Goal: Task Accomplishment & Management: Manage account settings

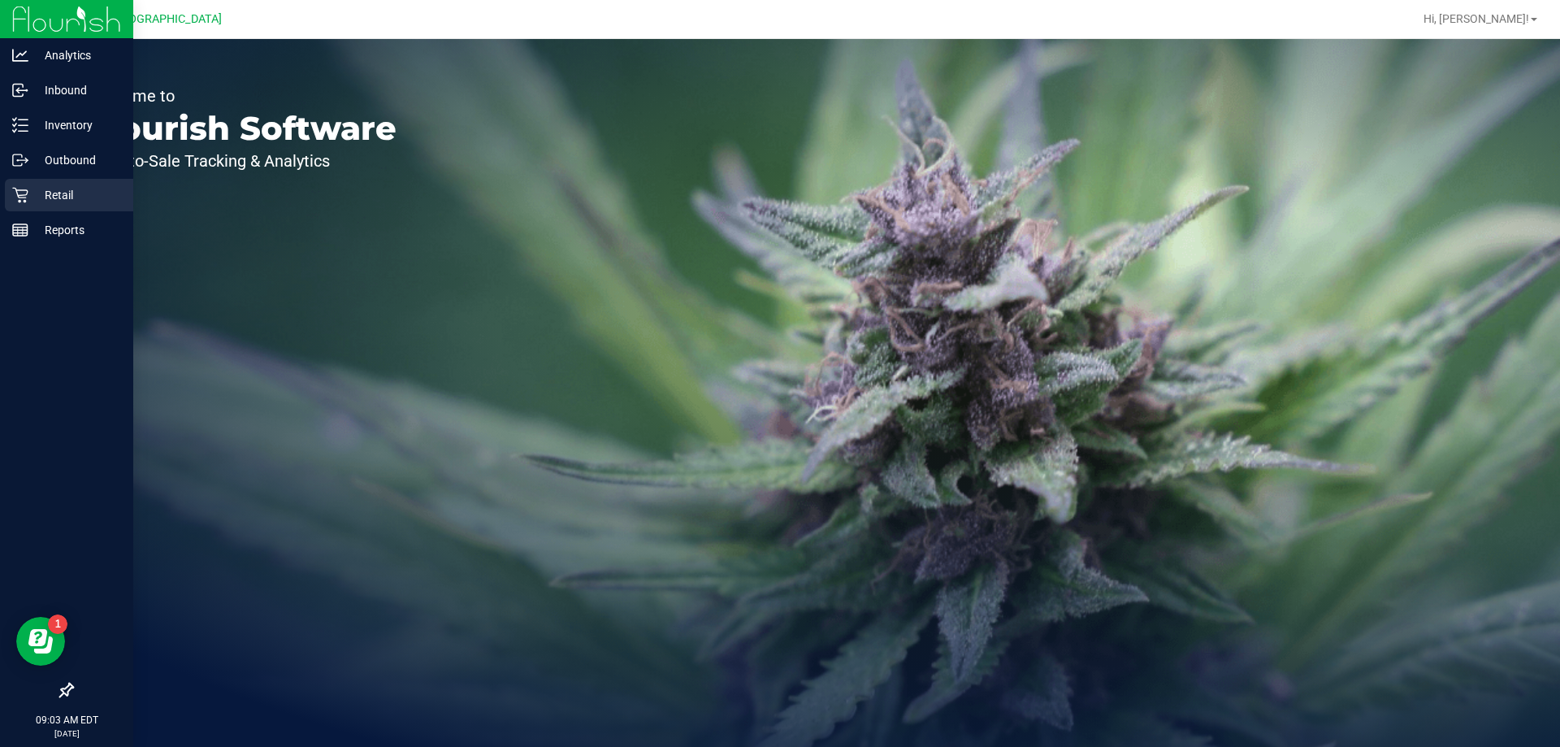
click at [76, 205] on div "Retail" at bounding box center [69, 195] width 128 height 33
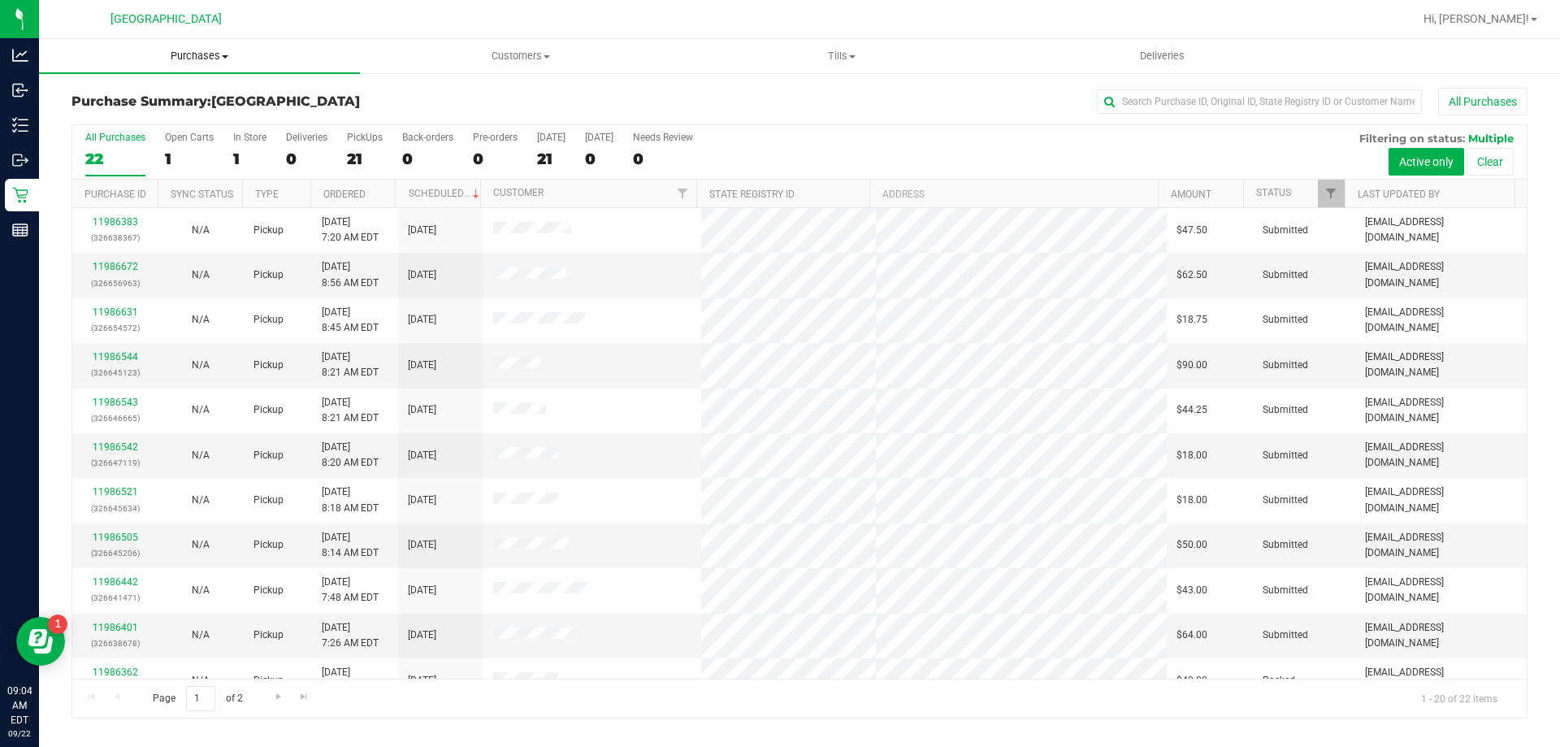
click at [183, 57] on span "Purchases" at bounding box center [199, 56] width 321 height 15
click at [104, 120] on span "Fulfillment" at bounding box center [89, 118] width 101 height 14
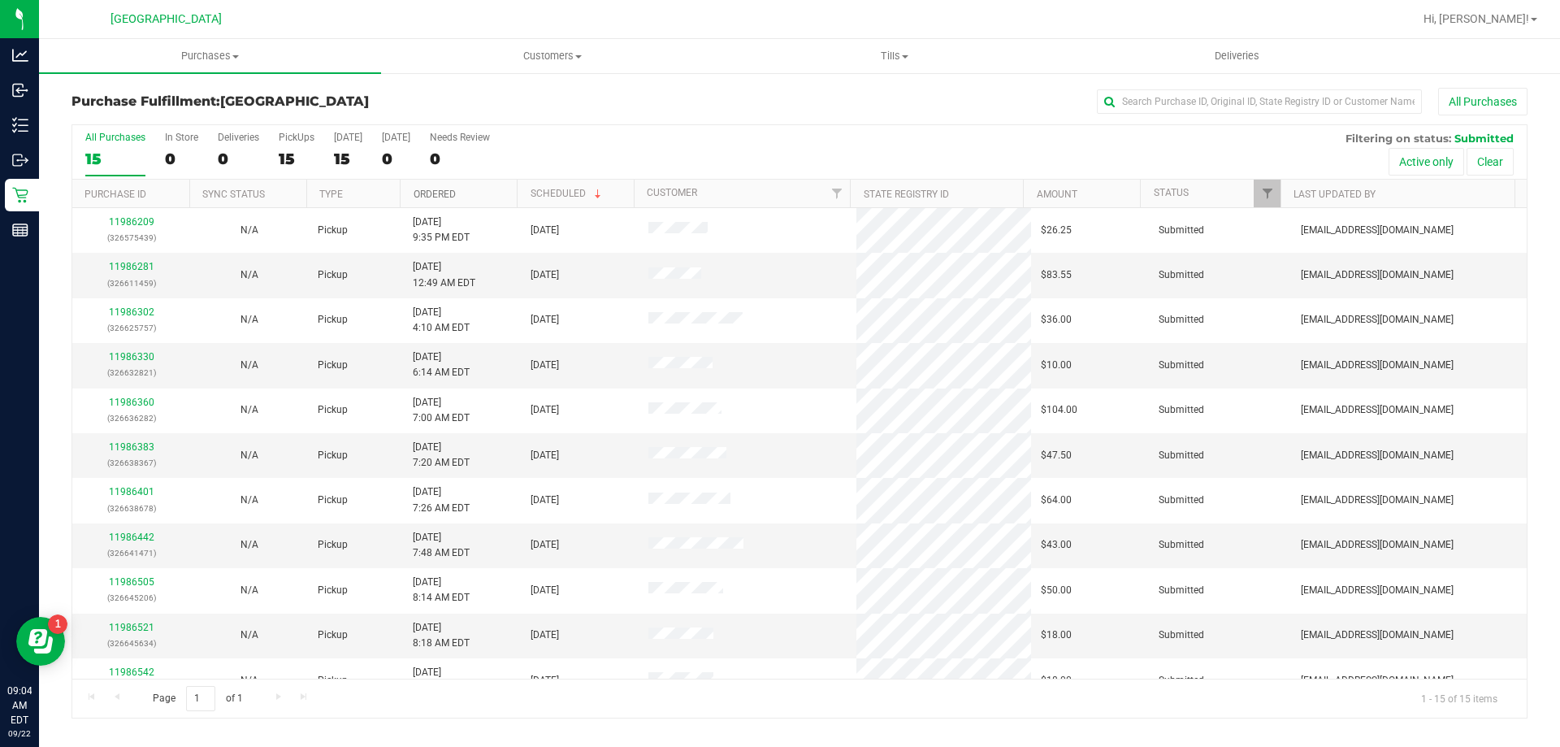
click at [434, 199] on link "Ordered" at bounding box center [435, 194] width 42 height 11
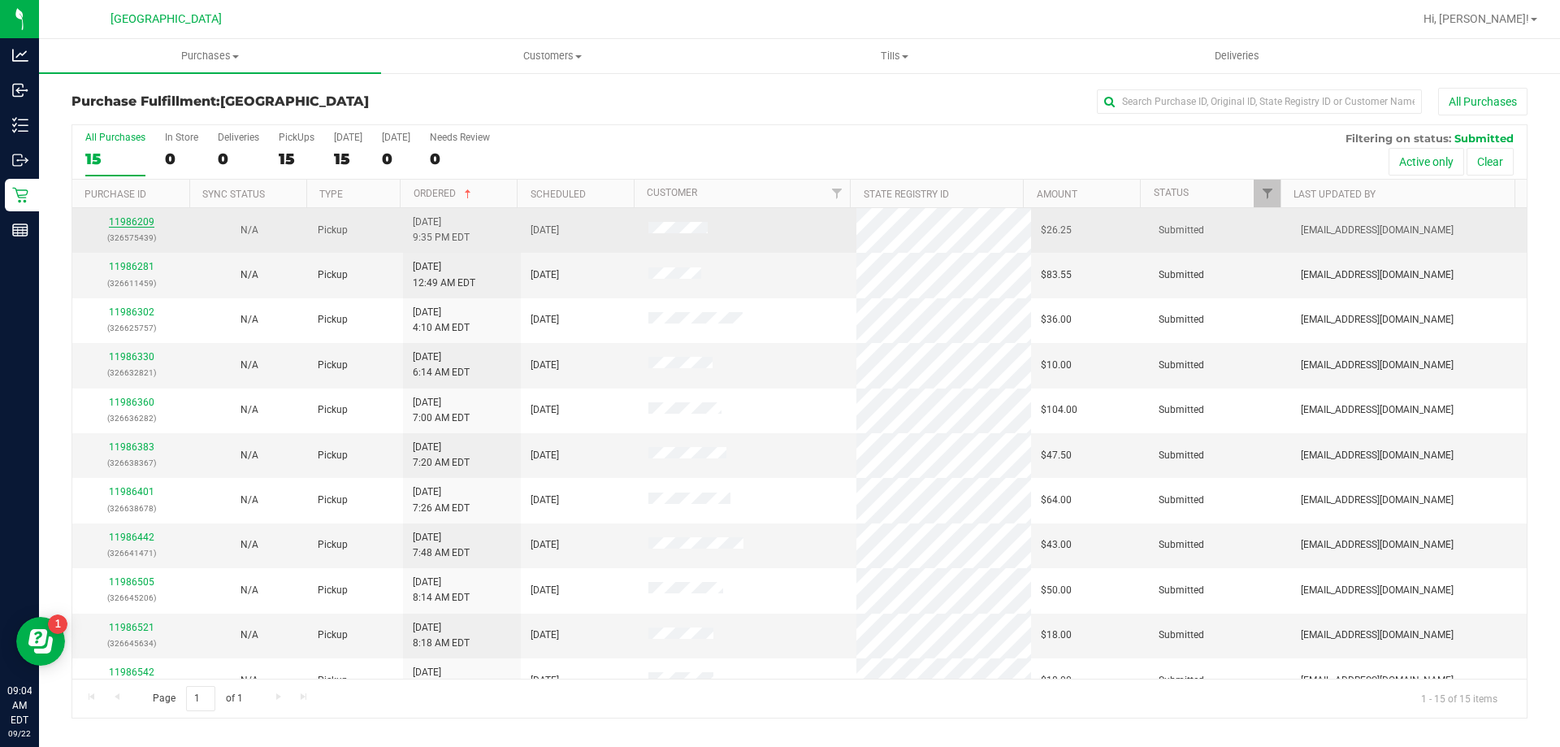
click at [126, 224] on link "11986209" at bounding box center [132, 221] width 46 height 11
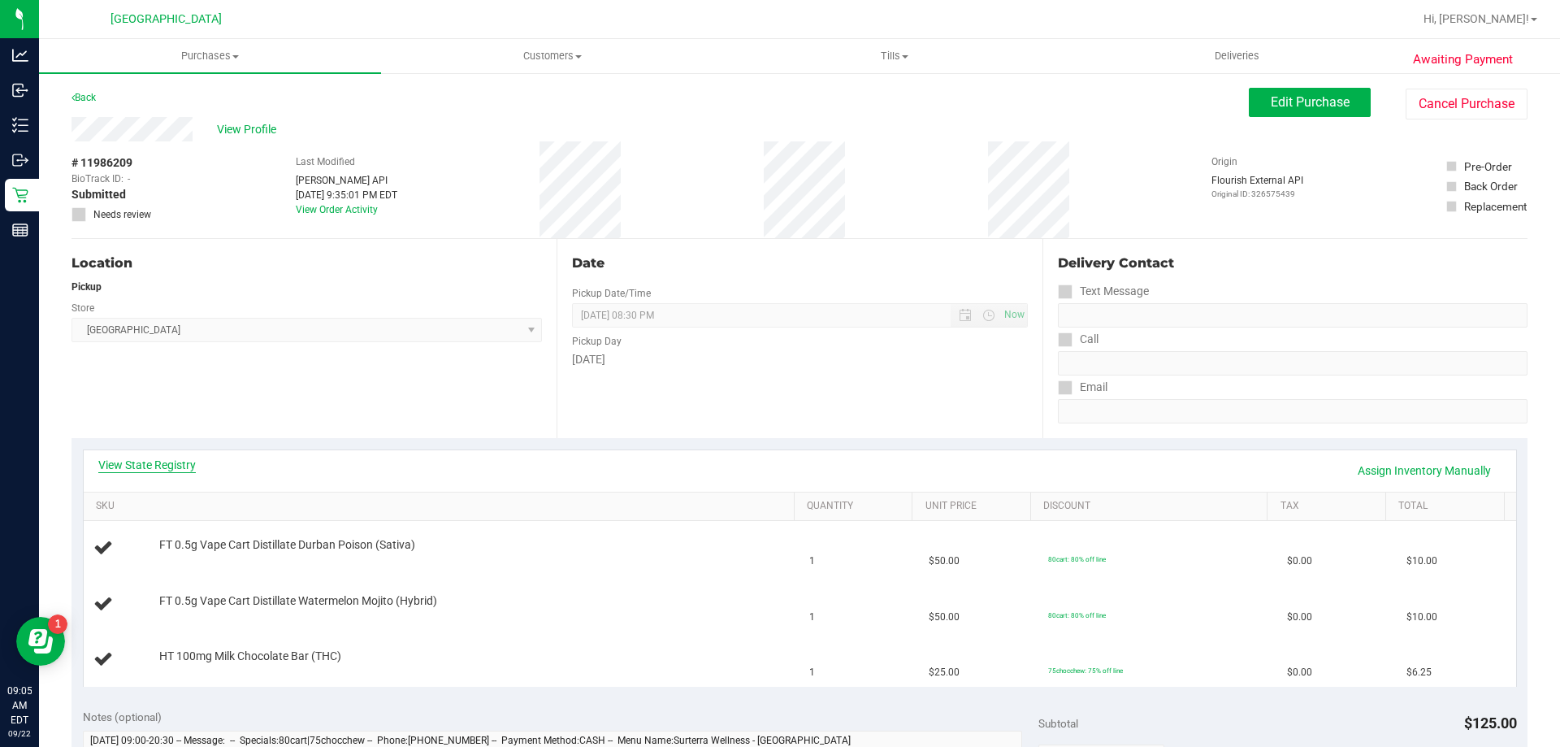
click at [140, 459] on link "View State Registry" at bounding box center [147, 465] width 98 height 16
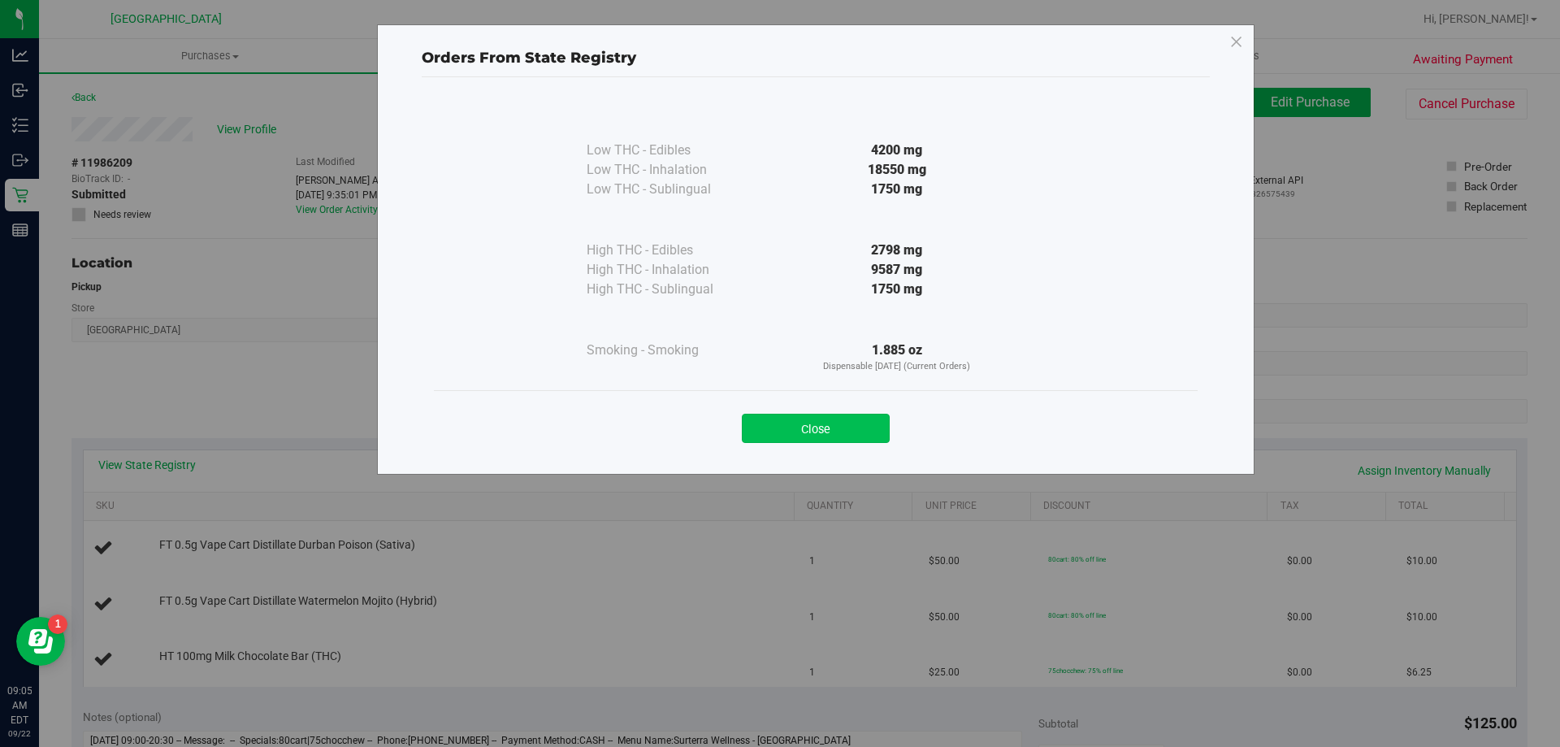
click at [824, 422] on button "Close" at bounding box center [816, 428] width 148 height 29
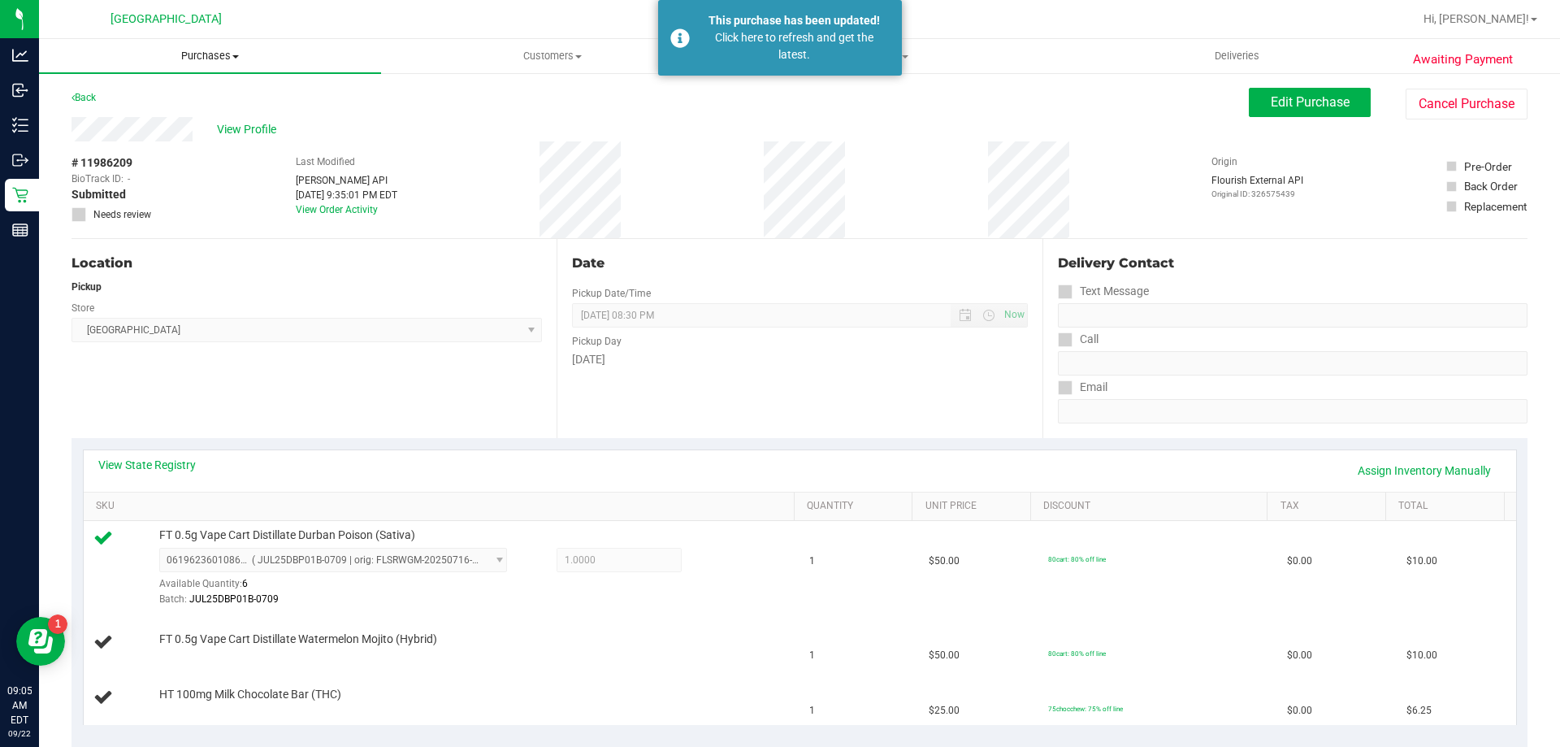
click at [198, 68] on uib-tab-heading "Purchases Summary of purchases Fulfillment All purchases" at bounding box center [210, 56] width 342 height 34
click at [80, 135] on span "All purchases" at bounding box center [96, 137] width 115 height 14
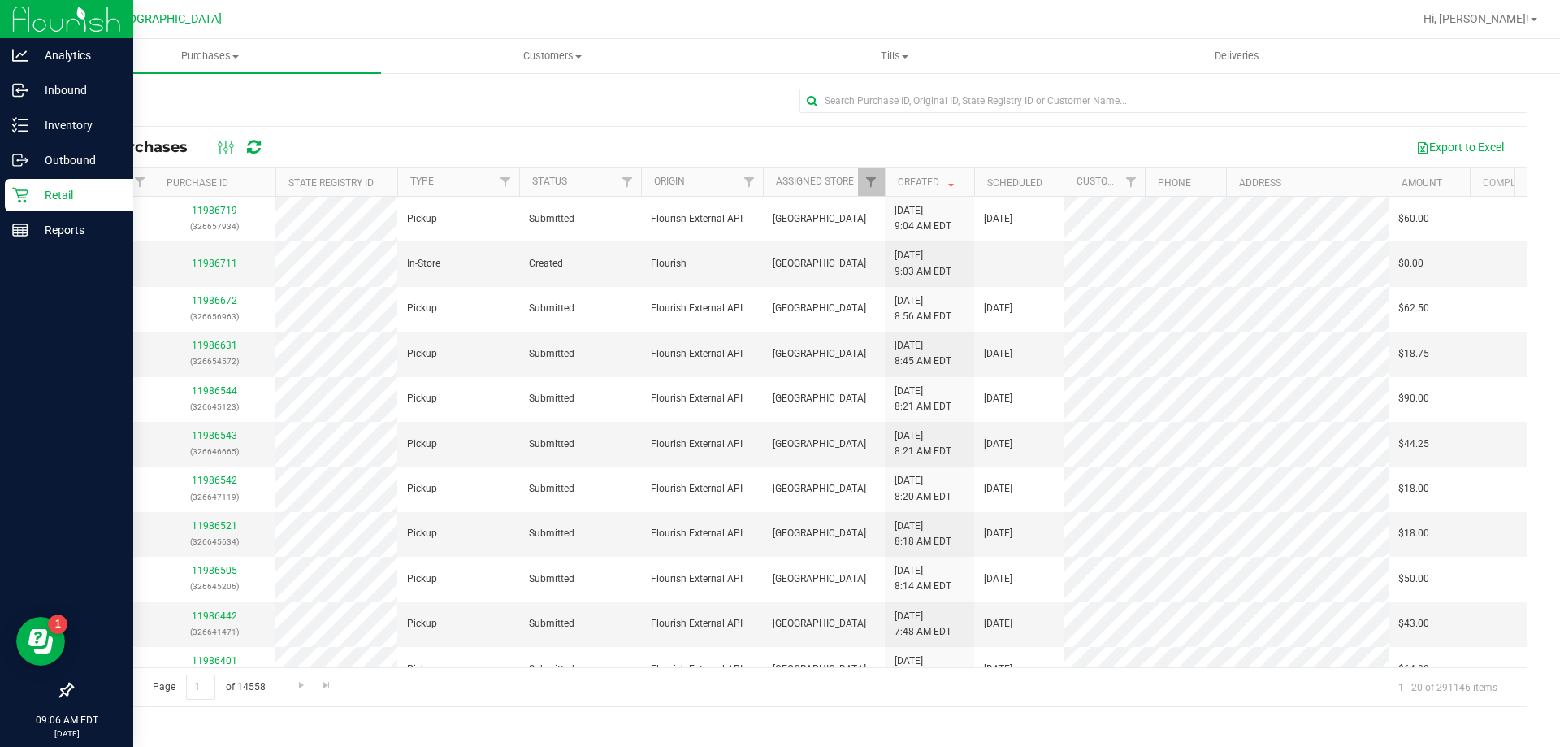
click at [74, 198] on p "Retail" at bounding box center [77, 195] width 98 height 20
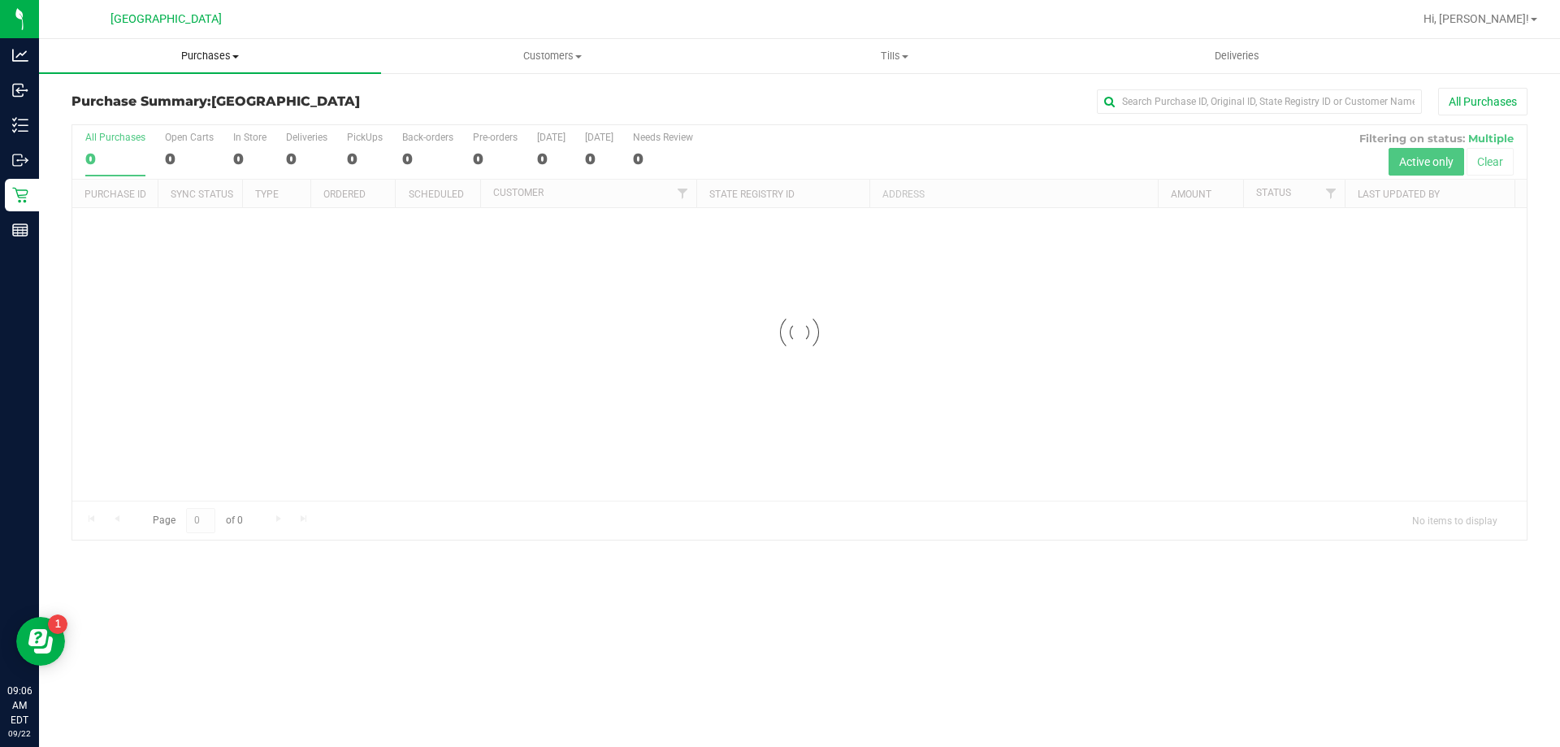
click at [213, 60] on span "Purchases" at bounding box center [210, 56] width 342 height 15
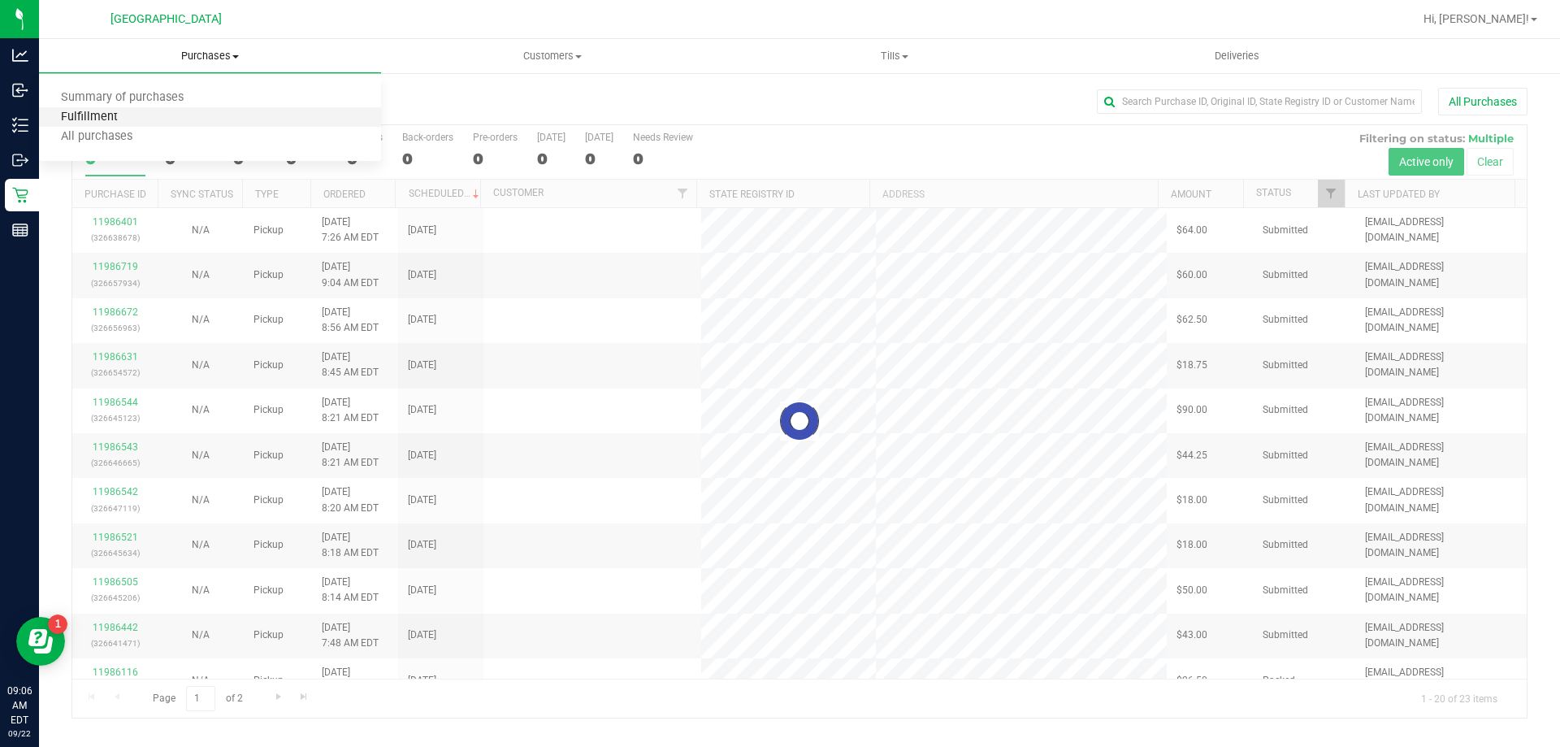
click at [126, 111] on span "Fulfillment" at bounding box center [89, 118] width 101 height 14
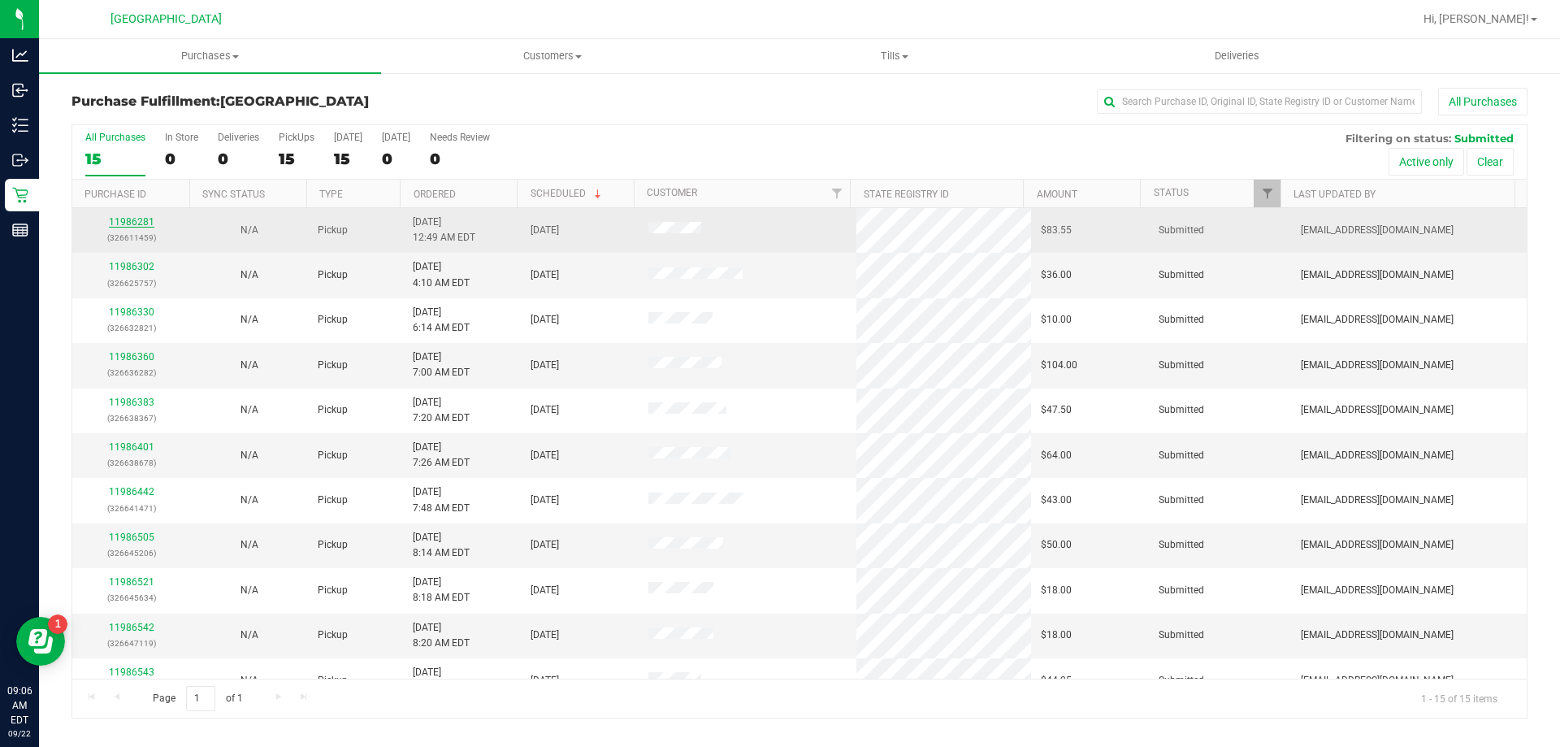
click at [117, 224] on link "11986281" at bounding box center [132, 221] width 46 height 11
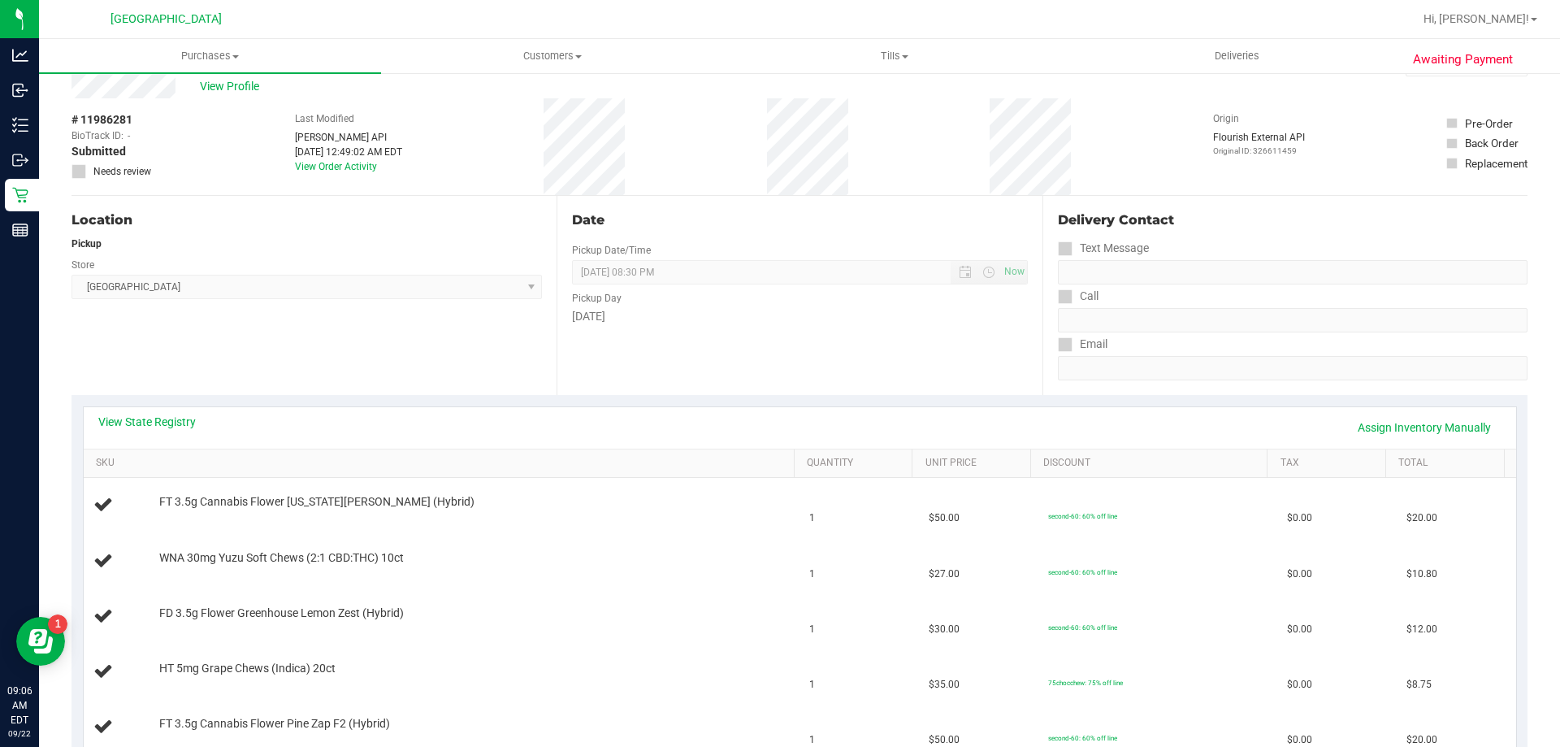
scroll to position [81, 0]
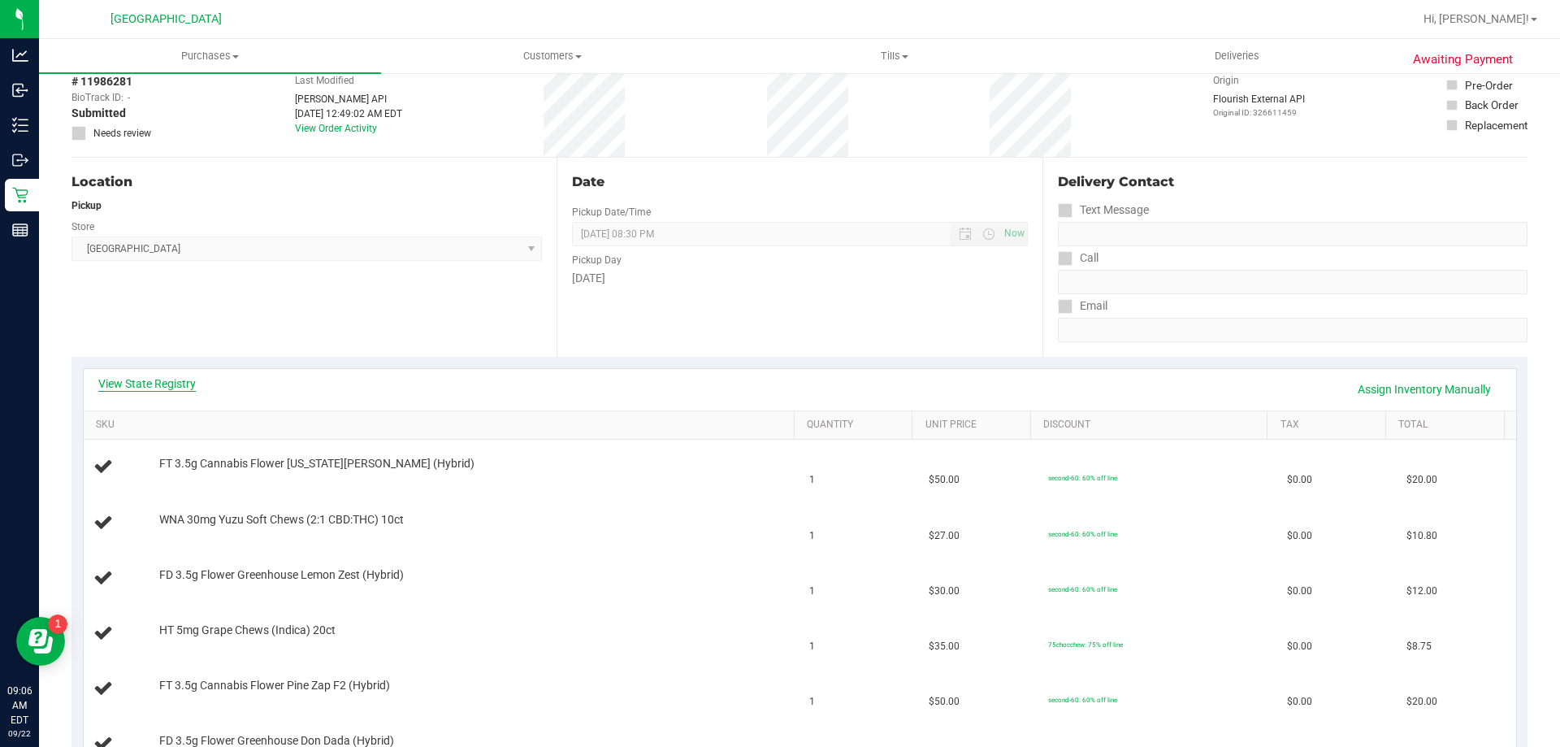
click at [158, 379] on link "View State Registry" at bounding box center [147, 383] width 98 height 16
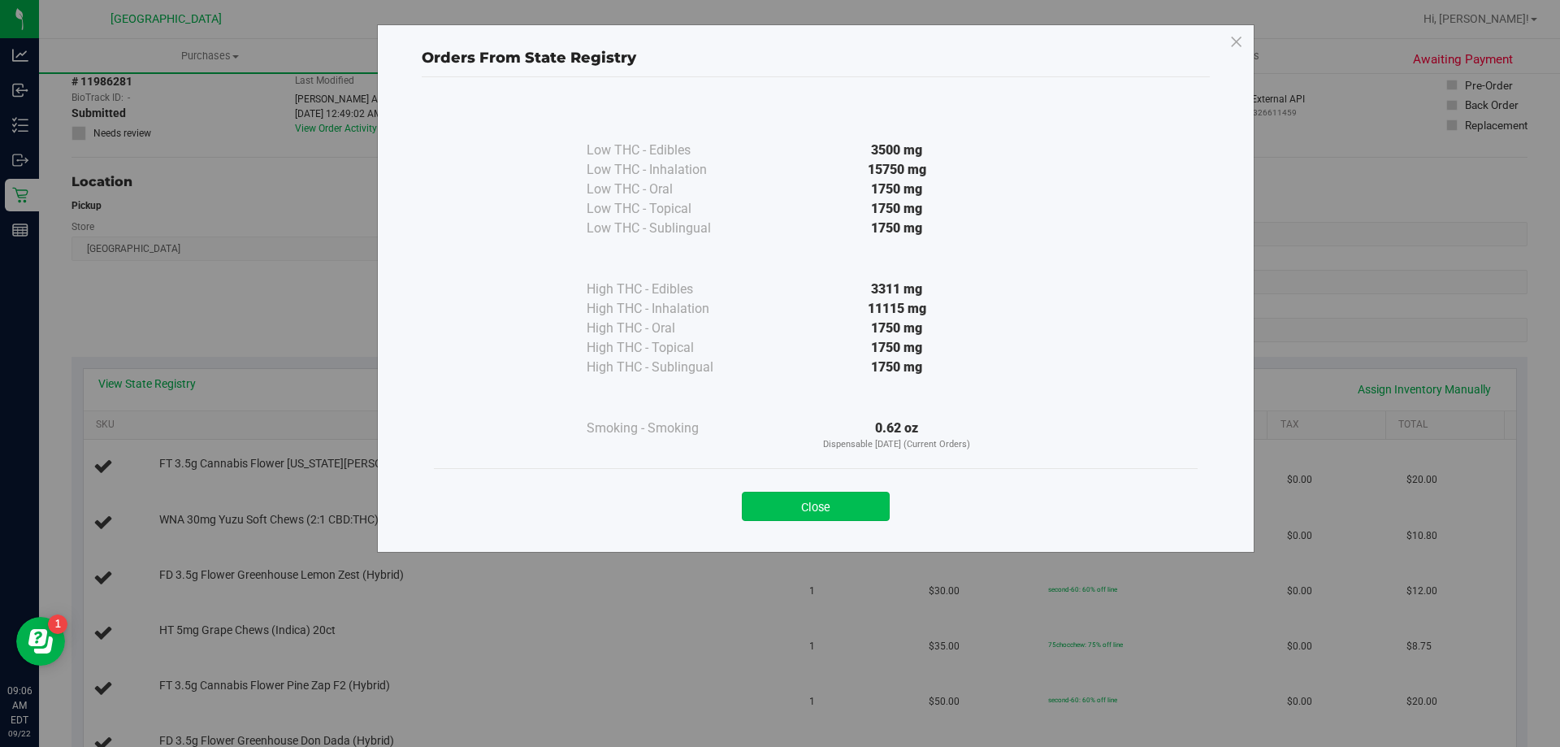
click at [869, 507] on button "Close" at bounding box center [816, 506] width 148 height 29
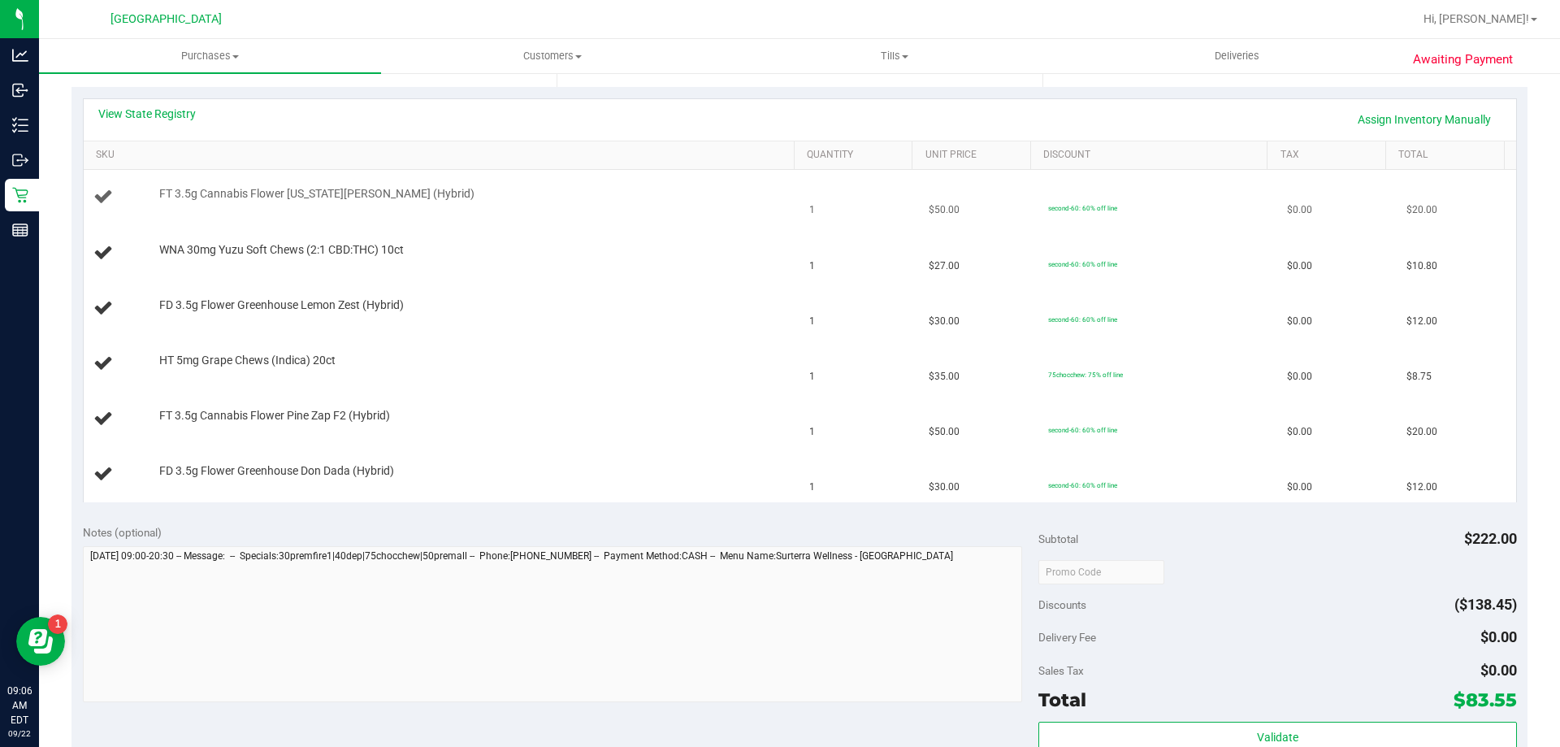
scroll to position [361, 0]
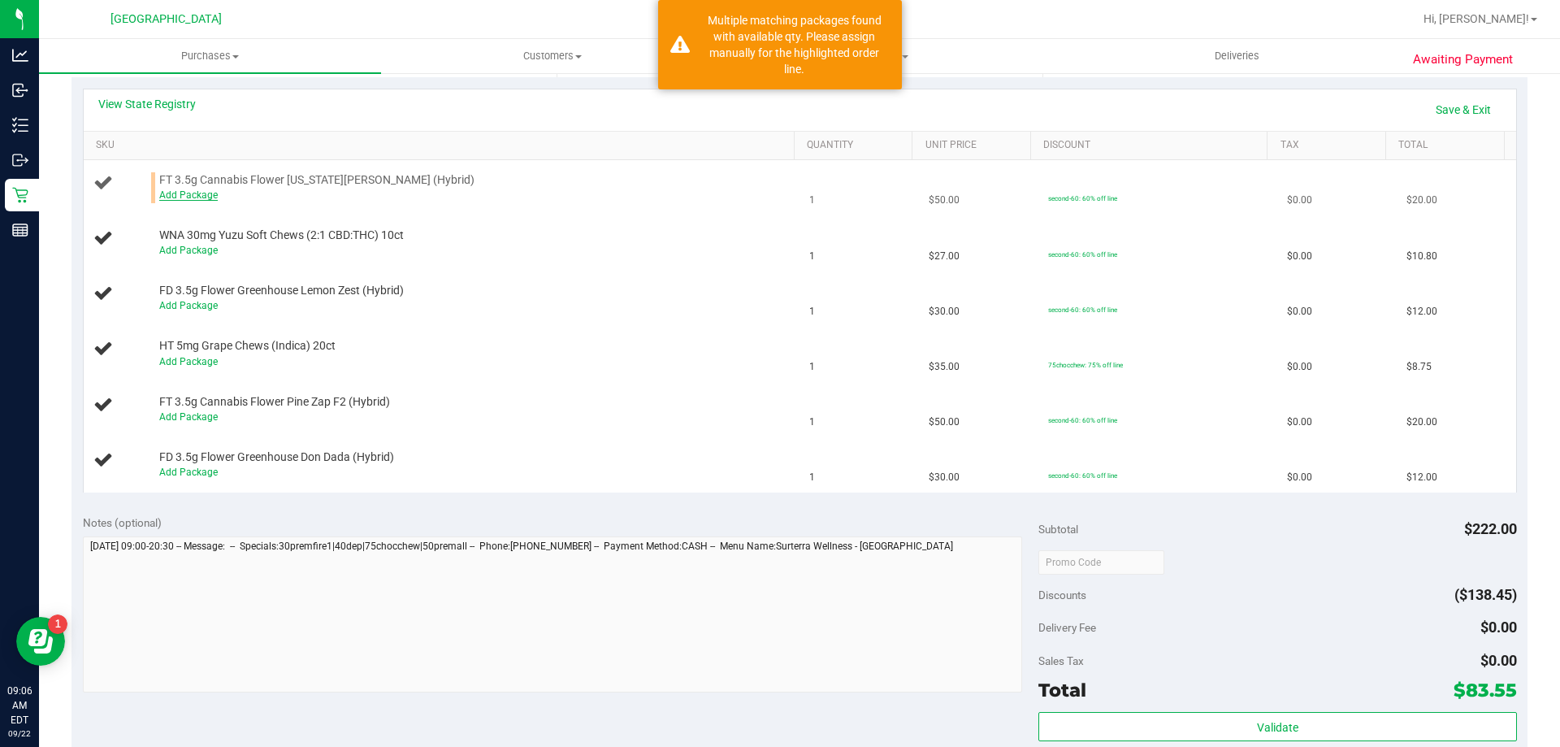
click at [192, 193] on link "Add Package" at bounding box center [188, 194] width 59 height 11
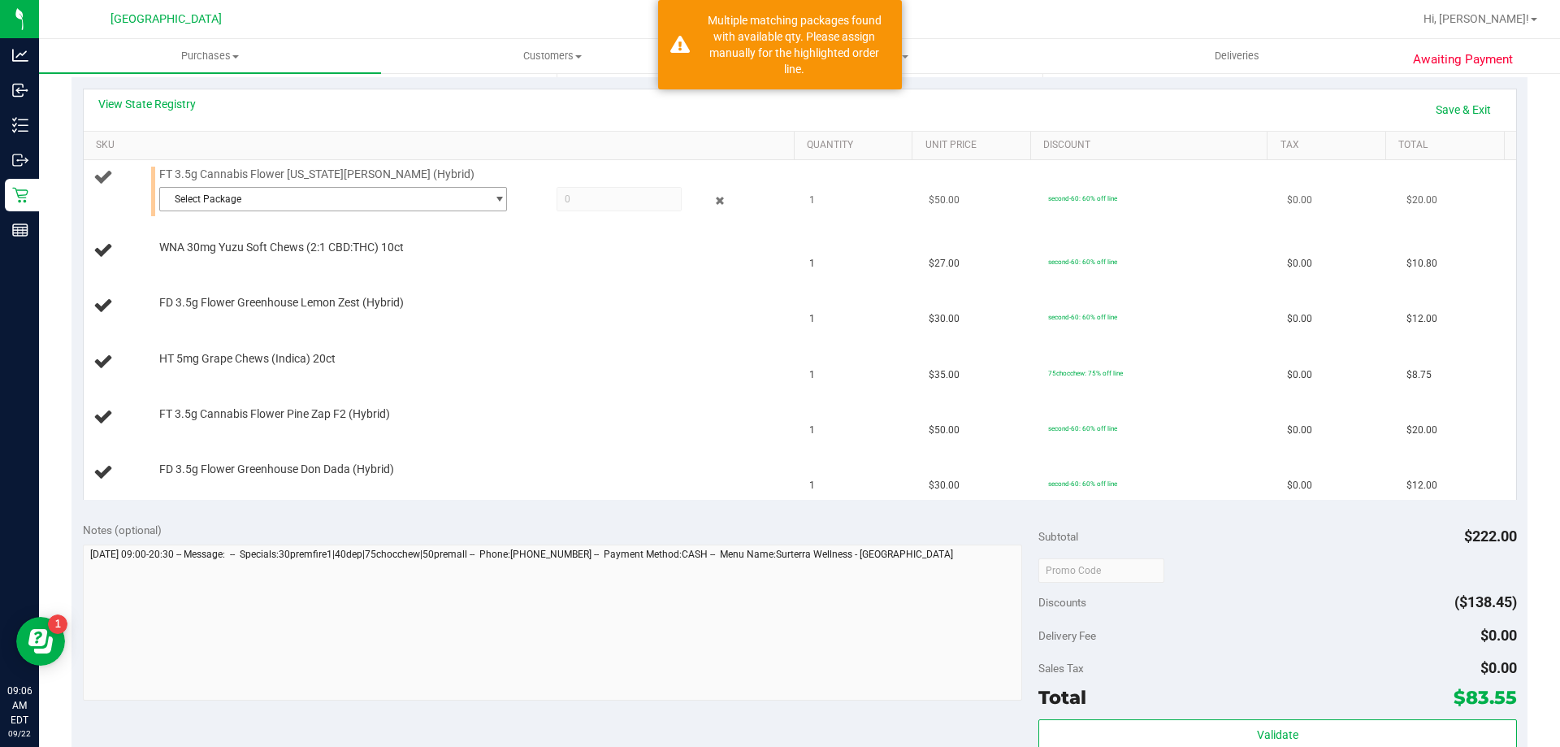
click at [488, 193] on span "select" at bounding box center [495, 199] width 20 height 23
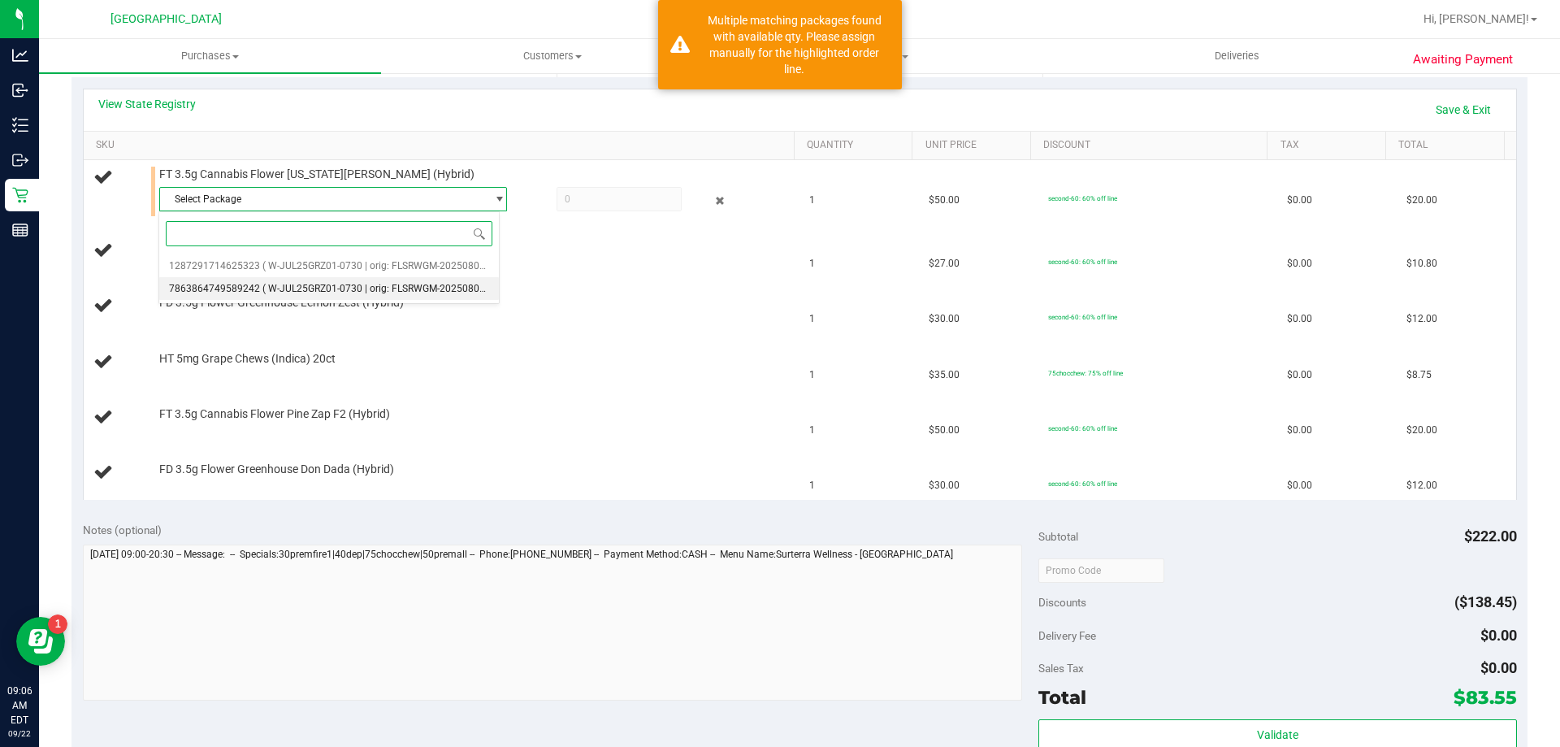
click at [353, 287] on span "( W-JUL25GRZ01-0730 | orig: FLSRWGM-20250806-1938 )" at bounding box center [389, 288] width 254 height 11
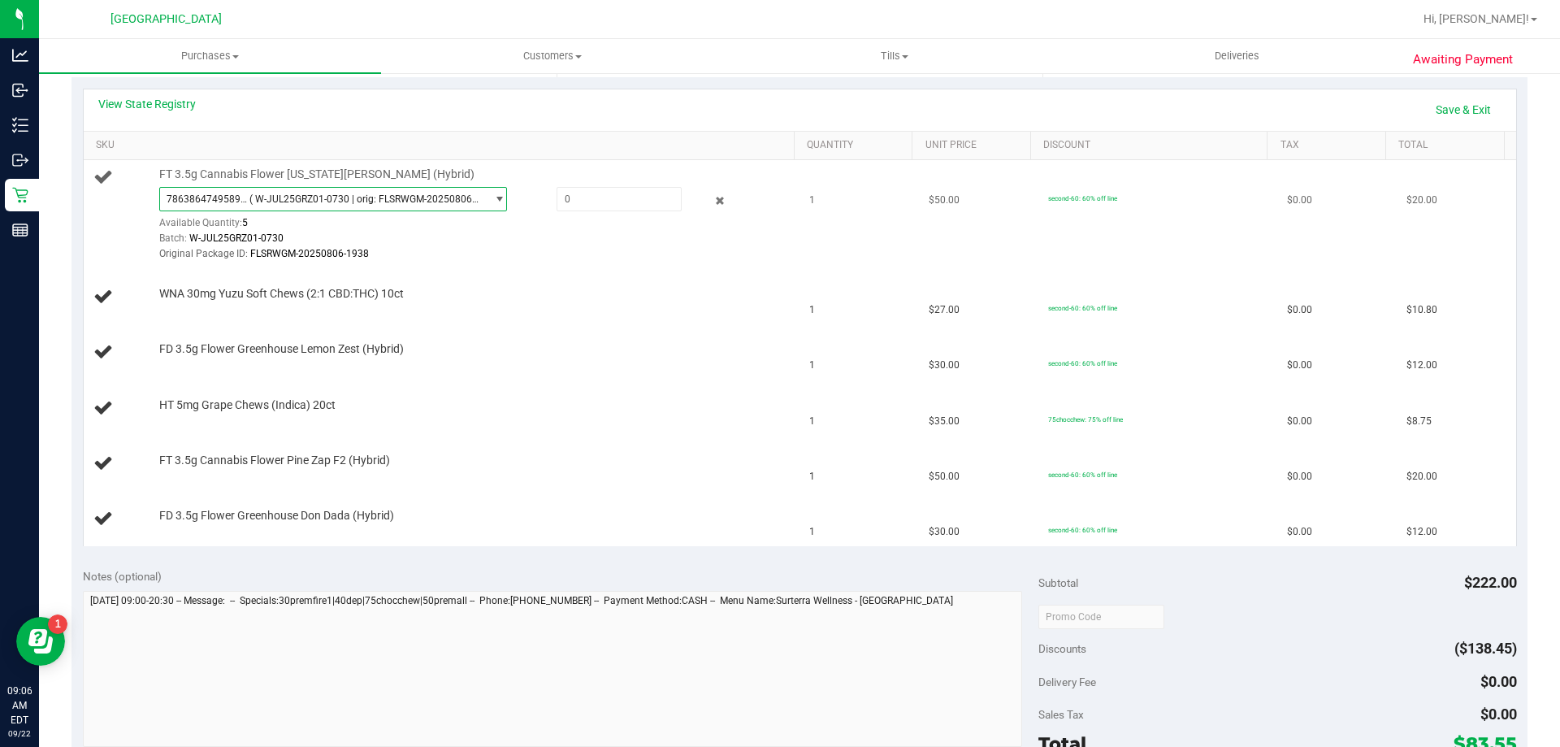
click at [382, 197] on span "( W-JUL25GRZ01-0730 | orig: FLSRWGM-20250806-1938 )" at bounding box center [364, 198] width 230 height 11
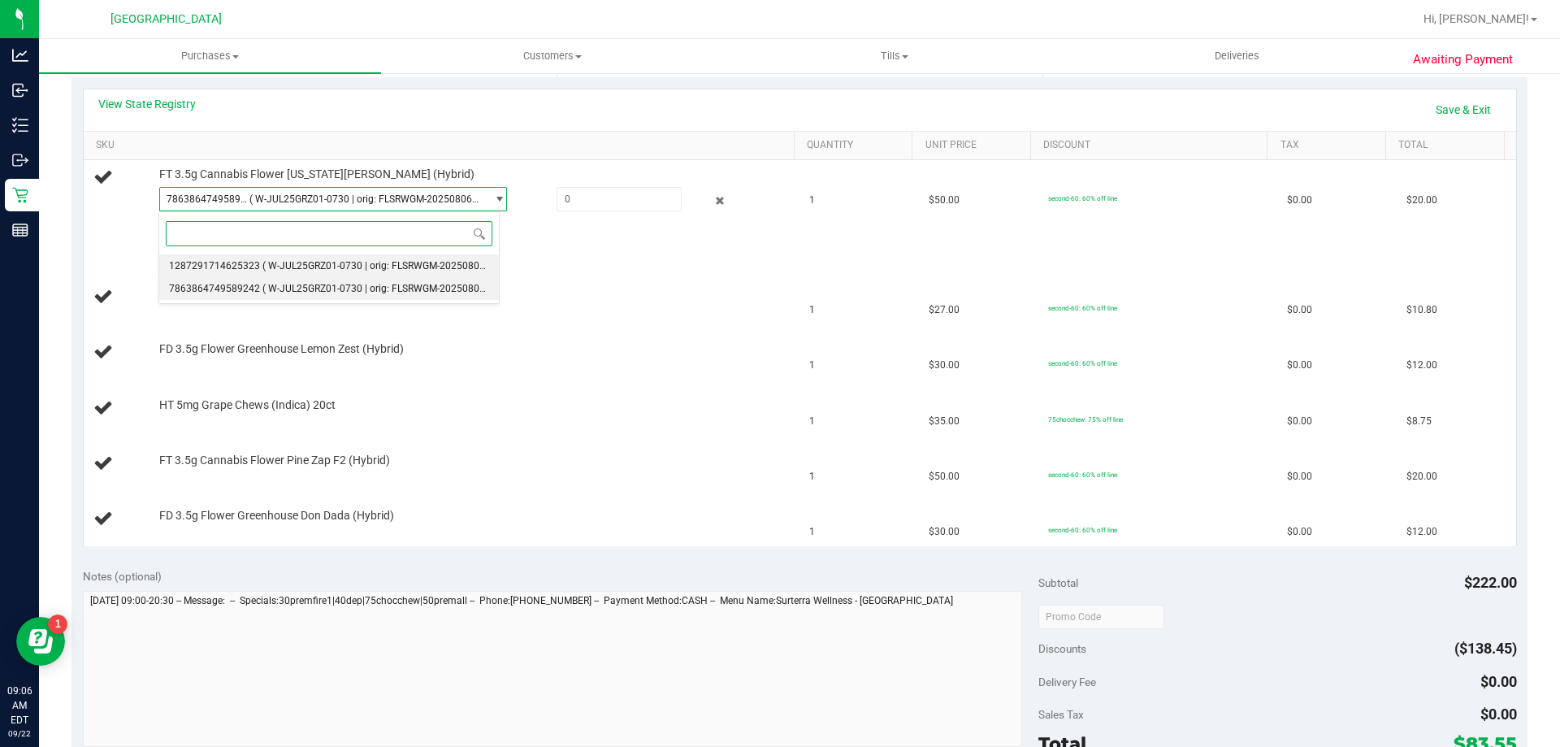
click at [374, 266] on span "( W-JUL25GRZ01-0730 | orig: FLSRWGM-20250806-1757 )" at bounding box center [389, 265] width 254 height 11
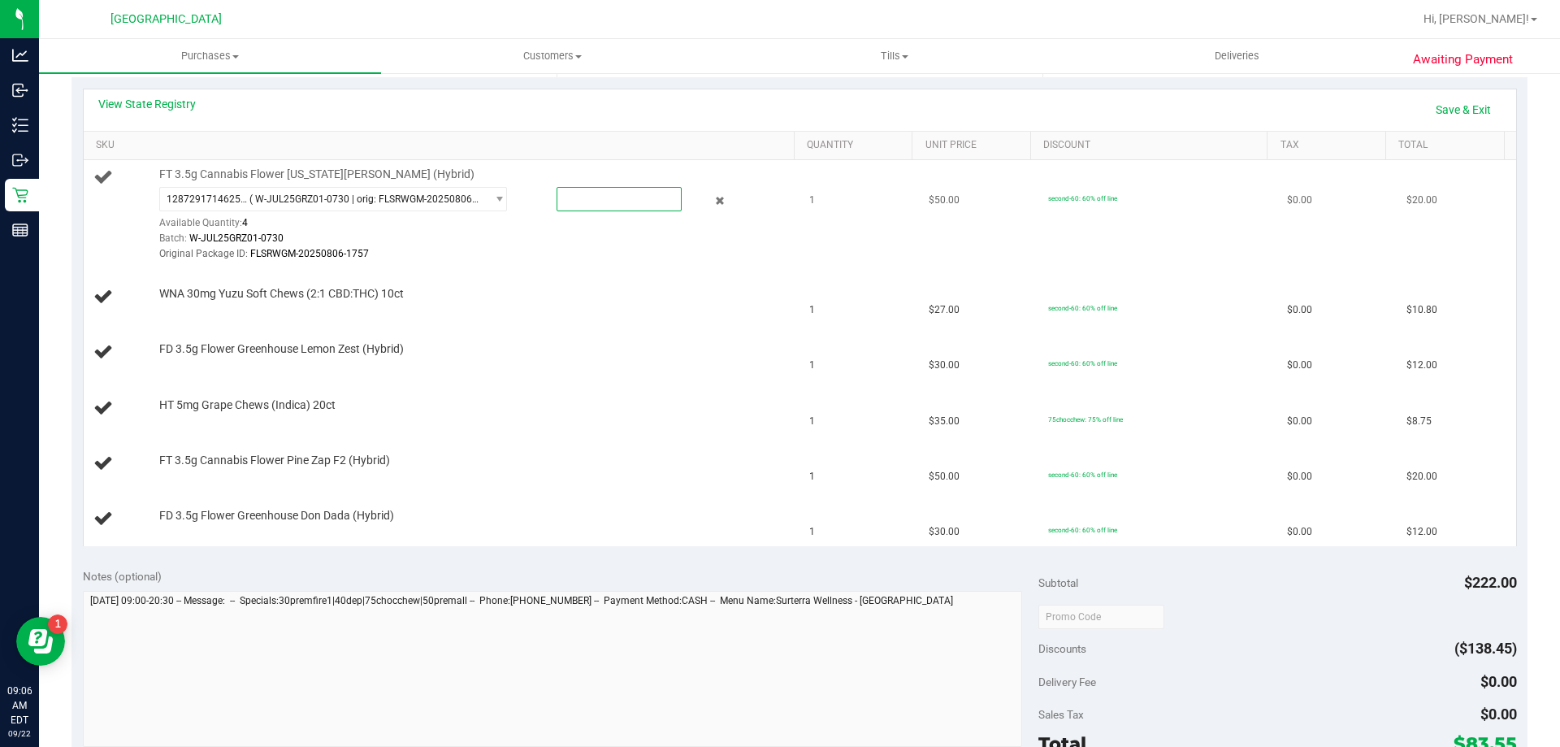
click at [597, 199] on span at bounding box center [619, 199] width 125 height 24
type input "1"
click at [1448, 110] on link "Save & Exit" at bounding box center [1463, 110] width 76 height 28
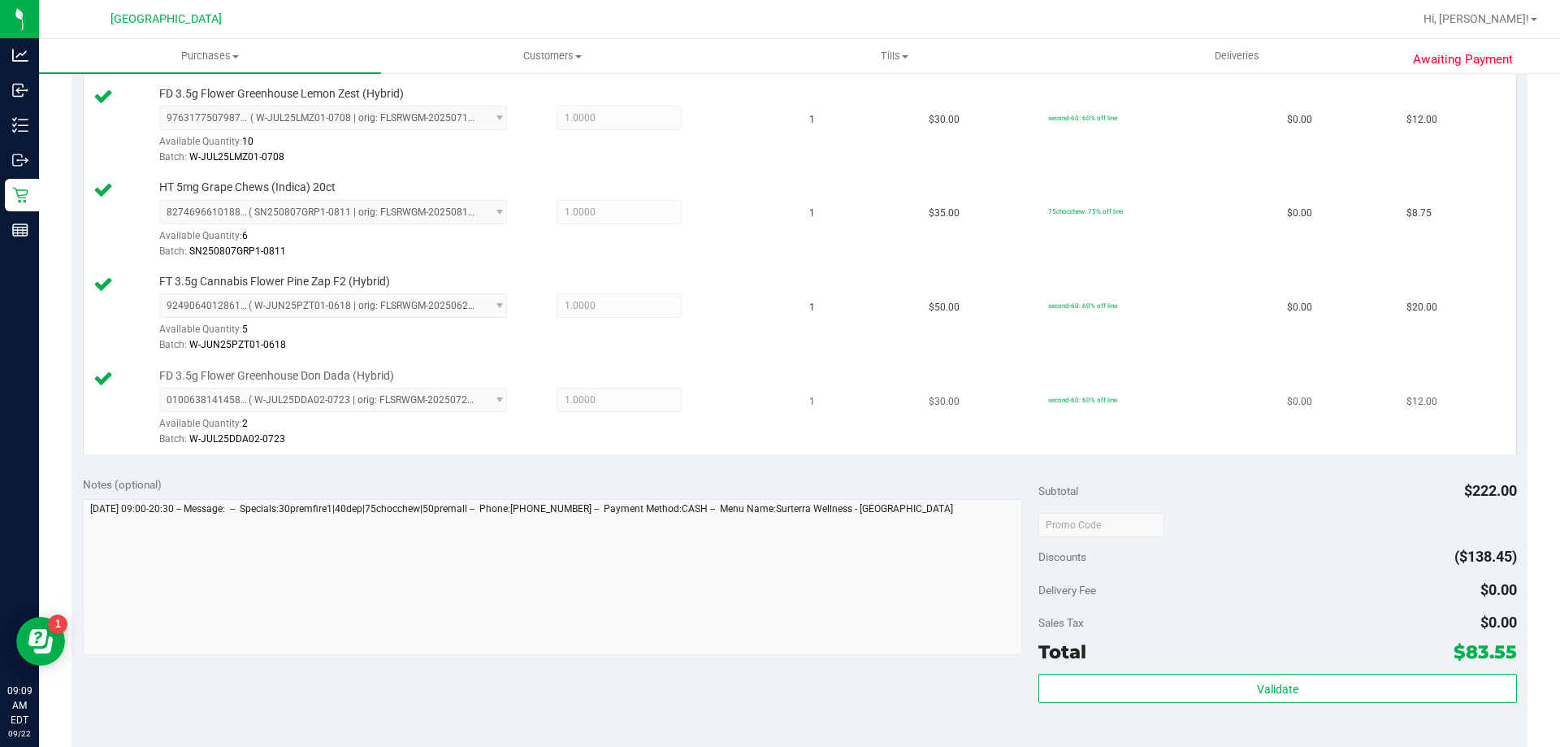
scroll to position [686, 0]
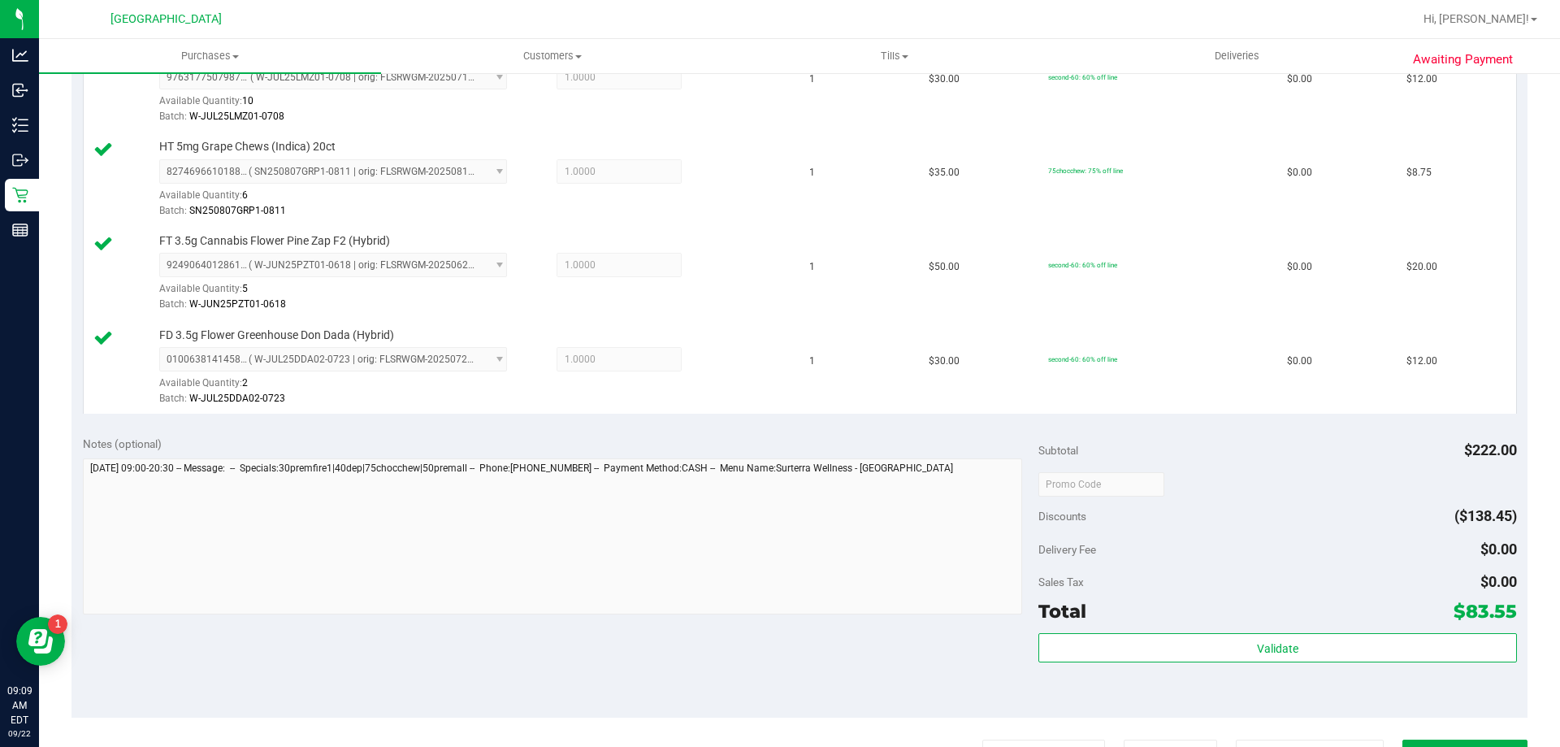
click at [1282, 666] on div "Validate" at bounding box center [1277, 669] width 478 height 73
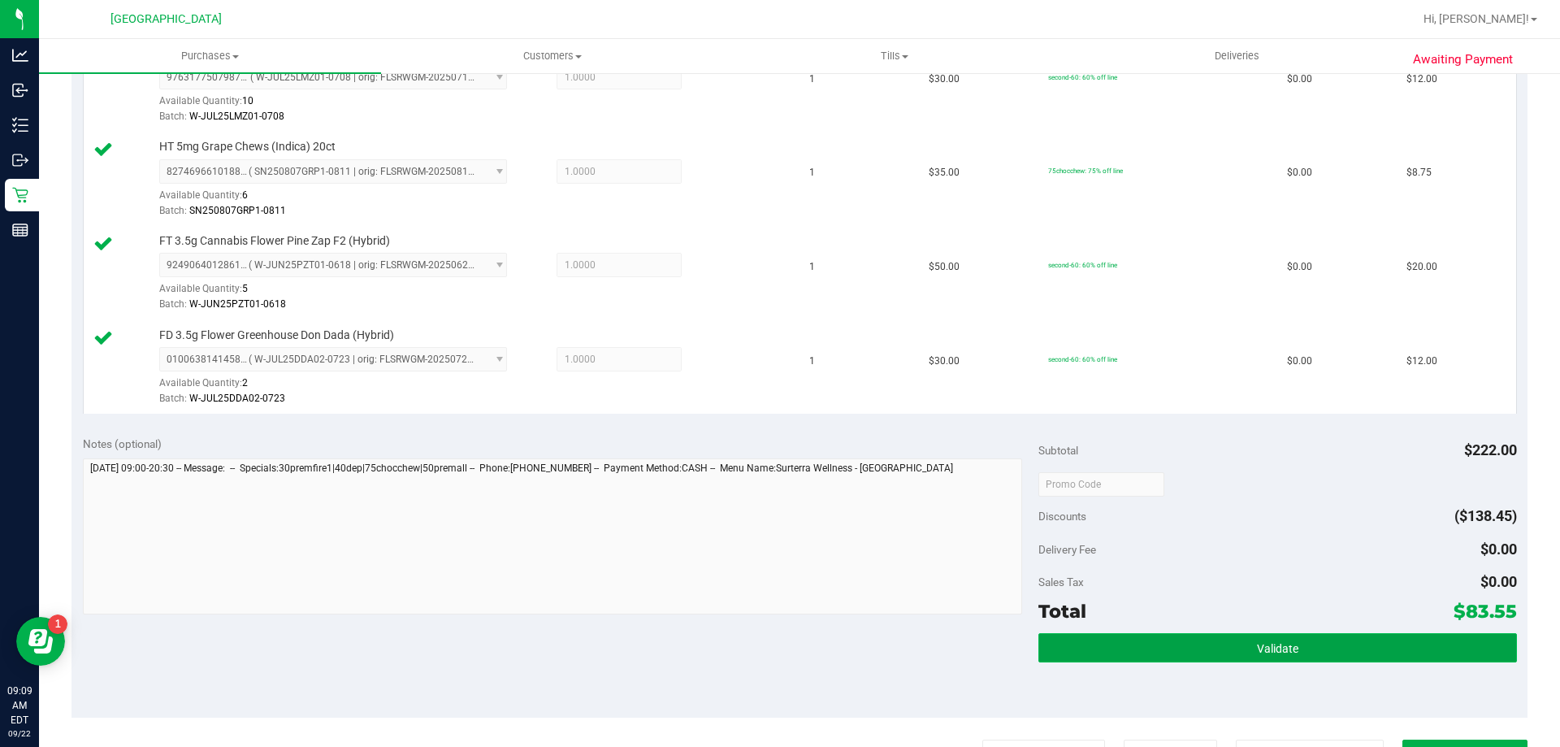
click at [1282, 655] on span "Validate" at bounding box center [1277, 648] width 41 height 13
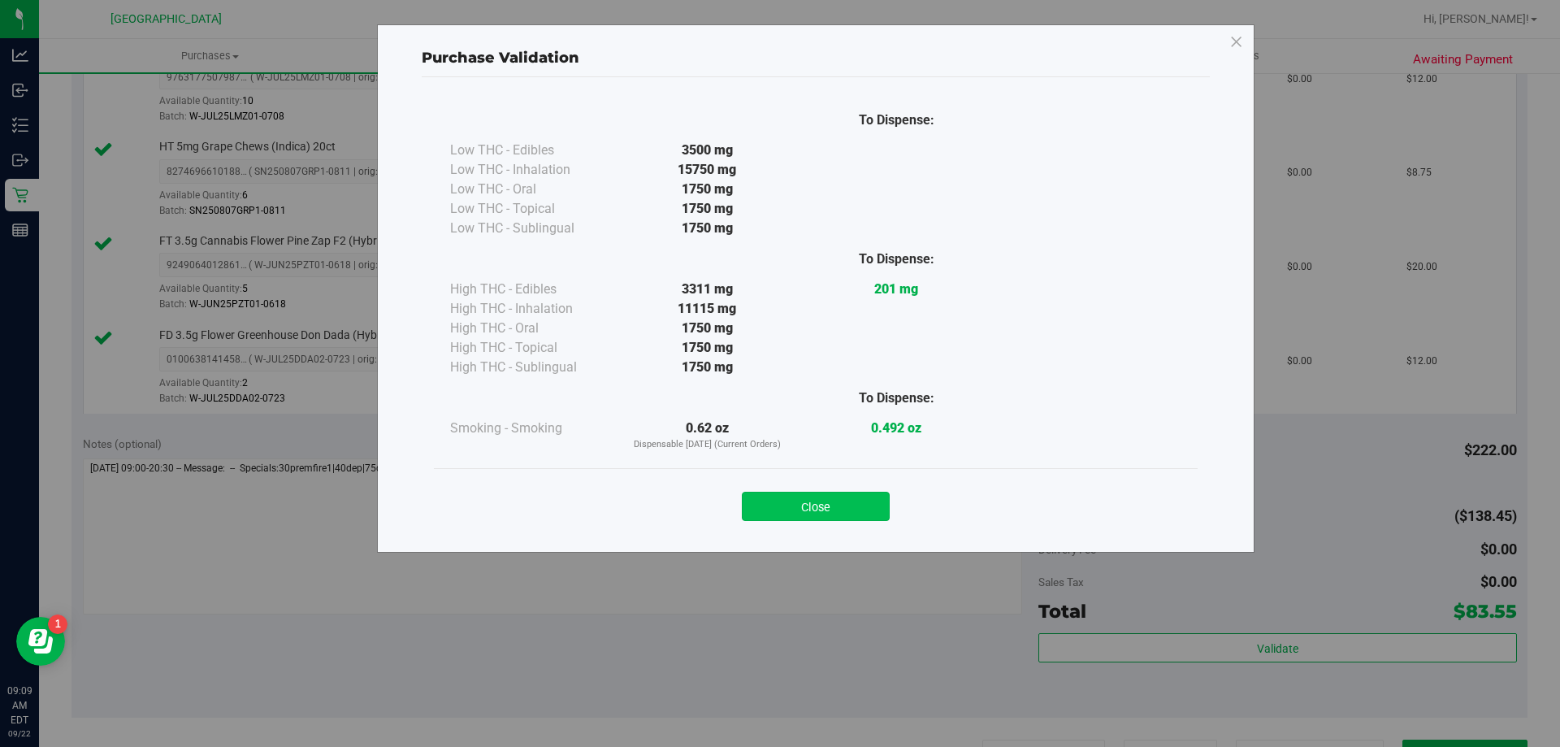
click at [877, 509] on button "Close" at bounding box center [816, 506] width 148 height 29
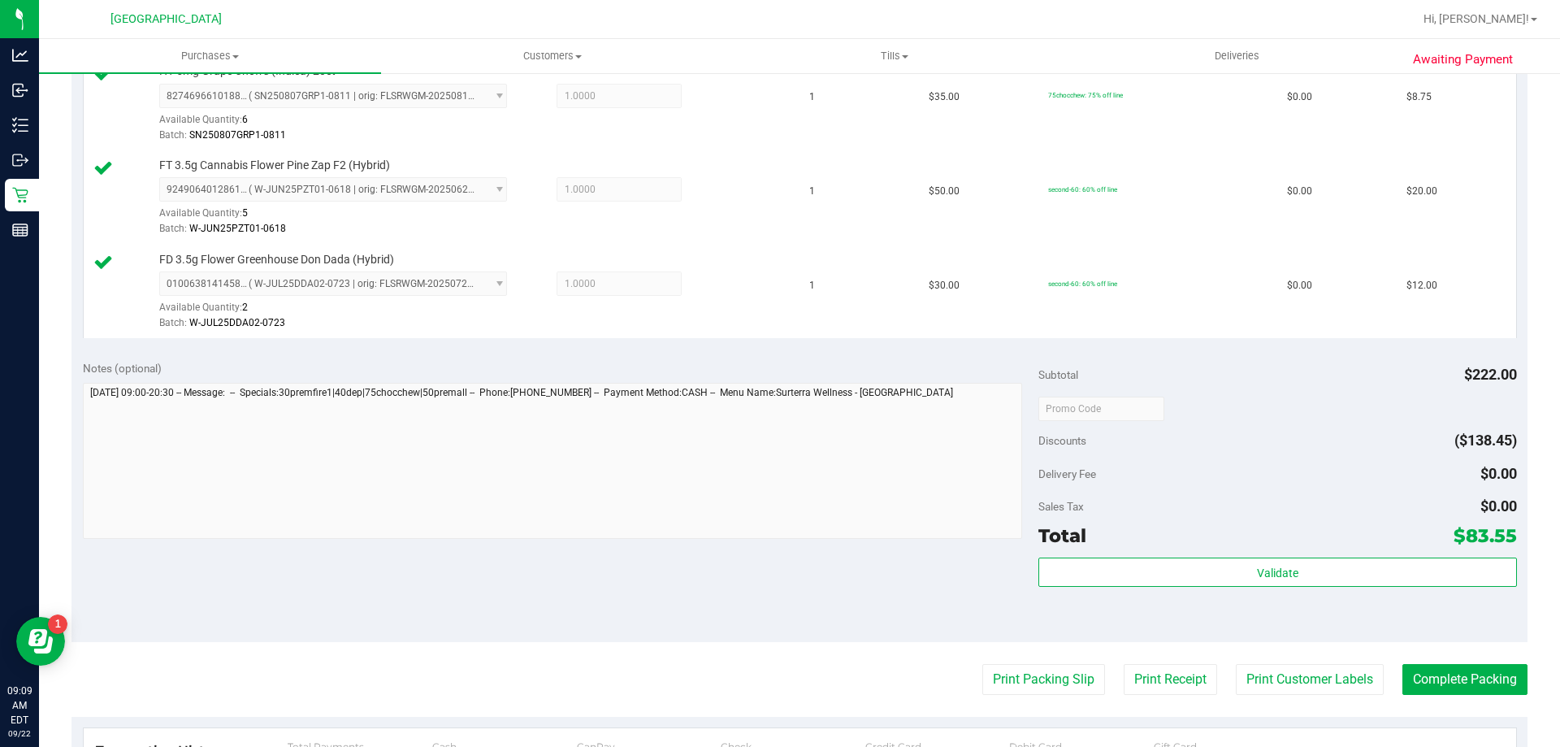
scroll to position [848, 0]
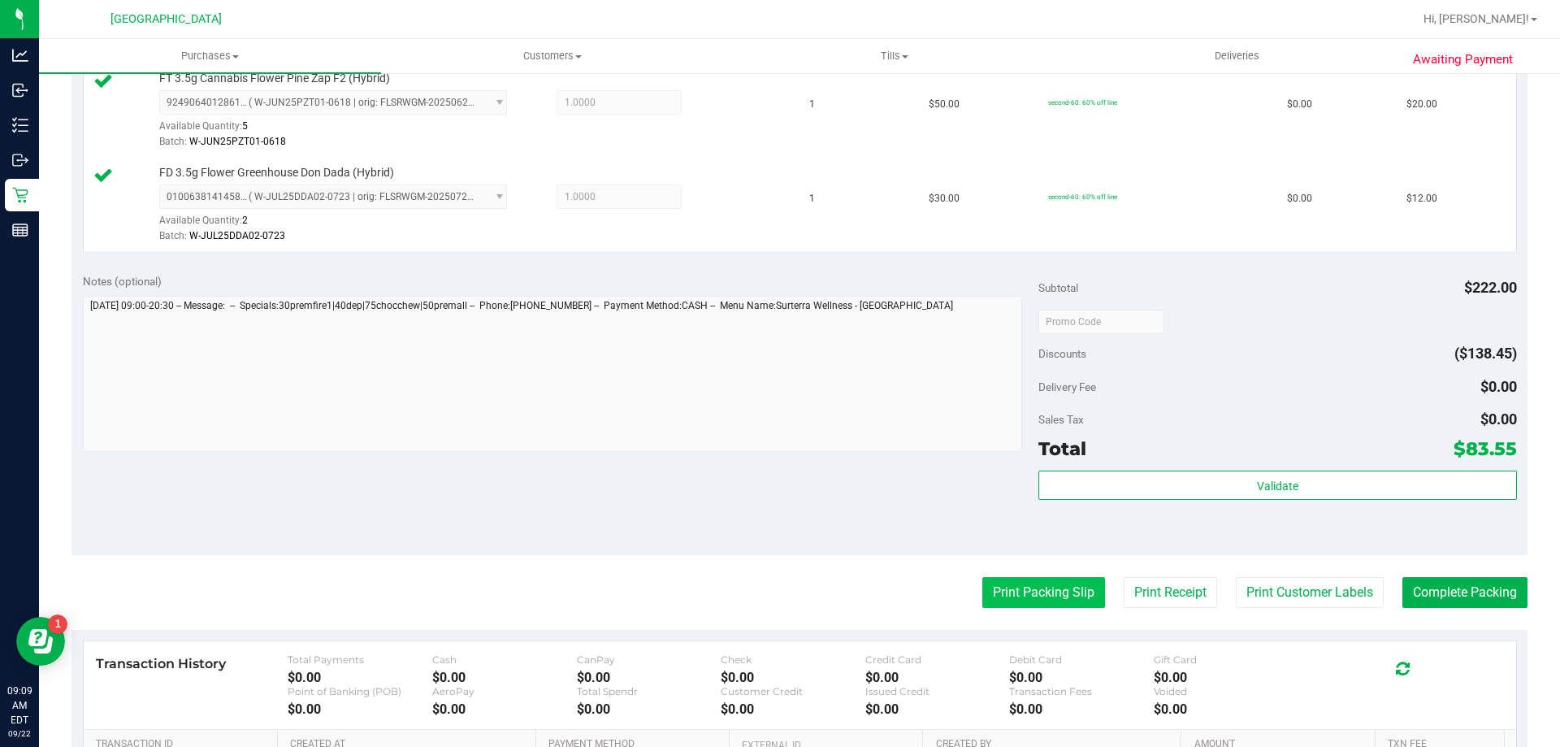
click at [1060, 601] on button "Print Packing Slip" at bounding box center [1043, 592] width 123 height 31
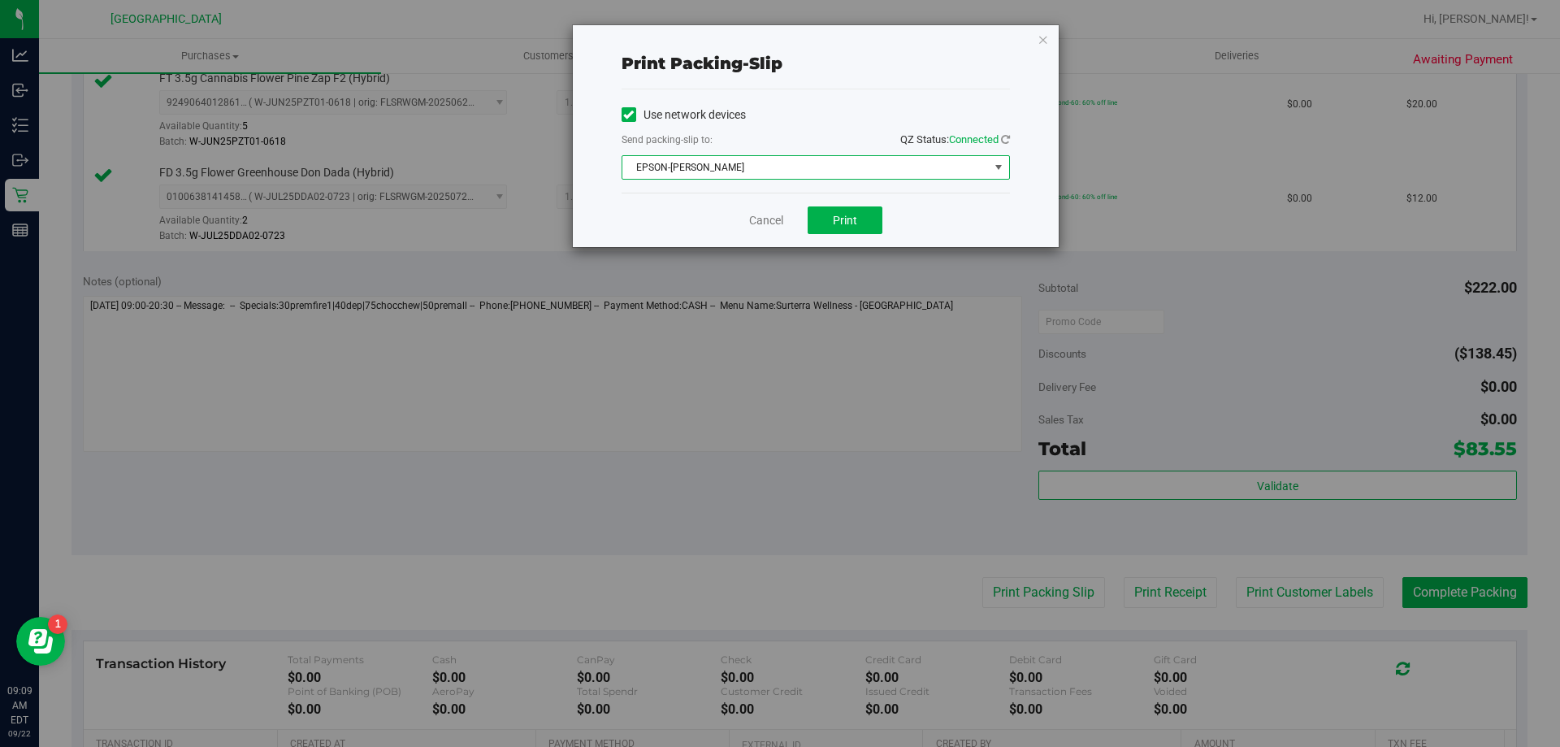
click at [821, 170] on span "EPSON-DENNIS-BROWN" at bounding box center [805, 167] width 366 height 23
click at [752, 358] on div "Print packing-slip Use network devices Send packing-slip to: QZ Status: Connect…" at bounding box center [786, 373] width 1572 height 747
click at [823, 223] on button "Print" at bounding box center [845, 220] width 75 height 28
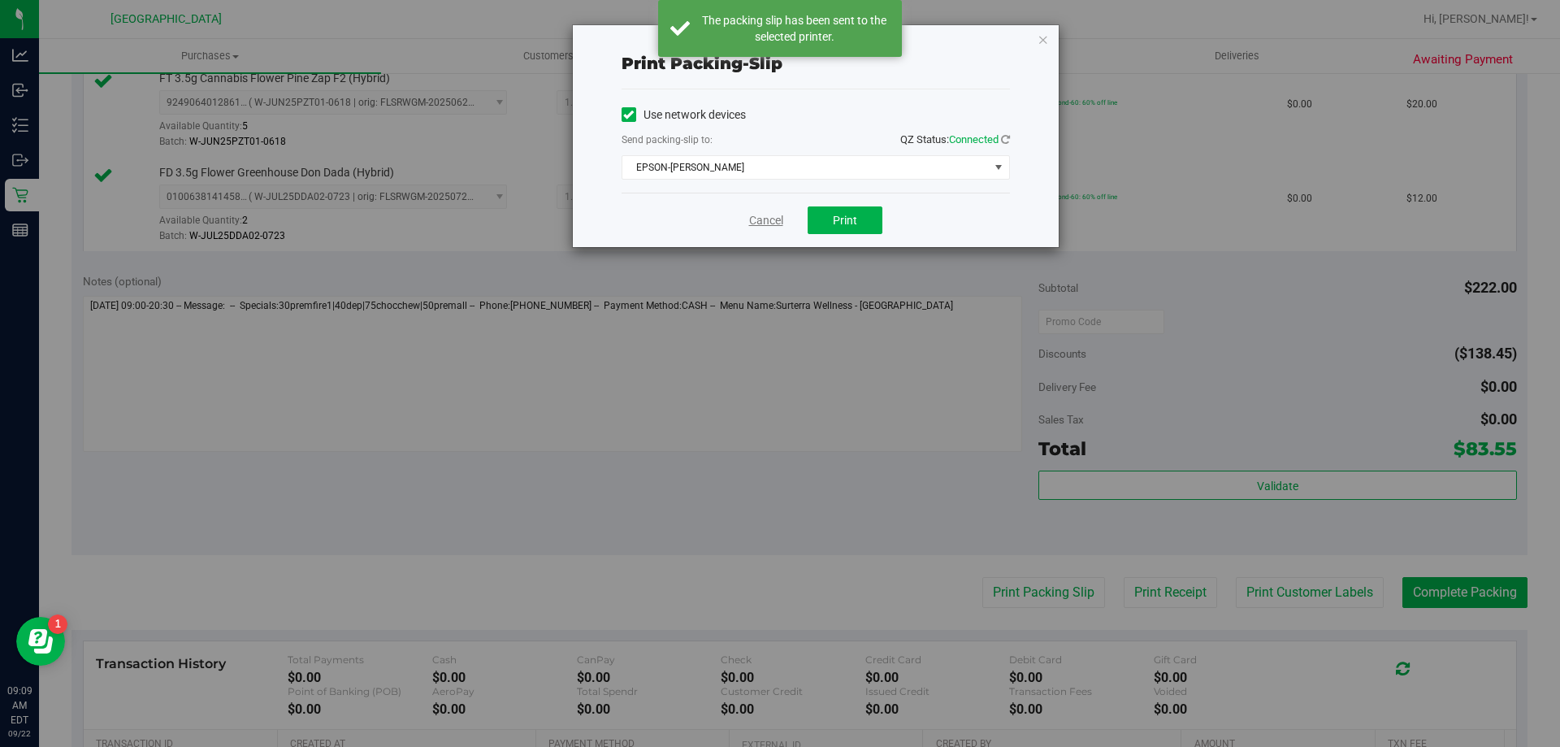
click at [772, 219] on link "Cancel" at bounding box center [766, 220] width 34 height 17
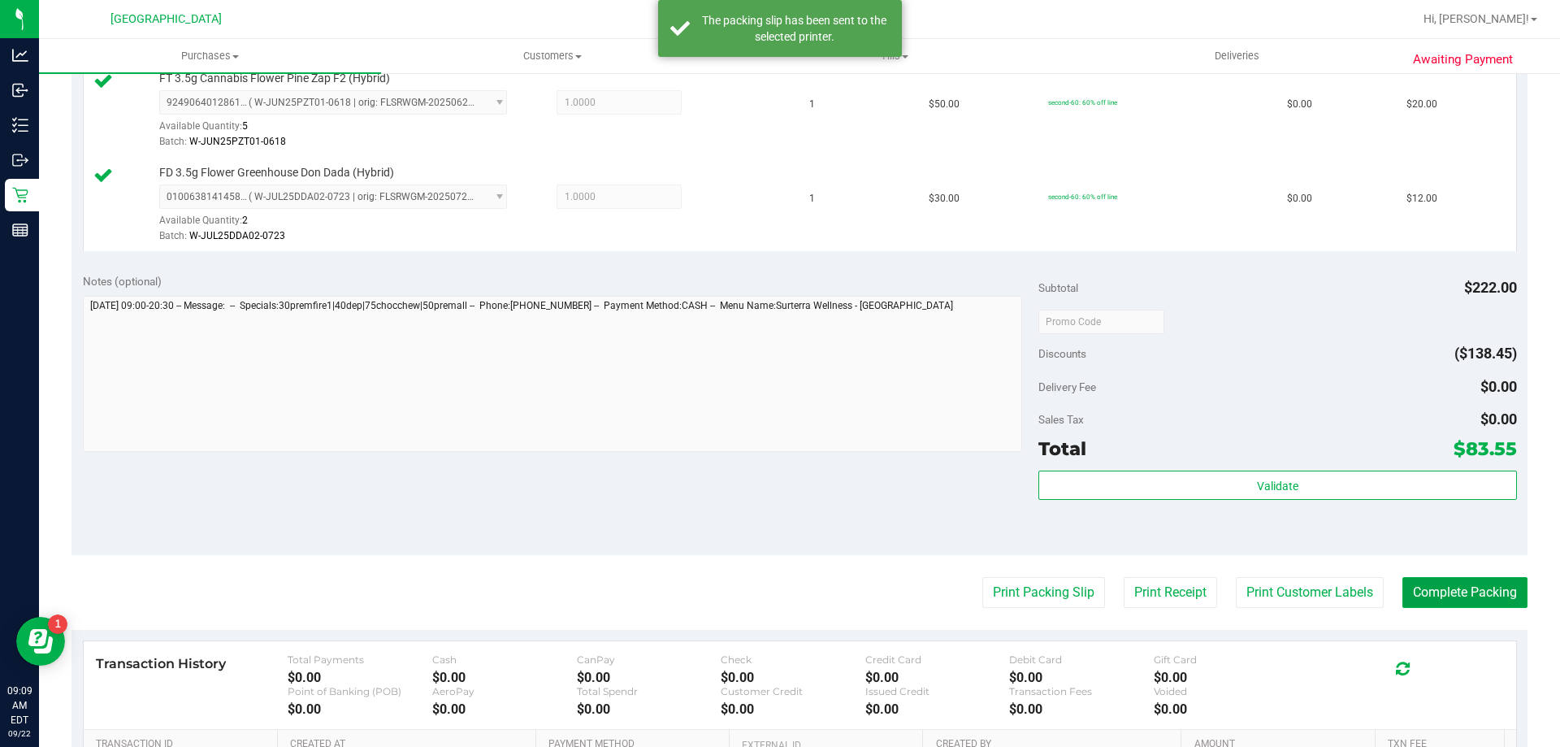
drag, startPoint x: 1449, startPoint y: 585, endPoint x: 1559, endPoint y: 540, distance: 119.5
click at [1461, 577] on button "Complete Packing" at bounding box center [1464, 592] width 125 height 31
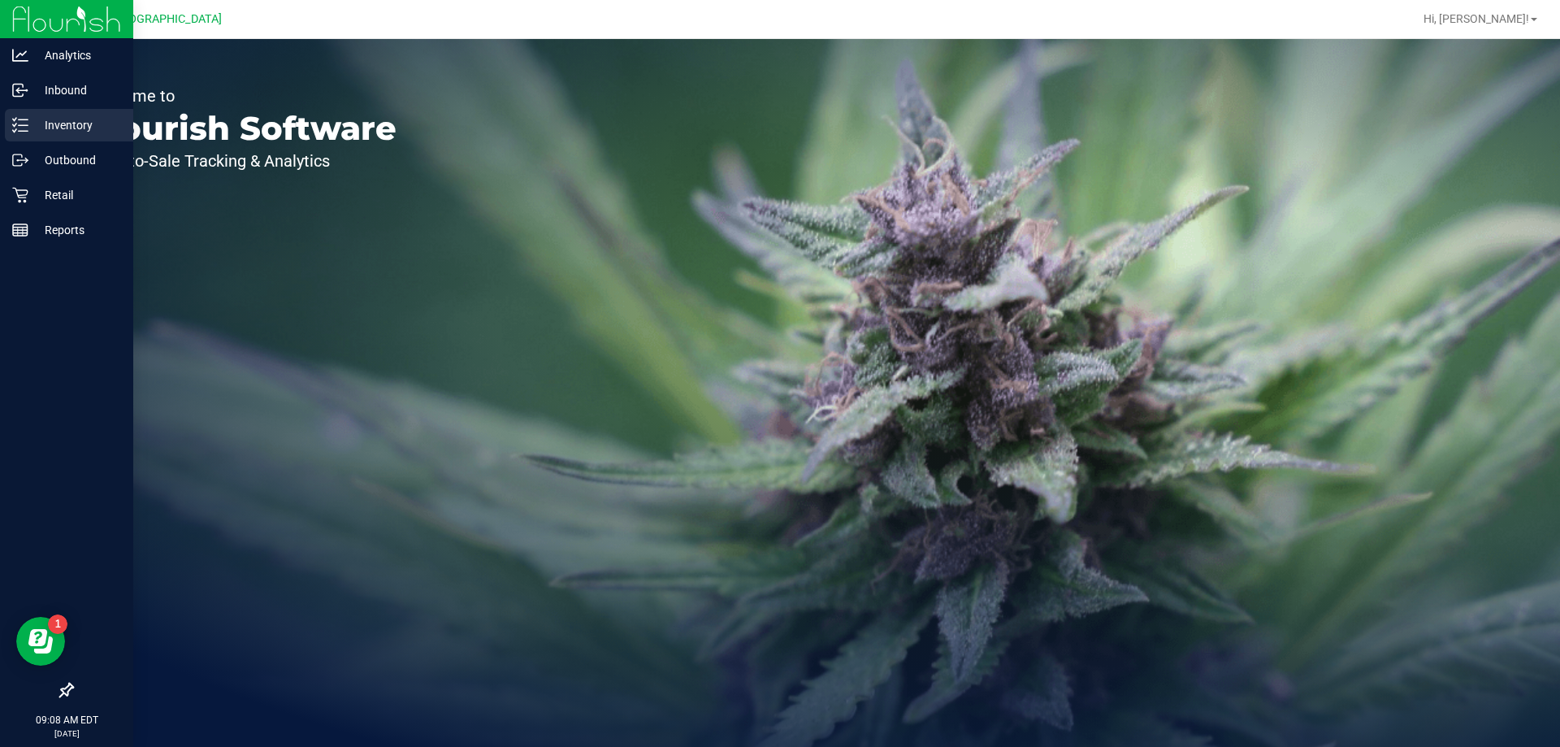
click at [50, 124] on p "Inventory" at bounding box center [77, 125] width 98 height 20
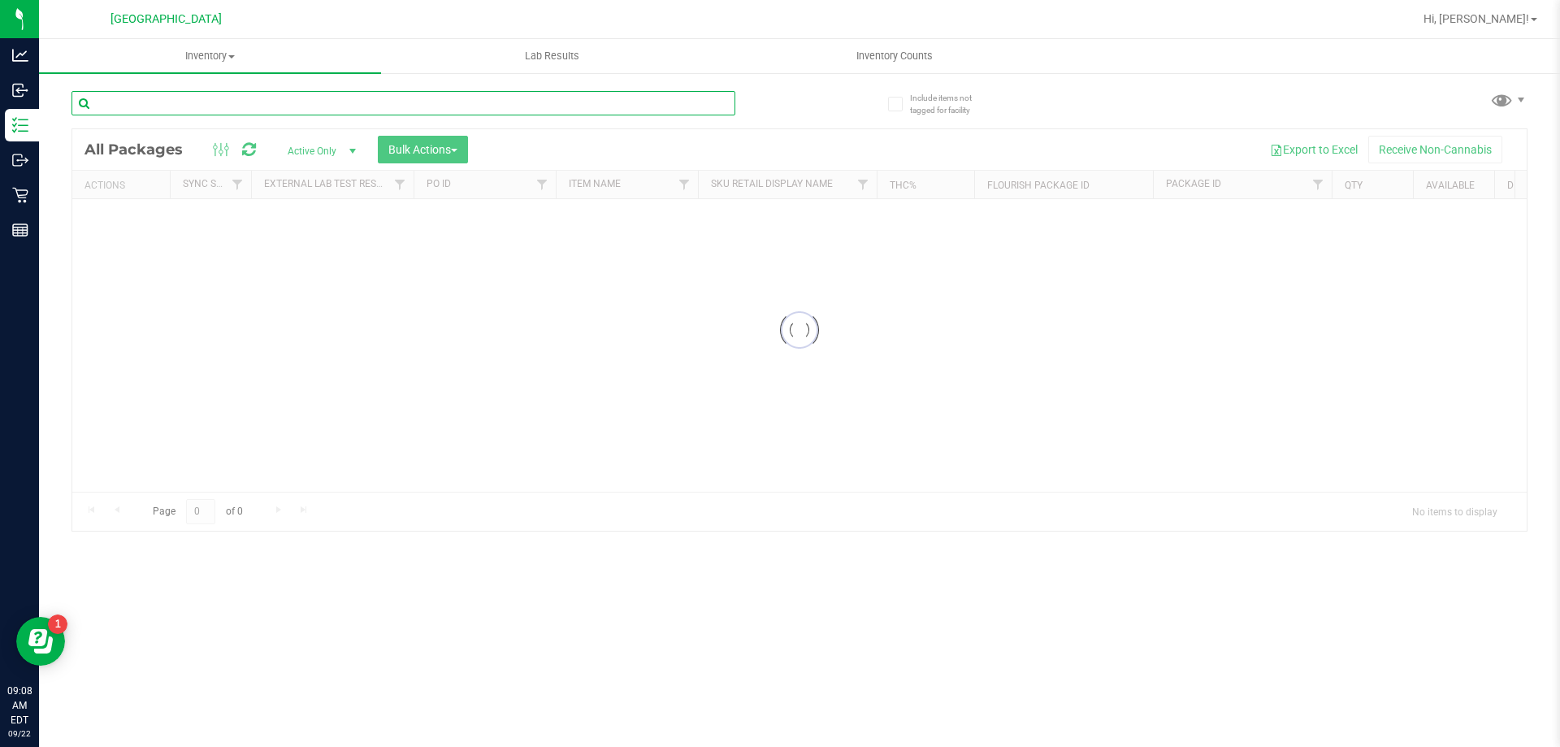
click at [272, 108] on input "text" at bounding box center [404, 103] width 664 height 24
type input "7874450187070277"
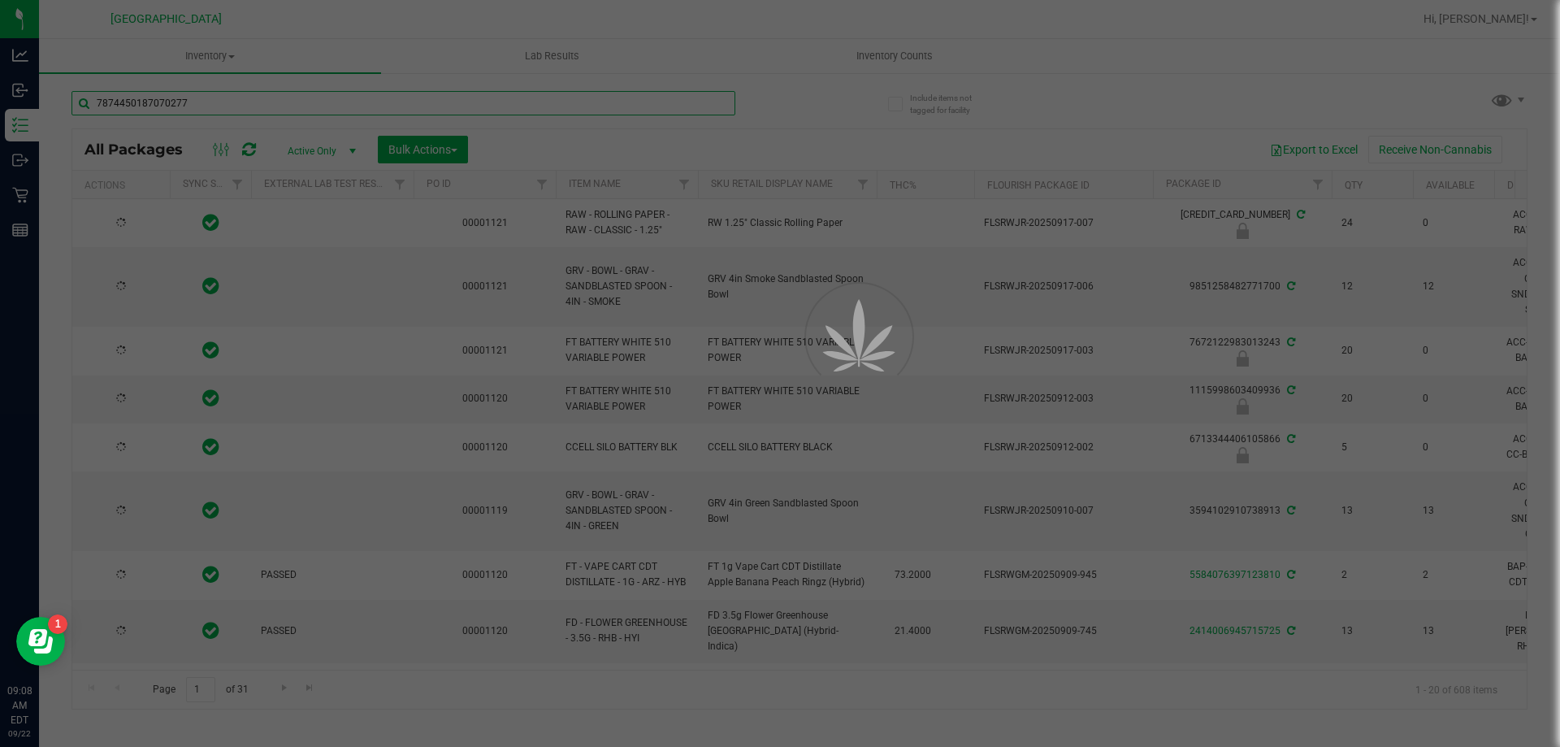
type input "2026-03-03"
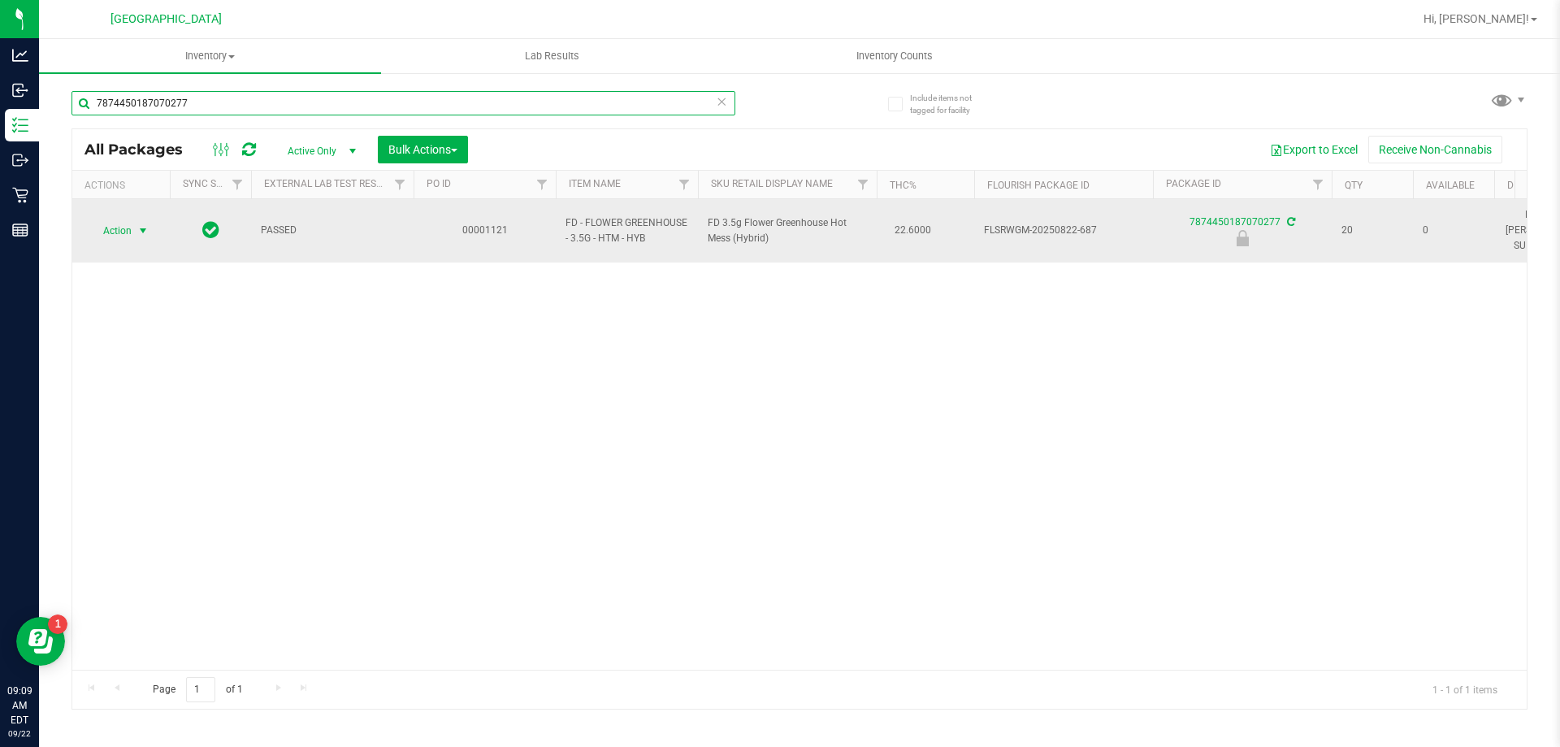
type input "7874450187070277"
click at [138, 224] on span "select" at bounding box center [143, 230] width 13 height 13
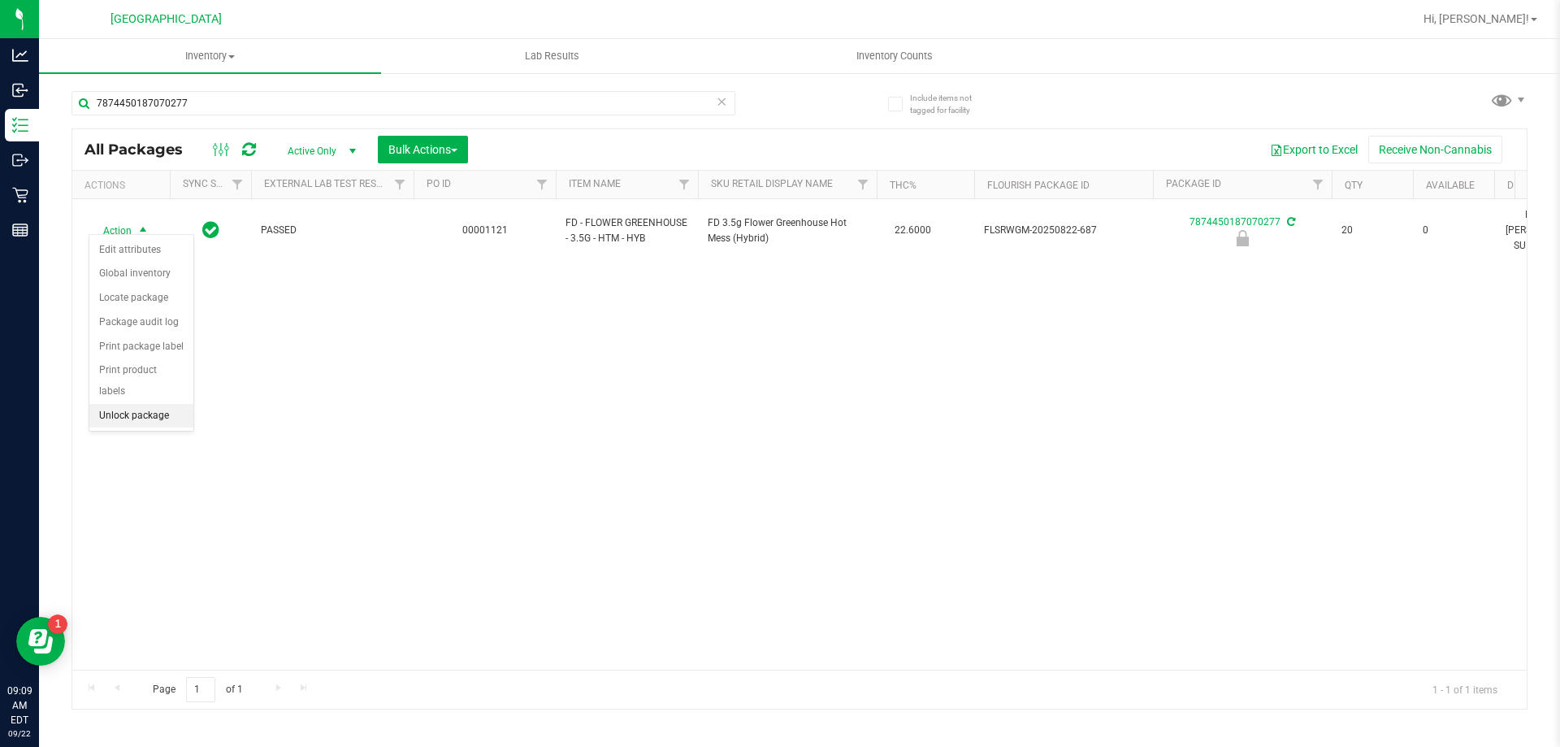
click at [125, 404] on li "Unlock package" at bounding box center [141, 416] width 104 height 24
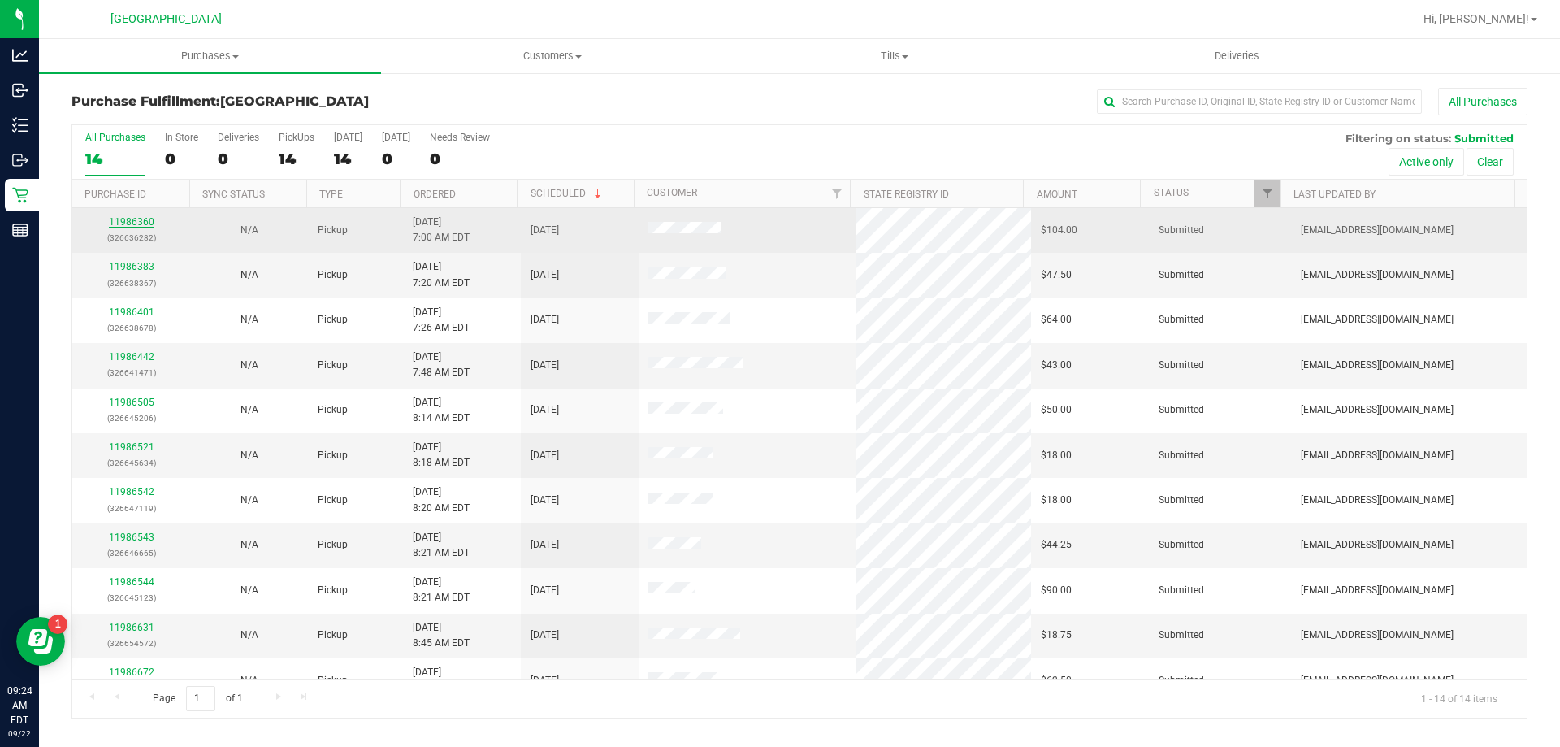
click at [126, 226] on link "11986360" at bounding box center [132, 221] width 46 height 11
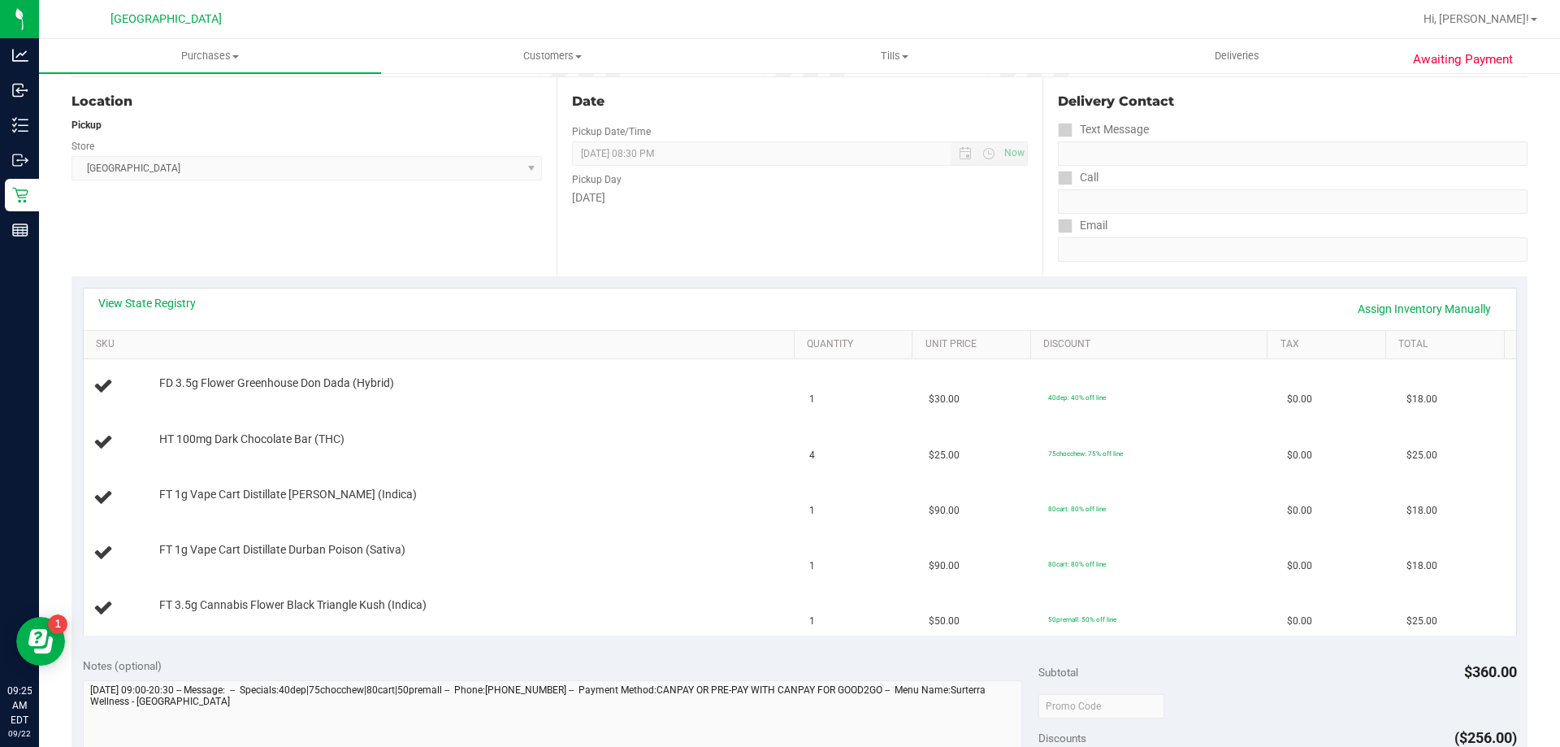
scroll to position [163, 0]
click at [155, 299] on link "View State Registry" at bounding box center [147, 302] width 98 height 16
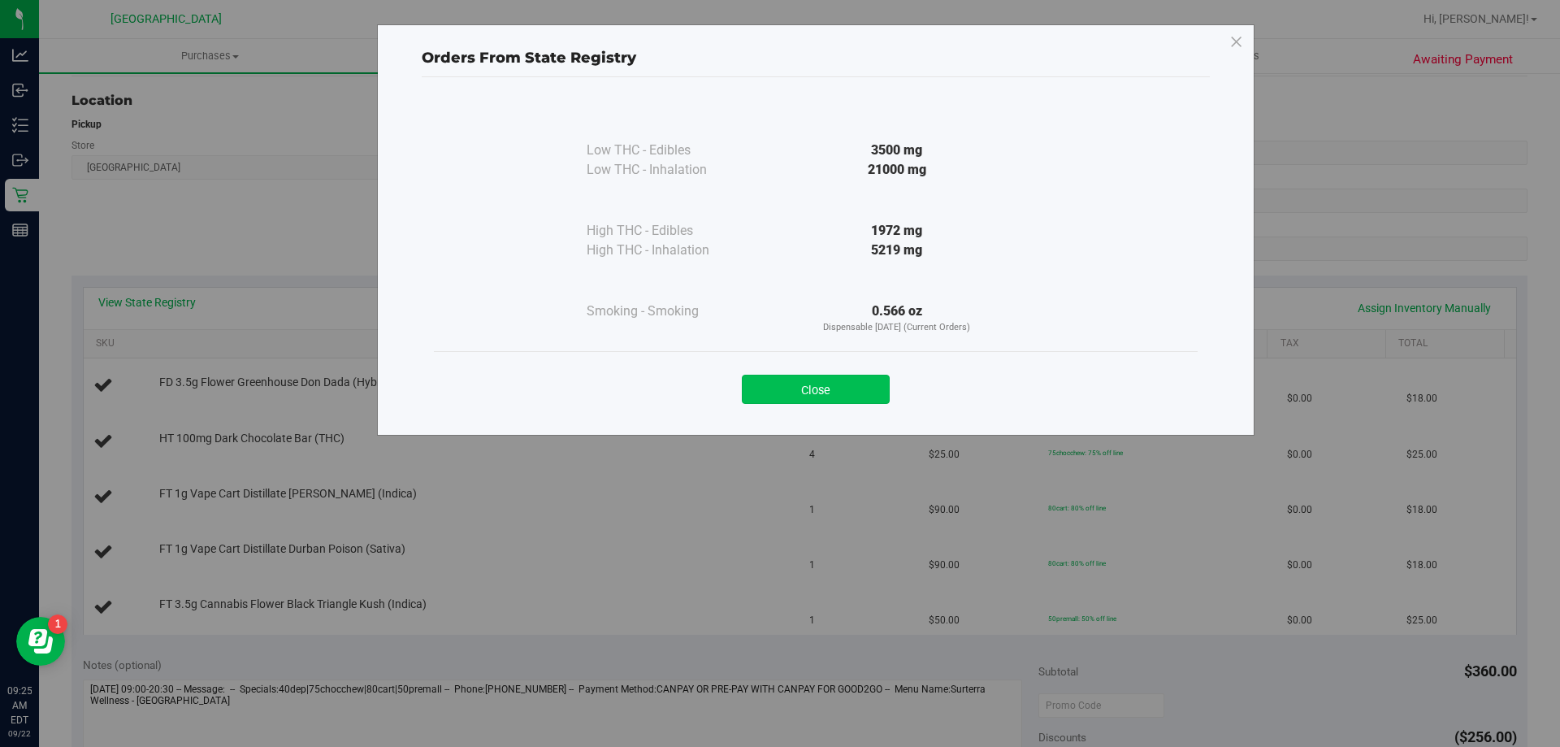
click at [829, 389] on button "Close" at bounding box center [816, 389] width 148 height 29
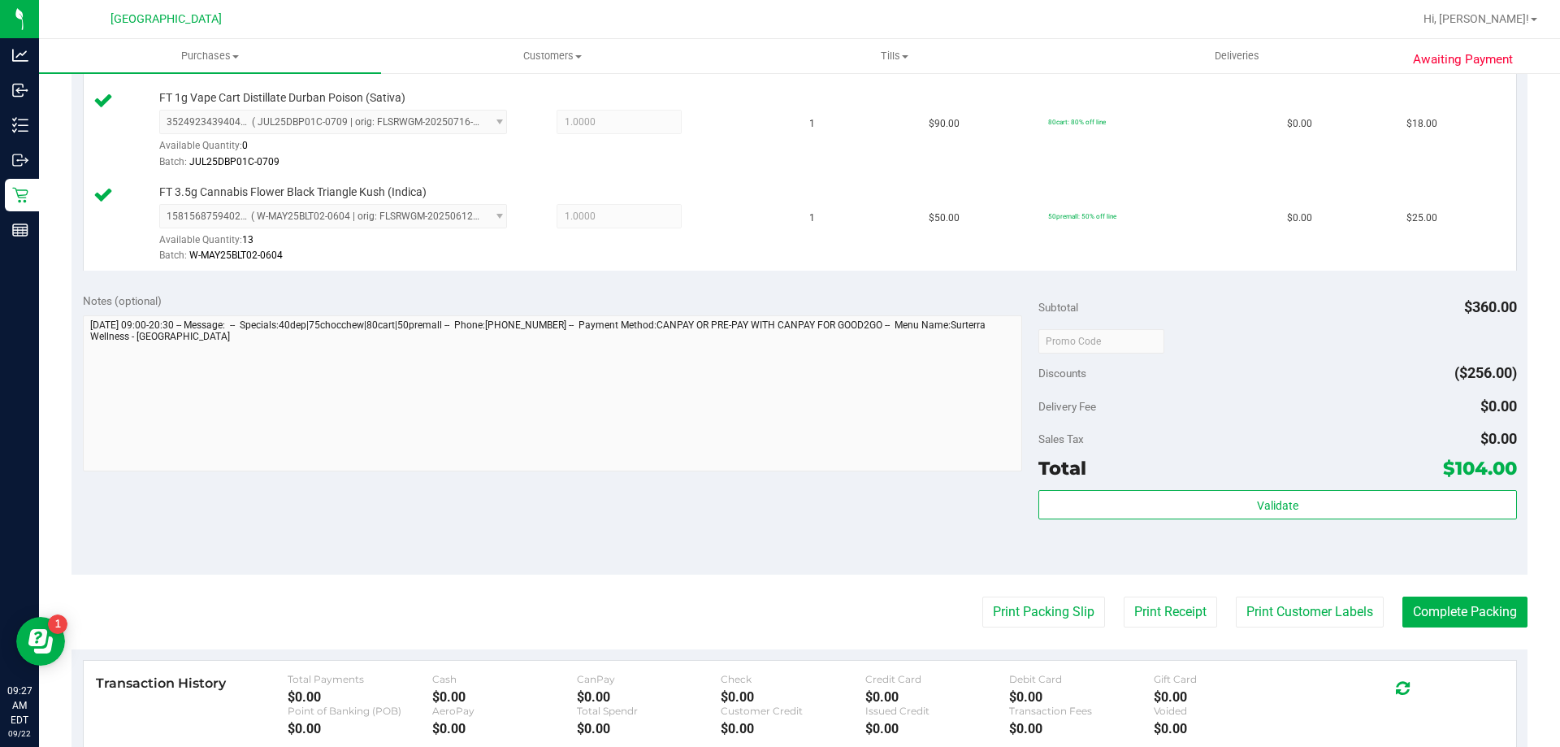
scroll to position [722, 0]
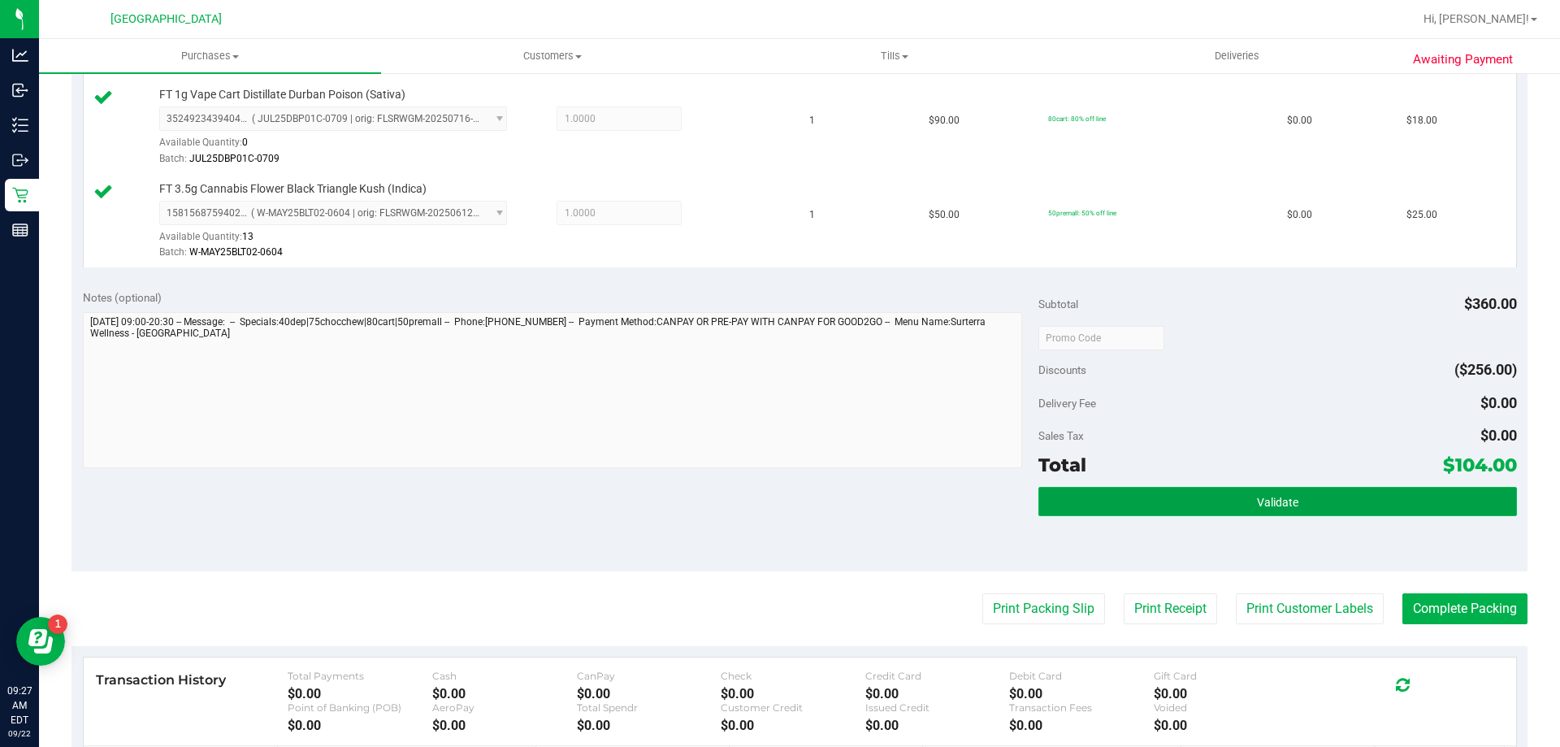
click at [1324, 504] on button "Validate" at bounding box center [1277, 501] width 478 height 29
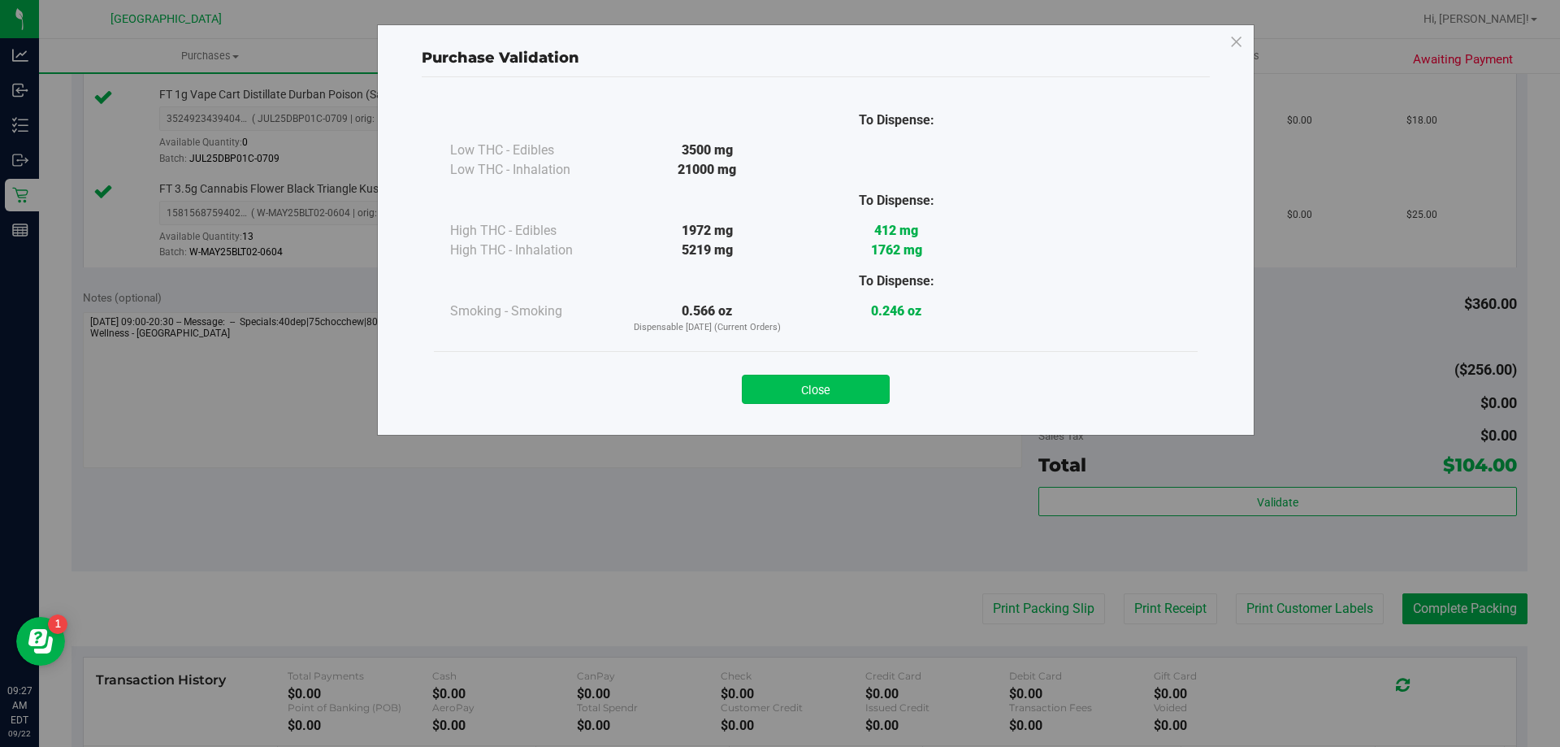
click at [830, 394] on button "Close" at bounding box center [816, 389] width 148 height 29
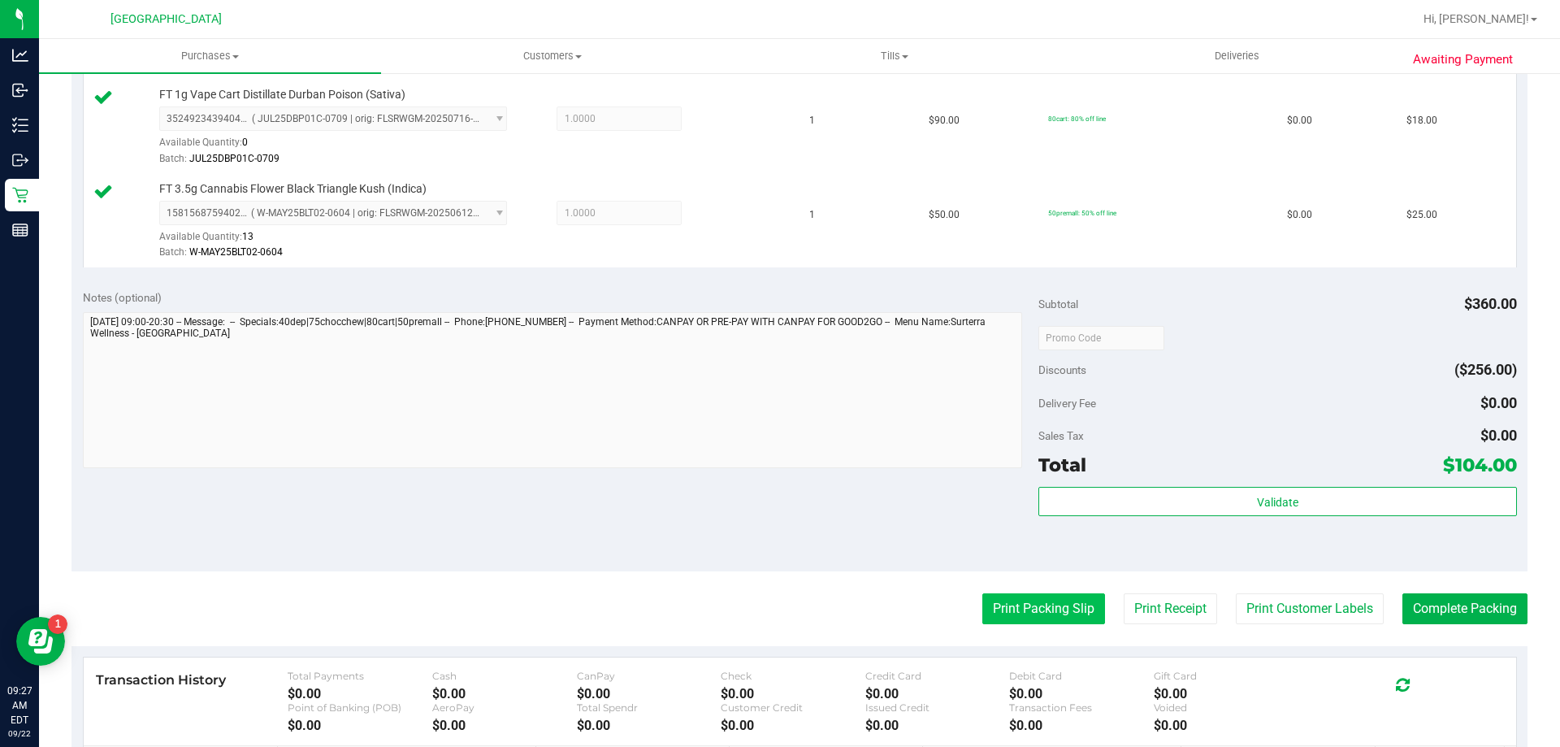
click at [1051, 611] on button "Print Packing Slip" at bounding box center [1043, 608] width 123 height 31
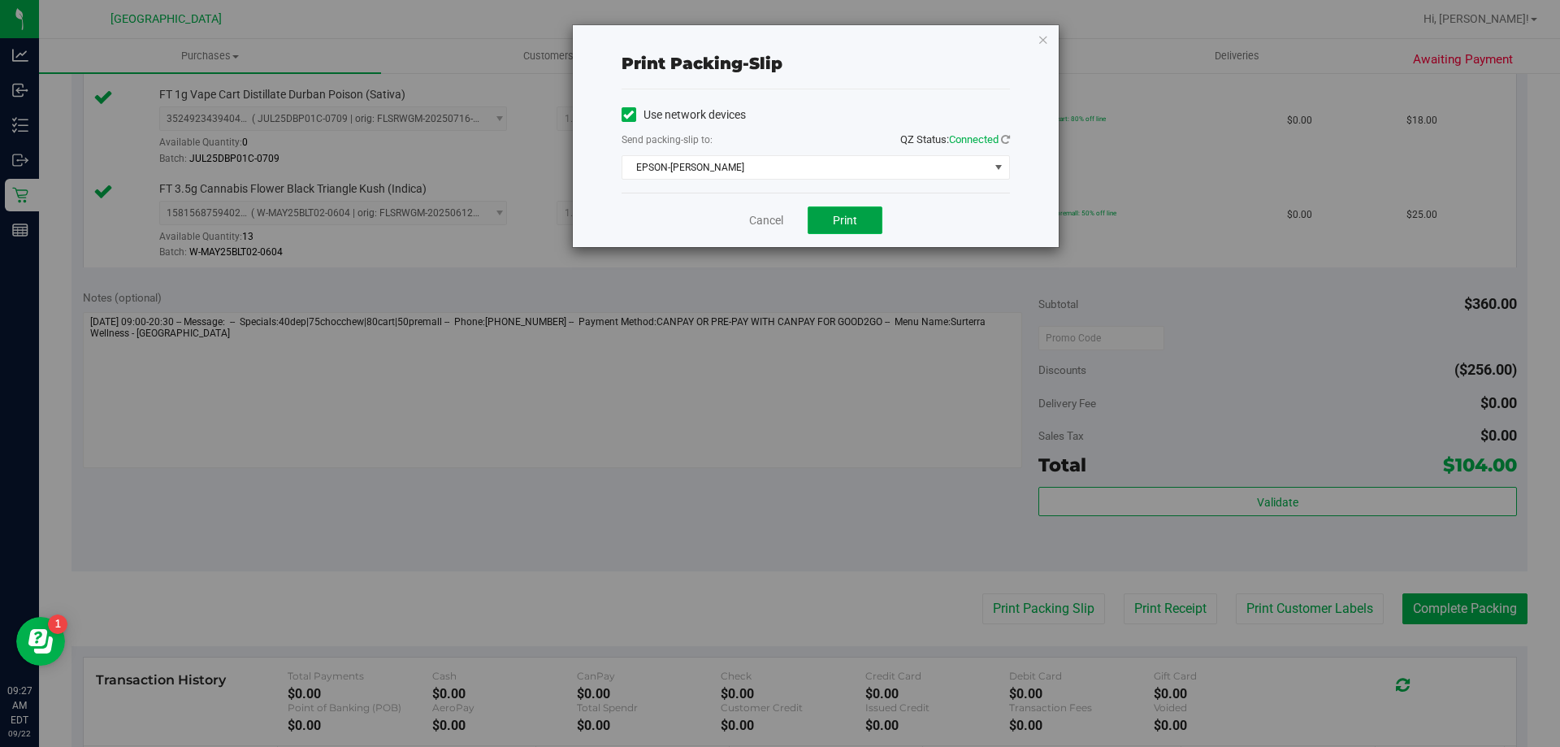
click at [854, 214] on span "Print" at bounding box center [845, 220] width 24 height 13
click at [765, 214] on link "Cancel" at bounding box center [766, 220] width 34 height 17
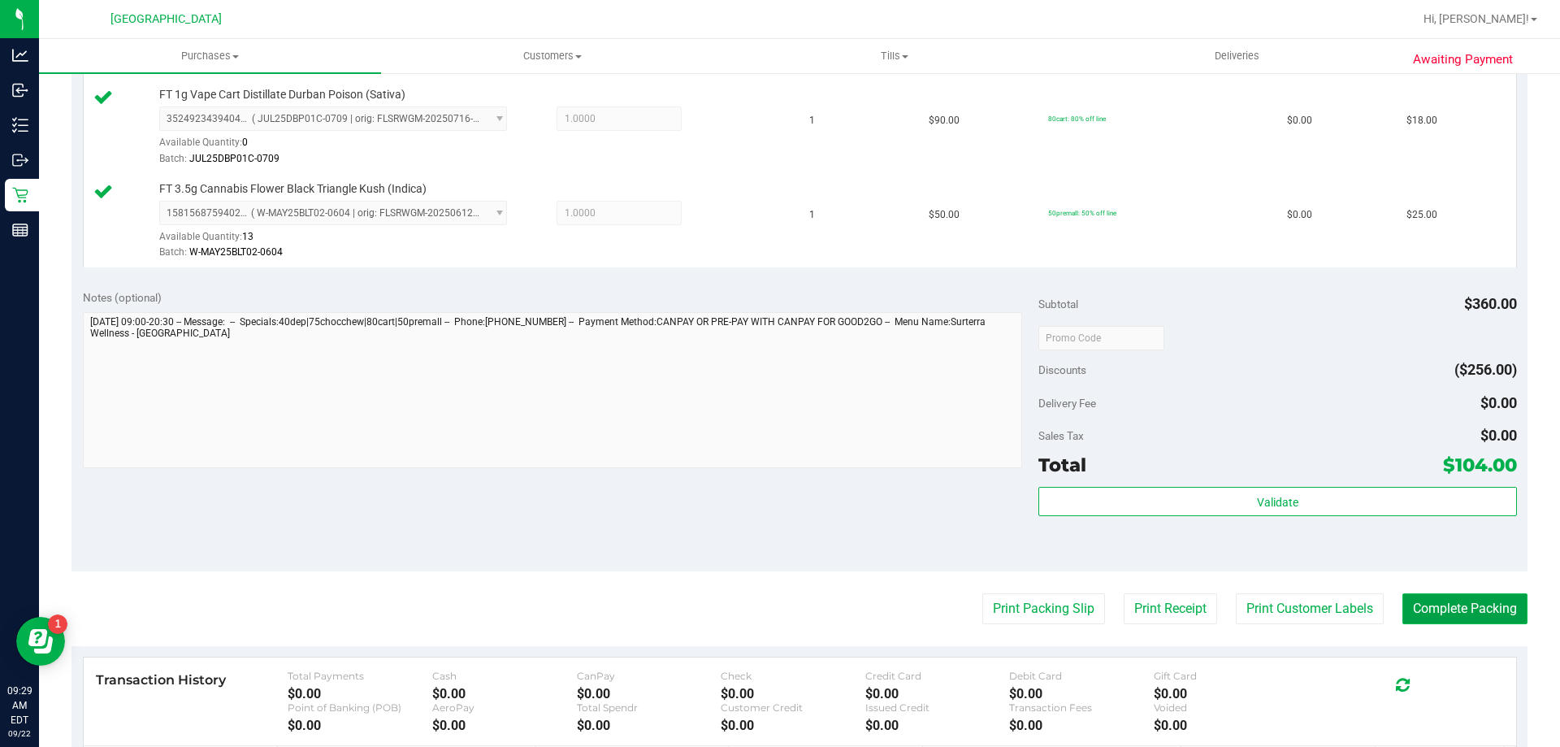
click at [1478, 608] on button "Complete Packing" at bounding box center [1464, 608] width 125 height 31
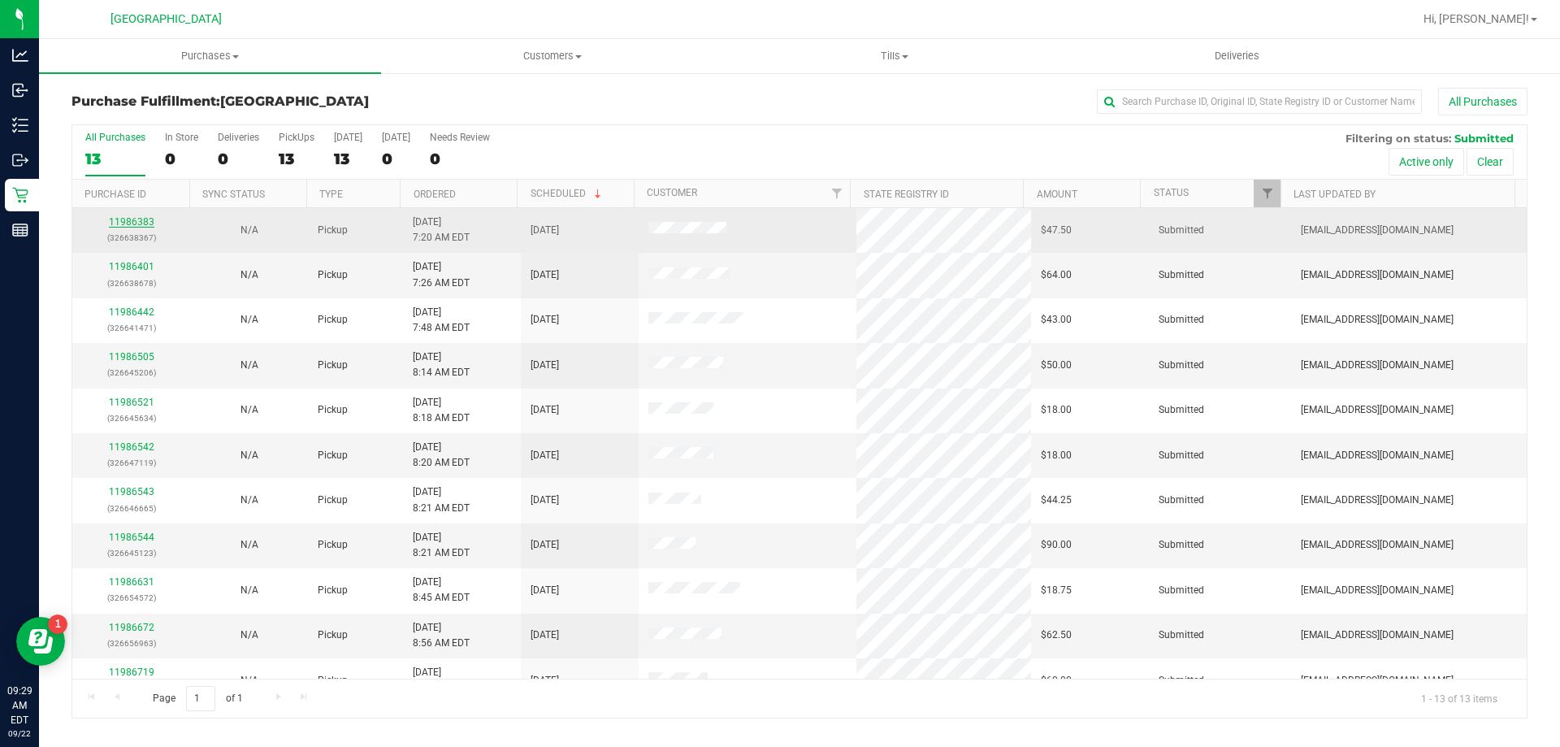
click at [120, 216] on link "11986383" at bounding box center [132, 221] width 46 height 11
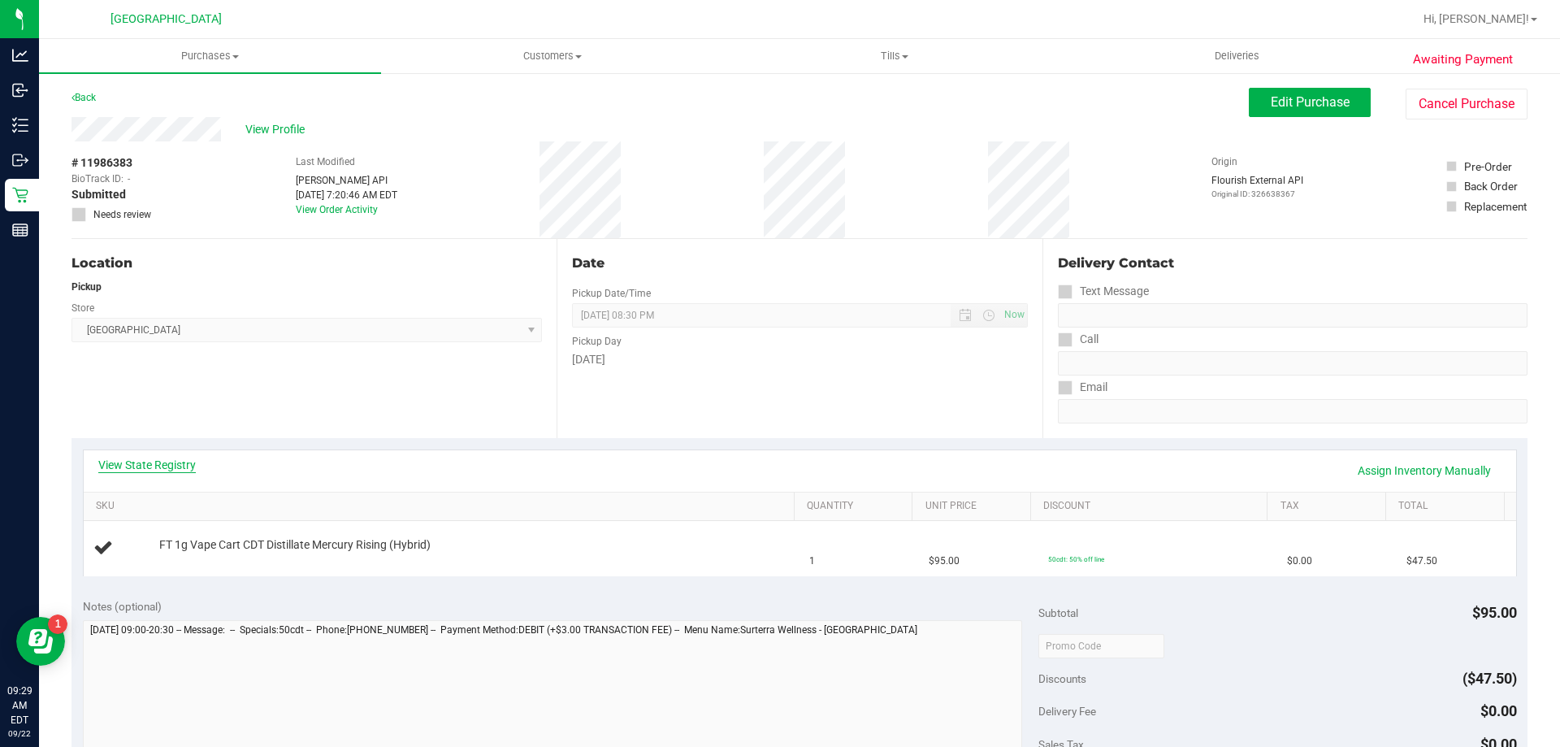
click at [123, 459] on link "View State Registry" at bounding box center [147, 465] width 98 height 16
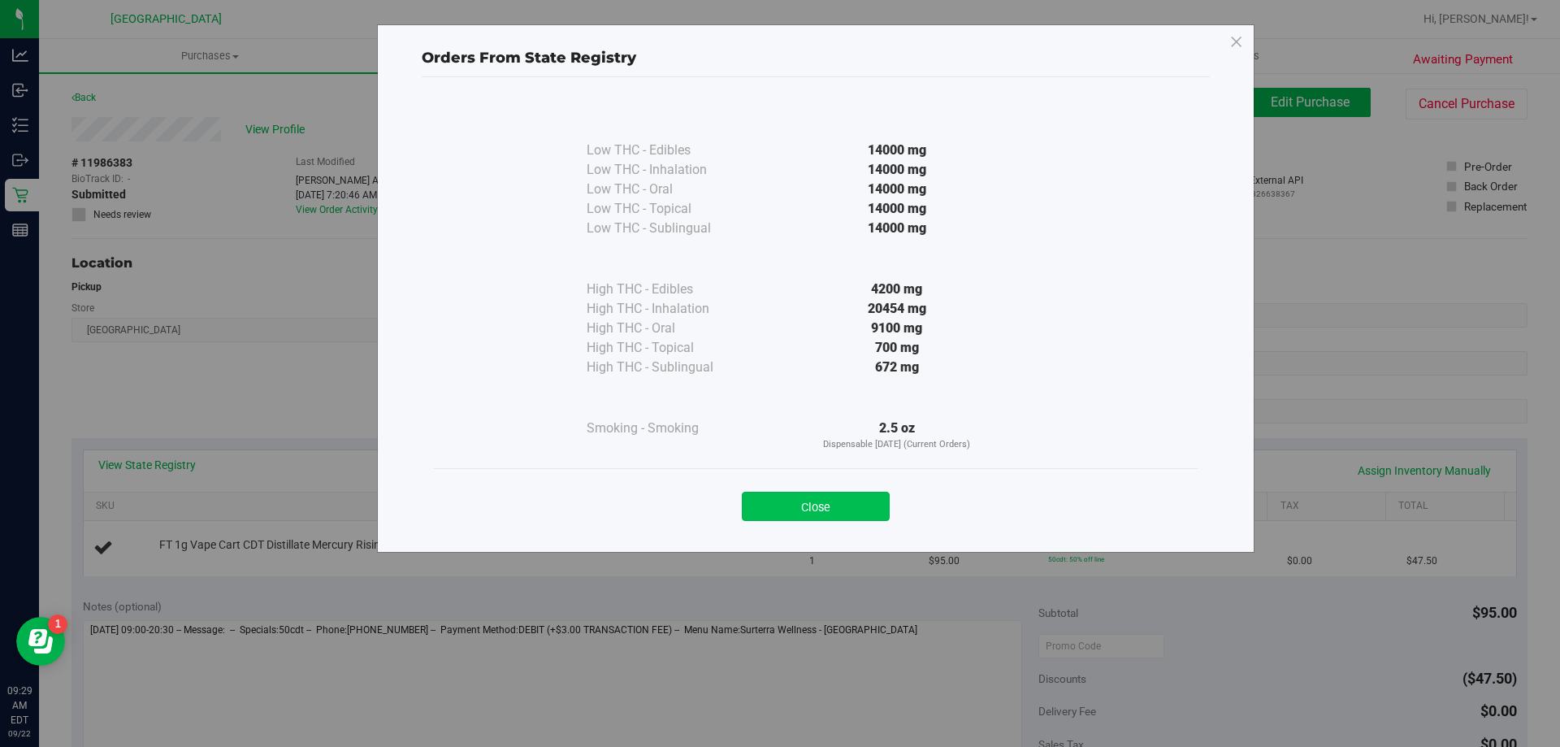
click at [847, 515] on button "Close" at bounding box center [816, 506] width 148 height 29
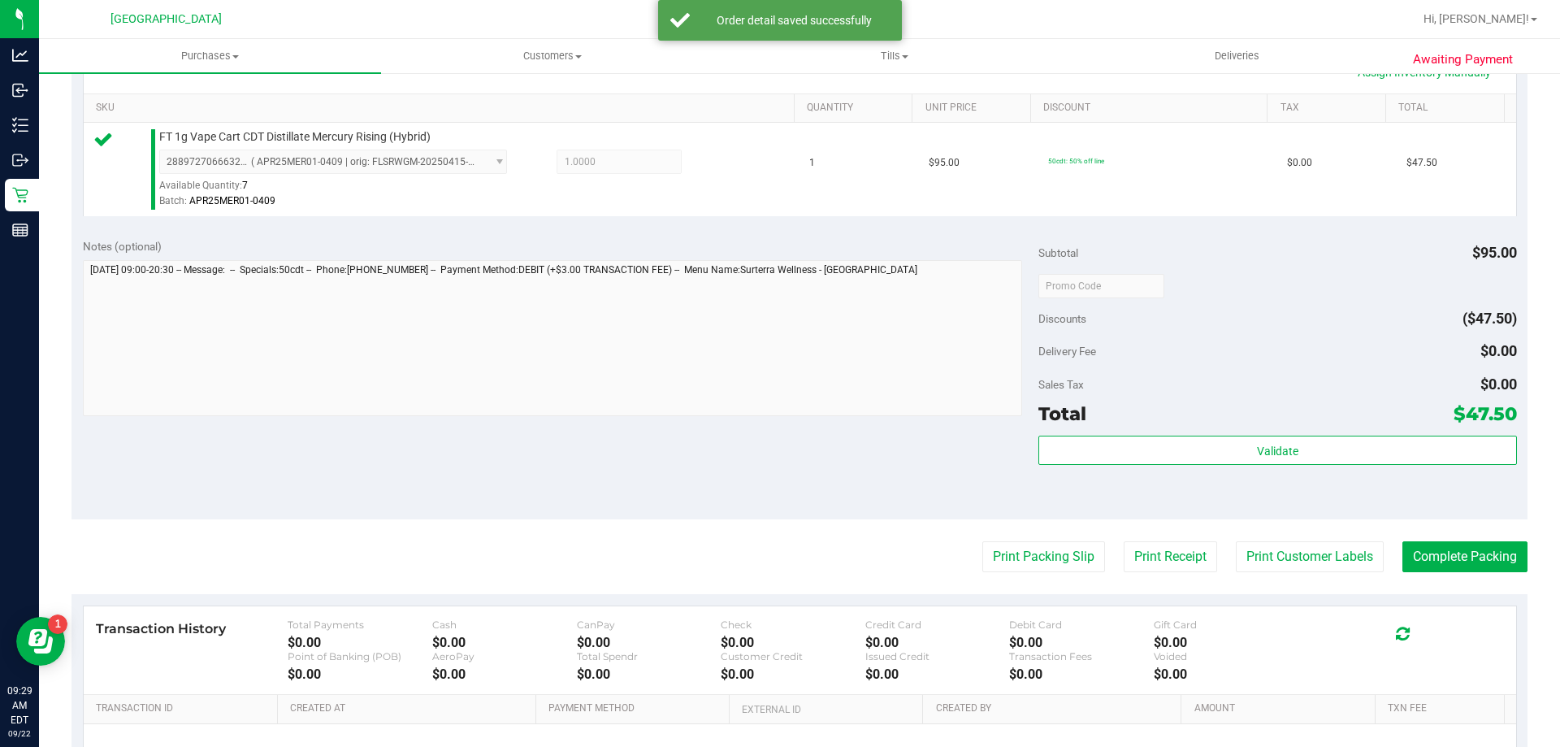
scroll to position [410, 0]
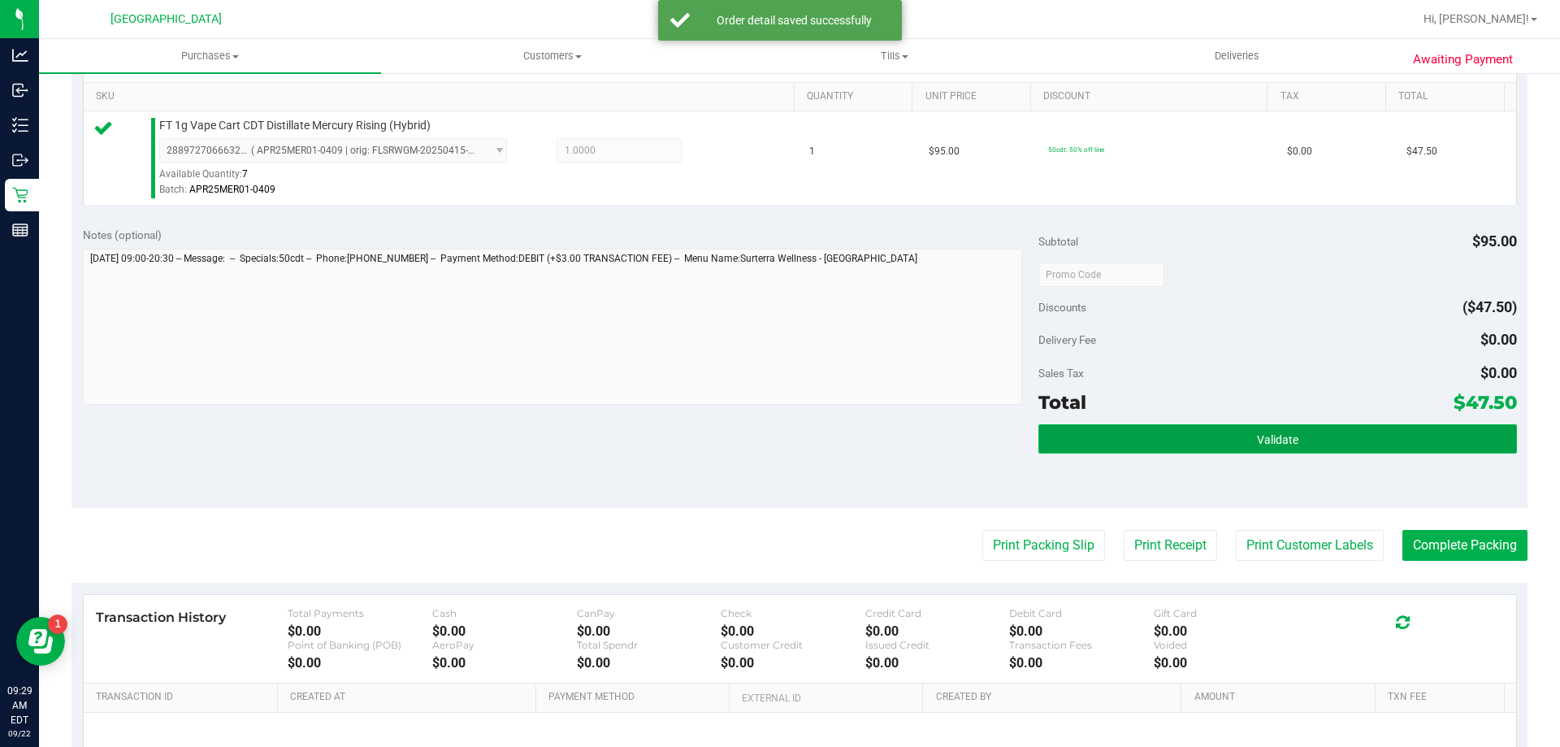
click at [1310, 449] on button "Validate" at bounding box center [1277, 438] width 478 height 29
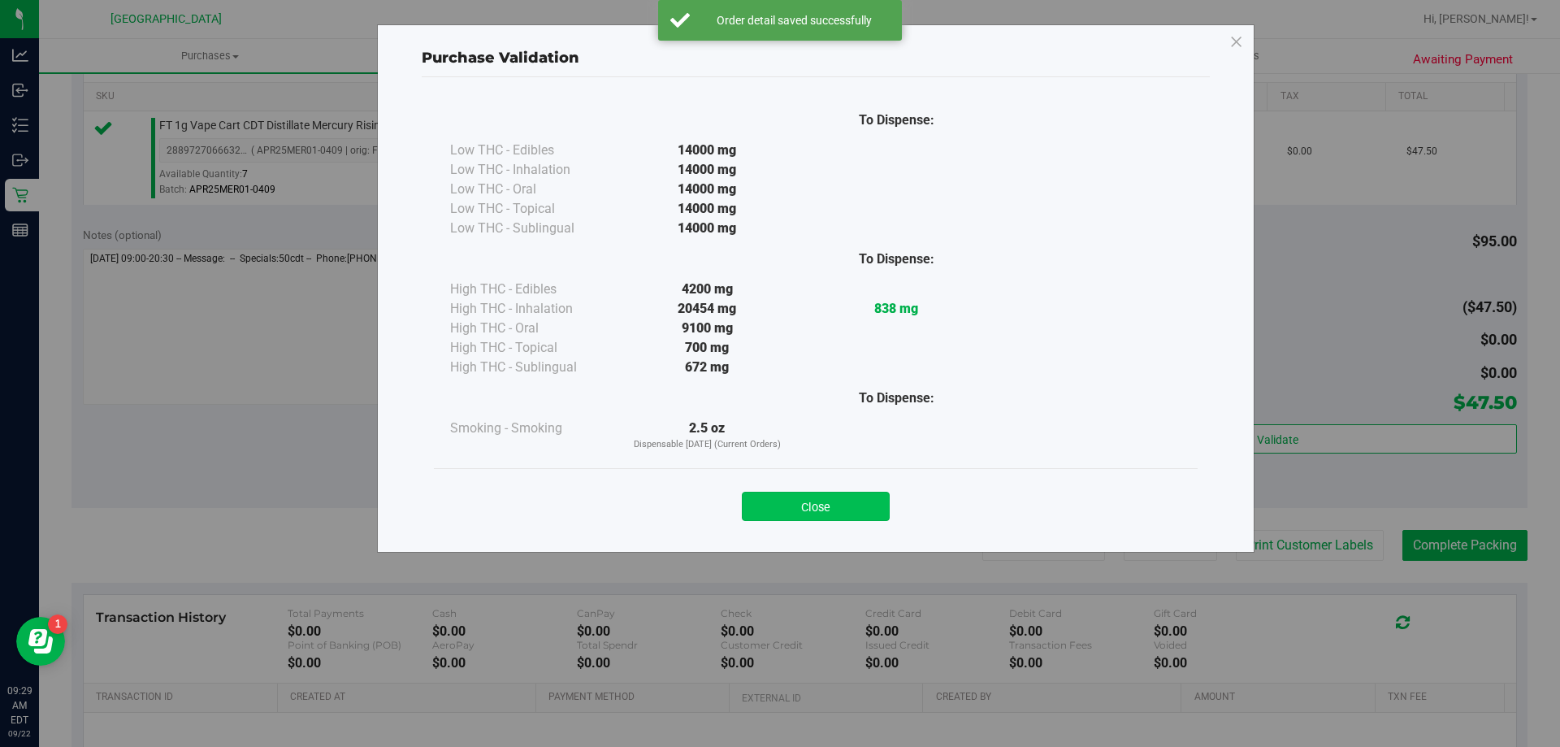
click at [829, 495] on button "Close" at bounding box center [816, 506] width 148 height 29
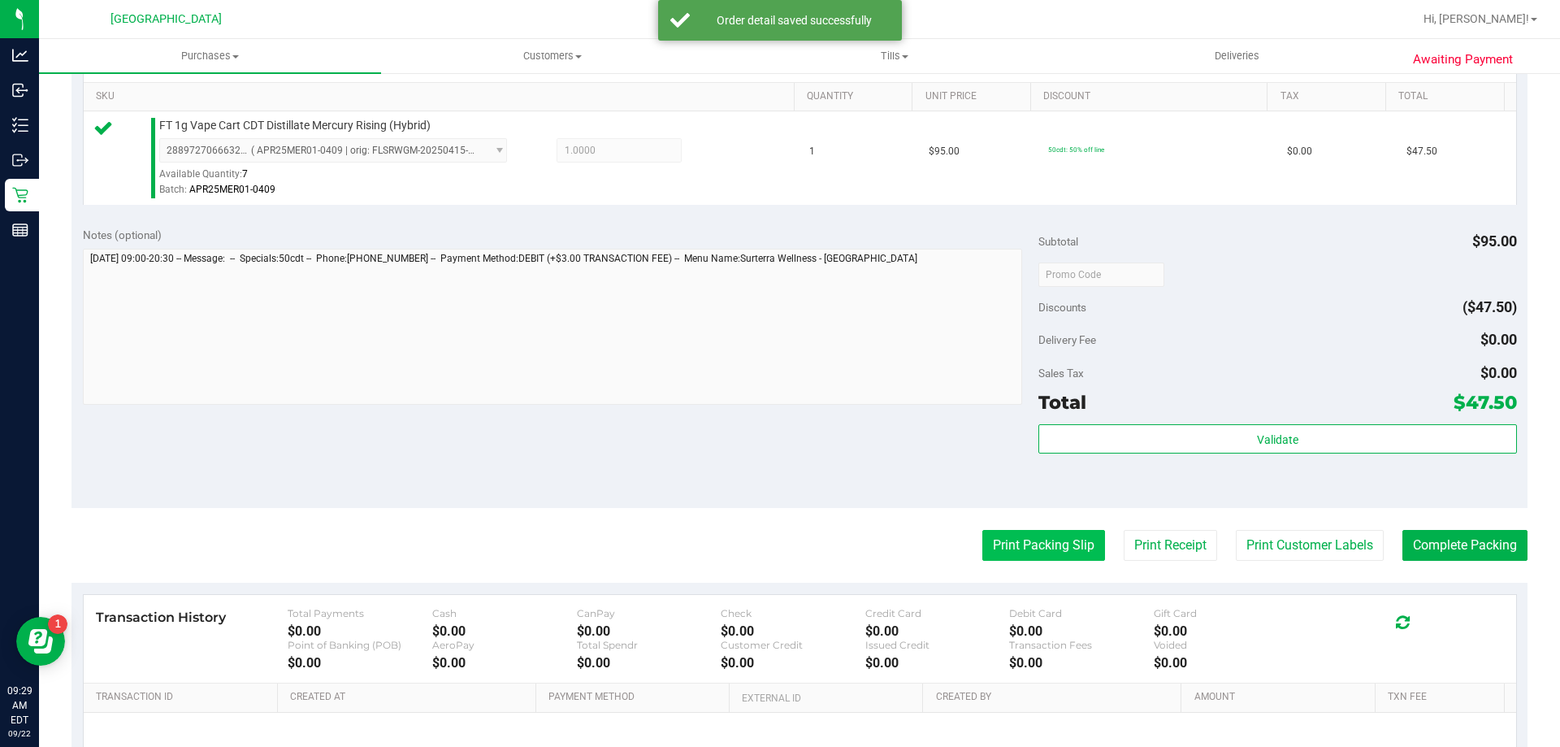
click at [1063, 546] on button "Print Packing Slip" at bounding box center [1043, 545] width 123 height 31
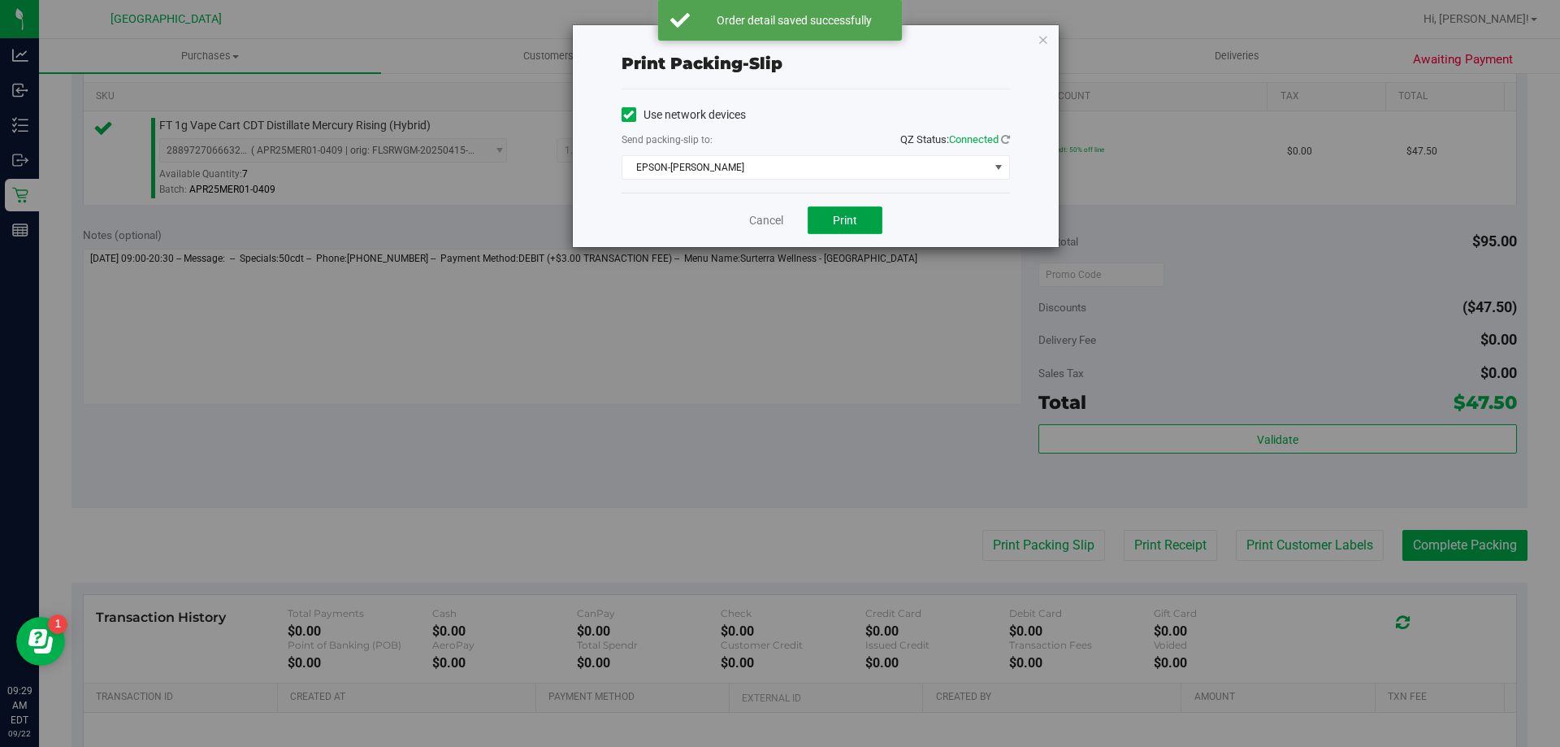
click at [842, 220] on span "Print" at bounding box center [845, 220] width 24 height 13
click at [760, 216] on link "Cancel" at bounding box center [766, 220] width 34 height 17
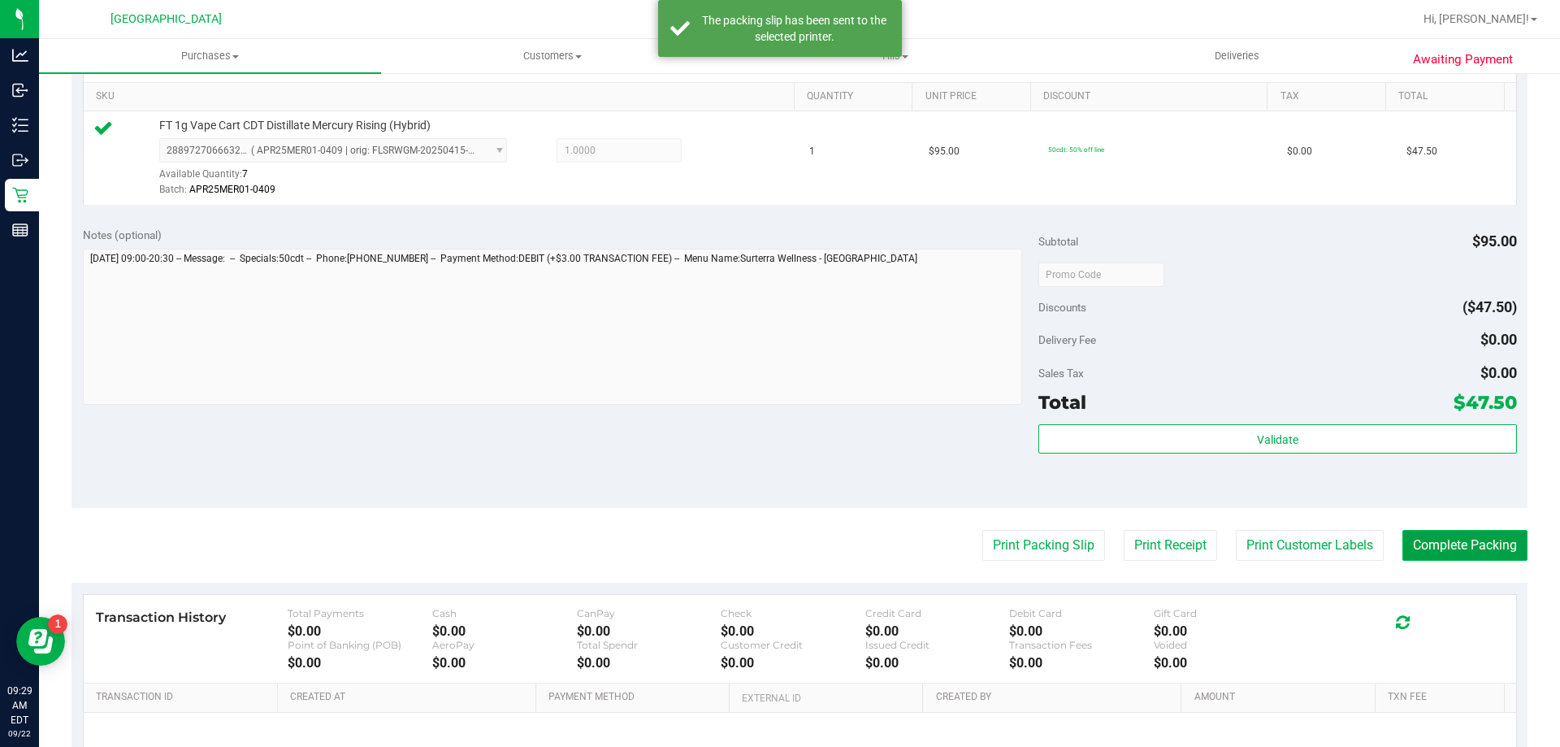
click at [1457, 531] on button "Complete Packing" at bounding box center [1464, 545] width 125 height 31
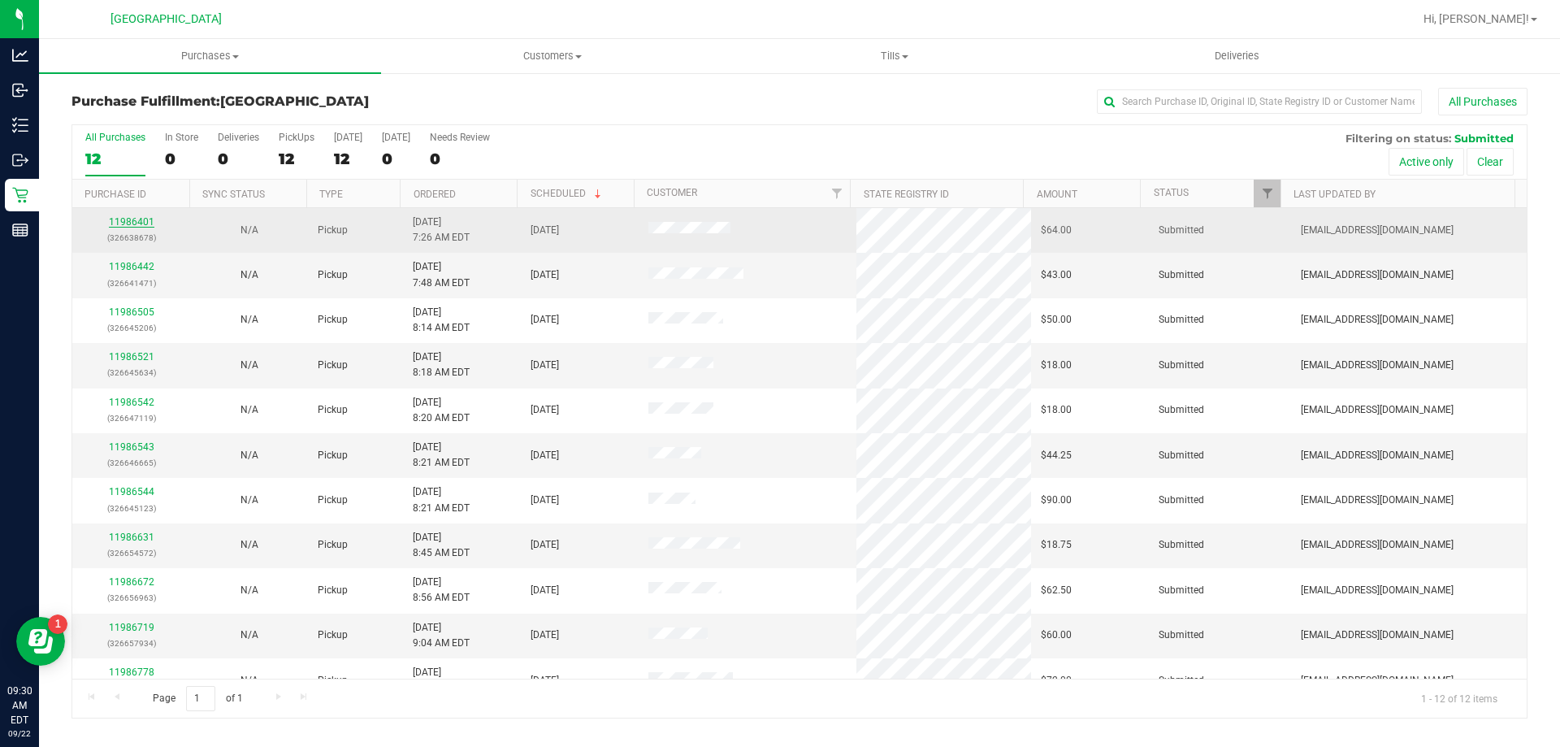
click at [123, 223] on link "11986401" at bounding box center [132, 221] width 46 height 11
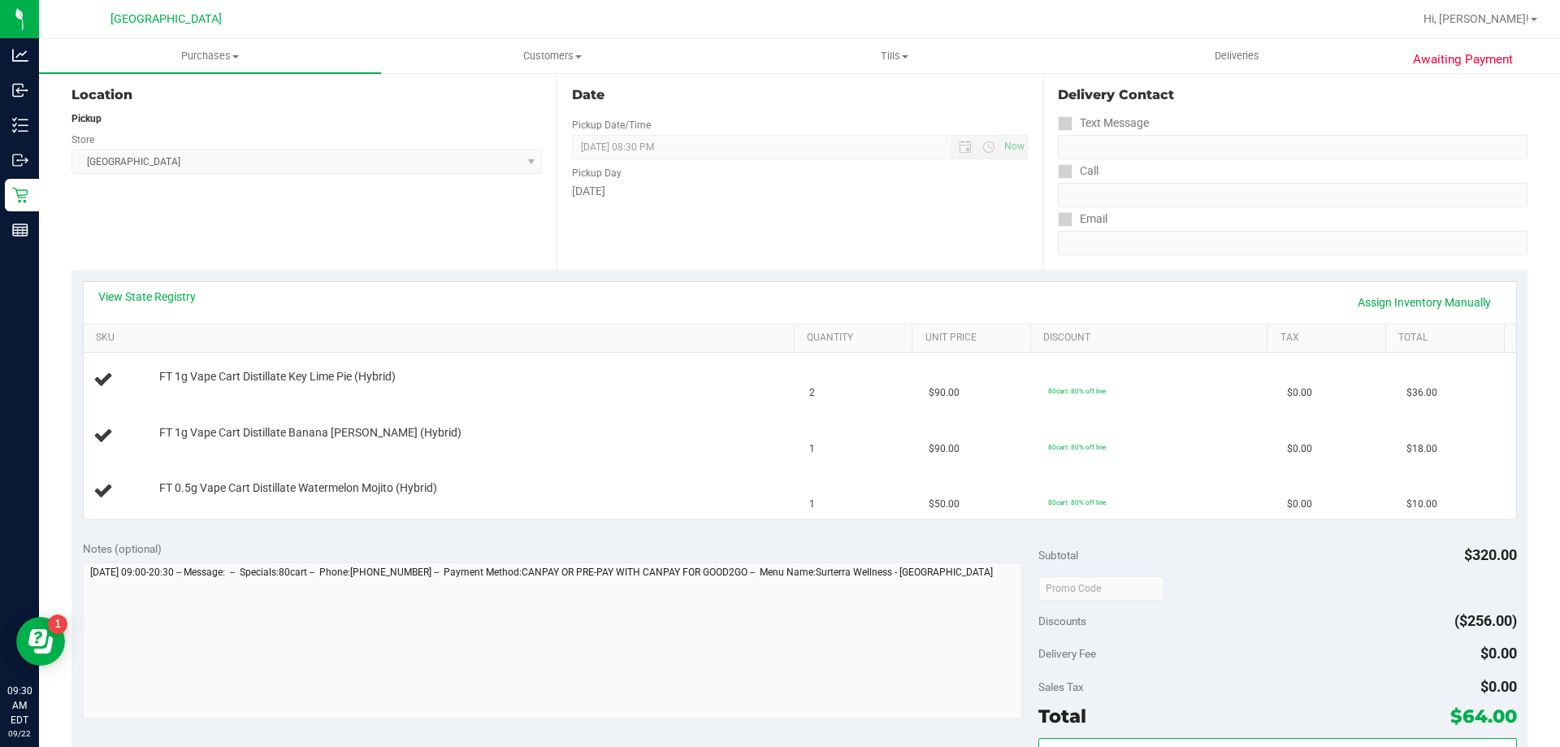
scroll to position [176, 0]
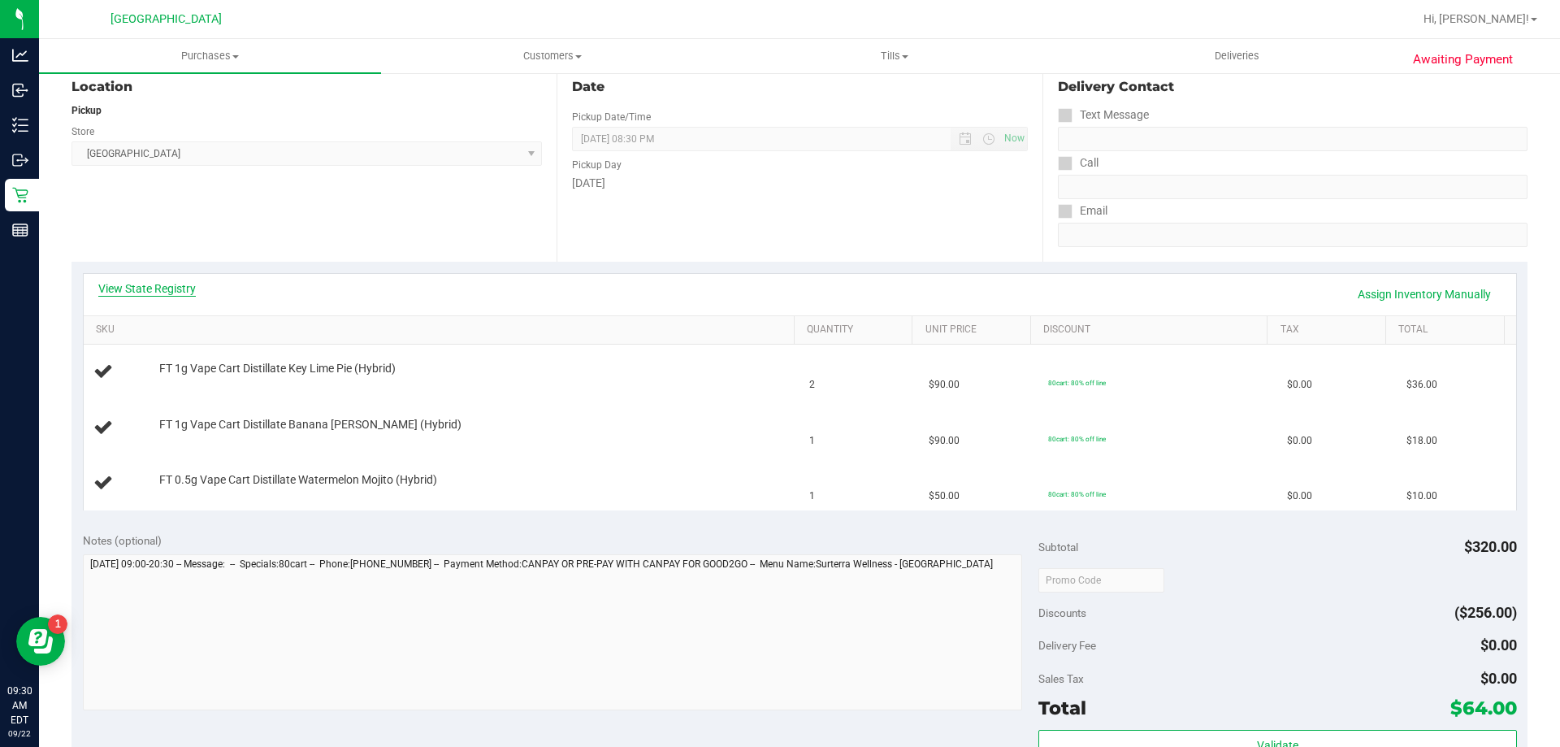
click at [145, 291] on link "View State Registry" at bounding box center [147, 288] width 98 height 16
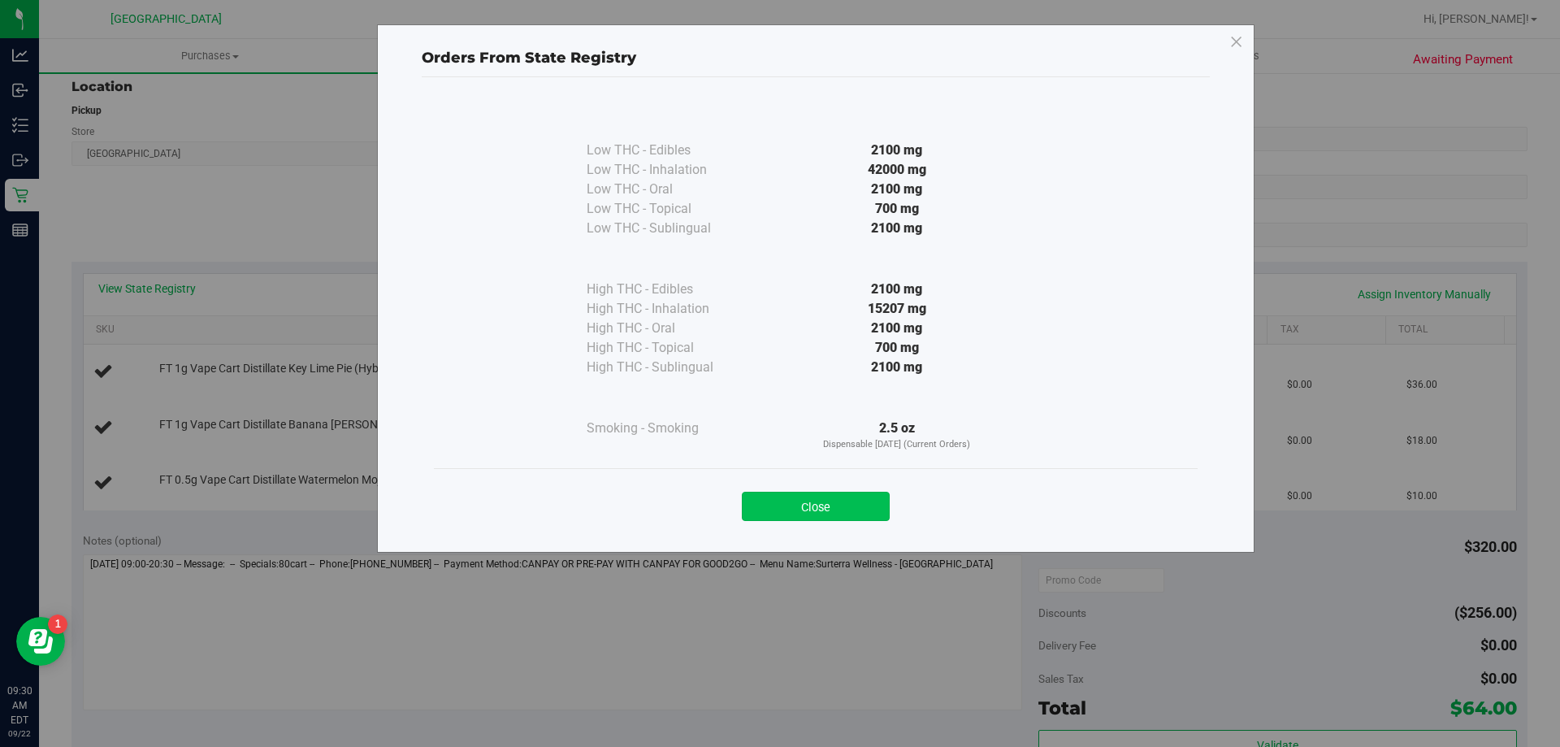
click at [832, 503] on button "Close" at bounding box center [816, 506] width 148 height 29
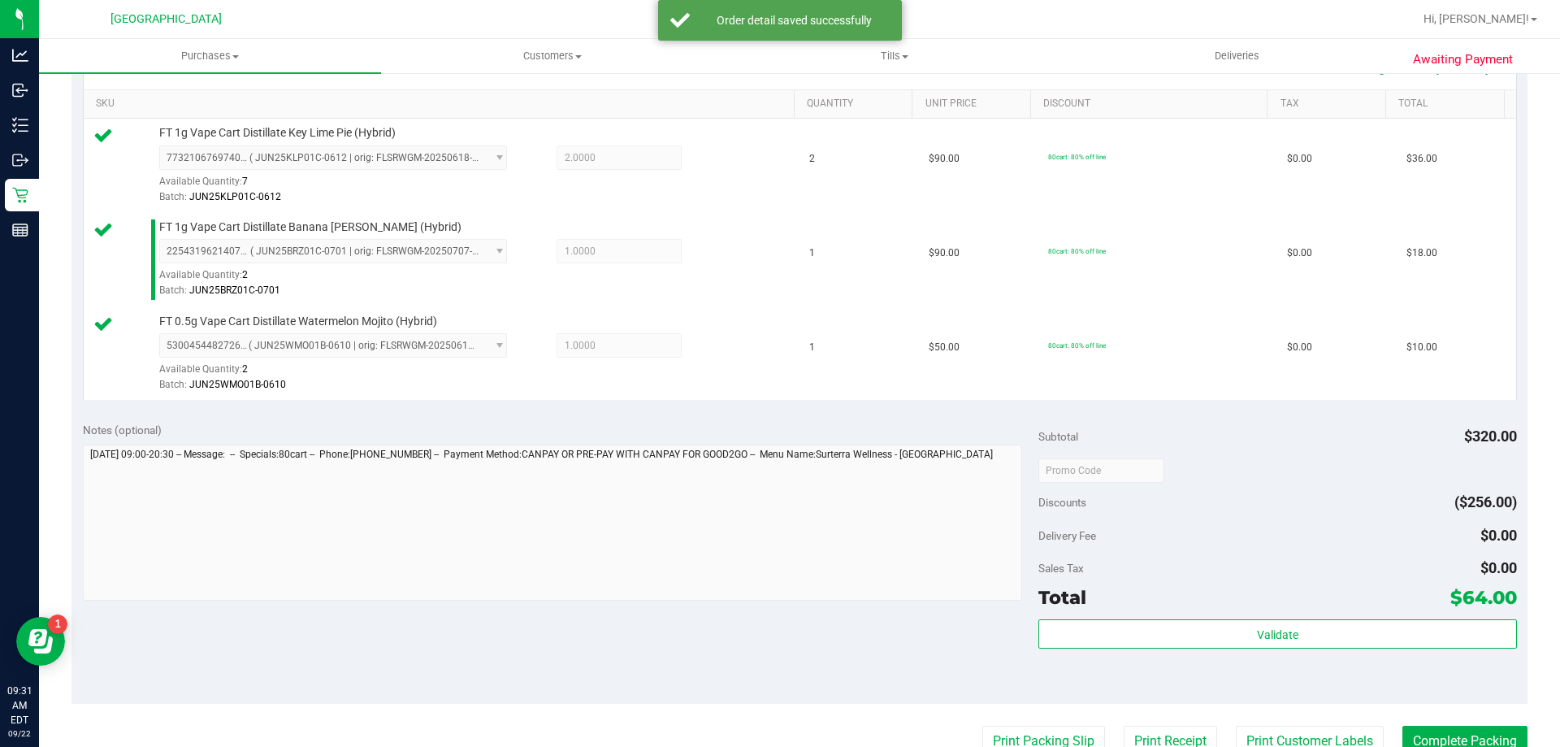
scroll to position [570, 0]
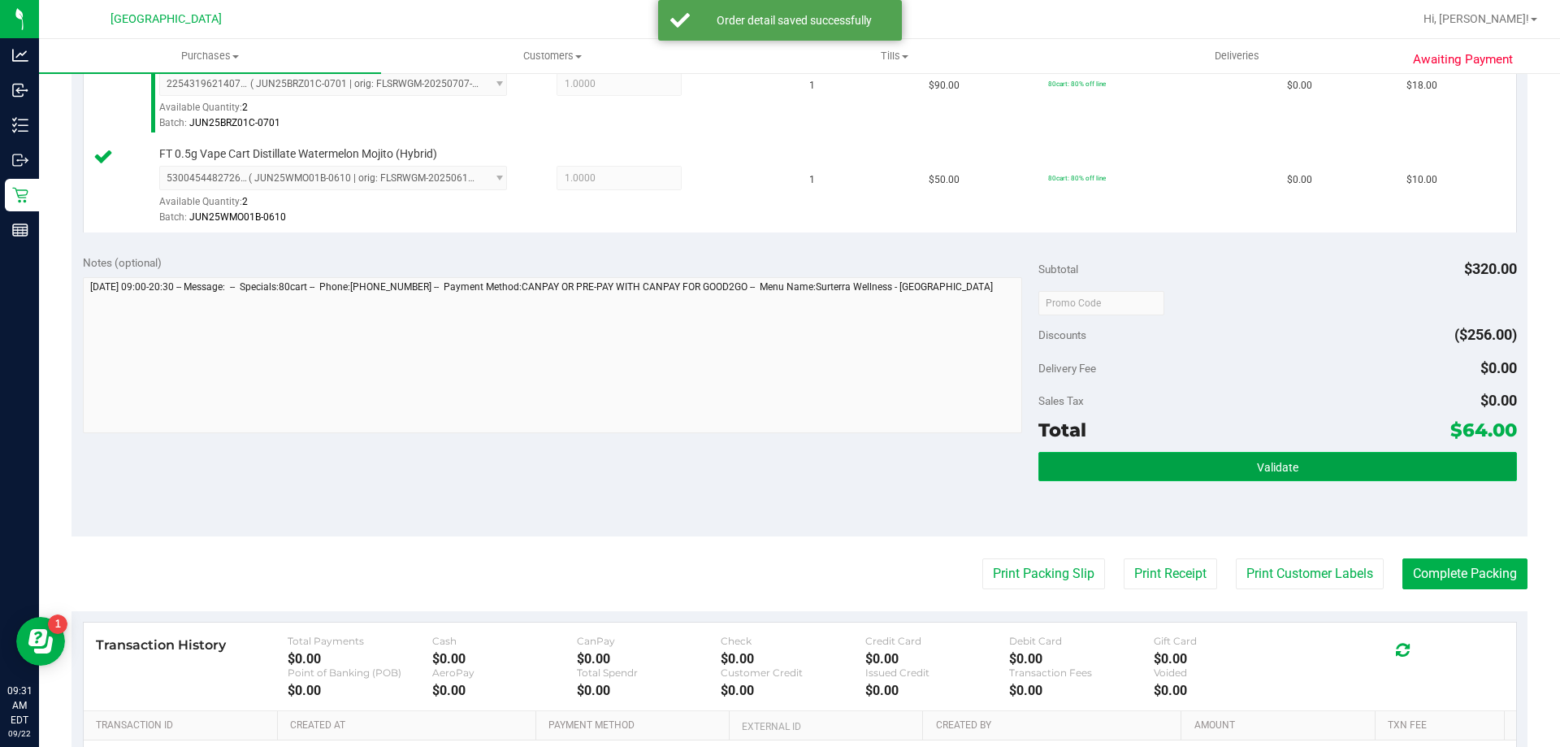
click at [1297, 459] on button "Validate" at bounding box center [1277, 466] width 478 height 29
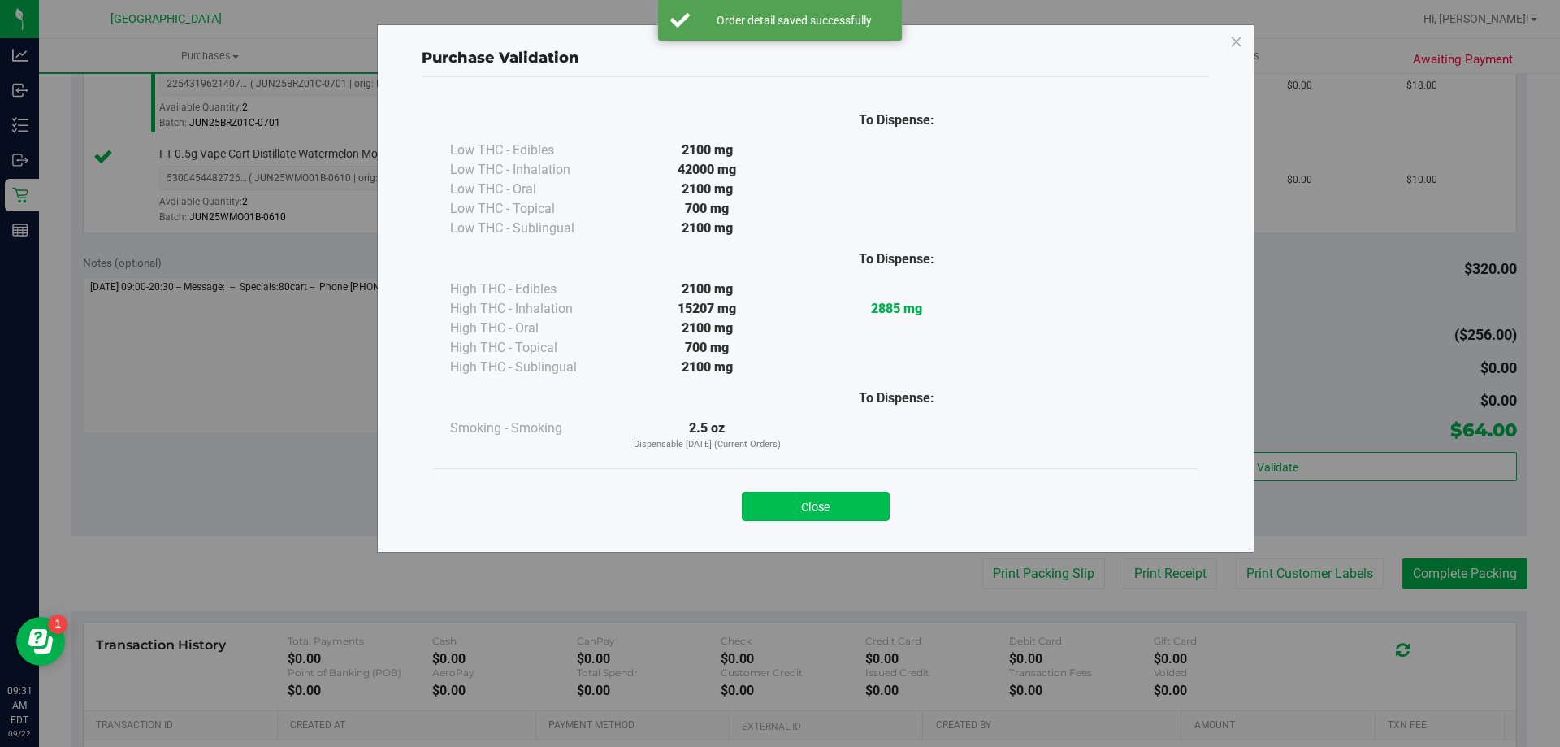
click at [826, 501] on button "Close" at bounding box center [816, 506] width 148 height 29
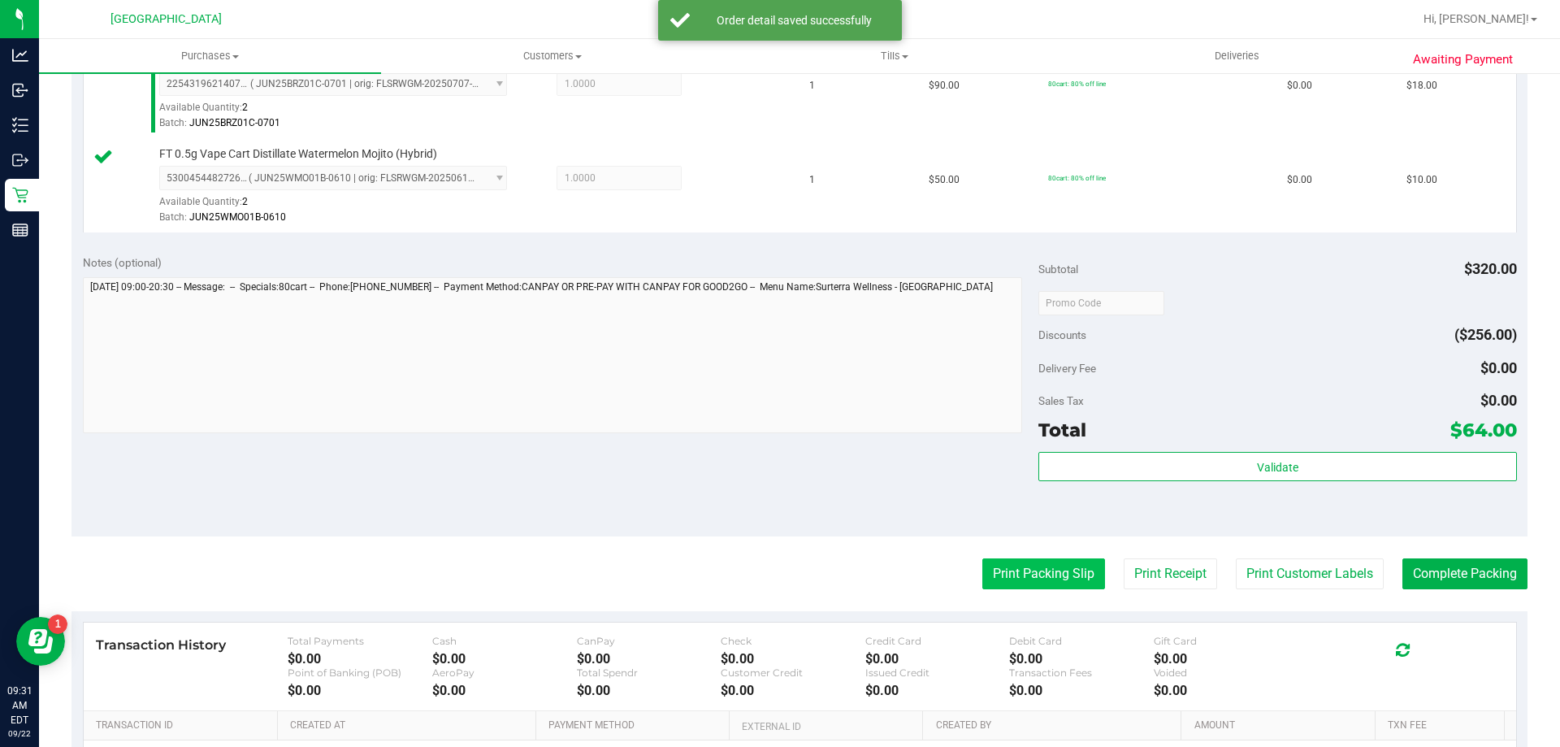
click at [1047, 571] on button "Print Packing Slip" at bounding box center [1043, 573] width 123 height 31
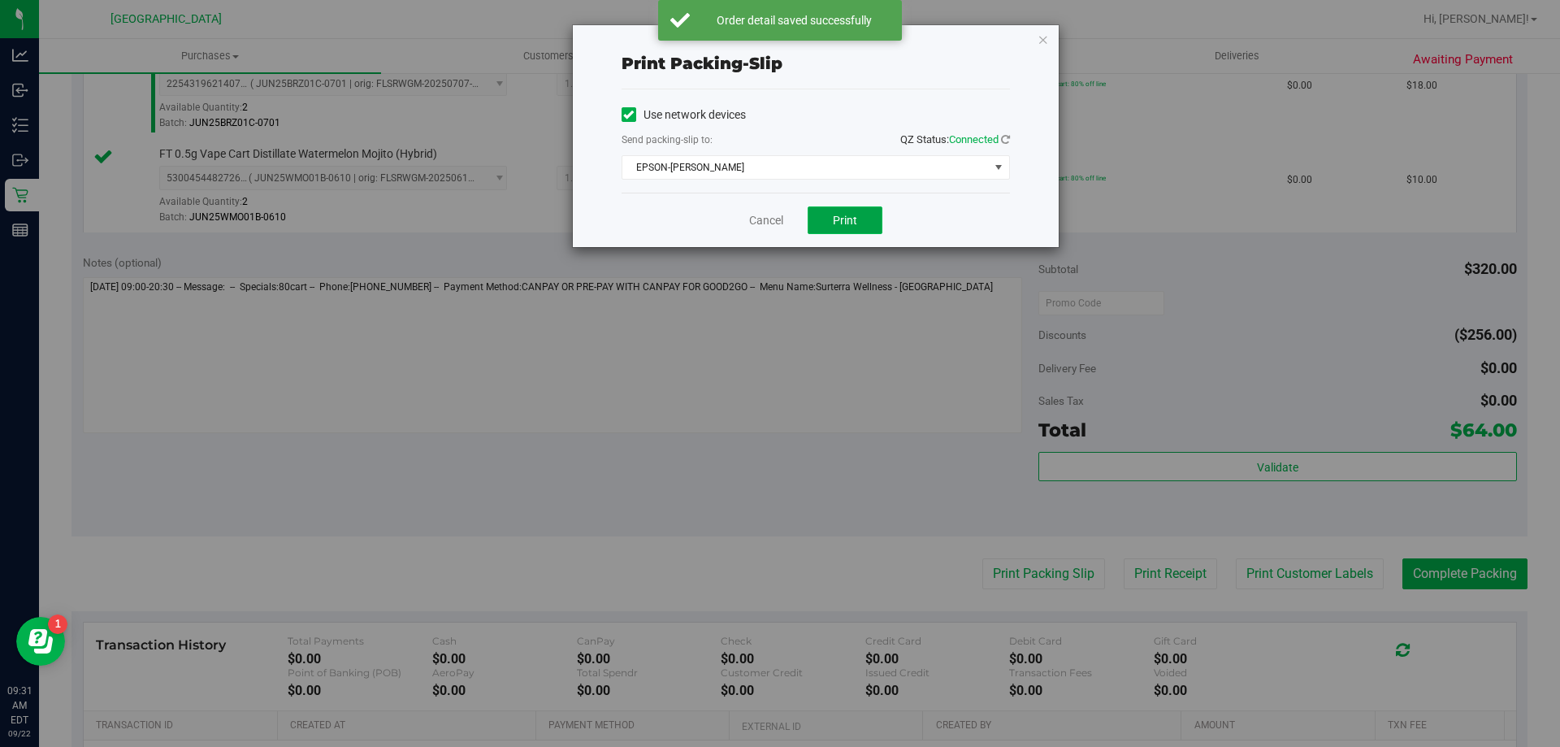
click at [843, 223] on span "Print" at bounding box center [845, 220] width 24 height 13
click at [773, 213] on link "Cancel" at bounding box center [766, 220] width 34 height 17
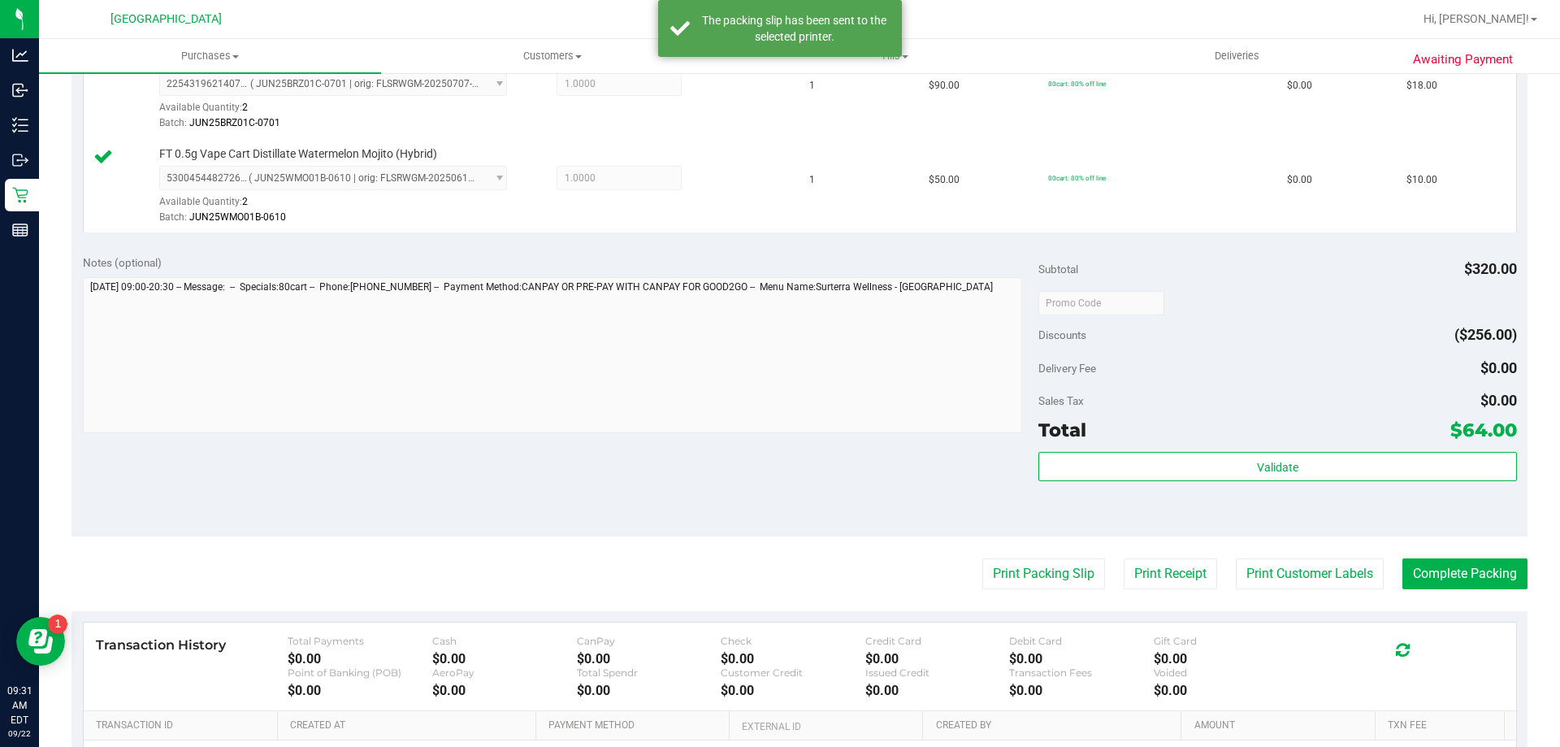
scroll to position [568, 0]
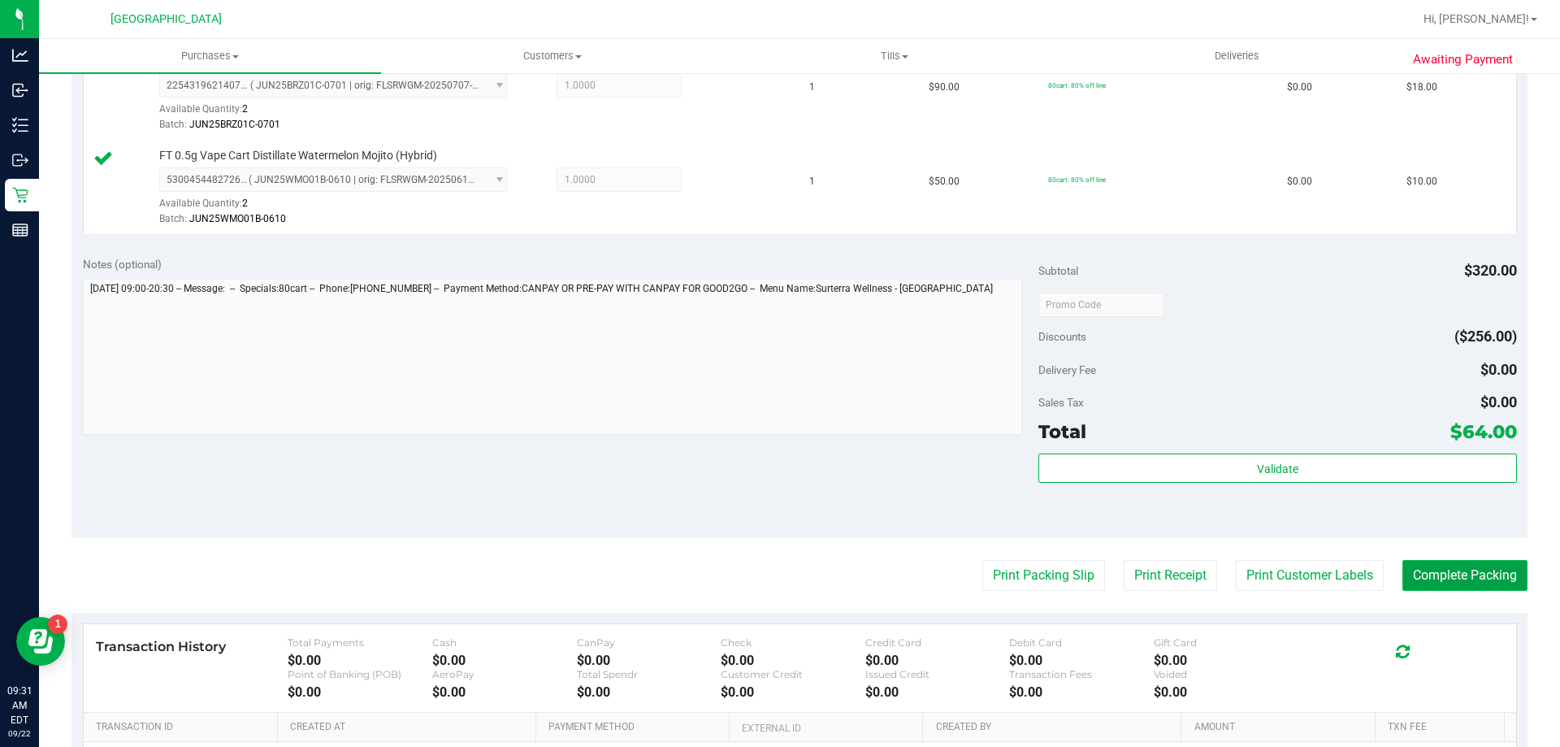
click at [1466, 566] on button "Complete Packing" at bounding box center [1464, 575] width 125 height 31
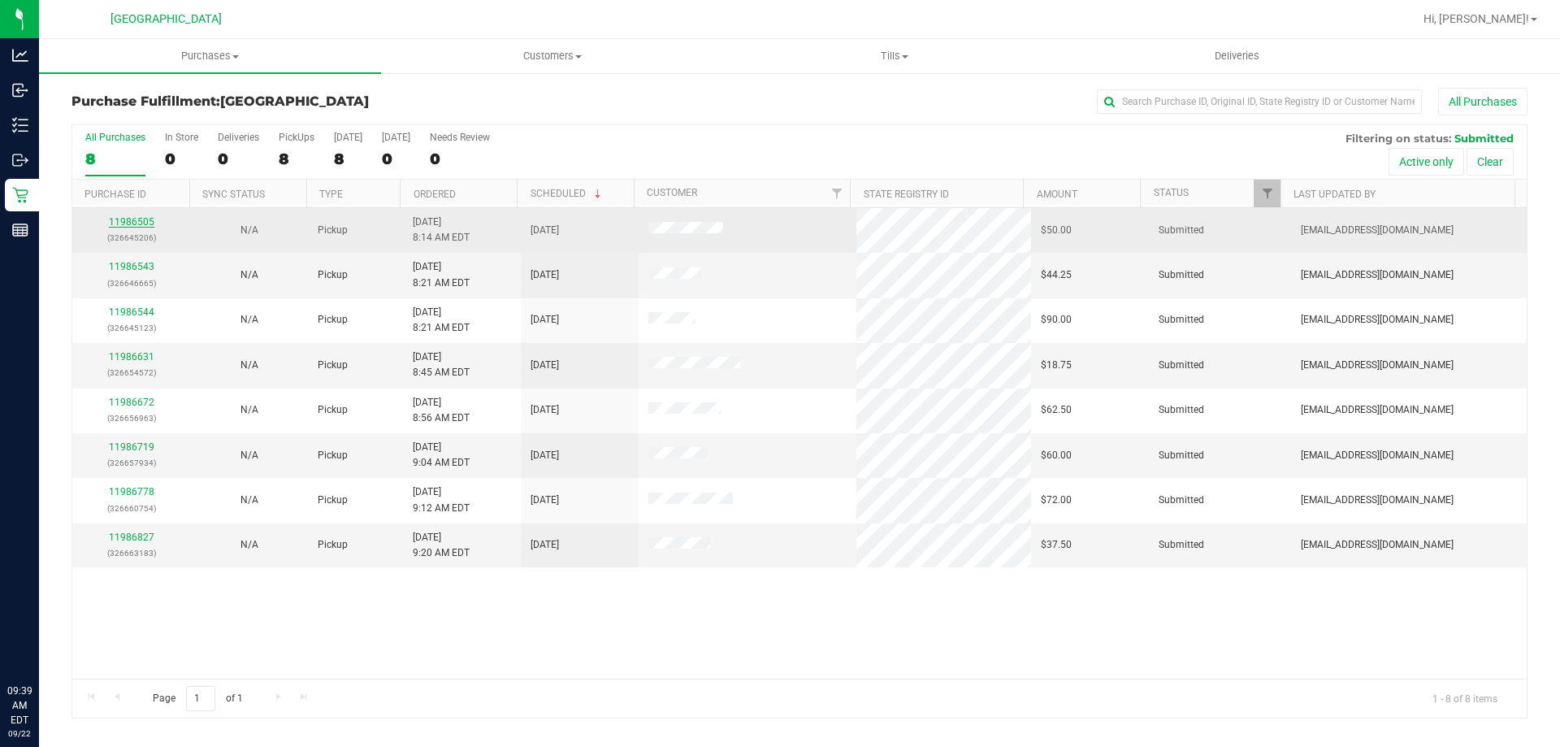
click at [137, 219] on link "11986505" at bounding box center [132, 221] width 46 height 11
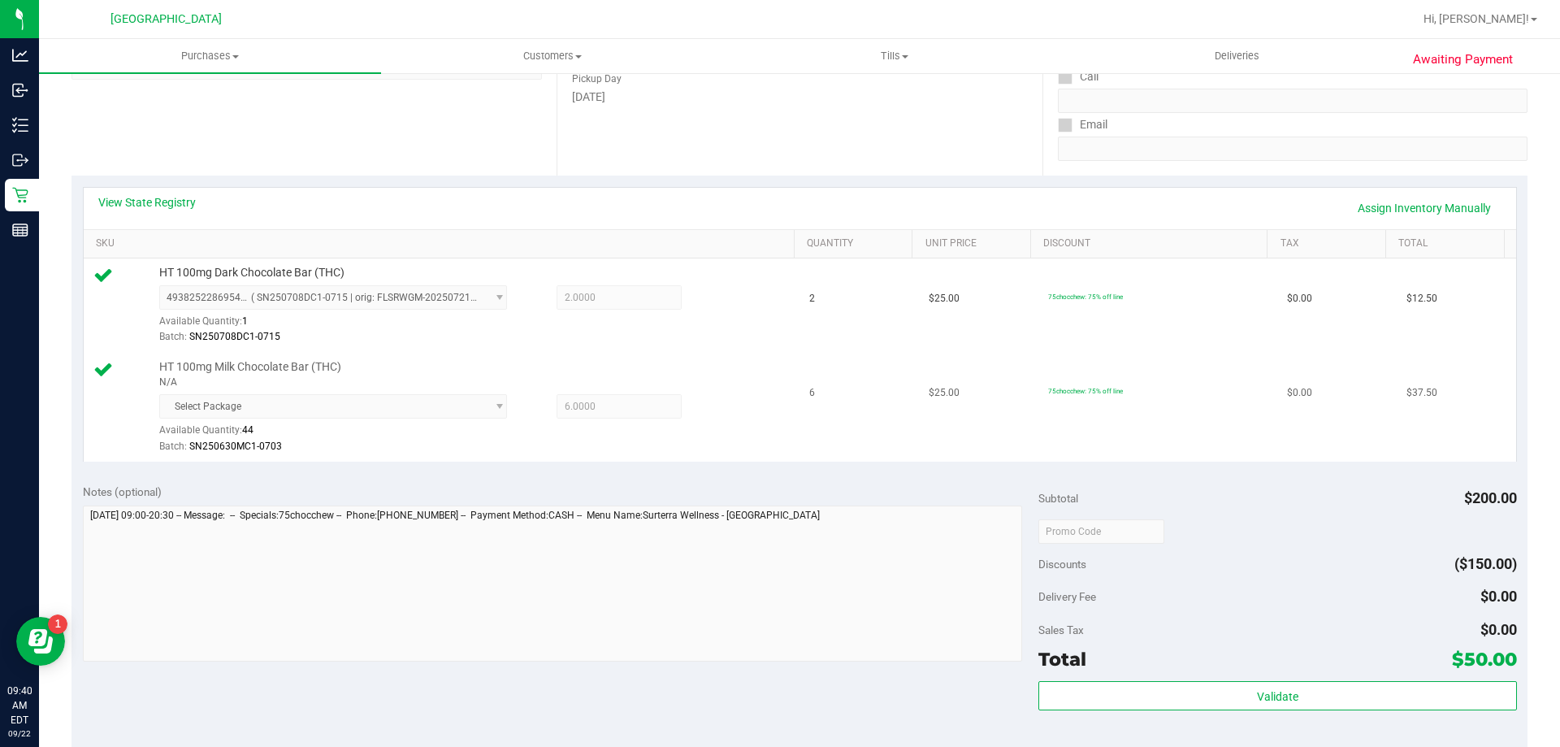
scroll to position [325, 0]
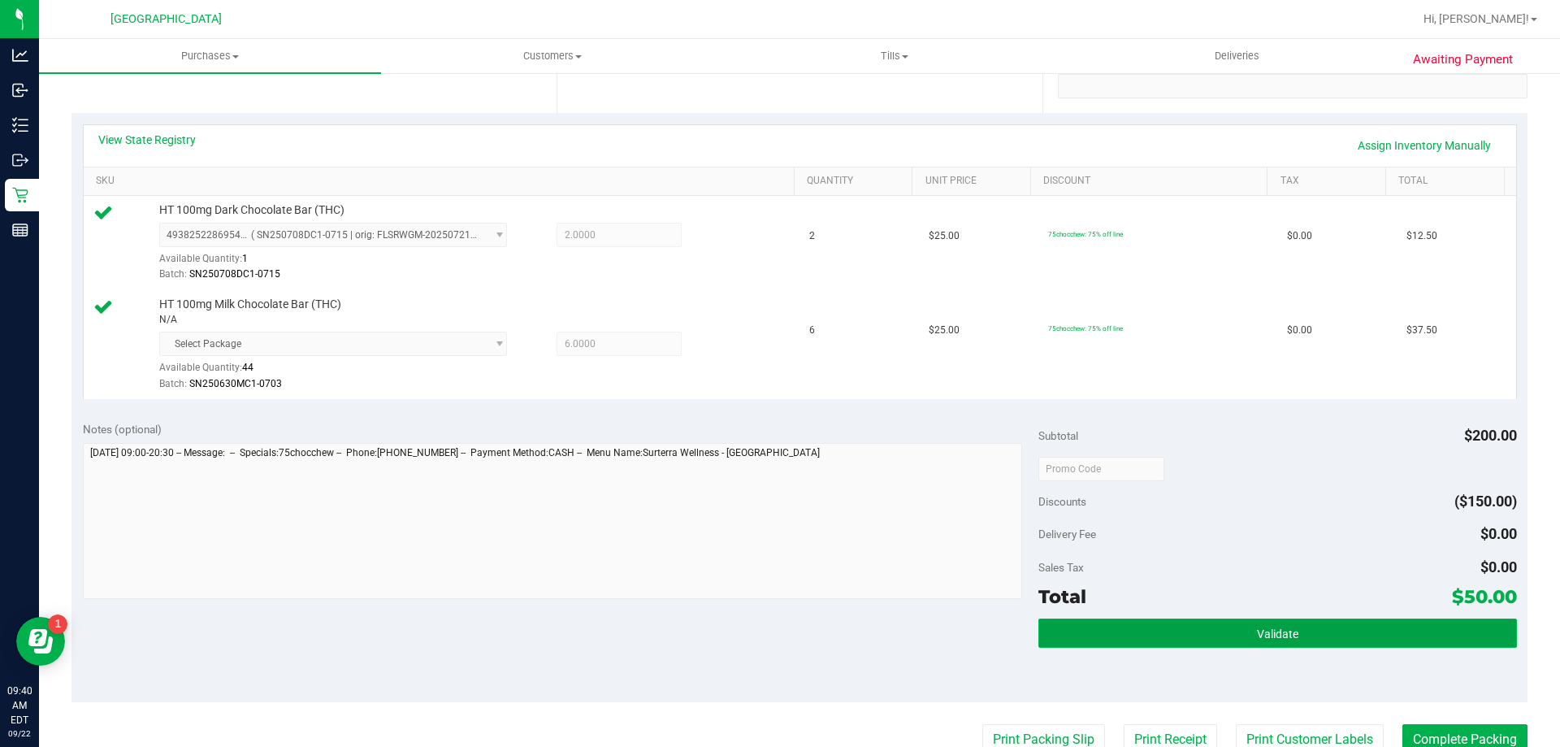
click at [1239, 628] on button "Validate" at bounding box center [1277, 632] width 478 height 29
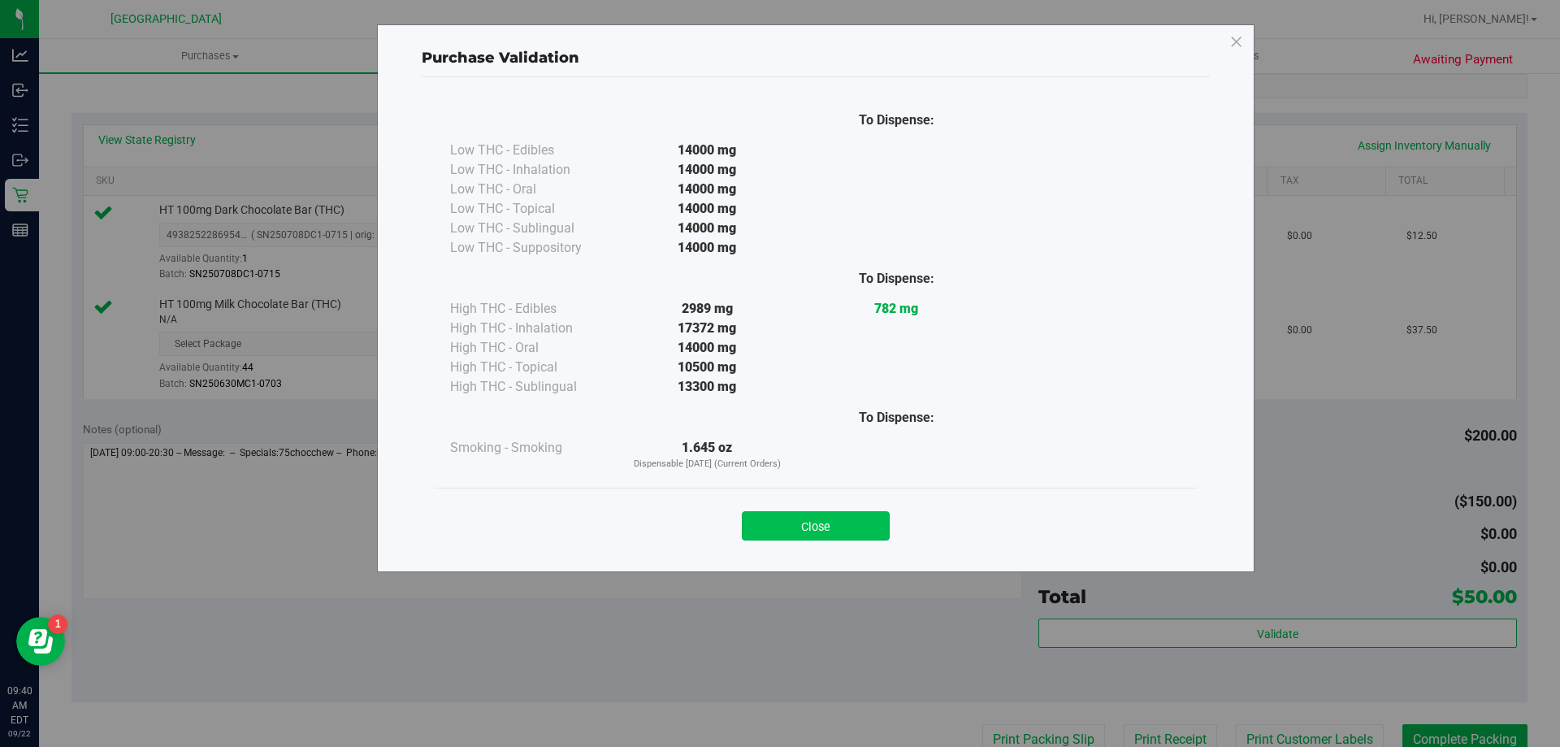
click at [821, 518] on button "Close" at bounding box center [816, 525] width 148 height 29
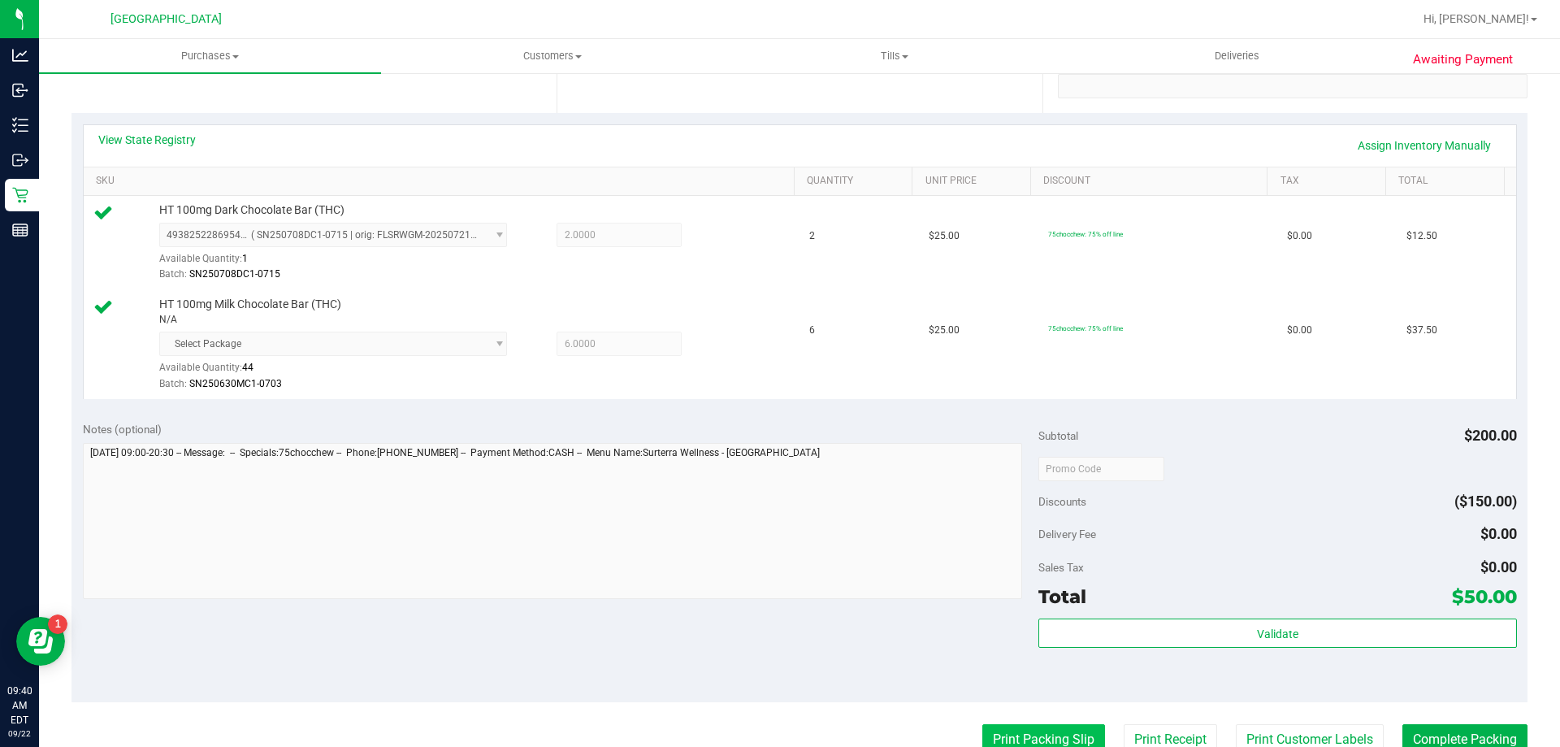
click at [1054, 739] on button "Print Packing Slip" at bounding box center [1043, 739] width 123 height 31
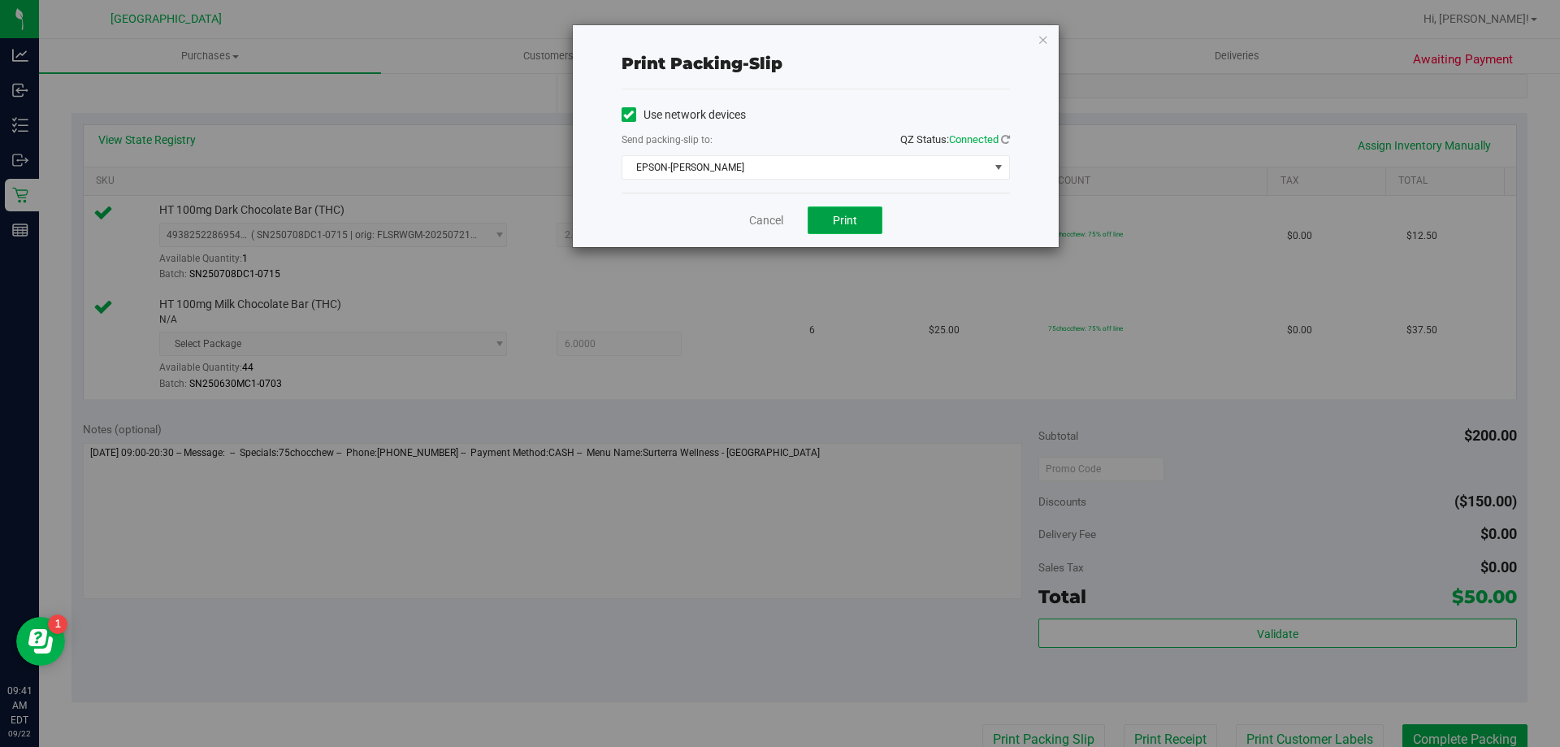
click at [838, 216] on span "Print" at bounding box center [845, 220] width 24 height 13
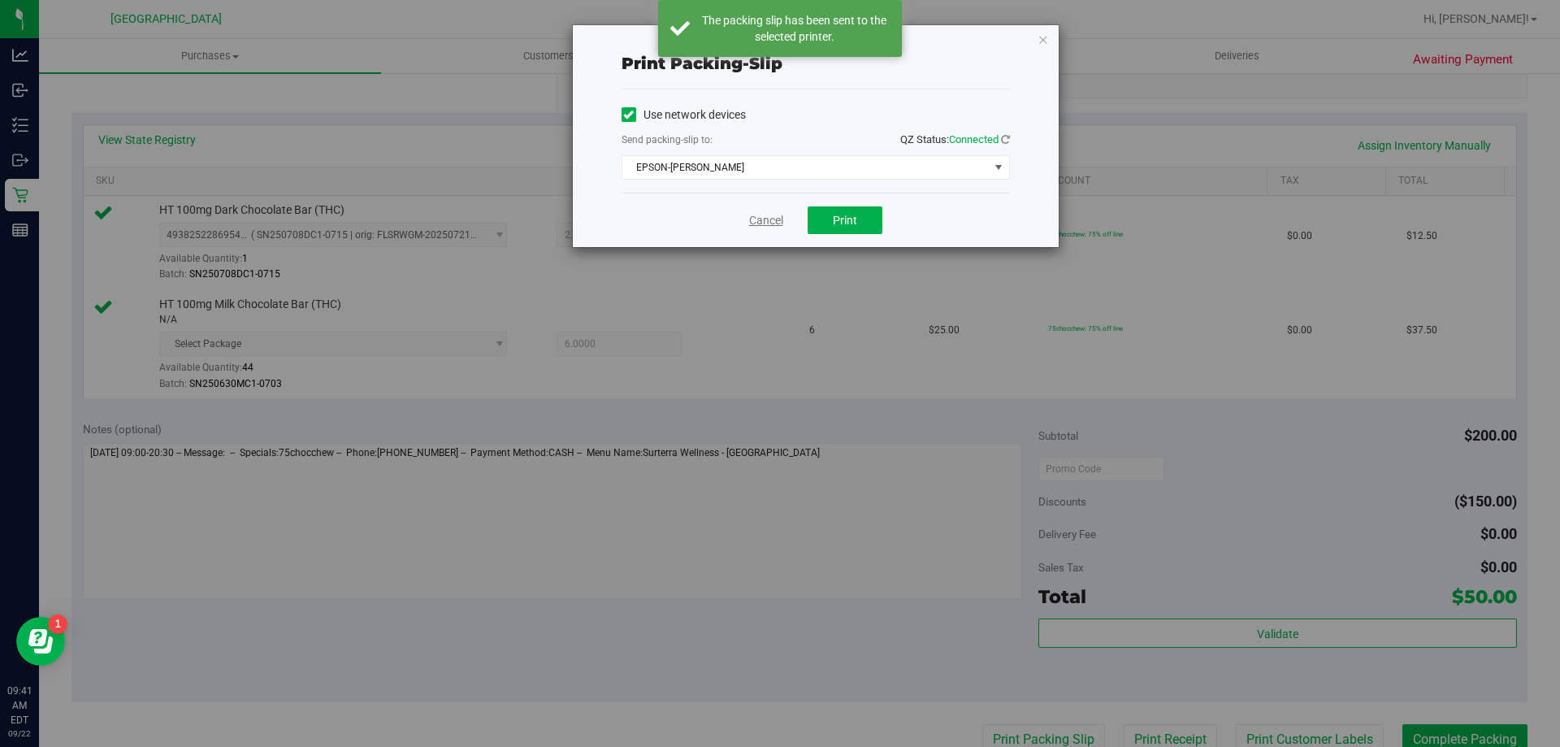
click at [771, 219] on link "Cancel" at bounding box center [766, 220] width 34 height 17
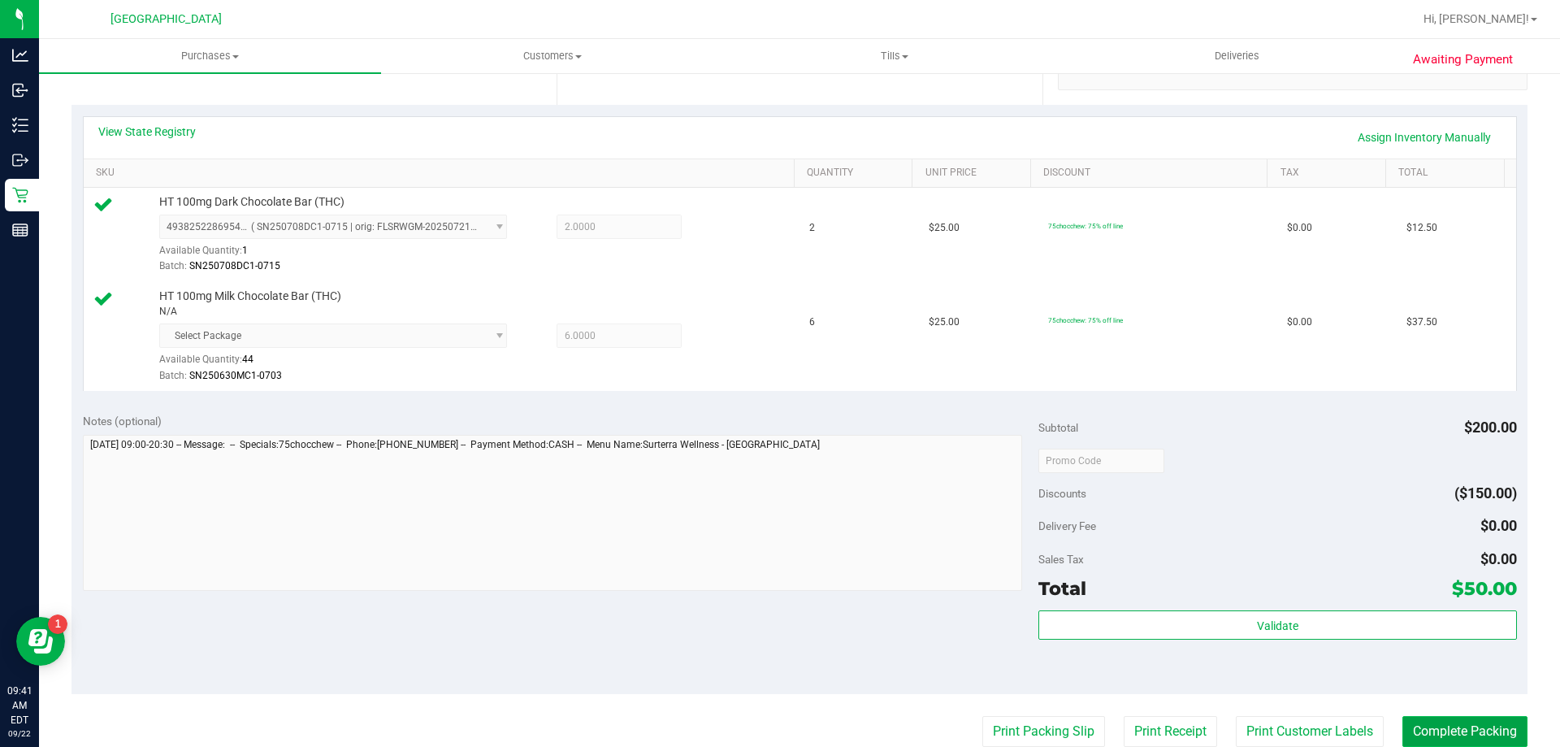
click at [1465, 725] on button "Complete Packing" at bounding box center [1464, 731] width 125 height 31
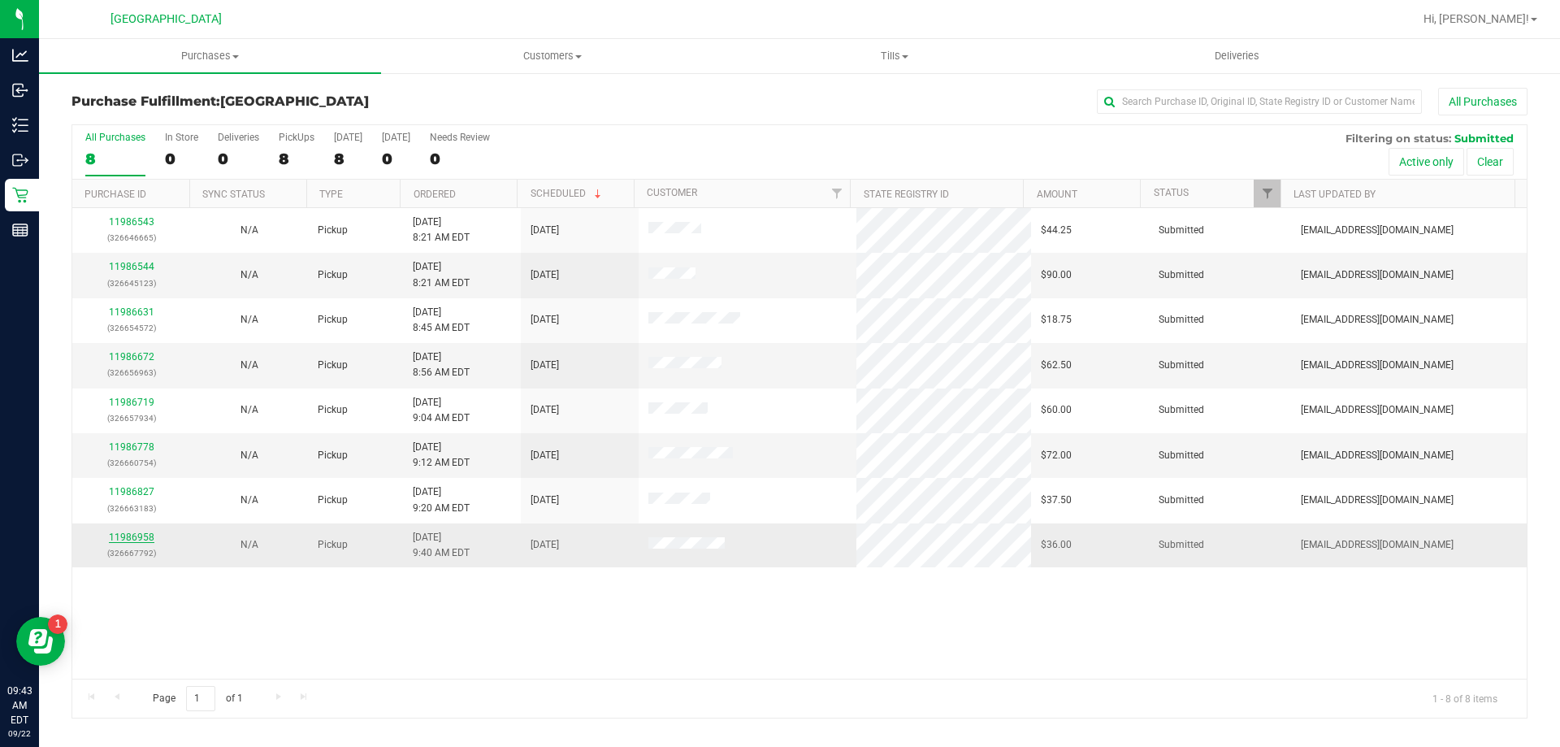
click at [128, 538] on link "11986958" at bounding box center [132, 536] width 46 height 11
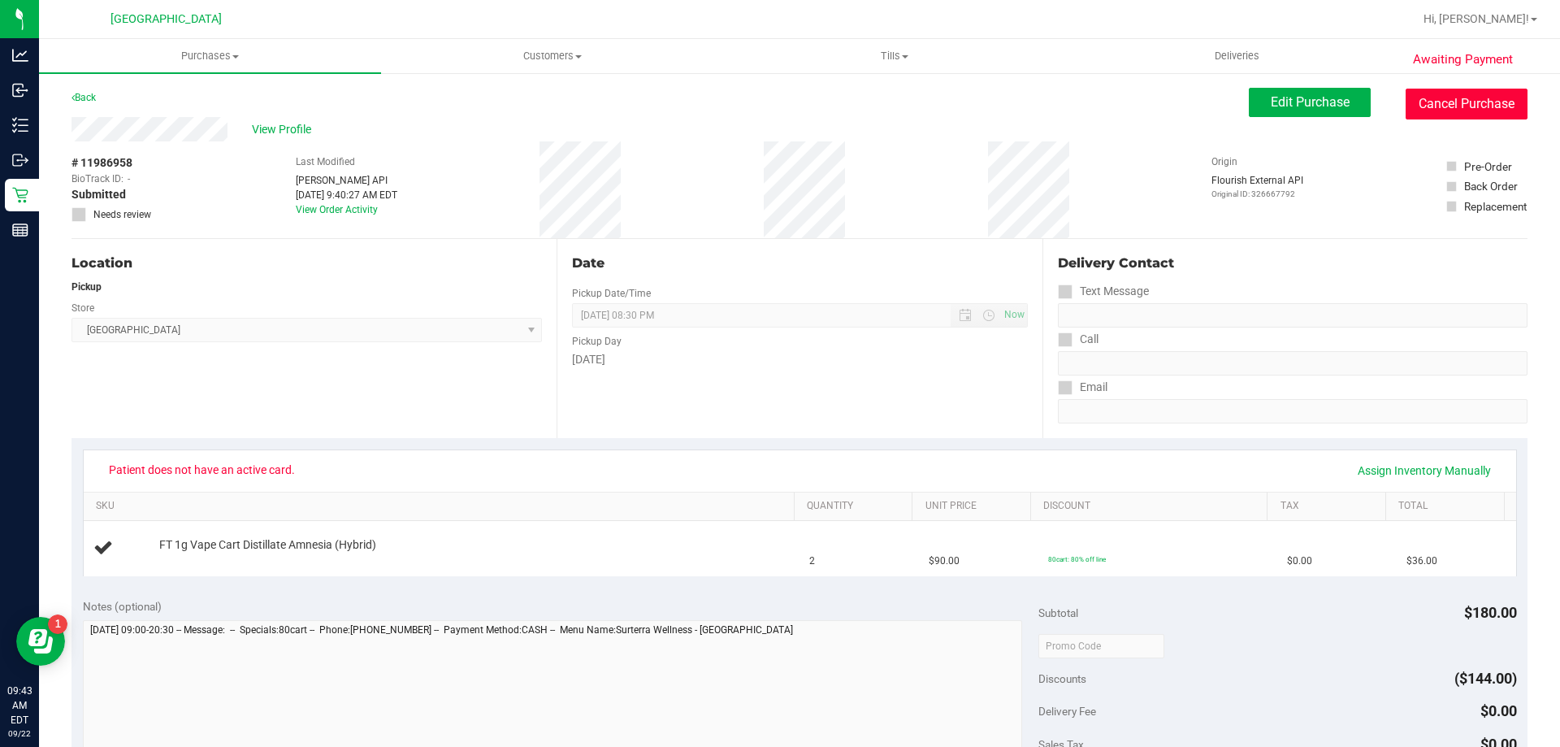
click at [1512, 106] on button "Cancel Purchase" at bounding box center [1467, 104] width 122 height 31
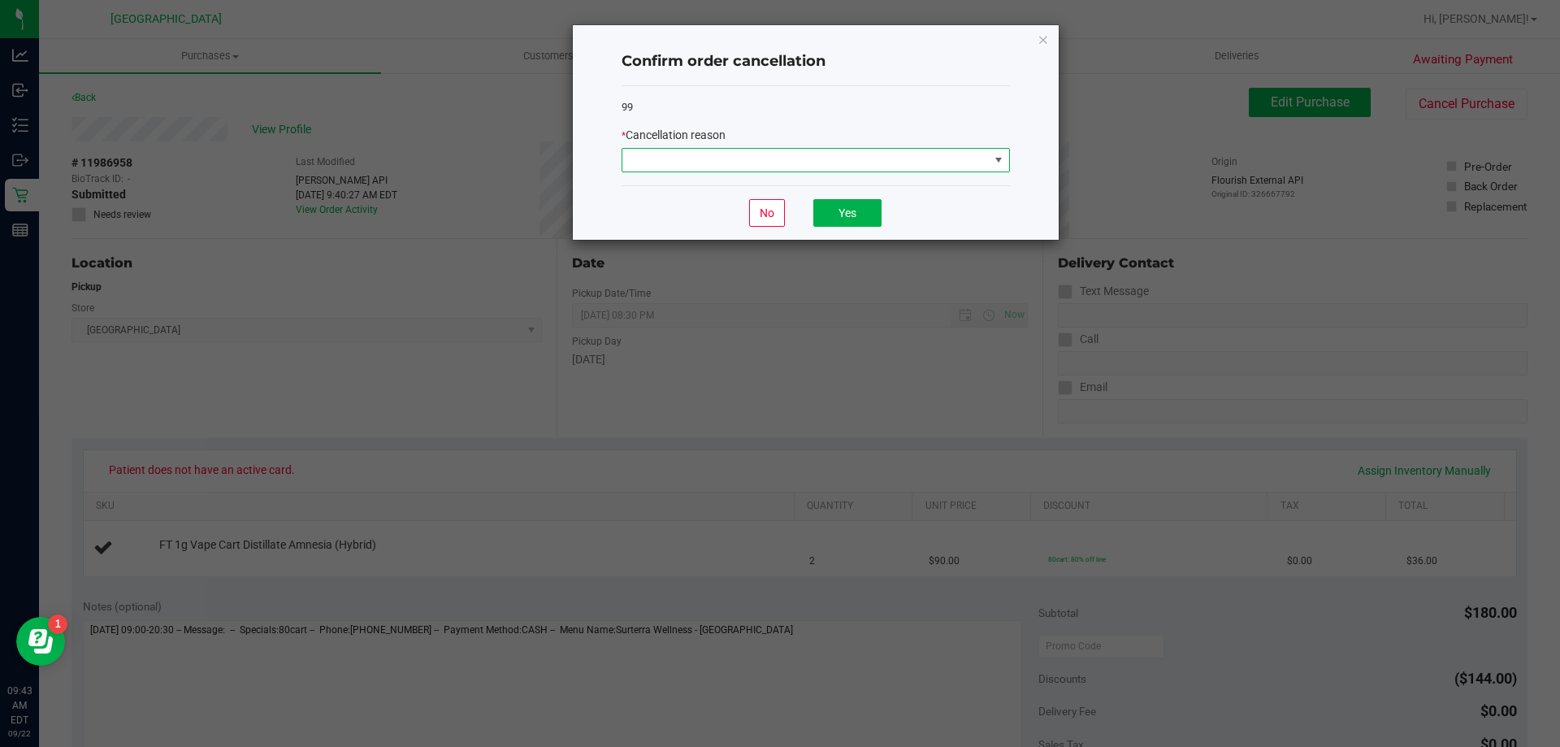
click at [992, 157] on span at bounding box center [998, 160] width 13 height 13
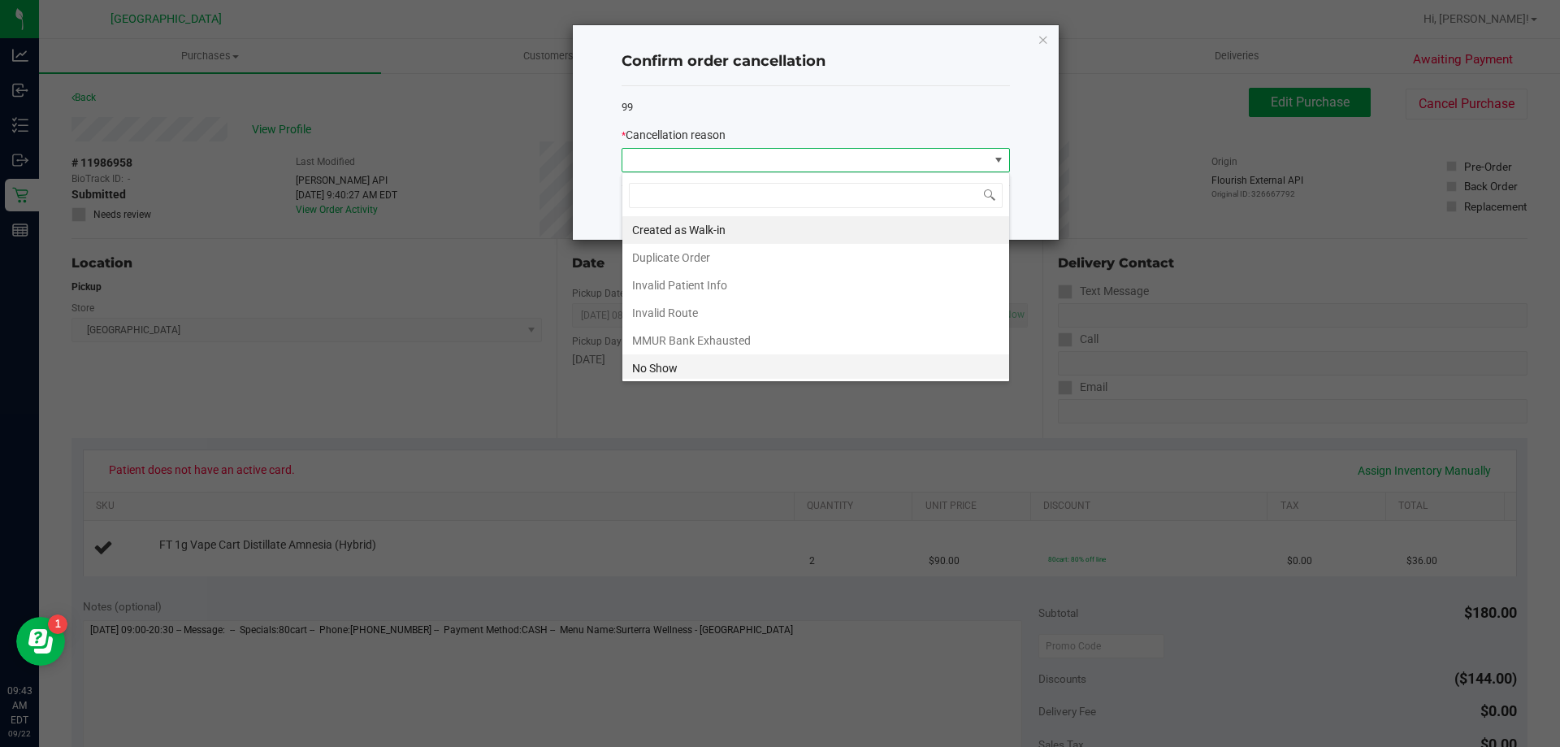
scroll to position [81, 0]
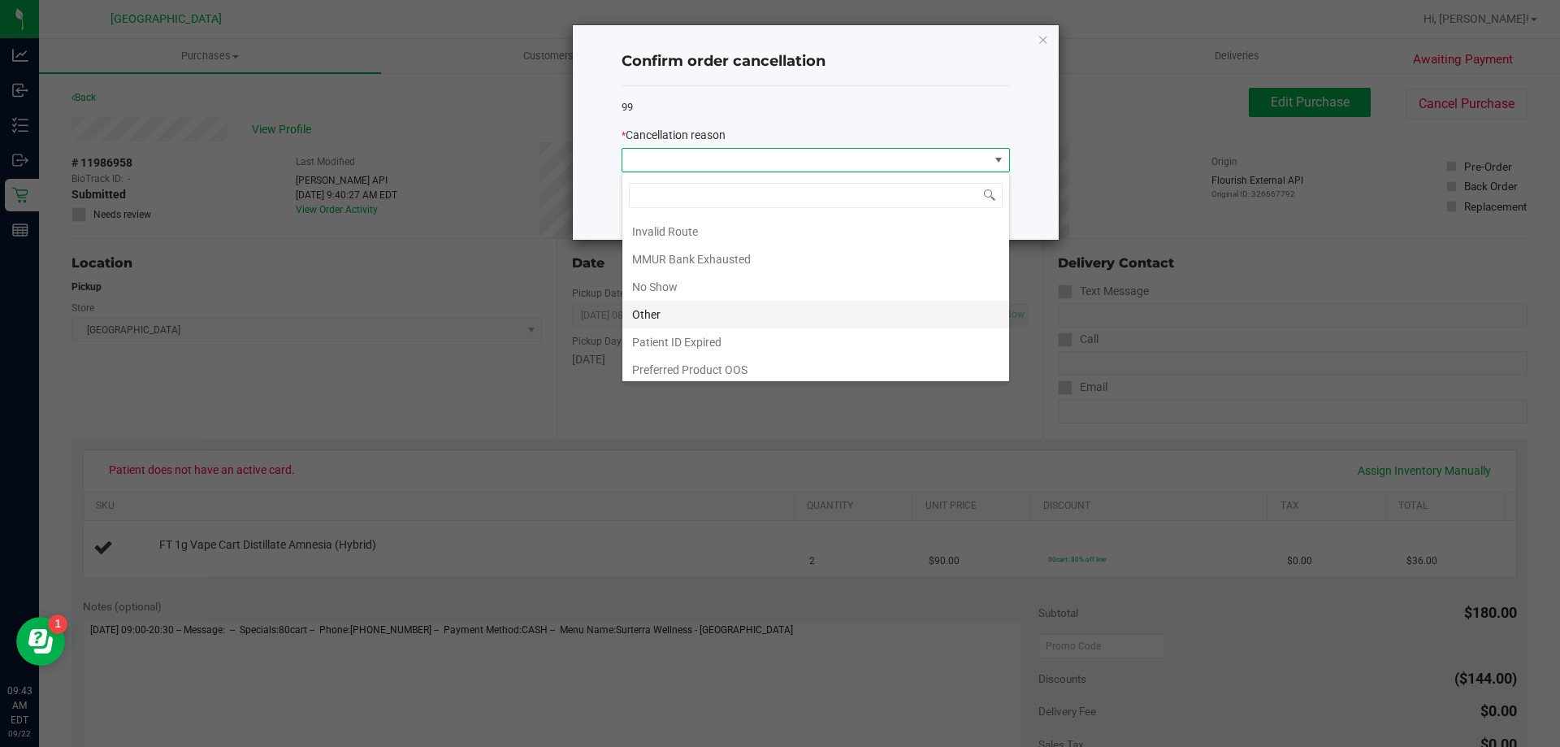
click at [647, 308] on li "Other" at bounding box center [815, 315] width 387 height 28
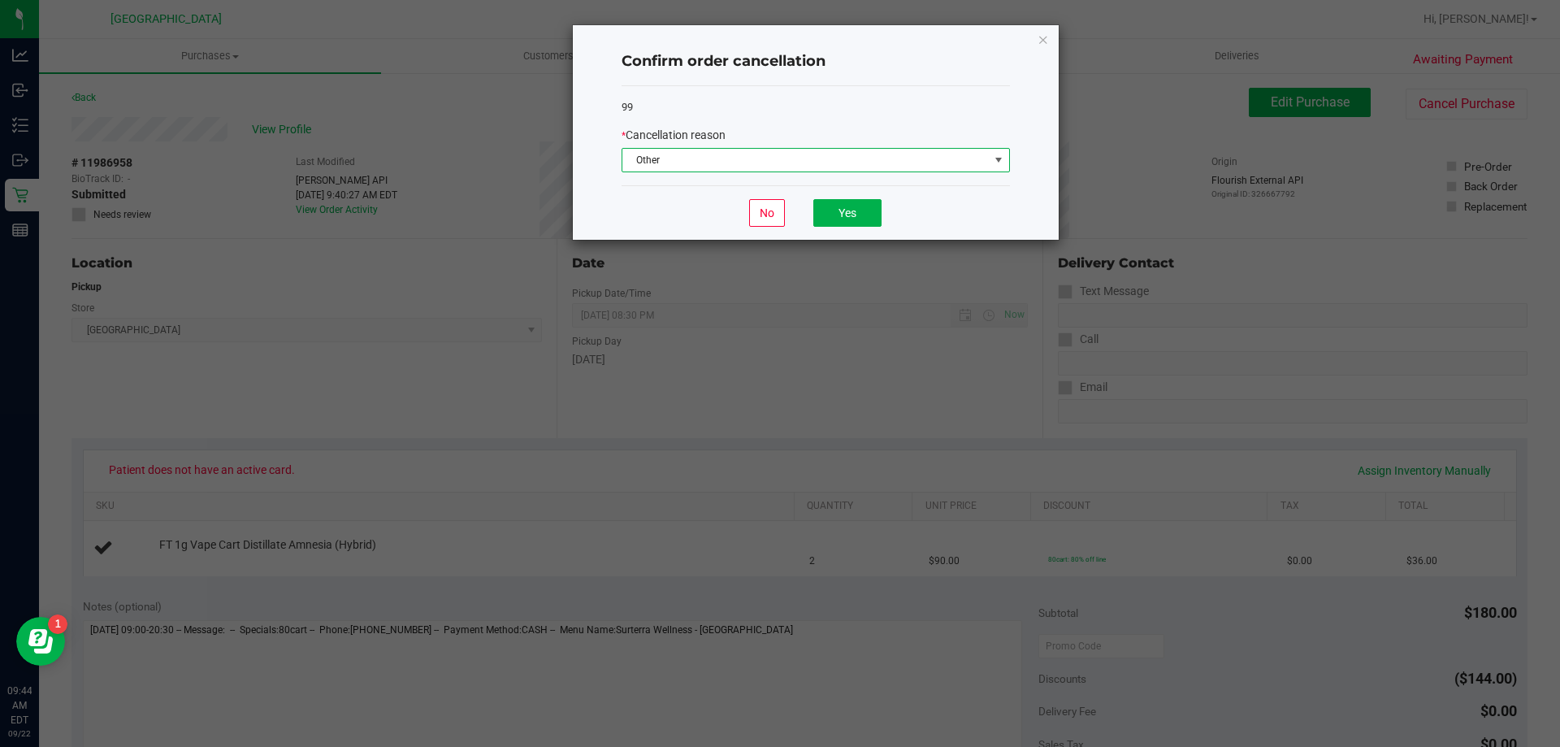
click at [706, 167] on span "Other" at bounding box center [805, 160] width 366 height 23
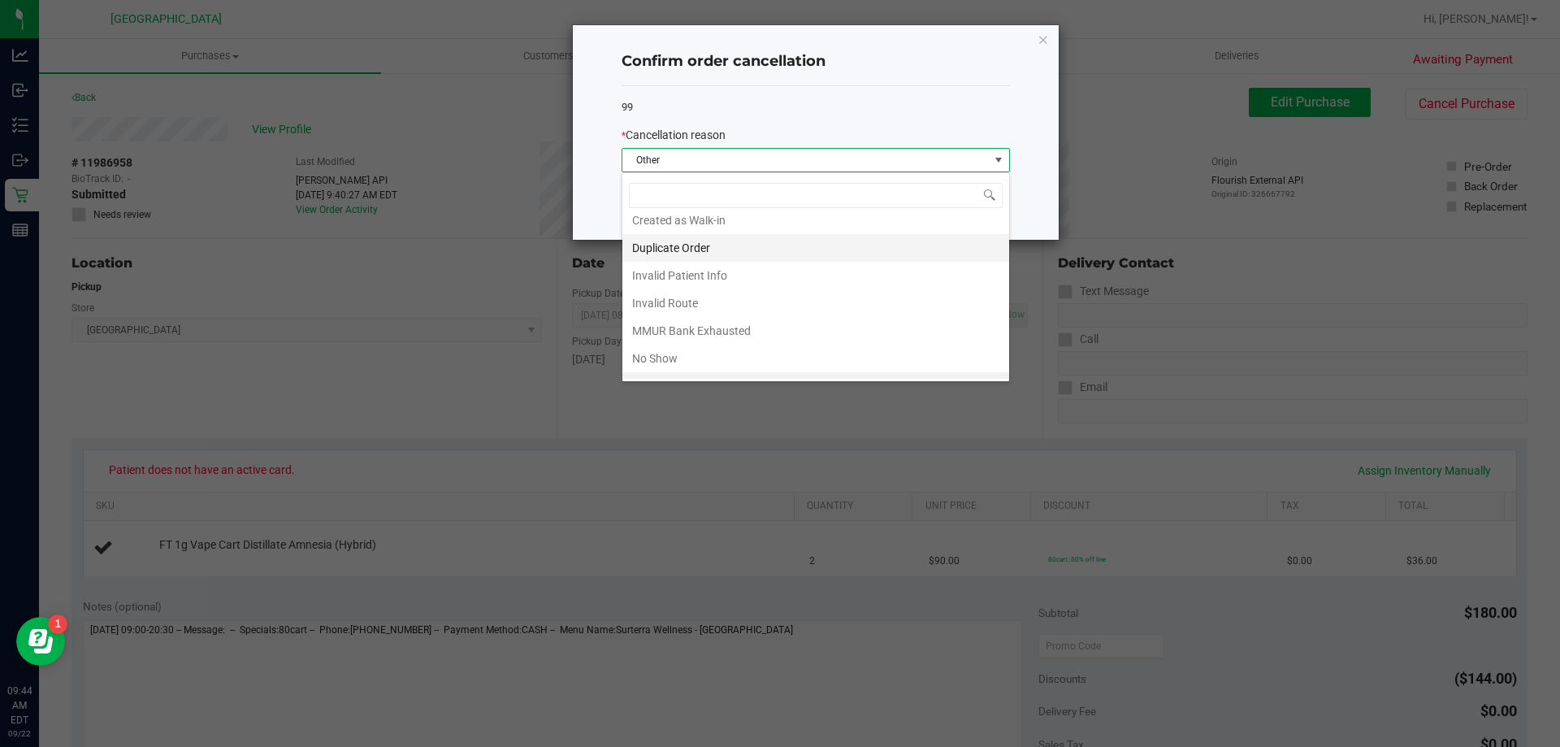
scroll to position [0, 0]
click at [711, 230] on li "Created as Walk-in" at bounding box center [815, 230] width 387 height 28
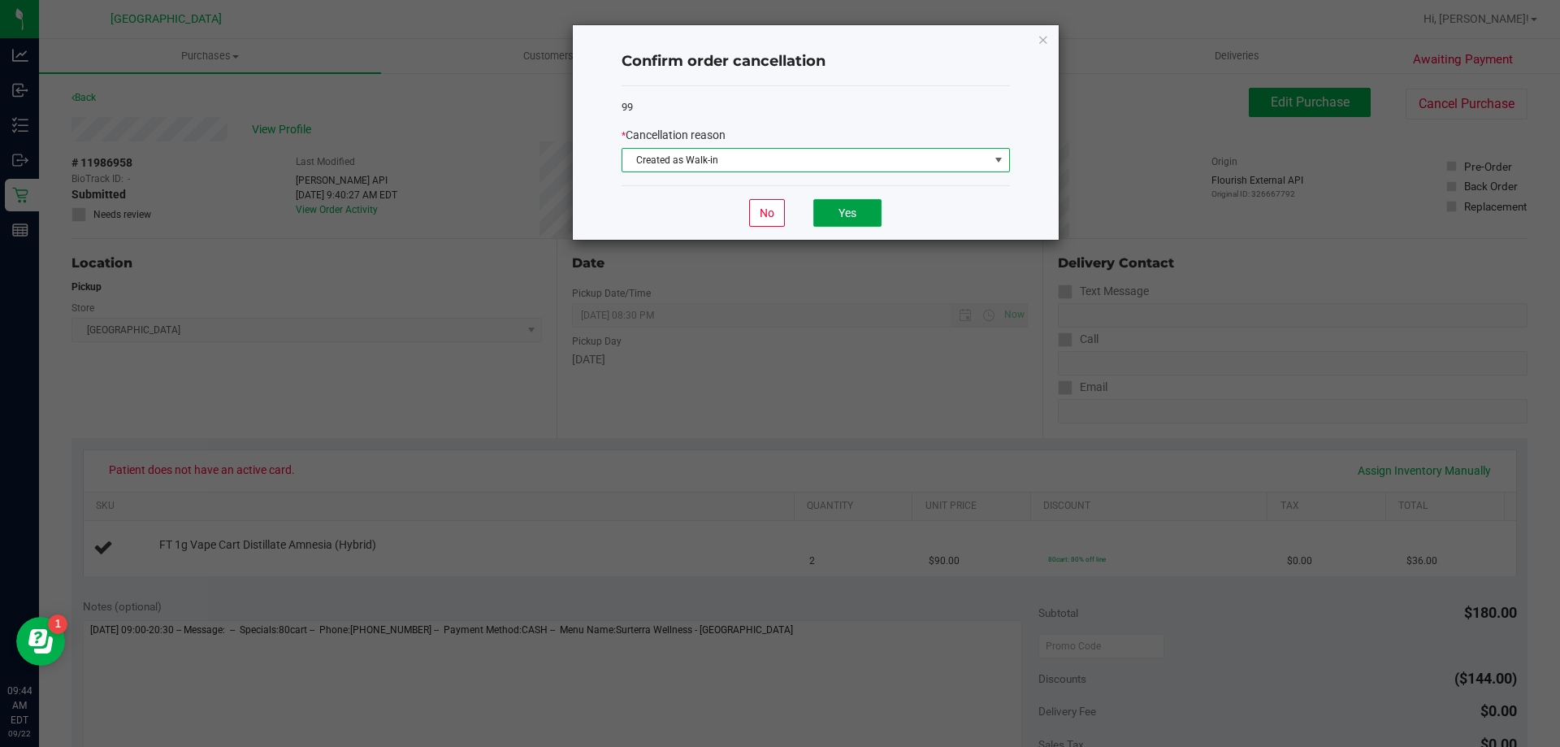
click at [849, 207] on button "Yes" at bounding box center [847, 213] width 68 height 28
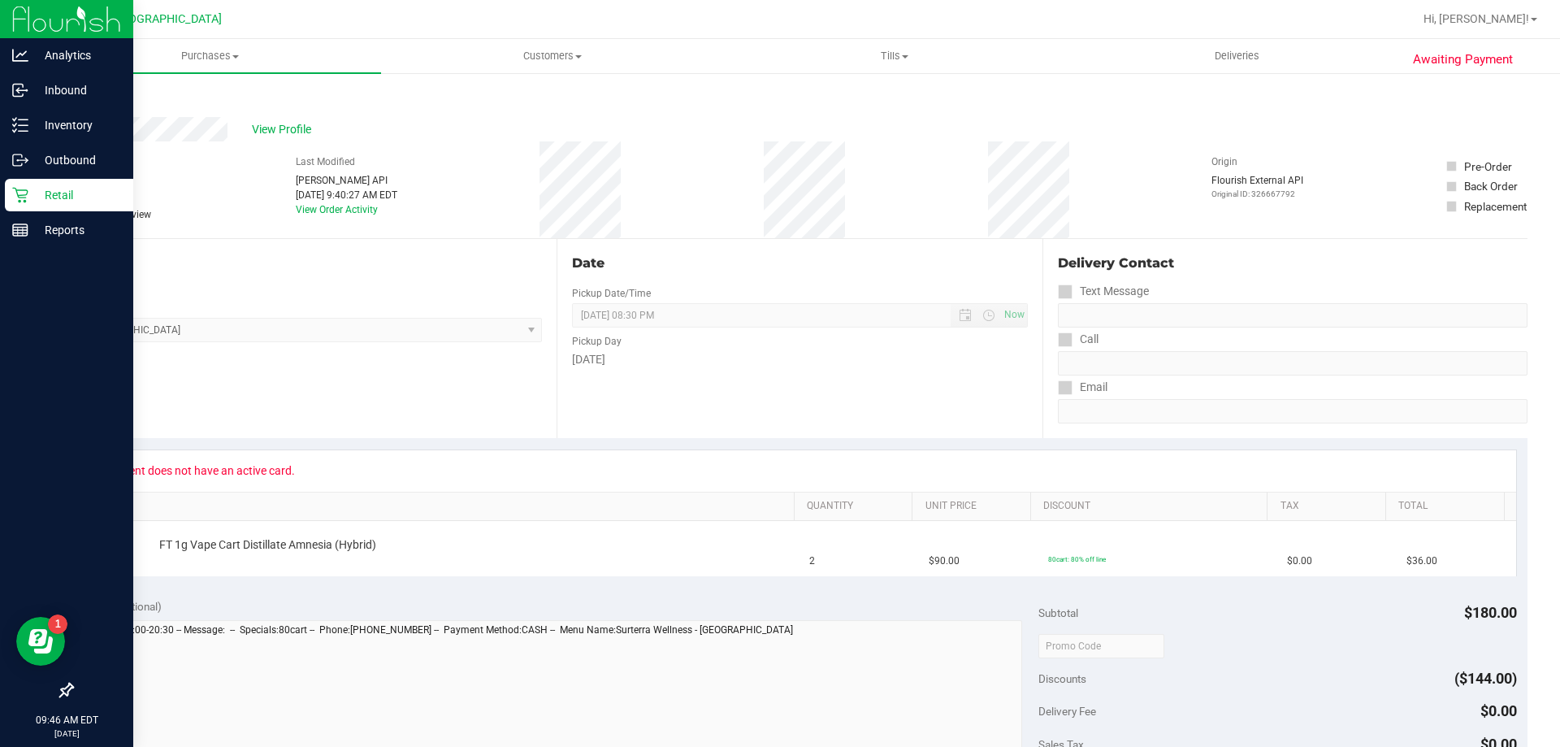
click at [54, 194] on p "Retail" at bounding box center [77, 195] width 98 height 20
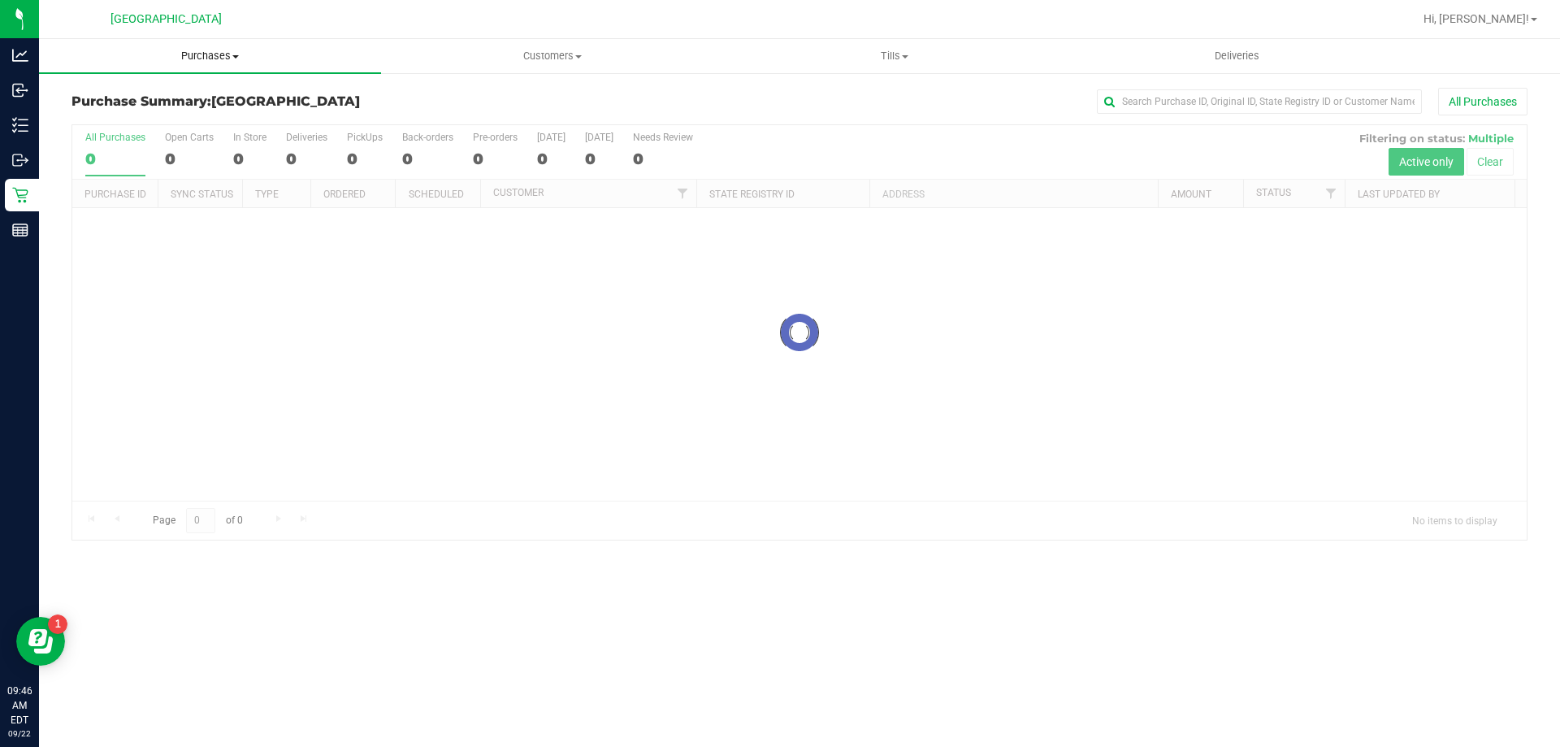
click at [210, 54] on span "Purchases" at bounding box center [210, 56] width 342 height 15
click at [98, 113] on span "Fulfillment" at bounding box center [89, 118] width 101 height 14
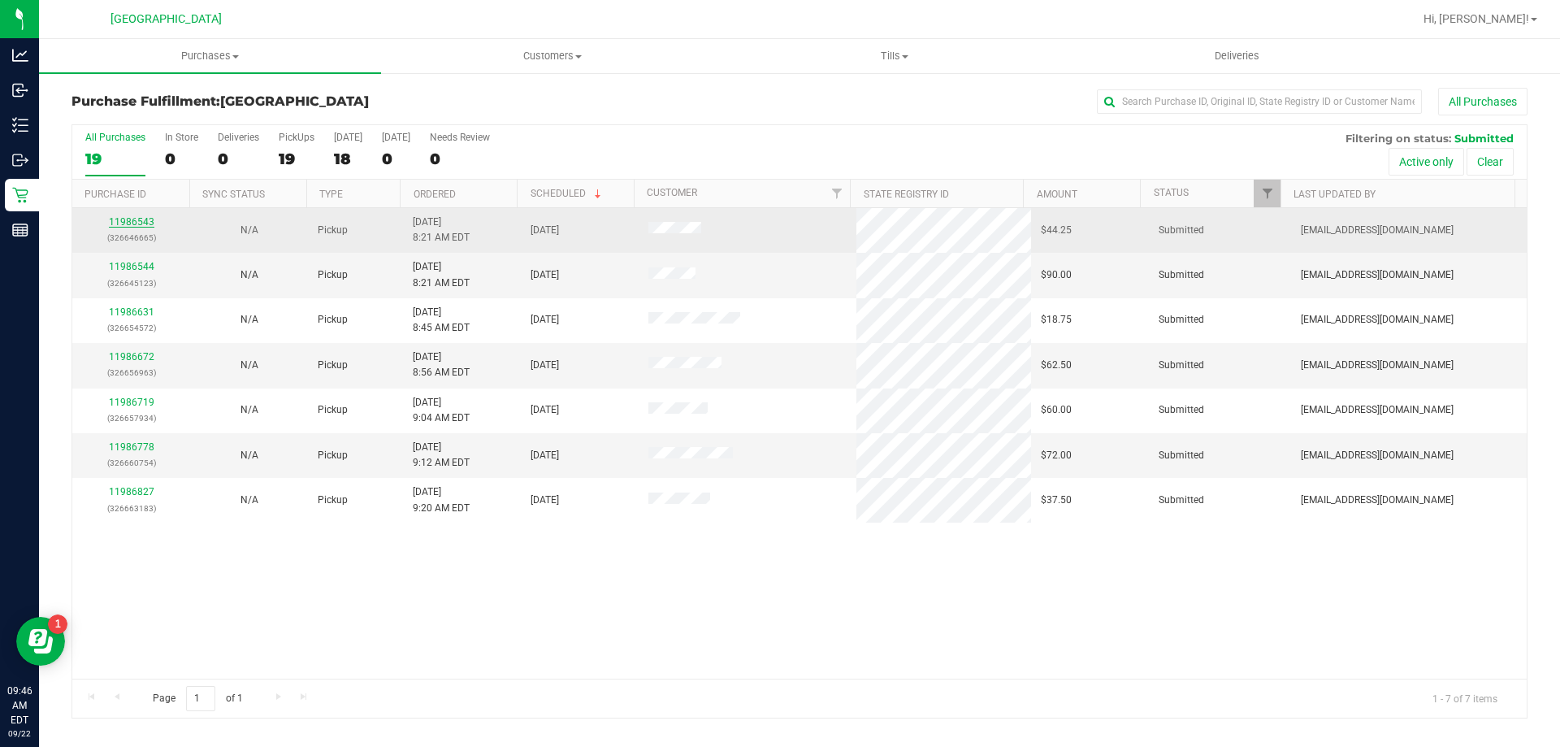
click at [134, 219] on link "11986543" at bounding box center [132, 221] width 46 height 11
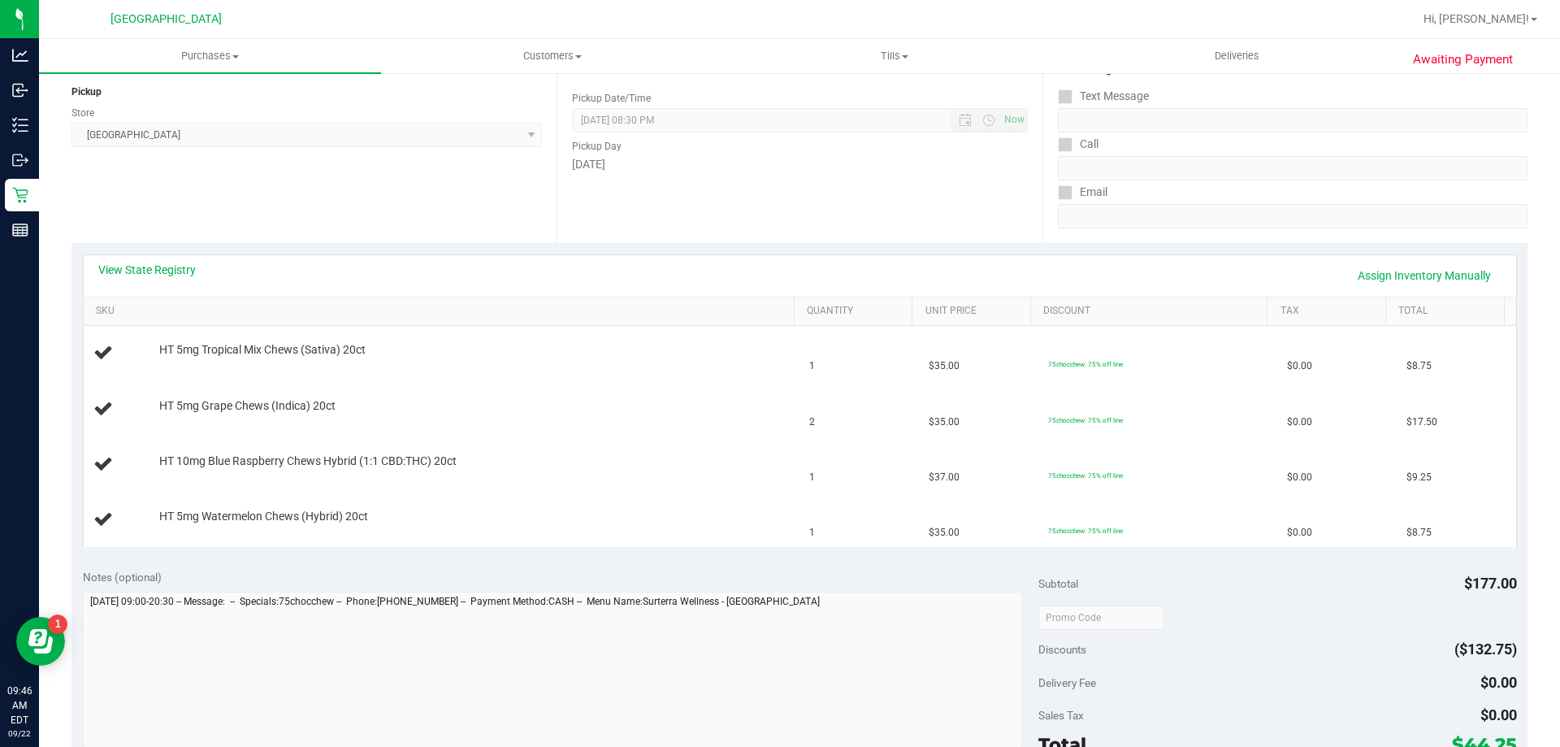
scroll to position [202, 0]
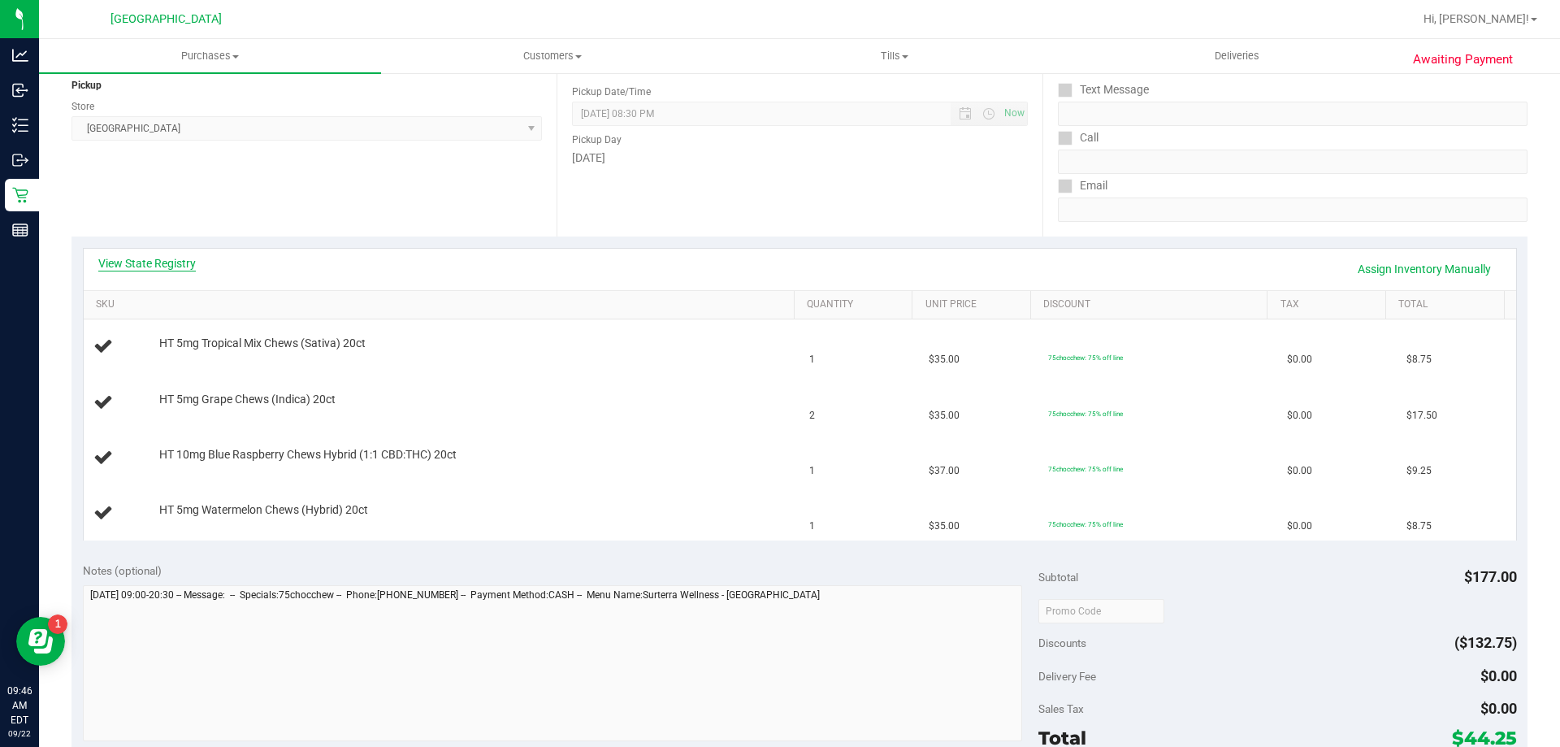
click at [148, 266] on link "View State Registry" at bounding box center [147, 263] width 98 height 16
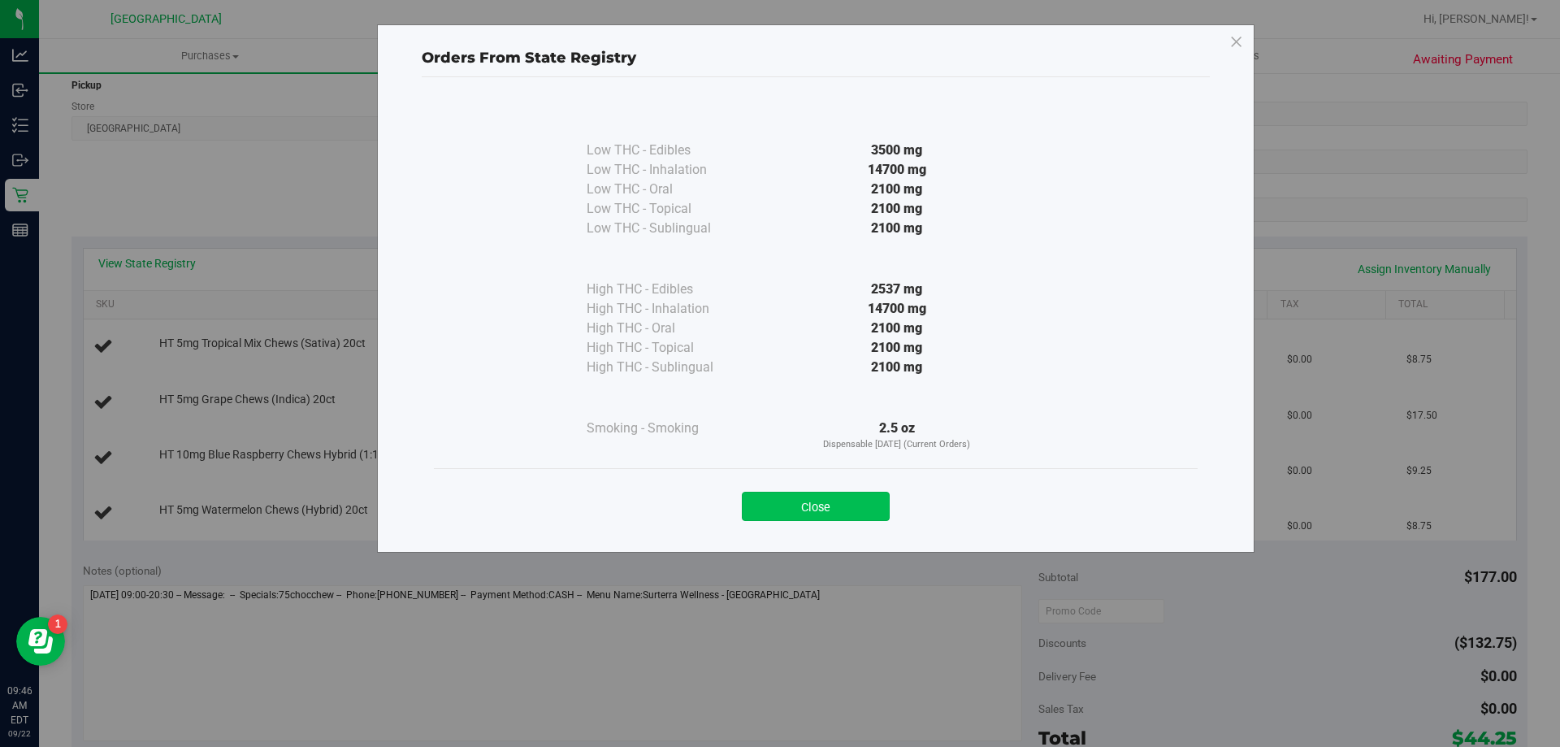
click at [828, 497] on button "Close" at bounding box center [816, 506] width 148 height 29
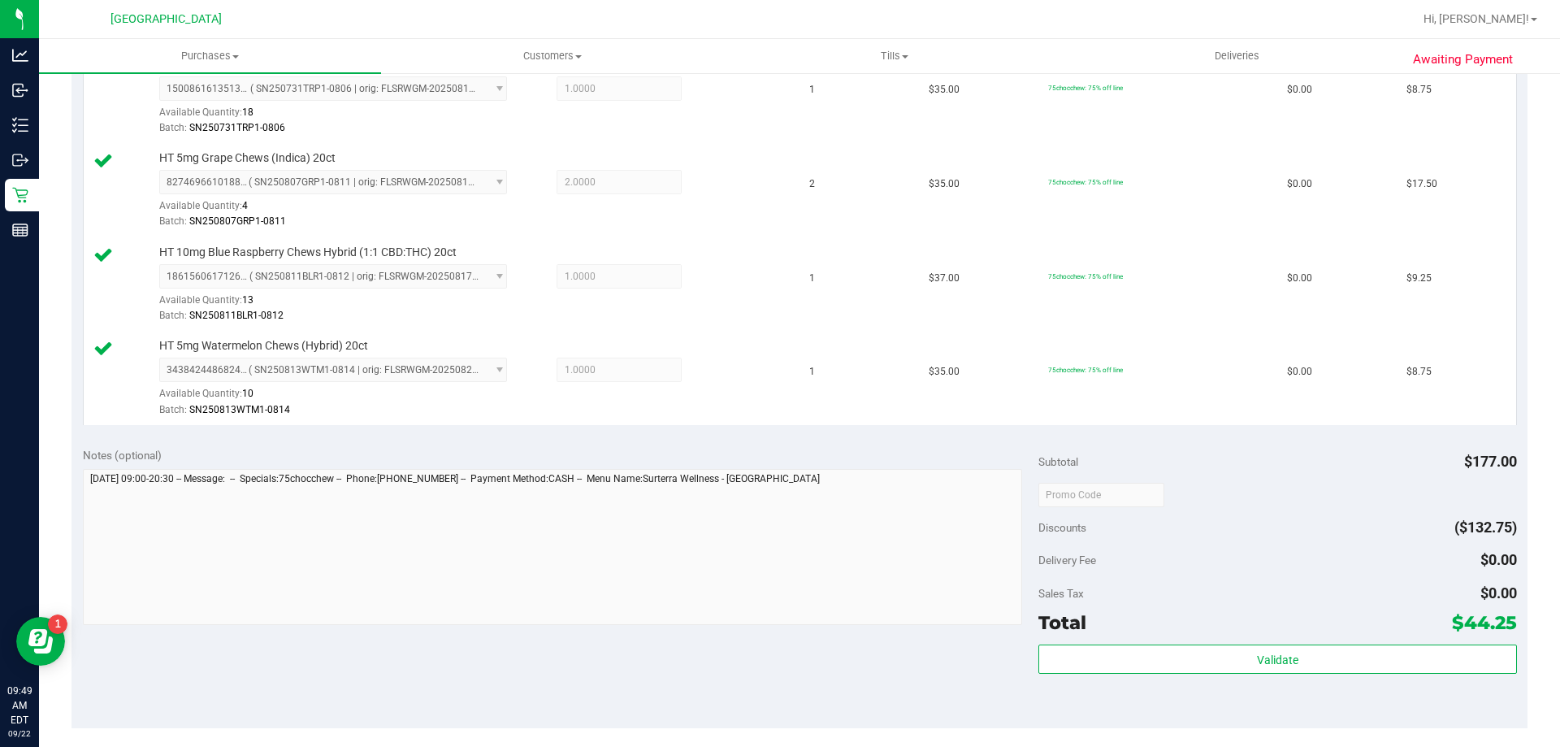
scroll to position [563, 0]
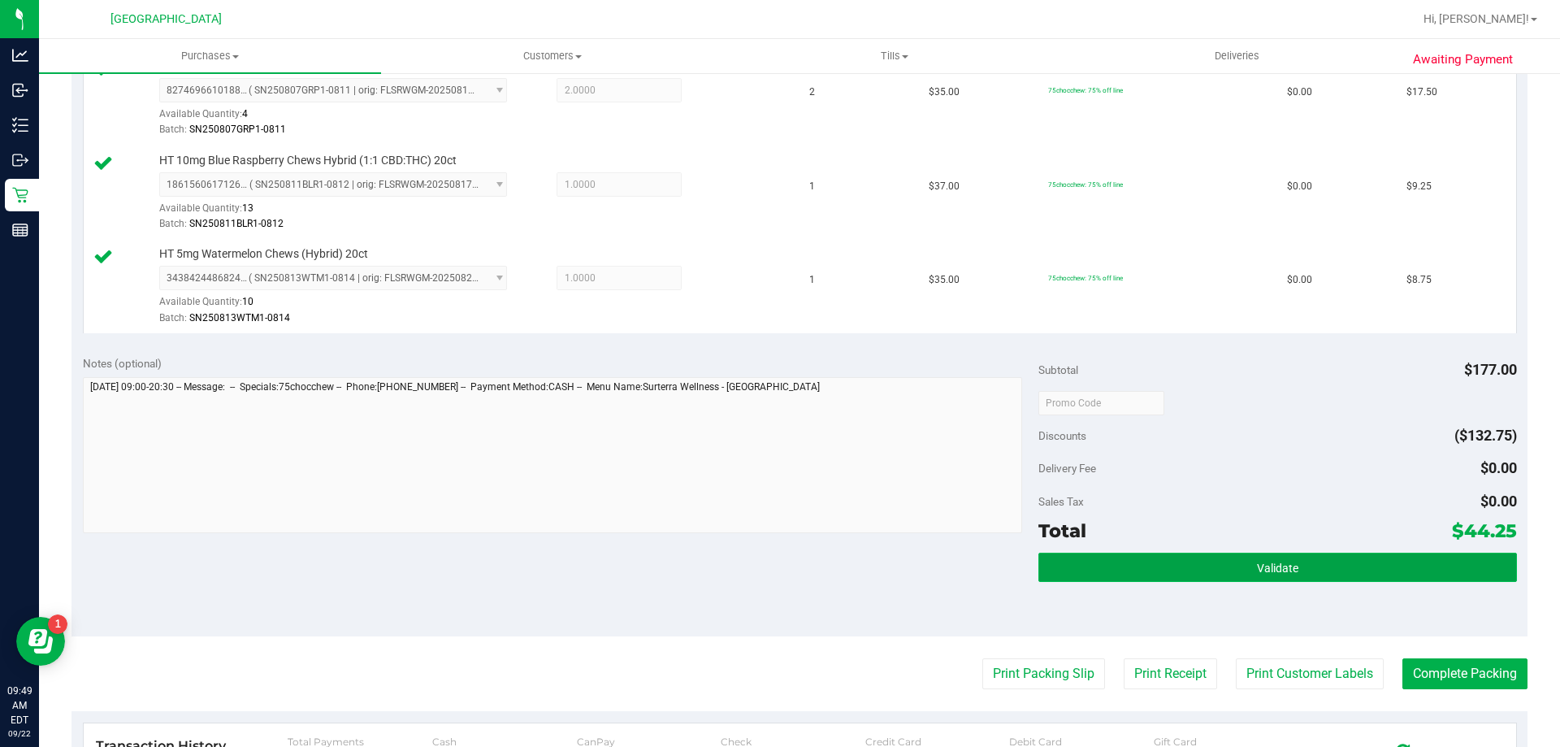
click at [1301, 578] on button "Validate" at bounding box center [1277, 567] width 478 height 29
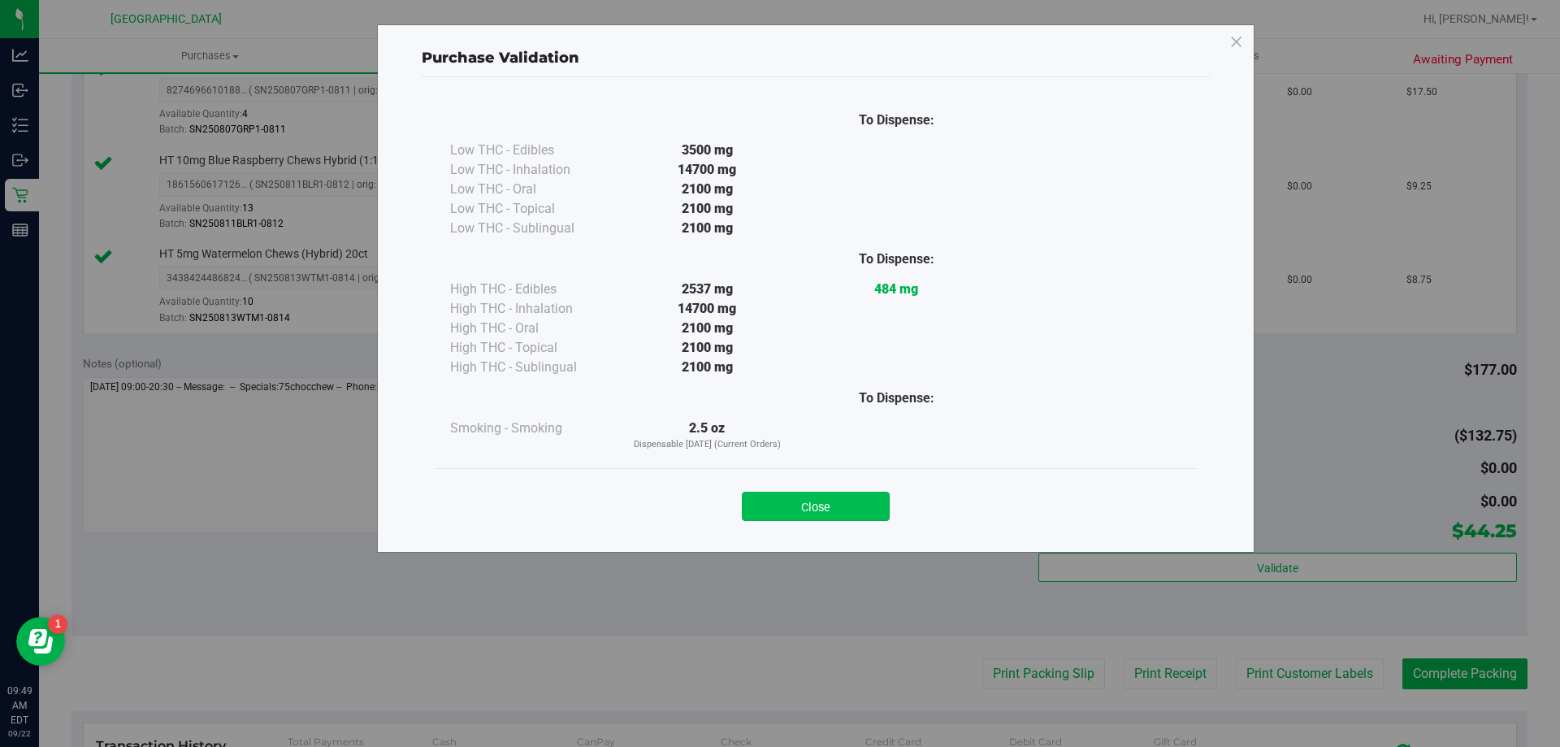
click at [856, 516] on button "Close" at bounding box center [816, 506] width 148 height 29
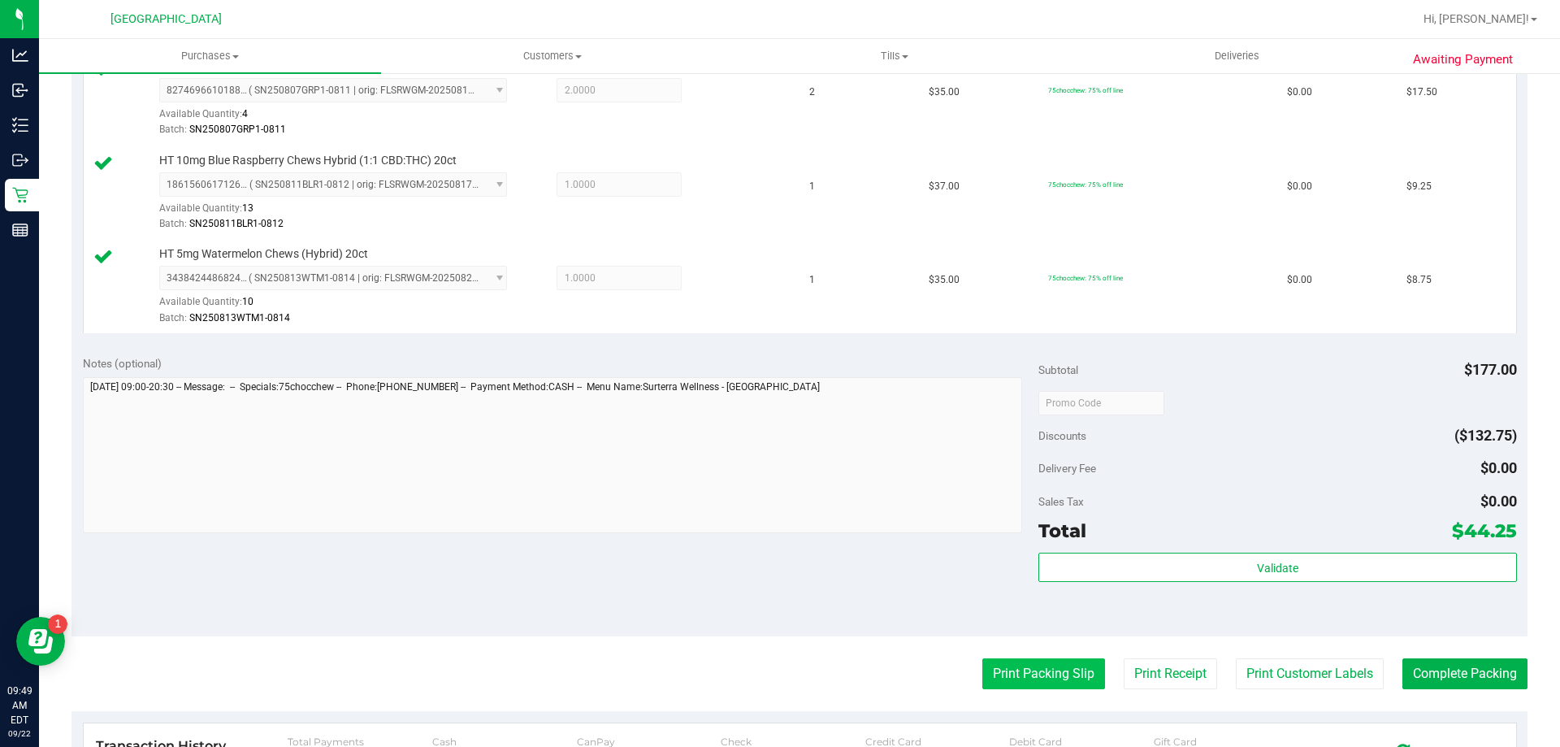
click at [1063, 673] on button "Print Packing Slip" at bounding box center [1043, 673] width 123 height 31
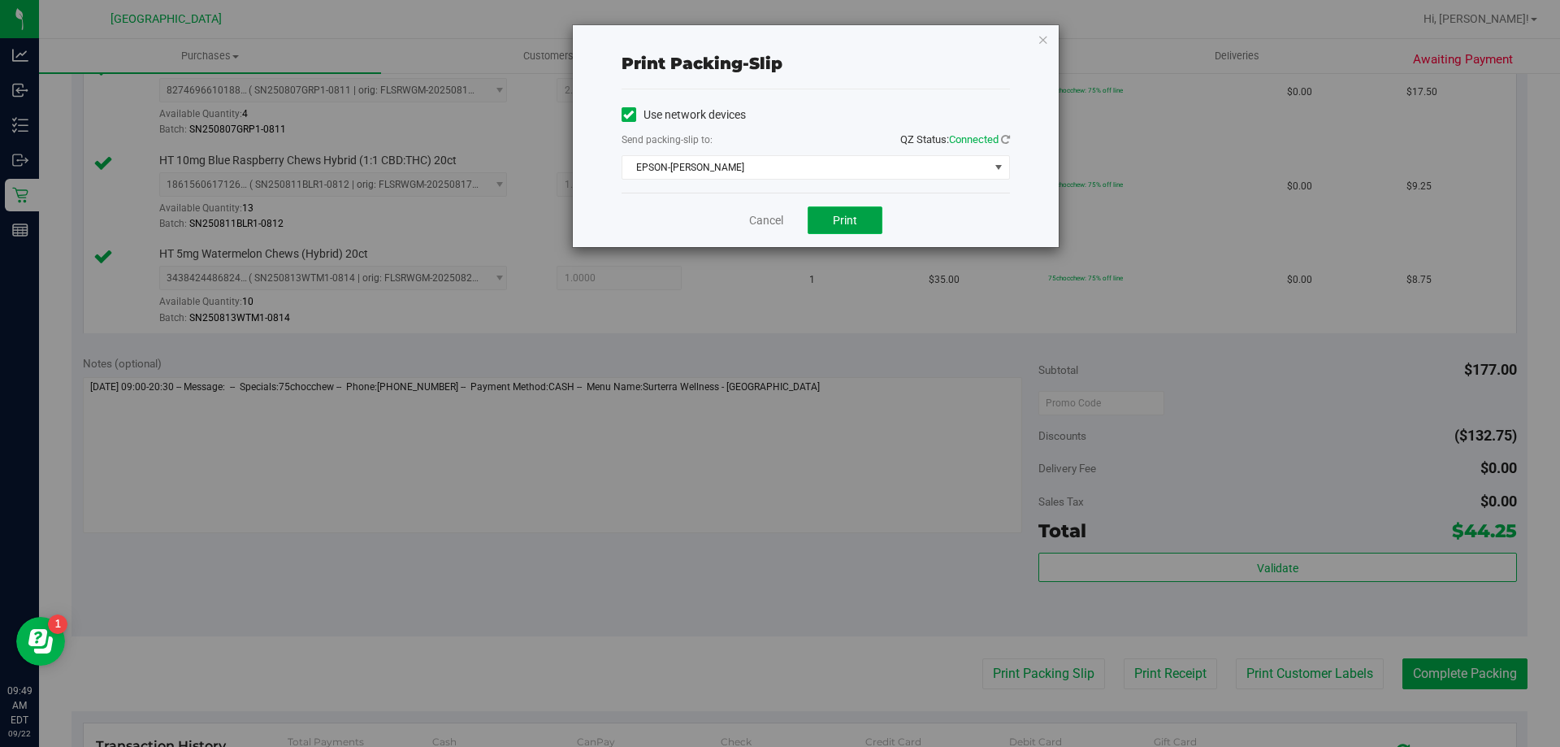
click at [869, 210] on button "Print" at bounding box center [845, 220] width 75 height 28
click at [757, 216] on link "Cancel" at bounding box center [766, 220] width 34 height 17
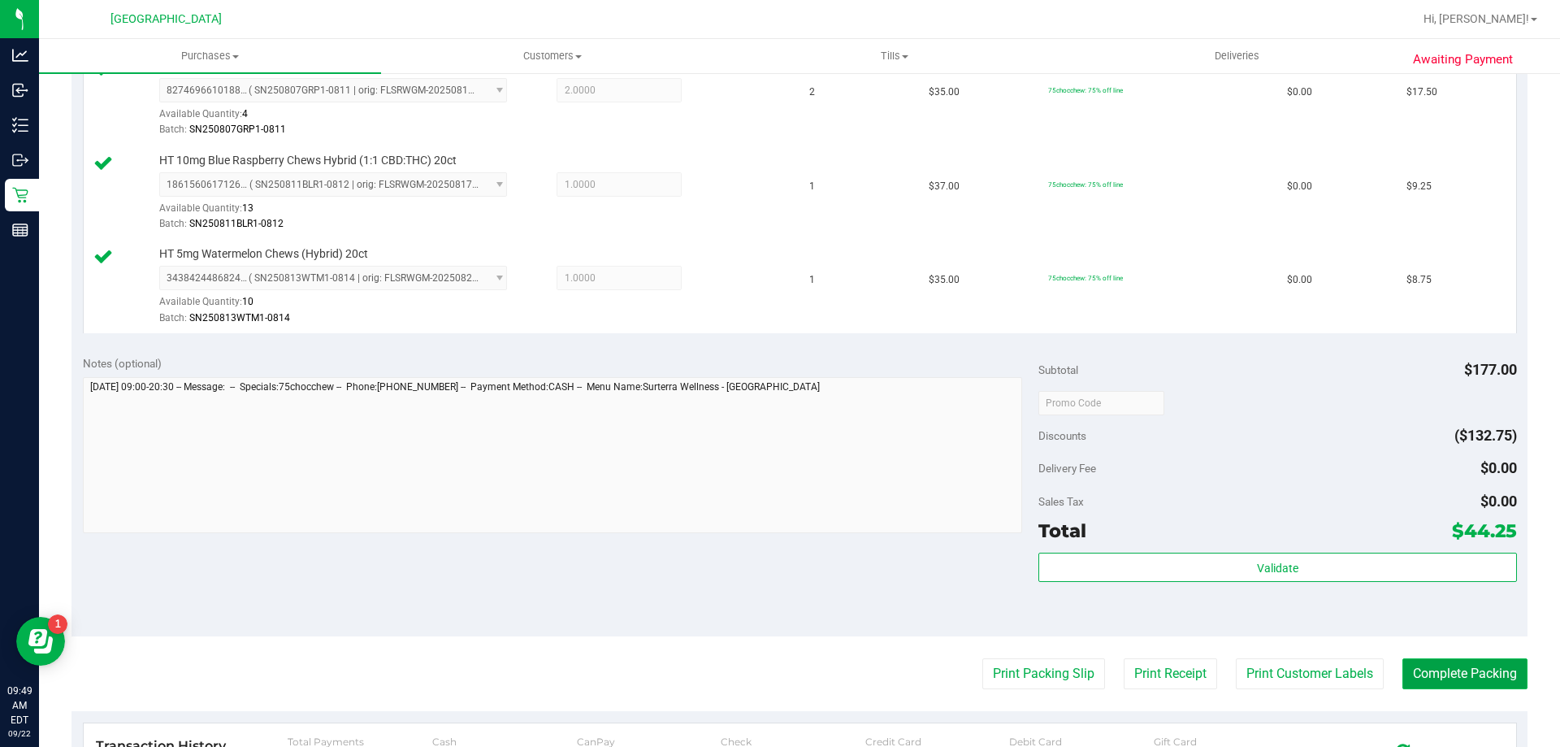
click at [1486, 678] on button "Complete Packing" at bounding box center [1464, 673] width 125 height 31
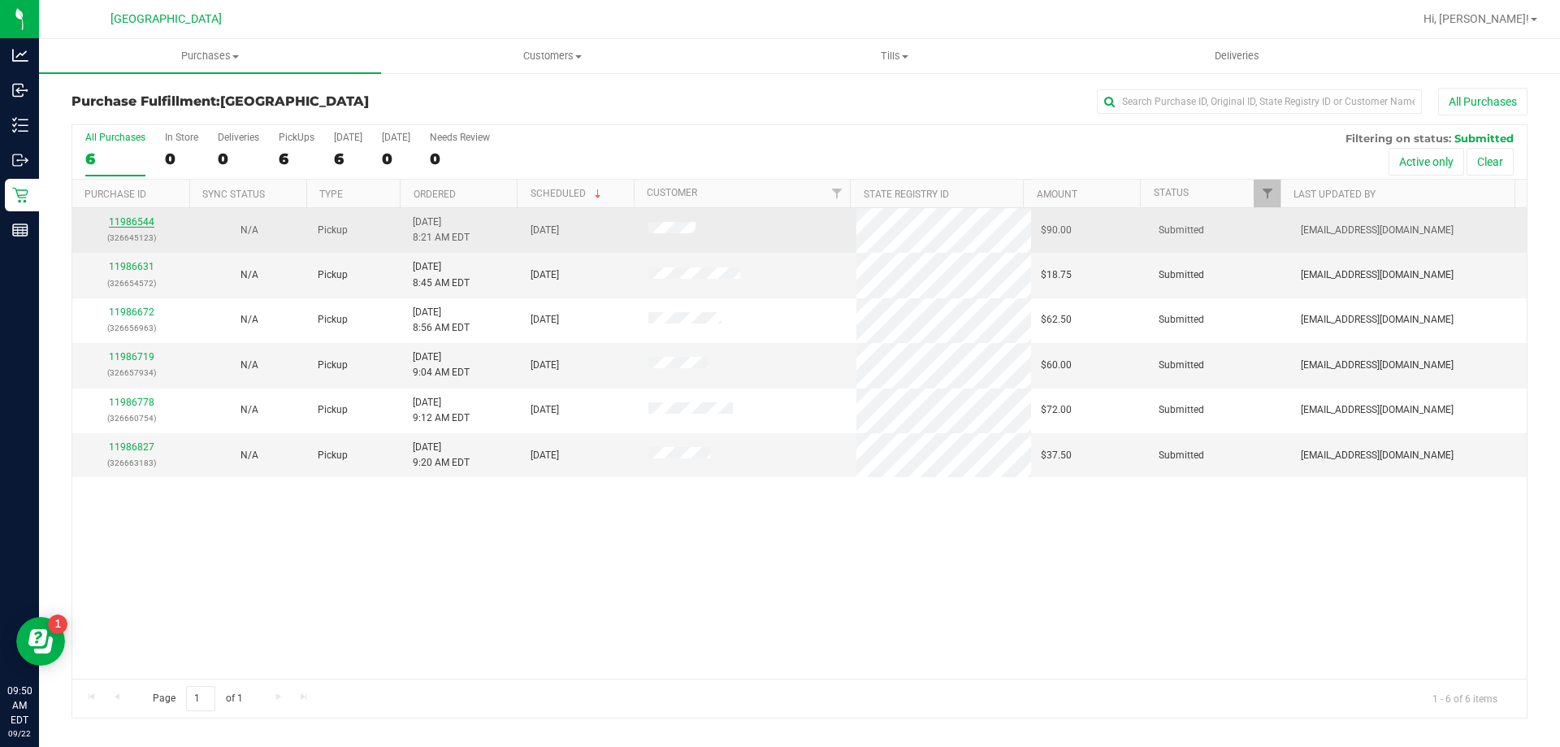
click at [123, 224] on link "11986544" at bounding box center [132, 221] width 46 height 11
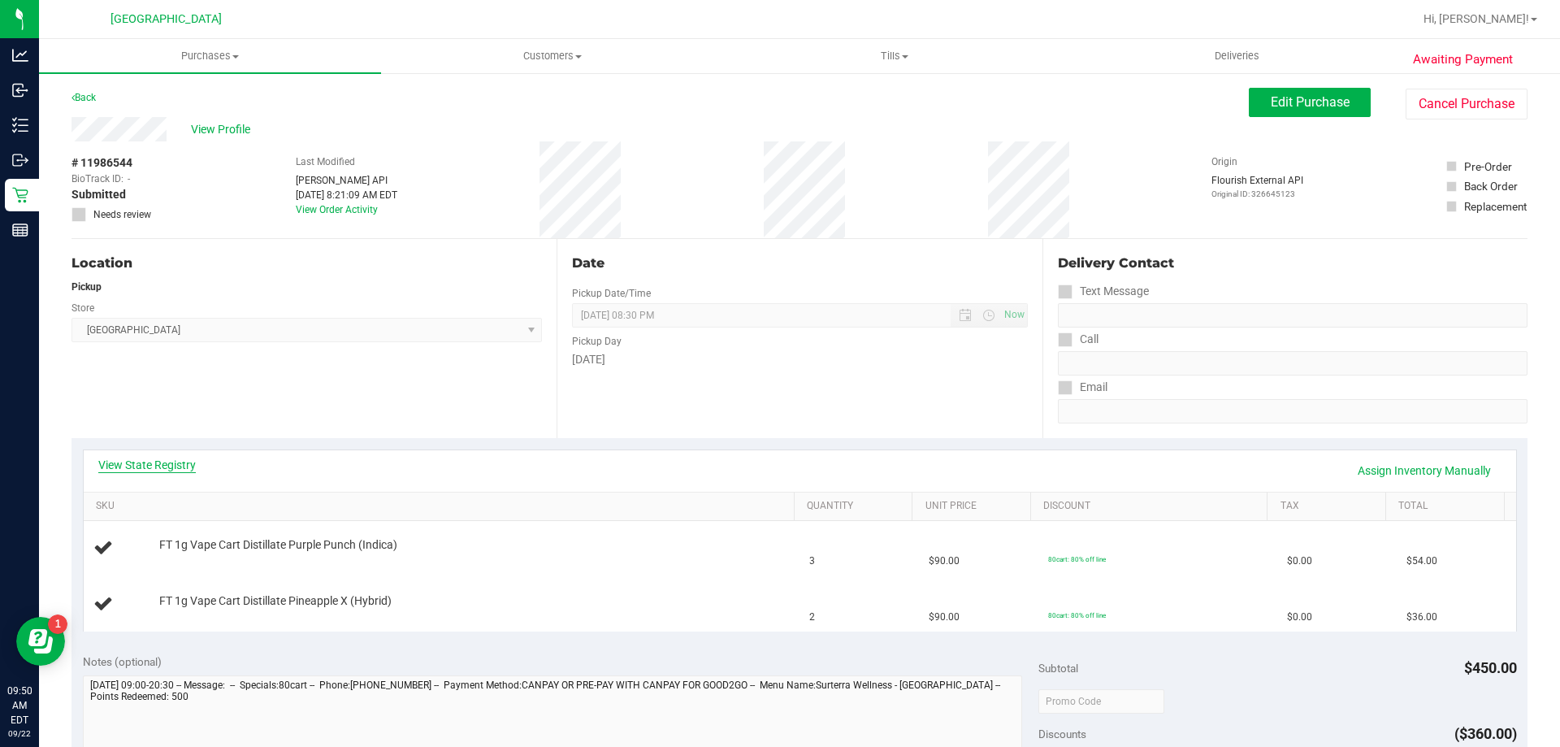
click at [151, 458] on link "View State Registry" at bounding box center [147, 465] width 98 height 16
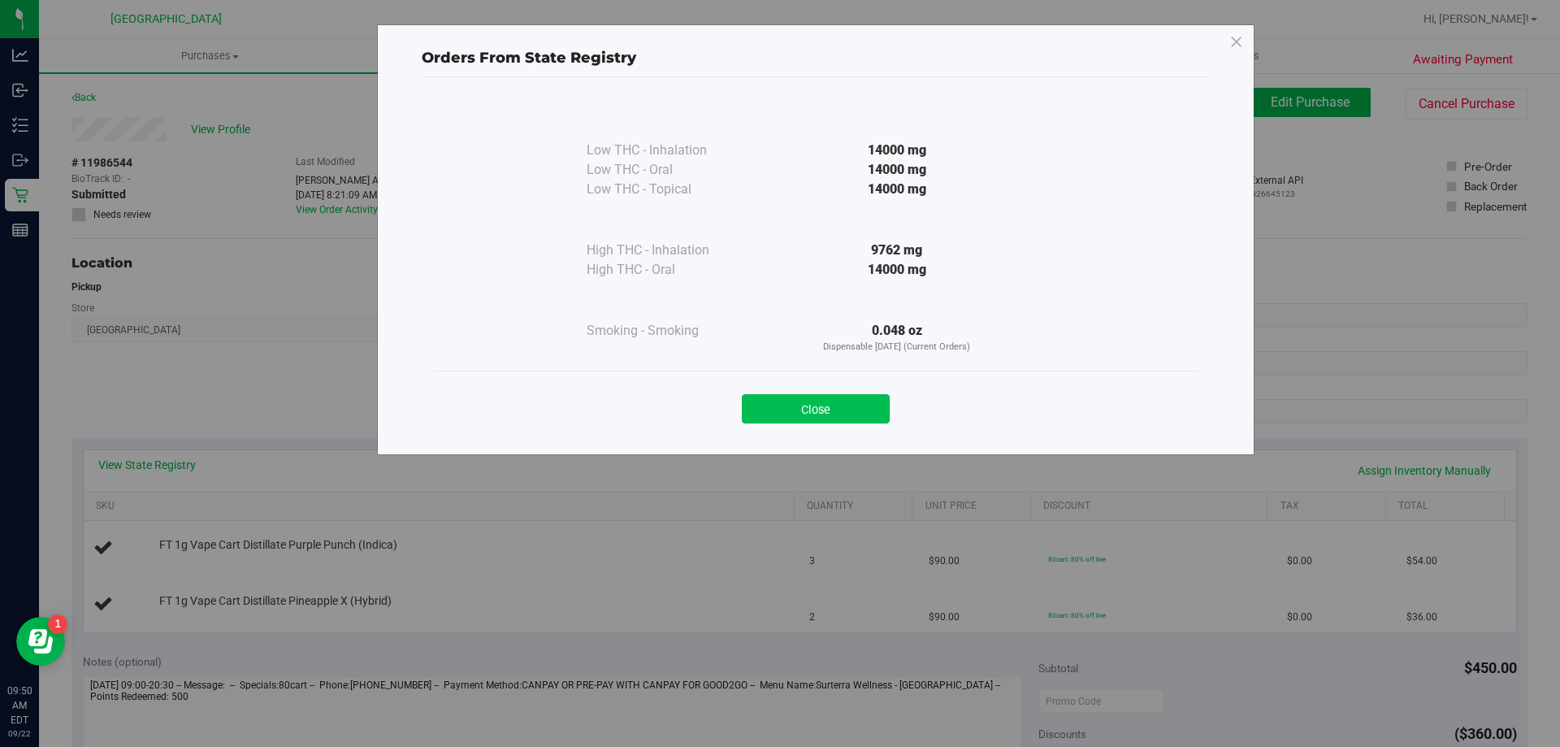
click at [829, 404] on button "Close" at bounding box center [816, 408] width 148 height 29
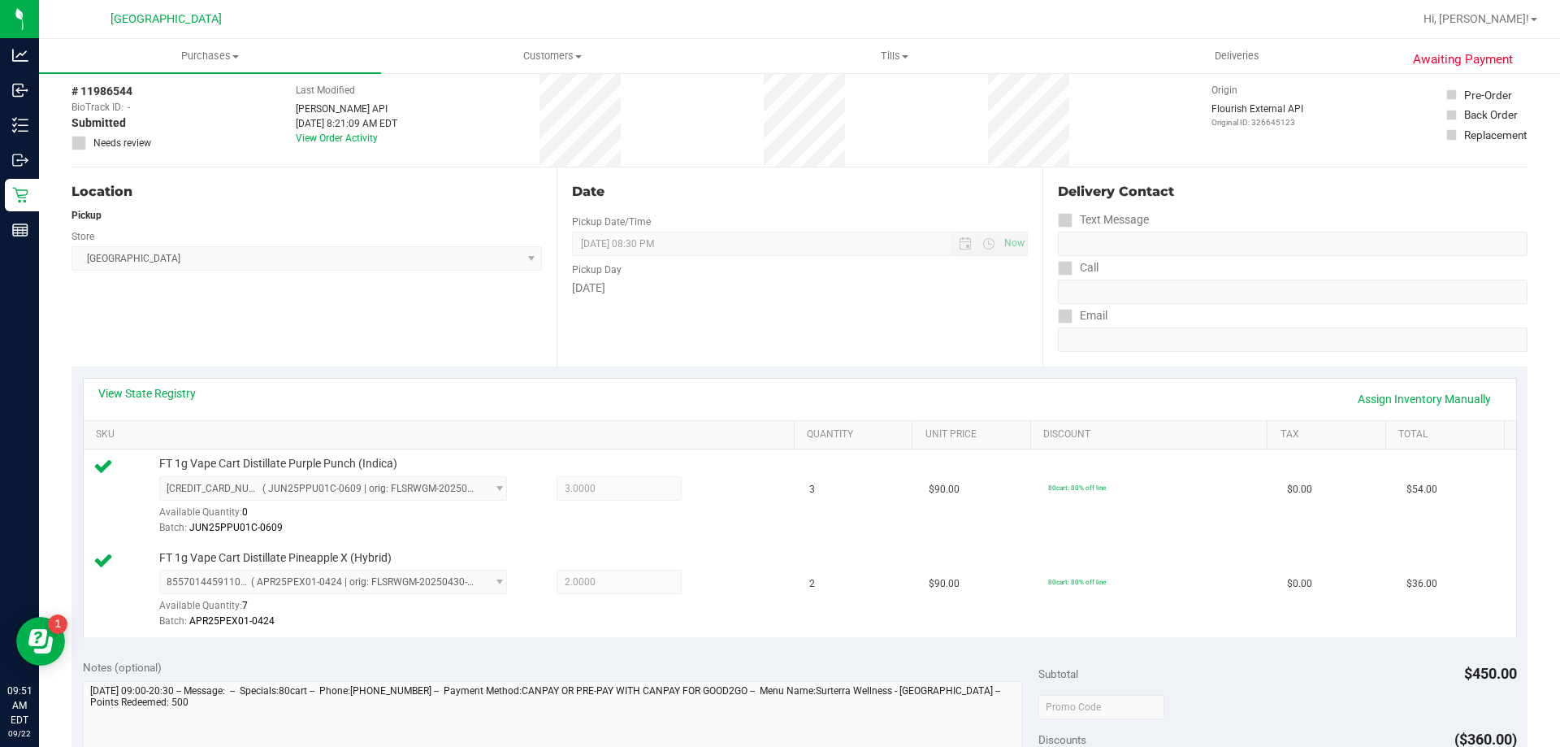
scroll to position [6, 0]
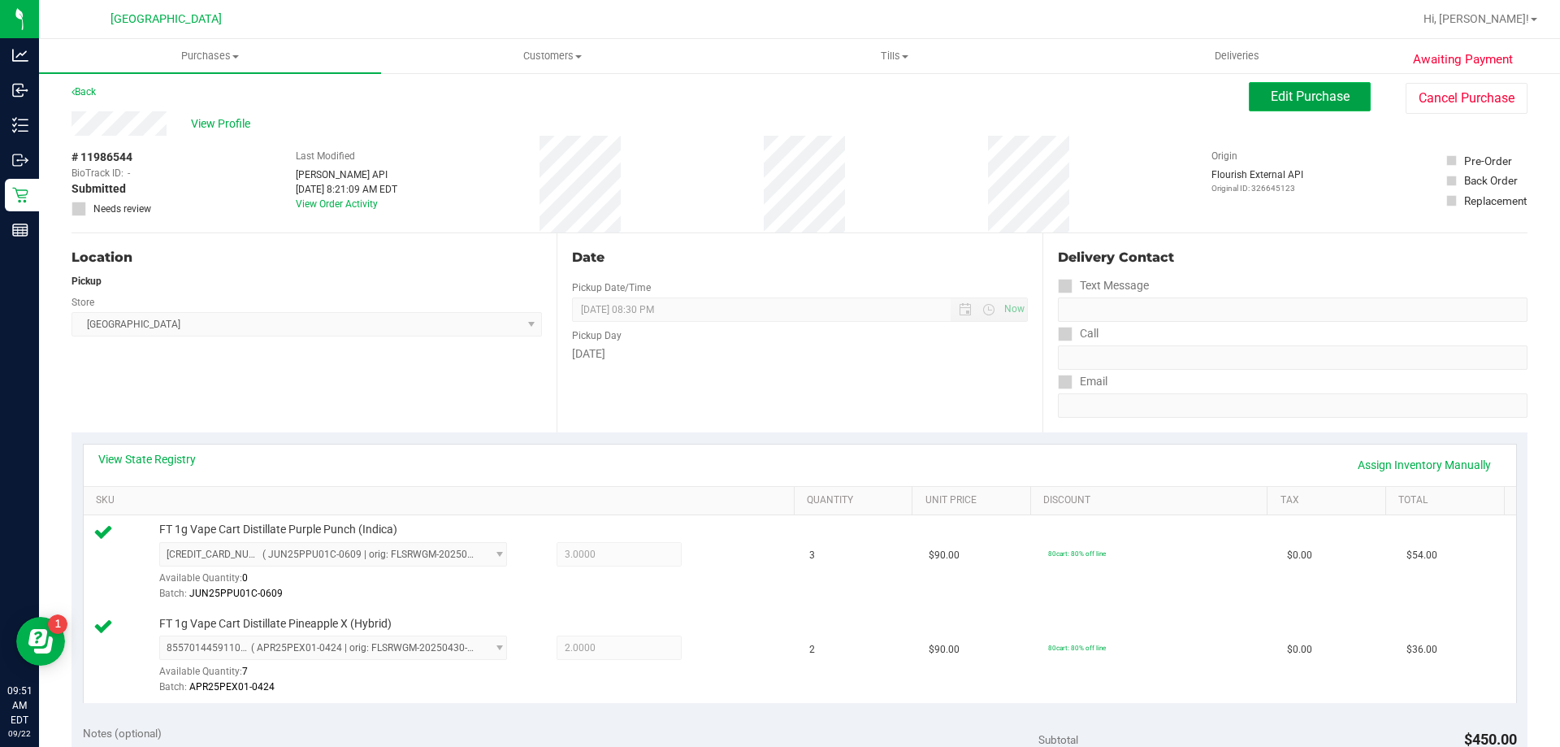
click at [1287, 92] on span "Edit Purchase" at bounding box center [1310, 96] width 79 height 15
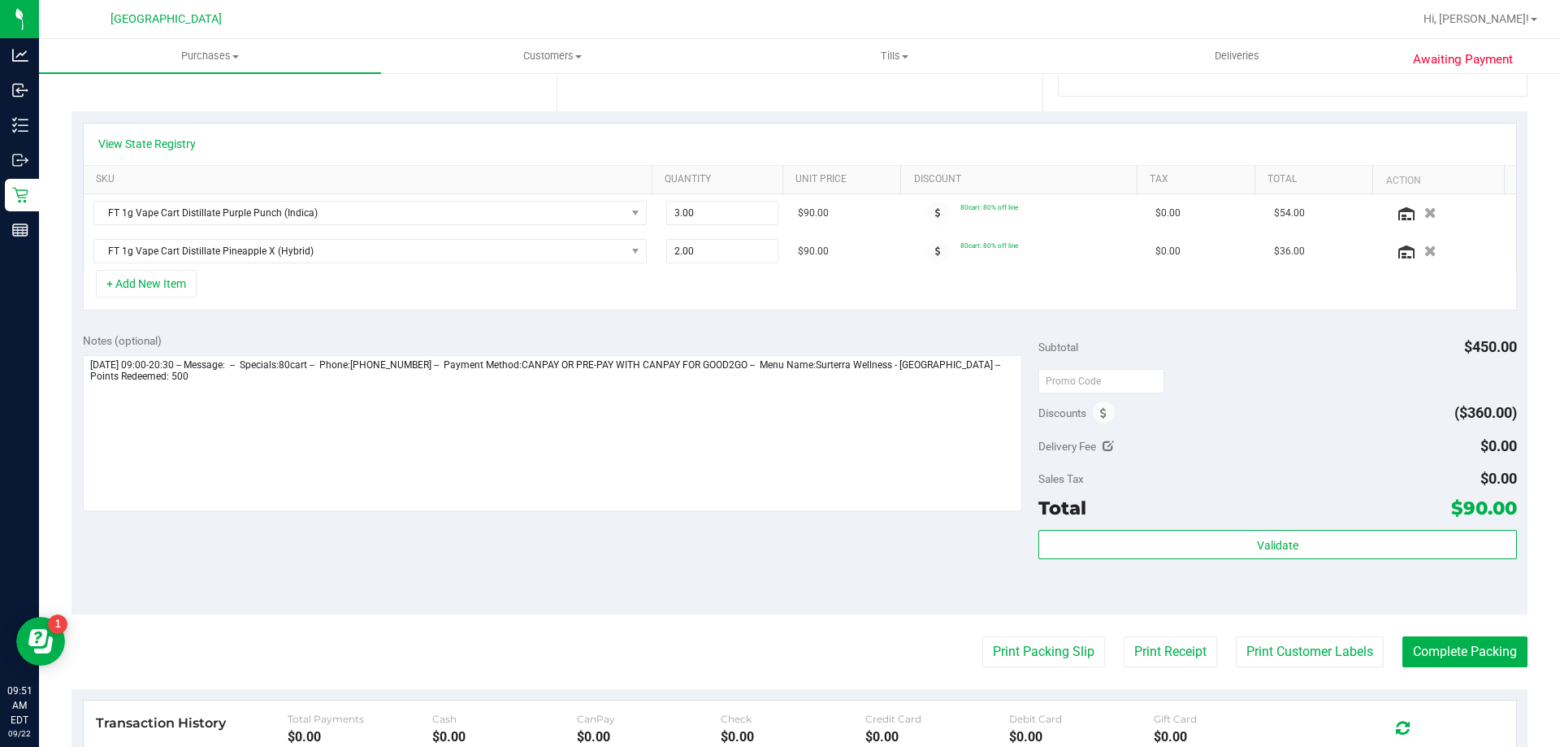
scroll to position [331, 0]
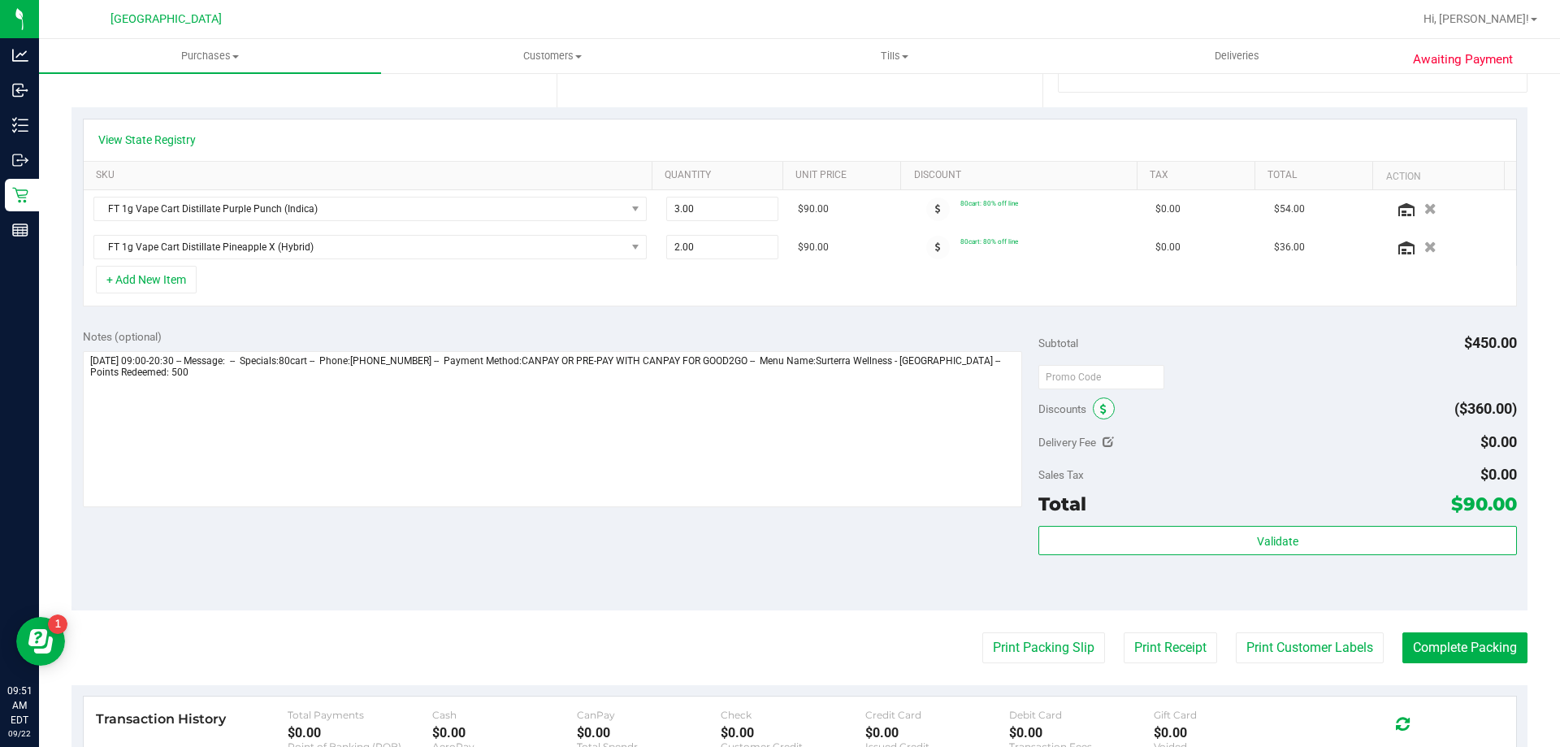
click at [1102, 398] on span at bounding box center [1104, 408] width 22 height 22
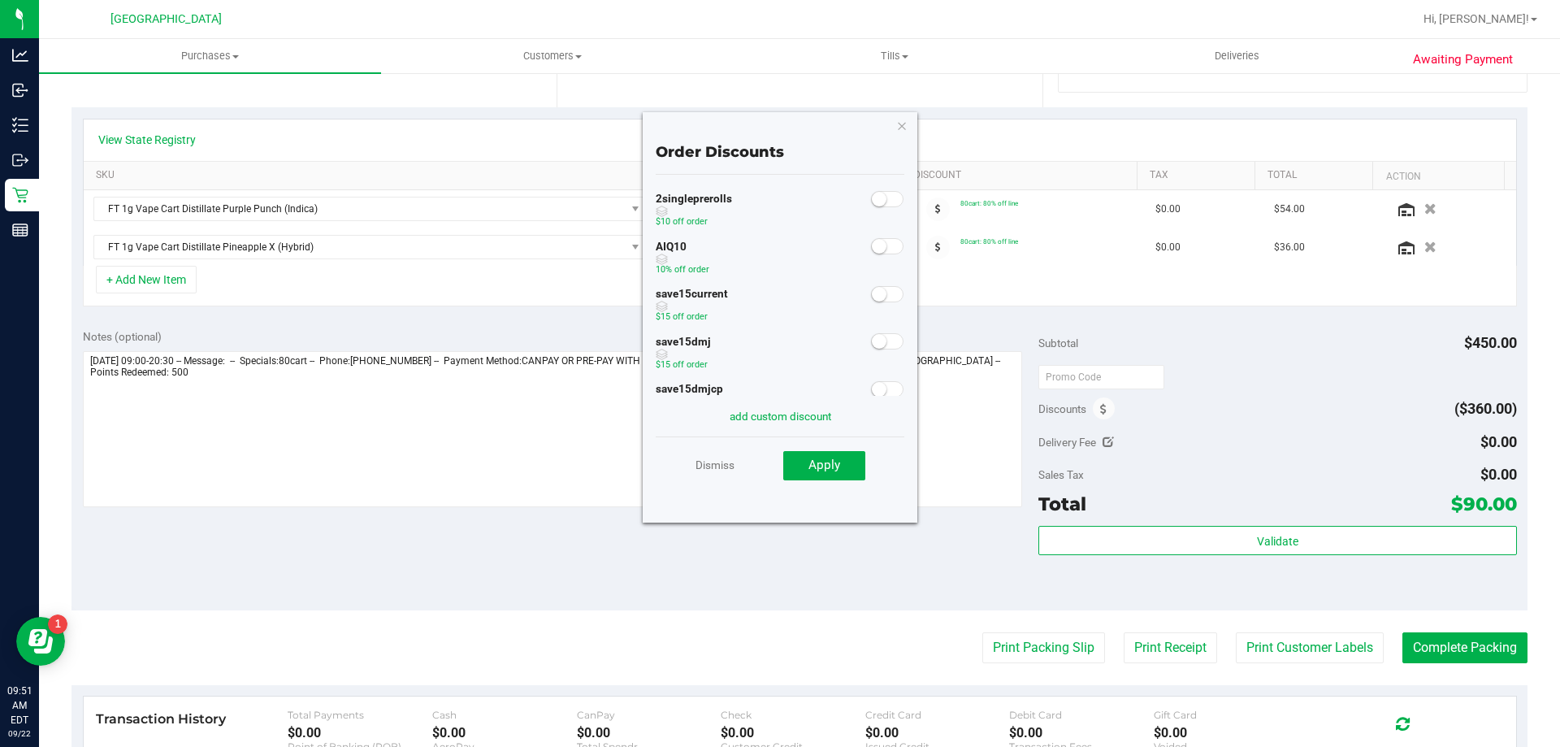
click at [885, 248] on span at bounding box center [887, 246] width 33 height 16
click at [832, 465] on span "Apply" at bounding box center [824, 464] width 32 height 15
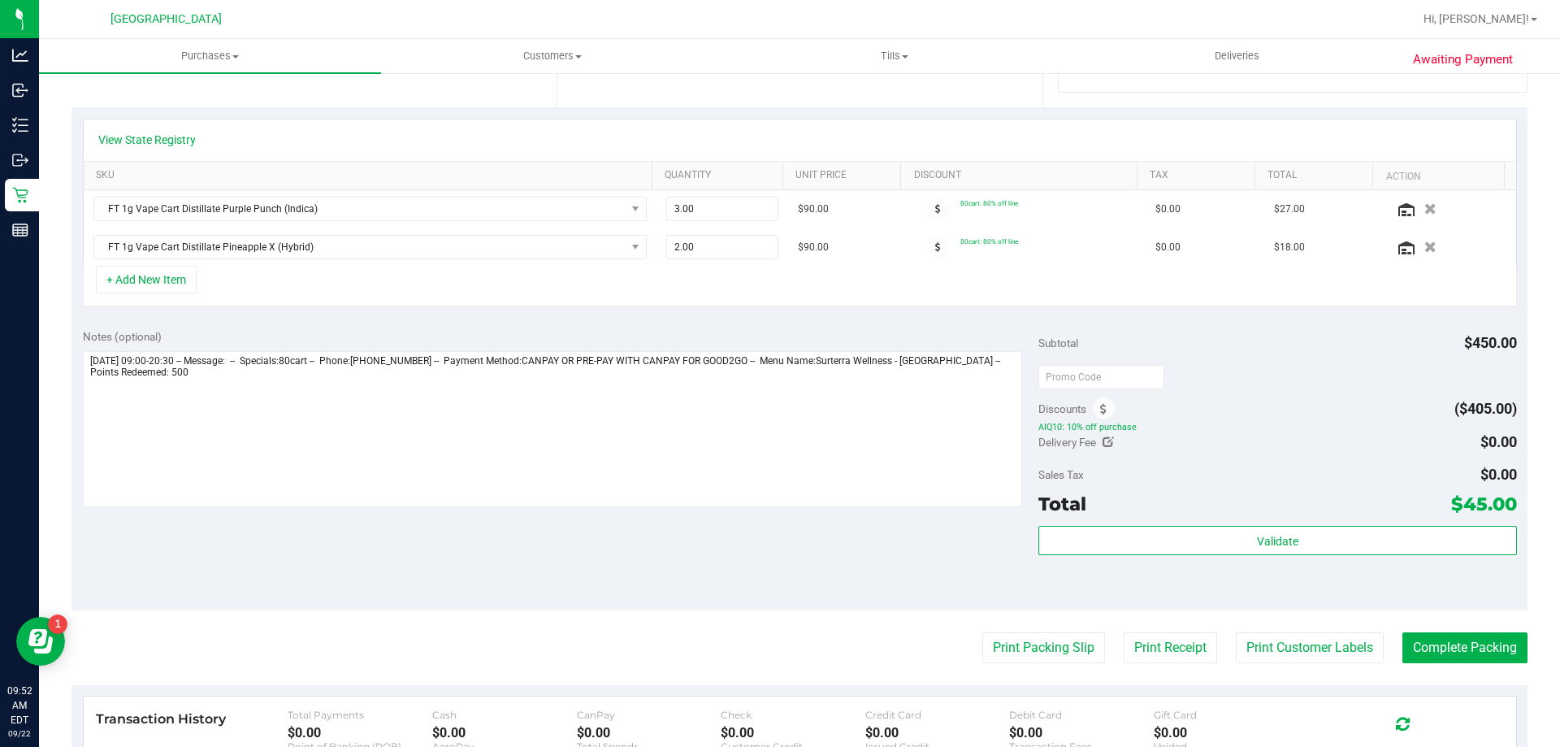
scroll to position [6, 0]
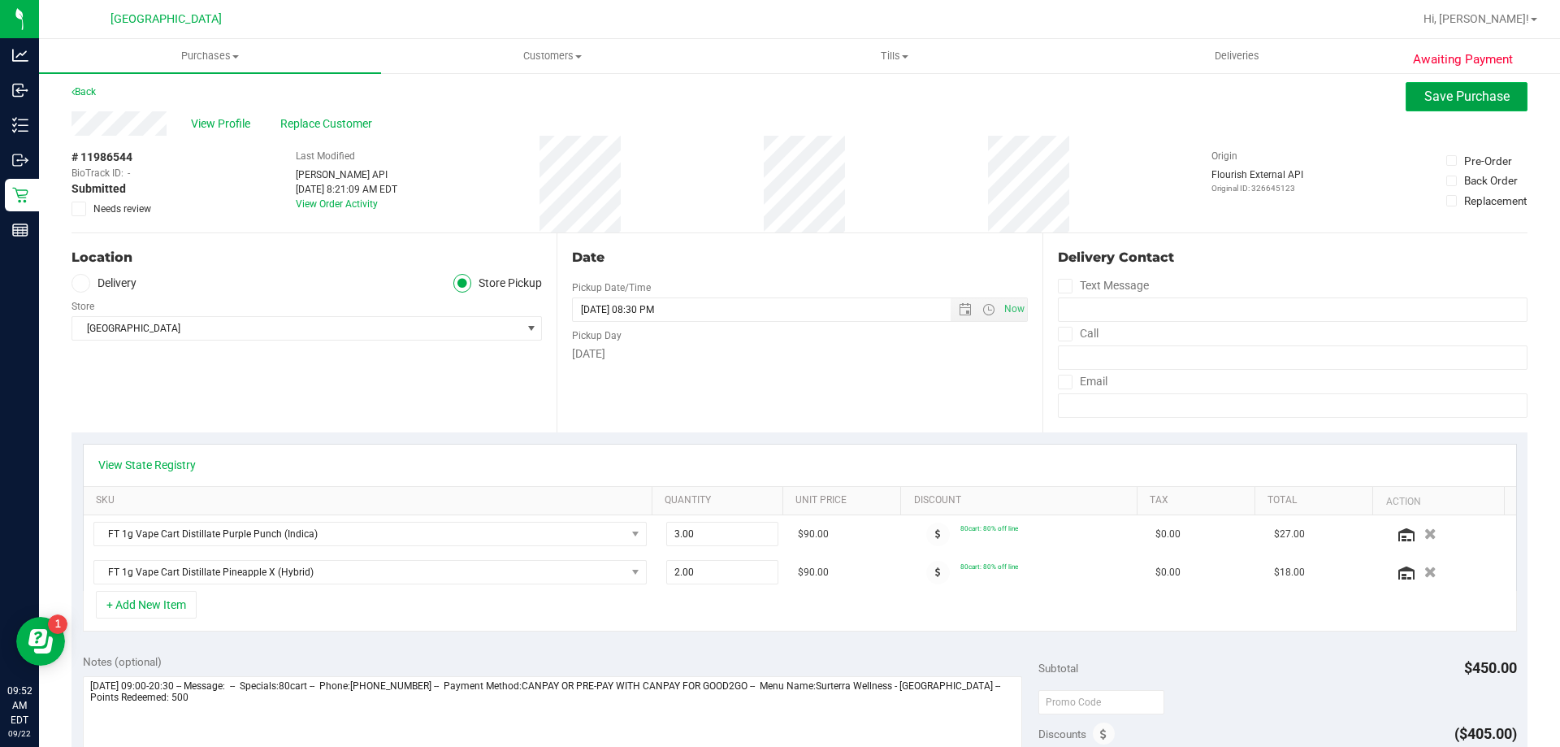
click at [1456, 99] on span "Save Purchase" at bounding box center [1466, 96] width 85 height 15
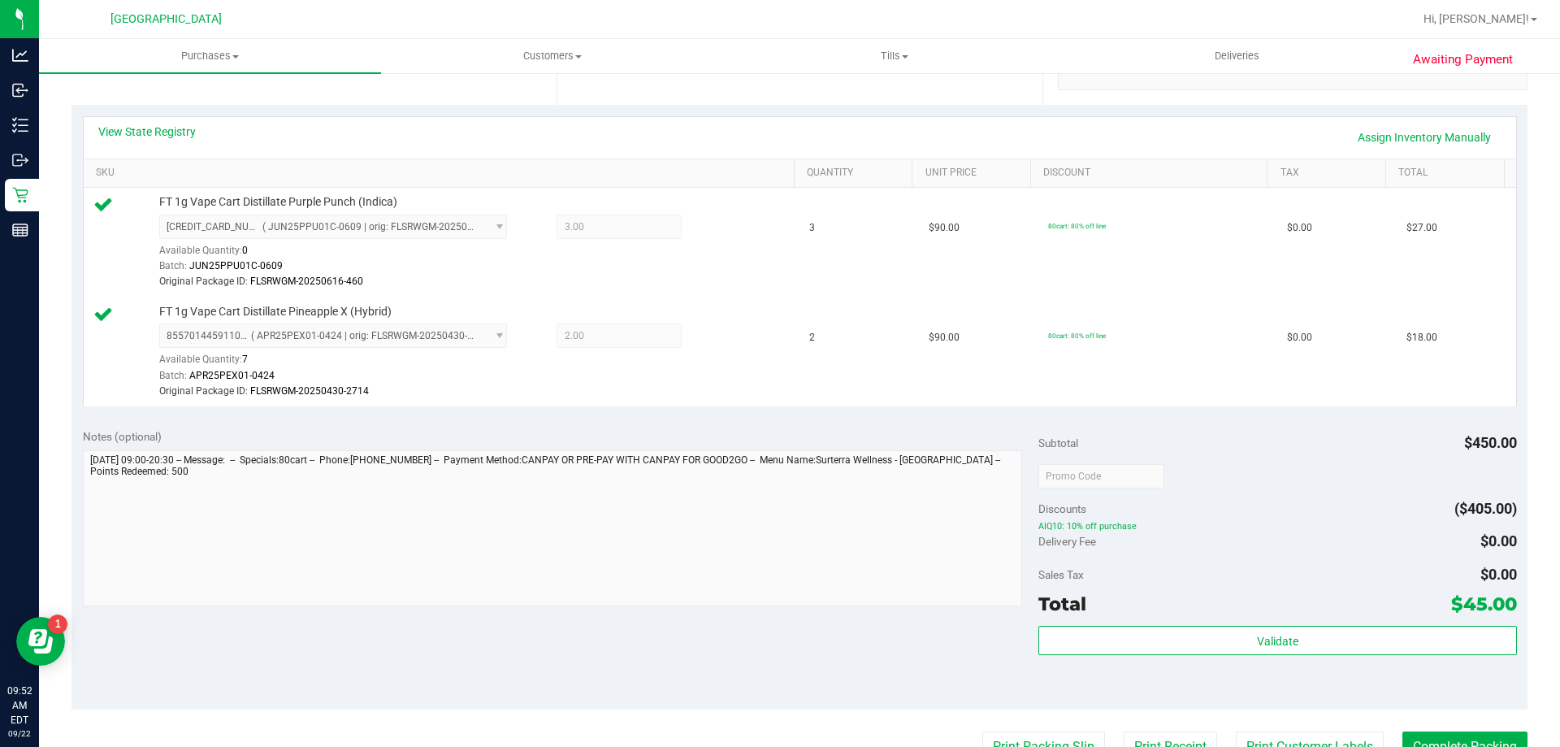
scroll to position [412, 0]
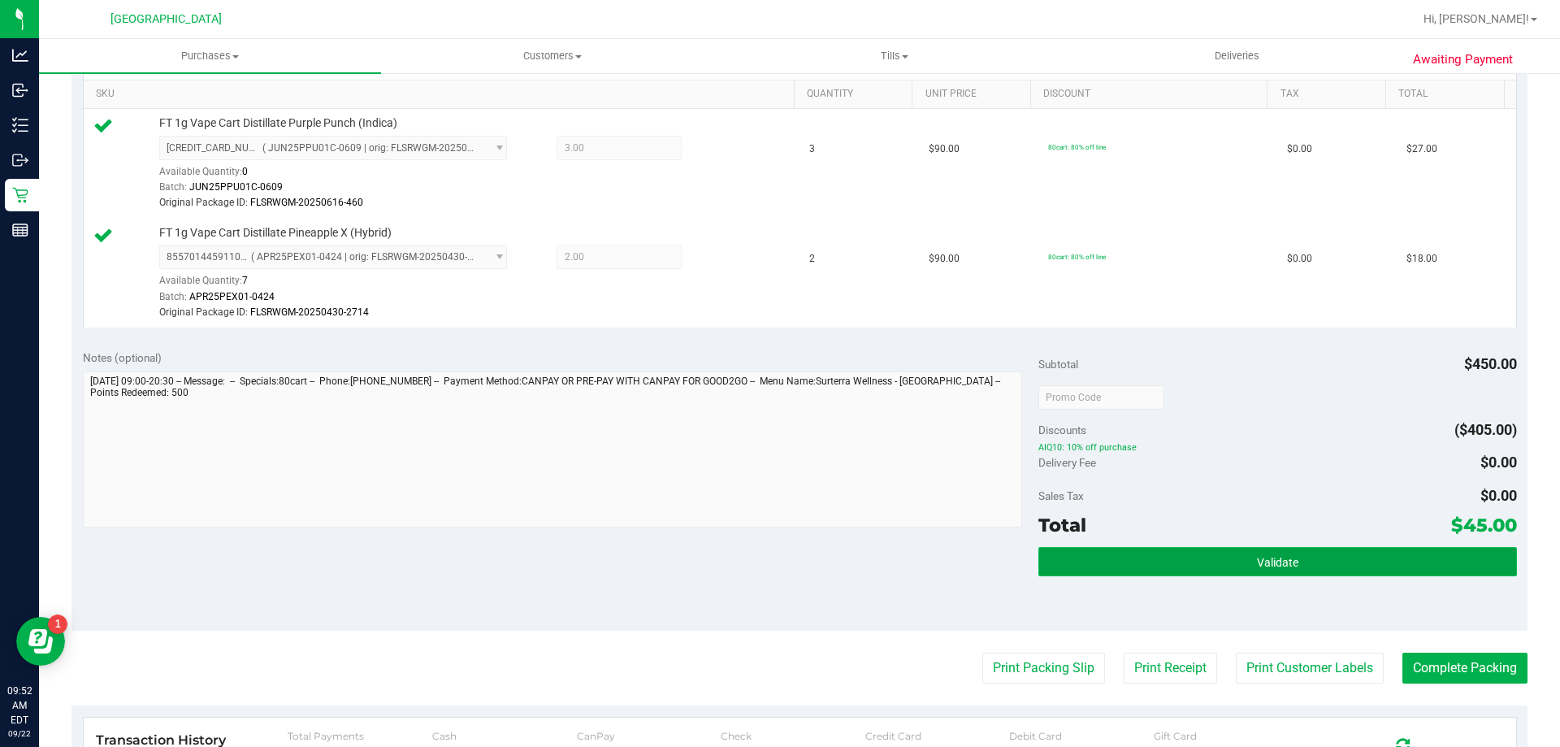
click at [1308, 555] on button "Validate" at bounding box center [1277, 561] width 478 height 29
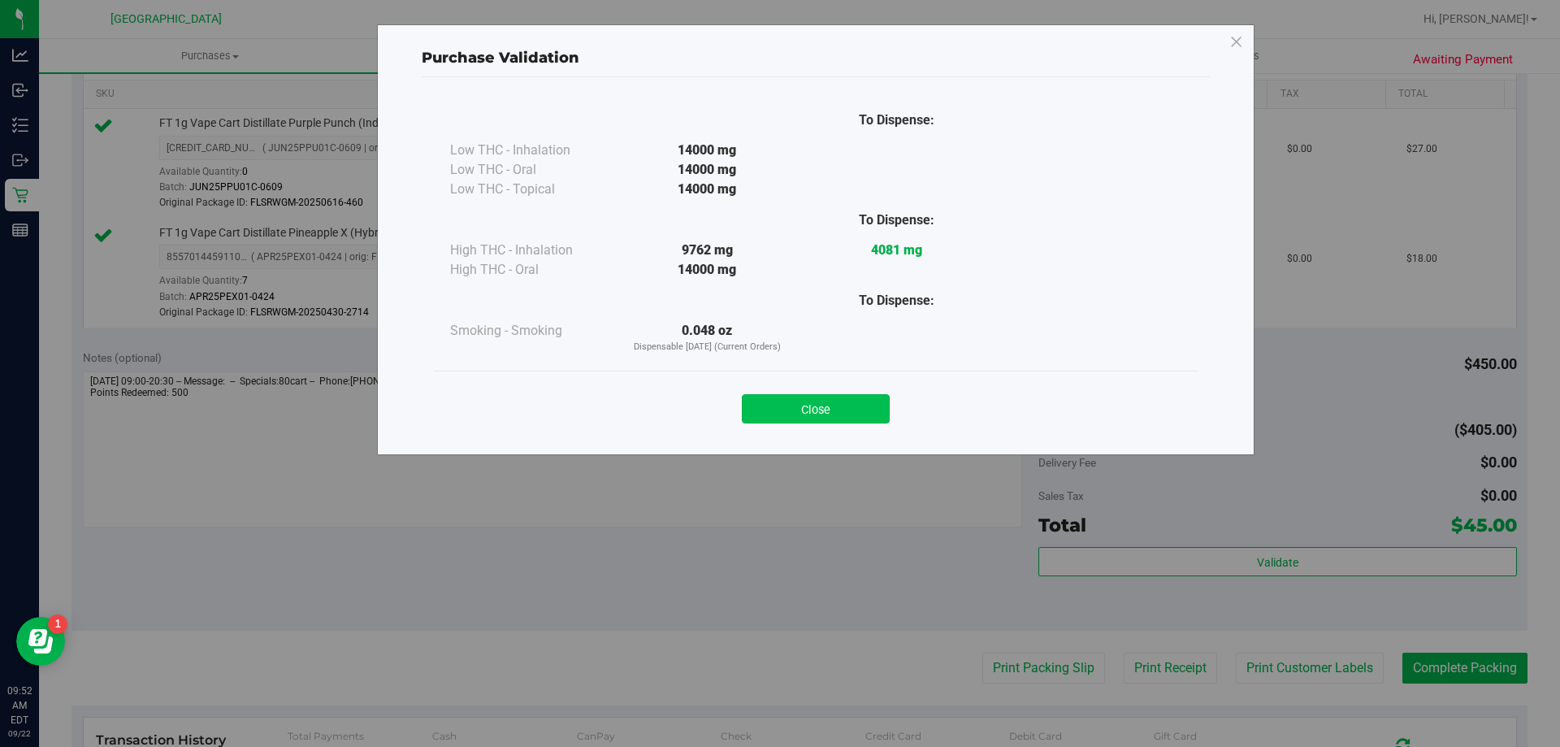
click at [830, 408] on button "Close" at bounding box center [816, 408] width 148 height 29
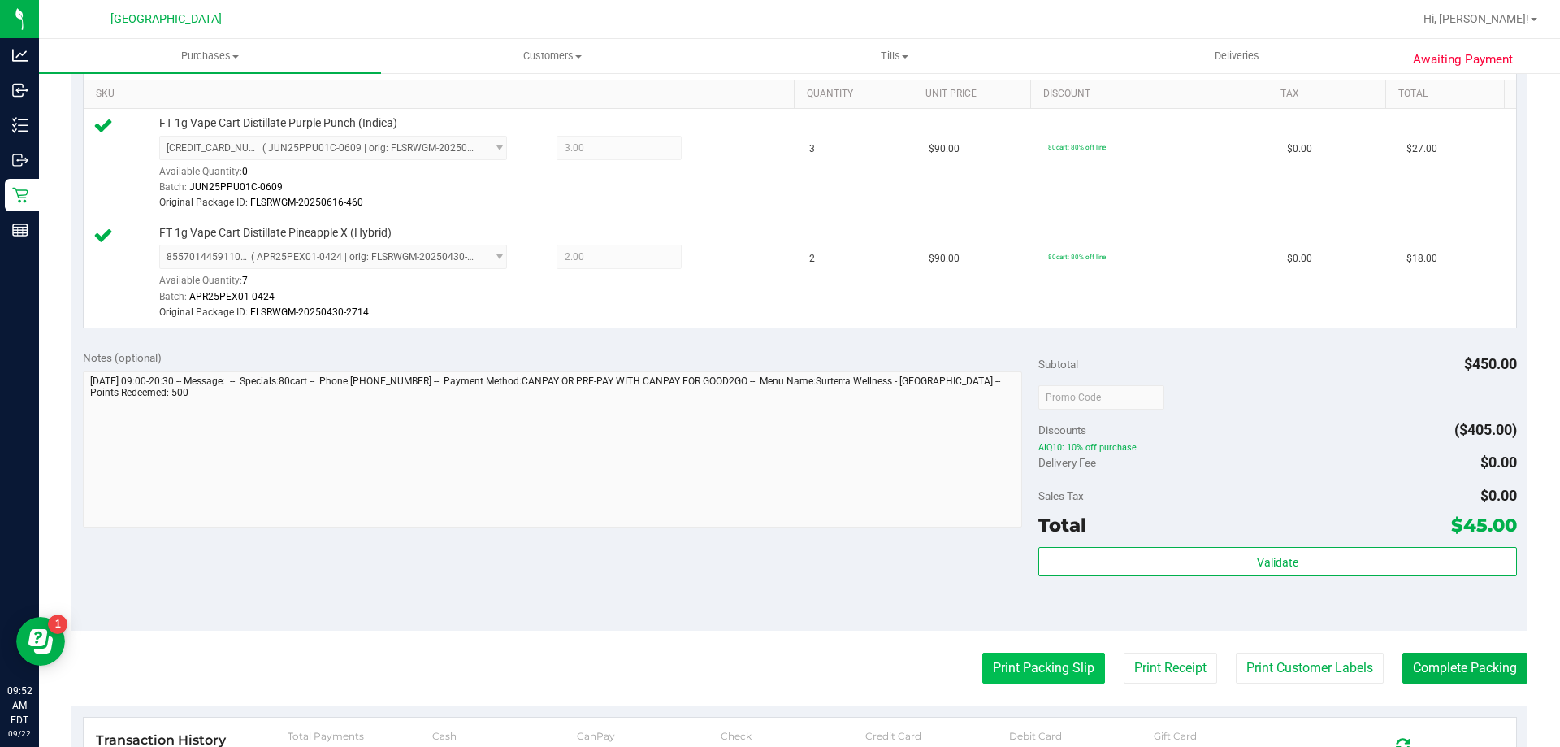
click at [1029, 660] on button "Print Packing Slip" at bounding box center [1043, 667] width 123 height 31
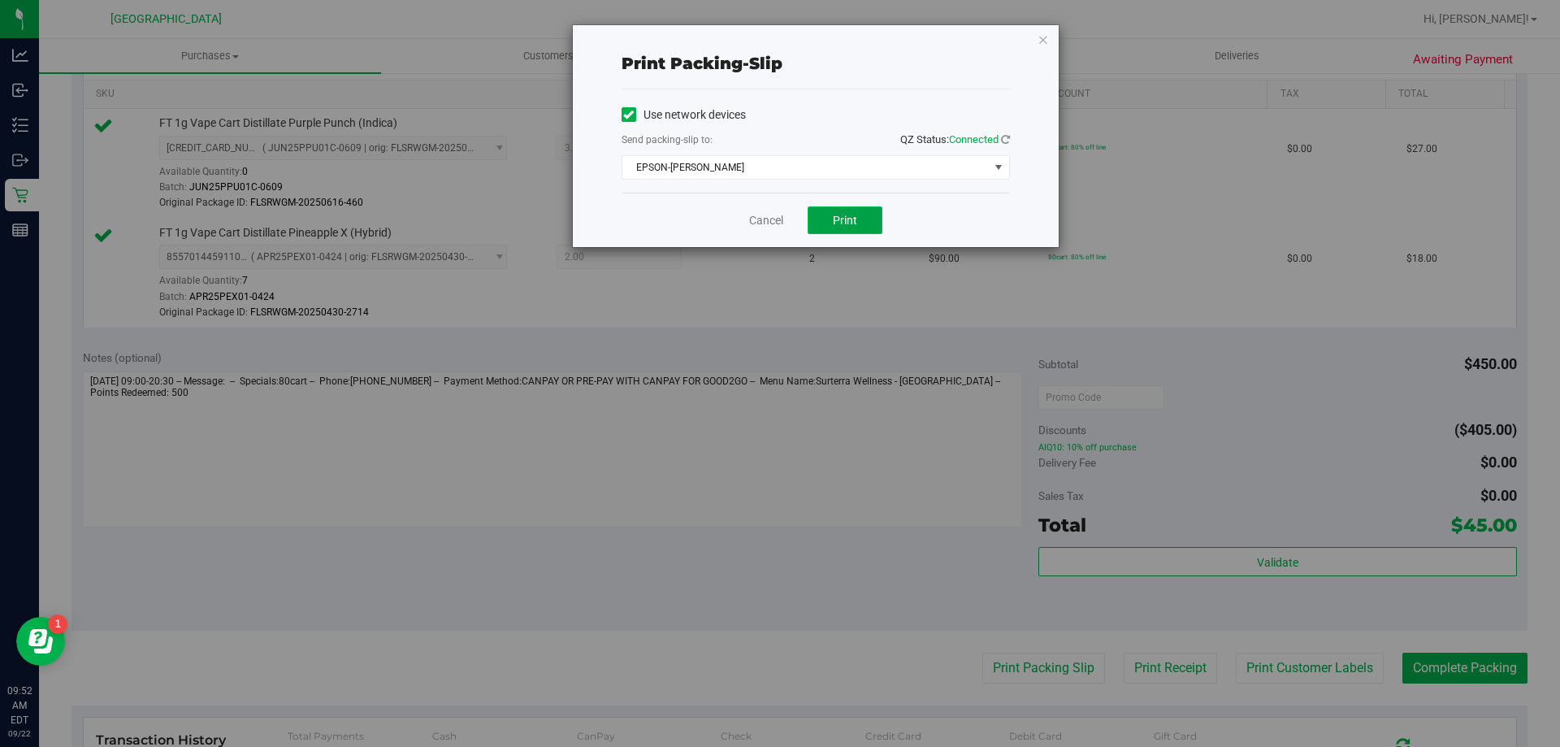
click at [861, 214] on button "Print" at bounding box center [845, 220] width 75 height 28
click at [763, 218] on link "Cancel" at bounding box center [766, 220] width 34 height 17
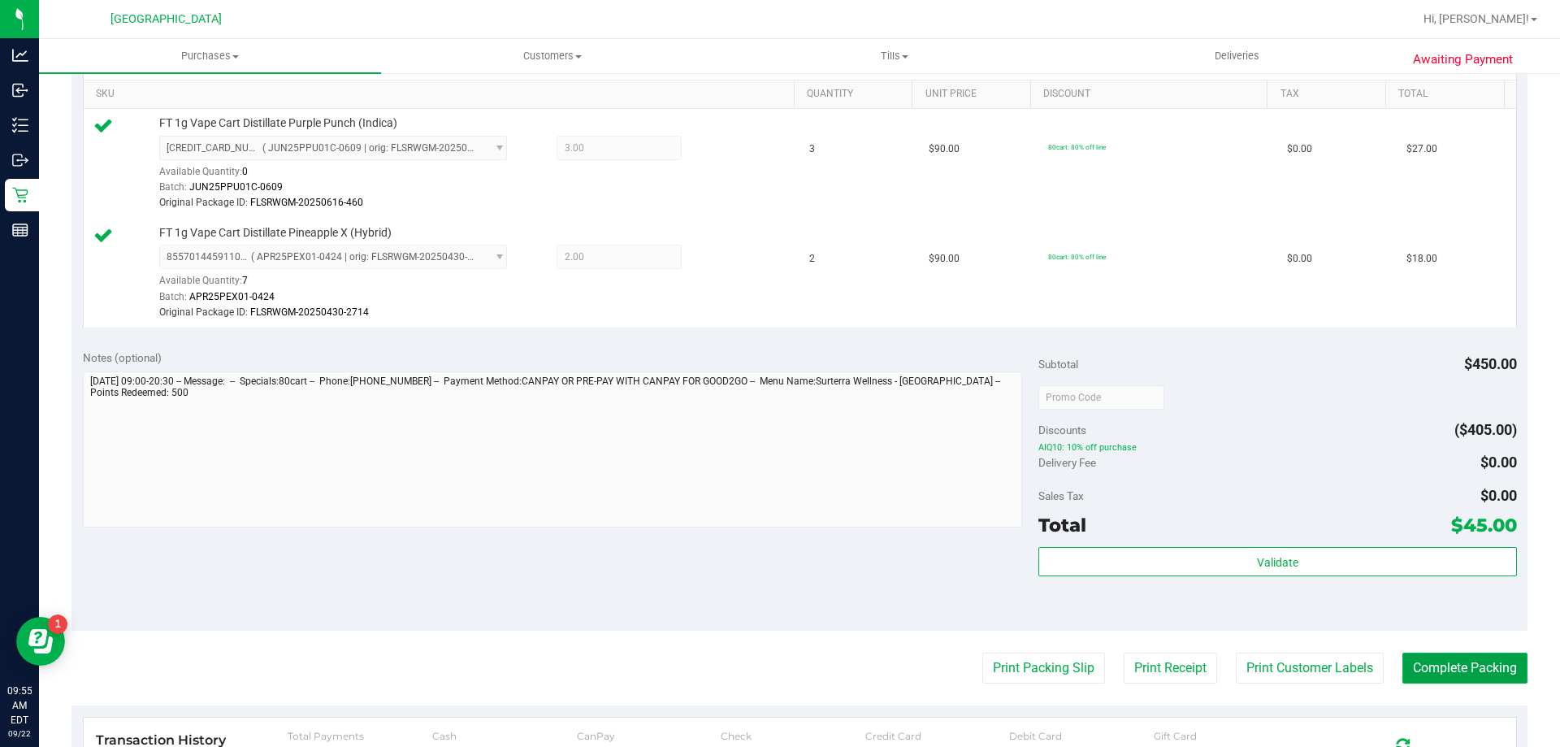
drag, startPoint x: 1480, startPoint y: 671, endPoint x: 1484, endPoint y: 663, distance: 9.1
click at [1480, 669] on button "Complete Packing" at bounding box center [1464, 667] width 125 height 31
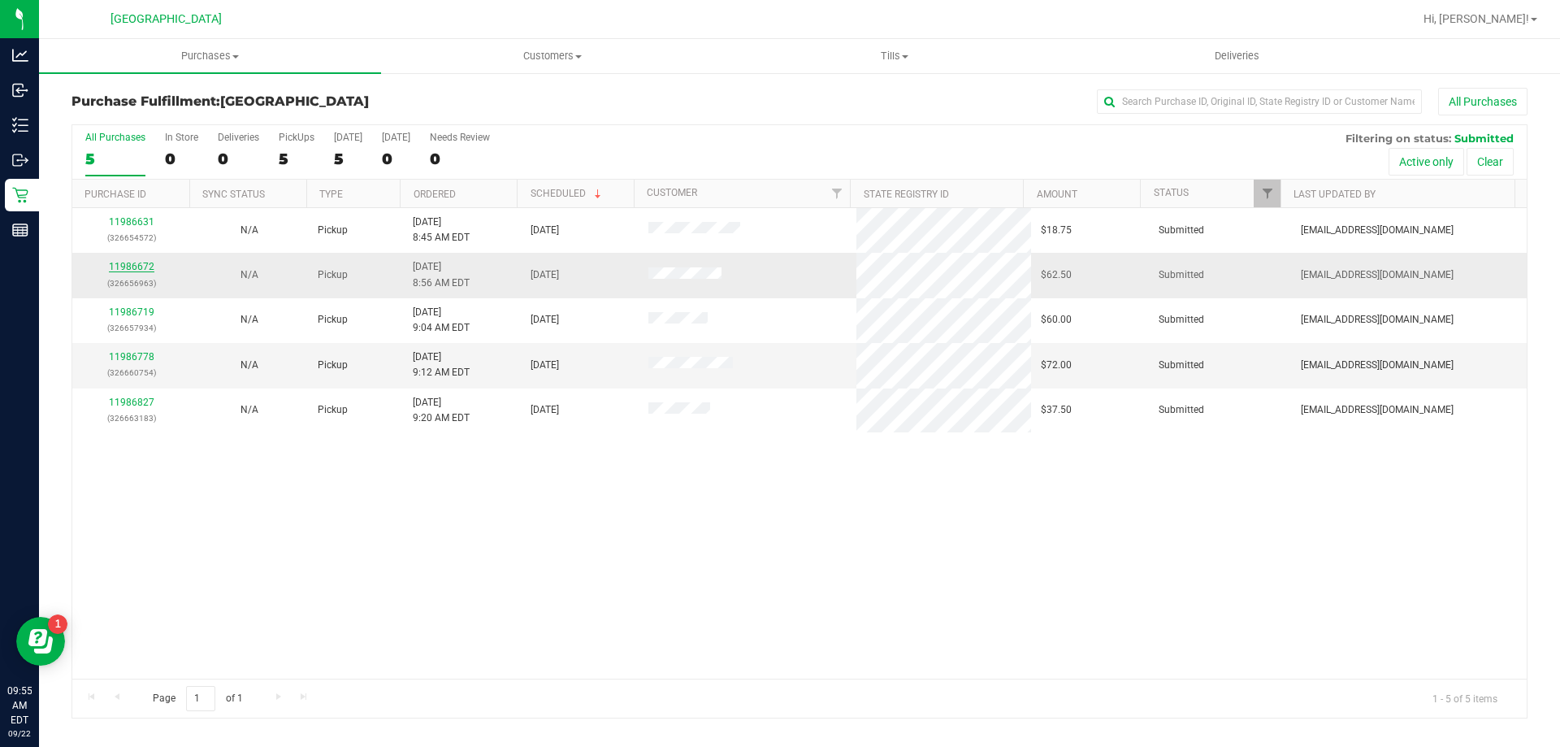
click at [129, 267] on link "11986672" at bounding box center [132, 266] width 46 height 11
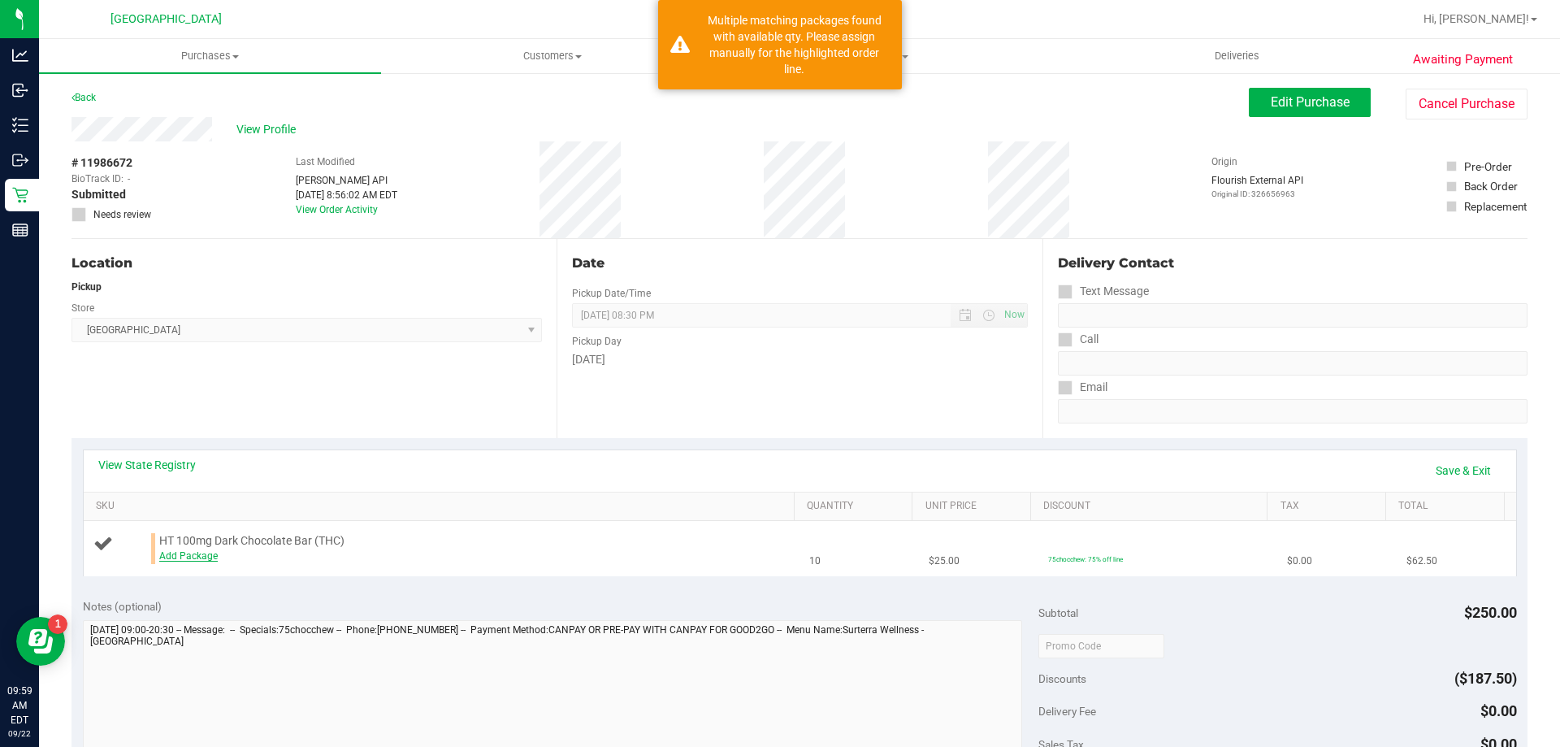
click at [194, 553] on link "Add Package" at bounding box center [188, 555] width 59 height 11
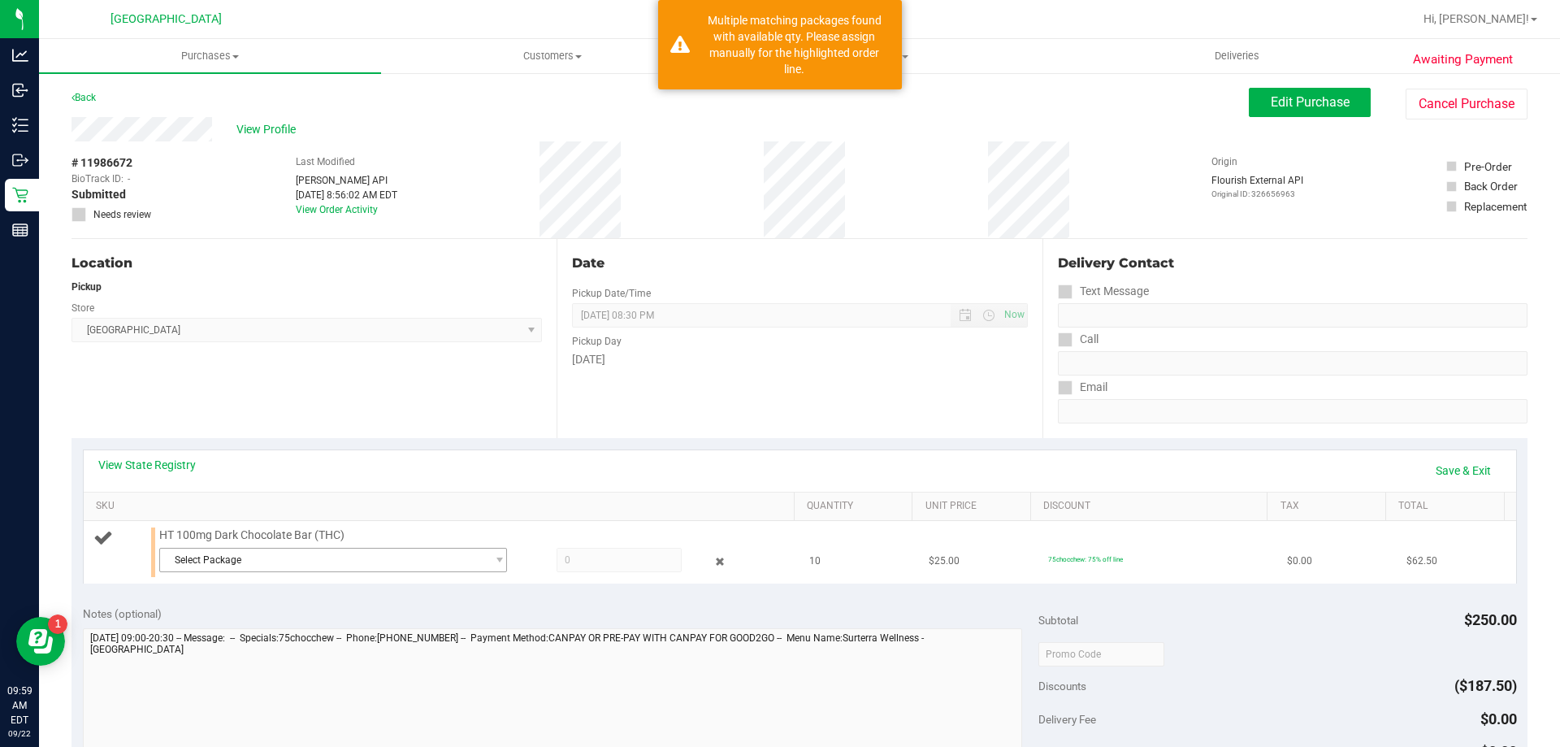
click at [397, 552] on span "Select Package" at bounding box center [323, 559] width 326 height 23
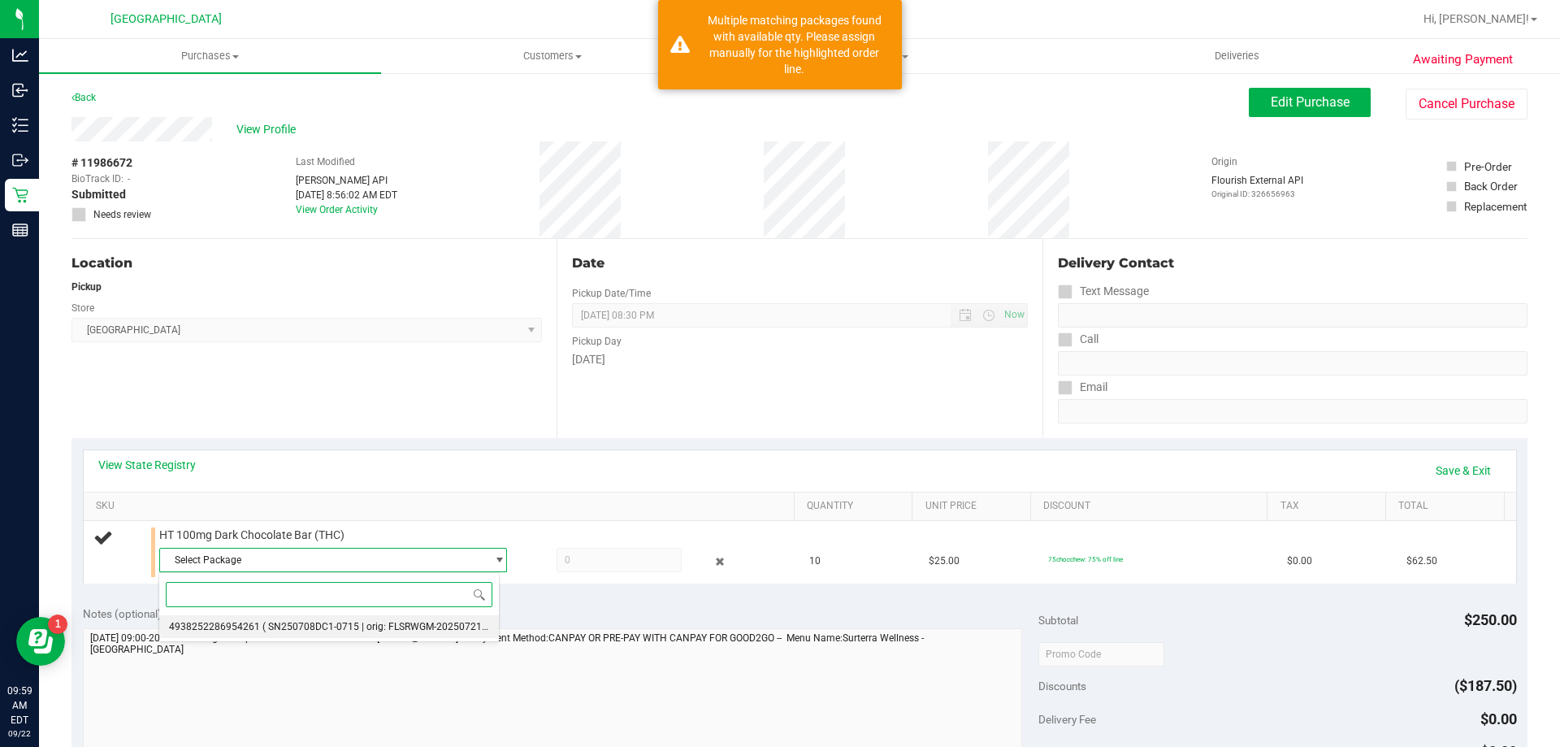
click at [431, 632] on span "( SN250708DC1-0715 | orig: FLSRWGM-20250721-318 )" at bounding box center [384, 626] width 245 height 11
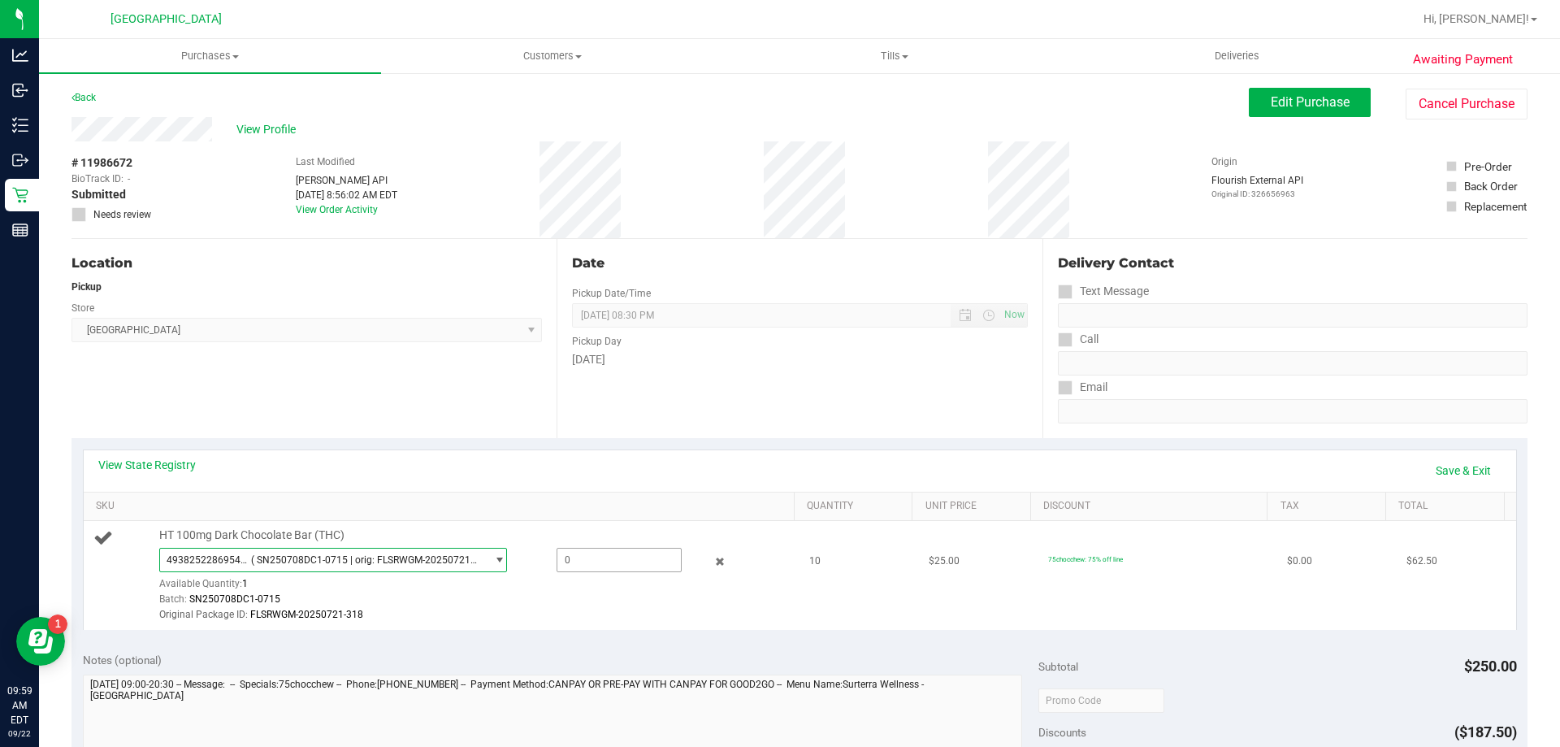
click at [587, 560] on span at bounding box center [619, 560] width 125 height 24
type input "1"
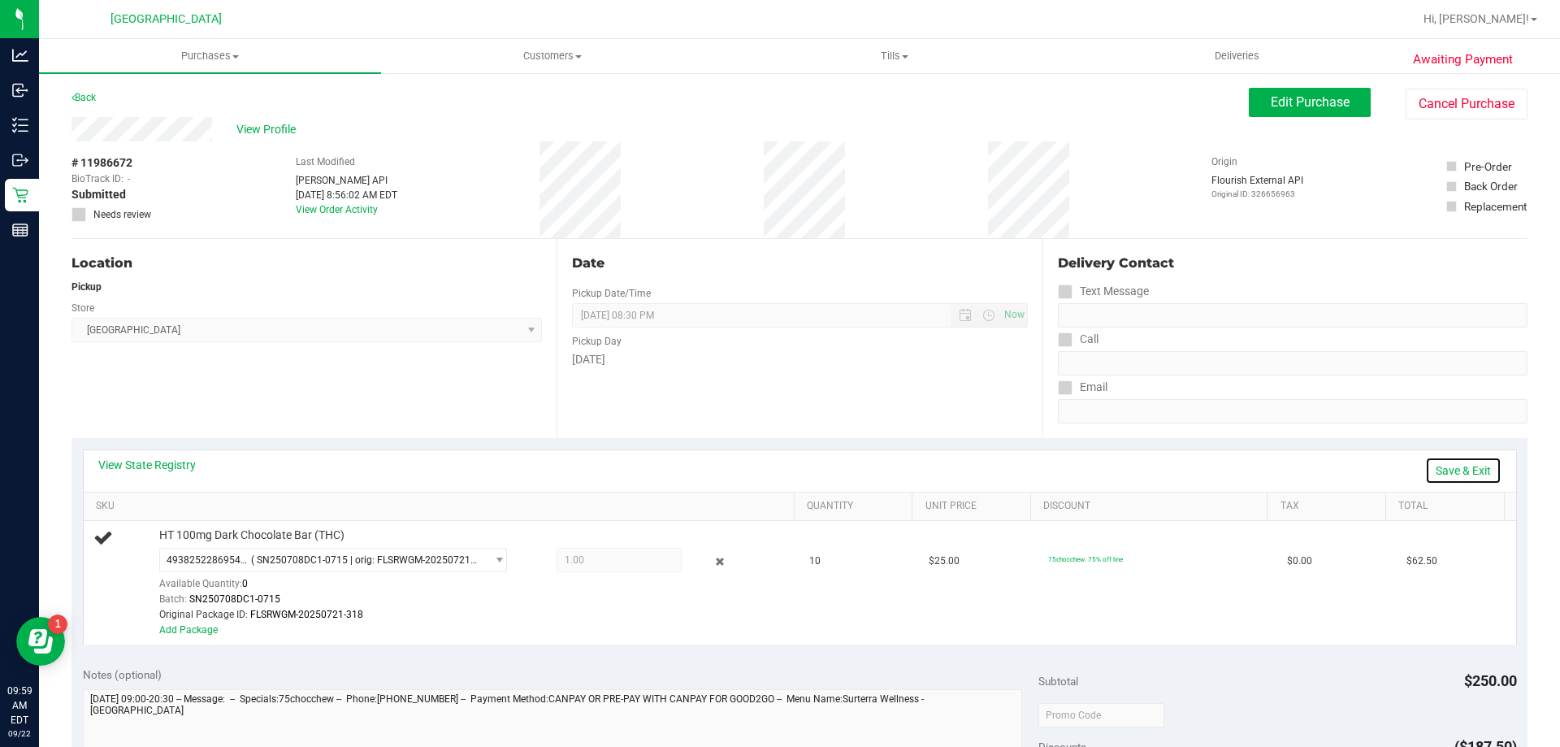
click at [1458, 463] on link "Save & Exit" at bounding box center [1463, 471] width 76 height 28
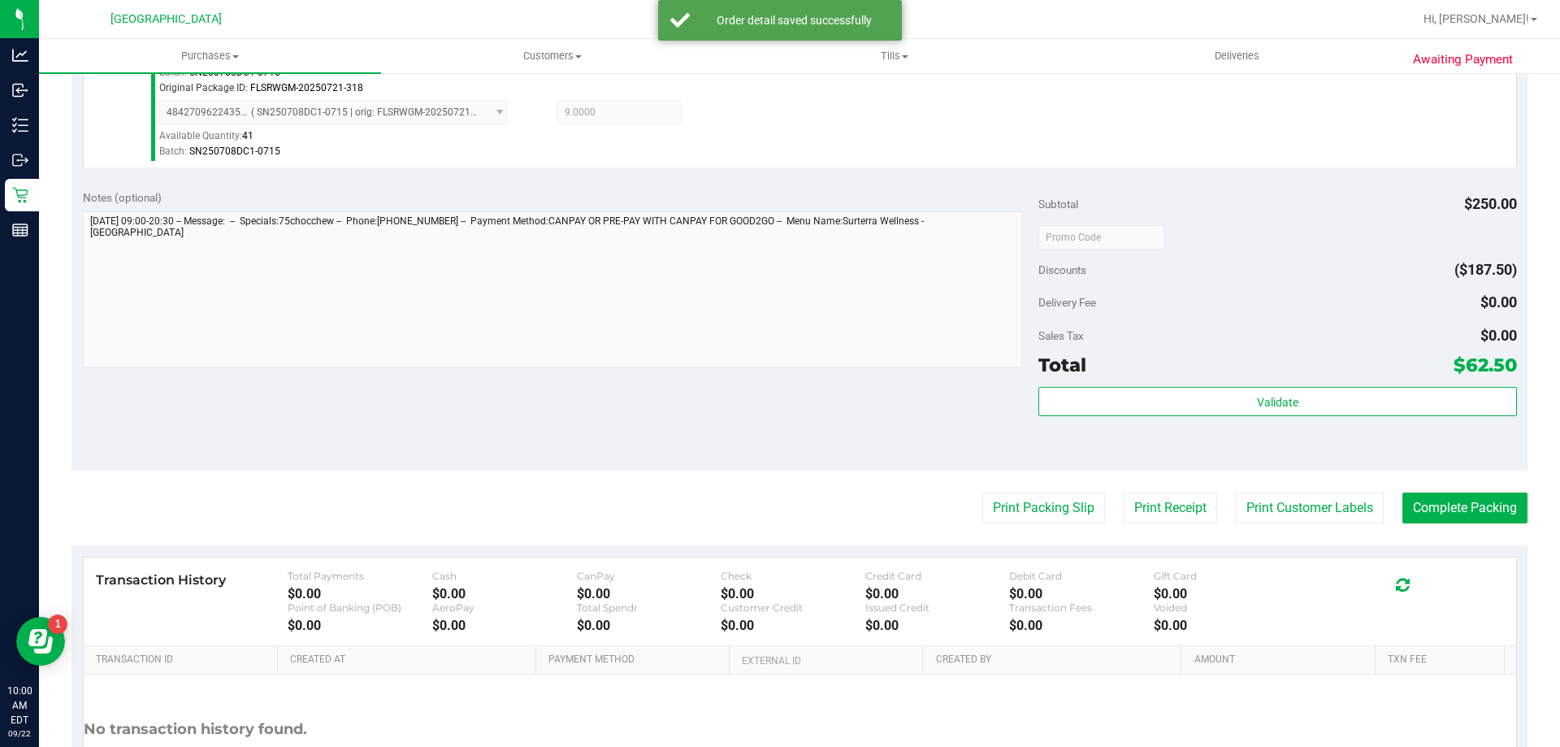
scroll to position [589, 0]
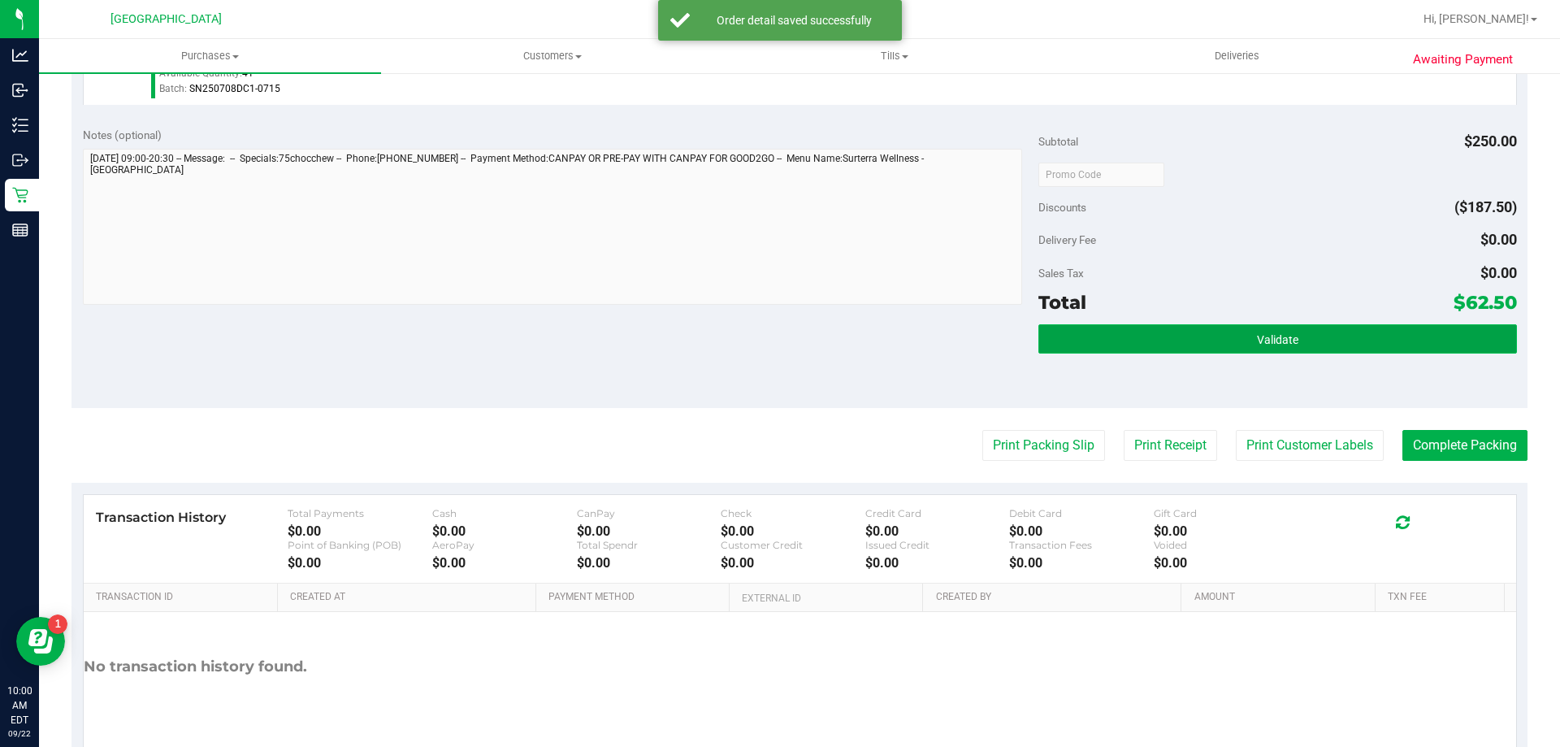
click at [1295, 346] on button "Validate" at bounding box center [1277, 338] width 478 height 29
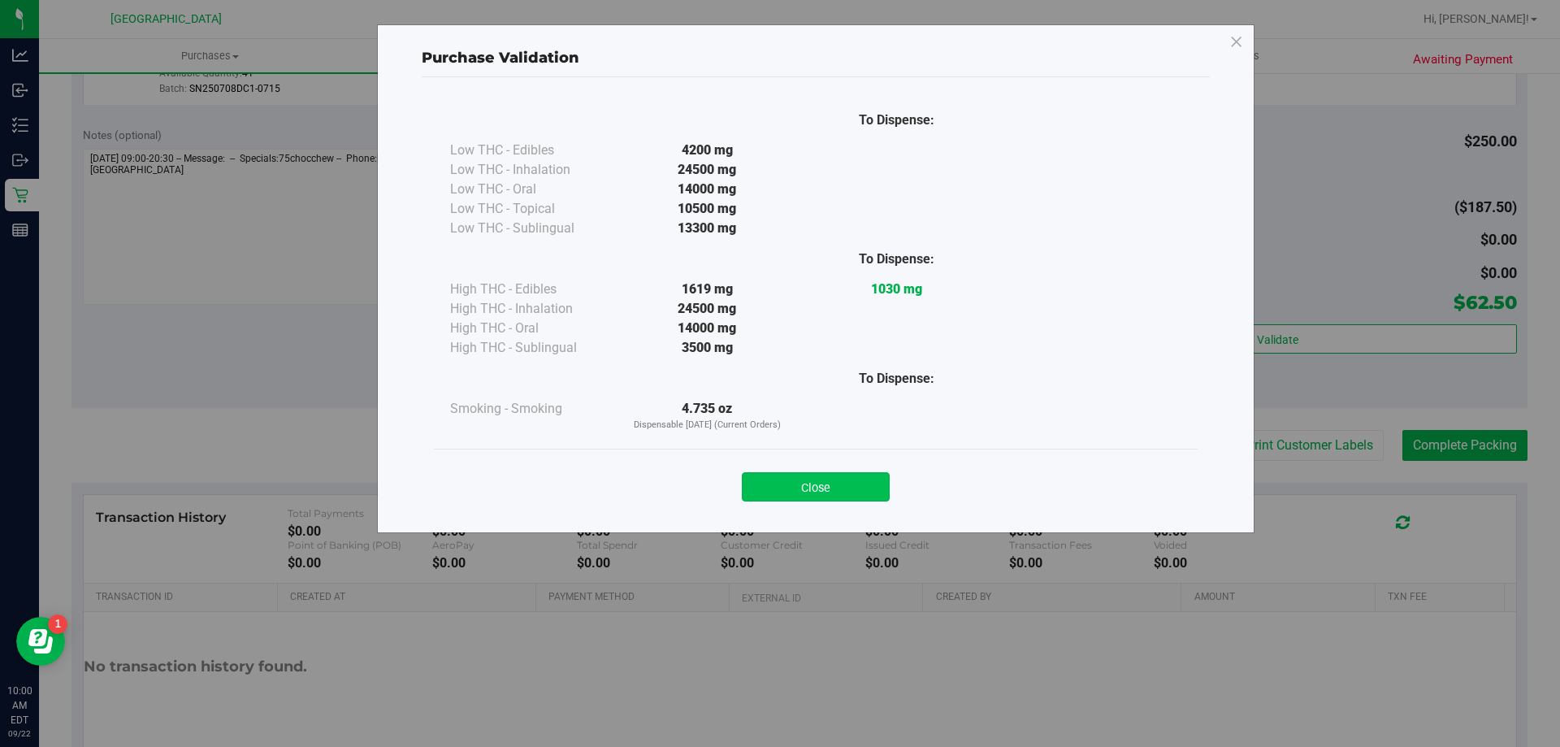
click at [827, 486] on button "Close" at bounding box center [816, 486] width 148 height 29
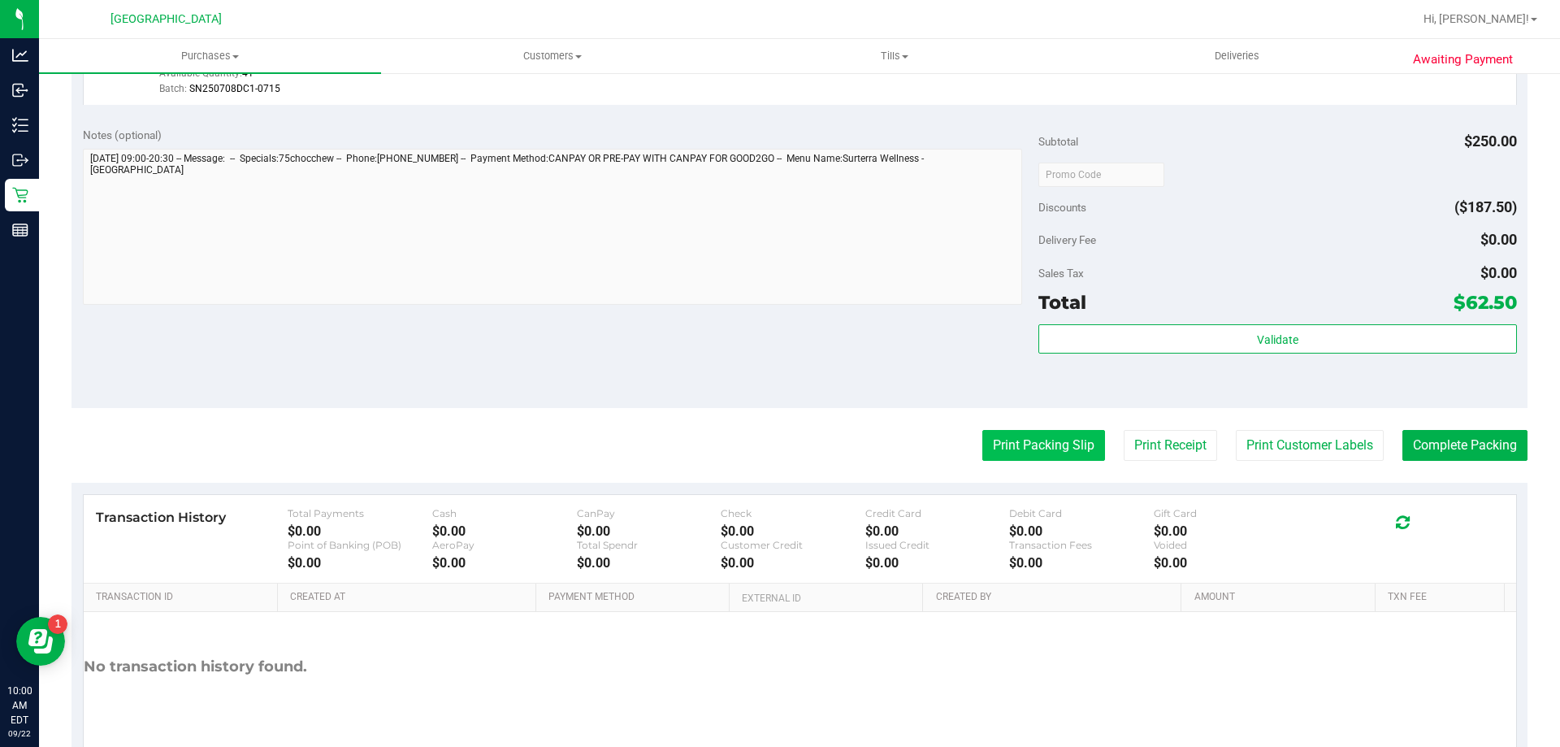
click at [1025, 450] on button "Print Packing Slip" at bounding box center [1043, 445] width 123 height 31
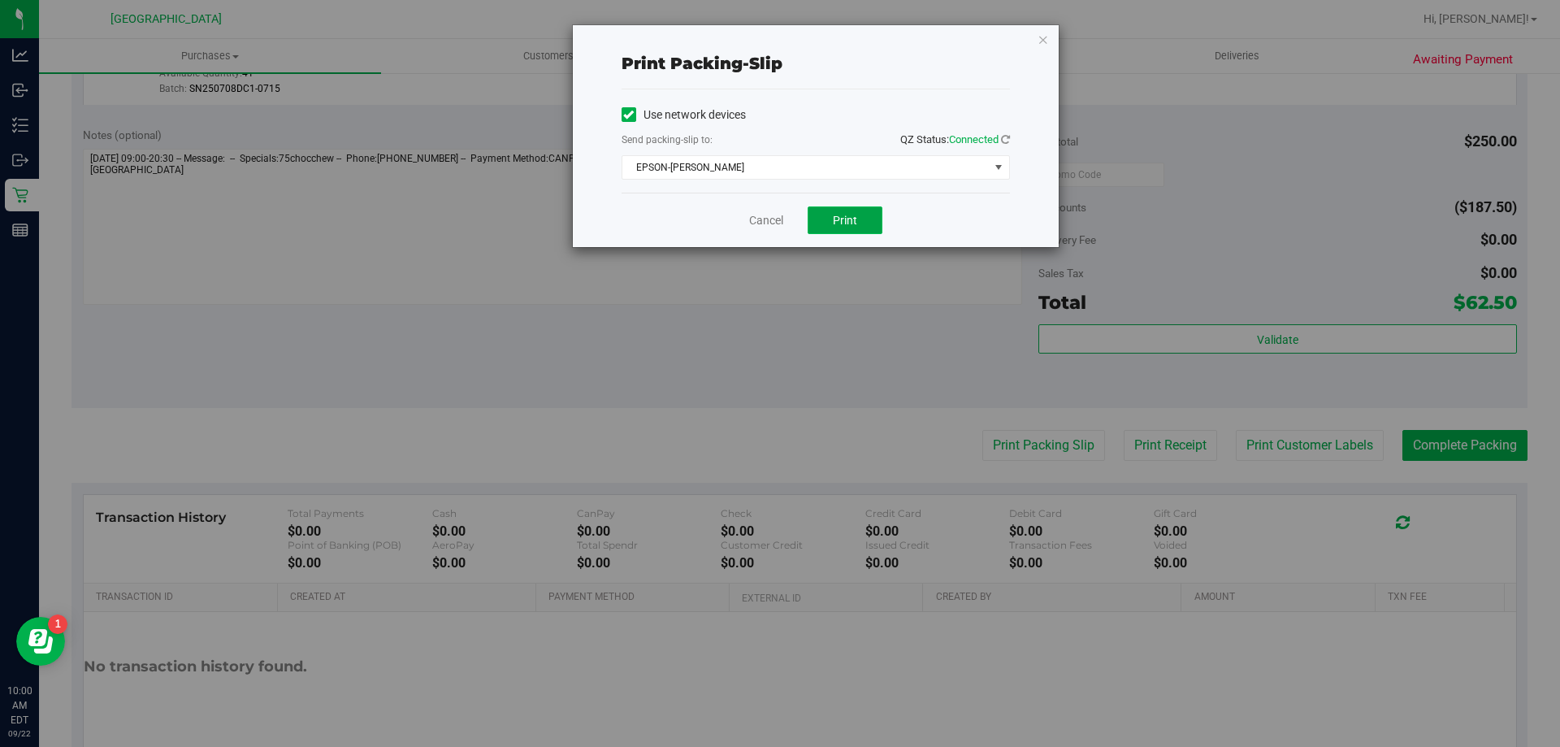
click at [836, 224] on span "Print" at bounding box center [845, 220] width 24 height 13
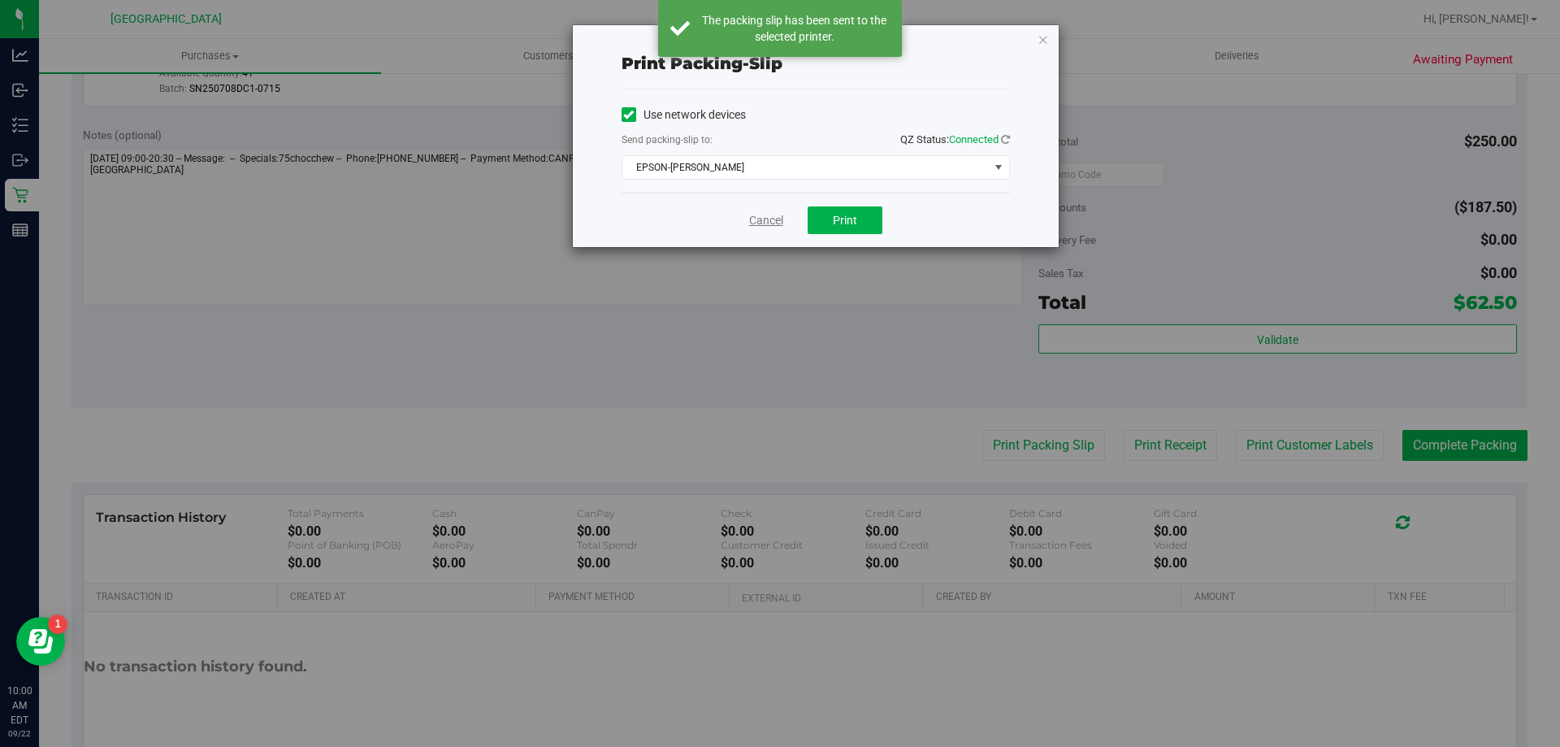
click at [757, 214] on link "Cancel" at bounding box center [766, 220] width 34 height 17
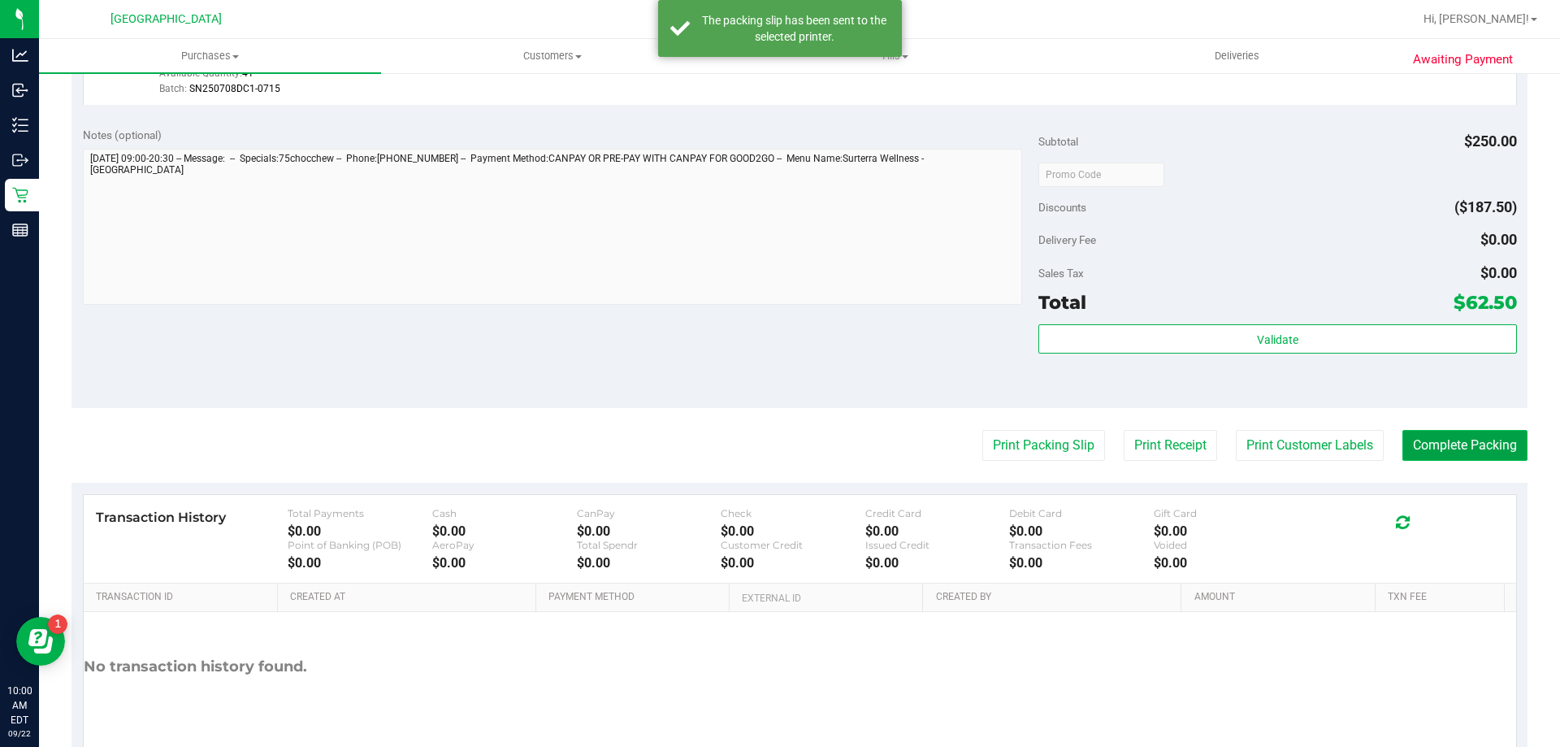
click at [1468, 450] on button "Complete Packing" at bounding box center [1464, 445] width 125 height 31
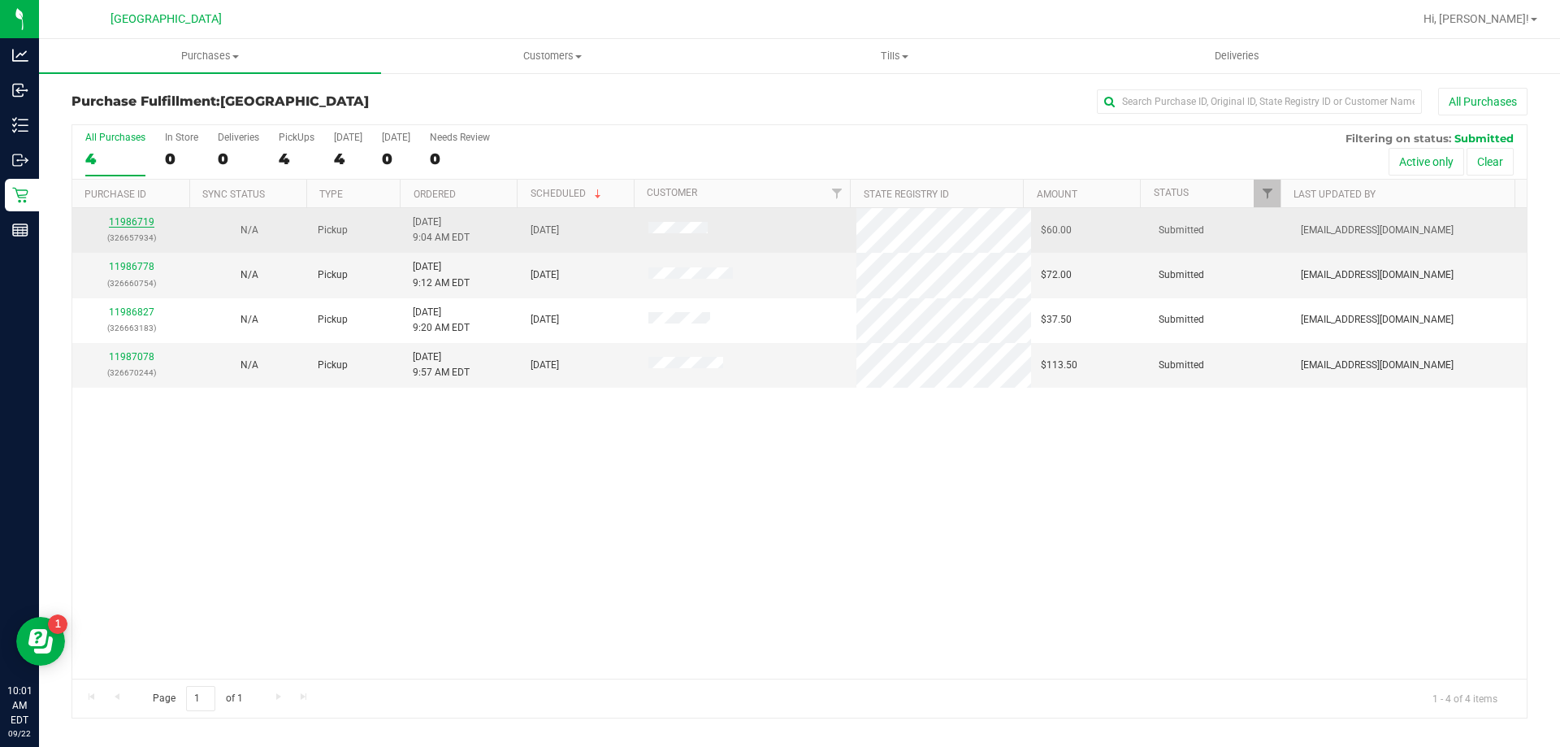
click at [119, 225] on link "11986719" at bounding box center [132, 221] width 46 height 11
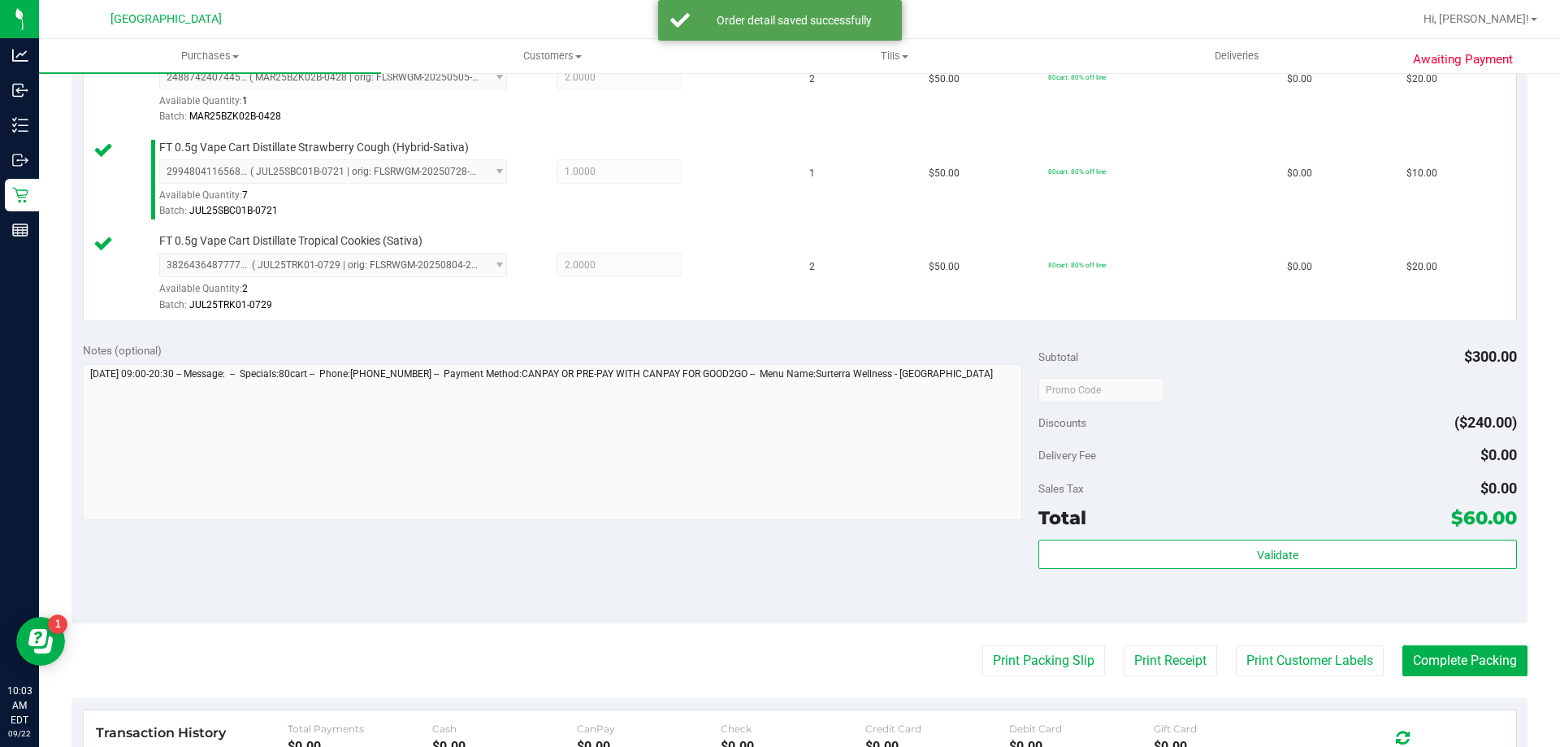
scroll to position [592, 0]
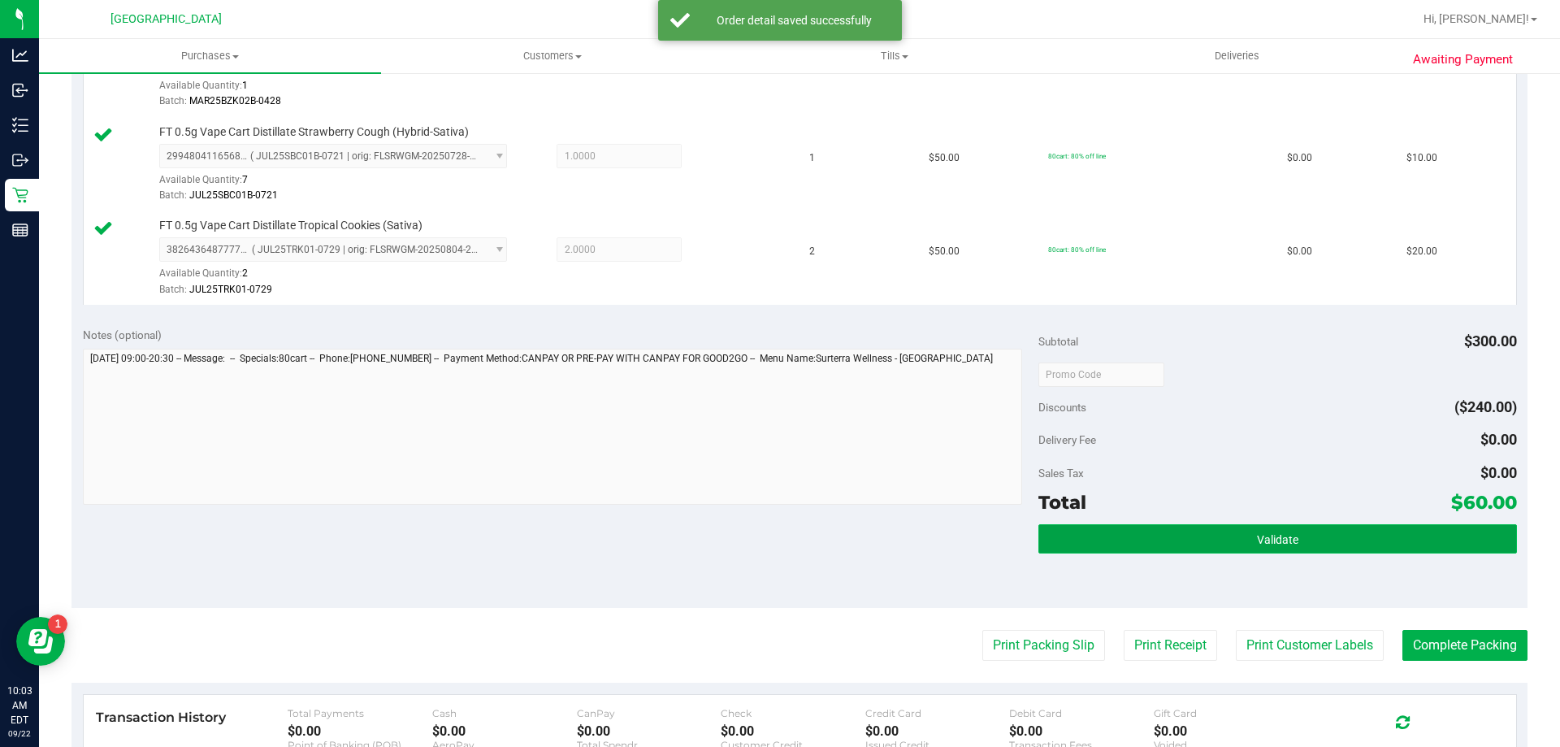
click at [1295, 551] on button "Validate" at bounding box center [1277, 538] width 478 height 29
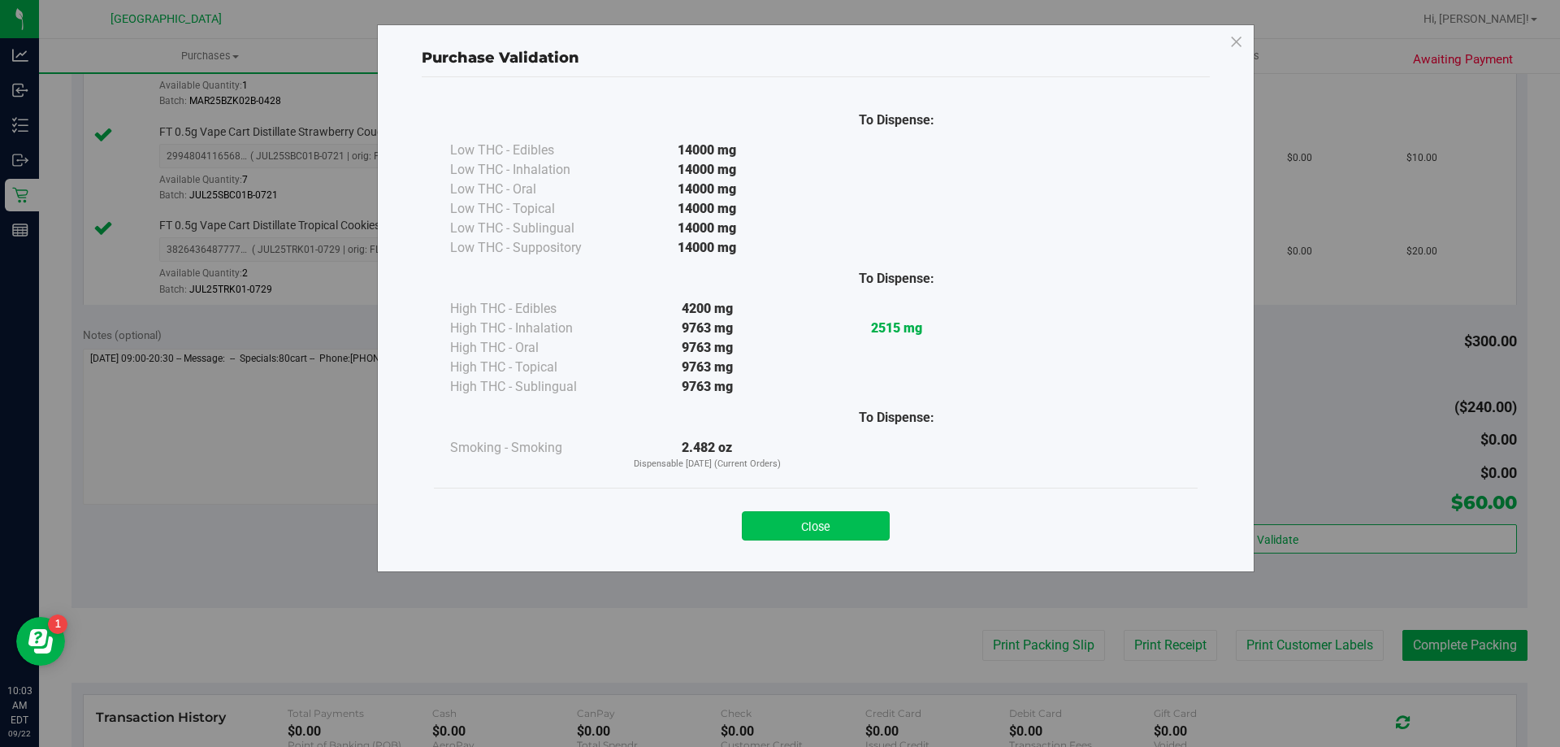
click at [820, 521] on button "Close" at bounding box center [816, 525] width 148 height 29
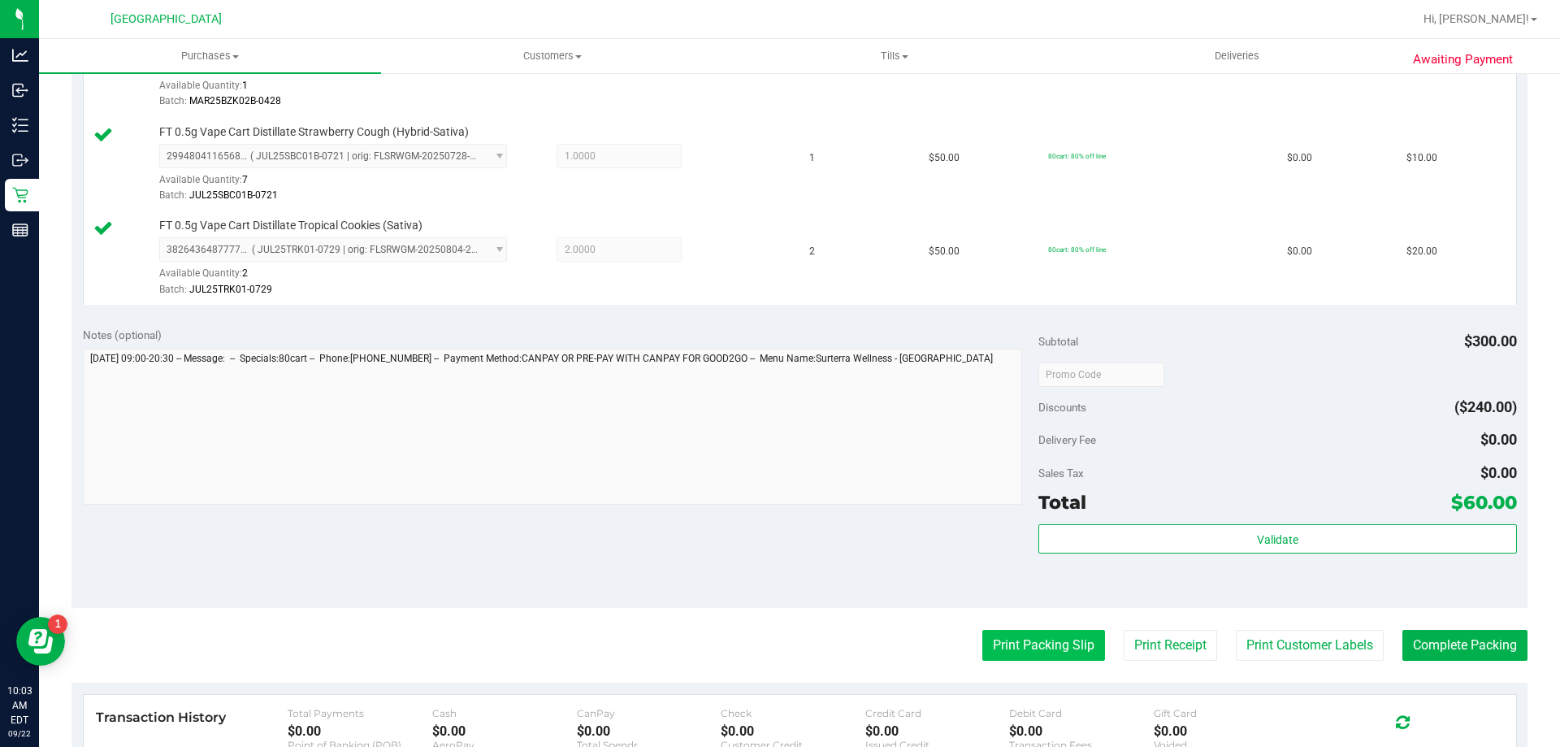
click at [1065, 640] on button "Print Packing Slip" at bounding box center [1043, 645] width 123 height 31
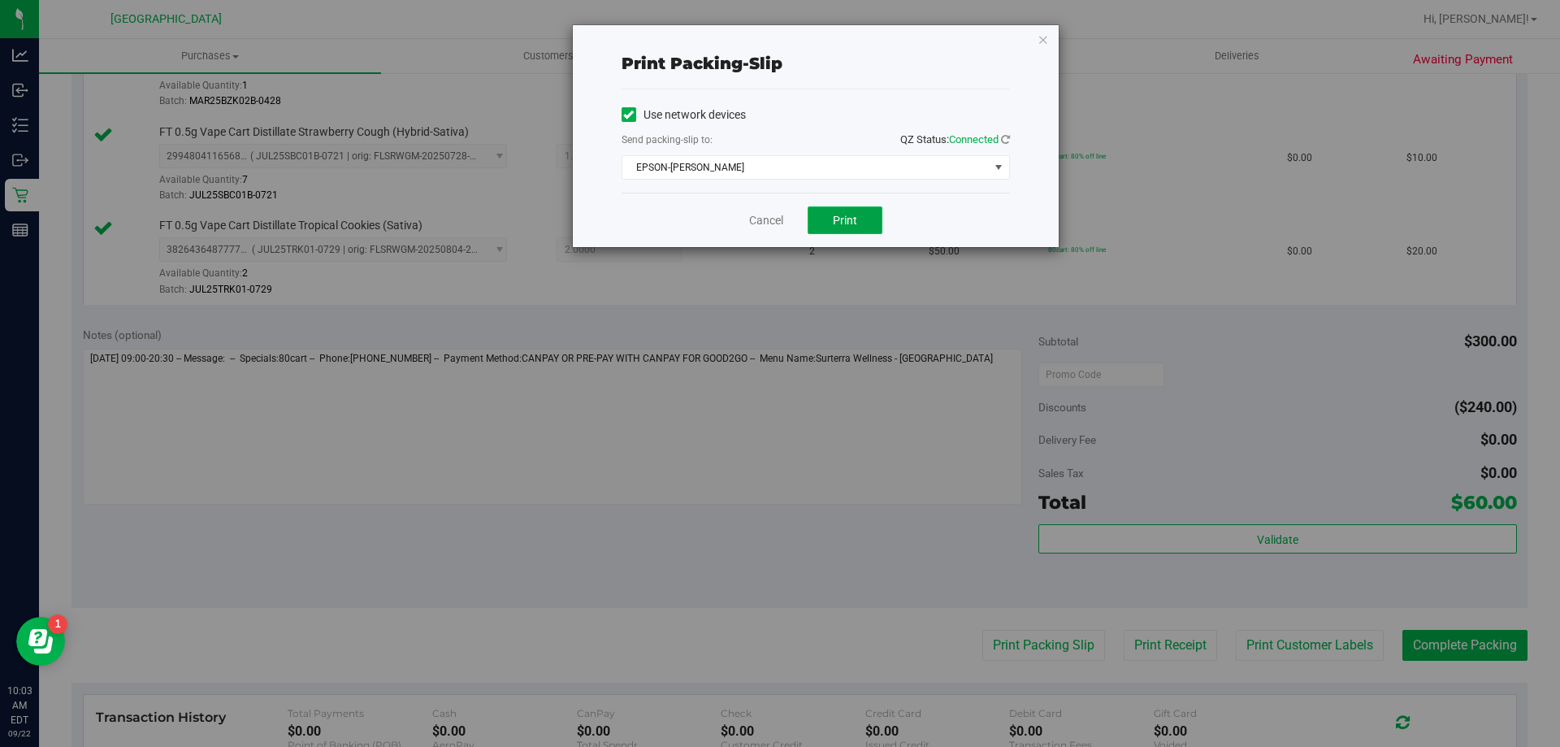
click at [846, 219] on span "Print" at bounding box center [845, 220] width 24 height 13
click at [745, 217] on div "Cancel Print" at bounding box center [816, 220] width 388 height 54
click at [774, 220] on link "Cancel" at bounding box center [766, 220] width 34 height 17
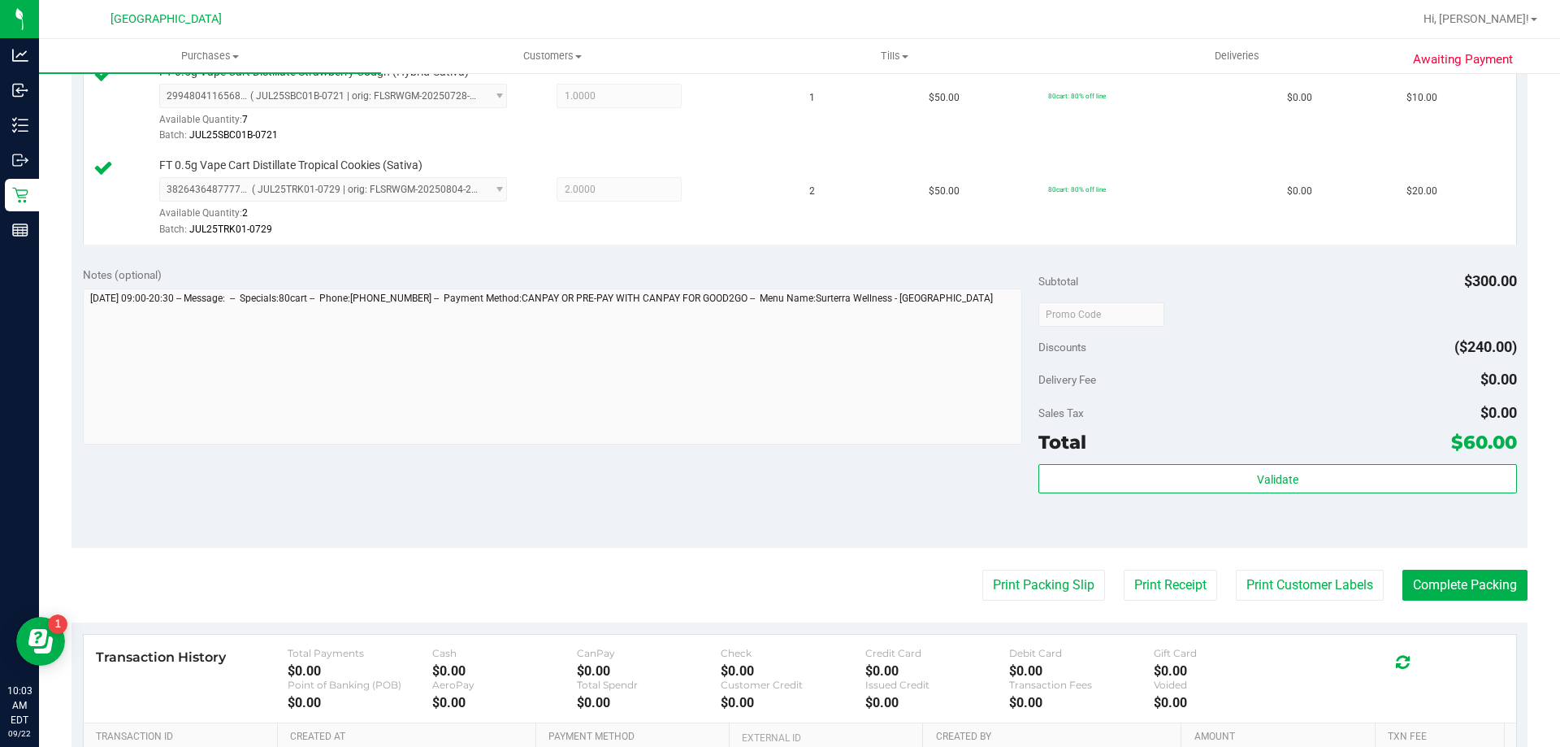
scroll to position [813, 0]
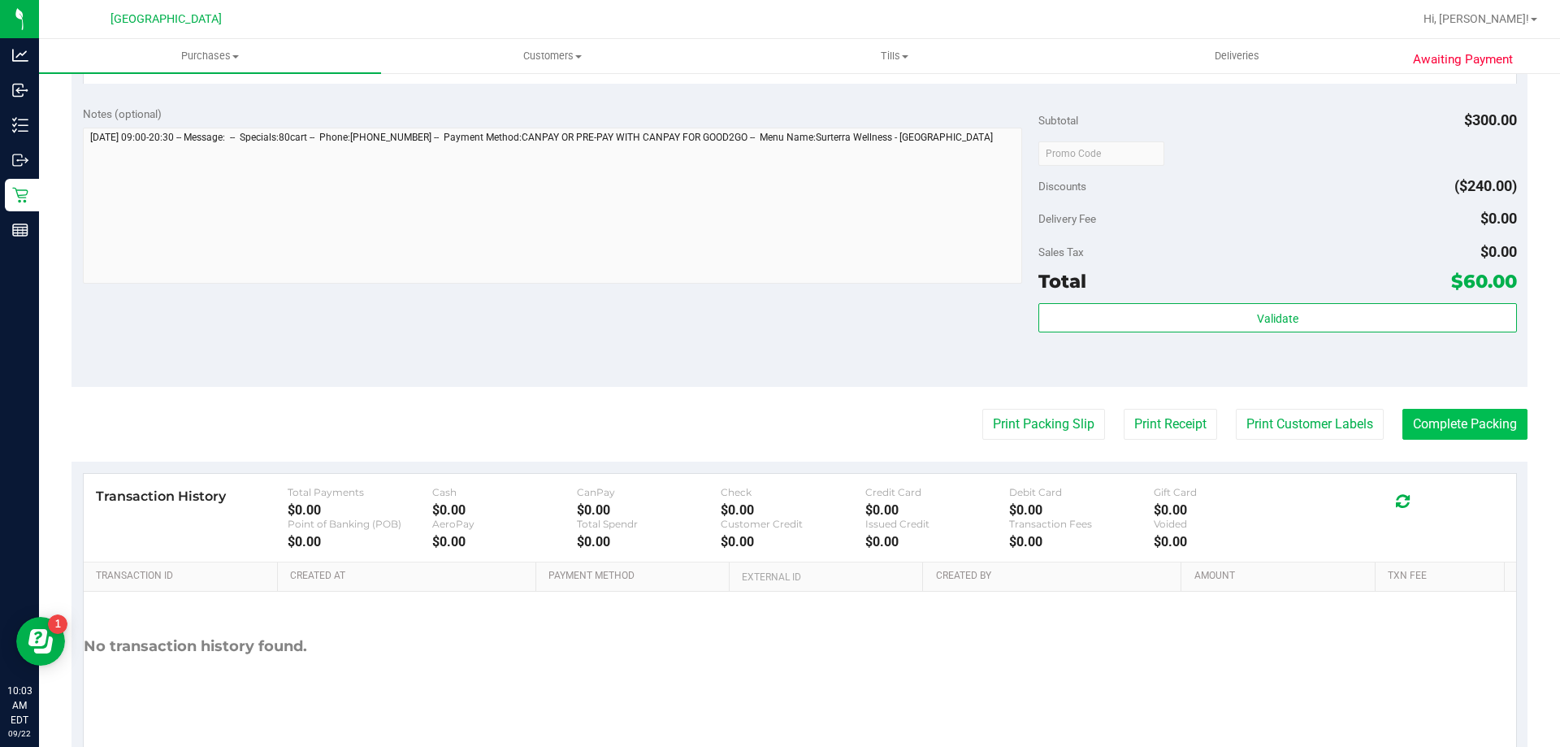
click at [1445, 414] on purchase-details "Back Edit Purchase Cancel Purchase View Profile # 11986719 BioTrack ID: - Submi…" at bounding box center [800, 20] width 1456 height 1490
drag, startPoint x: 1448, startPoint y: 434, endPoint x: 1456, endPoint y: 442, distance: 11.5
click at [1448, 440] on purchase-details "Back Edit Purchase Cancel Purchase View Profile # 11986719 BioTrack ID: - Submi…" at bounding box center [800, 20] width 1456 height 1490
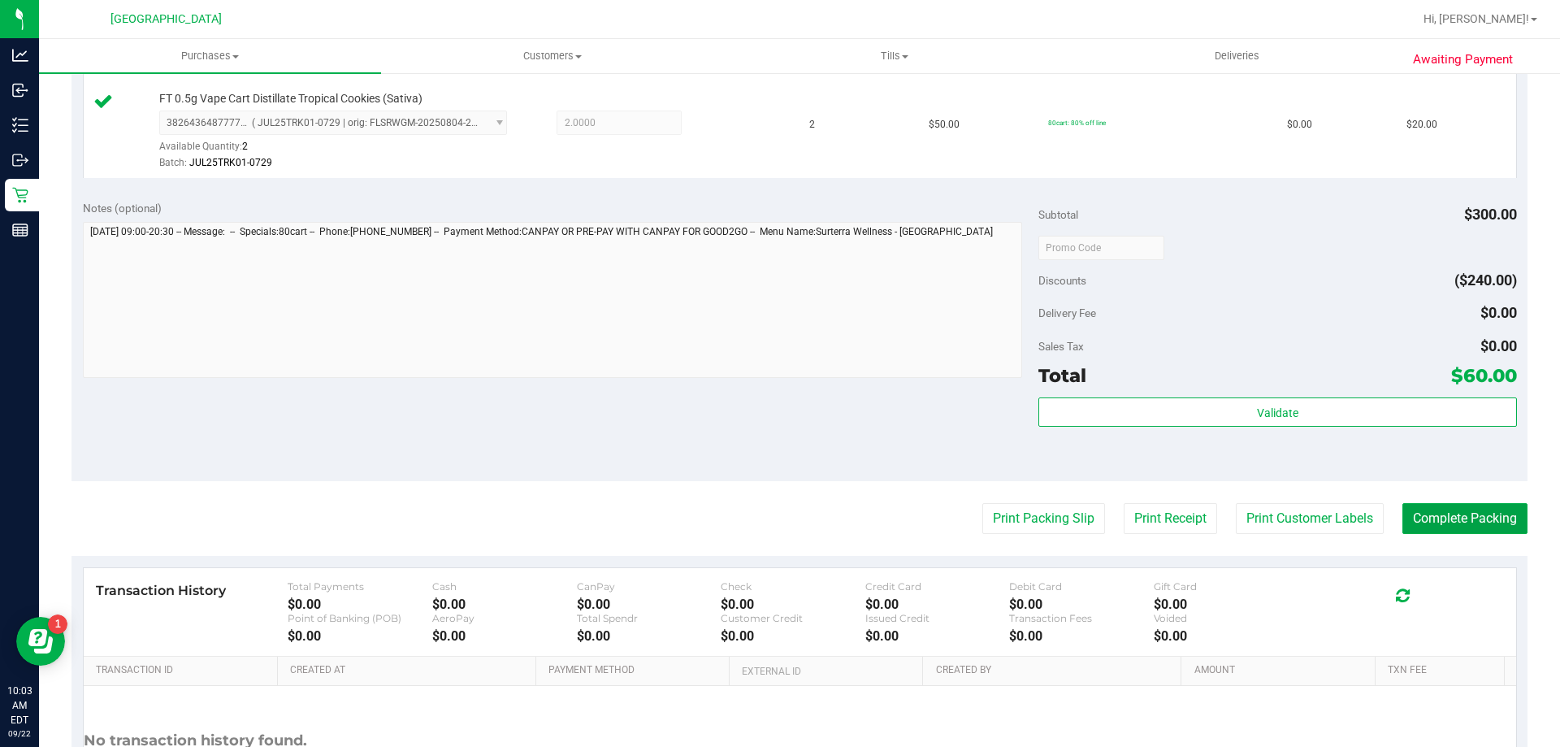
scroll to position [728, 0]
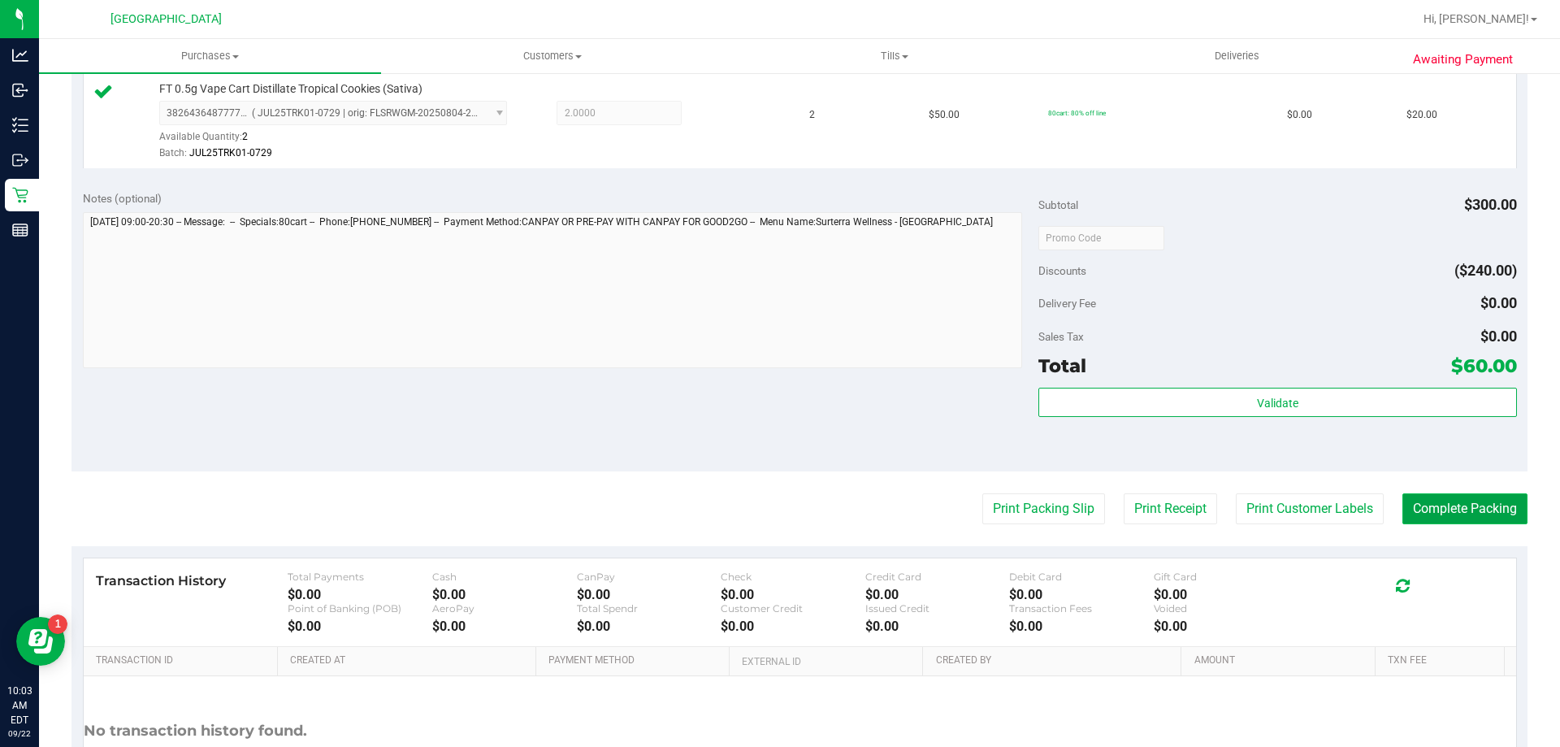
click at [1471, 513] on button "Complete Packing" at bounding box center [1464, 508] width 125 height 31
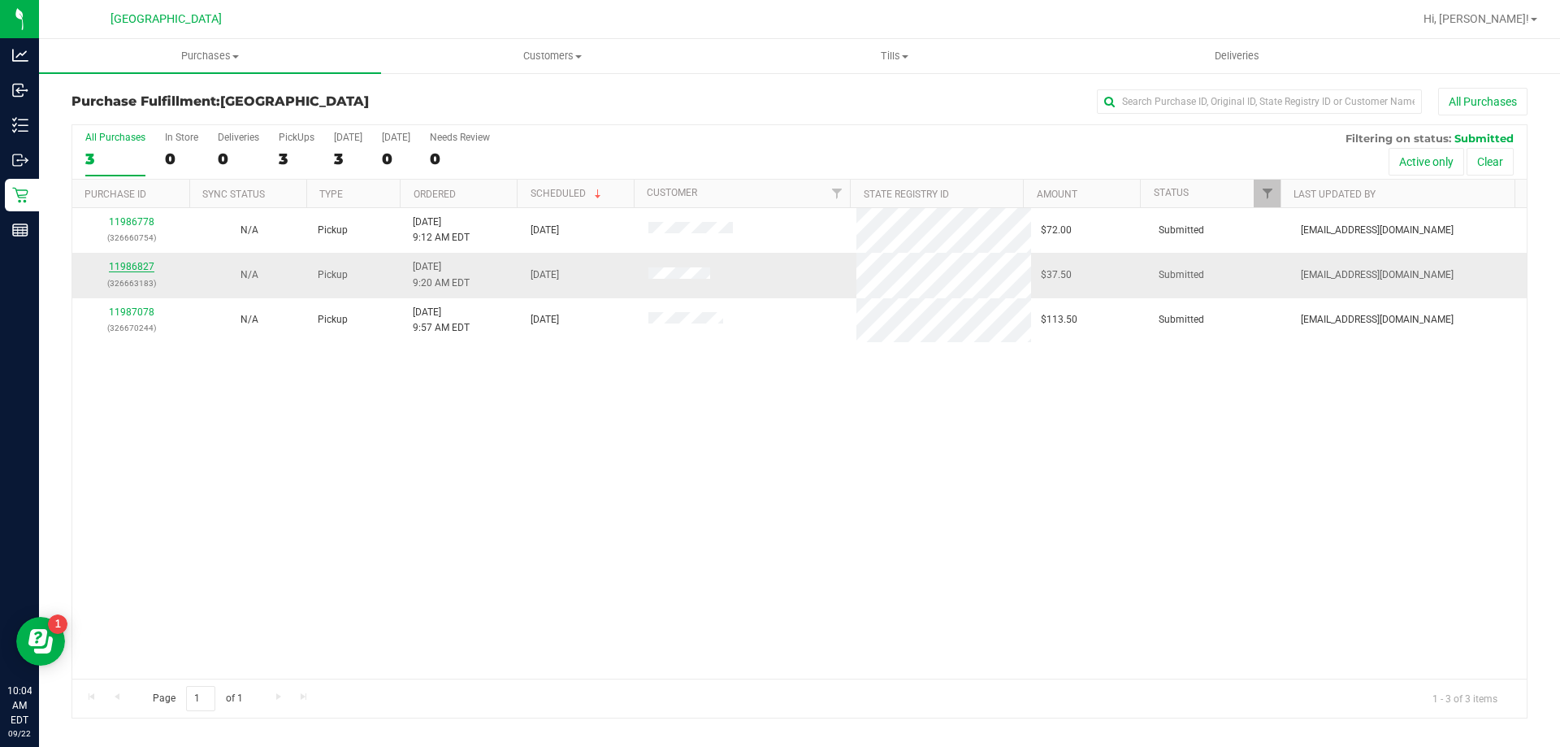
click at [134, 270] on link "11986827" at bounding box center [132, 266] width 46 height 11
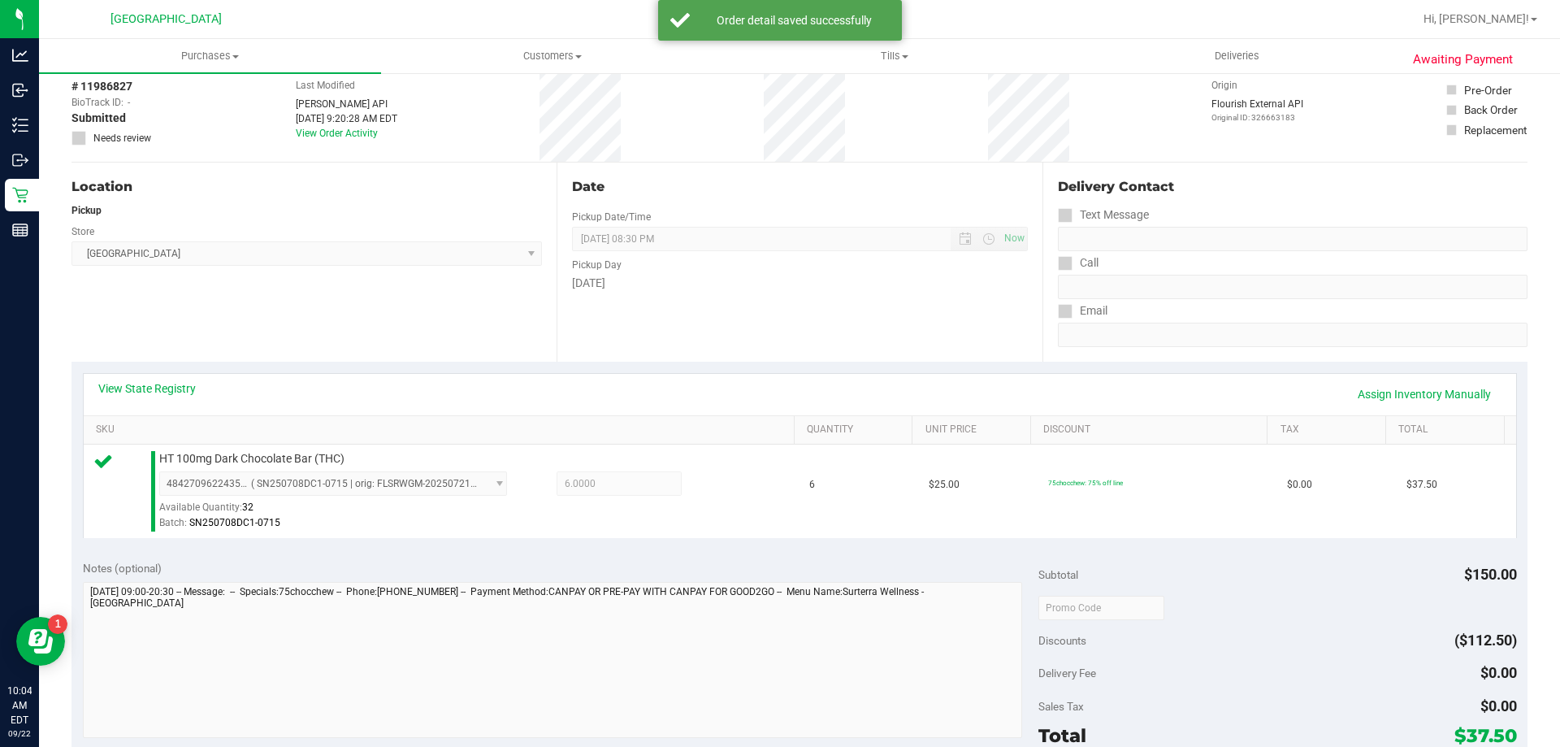
scroll to position [163, 0]
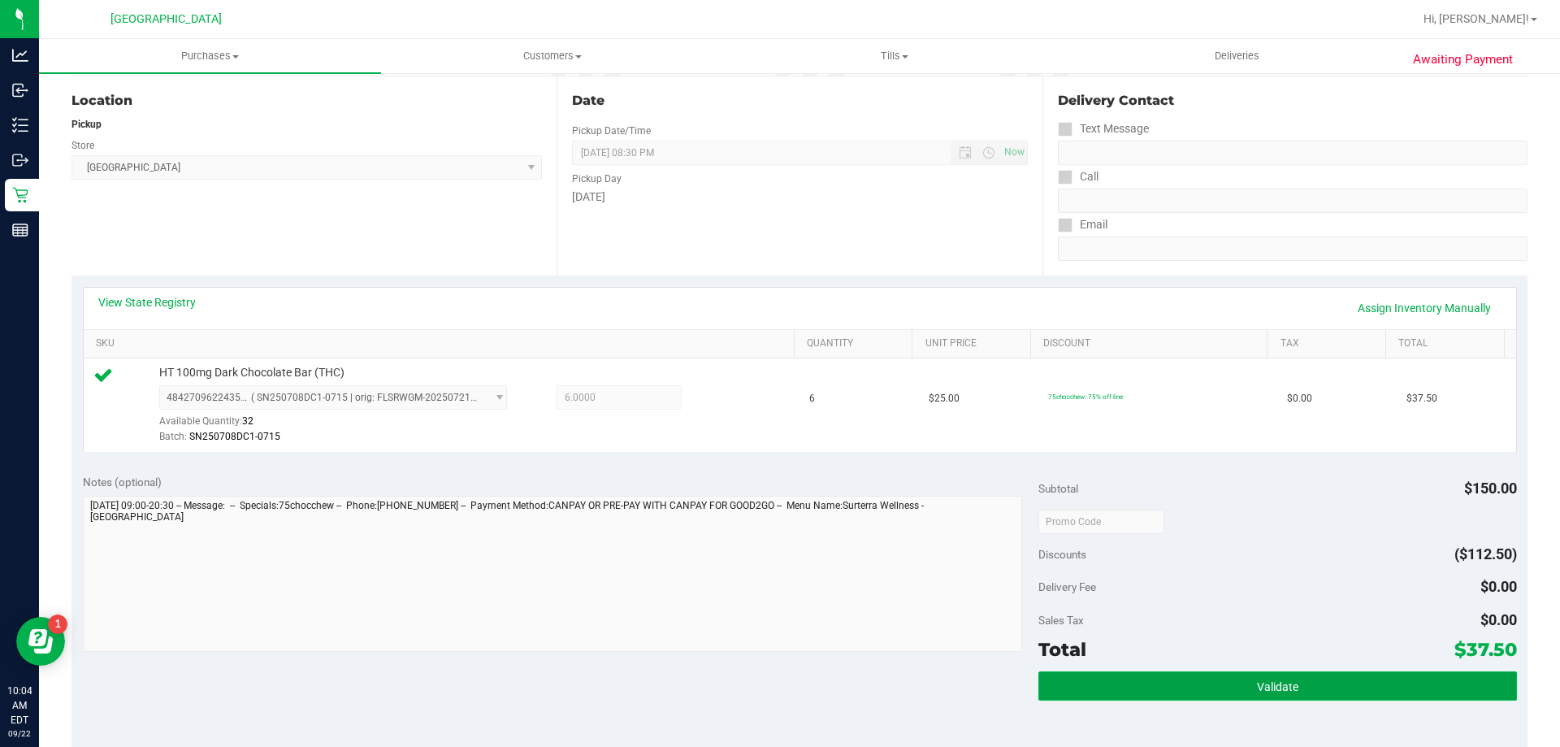
click at [1276, 685] on span "Validate" at bounding box center [1277, 686] width 41 height 13
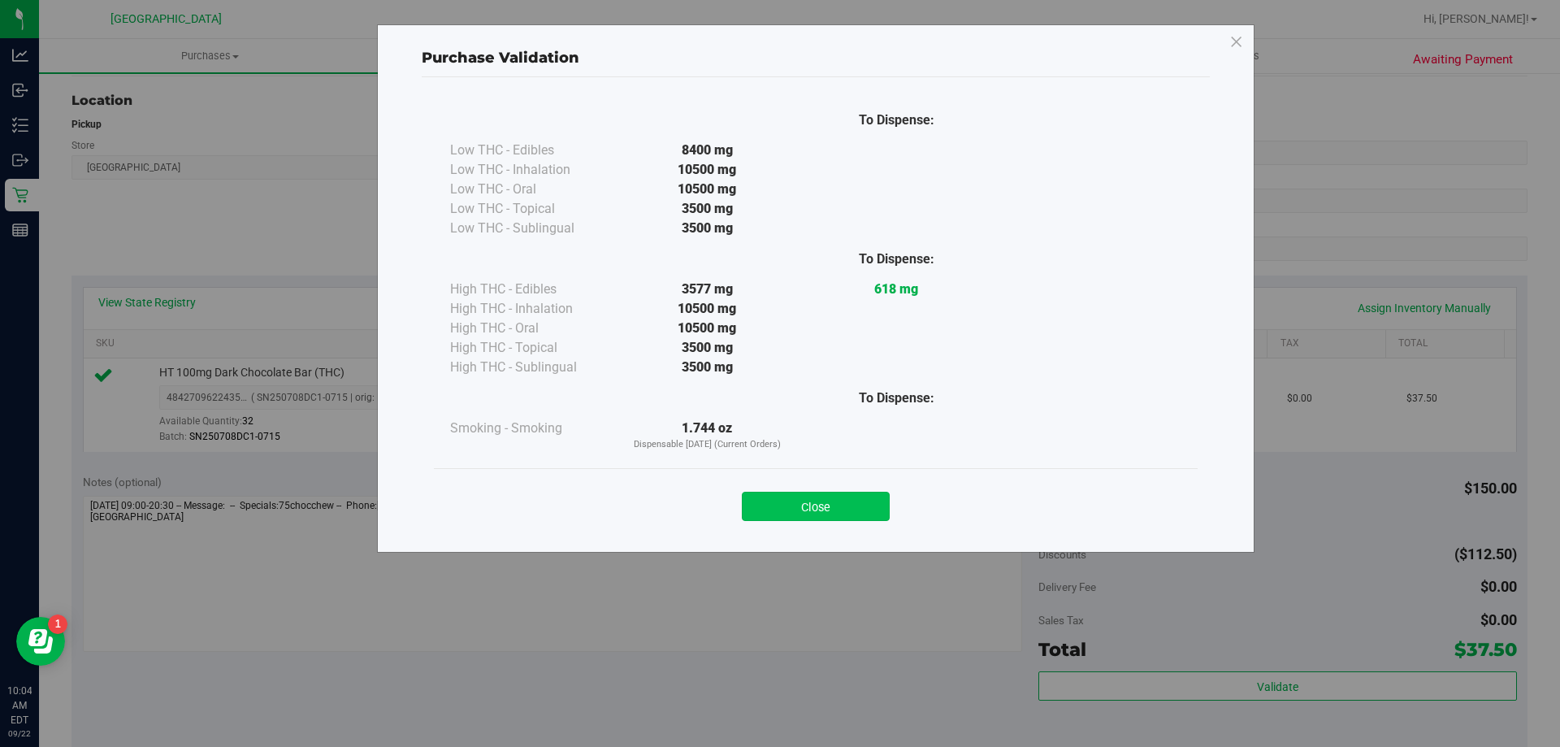
click at [844, 512] on button "Close" at bounding box center [816, 506] width 148 height 29
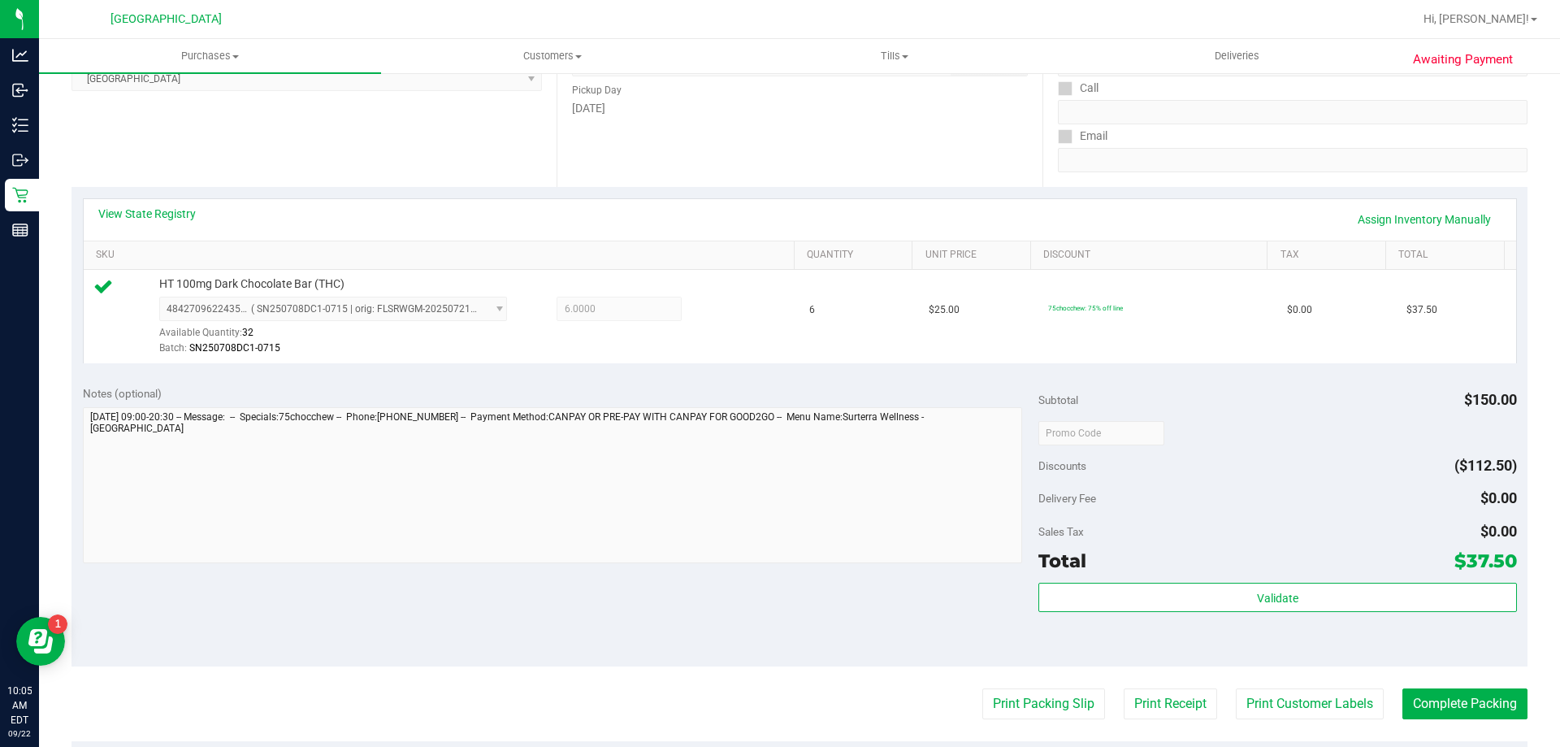
scroll to position [406, 0]
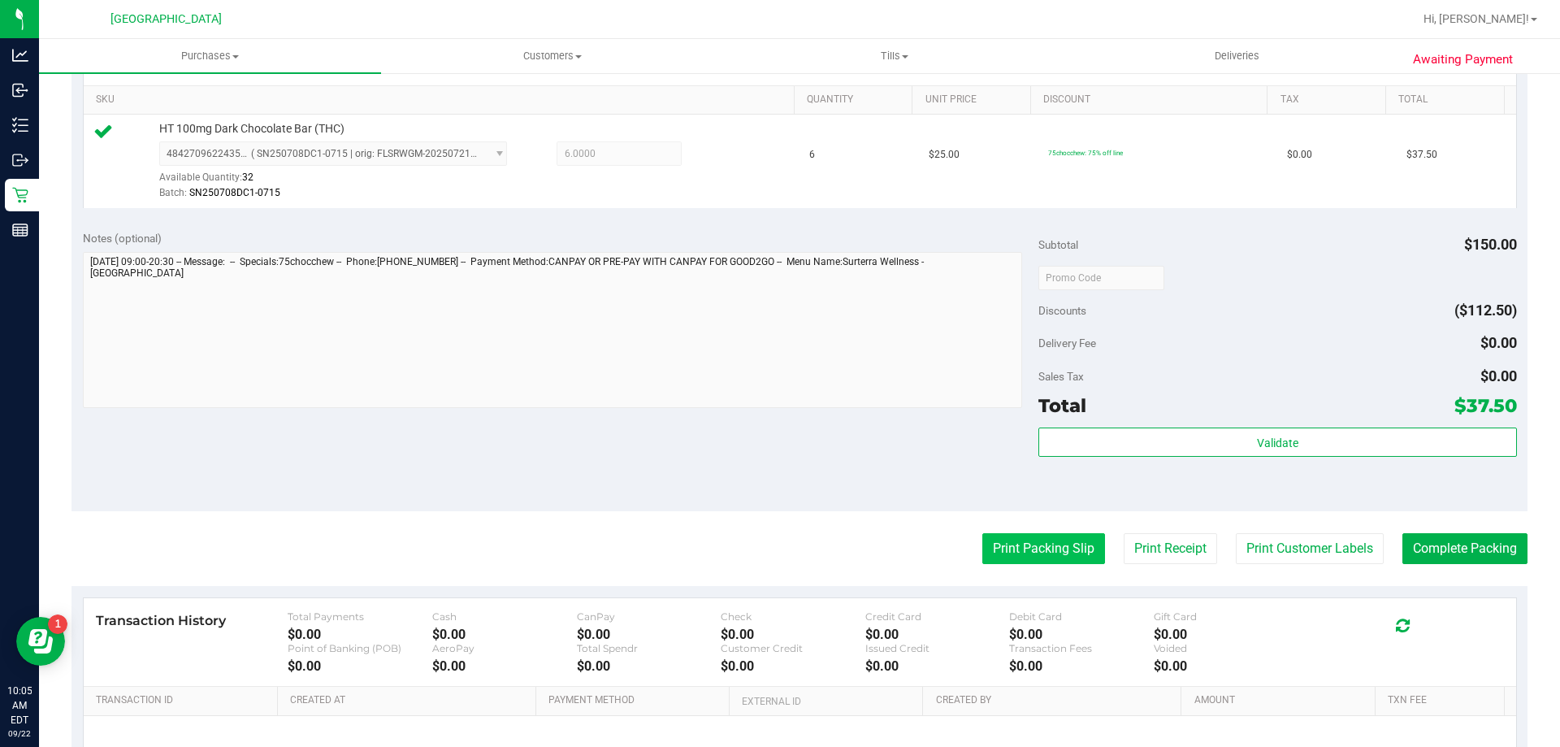
click at [1039, 535] on button "Print Packing Slip" at bounding box center [1043, 548] width 123 height 31
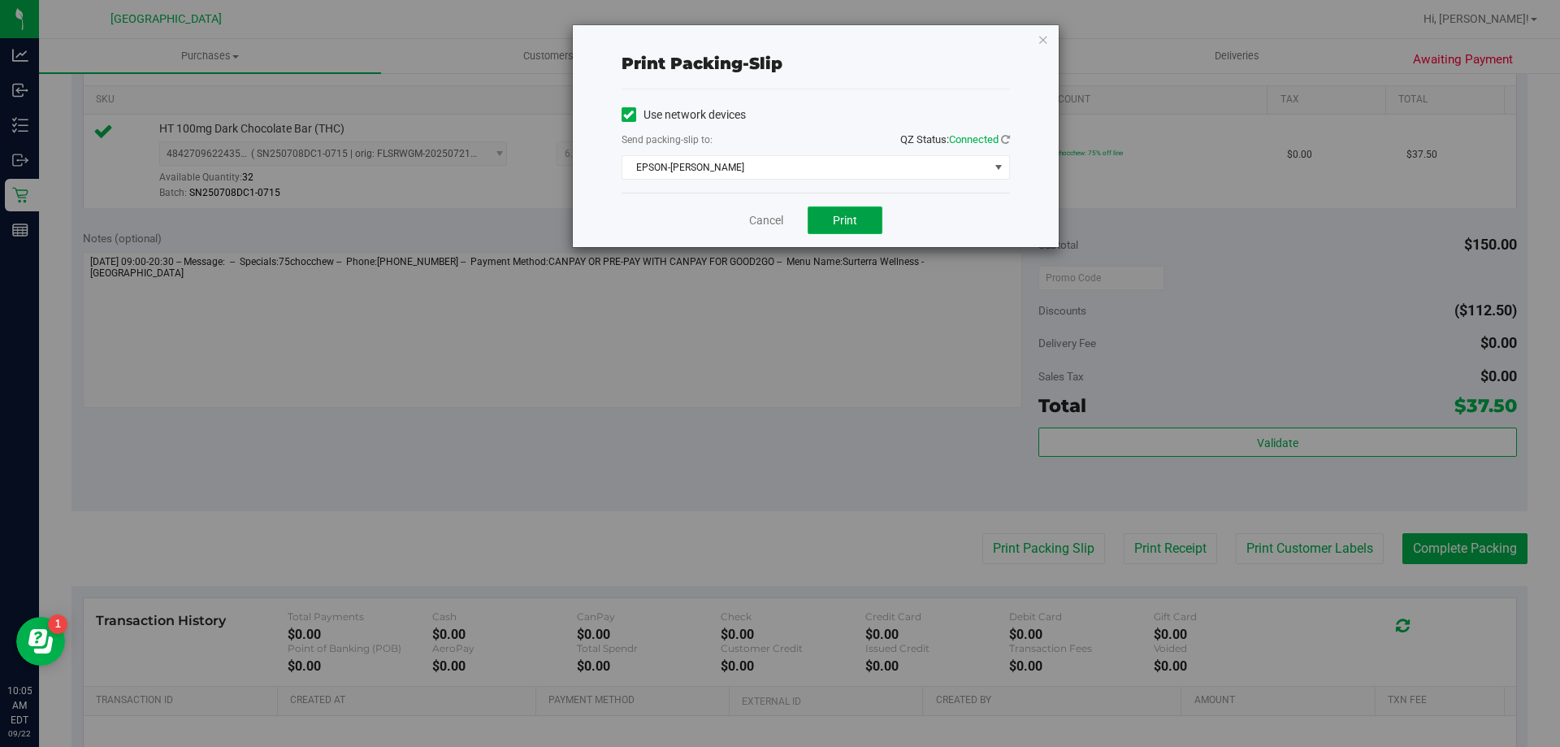
click at [860, 222] on button "Print" at bounding box center [845, 220] width 75 height 28
click at [765, 215] on link "Cancel" at bounding box center [766, 220] width 34 height 17
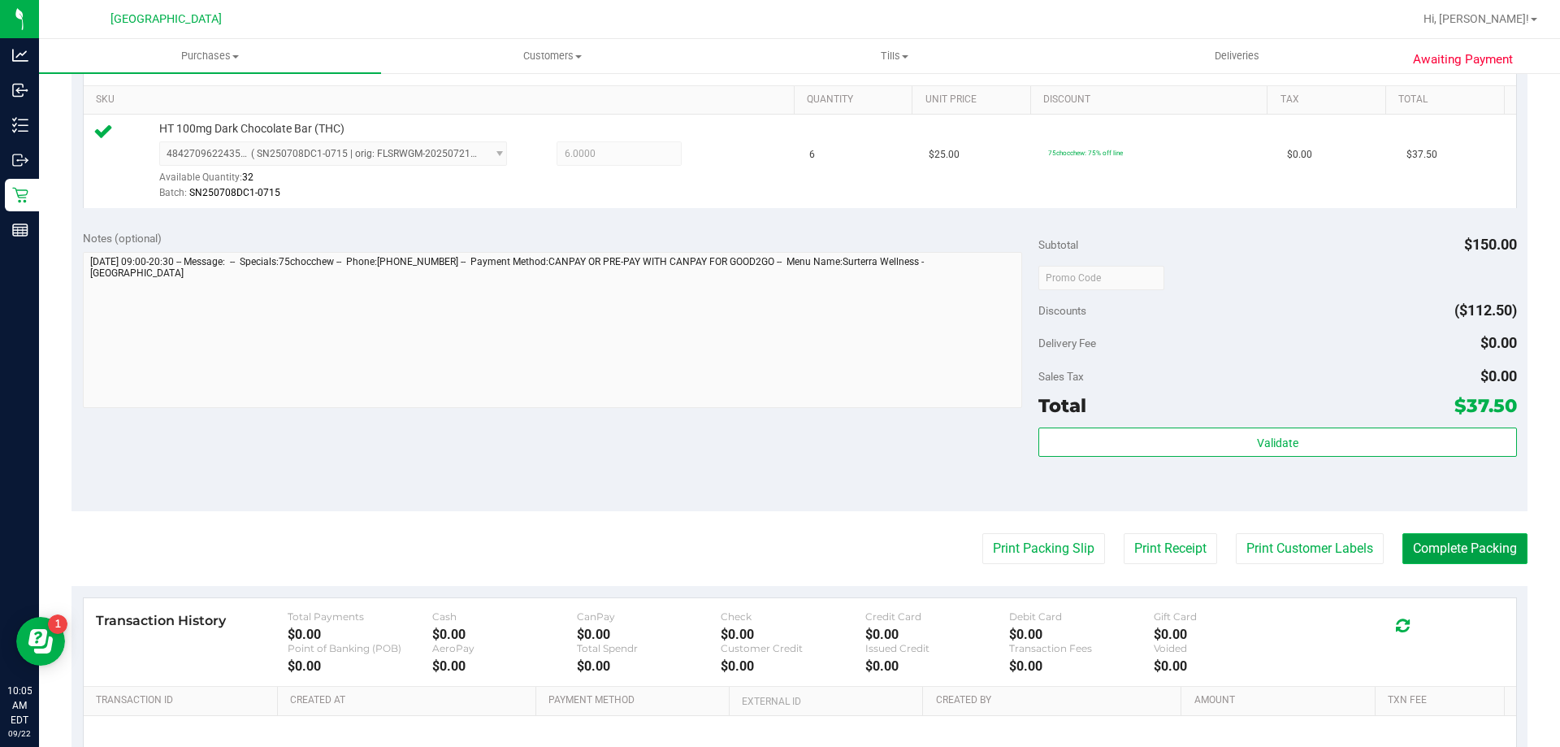
click at [1478, 536] on button "Complete Packing" at bounding box center [1464, 548] width 125 height 31
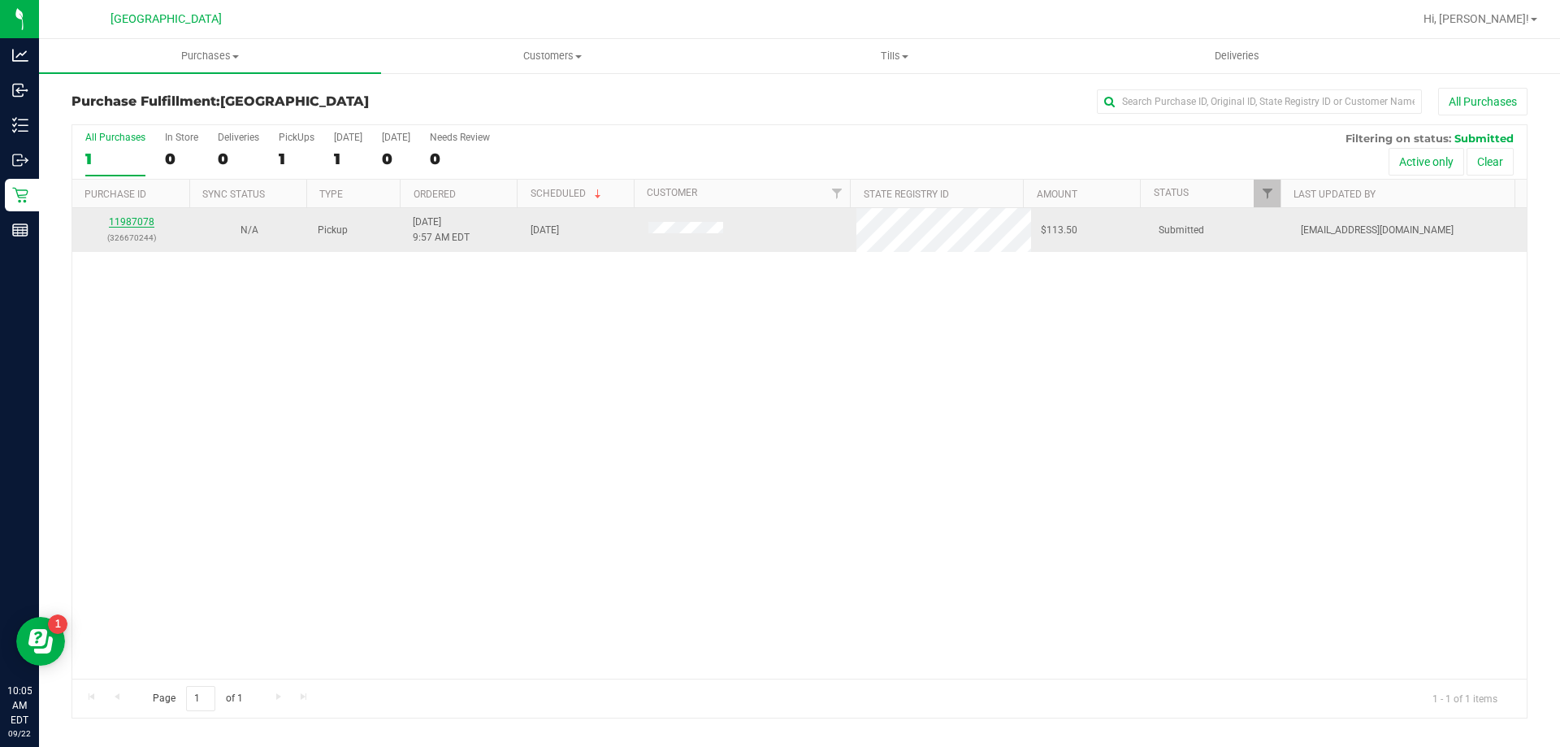
click at [120, 219] on link "11987078" at bounding box center [132, 221] width 46 height 11
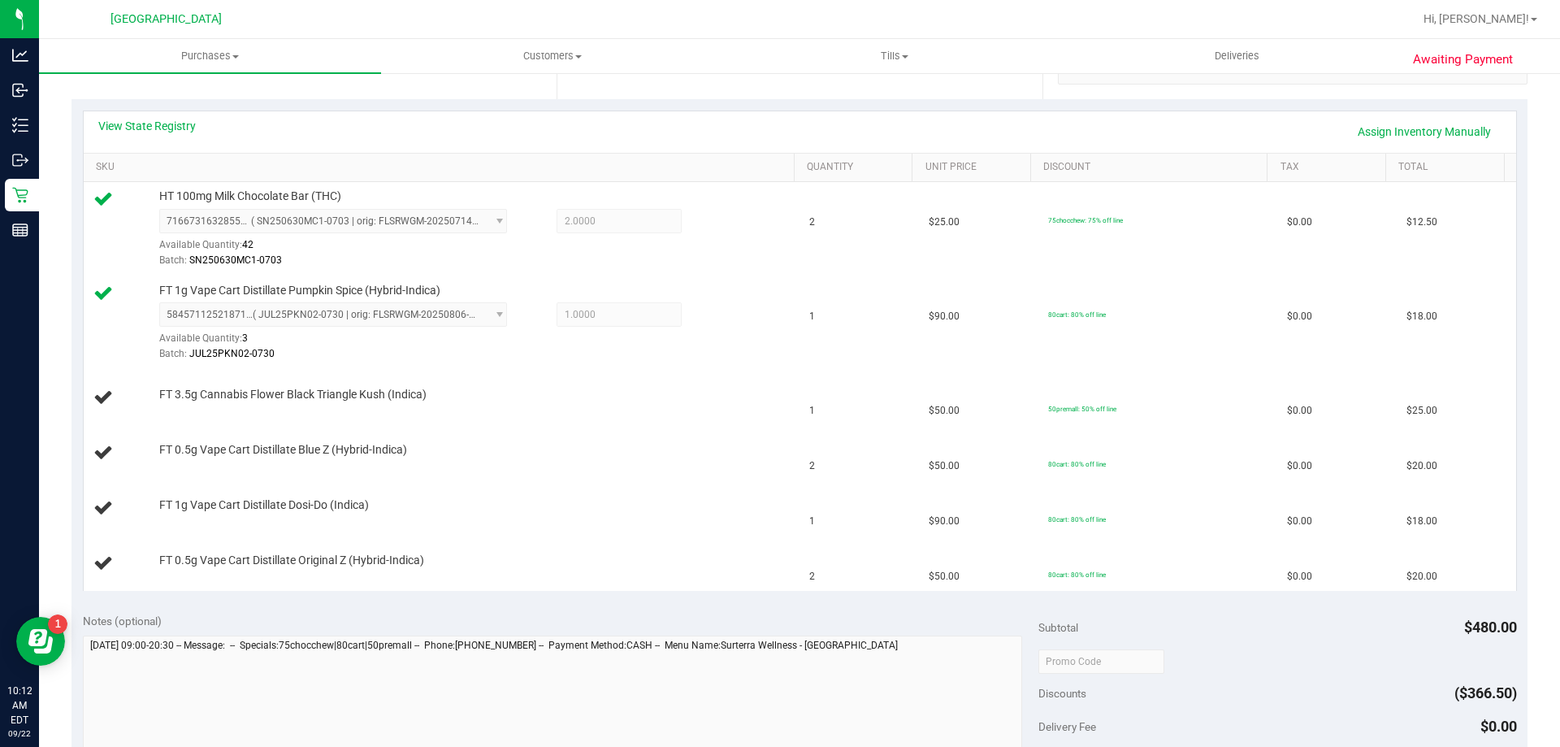
scroll to position [396, 0]
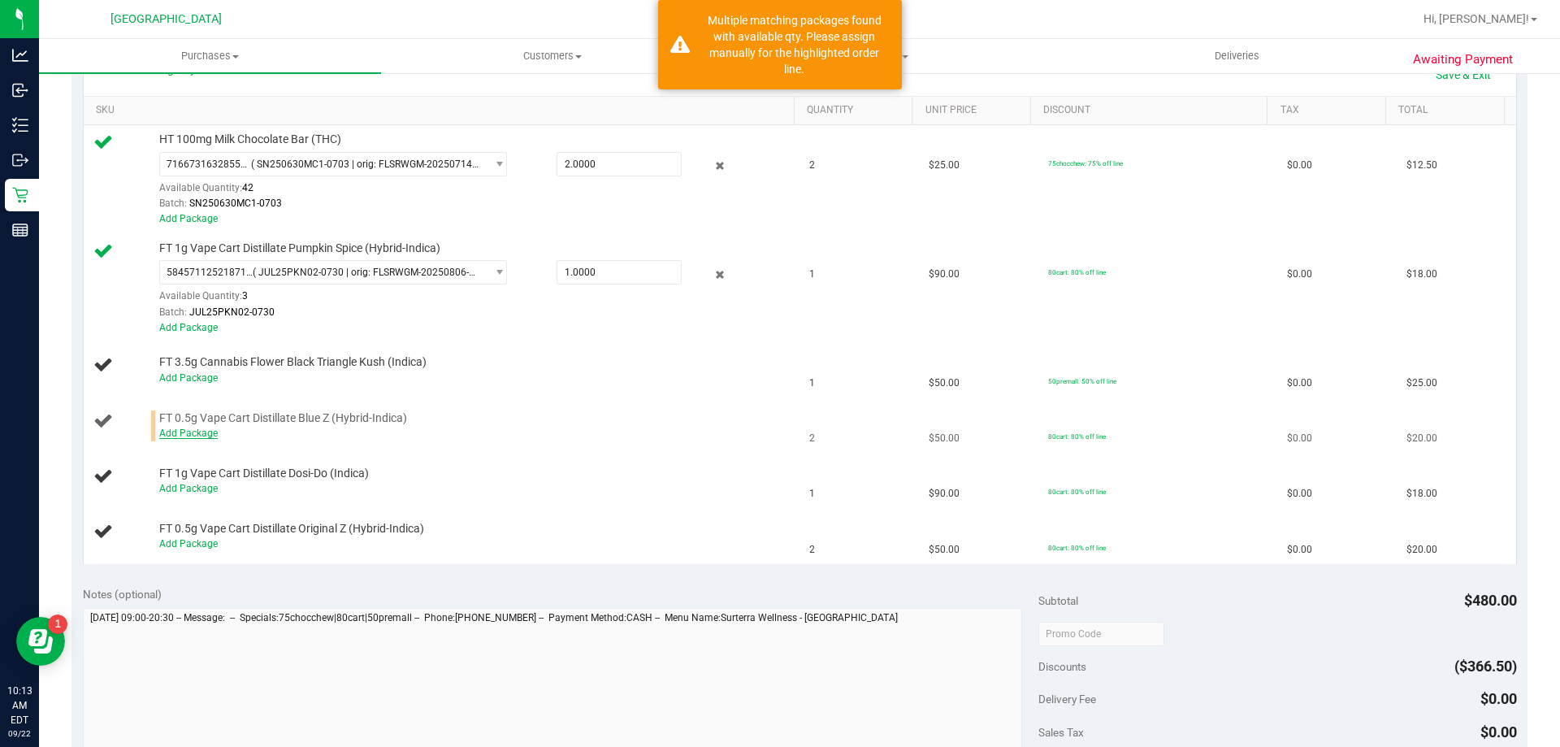
click at [205, 431] on link "Add Package" at bounding box center [188, 432] width 59 height 11
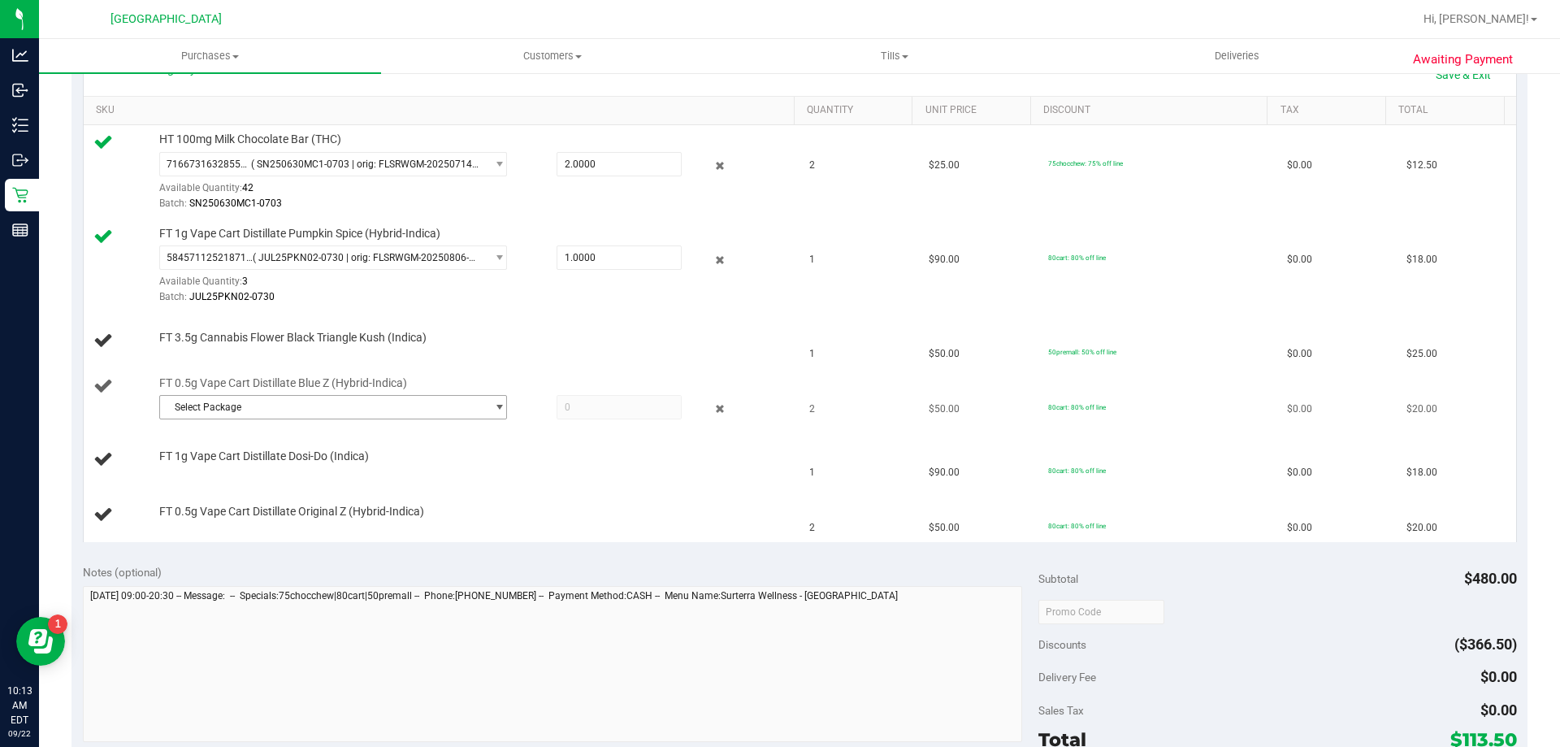
click at [493, 406] on span "select" at bounding box center [499, 407] width 12 height 13
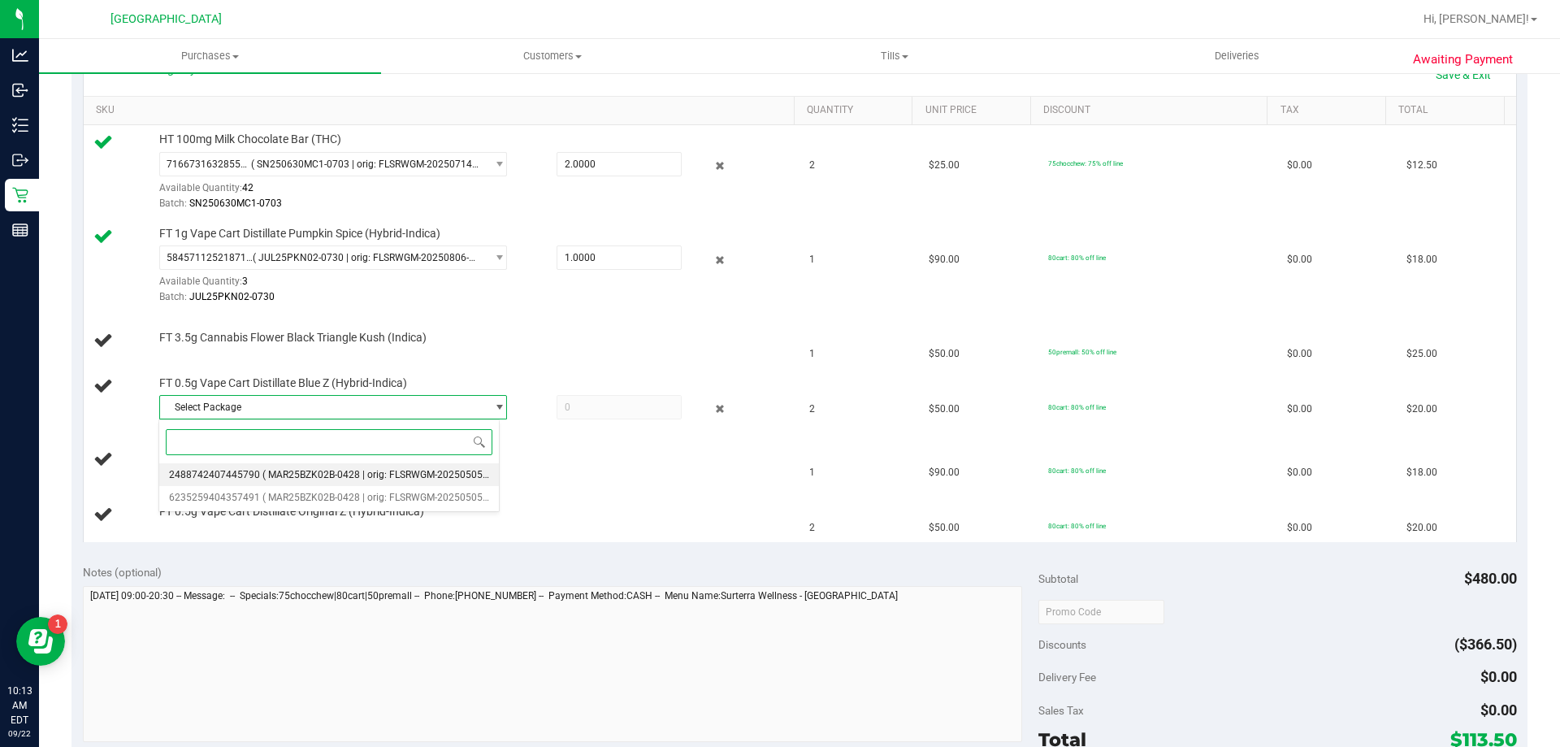
click at [408, 473] on span "( MAR25BZK02B-0428 | orig: FLSRWGM-20250505-1638 )" at bounding box center [387, 474] width 251 height 11
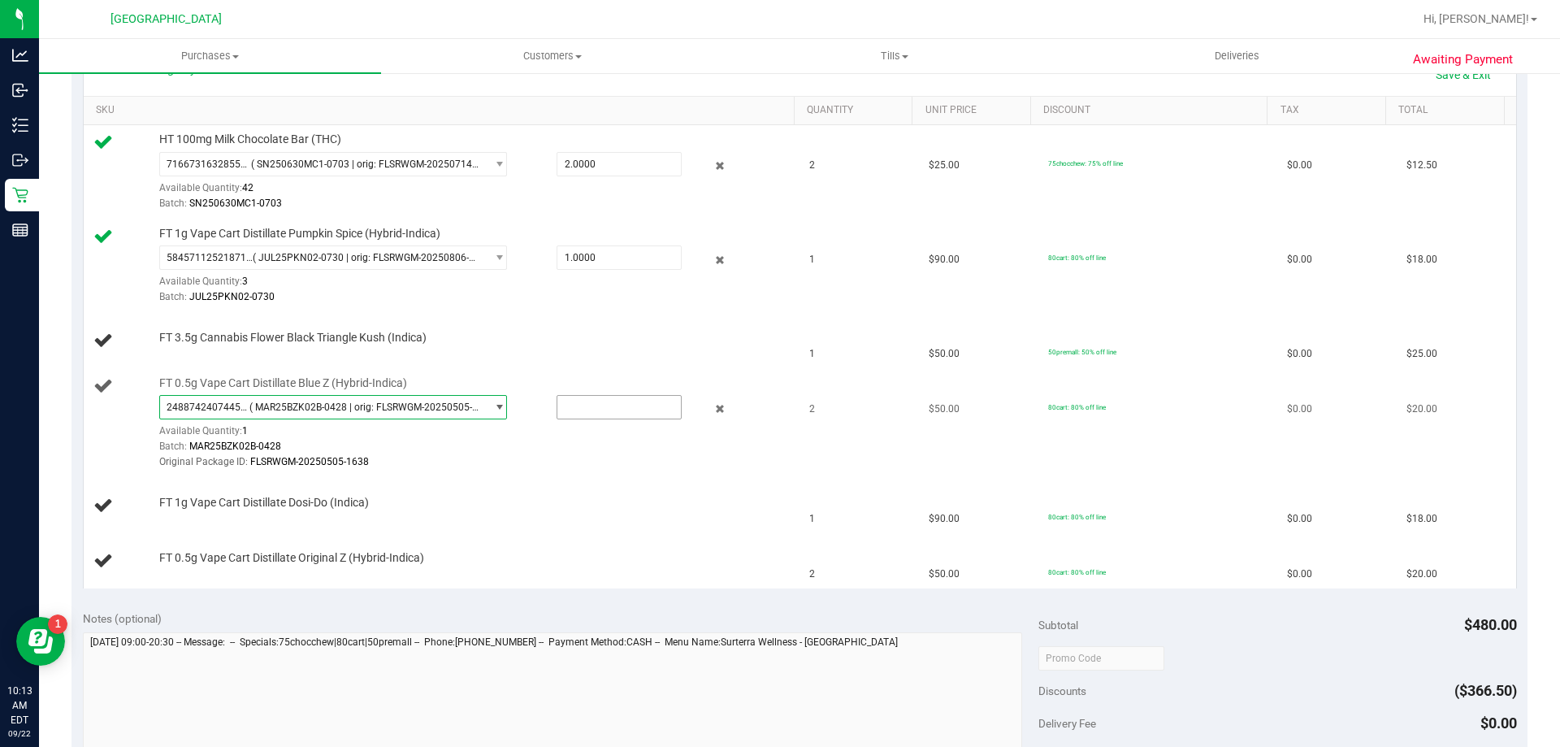
click at [587, 404] on input "text" at bounding box center [619, 407] width 124 height 23
type input "1"
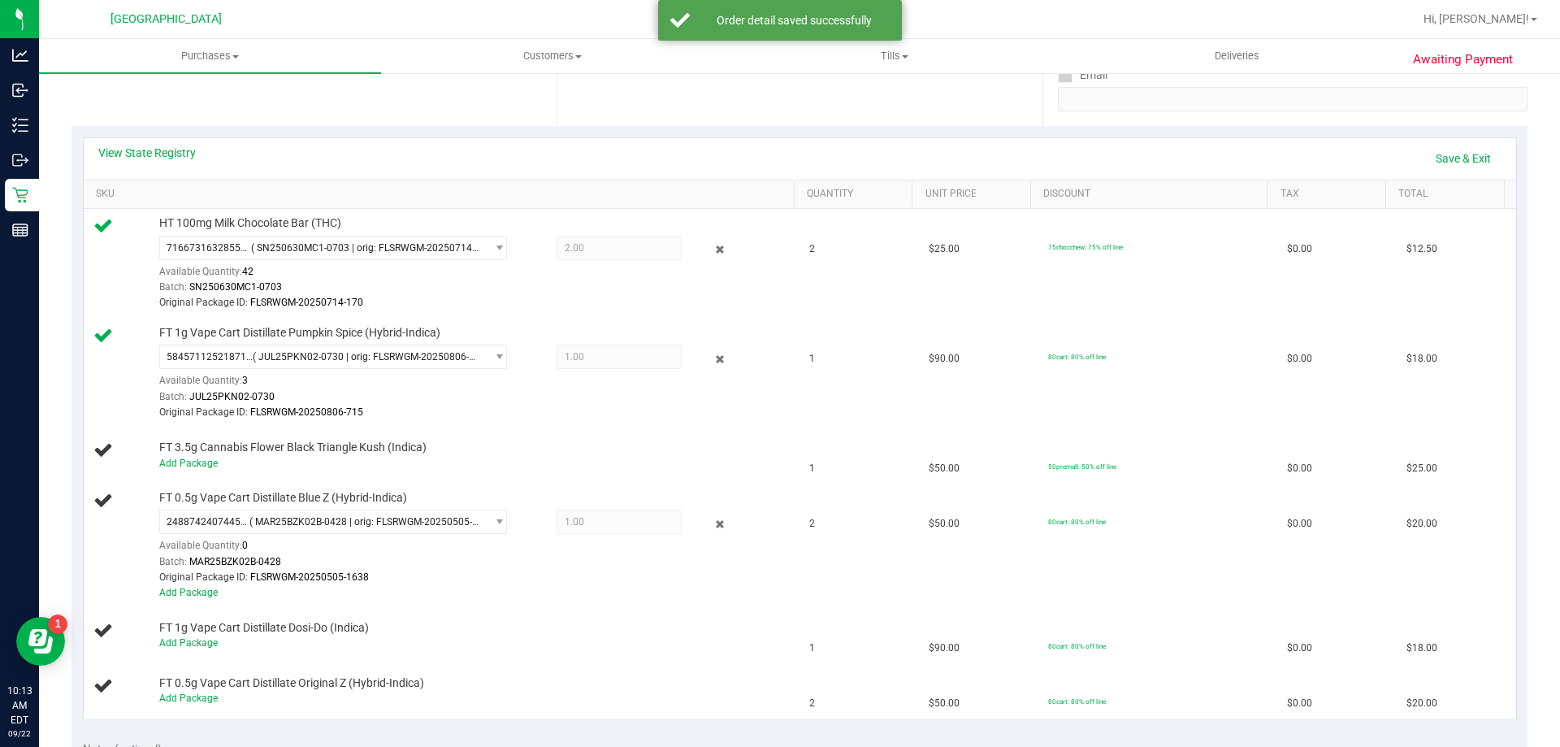
scroll to position [307, 0]
click at [1463, 161] on link "Save & Exit" at bounding box center [1463, 164] width 76 height 28
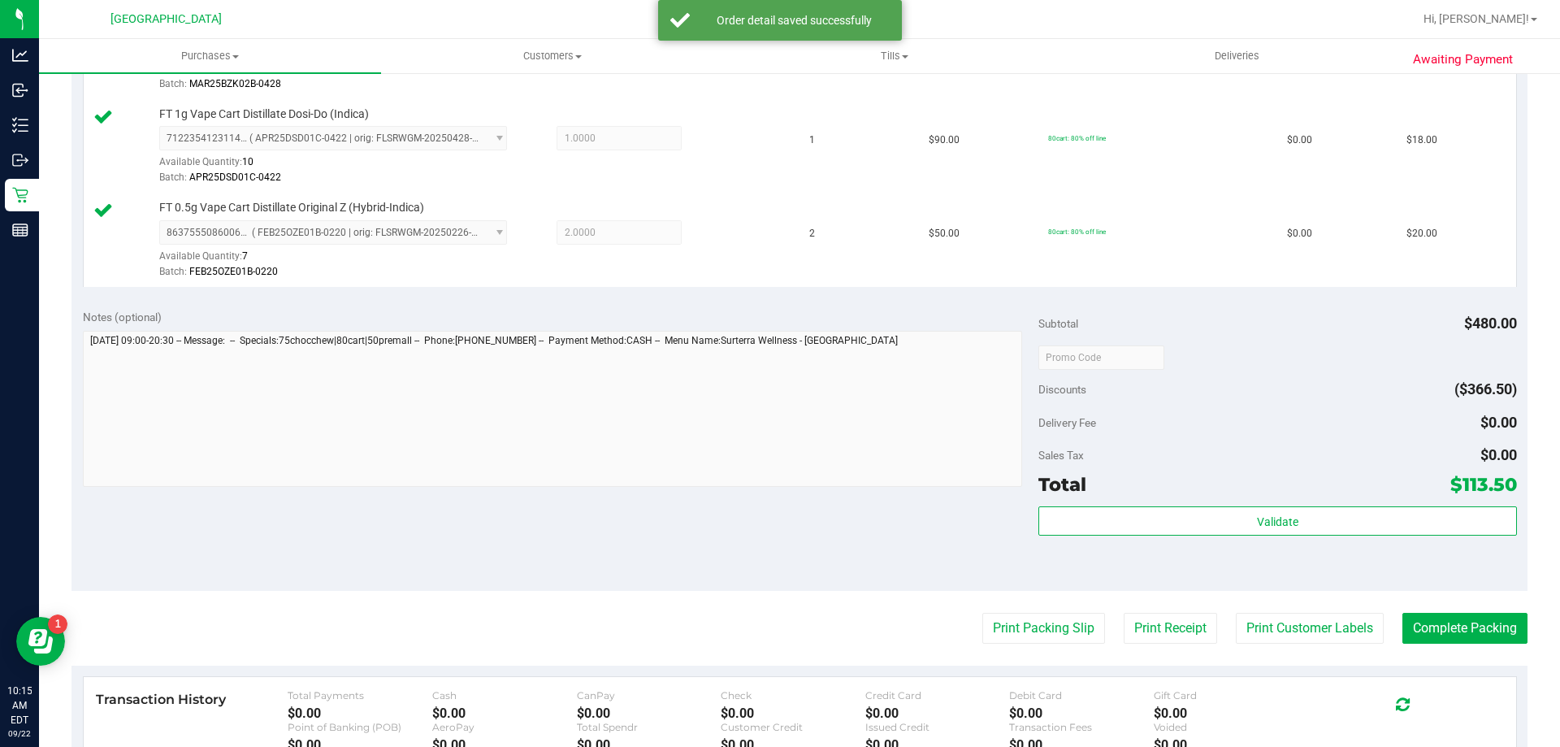
scroll to position [909, 0]
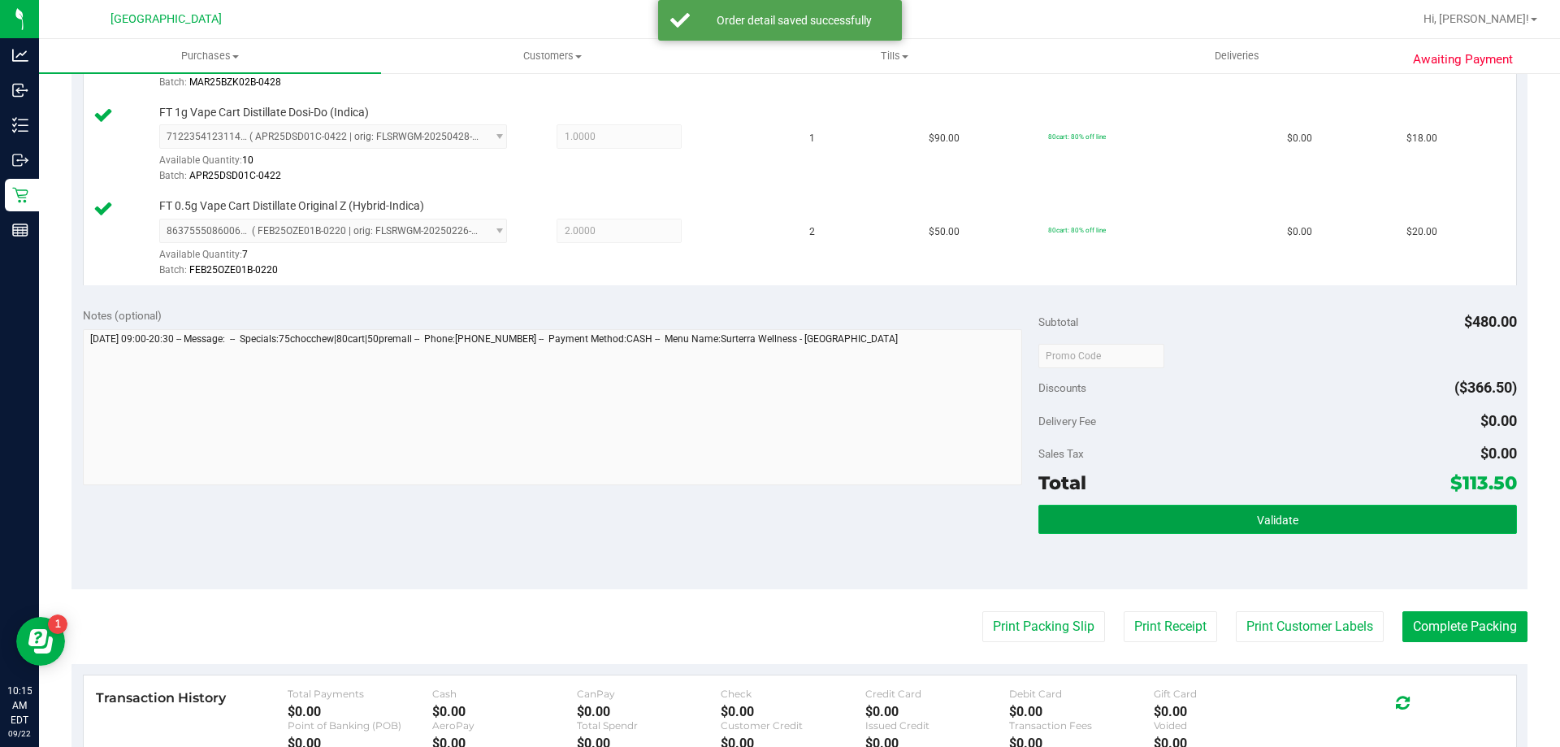
click at [1312, 518] on button "Validate" at bounding box center [1277, 519] width 478 height 29
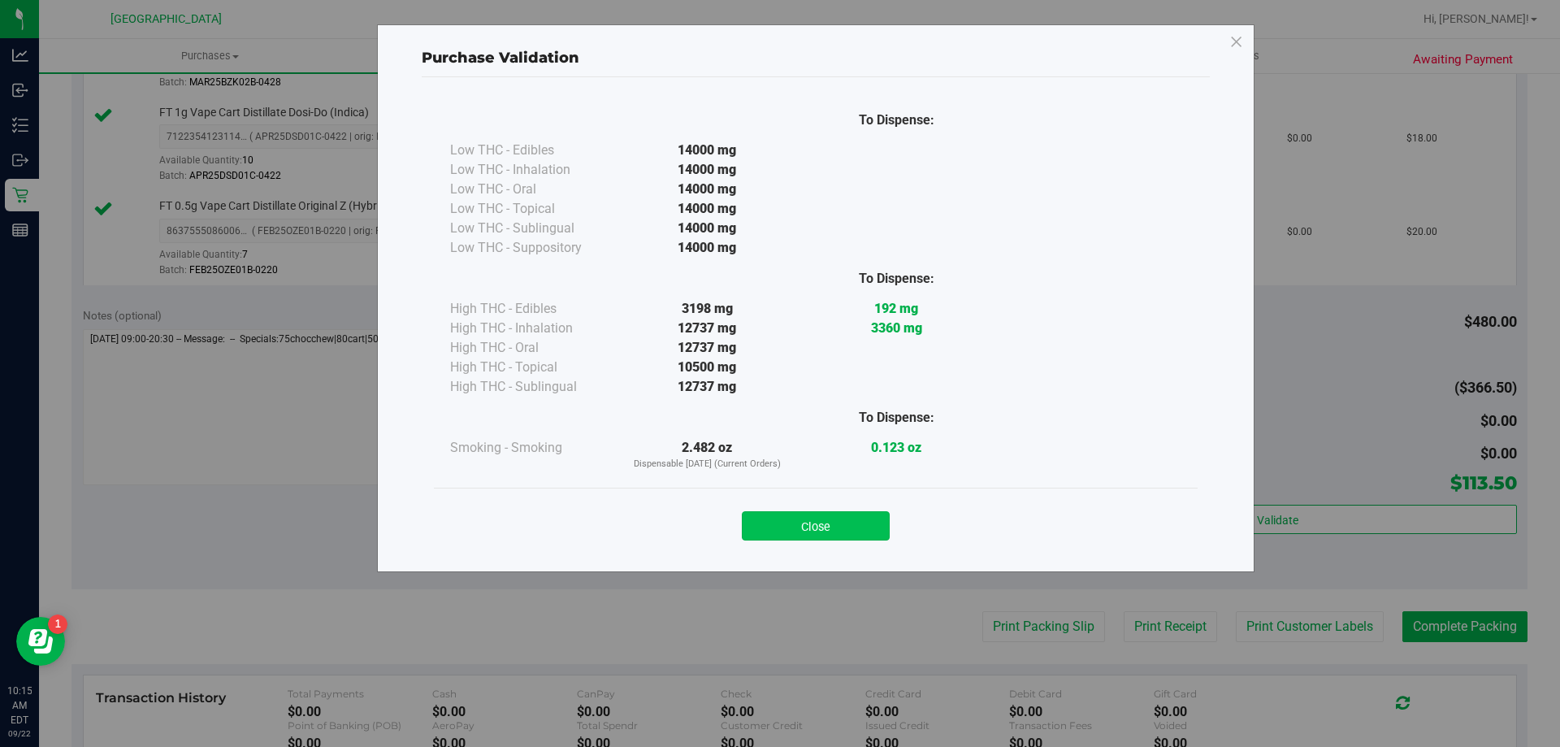
click at [814, 522] on button "Close" at bounding box center [816, 525] width 148 height 29
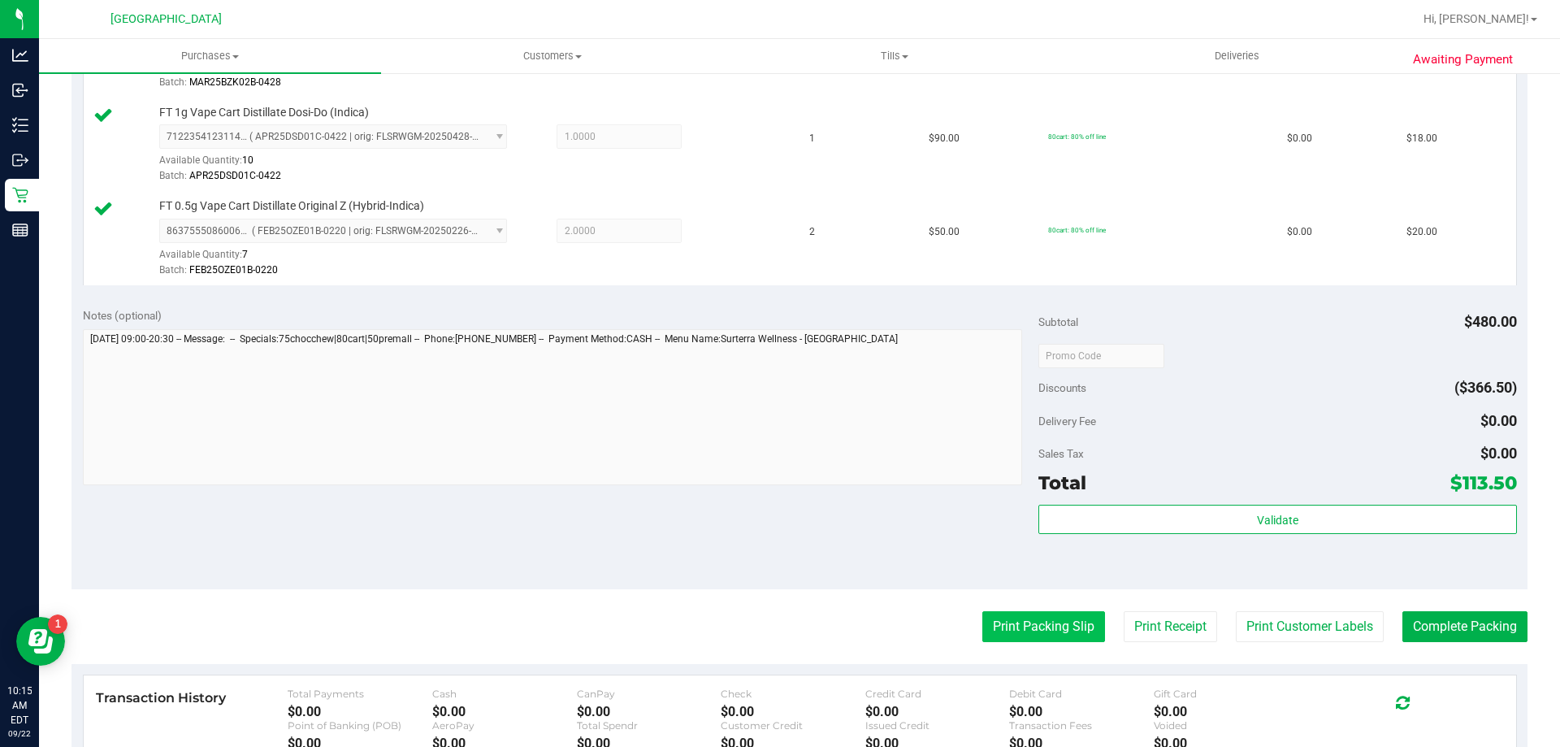
click at [1047, 626] on button "Print Packing Slip" at bounding box center [1043, 626] width 123 height 31
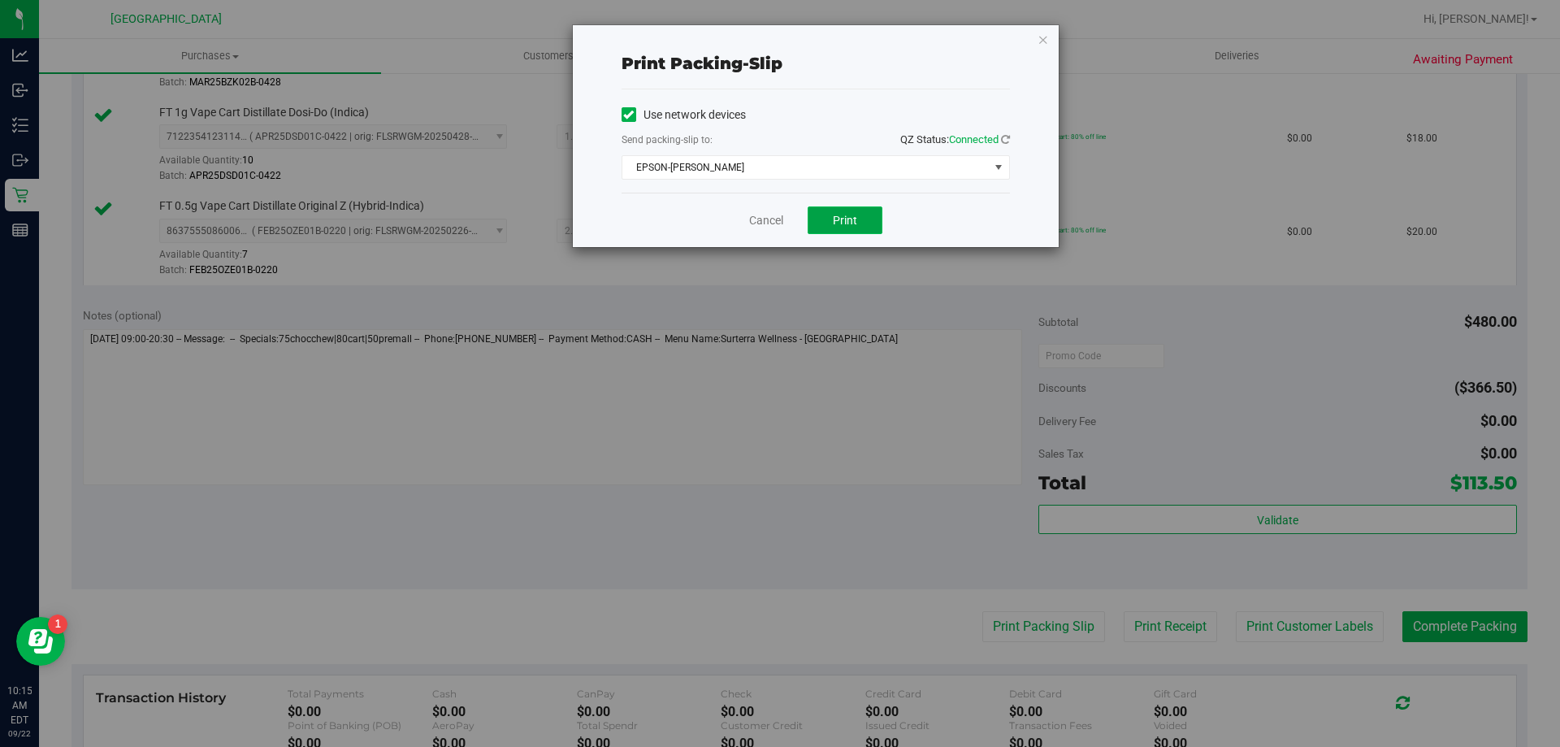
click at [850, 220] on span "Print" at bounding box center [845, 220] width 24 height 13
click at [755, 225] on link "Cancel" at bounding box center [766, 220] width 34 height 17
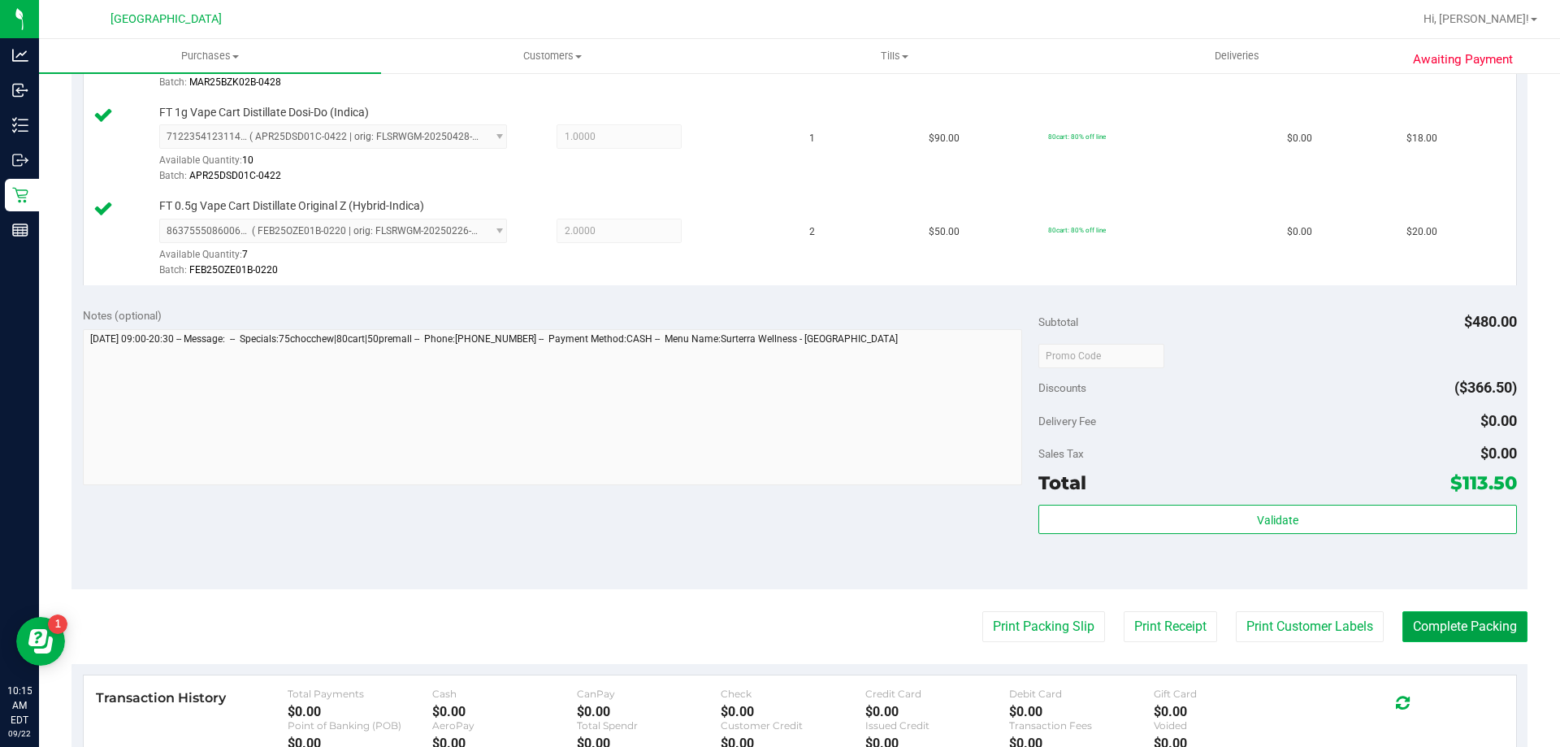
click at [1469, 626] on button "Complete Packing" at bounding box center [1464, 626] width 125 height 31
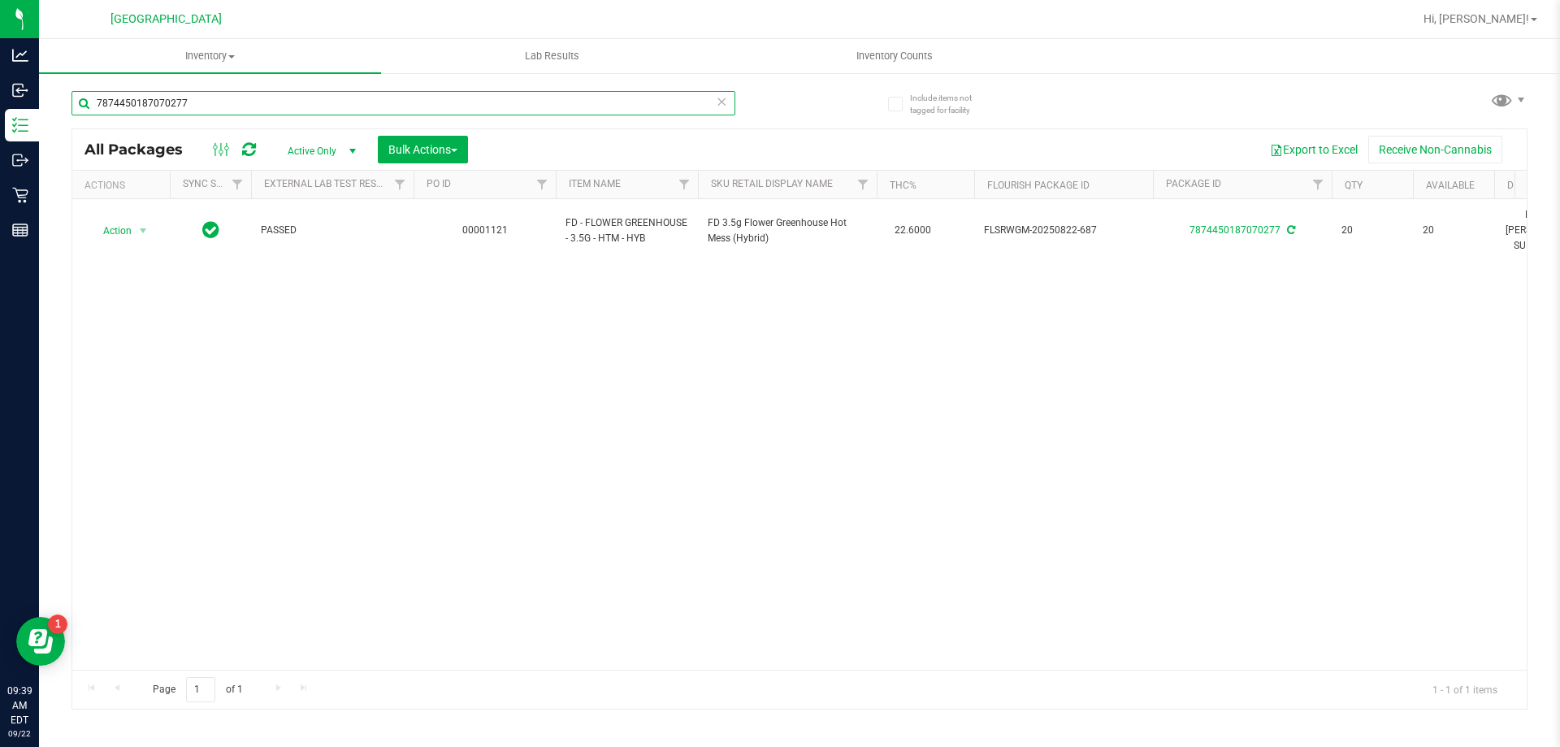
drag, startPoint x: 206, startPoint y: 93, endPoint x: 76, endPoint y: 102, distance: 130.3
click at [76, 102] on input "7874450187070277" at bounding box center [404, 103] width 664 height 24
type input "7166731632855055"
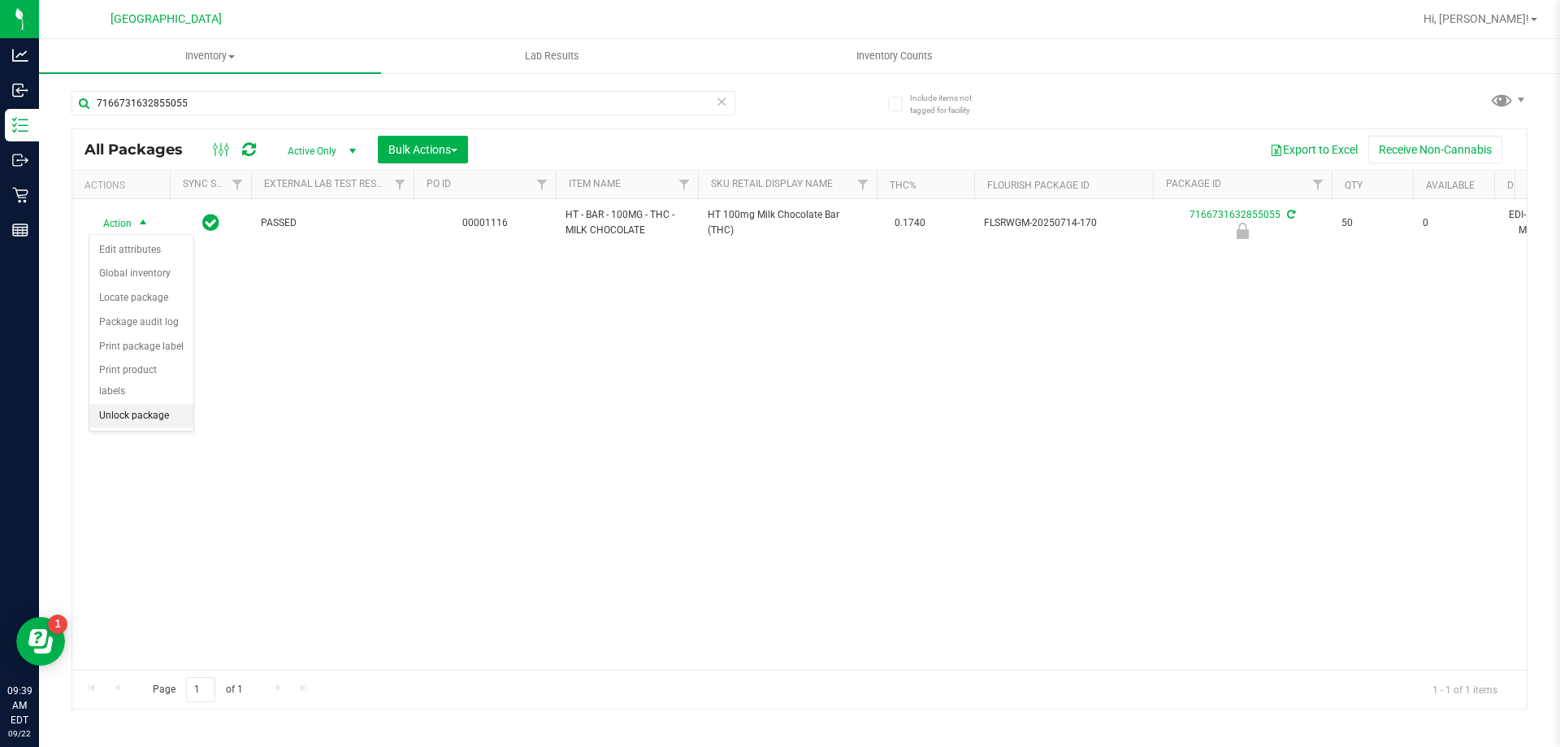
click at [106, 405] on li "Unlock package" at bounding box center [141, 416] width 104 height 24
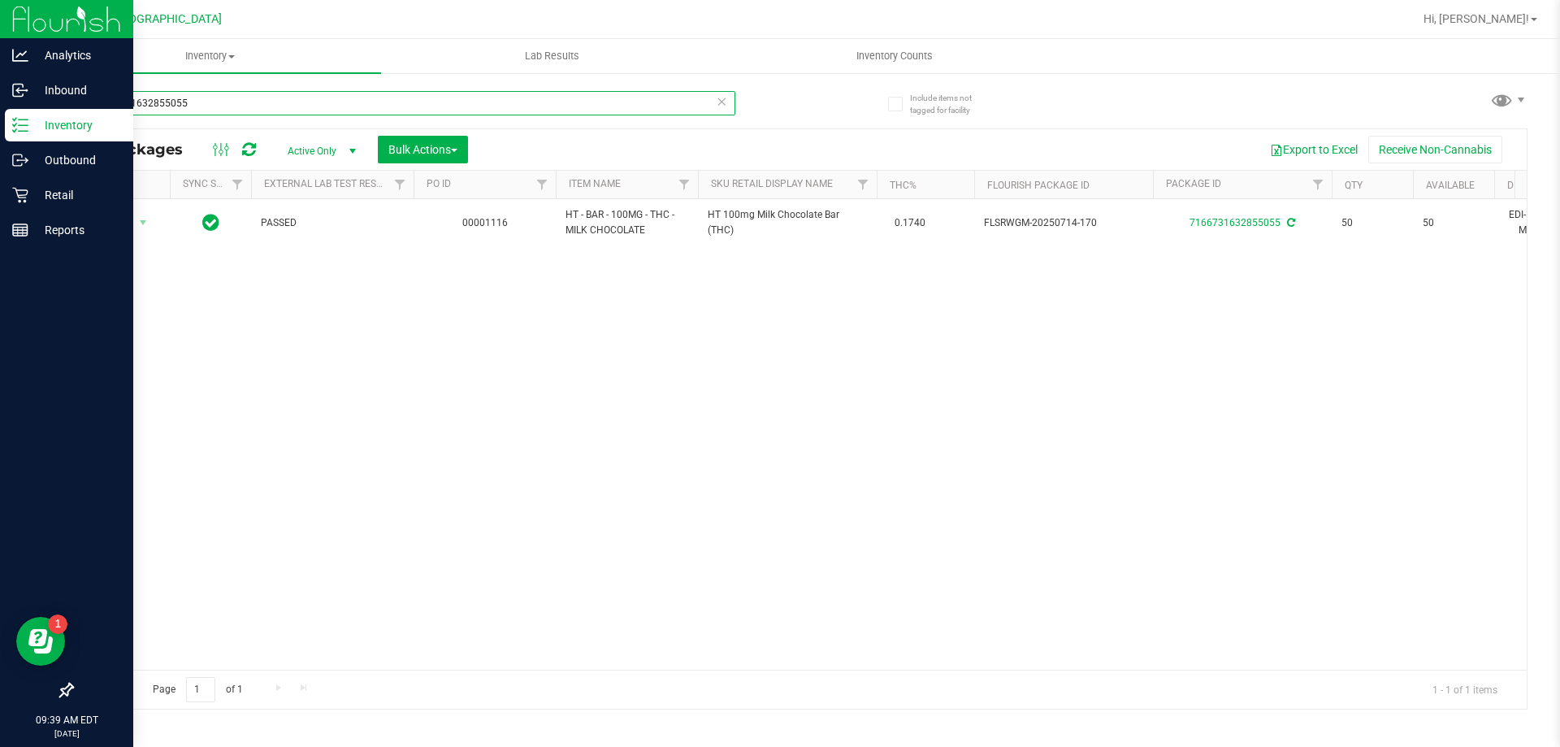
drag, startPoint x: 149, startPoint y: 104, endPoint x: 38, endPoint y: 119, distance: 111.5
click at [38, 119] on div "Analytics Inbound Inventory Outbound Retail Reports 09:39 AM EDT [DATE] 09/22 P…" at bounding box center [780, 373] width 1560 height 747
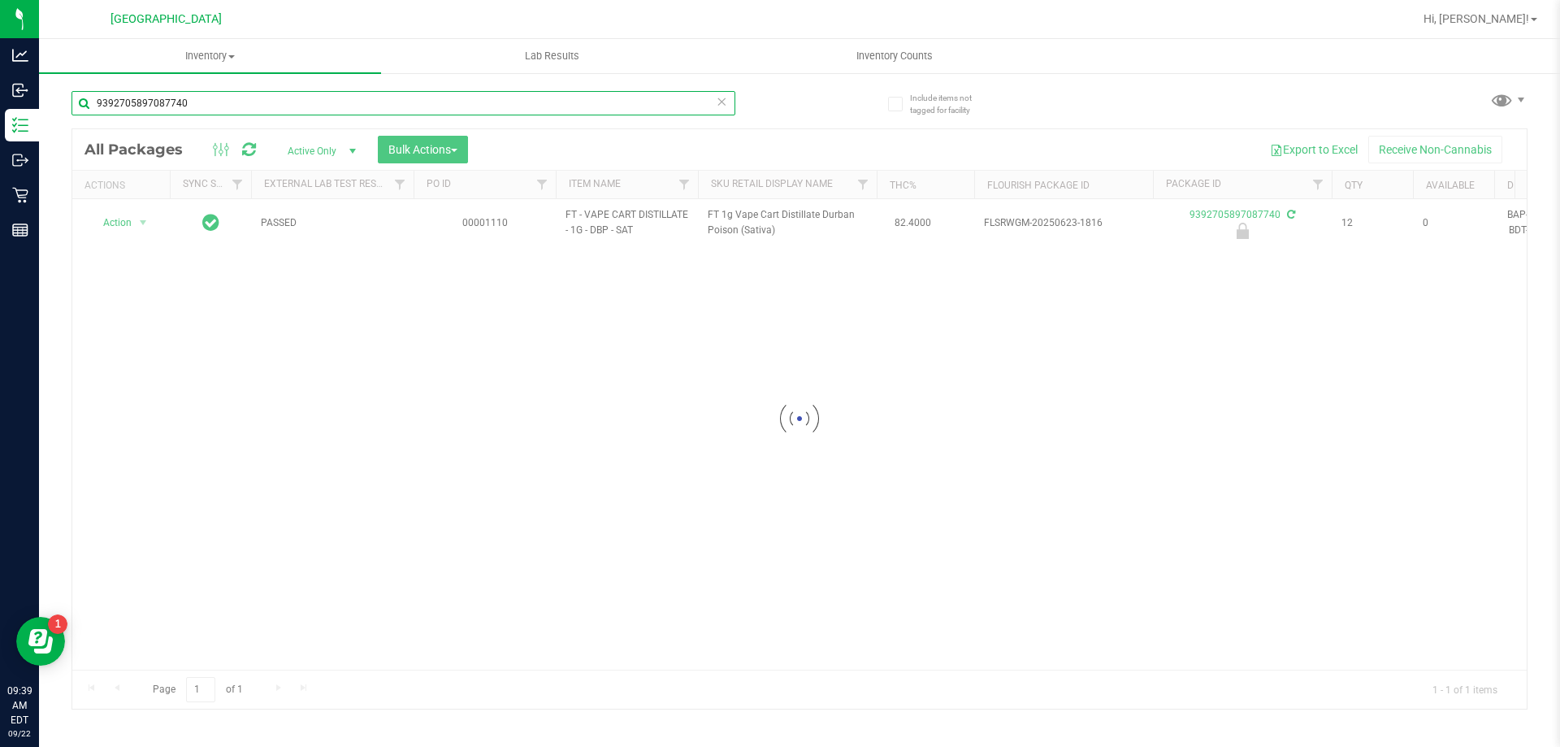
type input "9392705897087740"
click at [111, 205] on div at bounding box center [799, 418] width 1454 height 579
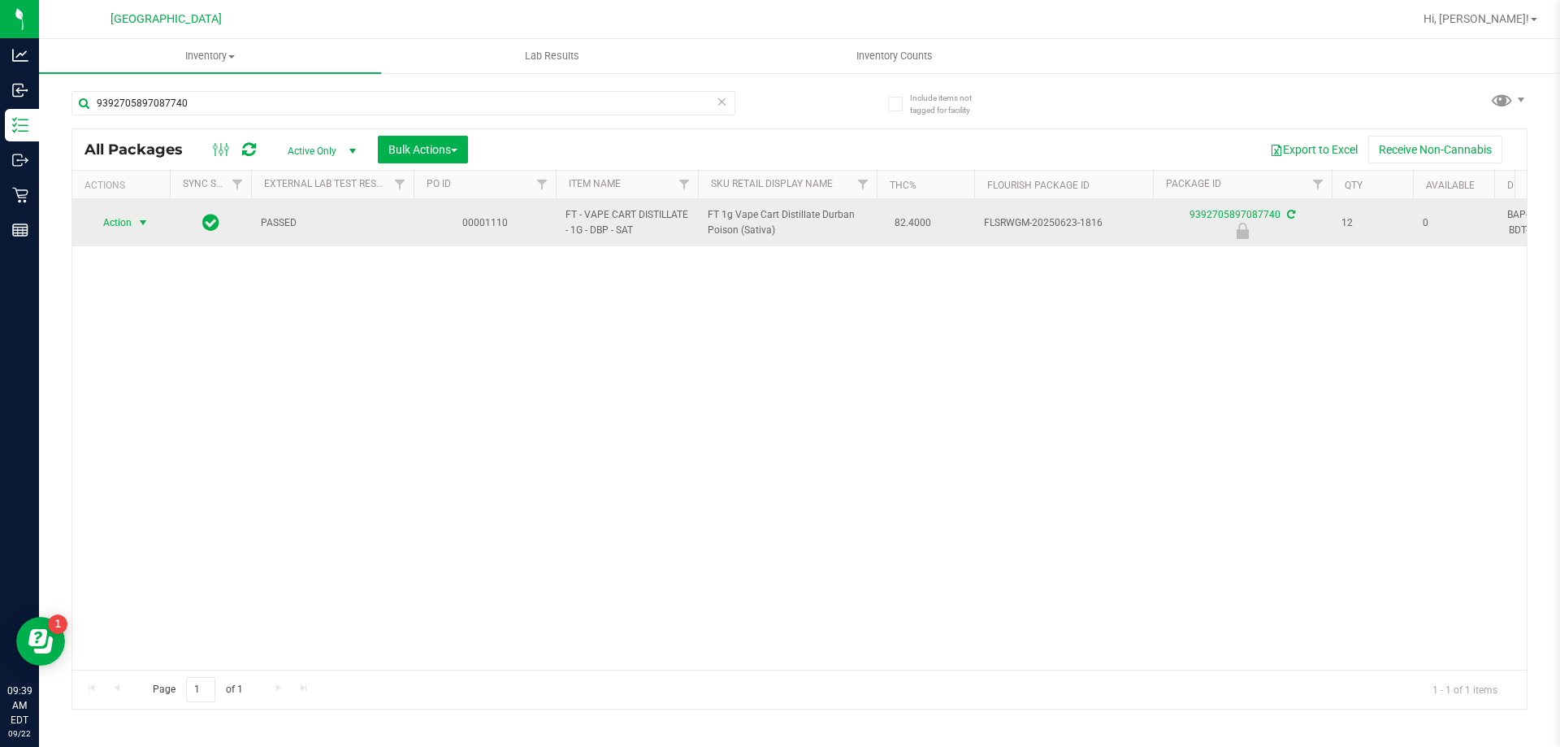
click at [111, 224] on span "Action" at bounding box center [111, 222] width 44 height 23
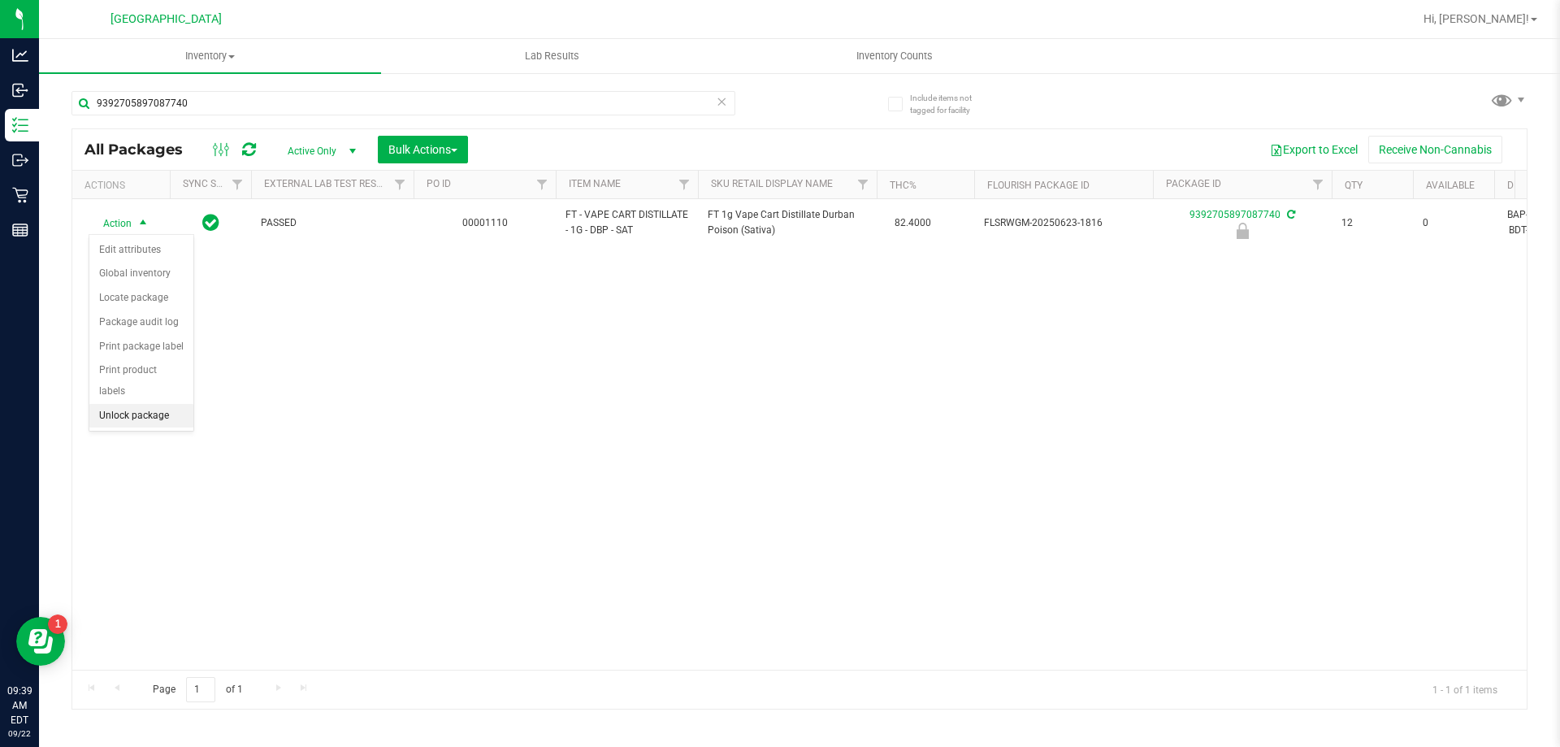
click at [141, 404] on li "Unlock package" at bounding box center [141, 416] width 104 height 24
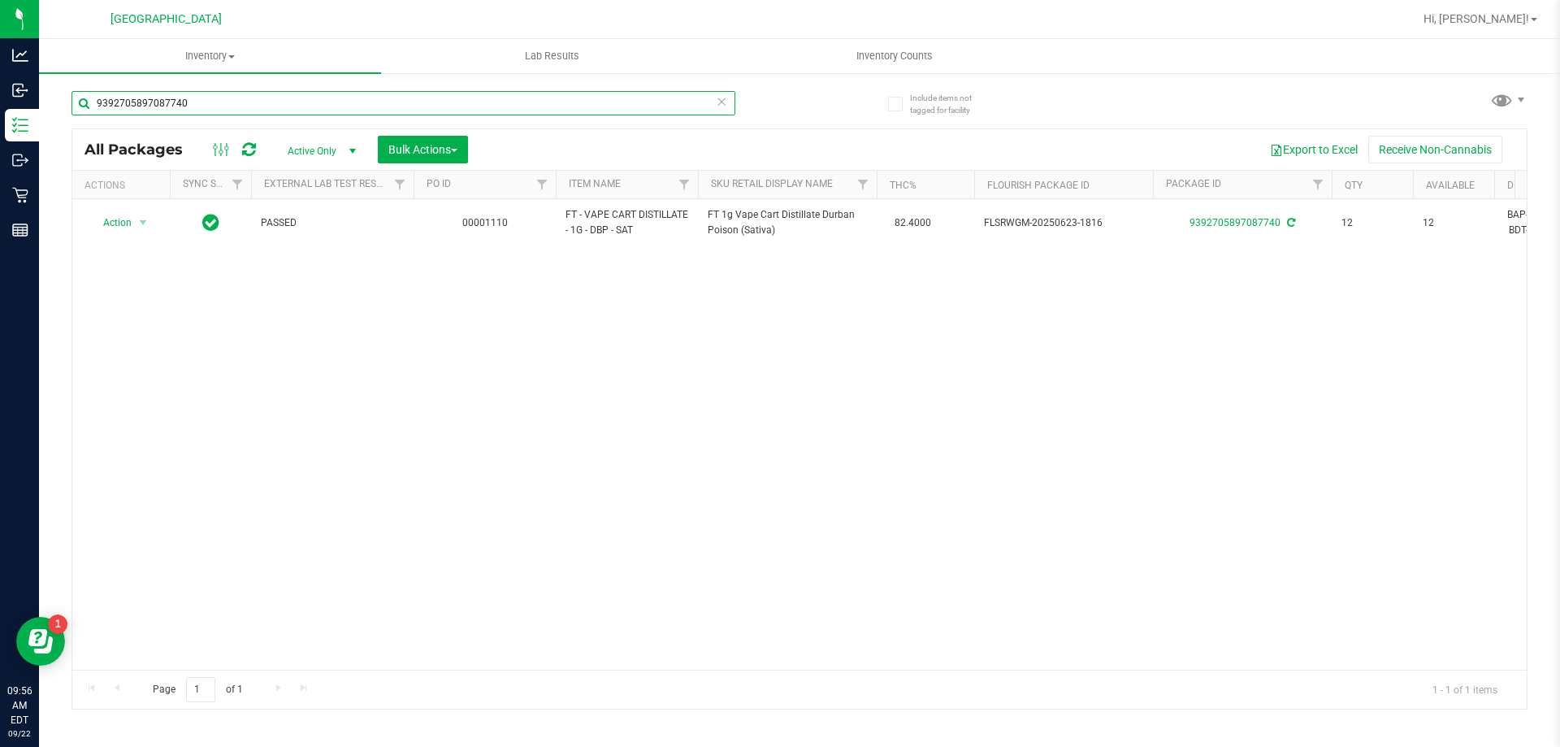
click at [258, 111] on input "9392705897087740" at bounding box center [404, 103] width 664 height 24
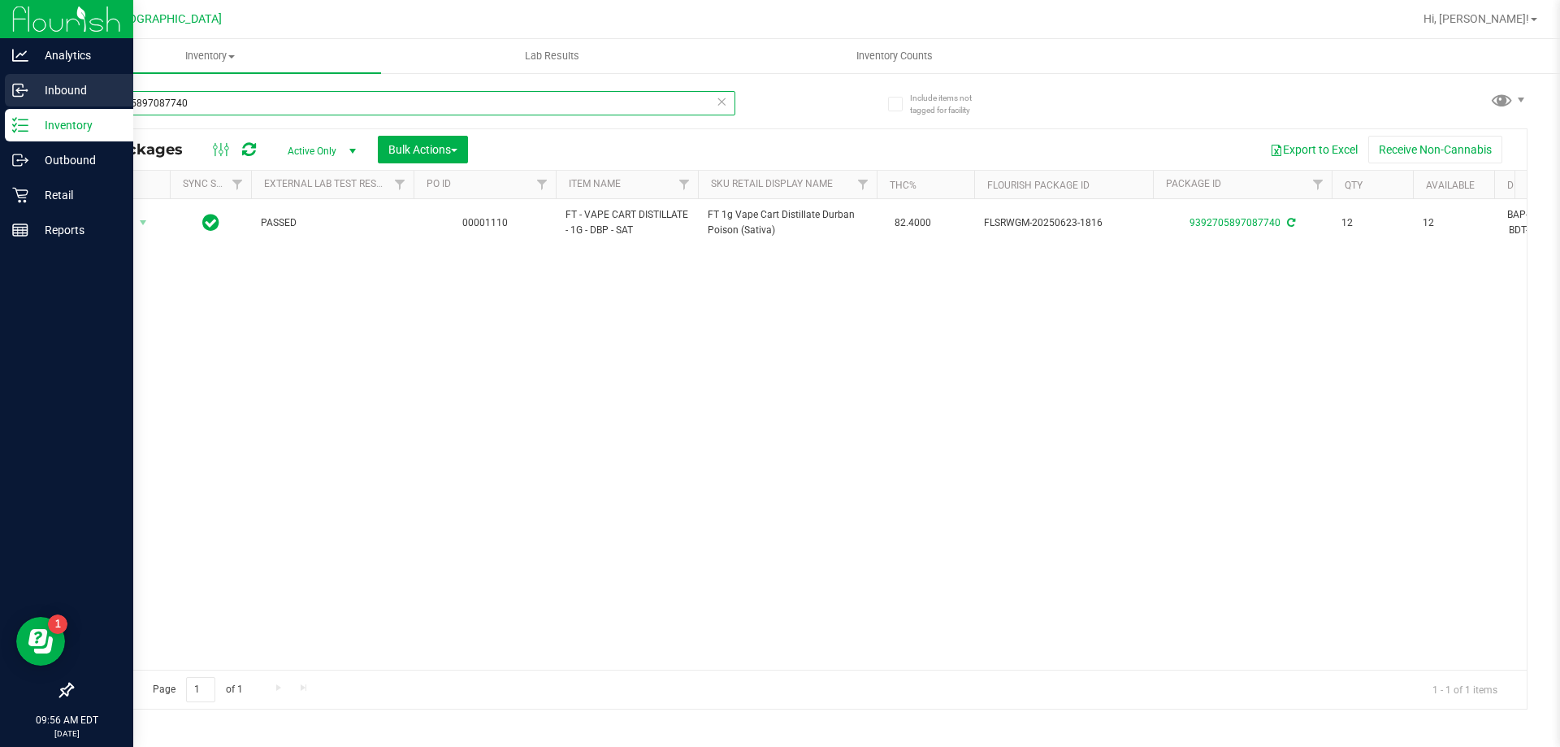
drag, startPoint x: 232, startPoint y: 100, endPoint x: 0, endPoint y: 95, distance: 231.6
click at [0, 95] on div "Analytics Inbound Inventory Outbound Retail Reports 09:56 AM EDT [DATE] 09/22 P…" at bounding box center [780, 373] width 1560 height 747
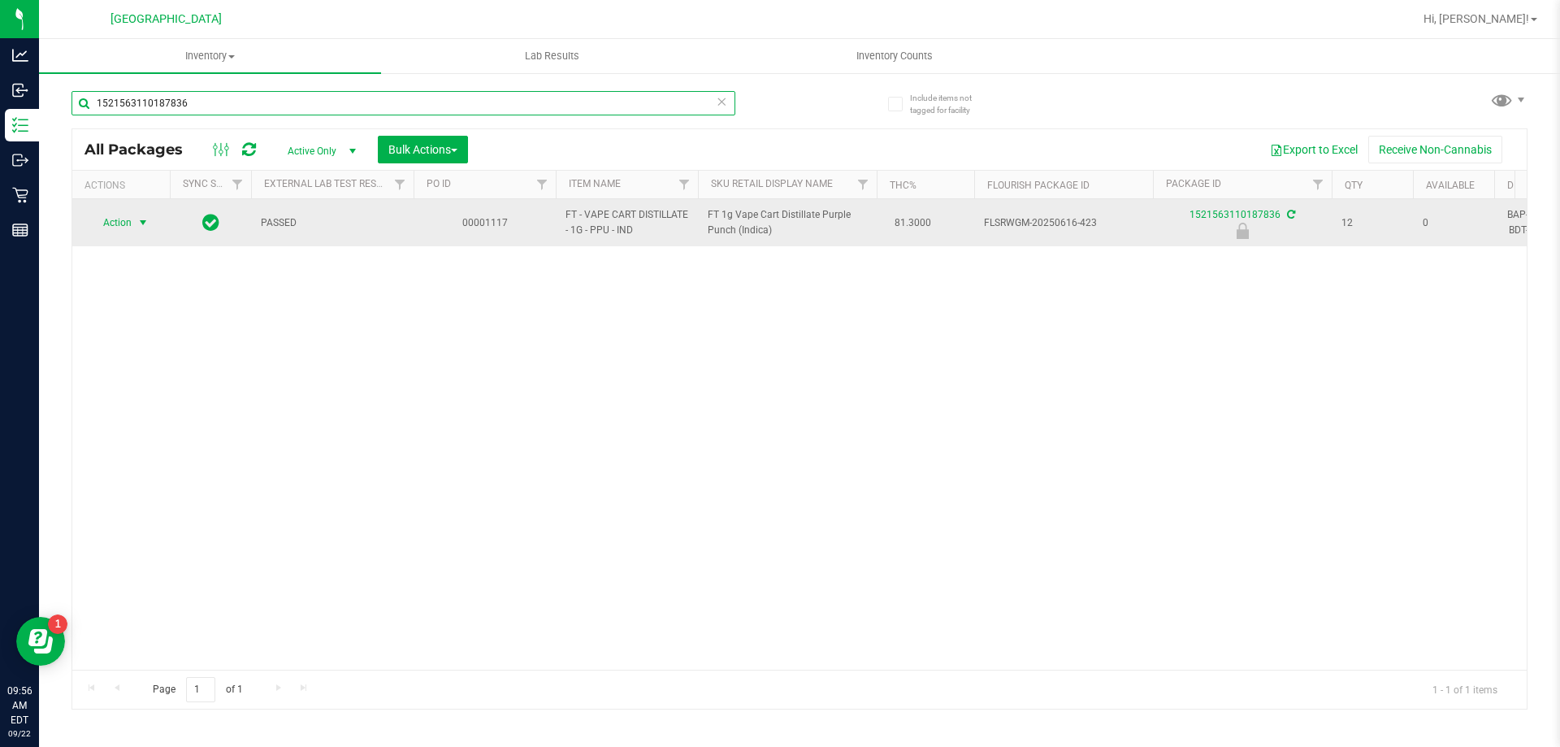
type input "1521563110187836"
click at [137, 213] on span "select" at bounding box center [143, 222] width 20 height 23
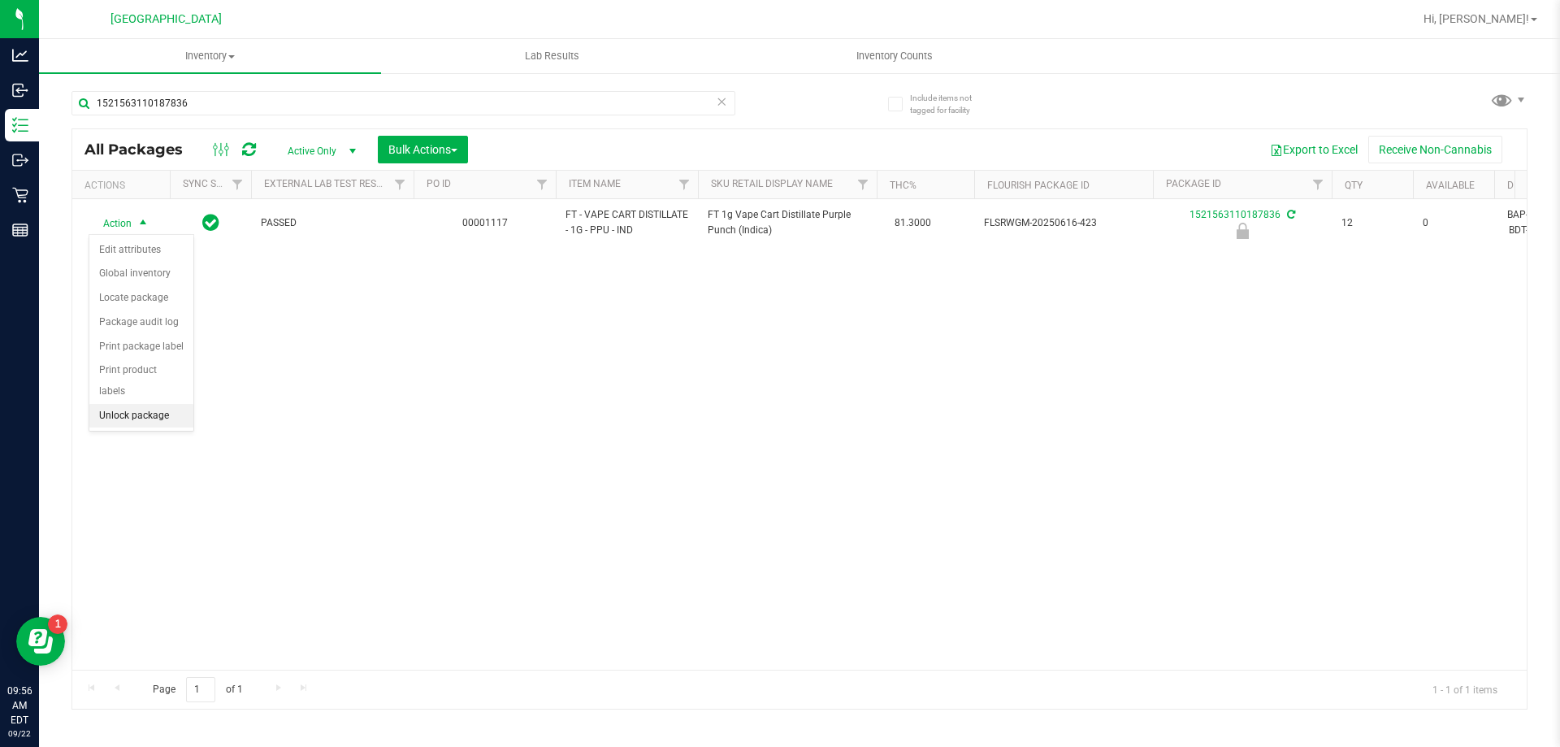
click at [125, 404] on li "Unlock package" at bounding box center [141, 416] width 104 height 24
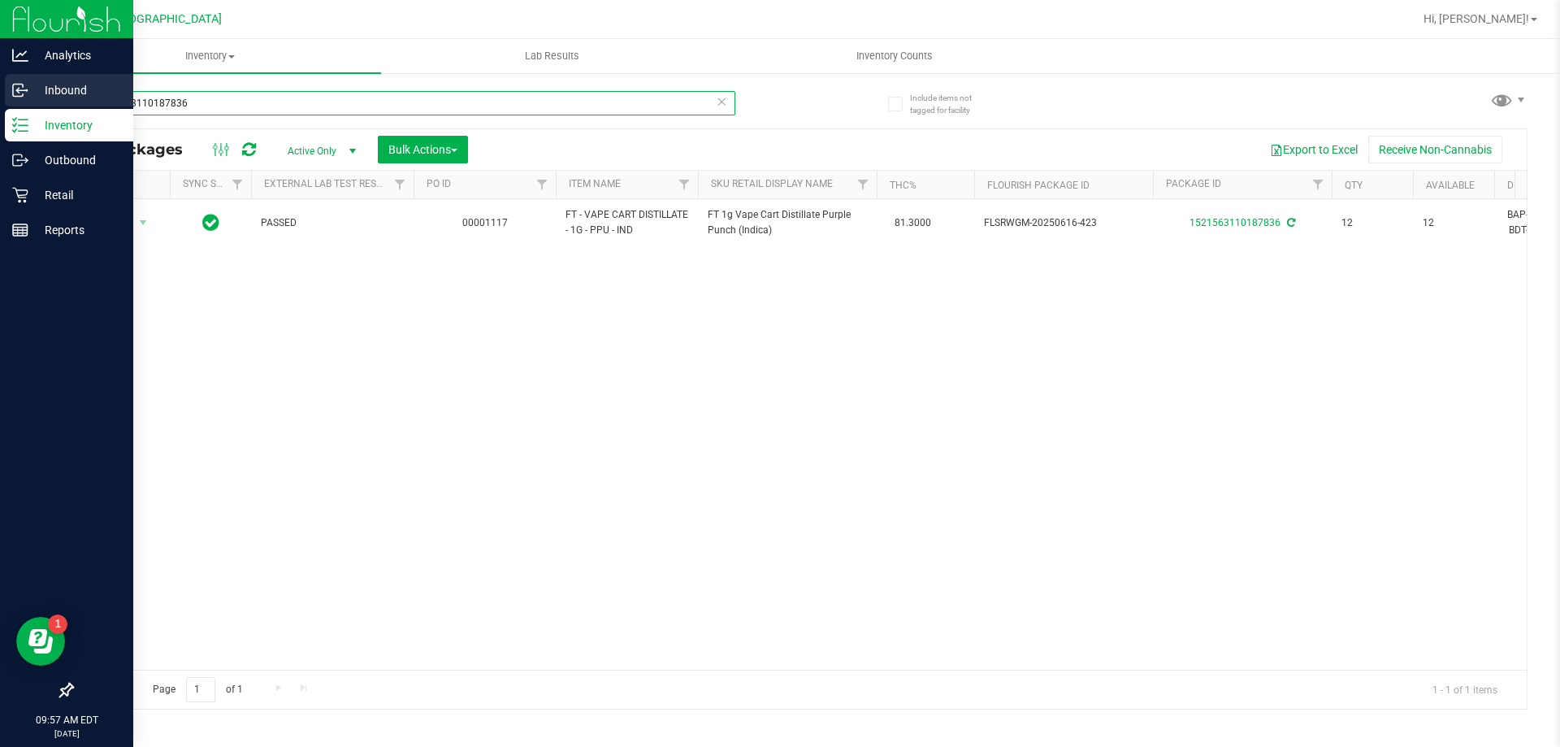
drag, startPoint x: 238, startPoint y: 95, endPoint x: 7, endPoint y: 98, distance: 231.6
click at [11, 98] on div "Analytics Inbound Inventory Outbound Retail Reports 09:57 AM EDT [DATE] 09/22 P…" at bounding box center [780, 373] width 1560 height 747
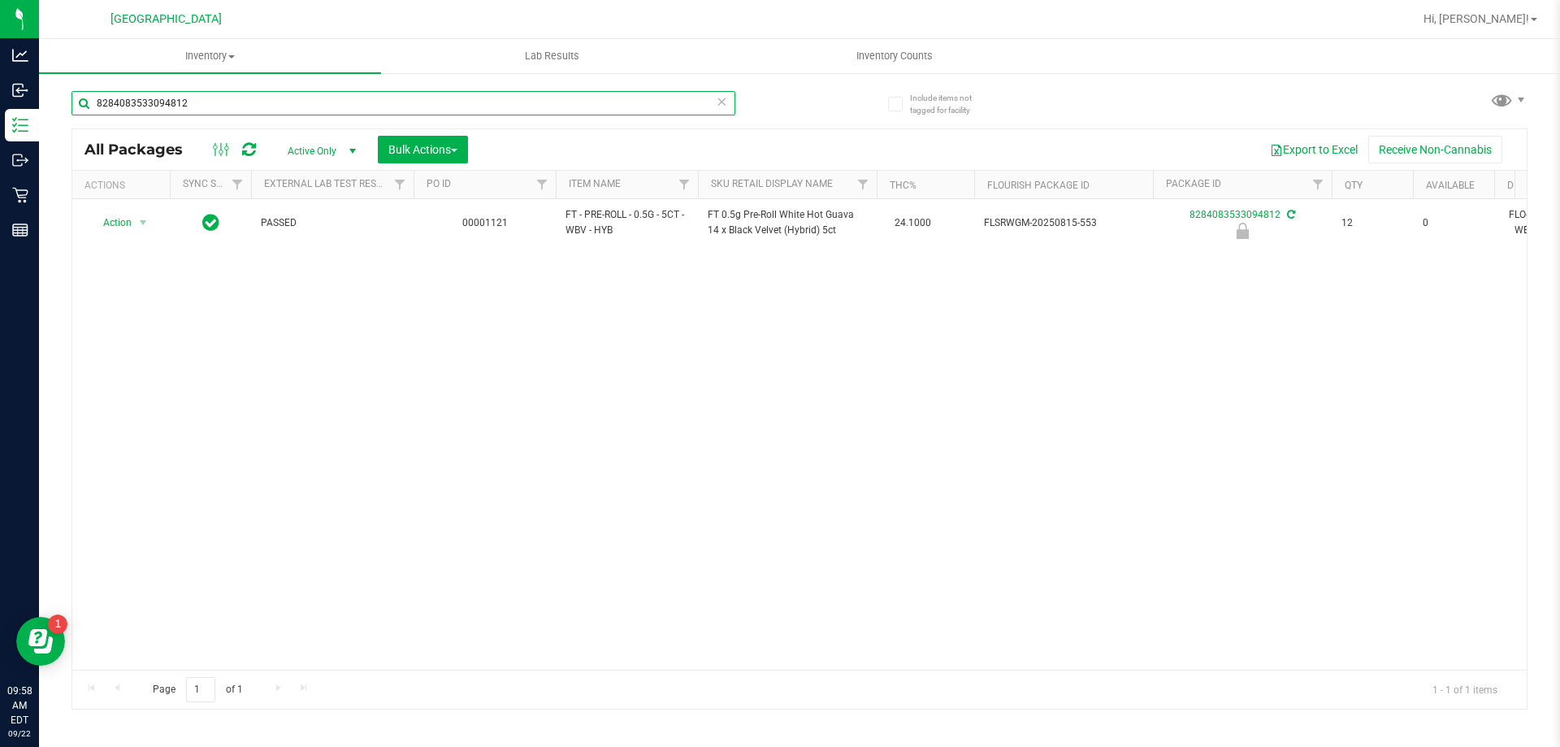
type input "8284083533094812"
click at [332, 319] on div "Action Action Edit attributes Global inventory Locate package Package audit log…" at bounding box center [799, 434] width 1454 height 470
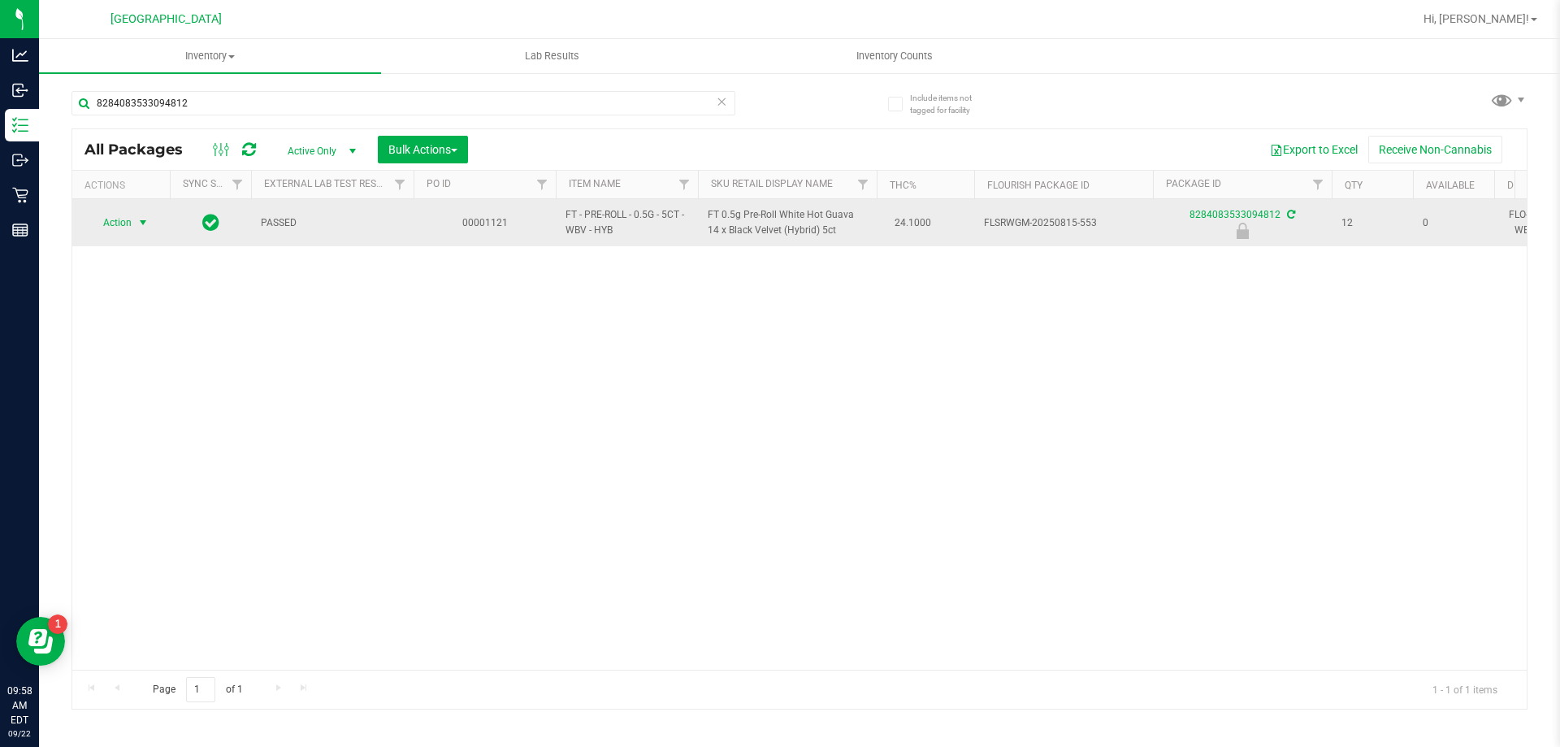
click at [142, 223] on span "select" at bounding box center [143, 222] width 13 height 13
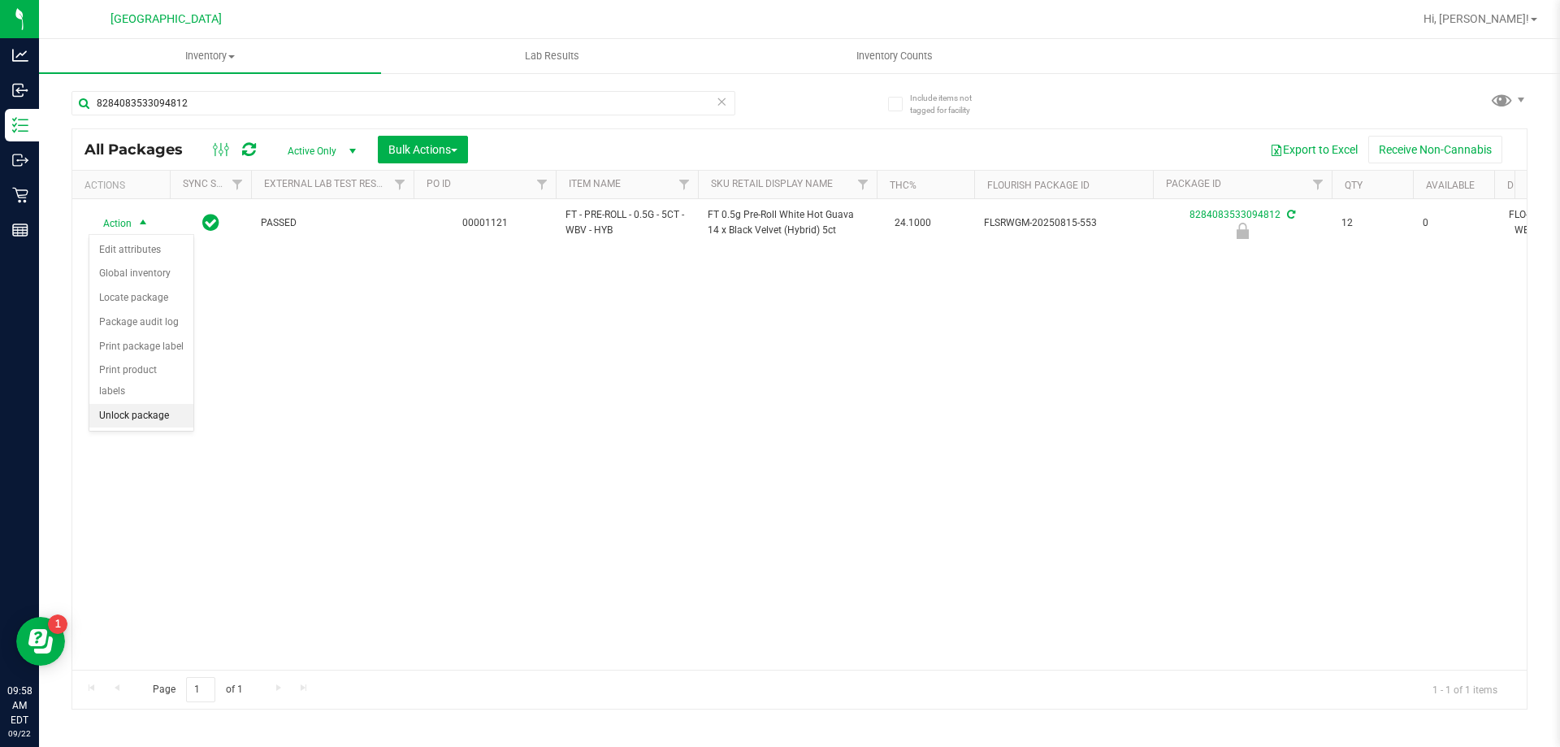
click at [131, 404] on li "Unlock package" at bounding box center [141, 416] width 104 height 24
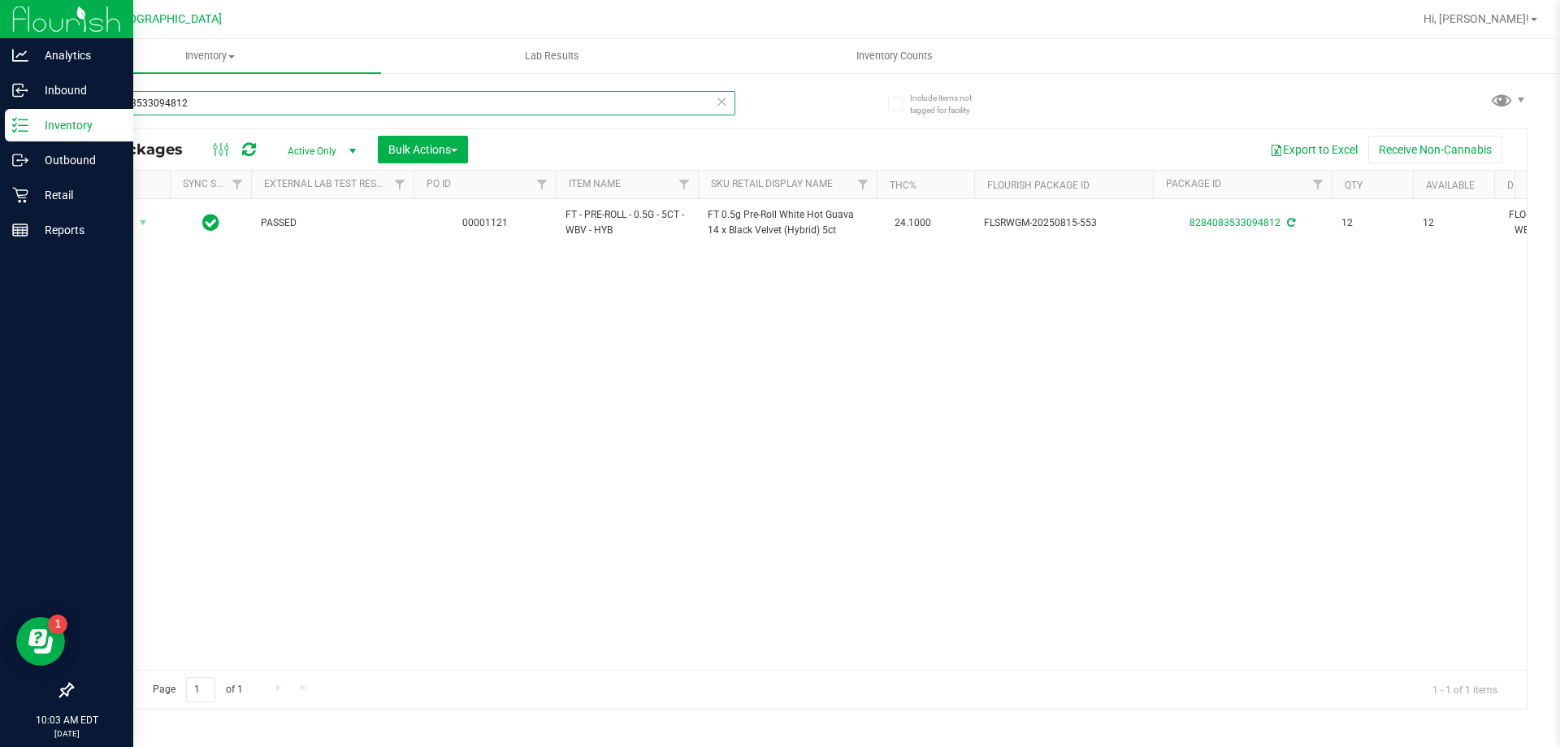
drag, startPoint x: 218, startPoint y: 103, endPoint x: 0, endPoint y: 111, distance: 217.9
click at [0, 111] on div "Analytics Inbound Inventory Outbound Retail Reports 10:03 AM EDT [DATE] 09/22 P…" at bounding box center [780, 373] width 1560 height 747
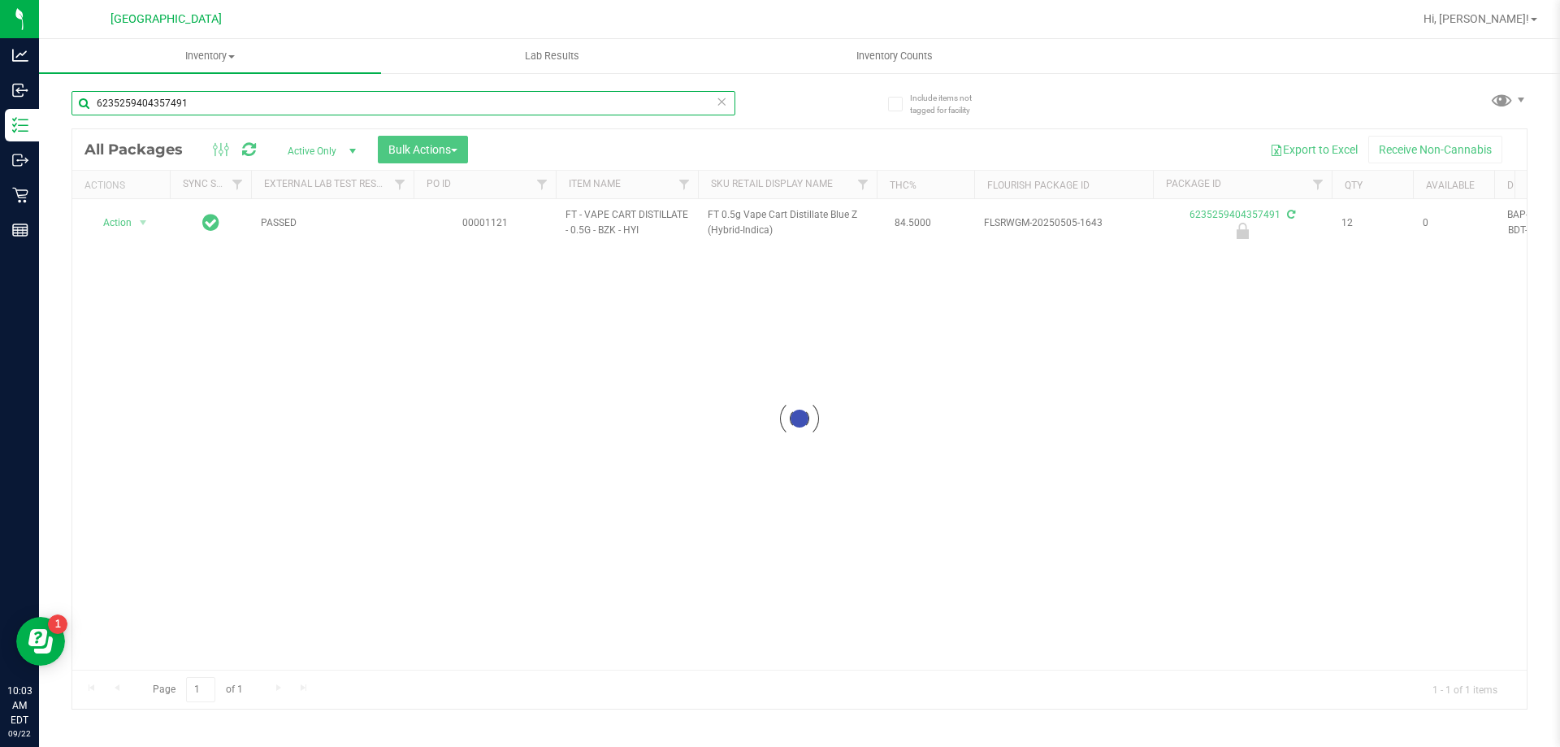
type input "6235259404357491"
click at [140, 224] on div at bounding box center [799, 418] width 1454 height 579
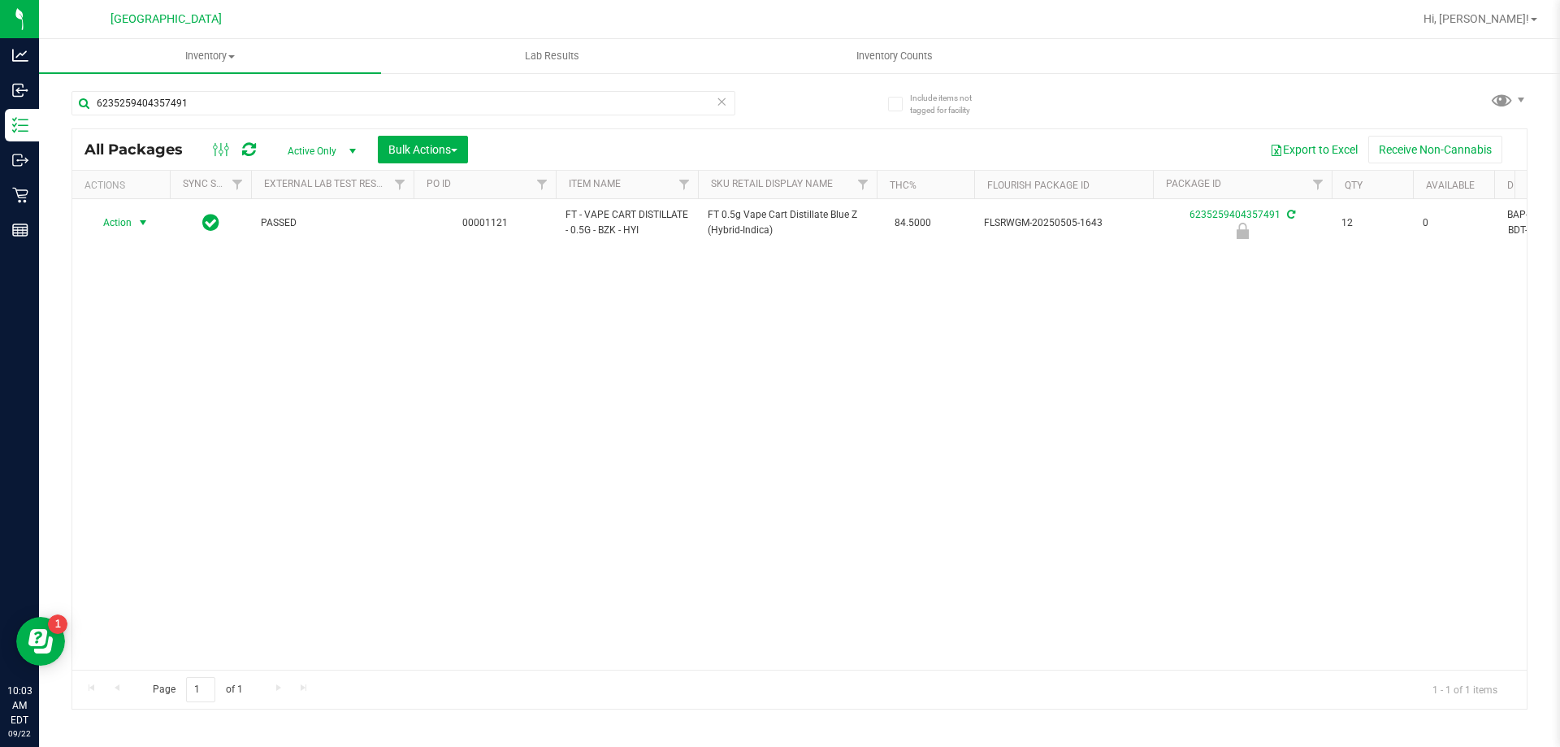
click at [140, 224] on div "Action Action Edit attributes Global inventory Locate package Package audit log…" at bounding box center [121, 222] width 78 height 23
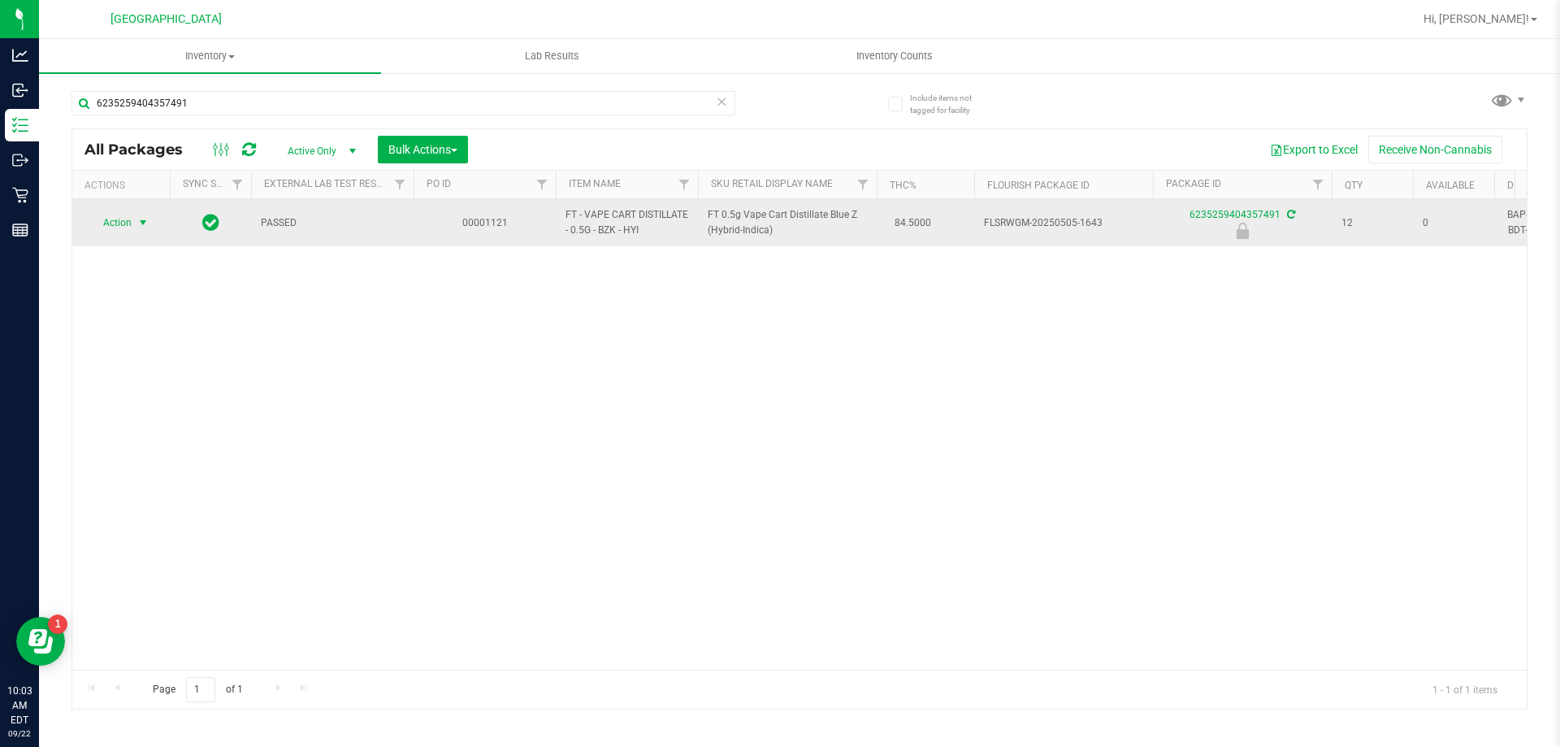
click at [124, 216] on span "Action" at bounding box center [111, 222] width 44 height 23
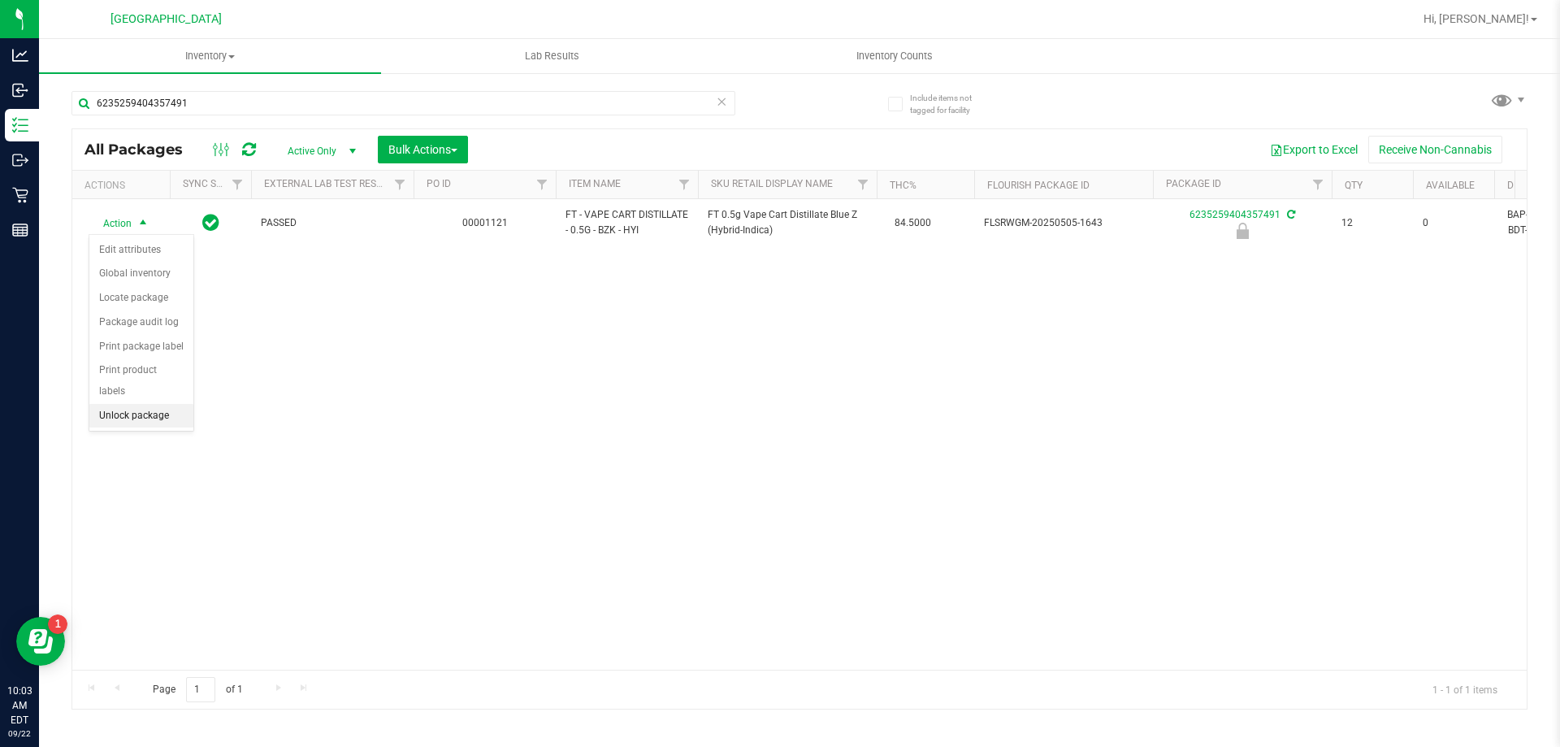
click at [116, 404] on li "Unlock package" at bounding box center [141, 416] width 104 height 24
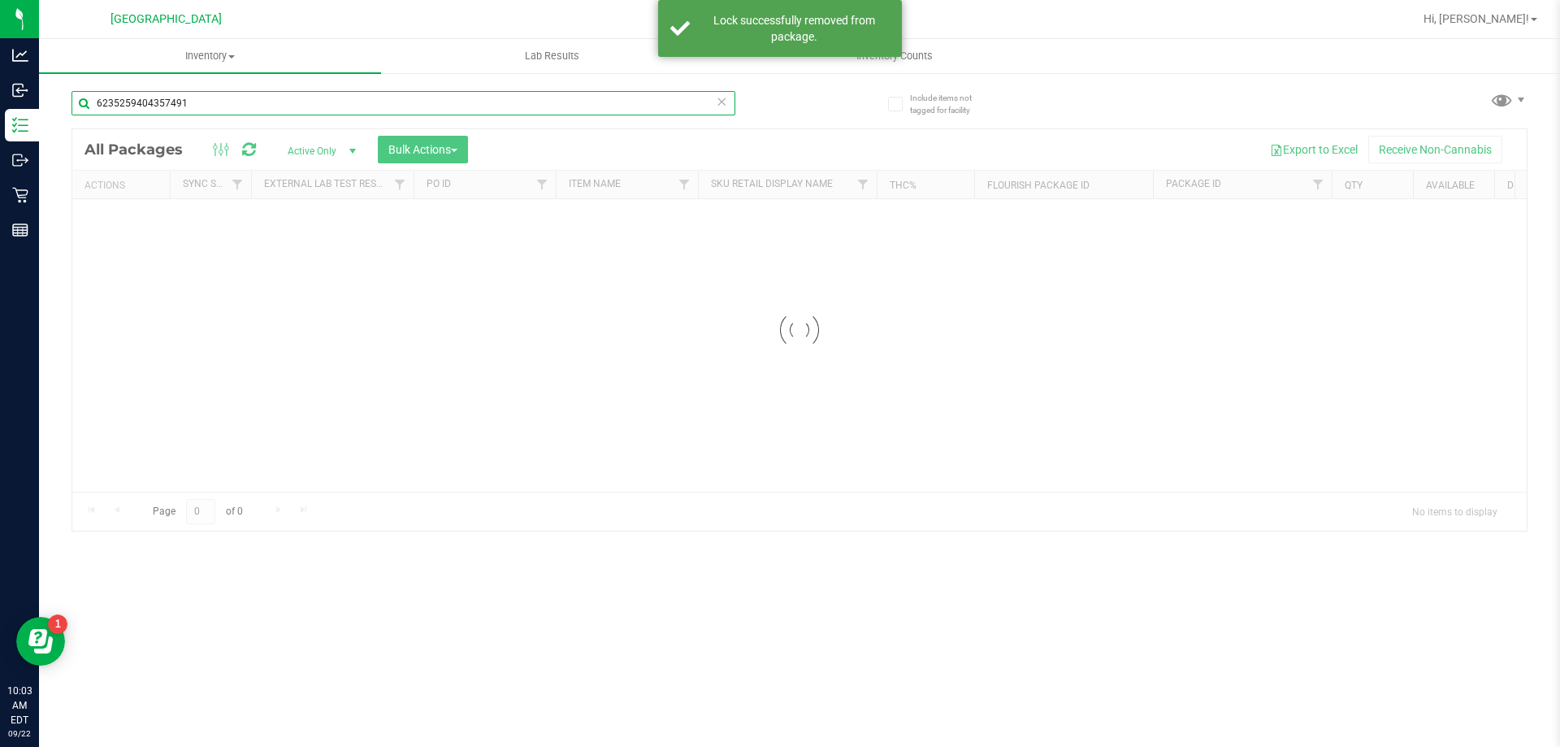
drag, startPoint x: 228, startPoint y: 105, endPoint x: 46, endPoint y: 103, distance: 182.0
click at [49, 104] on div "Include items not tagged for facility 6235259404357491 Loading... All Packages …" at bounding box center [799, 320] width 1521 height 496
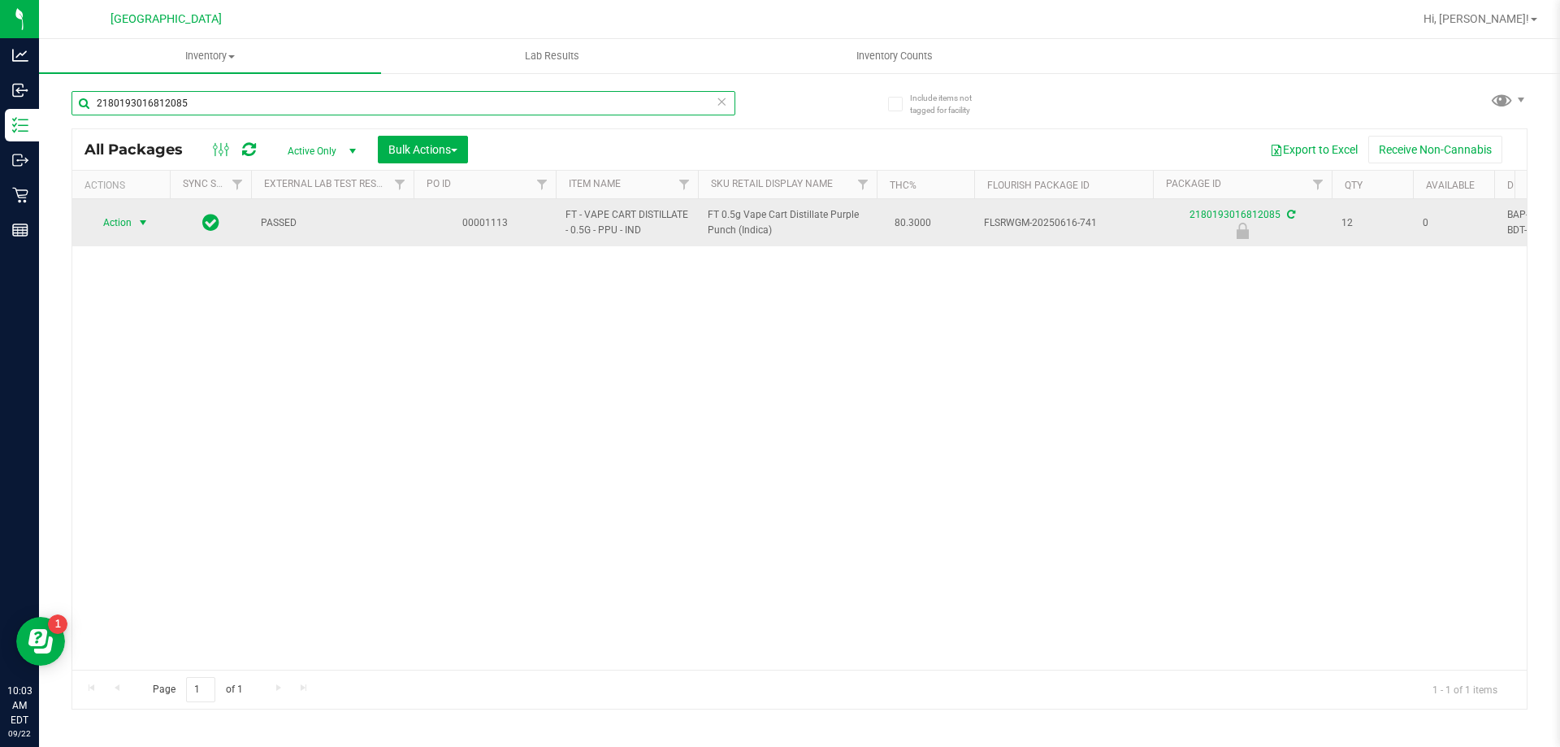
type input "2180193016812085"
click at [131, 217] on span "Action" at bounding box center [111, 222] width 44 height 23
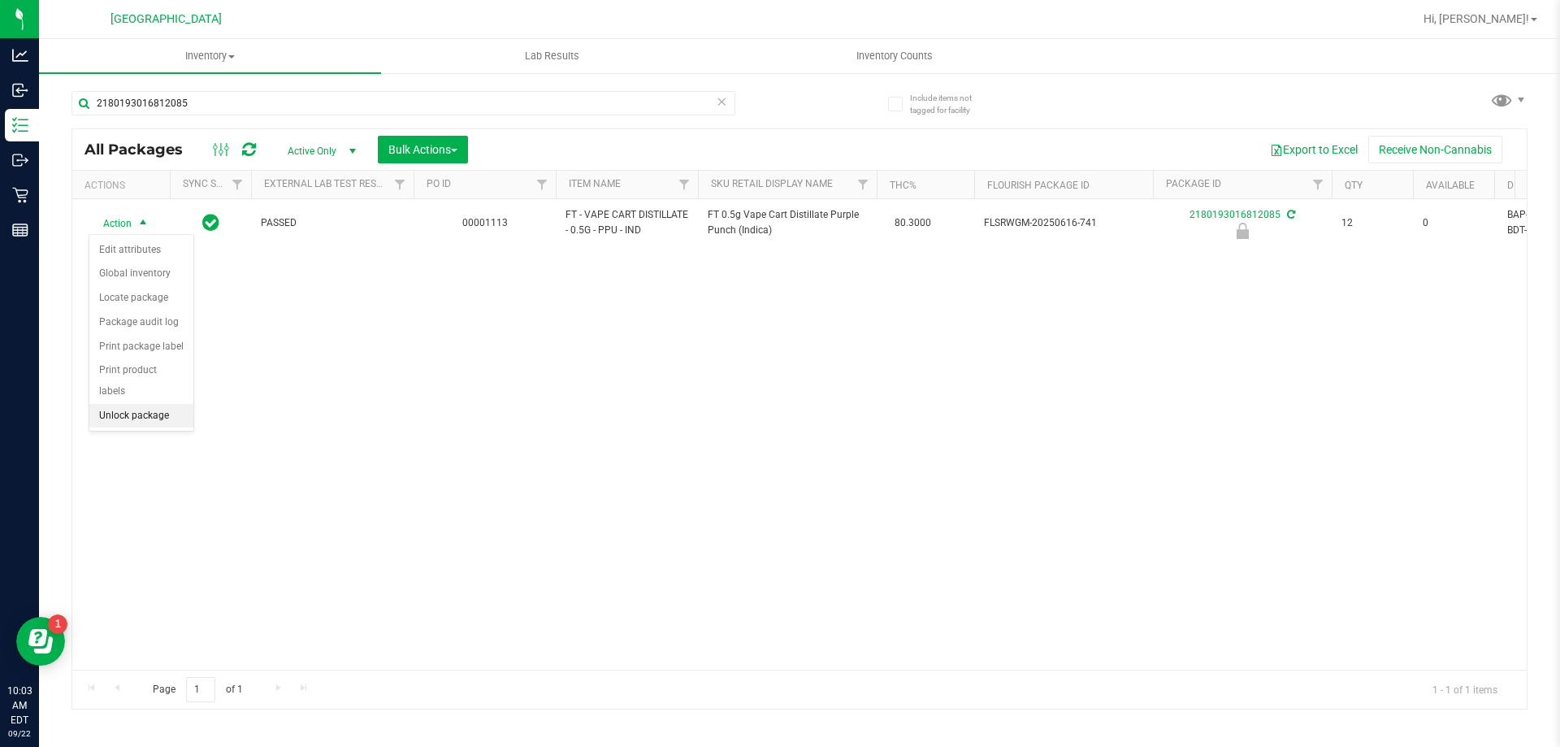
click at [143, 404] on li "Unlock package" at bounding box center [141, 416] width 104 height 24
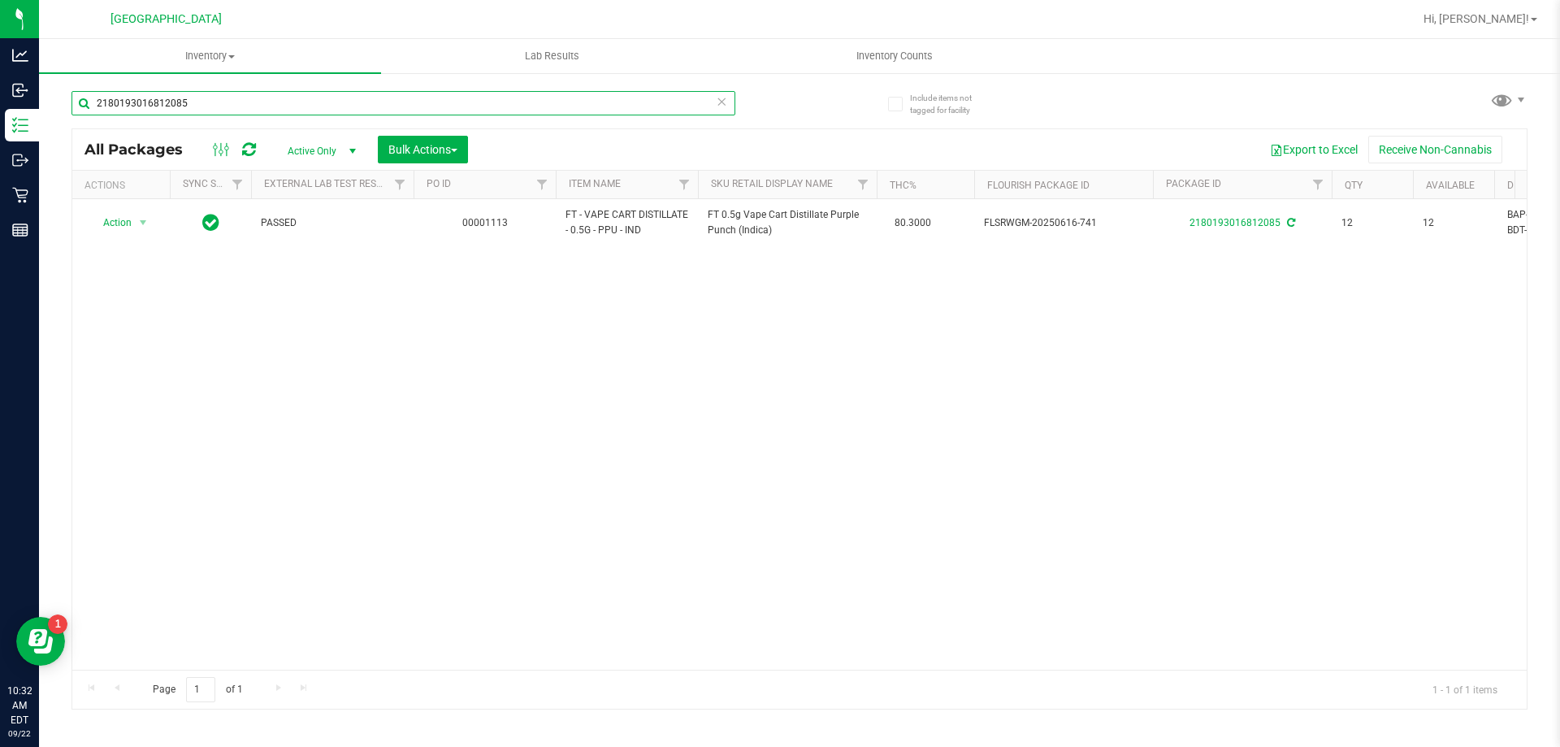
drag, startPoint x: 228, startPoint y: 91, endPoint x: 41, endPoint y: 111, distance: 188.0
click at [51, 114] on div "Include items not tagged for facility 2180193016812085 All Packages Active Only…" at bounding box center [799, 320] width 1521 height 496
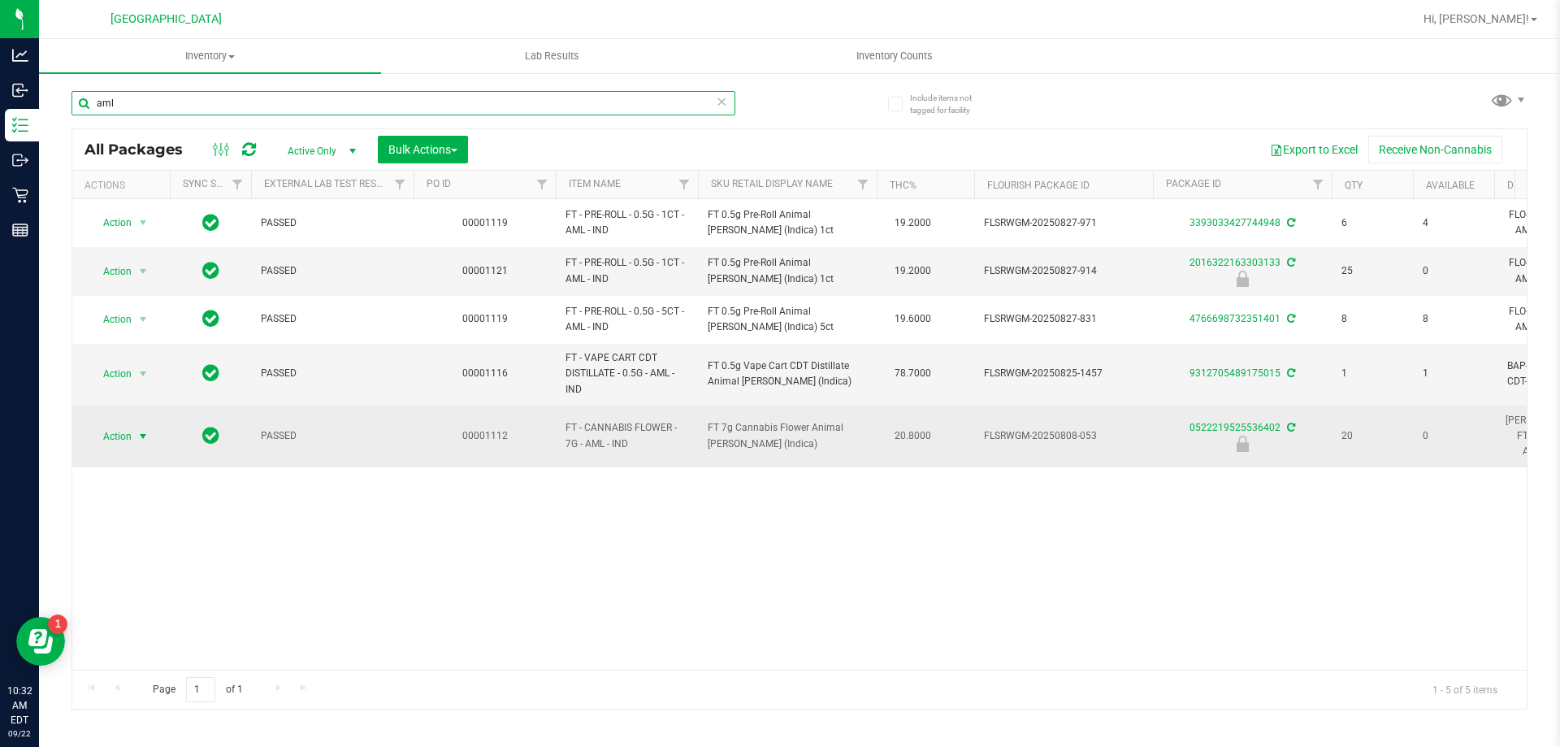
type input "aml"
click at [129, 429] on span "Action" at bounding box center [111, 436] width 44 height 23
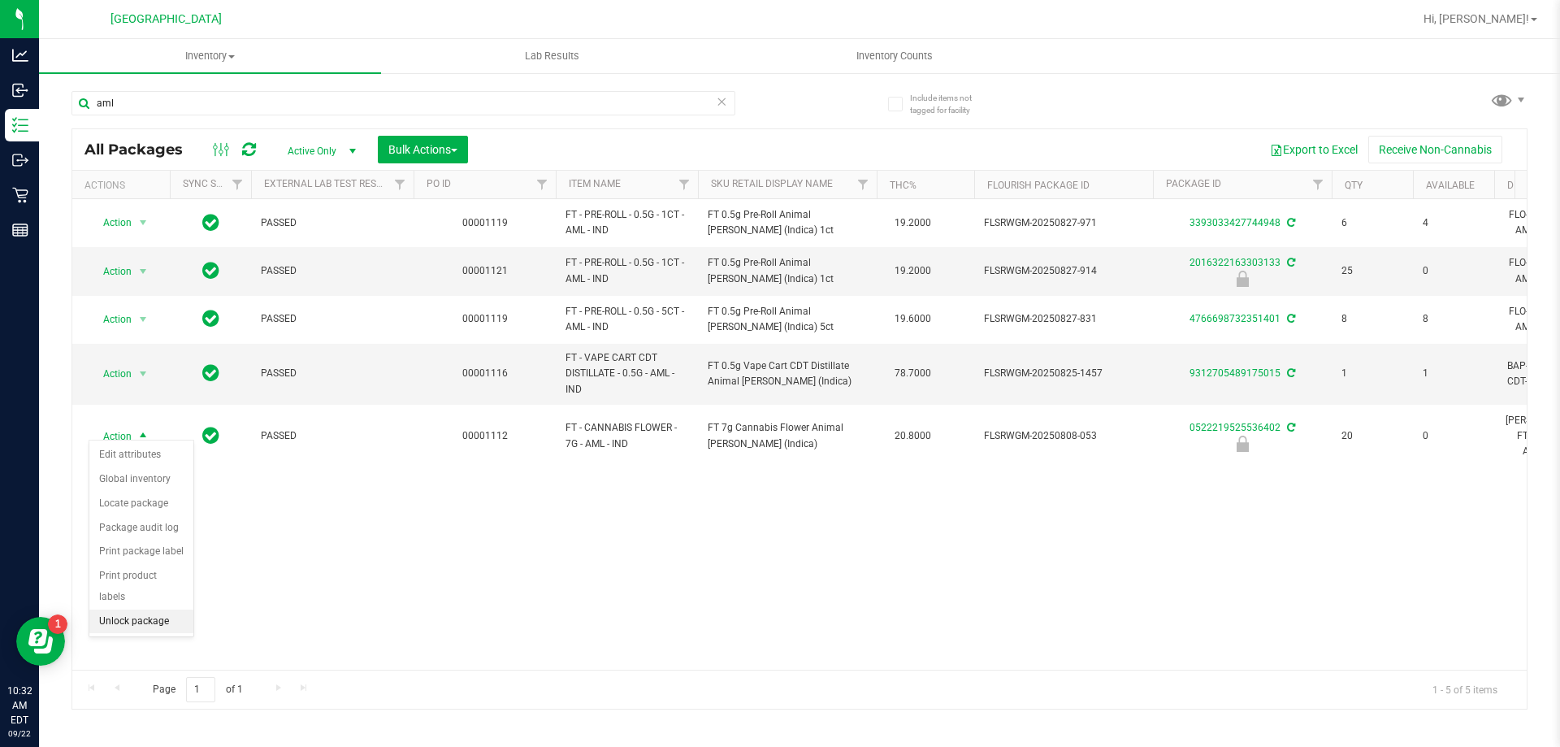
click at [139, 609] on li "Unlock package" at bounding box center [141, 621] width 104 height 24
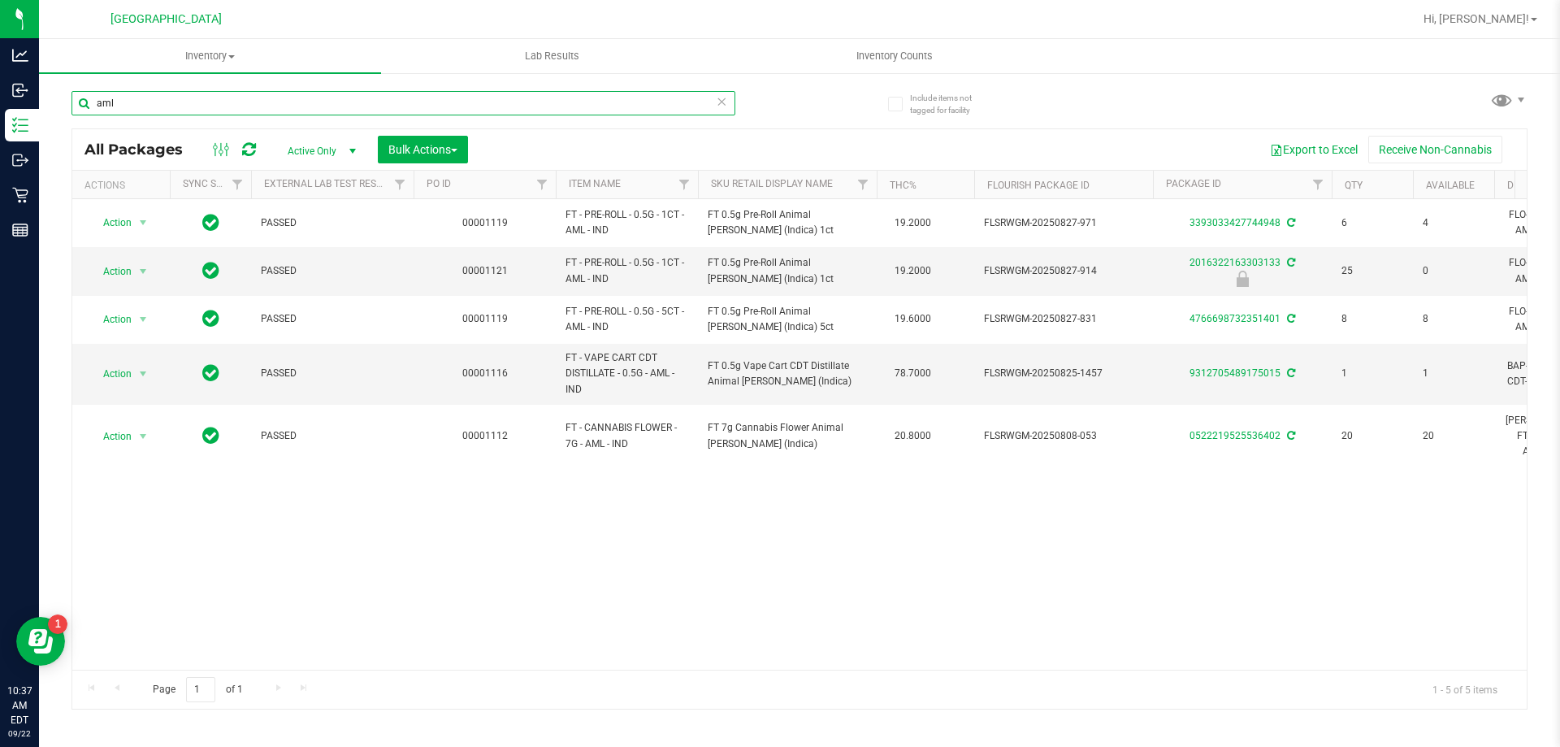
drag, startPoint x: 128, startPoint y: 111, endPoint x: 55, endPoint y: 113, distance: 72.4
click at [55, 113] on div "Include items not tagged for facility aml All Packages Active Only Active Only …" at bounding box center [799, 320] width 1521 height 496
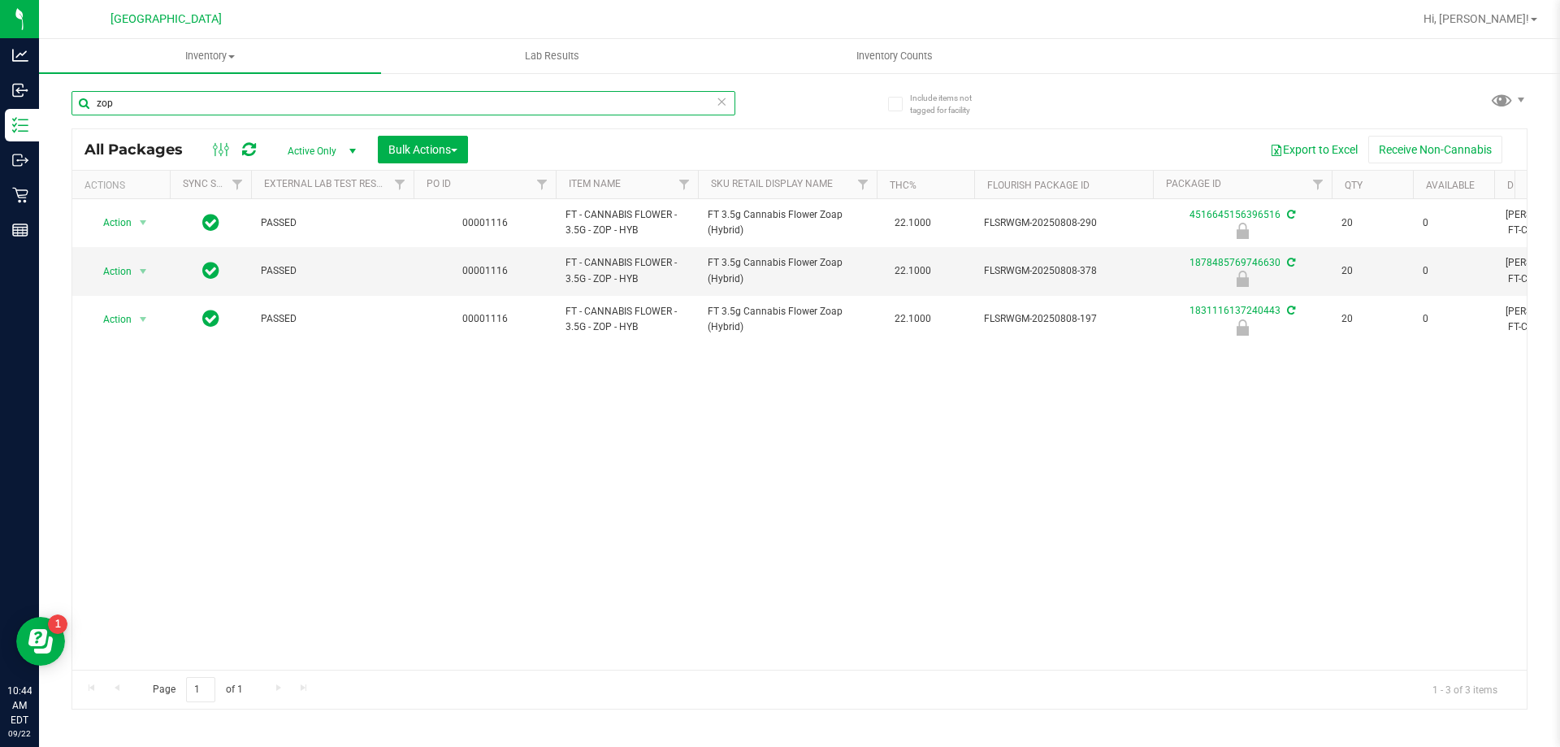
drag, startPoint x: 137, startPoint y: 106, endPoint x: 59, endPoint y: 113, distance: 79.1
click at [59, 113] on div "Include items not tagged for facility zop All Packages Active Only Active Only …" at bounding box center [799, 320] width 1521 height 496
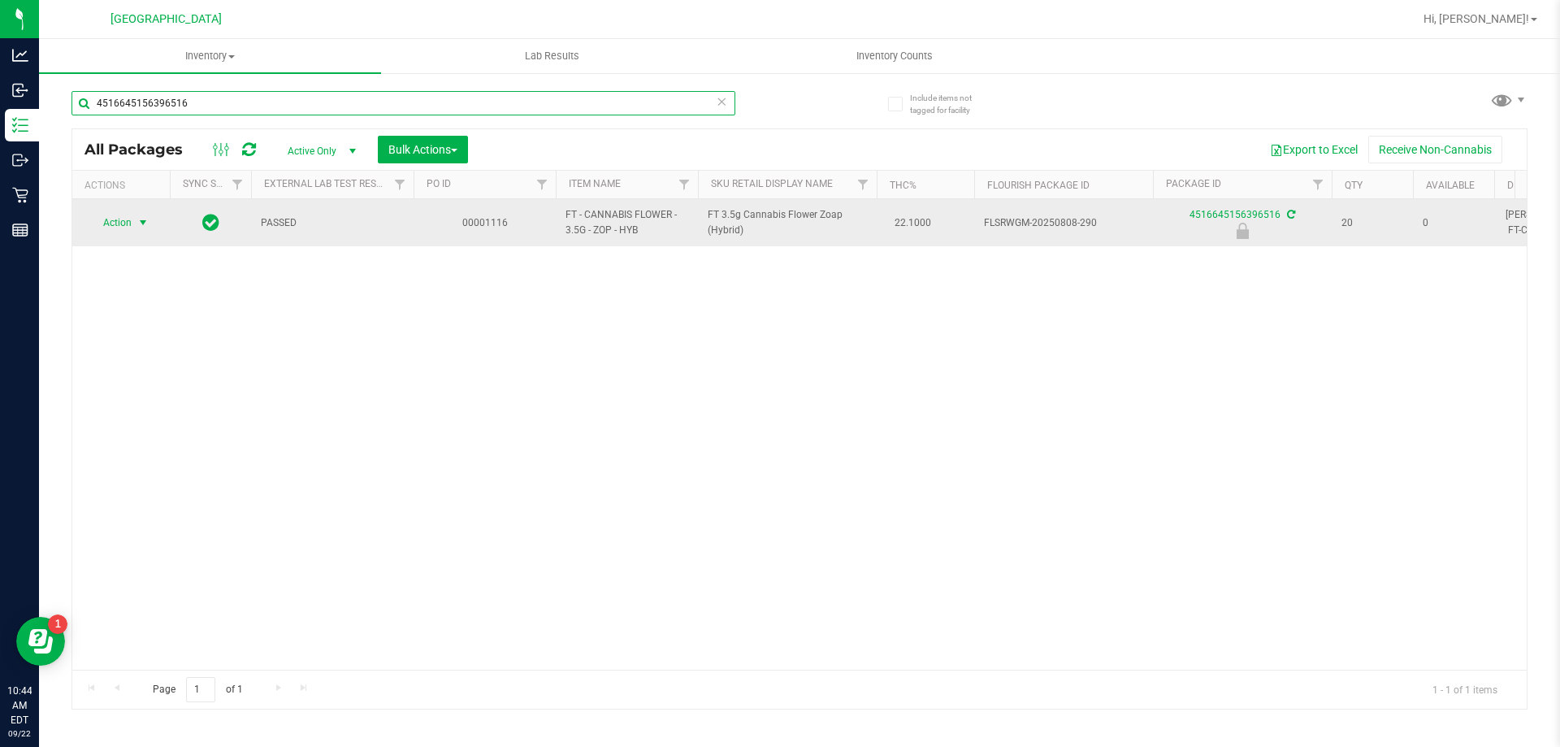
type input "4516645156396516"
click at [128, 223] on span "Action" at bounding box center [111, 222] width 44 height 23
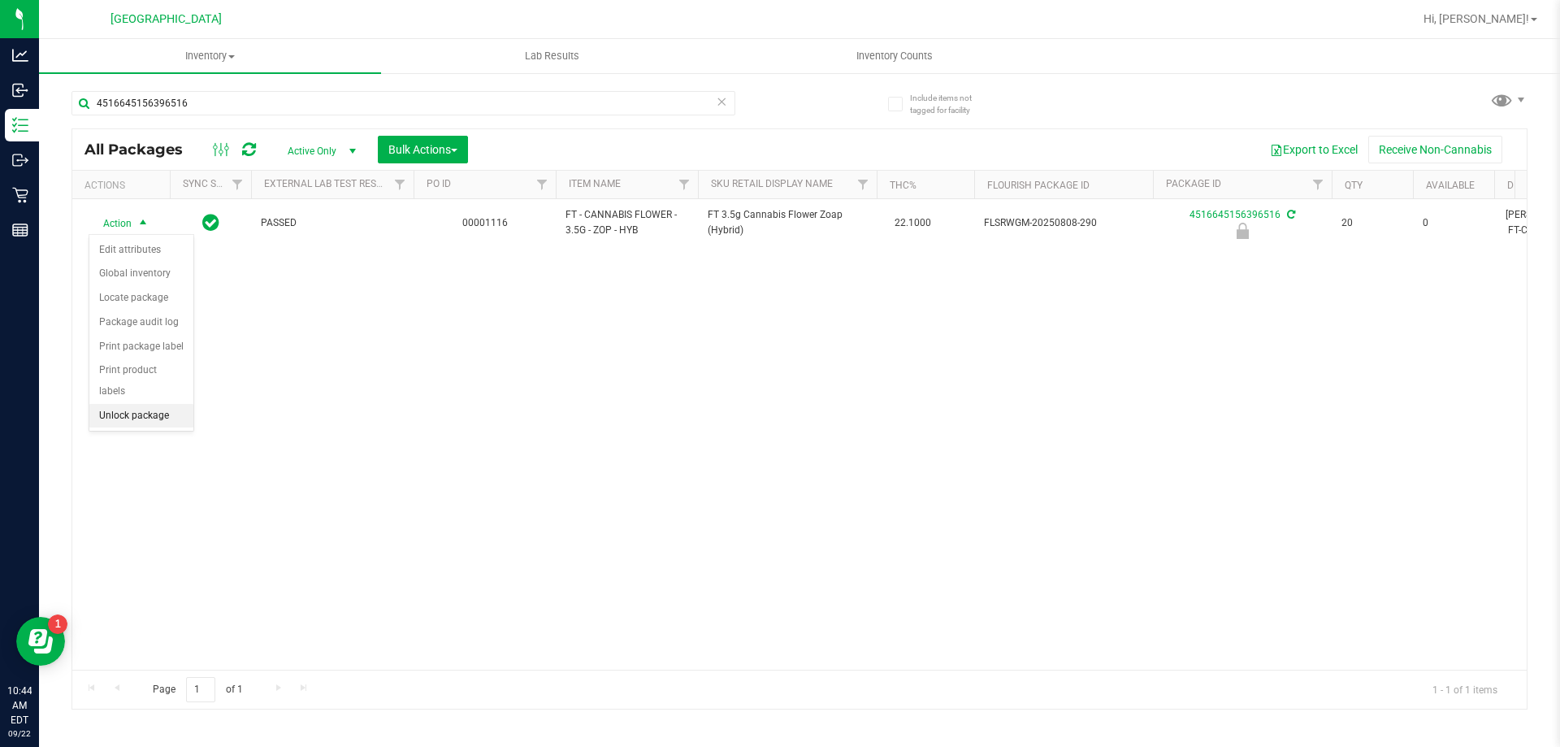
click at [124, 404] on li "Unlock package" at bounding box center [141, 416] width 104 height 24
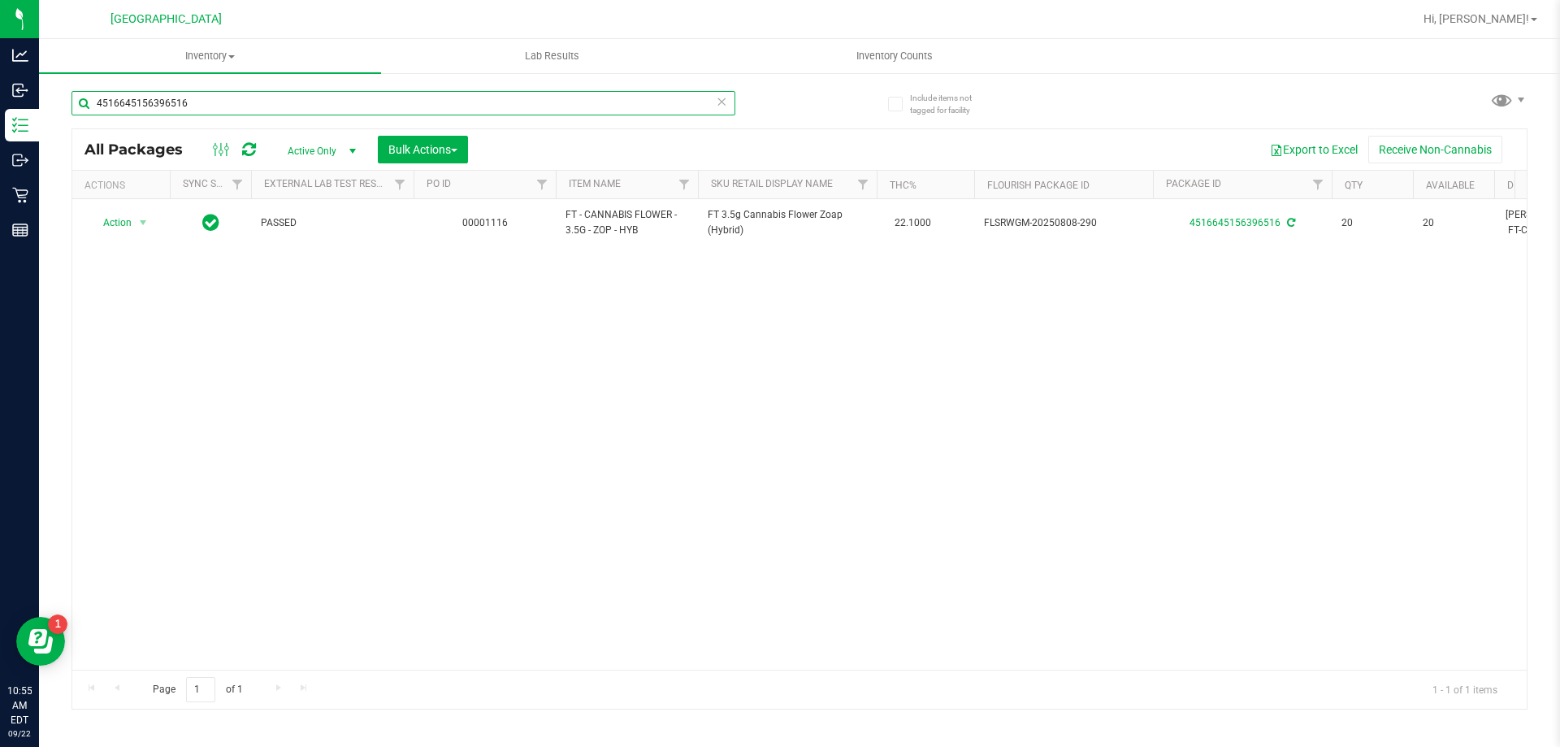
drag, startPoint x: 231, startPoint y: 96, endPoint x: 837, endPoint y: 138, distance: 607.6
click at [57, 104] on div "Include items not tagged for facility 4516645156396516 All Packages Active Only…" at bounding box center [799, 320] width 1521 height 496
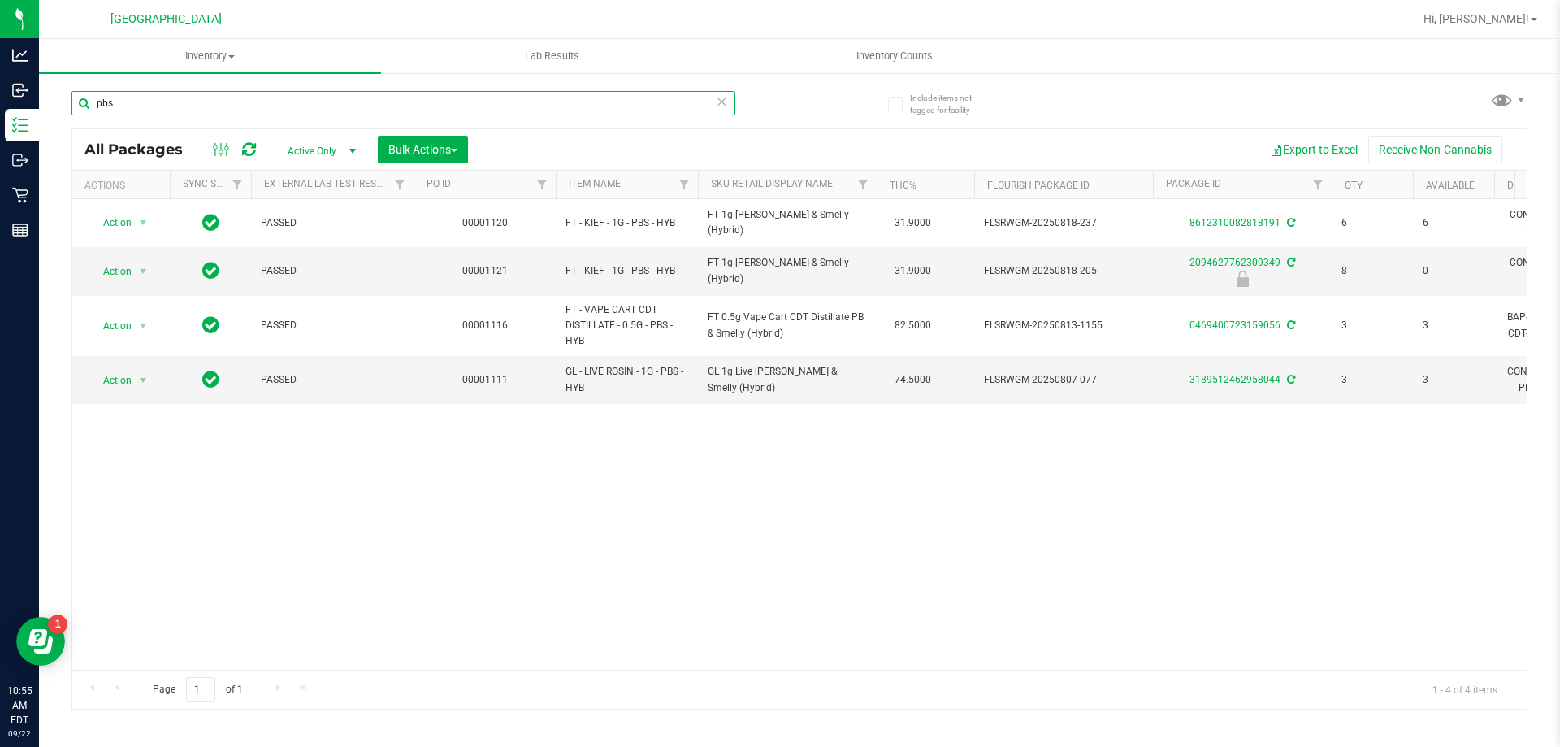
drag, startPoint x: 167, startPoint y: 106, endPoint x: 72, endPoint y: 115, distance: 95.4
click at [72, 115] on input "pbs" at bounding box center [404, 103] width 664 height 24
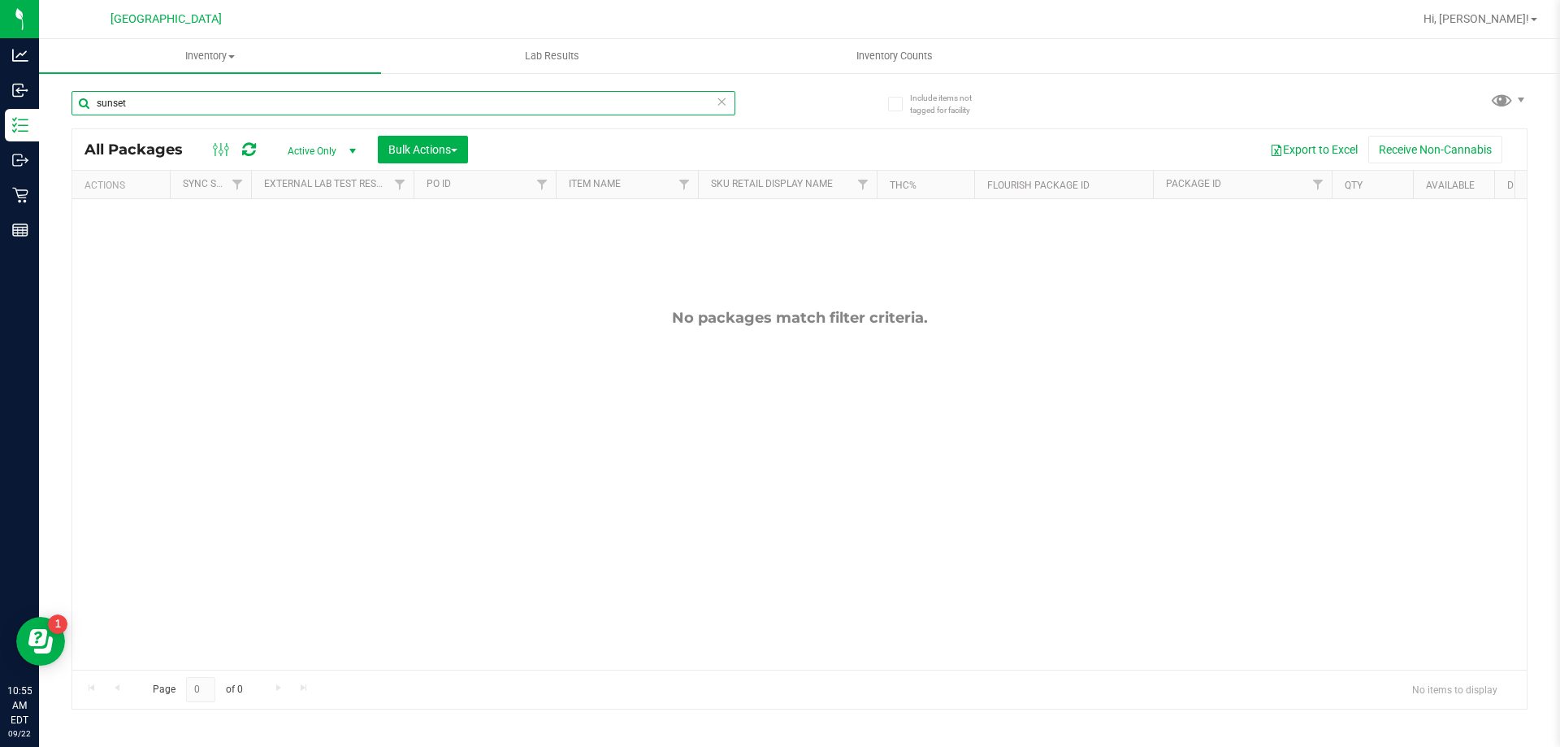
drag, startPoint x: 132, startPoint y: 107, endPoint x: 65, endPoint y: 107, distance: 66.6
click at [65, 107] on div "Include items not tagged for facility sunset All Packages Active Only Active On…" at bounding box center [799, 320] width 1521 height 496
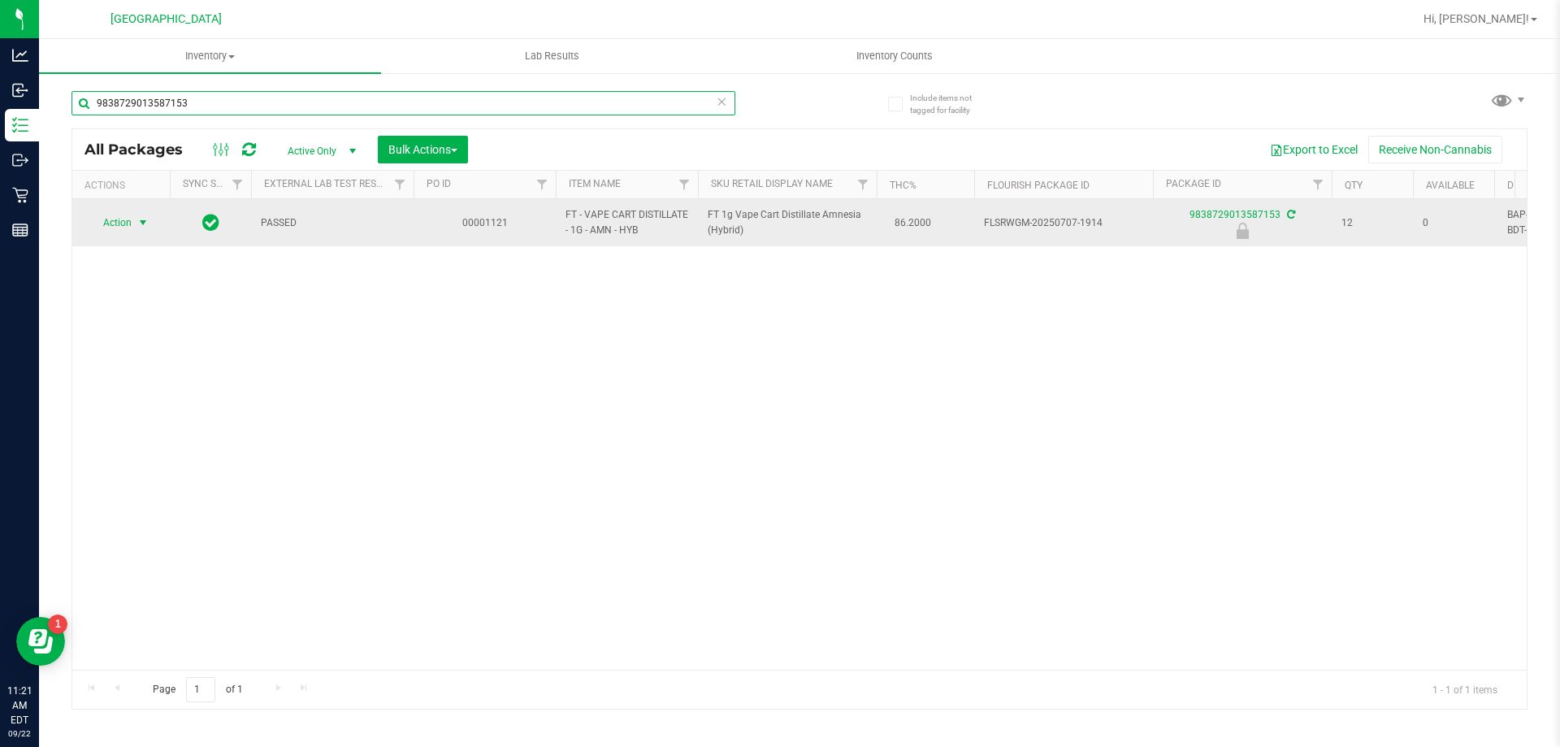
type input "9838729013587153"
click at [140, 219] on span "select" at bounding box center [143, 222] width 13 height 13
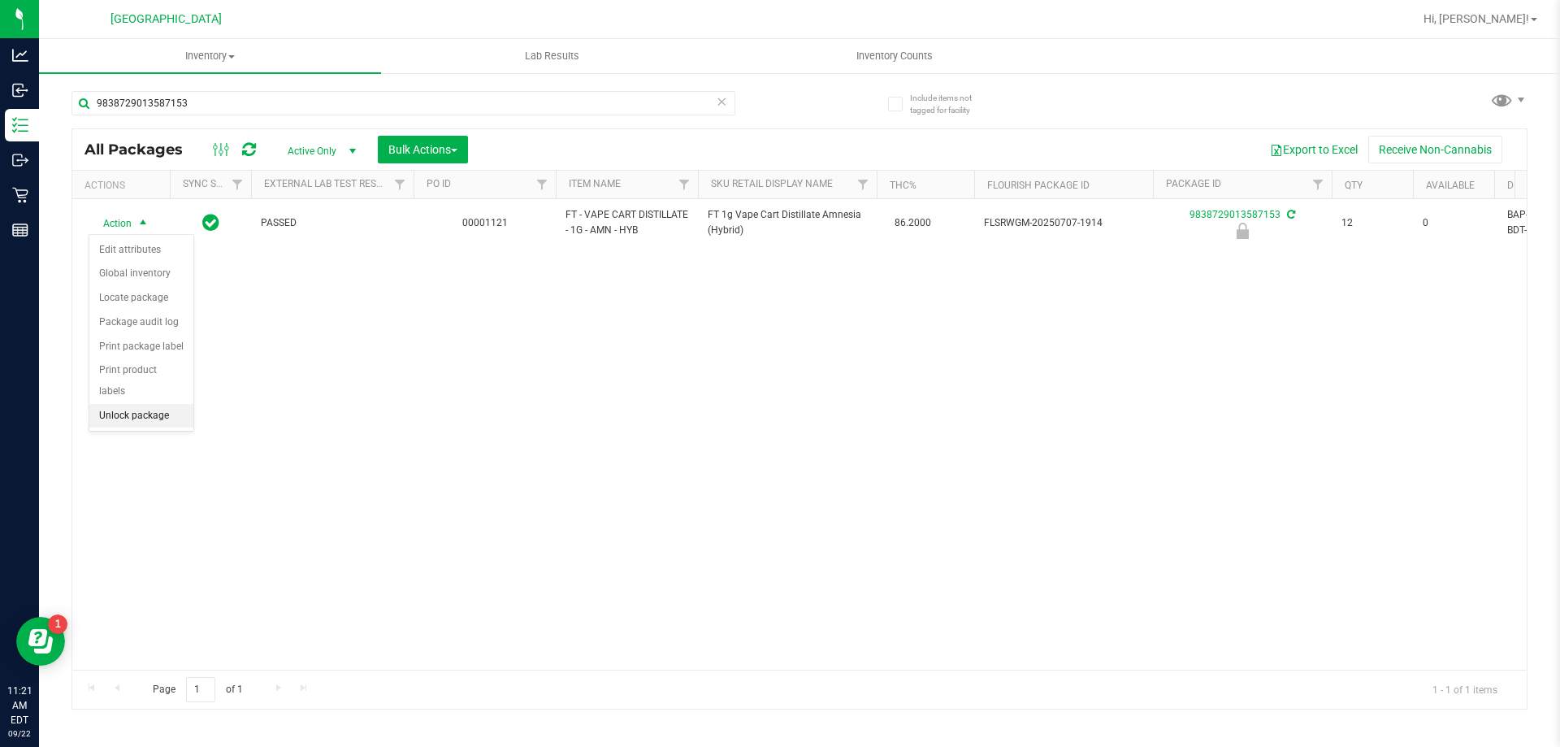
click at [128, 404] on li "Unlock package" at bounding box center [141, 416] width 104 height 24
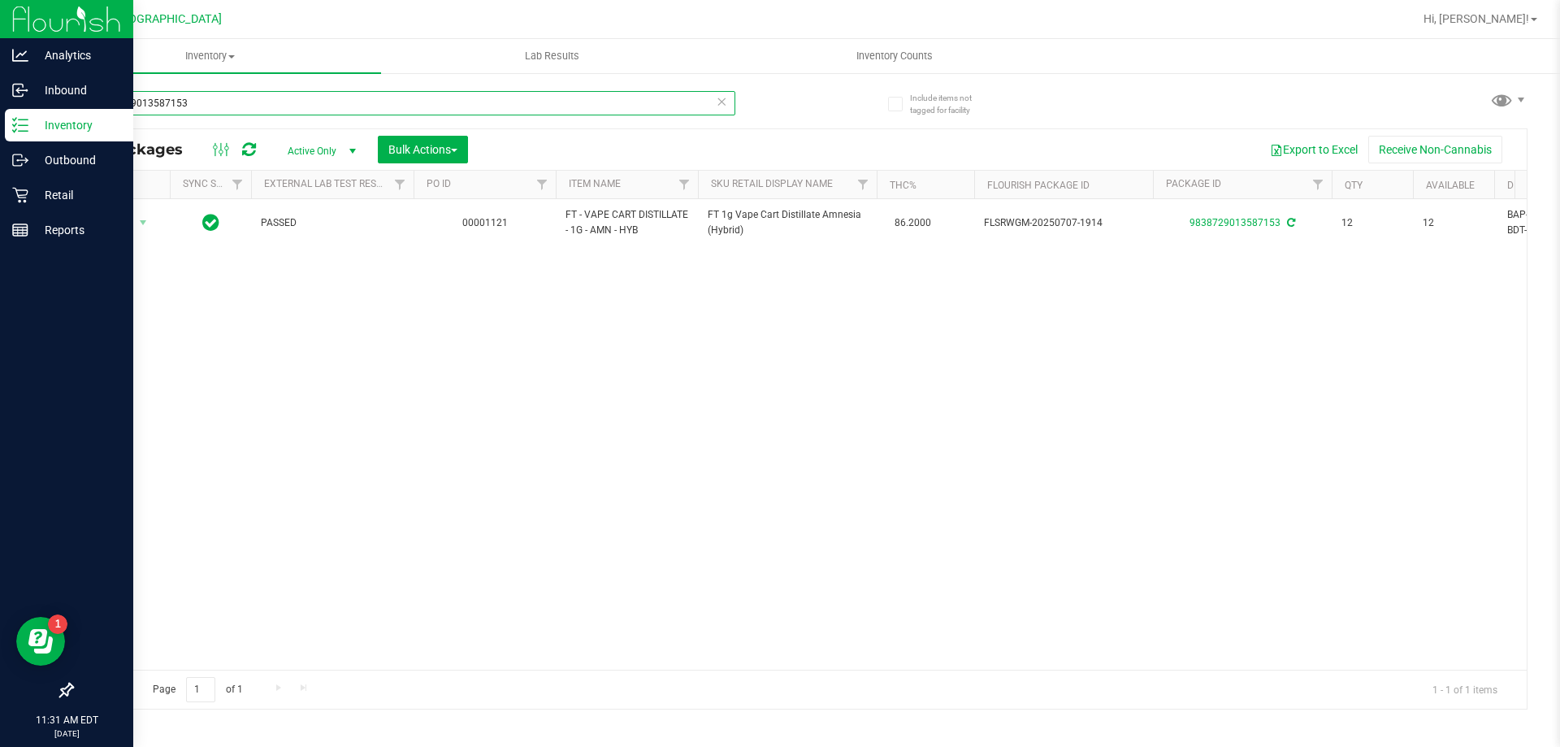
drag, startPoint x: 210, startPoint y: 103, endPoint x: 32, endPoint y: 116, distance: 179.2
click at [57, 117] on div "Include items not tagged for facility 9838729013587153 All Packages Active Only…" at bounding box center [799, 320] width 1521 height 496
click at [33, 116] on p "Inventory" at bounding box center [77, 125] width 98 height 20
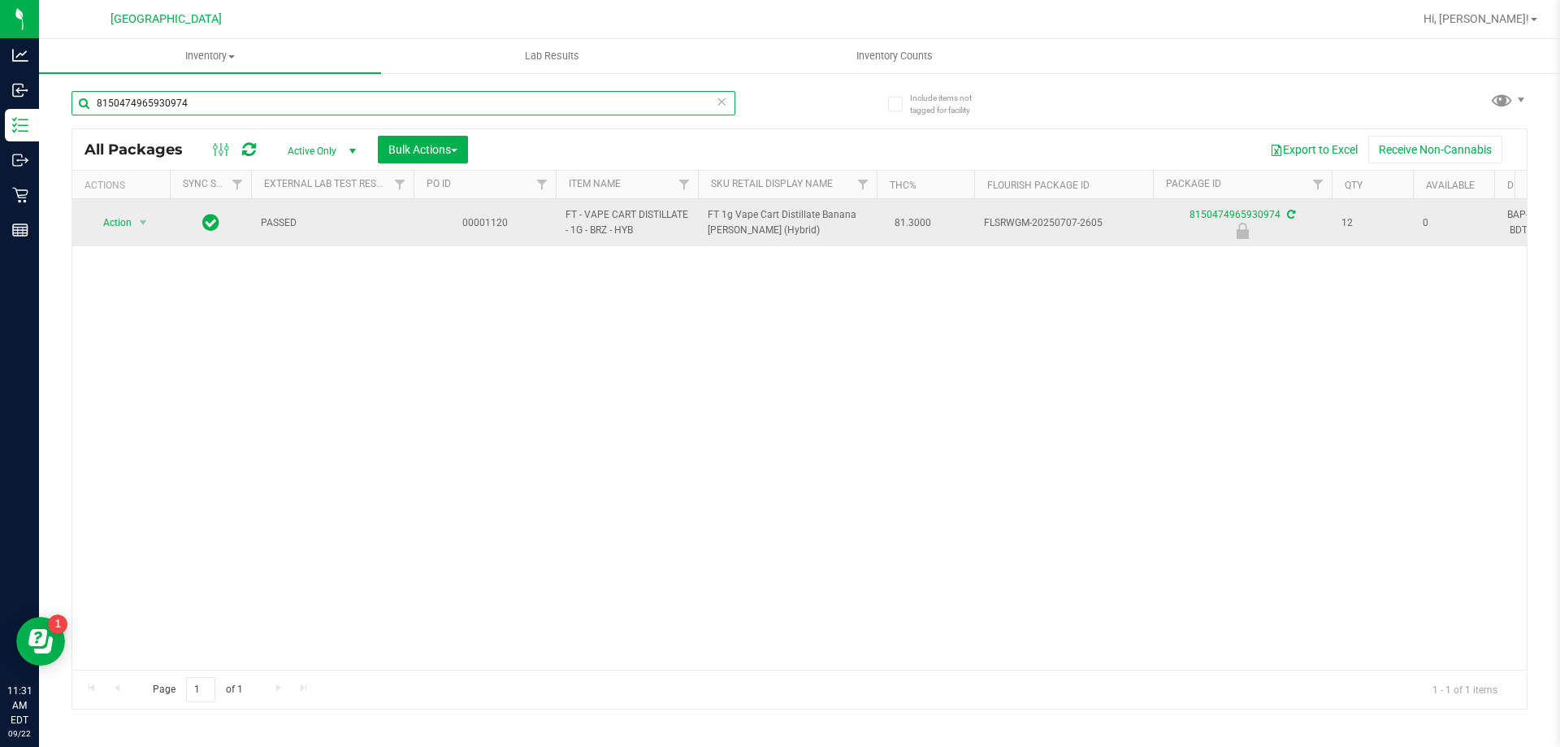
type input "8150474965930974"
click at [106, 226] on span "Action" at bounding box center [111, 222] width 44 height 23
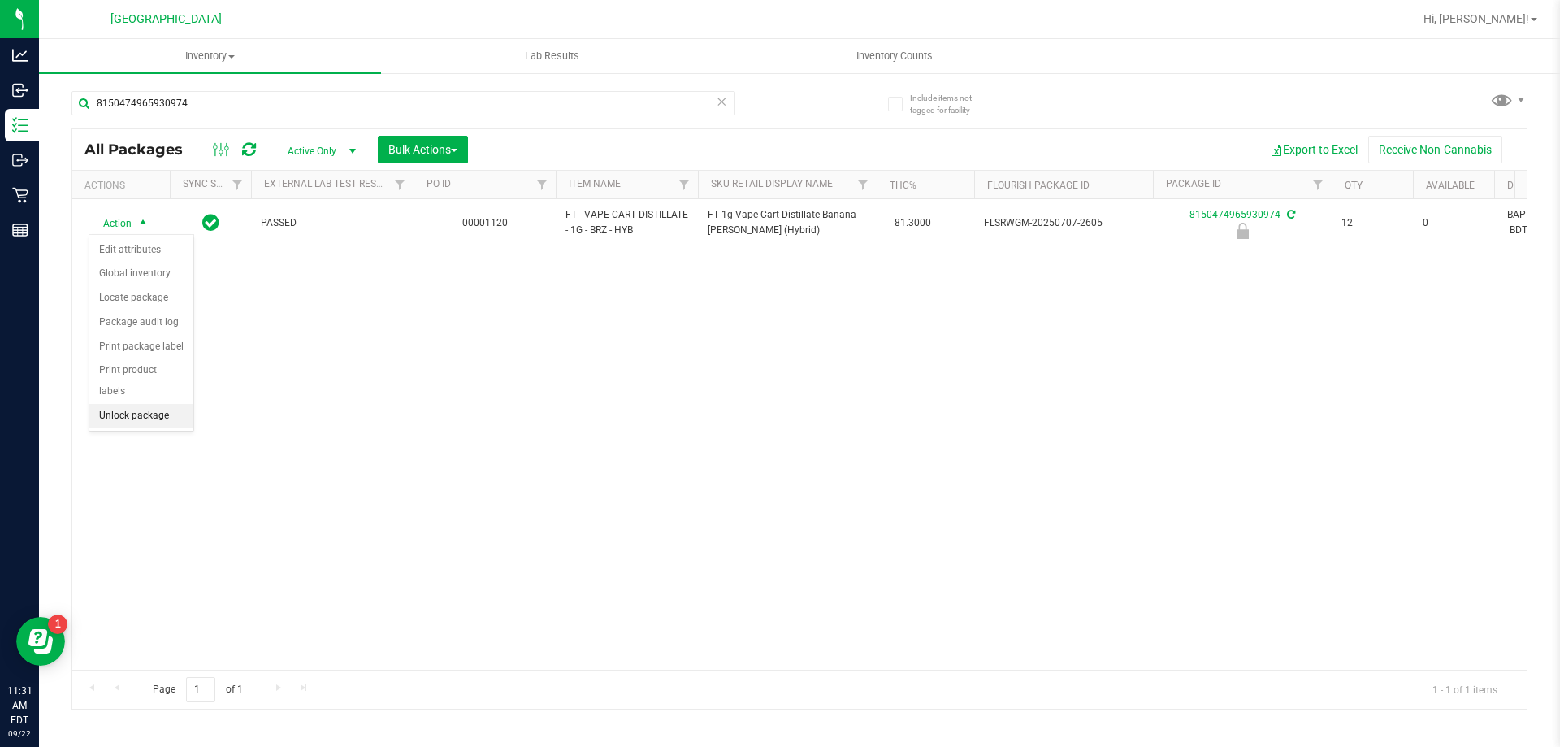
click at [166, 404] on li "Unlock package" at bounding box center [141, 416] width 104 height 24
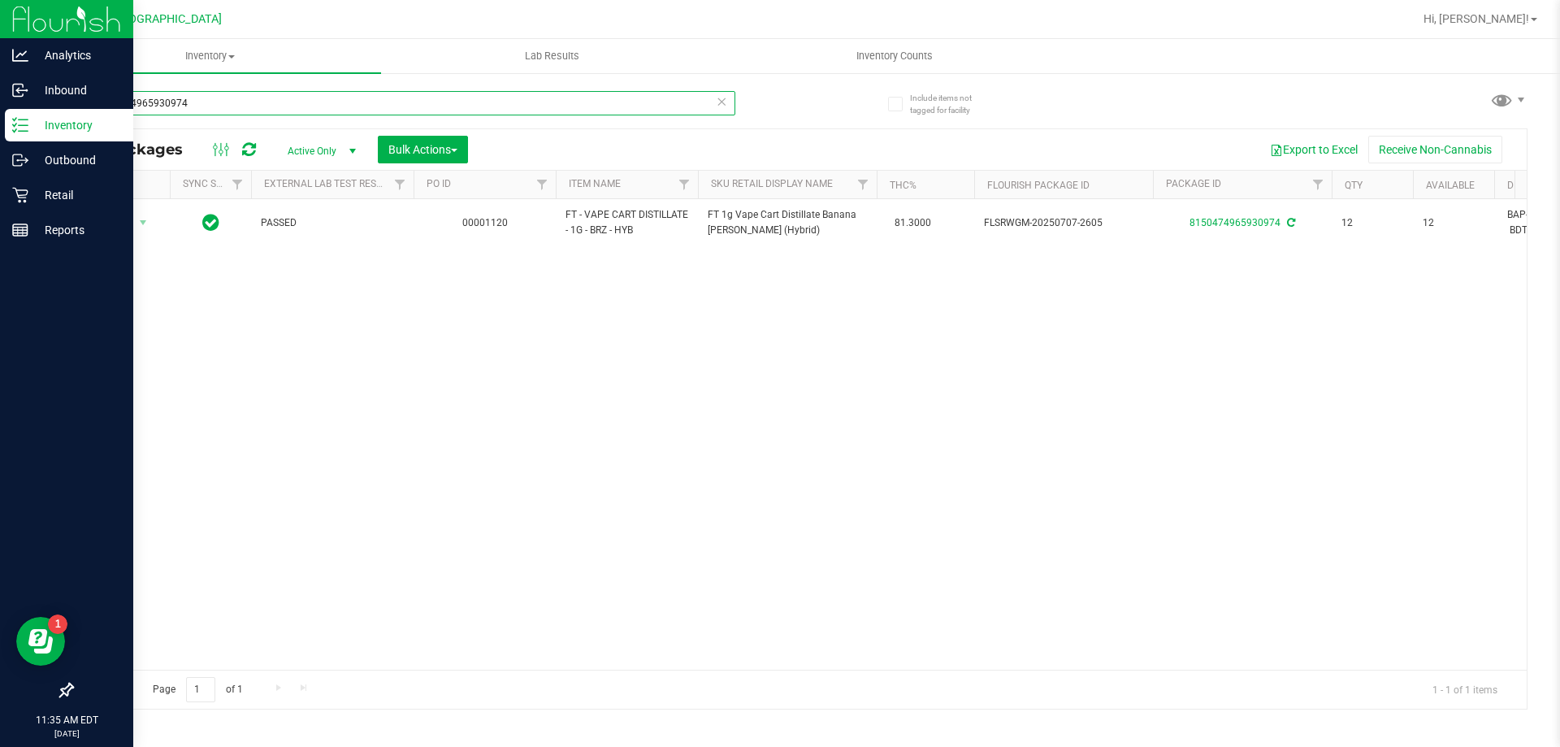
drag, startPoint x: 0, startPoint y: 122, endPoint x: 76, endPoint y: 115, distance: 76.7
click at [6, 122] on div "Analytics Inbound Inventory Outbound Retail Reports 11:35 AM EDT 09/22/2025 09/…" at bounding box center [780, 373] width 1560 height 747
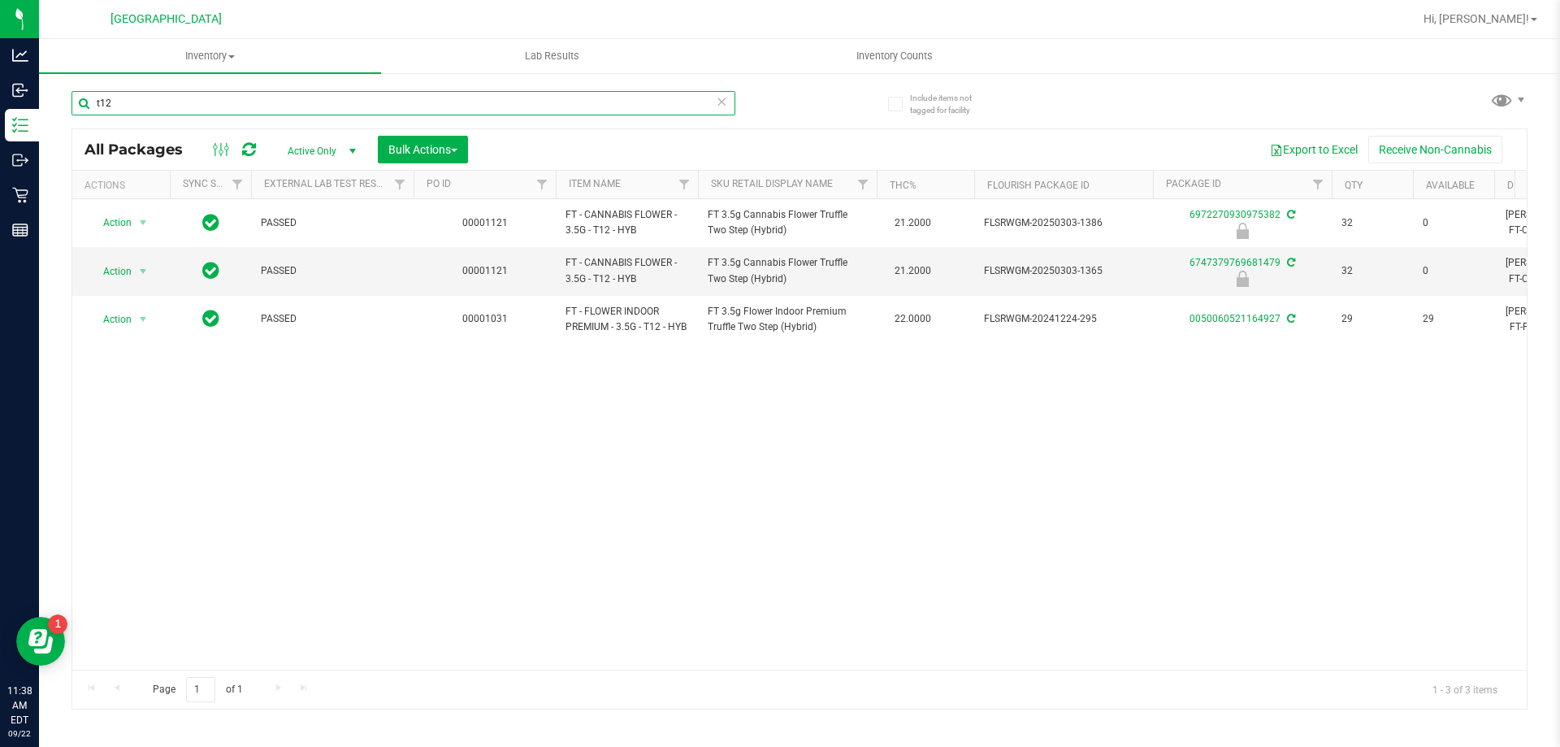
drag, startPoint x: 162, startPoint y: 106, endPoint x: 74, endPoint y: 106, distance: 87.8
click at [74, 106] on input "t12" at bounding box center [404, 103] width 664 height 24
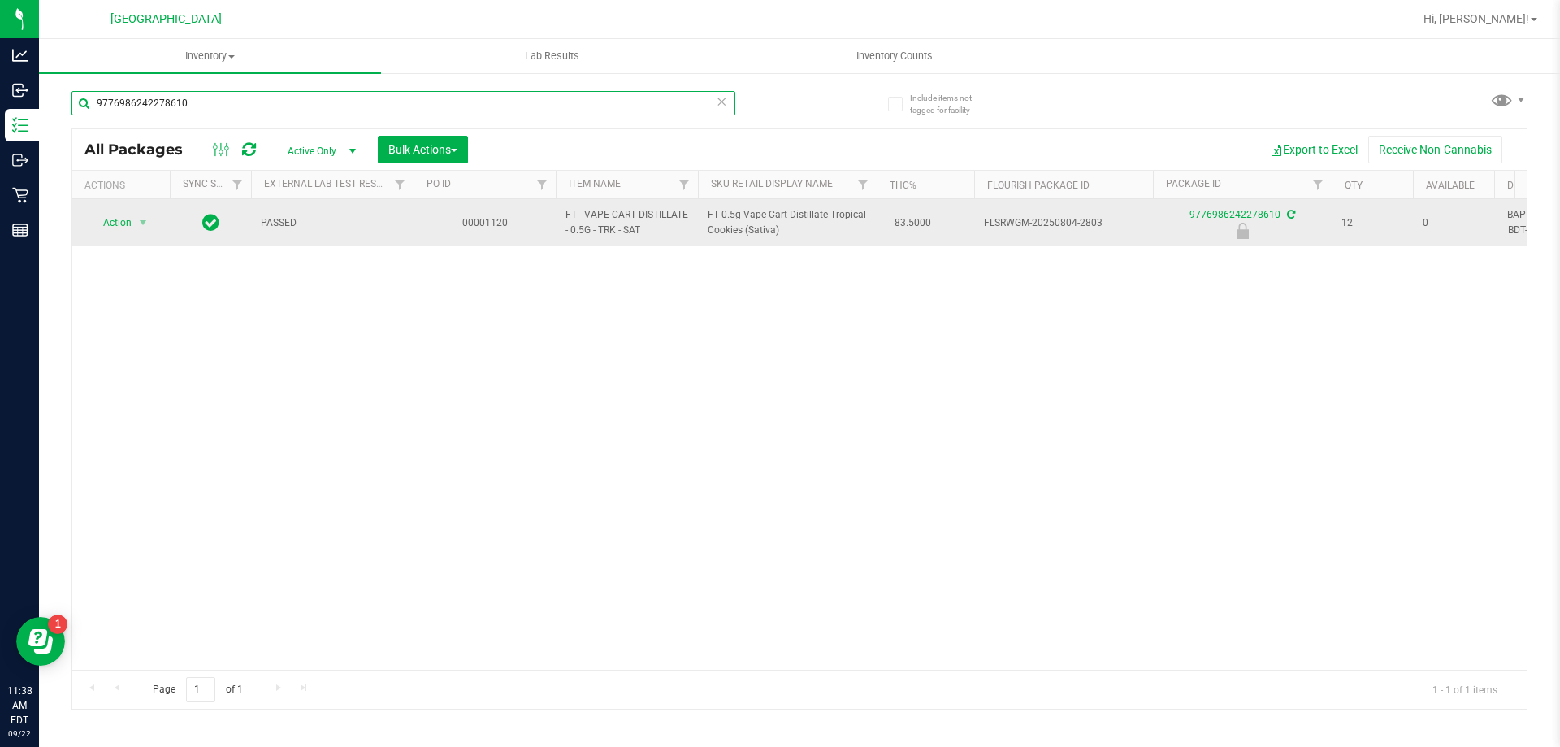
type input "9776986242278610"
click at [122, 223] on span "Action" at bounding box center [111, 222] width 44 height 23
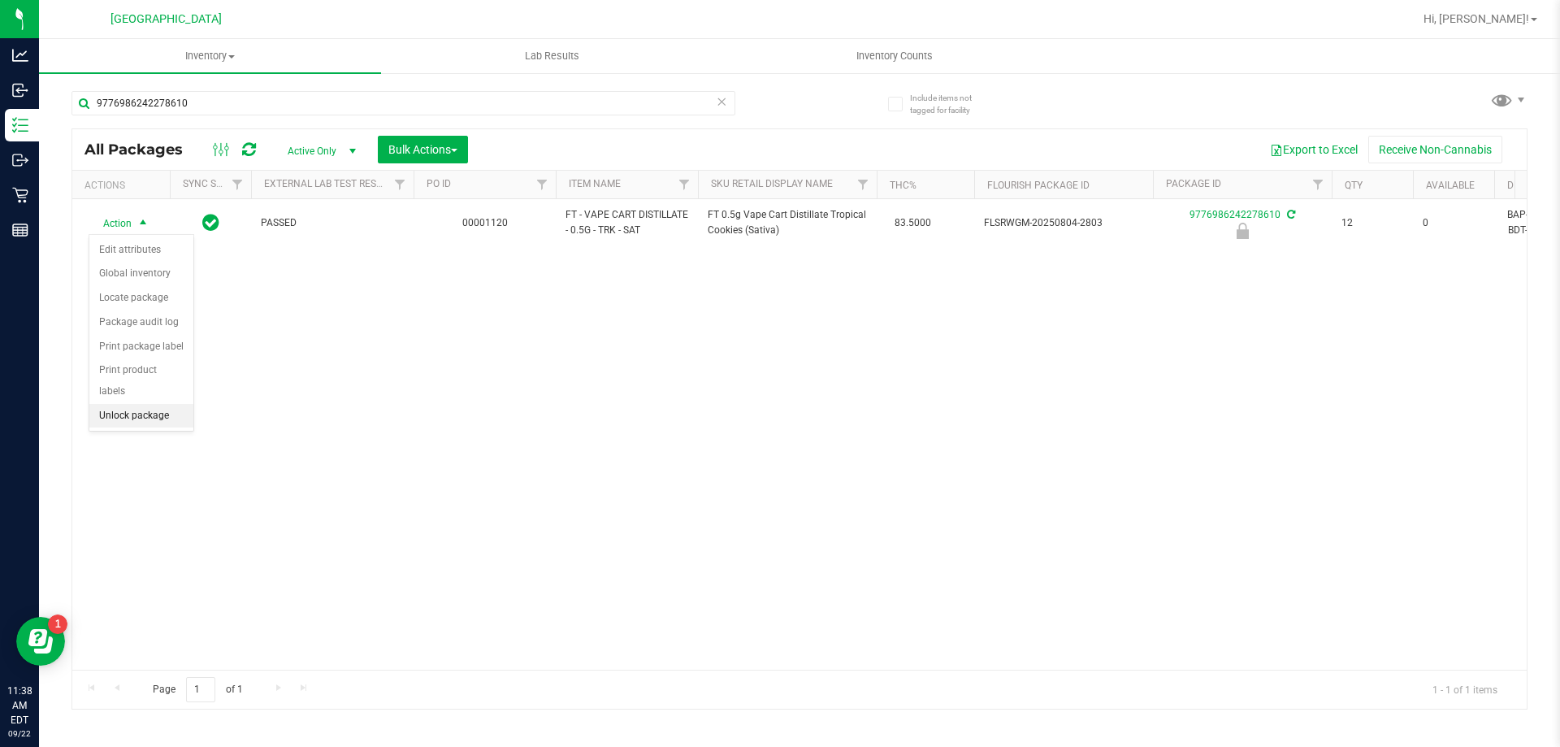
click at [131, 404] on li "Unlock package" at bounding box center [141, 416] width 104 height 24
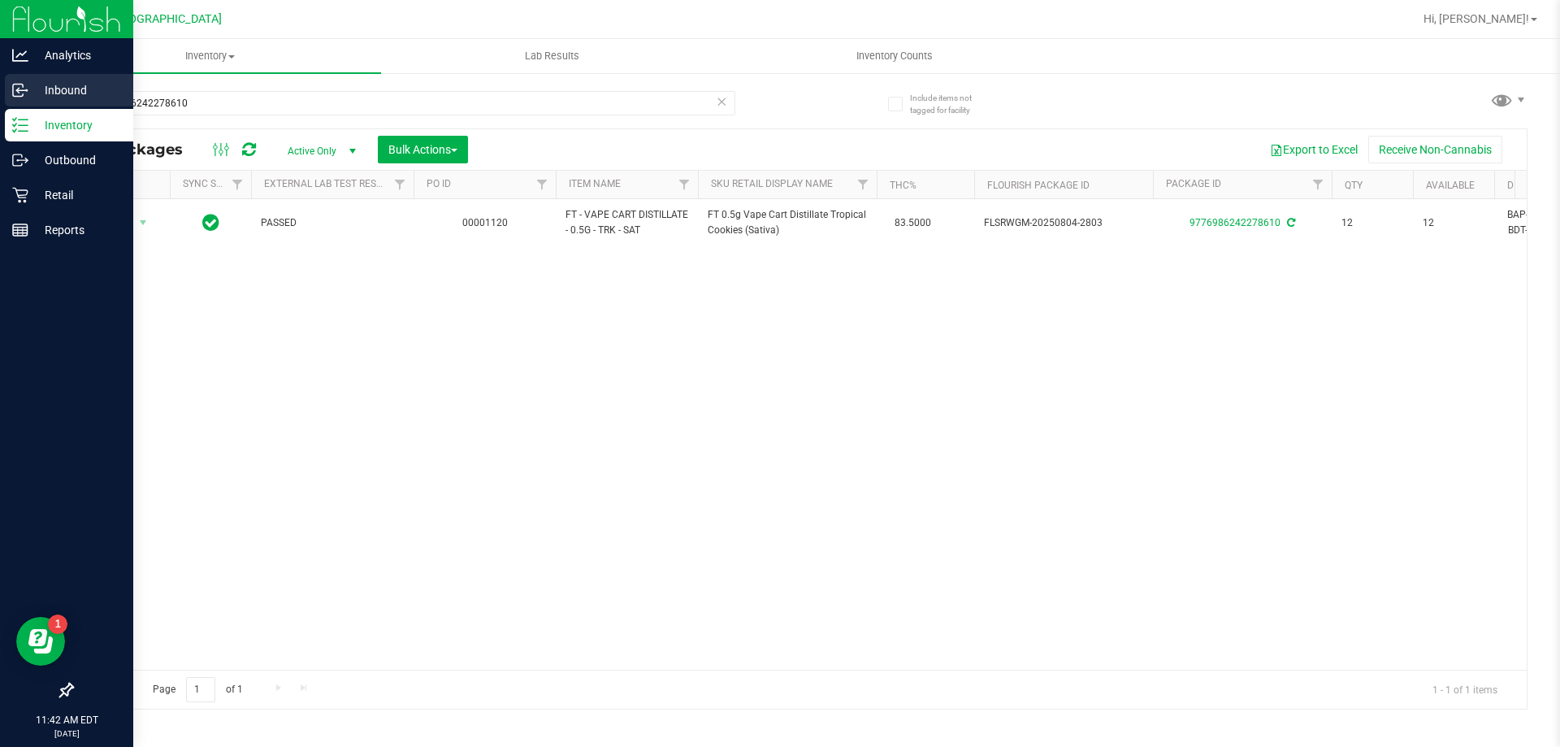
click at [80, 86] on p "Inbound" at bounding box center [77, 90] width 98 height 20
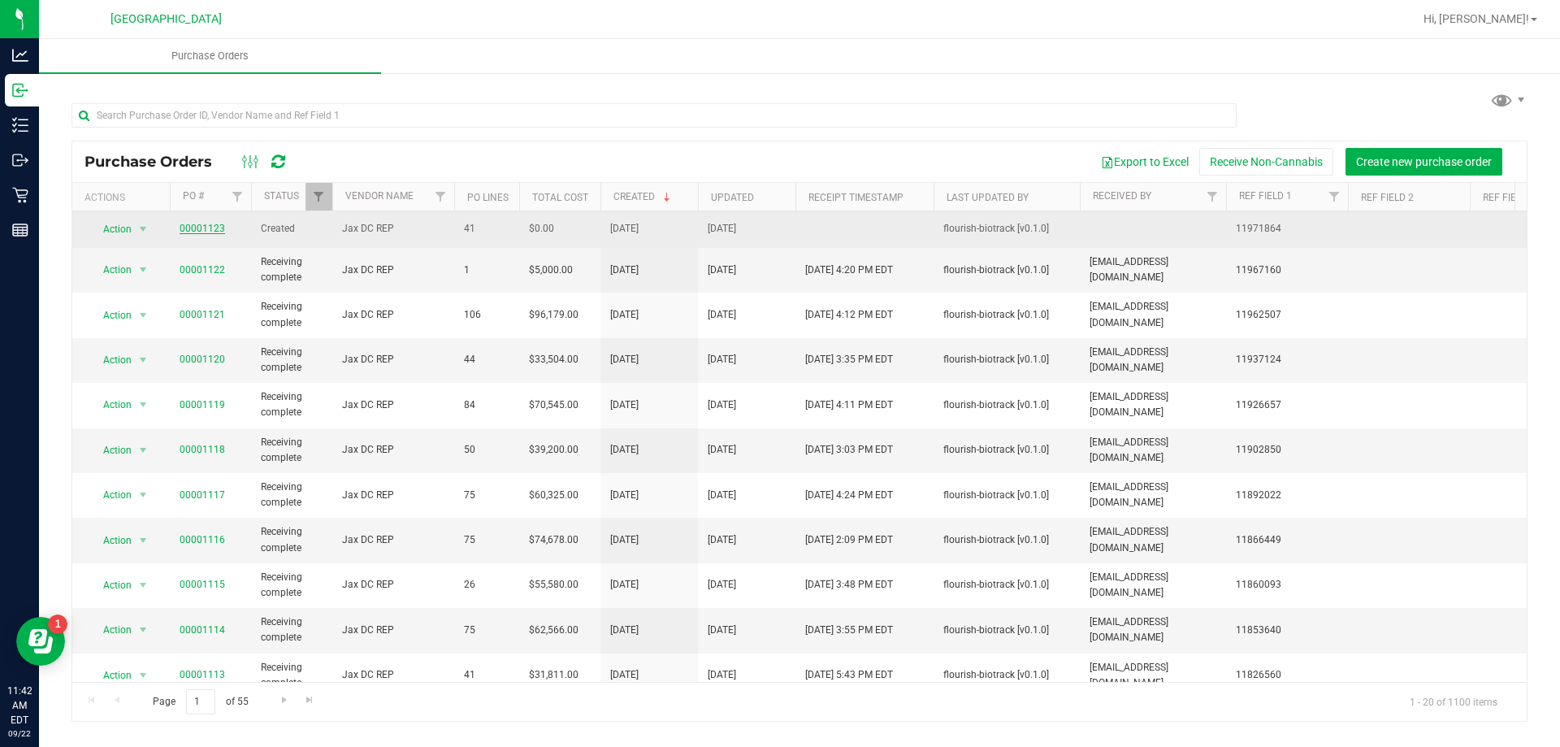
click at [210, 232] on link "00001123" at bounding box center [203, 228] width 46 height 11
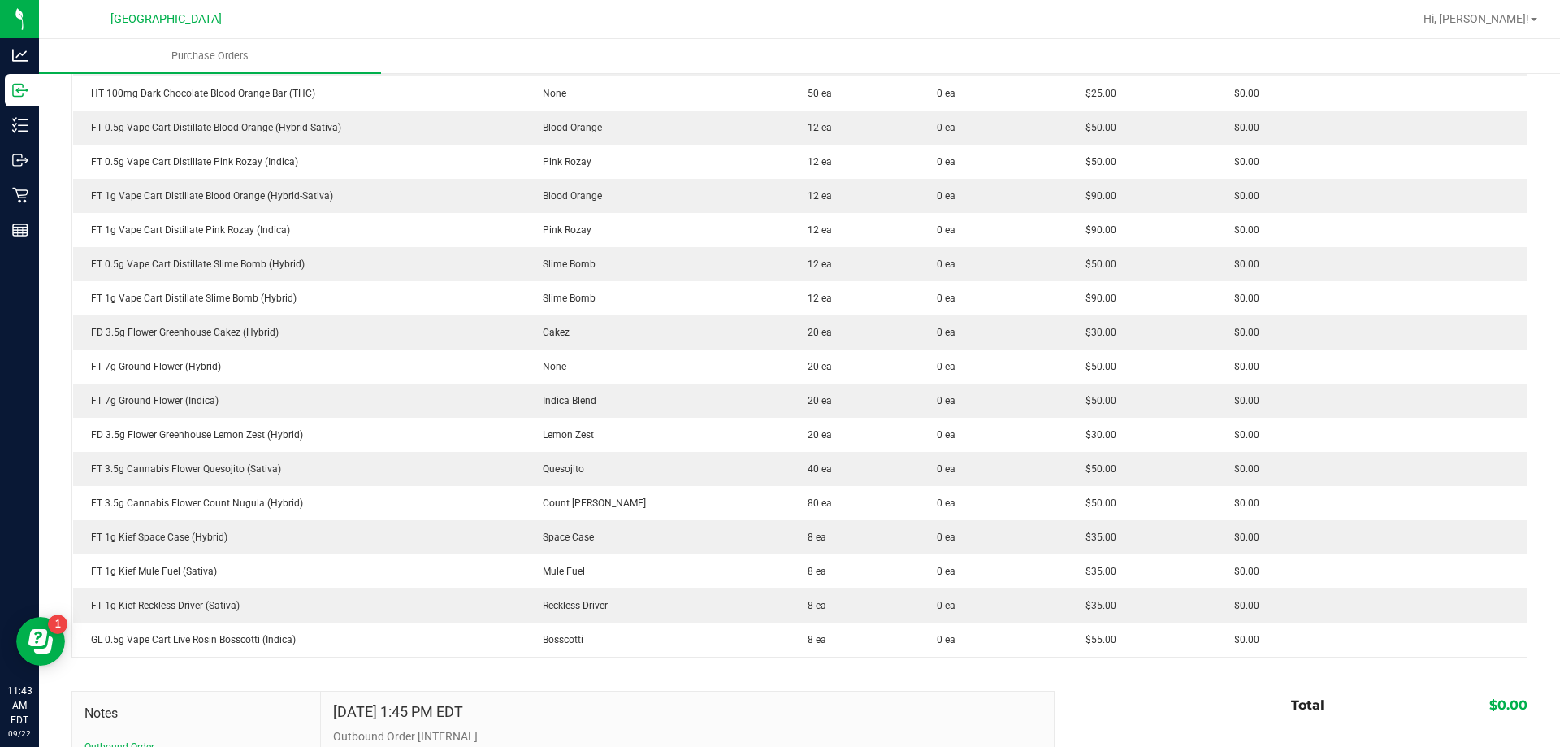
scroll to position [1133, 0]
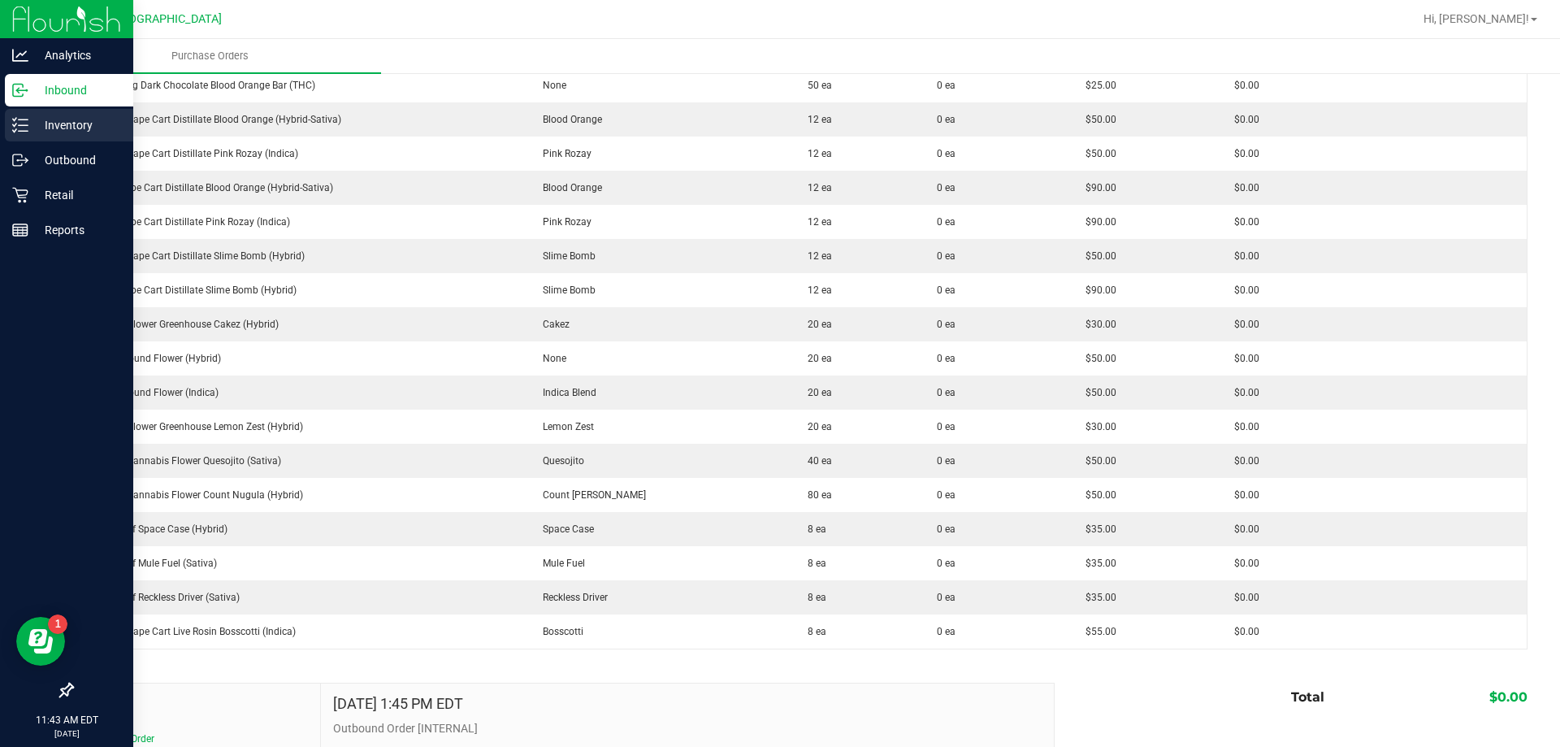
click at [24, 130] on icon at bounding box center [20, 125] width 16 height 16
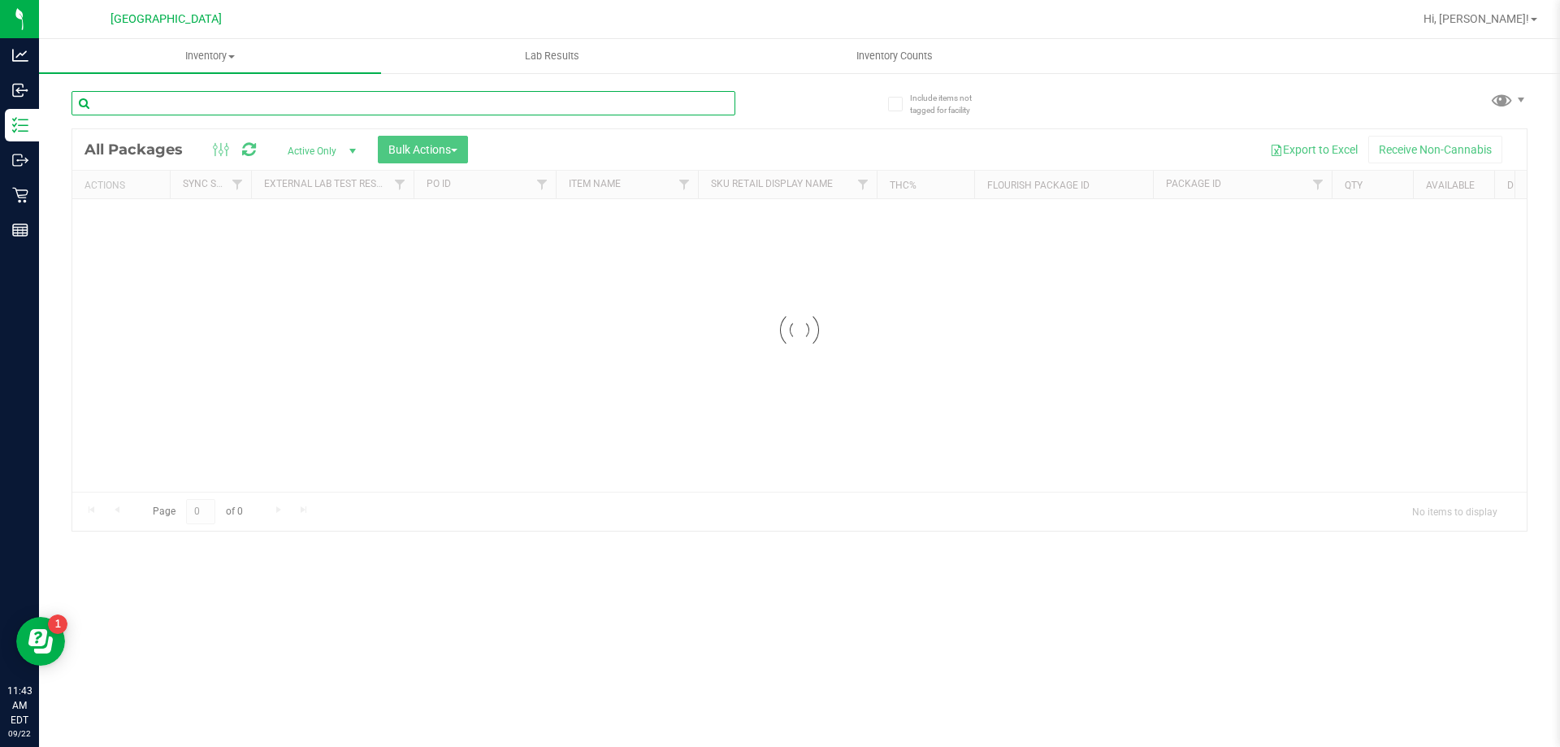
click at [180, 107] on input "text" at bounding box center [404, 103] width 664 height 24
type input "purple tahoe"
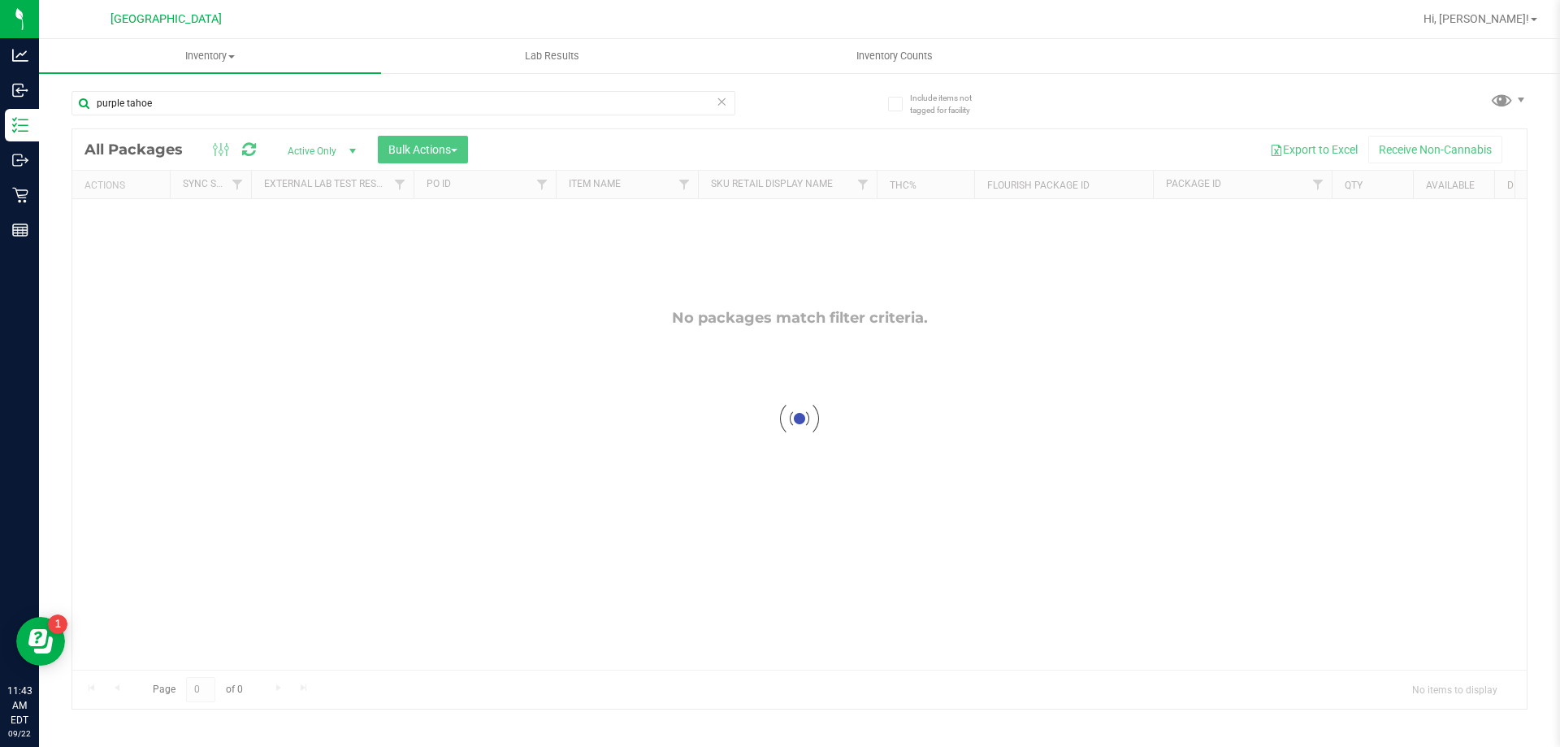
click at [349, 150] on div at bounding box center [799, 418] width 1454 height 579
click at [345, 151] on div at bounding box center [799, 418] width 1454 height 579
click at [332, 152] on span "Active Only" at bounding box center [318, 151] width 89 height 23
click at [301, 241] on li "All" at bounding box center [318, 249] width 88 height 24
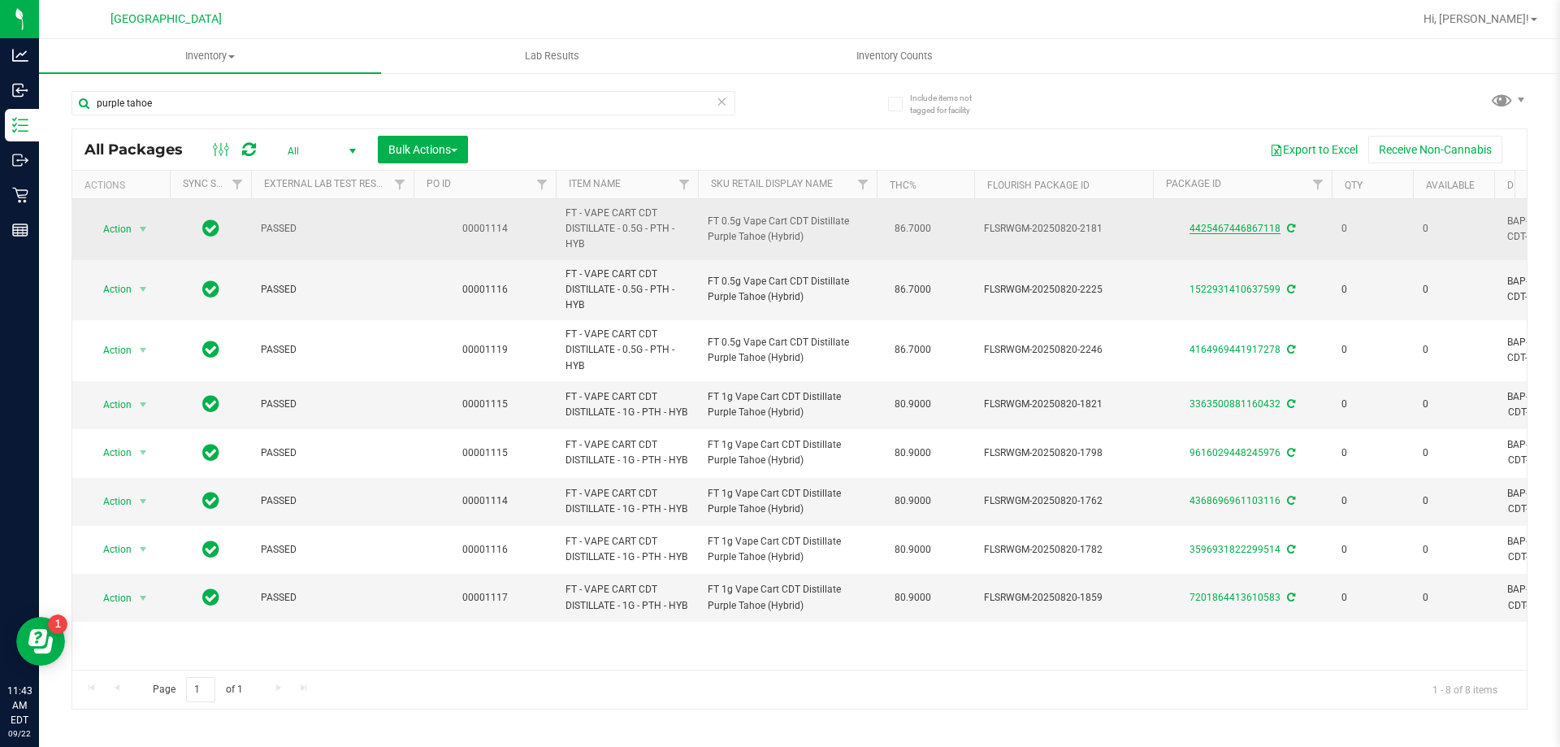
click at [1220, 230] on link "4425467446867118" at bounding box center [1235, 228] width 91 height 11
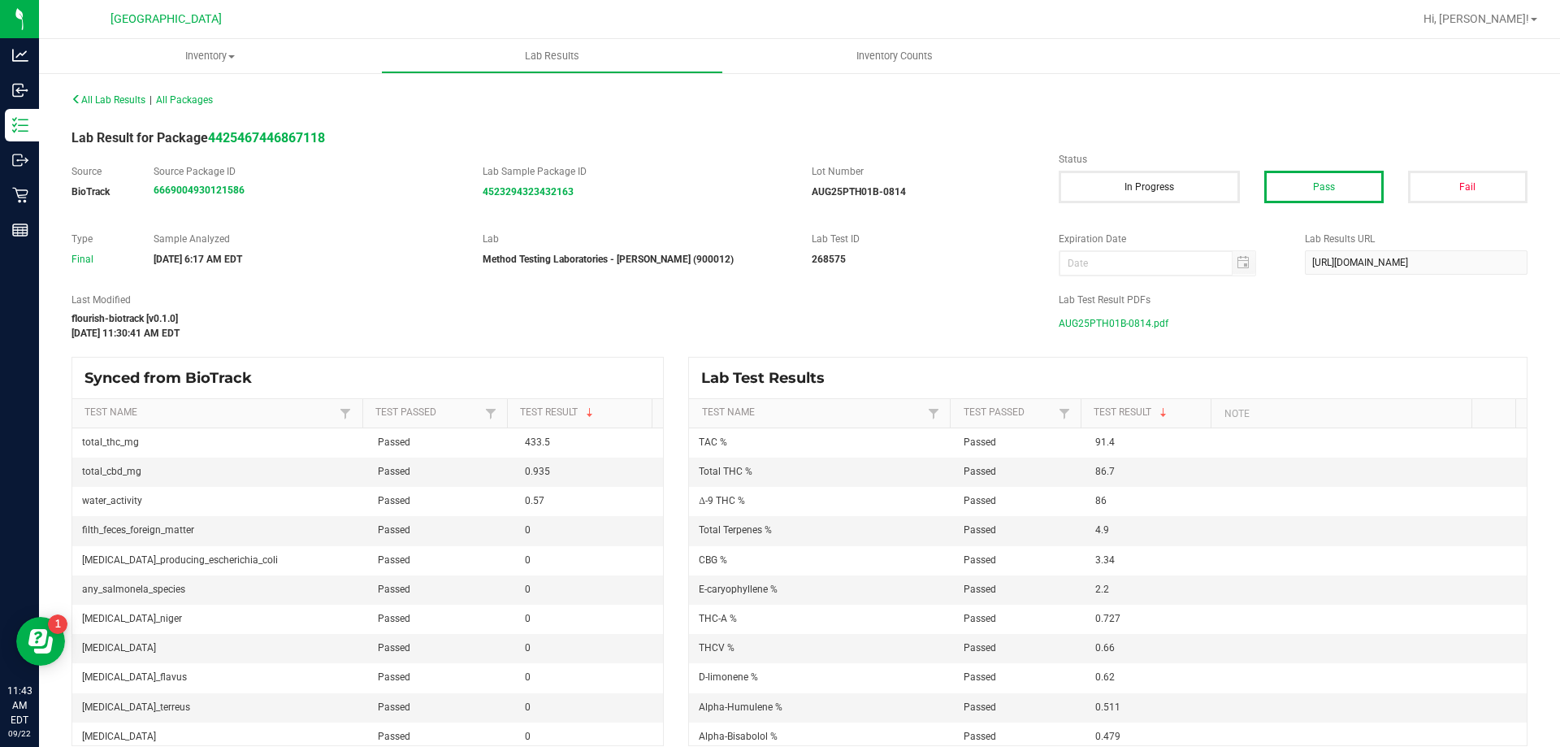
click at [1134, 327] on span "AUG25PTH01B-0814.pdf" at bounding box center [1114, 323] width 110 height 24
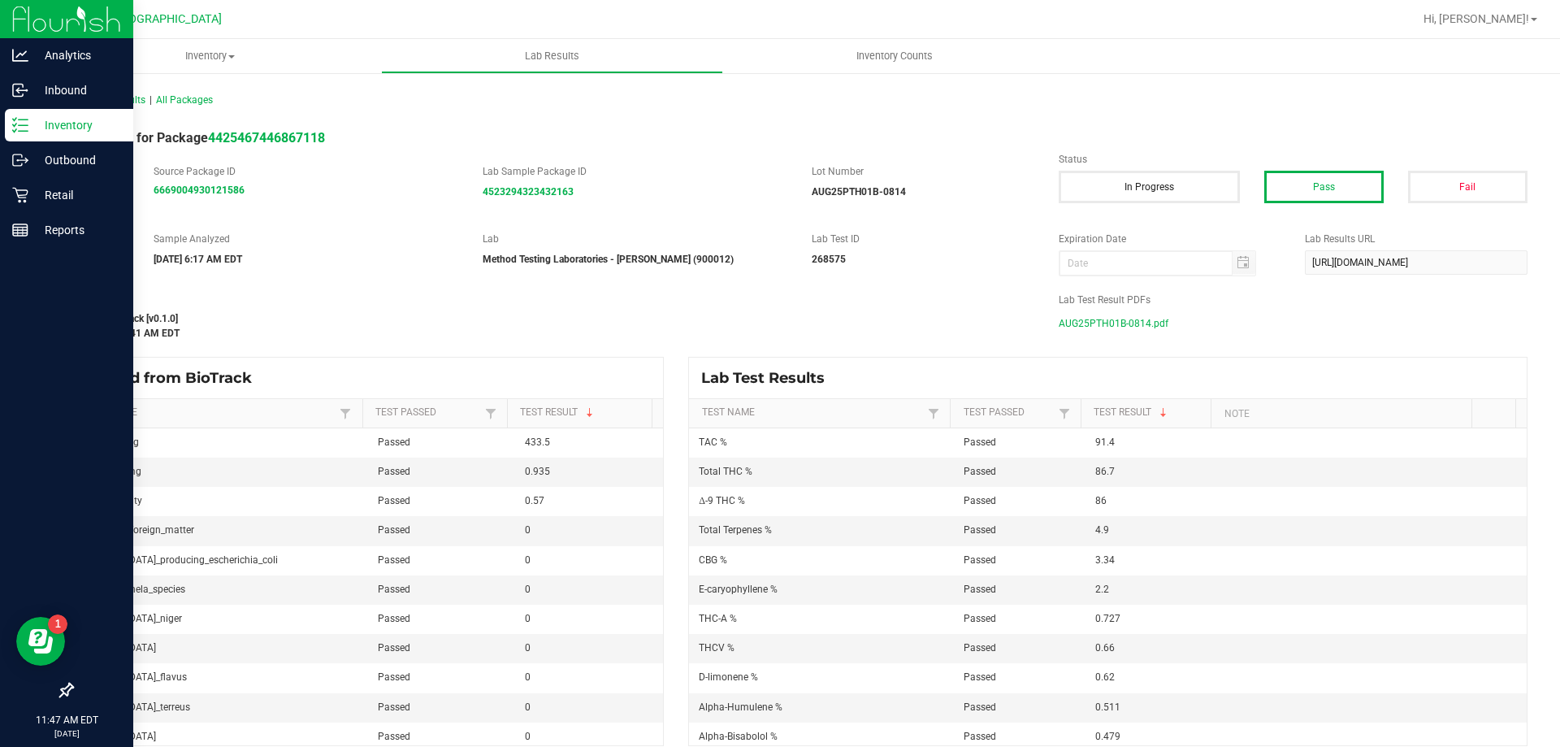
click at [13, 124] on icon at bounding box center [14, 125] width 3 height 2
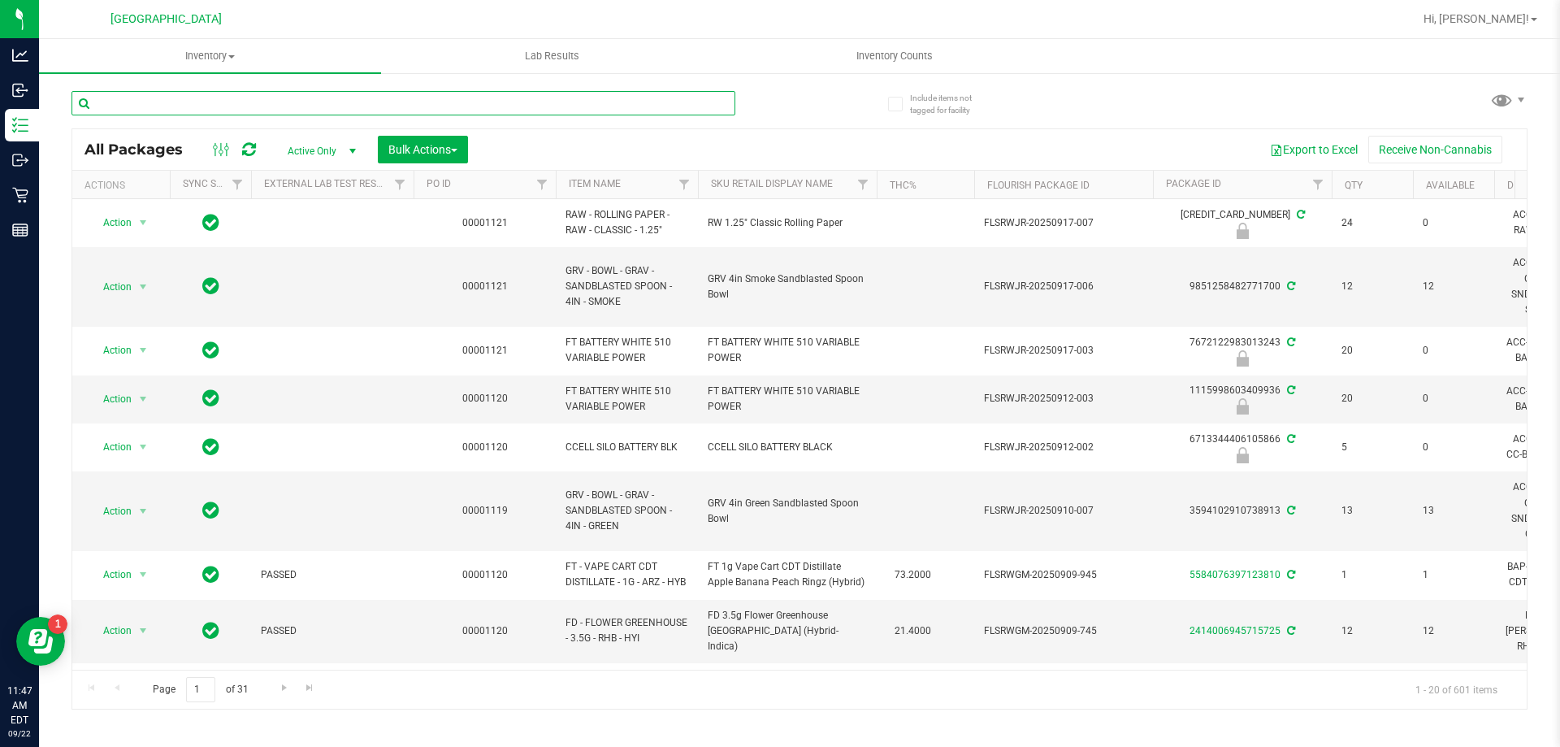
click at [187, 102] on input "text" at bounding box center [404, 103] width 664 height 24
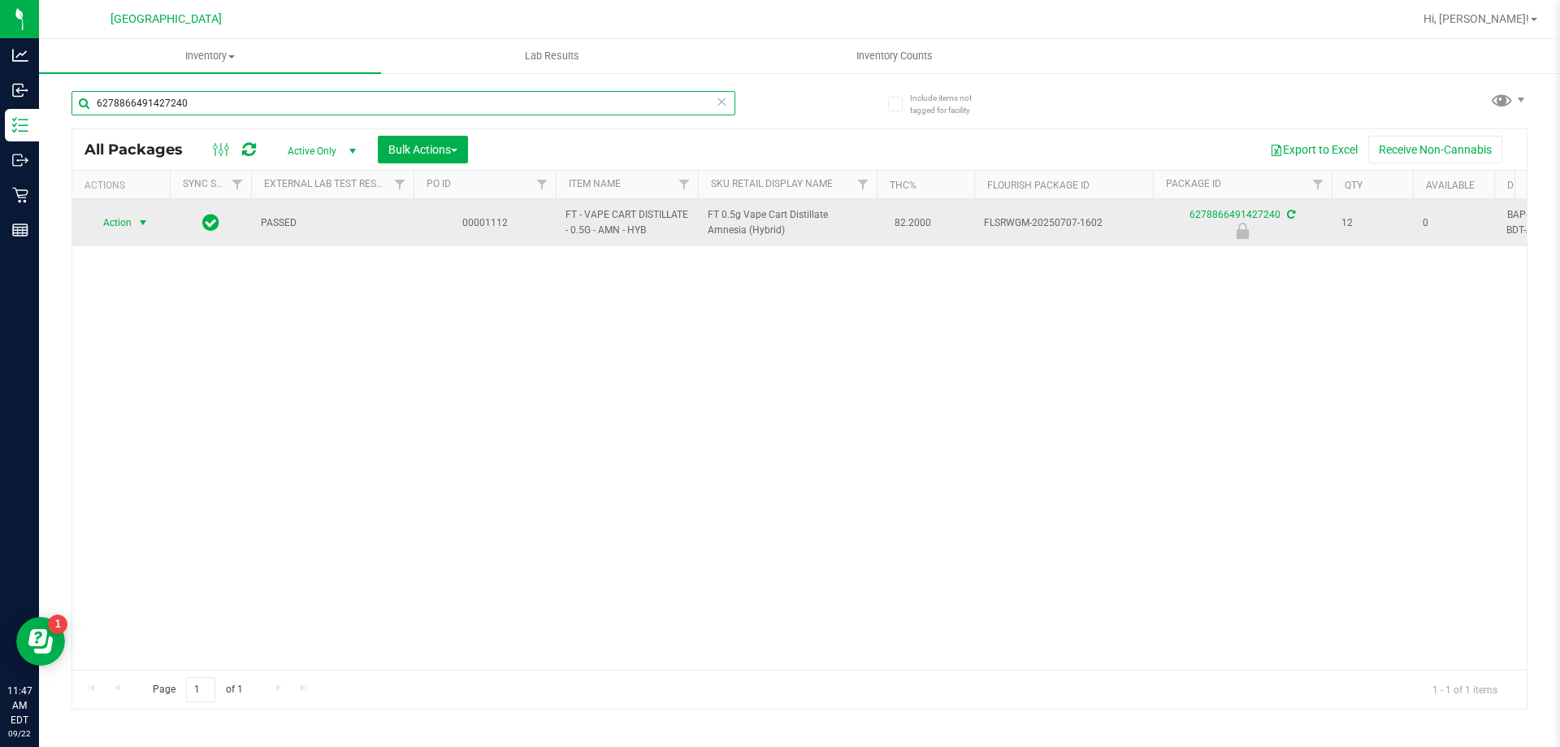
type input "6278866491427240"
click at [125, 217] on span "Action" at bounding box center [111, 222] width 44 height 23
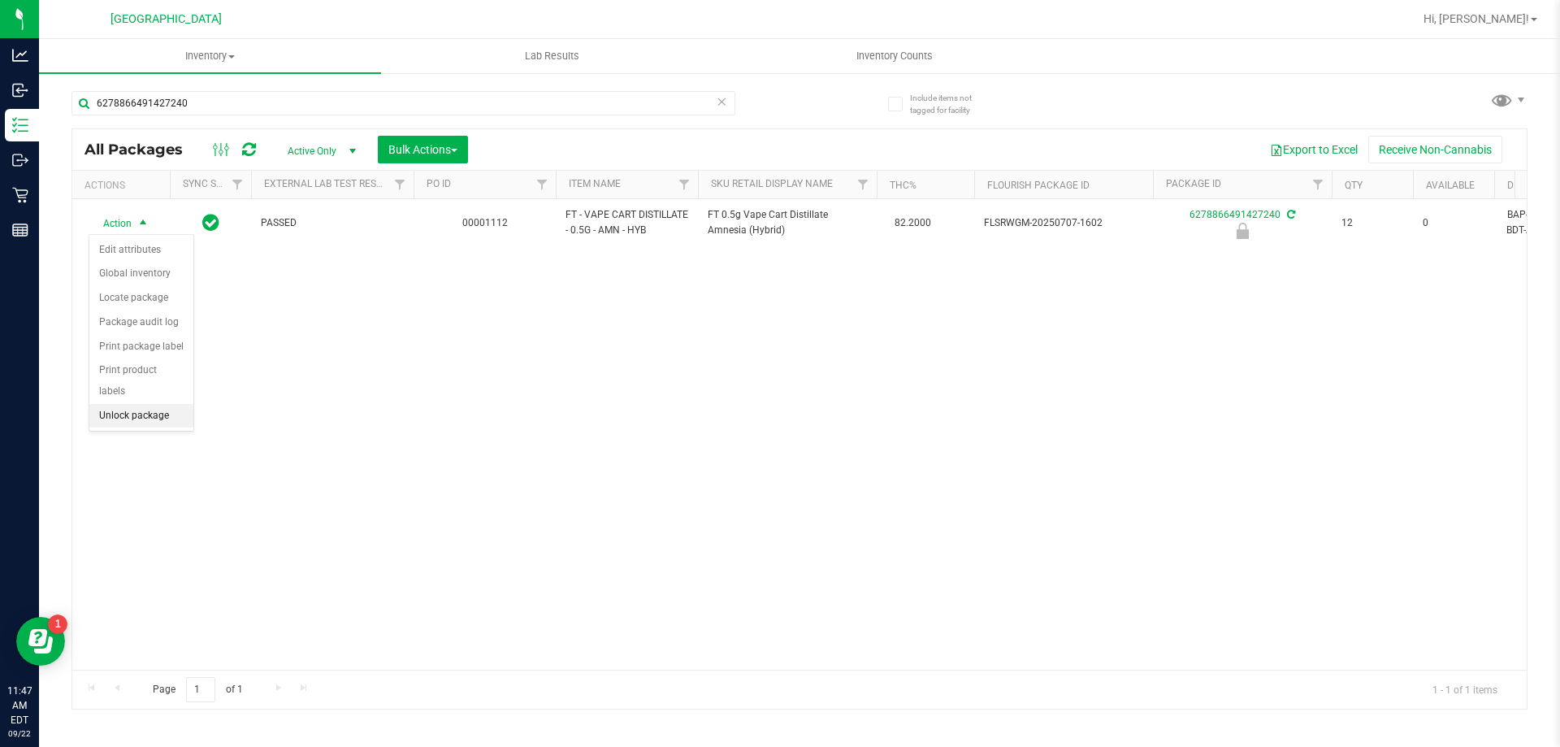
click at [119, 404] on li "Unlock package" at bounding box center [141, 416] width 104 height 24
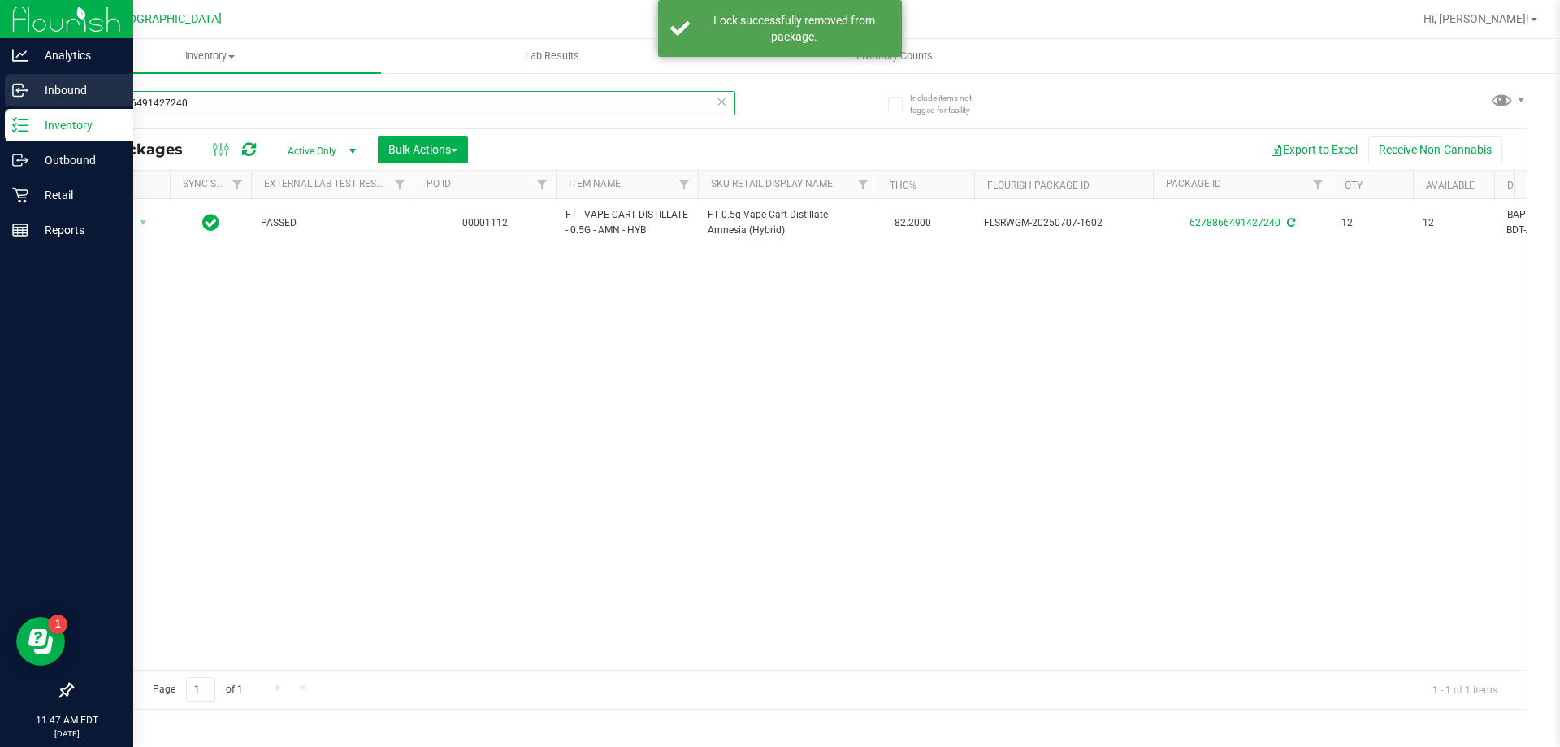
drag, startPoint x: 218, startPoint y: 102, endPoint x: 26, endPoint y: 100, distance: 191.8
click at [37, 101] on div "Analytics Inbound Inventory Outbound Retail Reports 11:47 AM EDT 09/22/2025 09/…" at bounding box center [780, 373] width 1560 height 747
drag, startPoint x: 204, startPoint y: 98, endPoint x: 17, endPoint y: 108, distance: 187.2
click at [17, 108] on div "Analytics Inbound Inventory Outbound Retail Reports 11:49 AM EDT 09/22/2025 09/…" at bounding box center [780, 373] width 1560 height 747
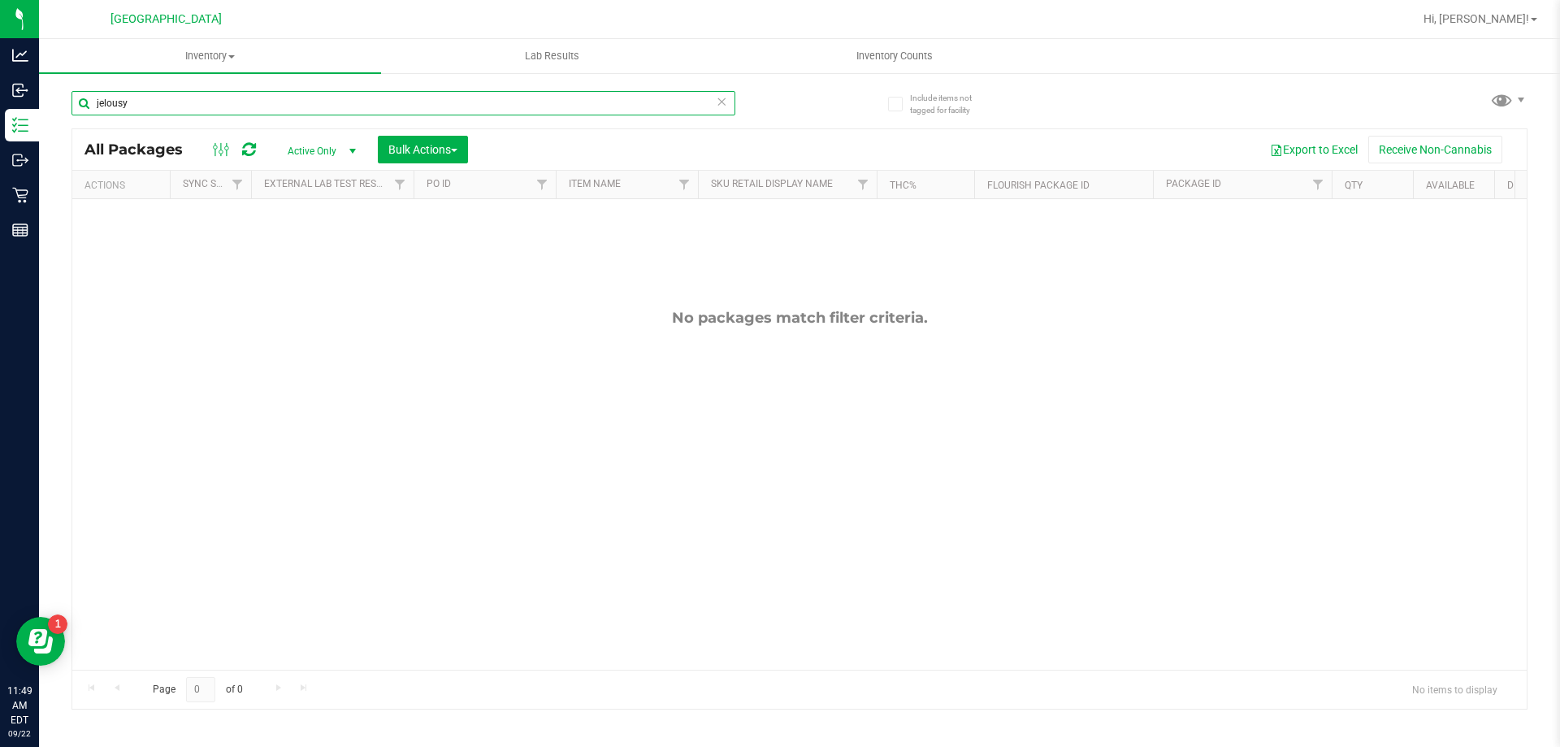
type input "jelousy"
drag, startPoint x: 175, startPoint y: 101, endPoint x: 90, endPoint y: 98, distance: 84.6
click at [90, 98] on input "jelousy" at bounding box center [404, 103] width 664 height 24
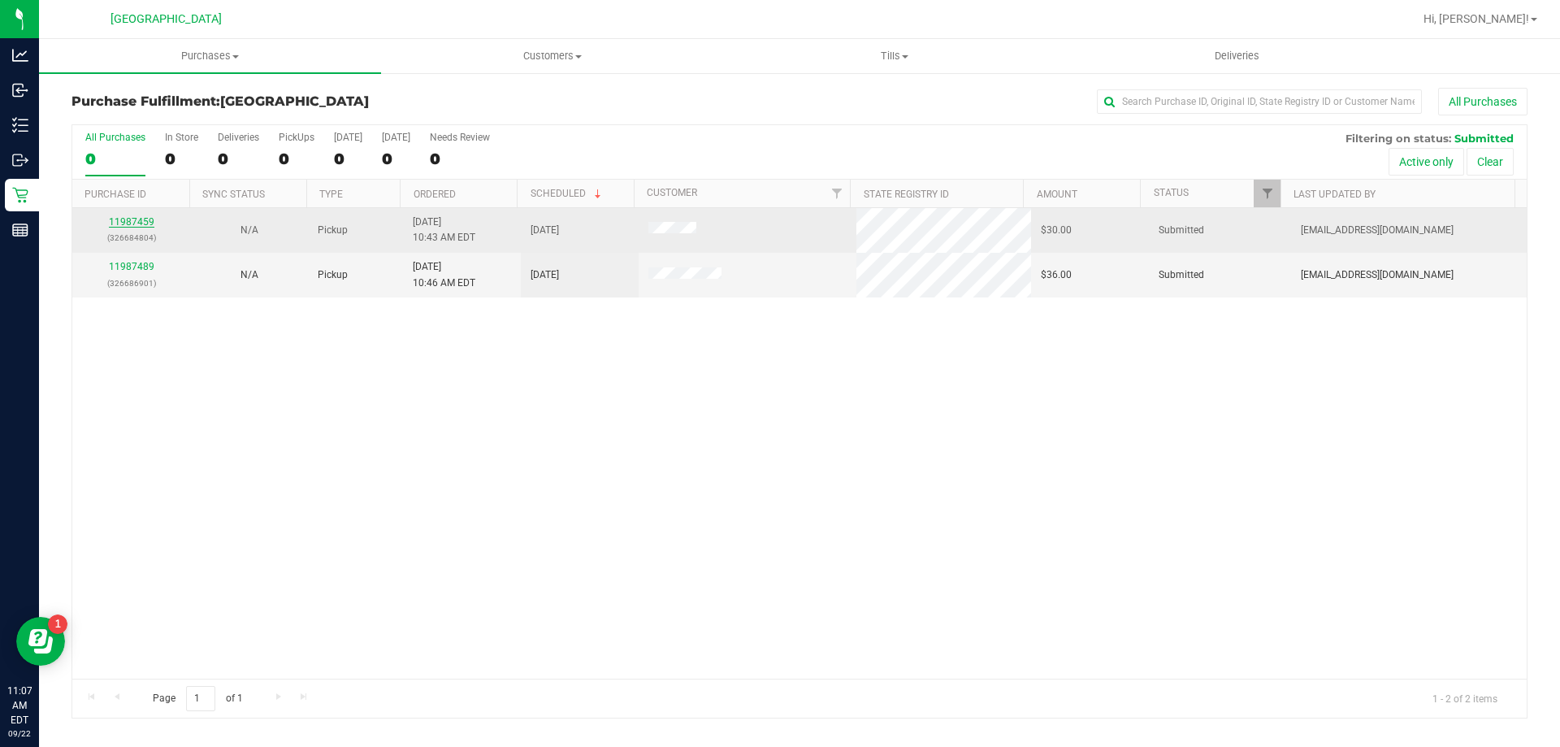
click at [127, 219] on link "11987459" at bounding box center [132, 221] width 46 height 11
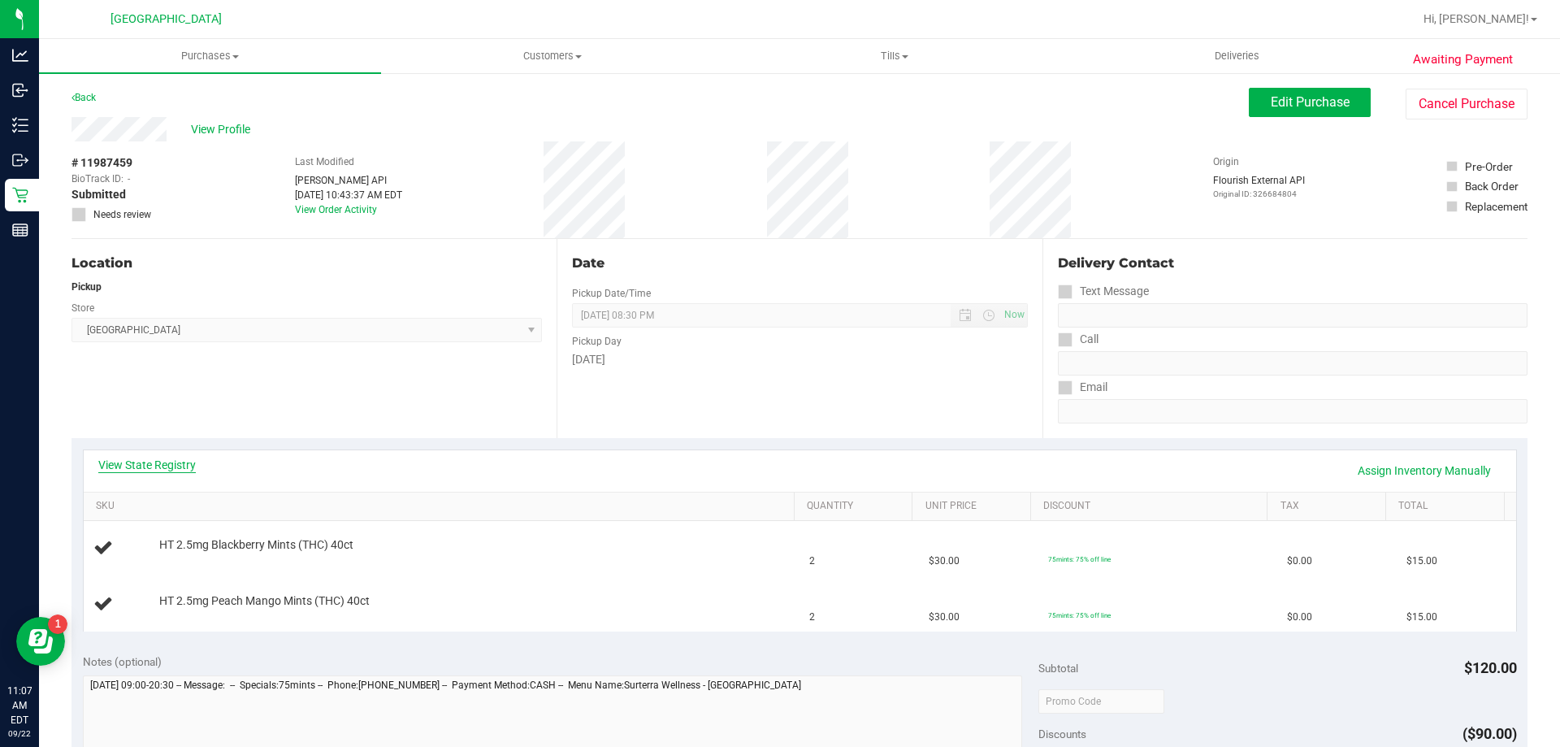
click at [121, 462] on link "View State Registry" at bounding box center [147, 465] width 98 height 16
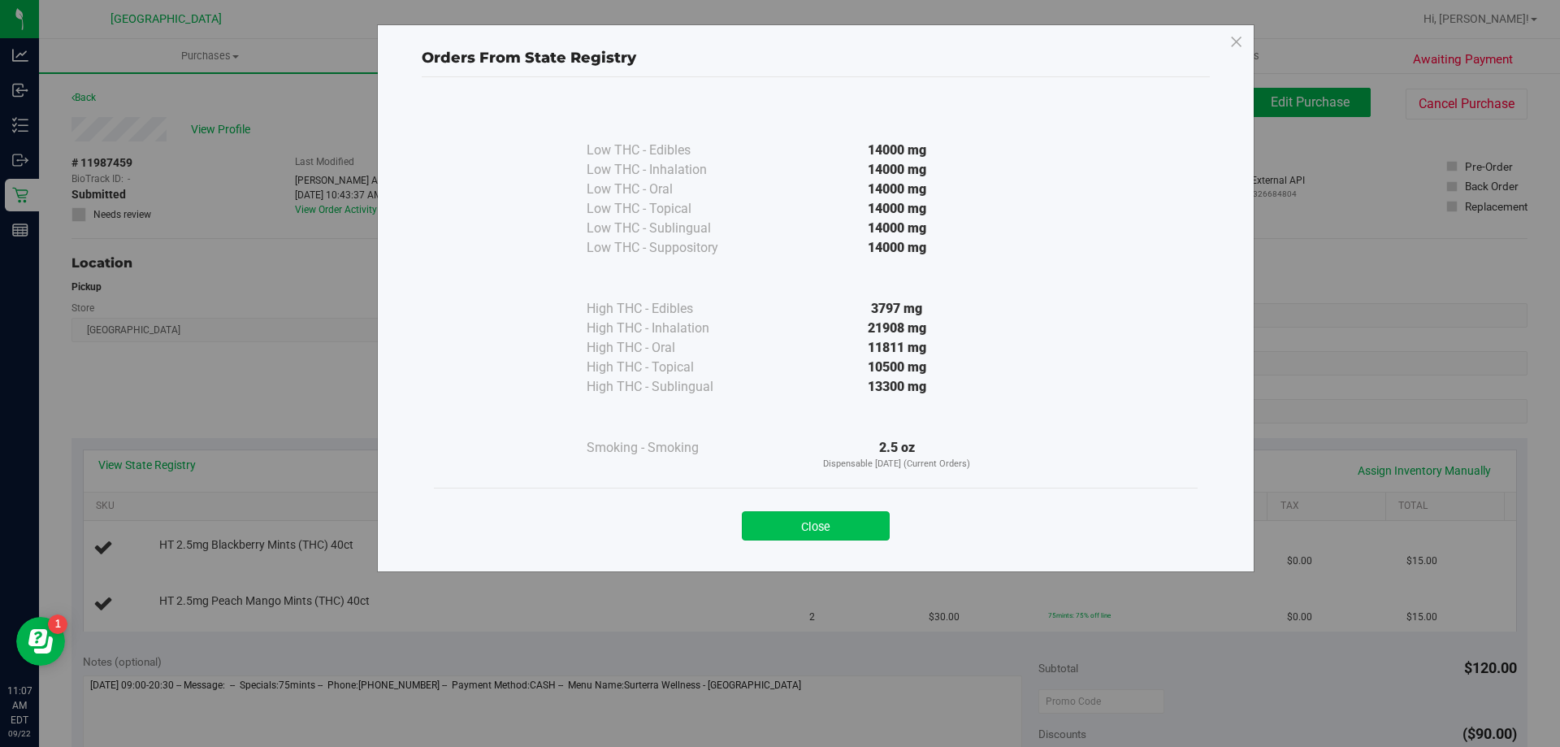
click at [862, 521] on button "Close" at bounding box center [816, 525] width 148 height 29
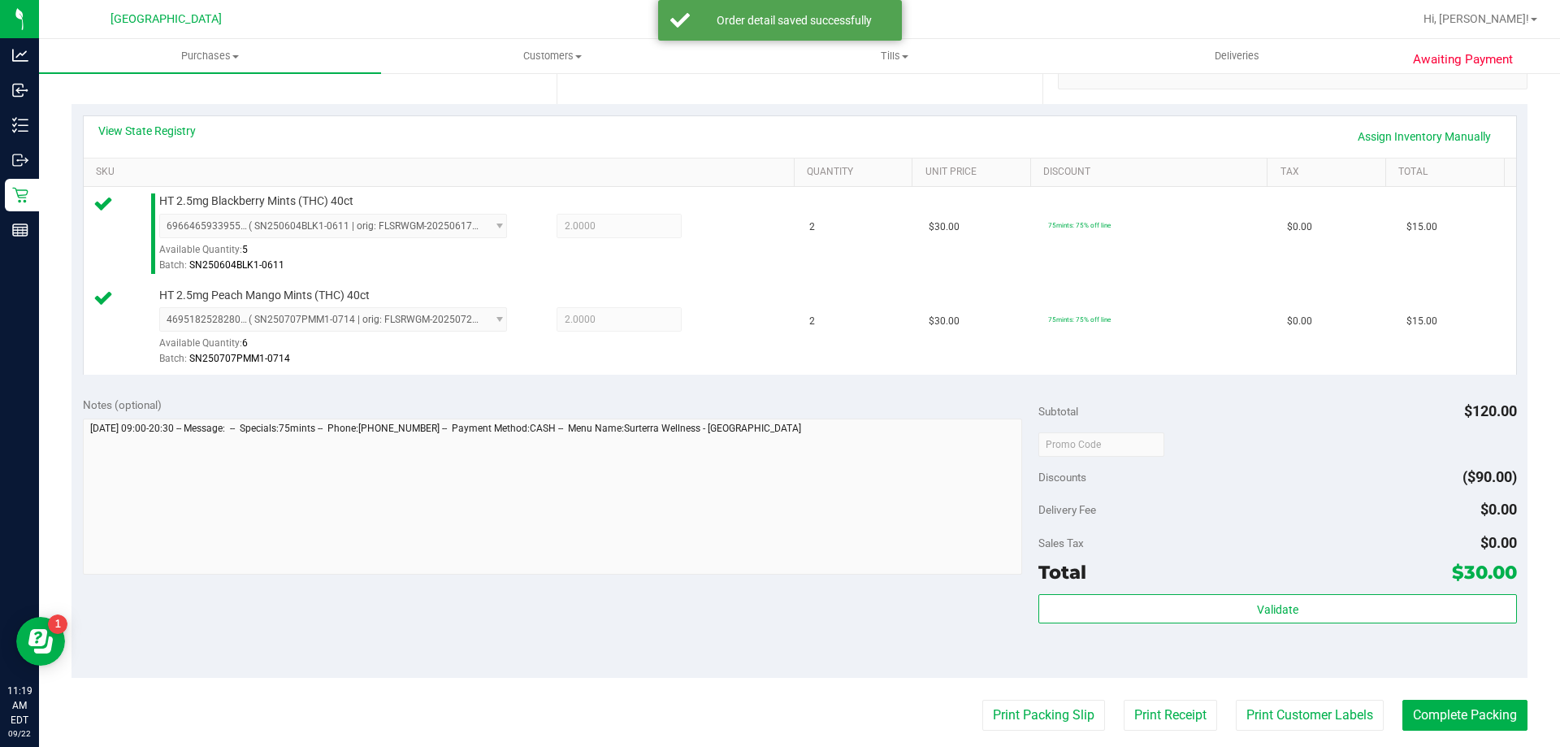
scroll to position [347, 0]
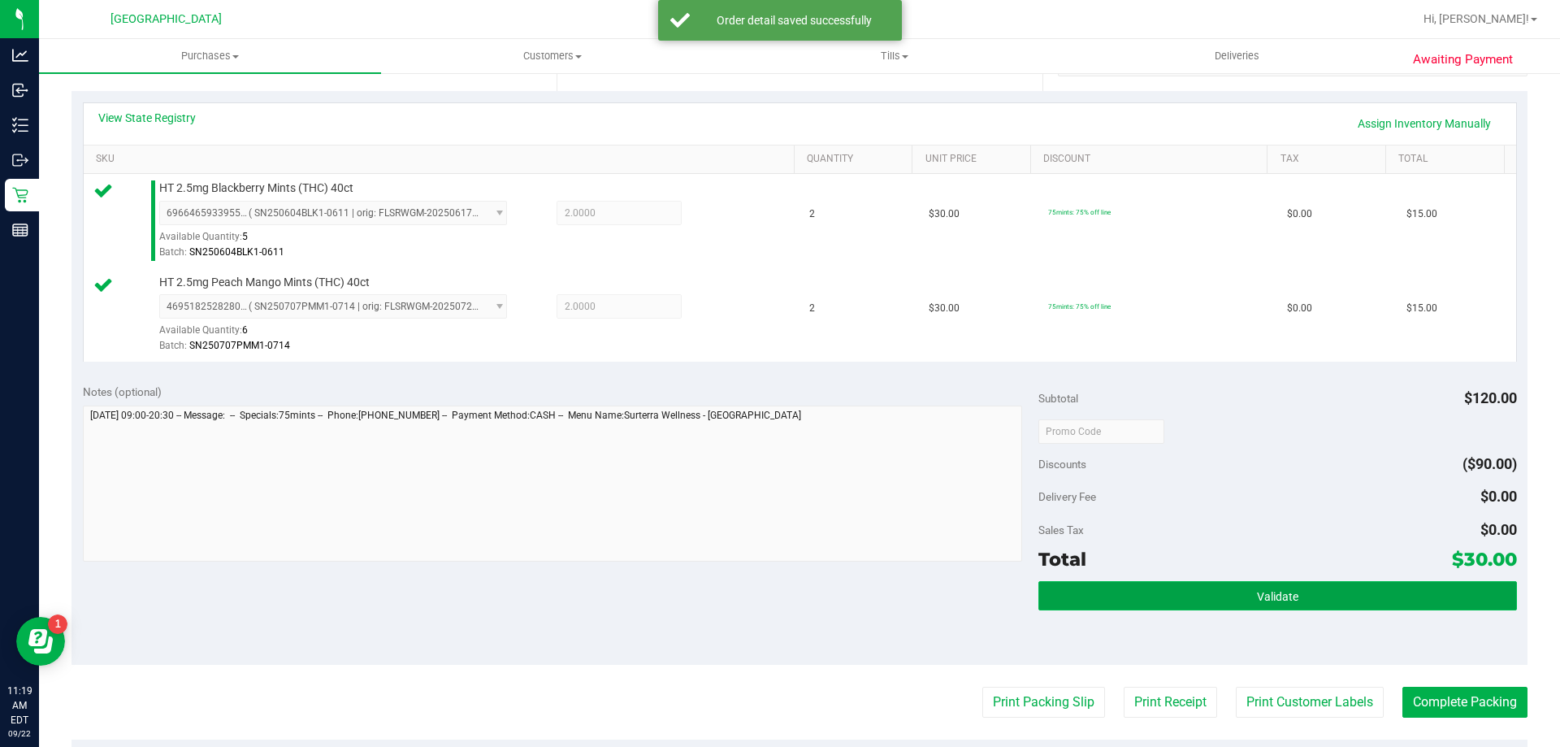
click at [1285, 602] on span "Validate" at bounding box center [1277, 596] width 41 height 13
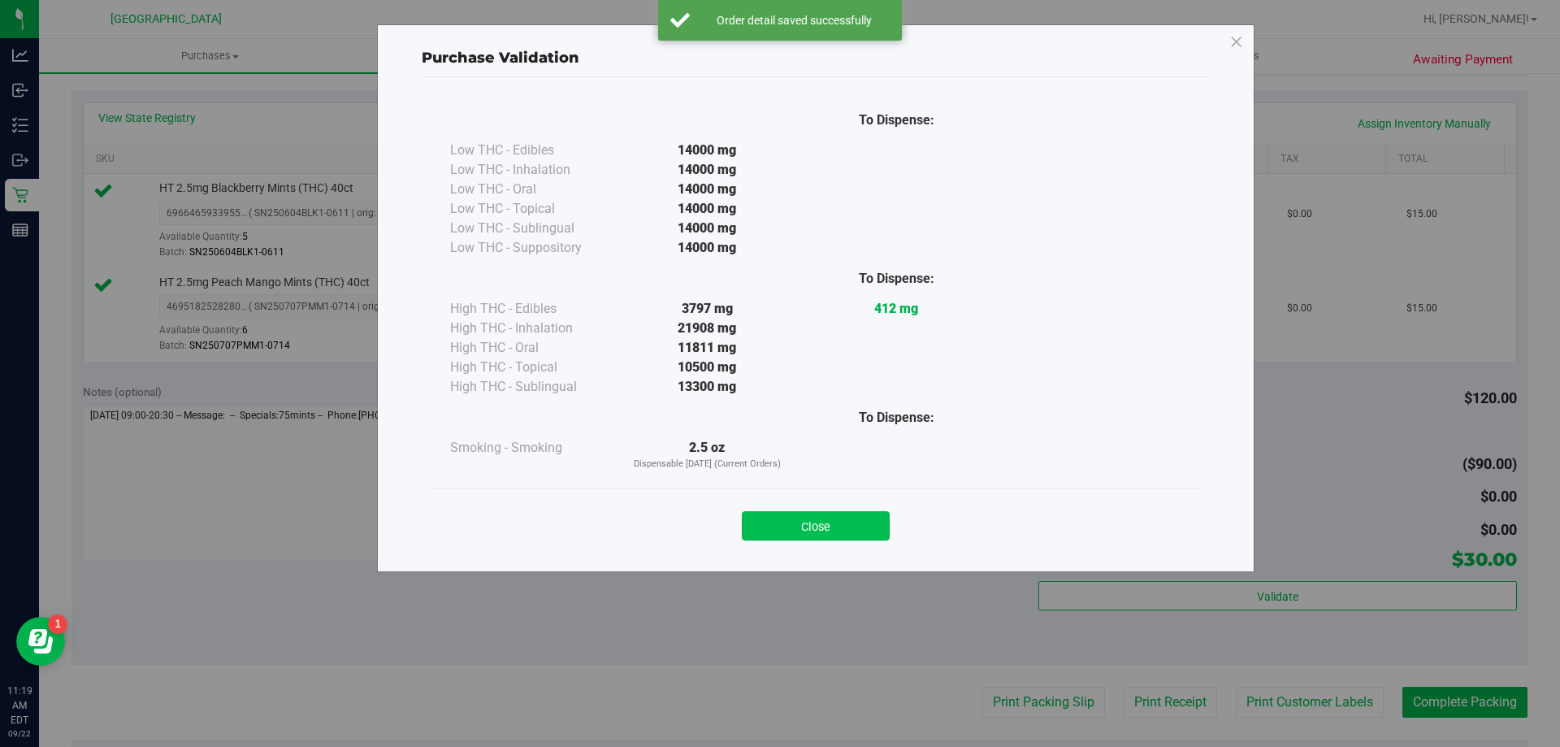
click at [845, 518] on button "Close" at bounding box center [816, 525] width 148 height 29
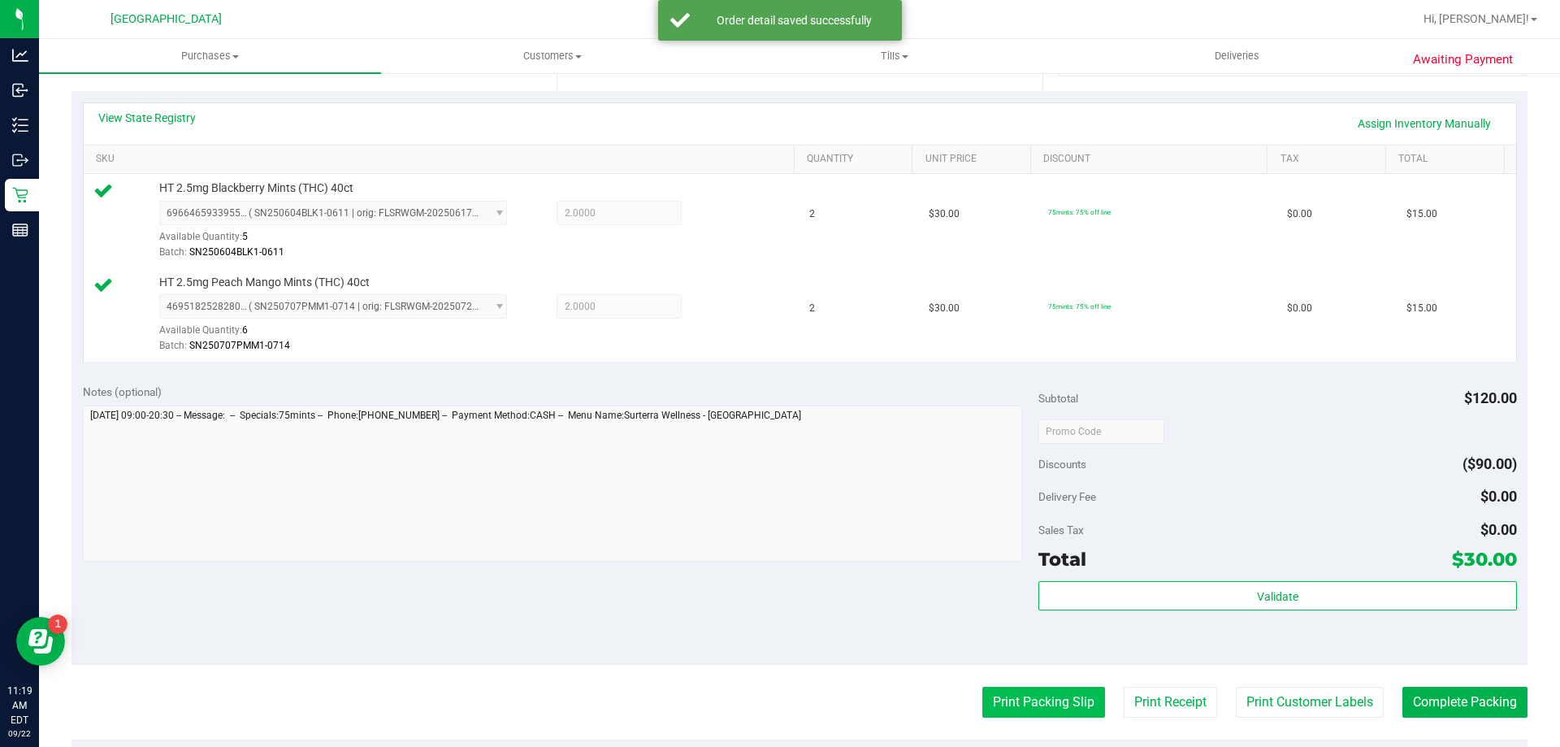
click at [1023, 696] on button "Print Packing Slip" at bounding box center [1043, 702] width 123 height 31
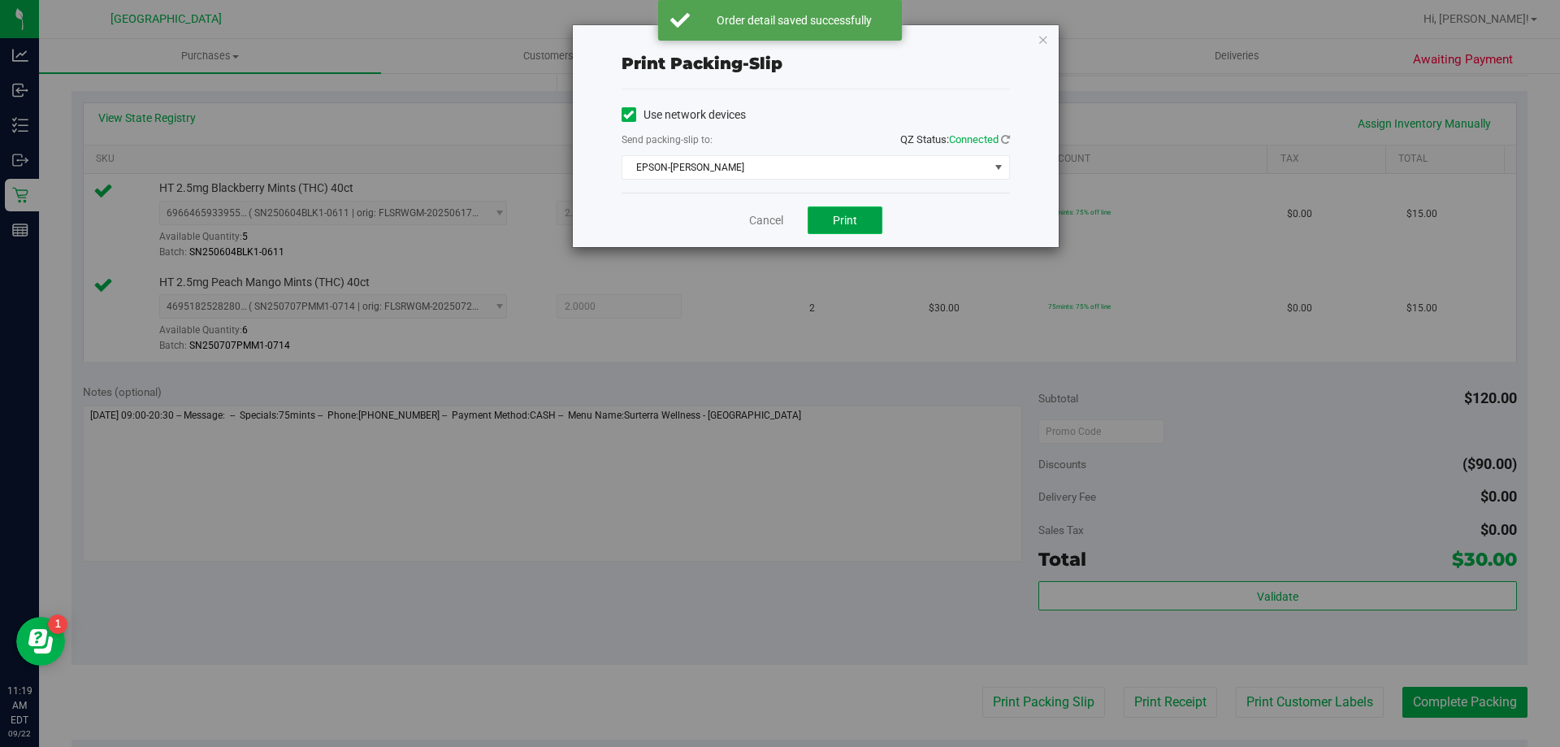
click at [852, 210] on button "Print" at bounding box center [845, 220] width 75 height 28
click at [769, 219] on link "Cancel" at bounding box center [766, 220] width 34 height 17
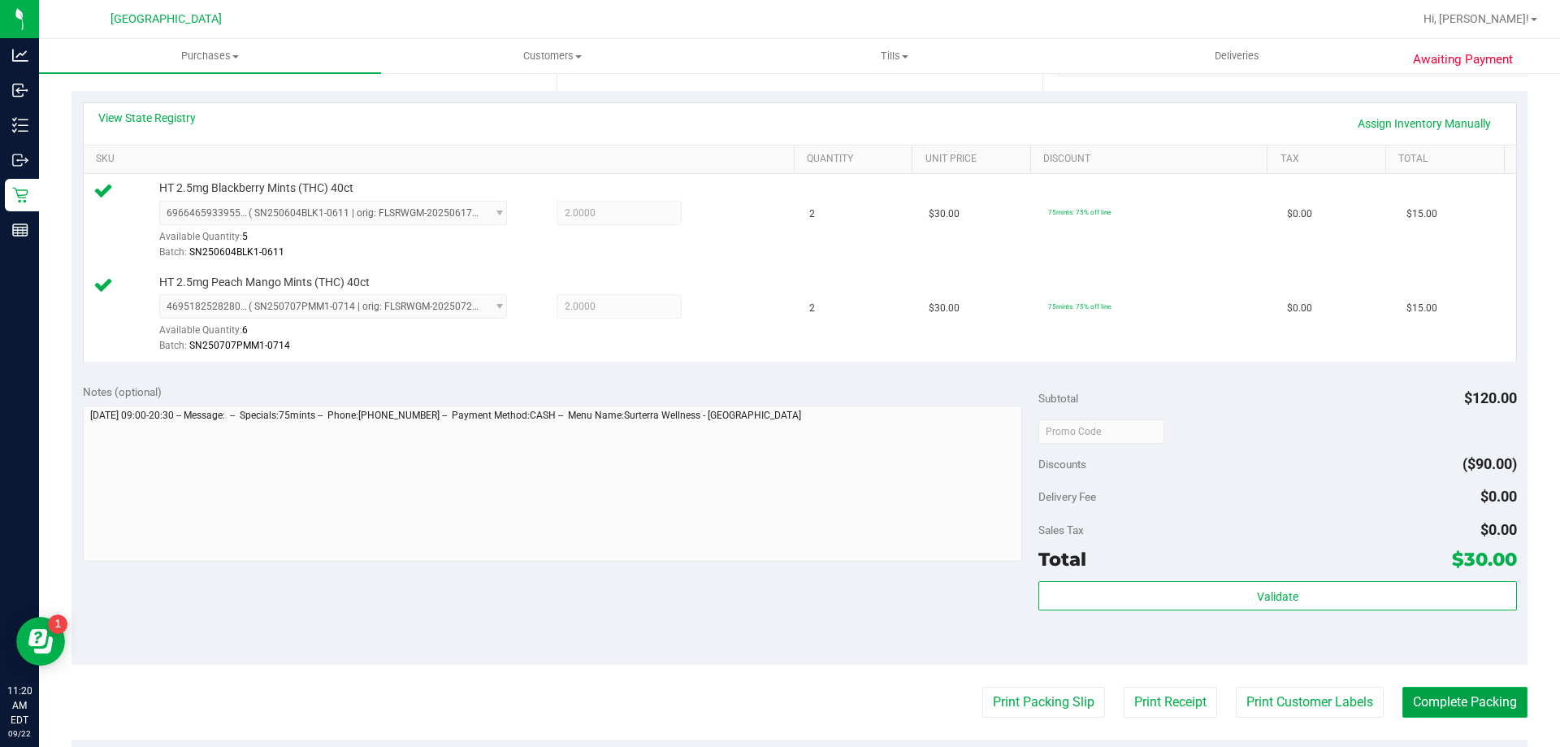
click at [1497, 692] on button "Complete Packing" at bounding box center [1464, 702] width 125 height 31
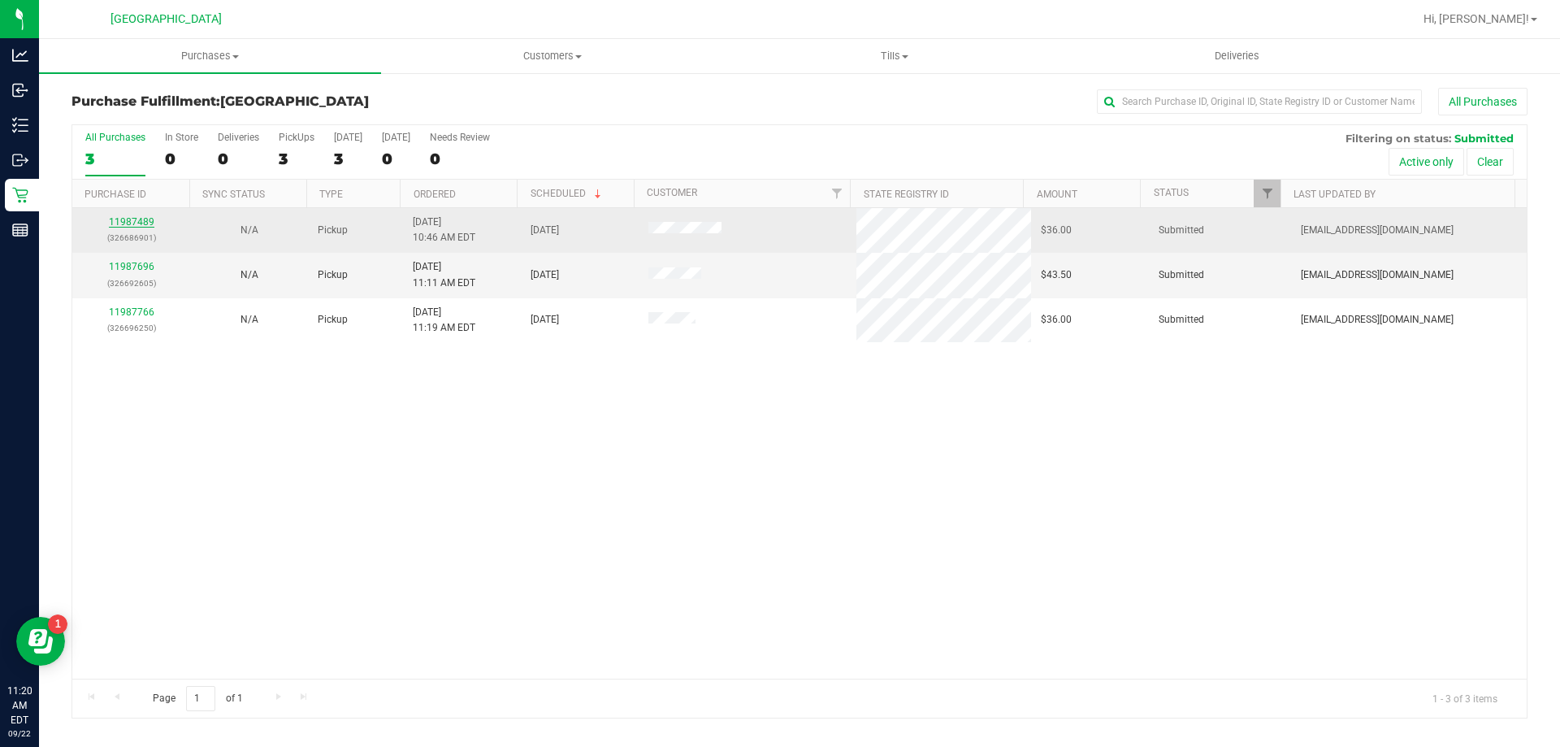
click at [132, 225] on link "11987489" at bounding box center [132, 221] width 46 height 11
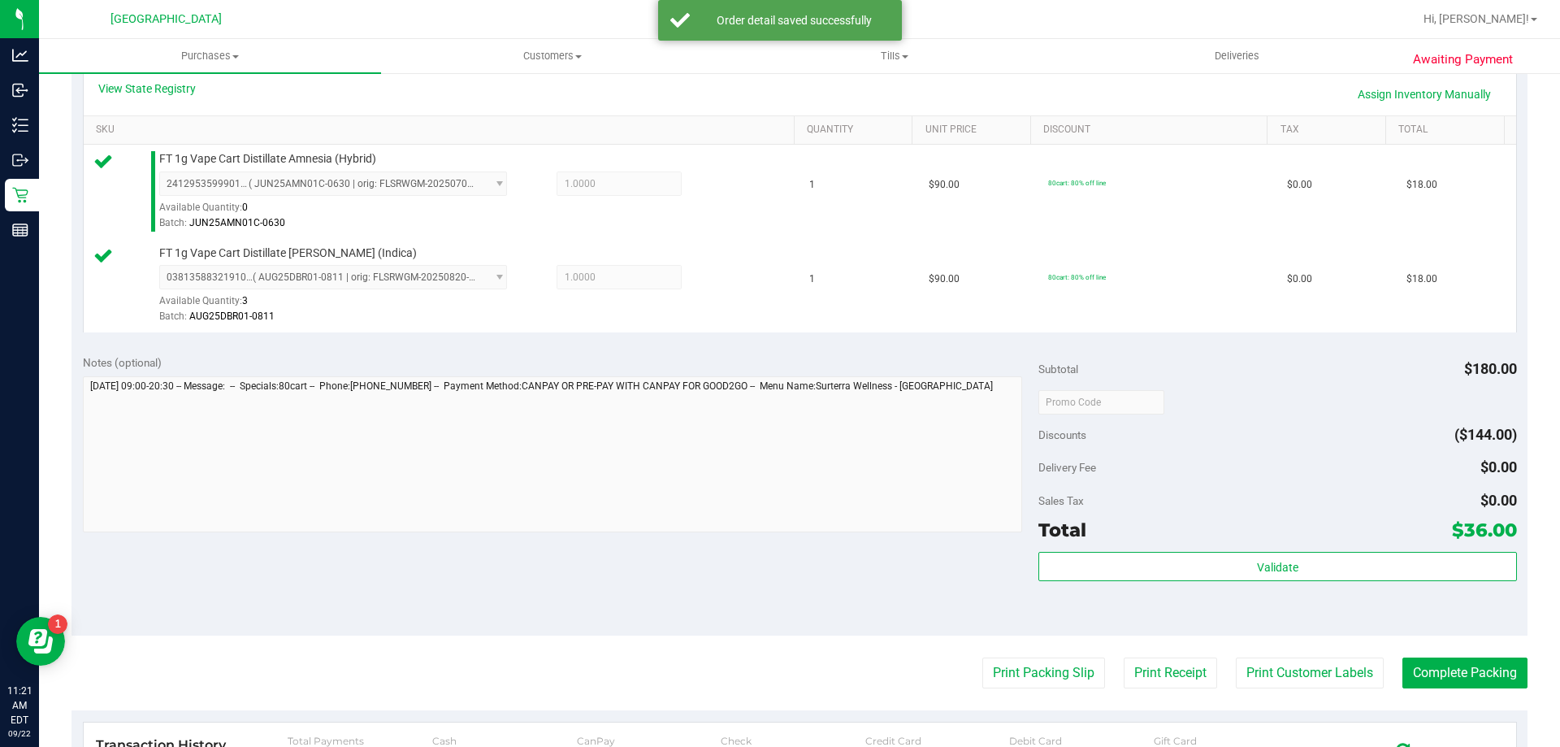
scroll to position [382, 0]
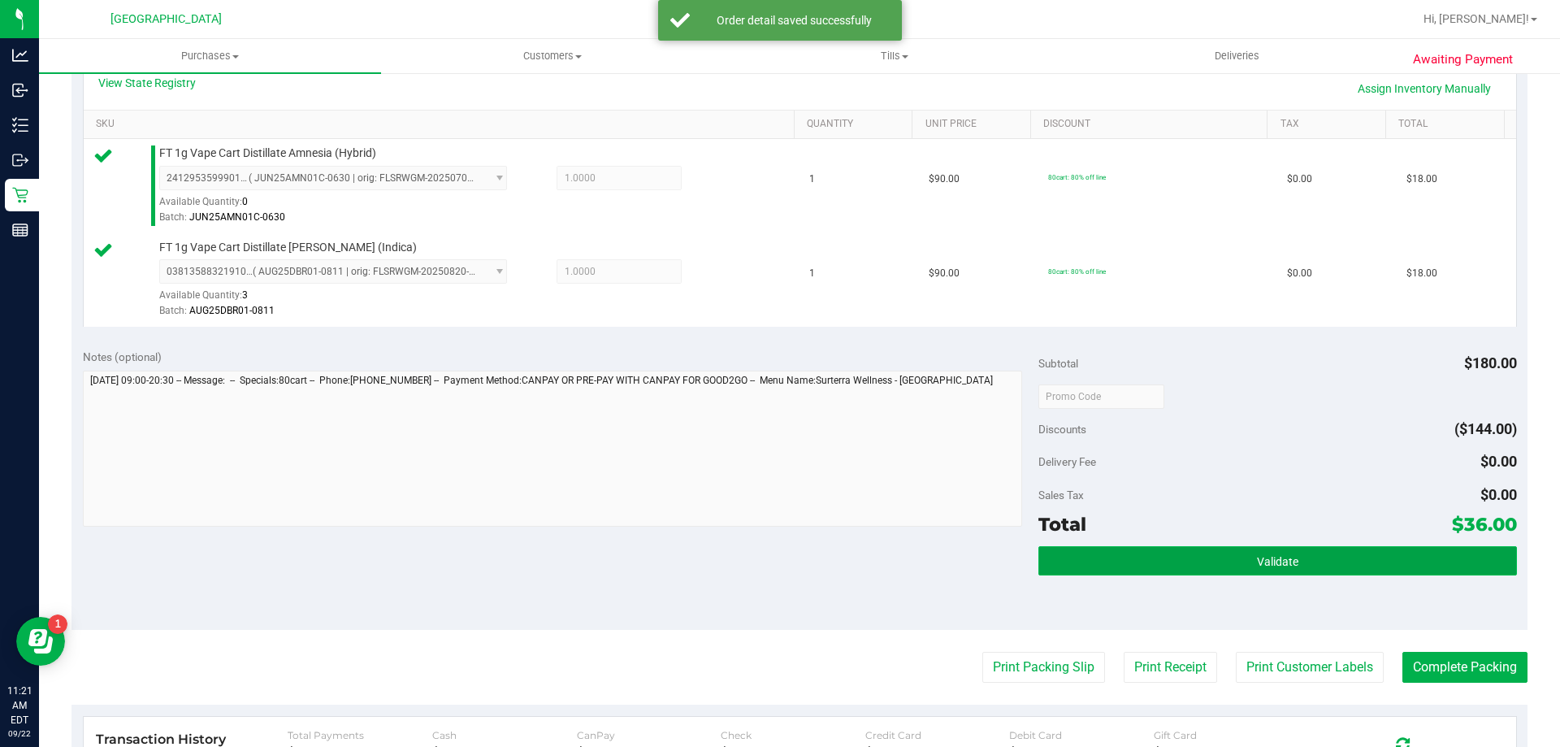
click at [1278, 556] on span "Validate" at bounding box center [1277, 561] width 41 height 13
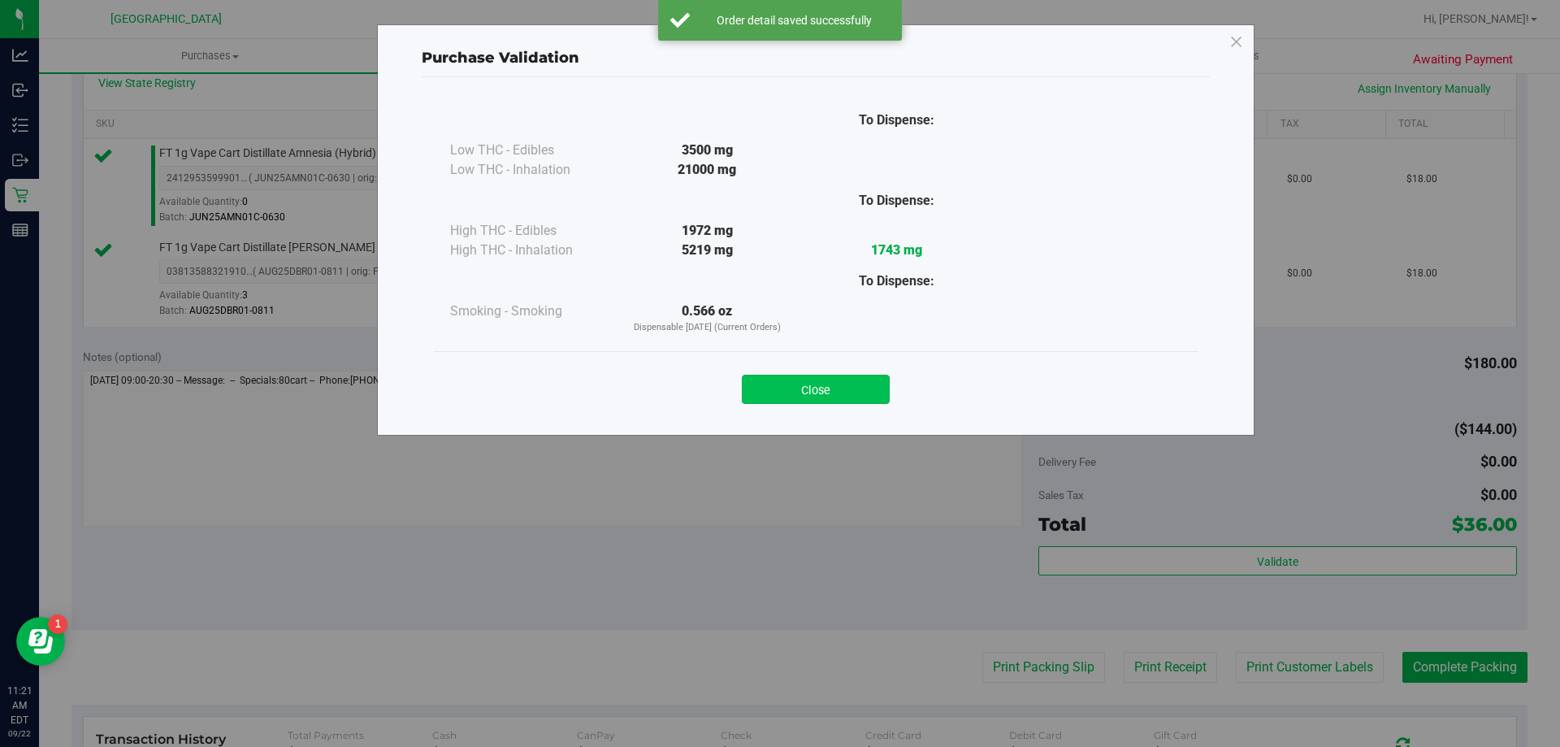
click at [837, 388] on button "Close" at bounding box center [816, 389] width 148 height 29
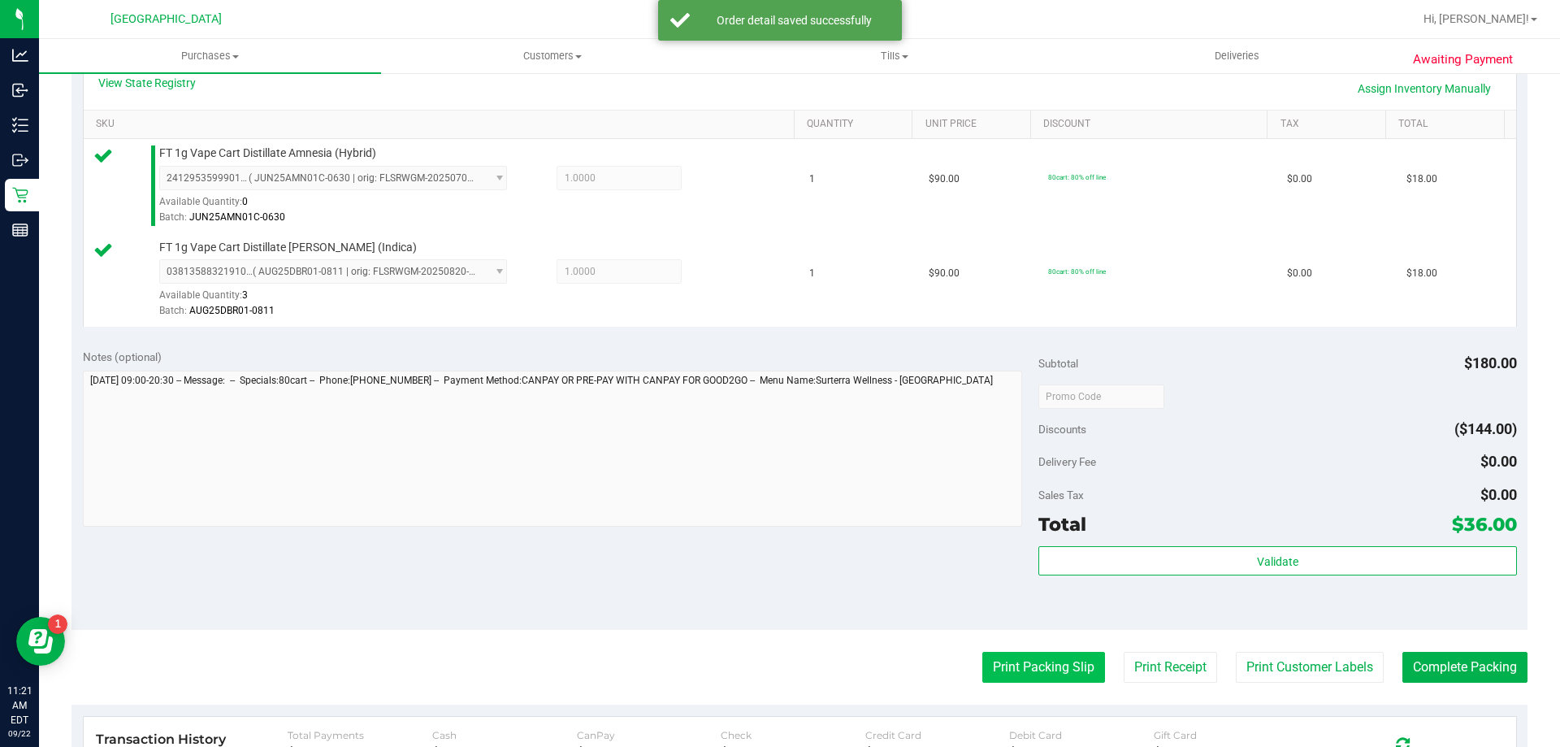
click at [1039, 661] on button "Print Packing Slip" at bounding box center [1043, 667] width 123 height 31
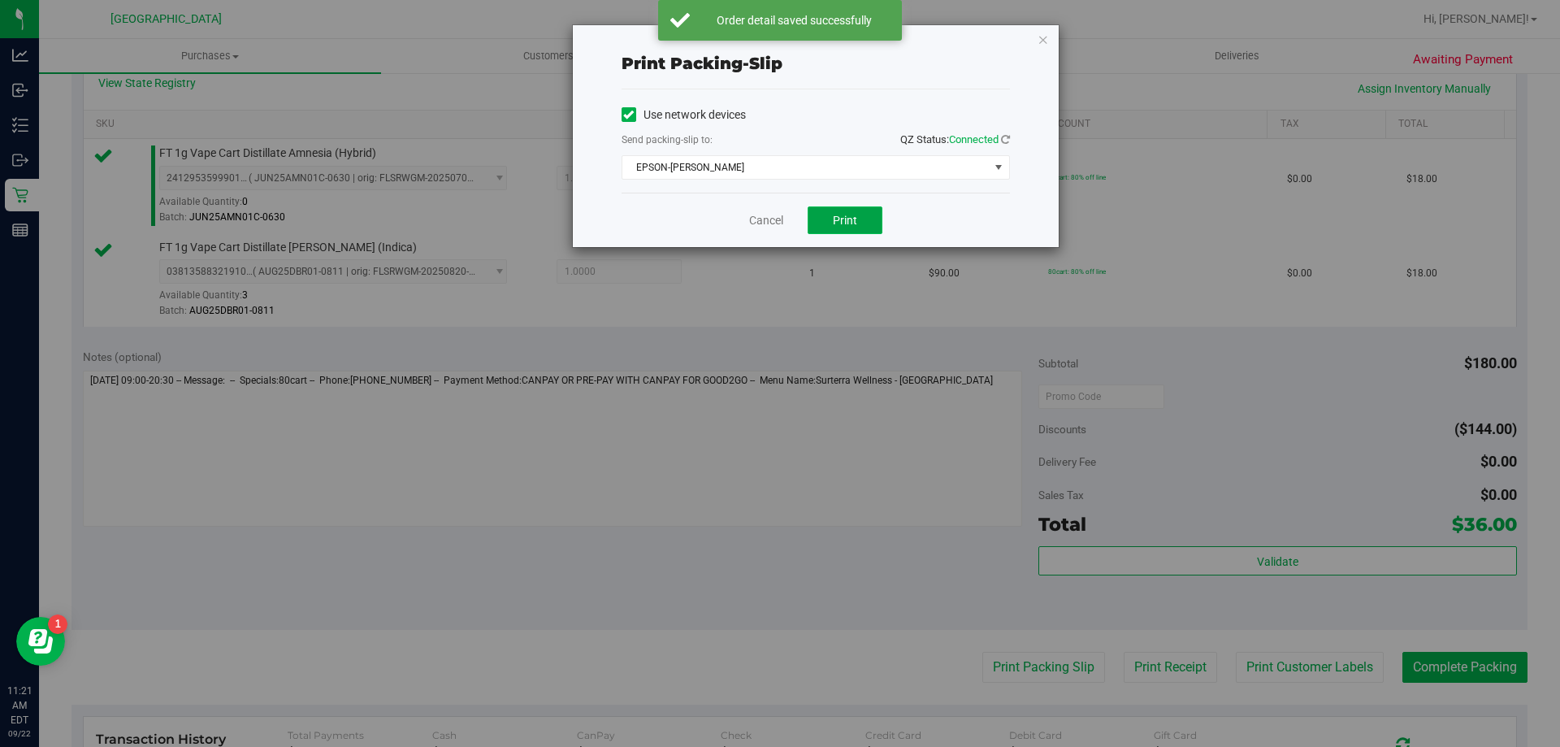
click at [830, 211] on button "Print" at bounding box center [845, 220] width 75 height 28
click at [766, 223] on link "Cancel" at bounding box center [766, 220] width 34 height 17
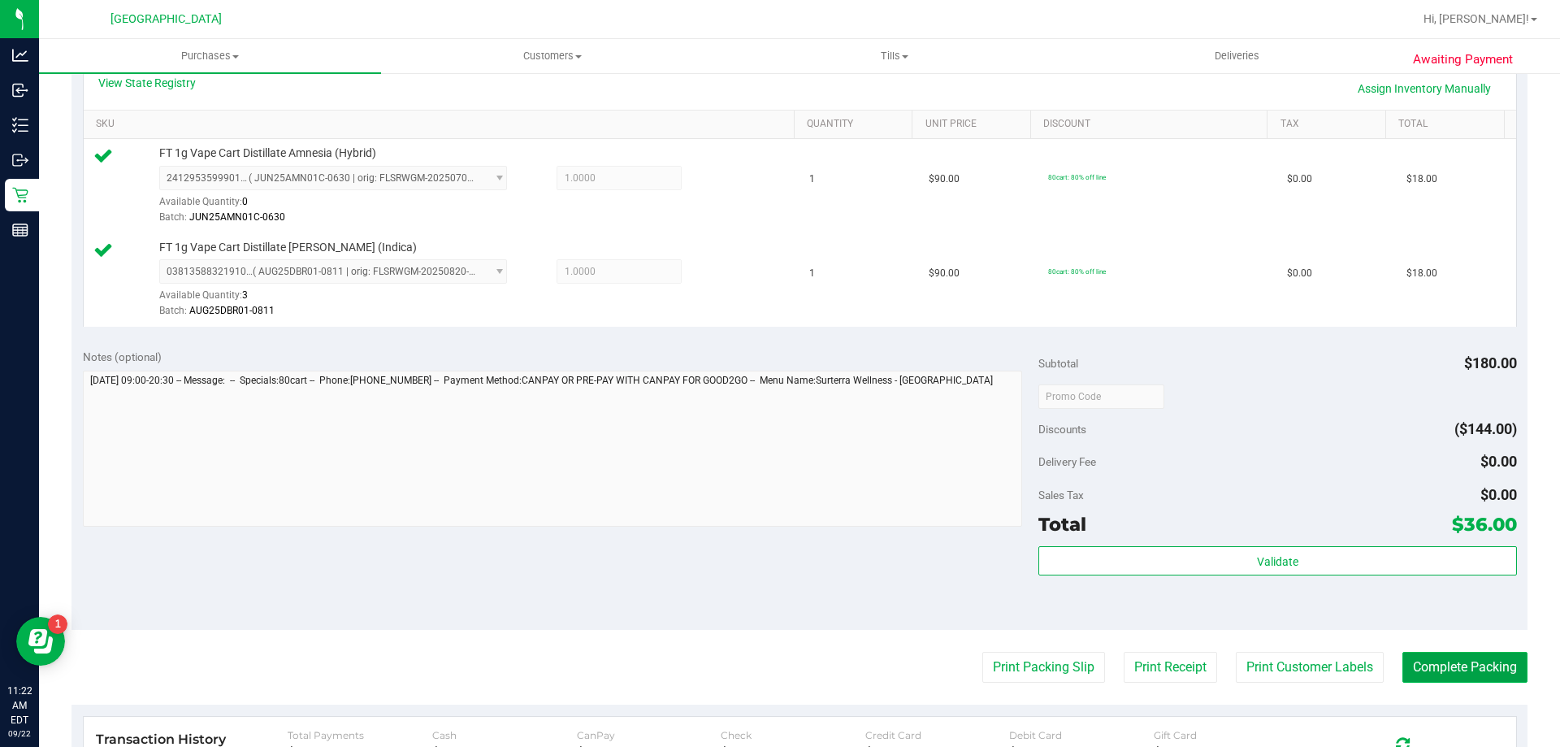
click at [1464, 657] on button "Complete Packing" at bounding box center [1464, 667] width 125 height 31
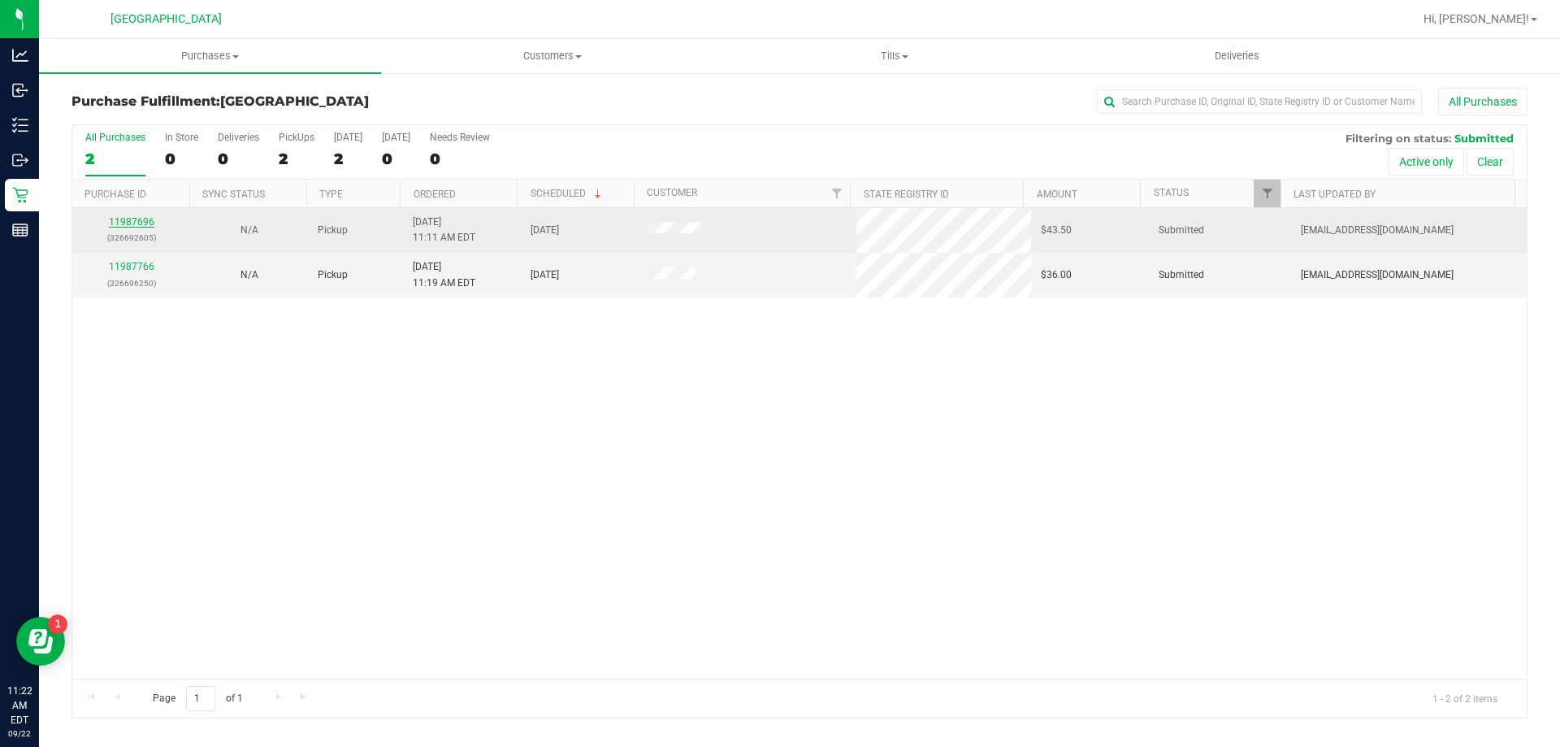
click at [133, 221] on link "11987696" at bounding box center [132, 221] width 46 height 11
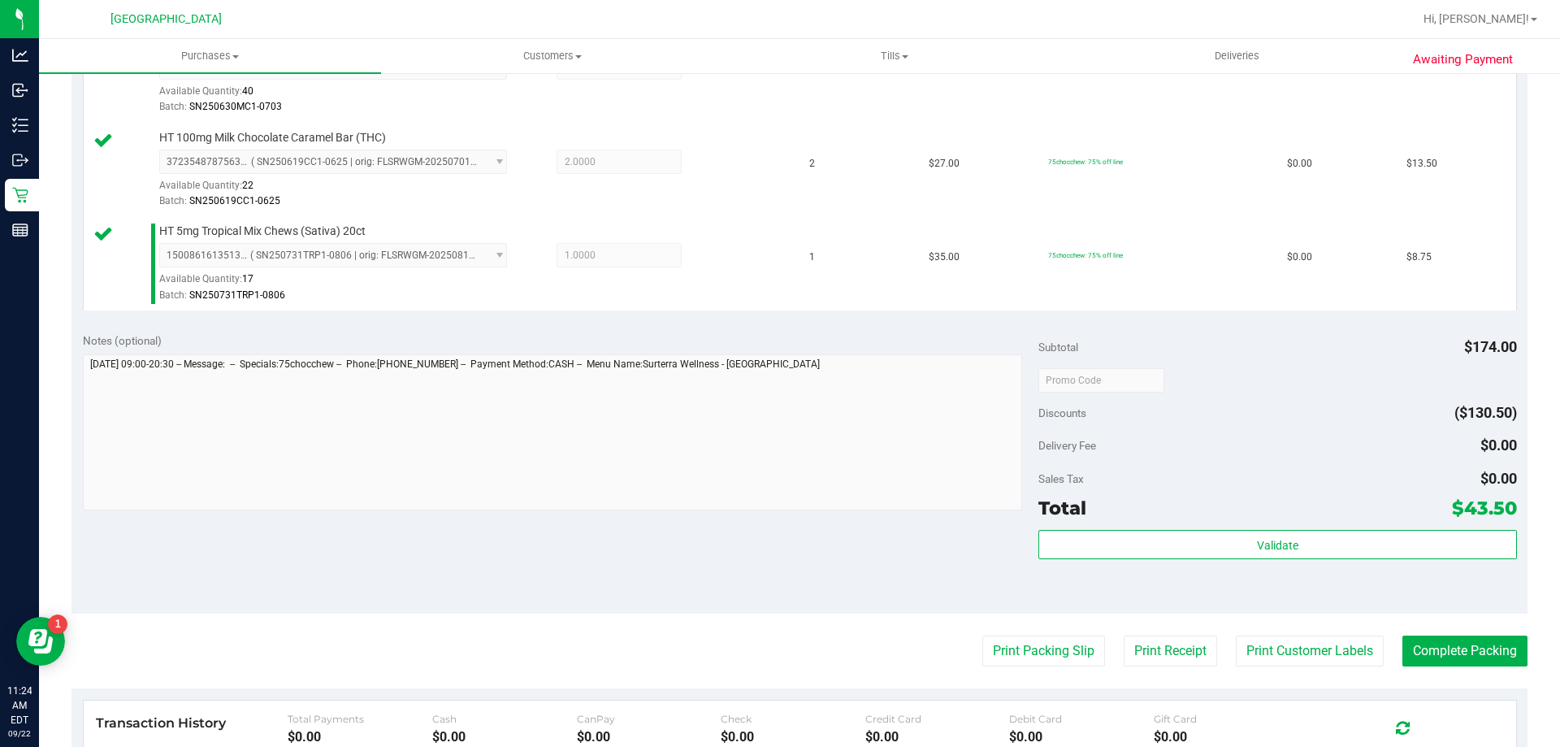
scroll to position [593, 0]
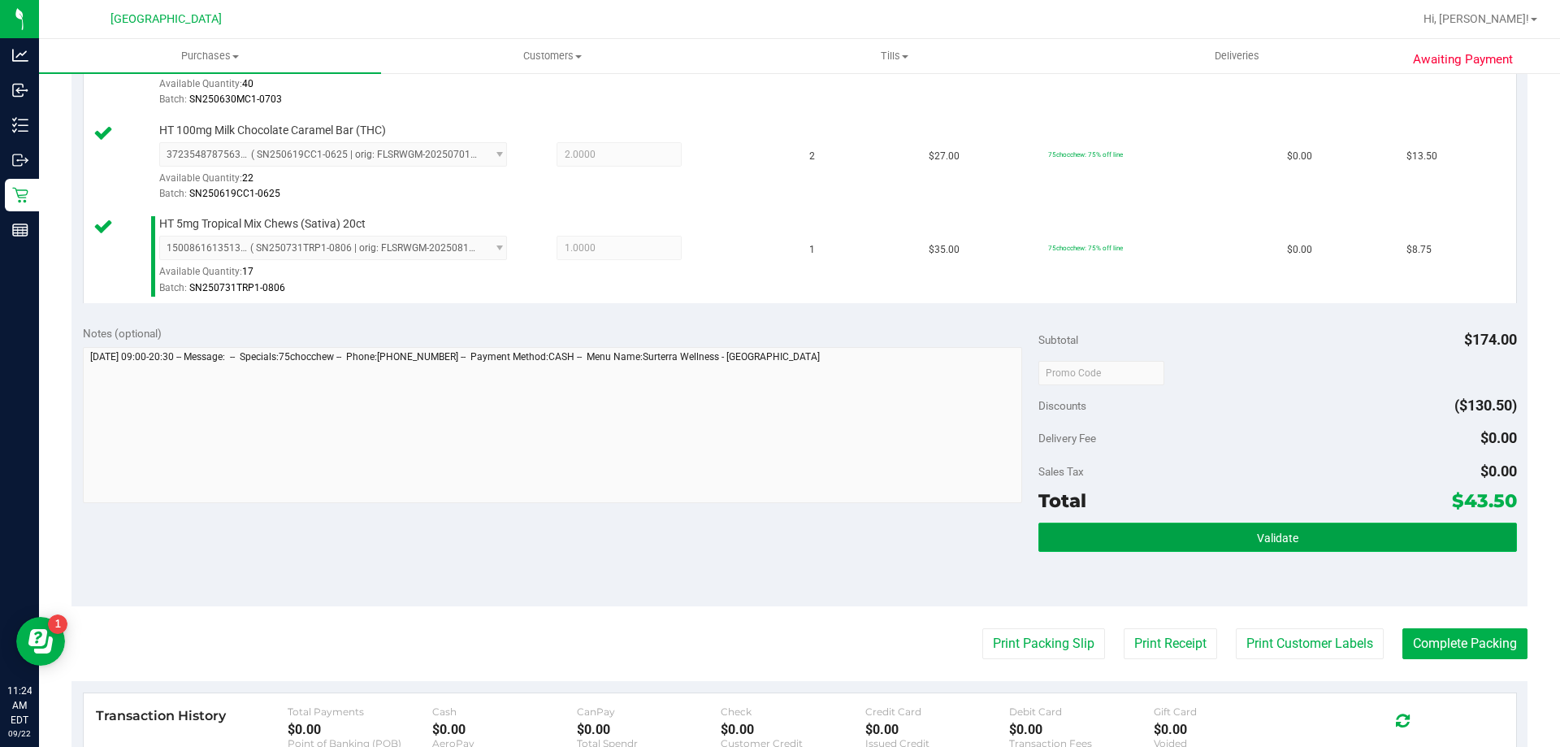
click at [1289, 545] on button "Validate" at bounding box center [1277, 536] width 478 height 29
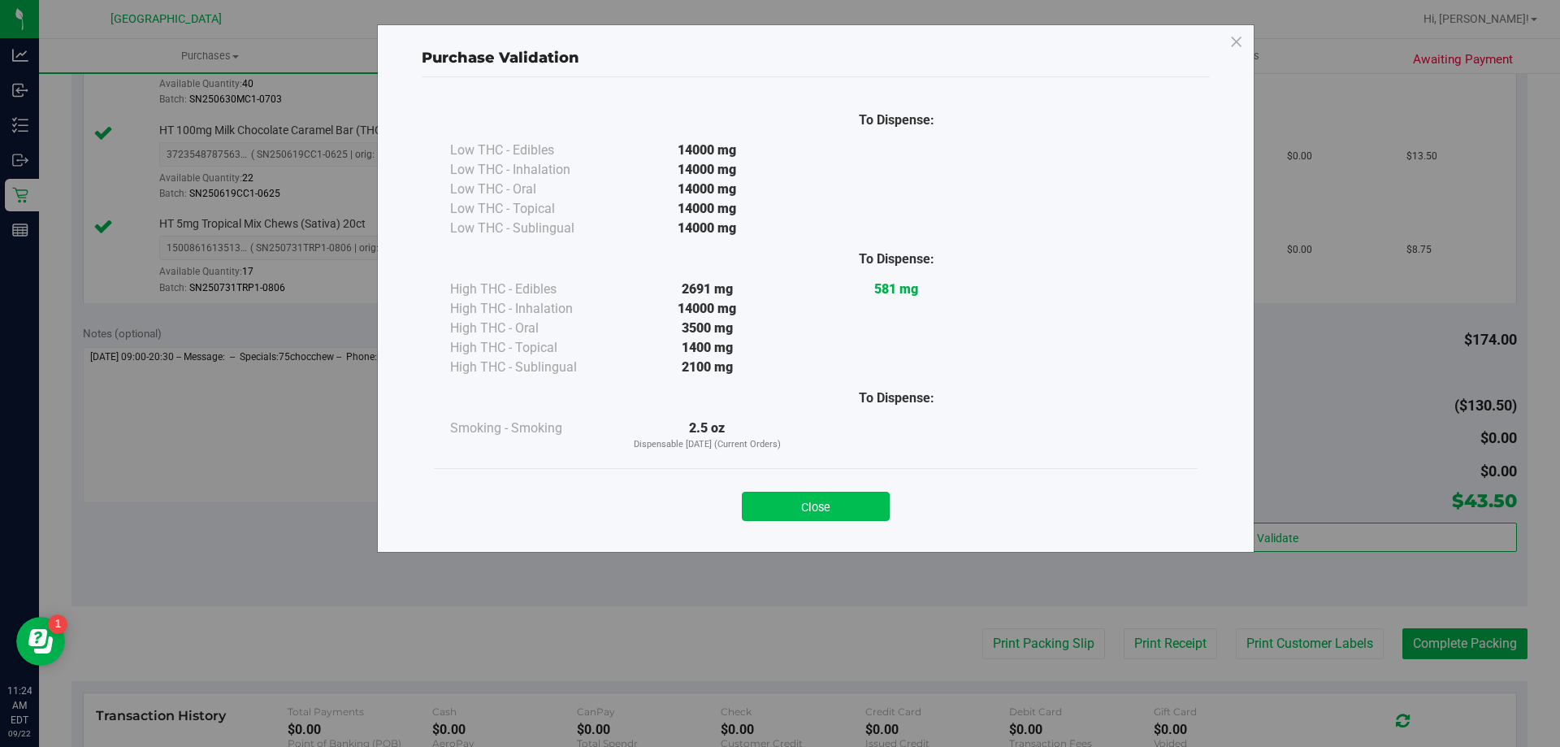
click at [814, 506] on button "Close" at bounding box center [816, 506] width 148 height 29
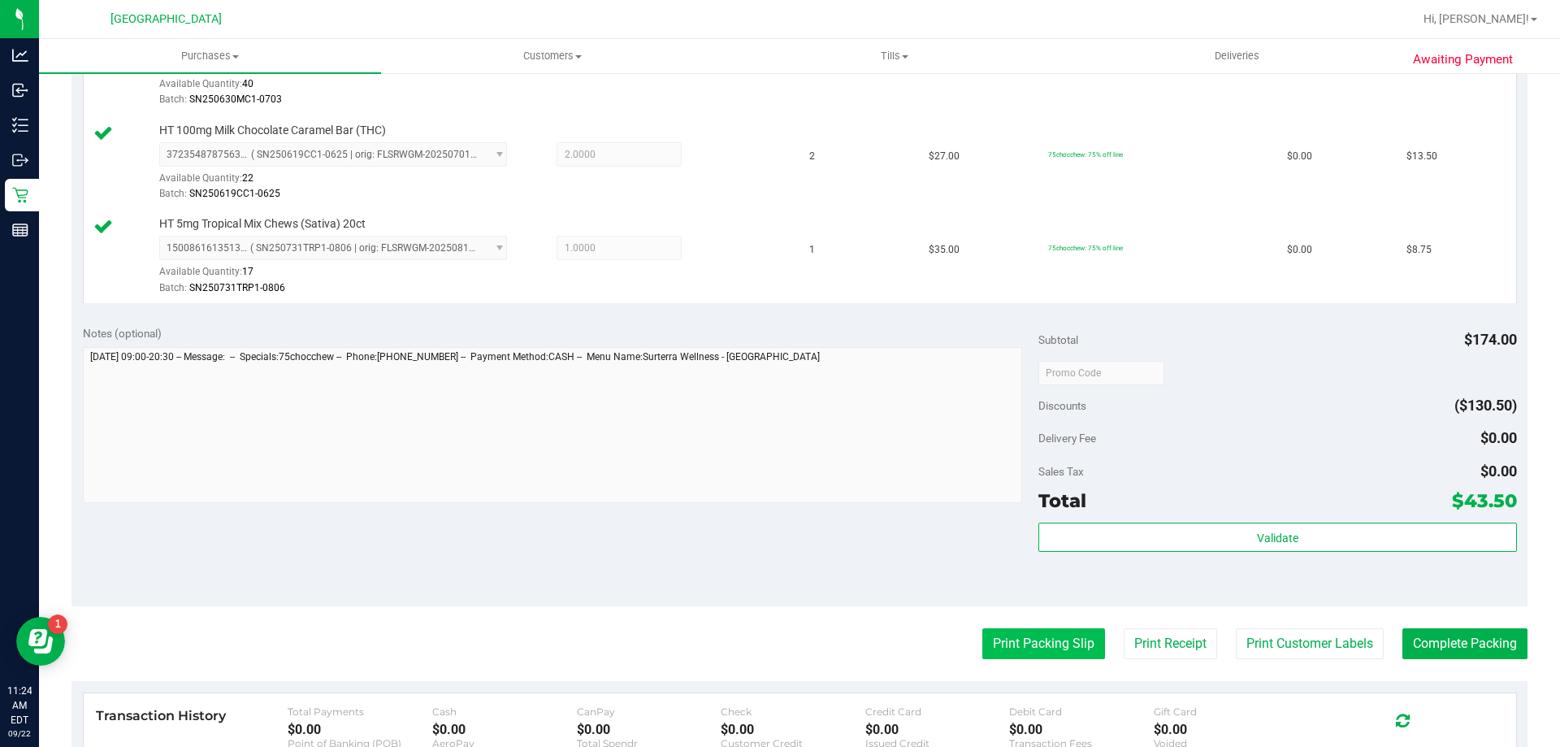
click at [1013, 636] on button "Print Packing Slip" at bounding box center [1043, 643] width 123 height 31
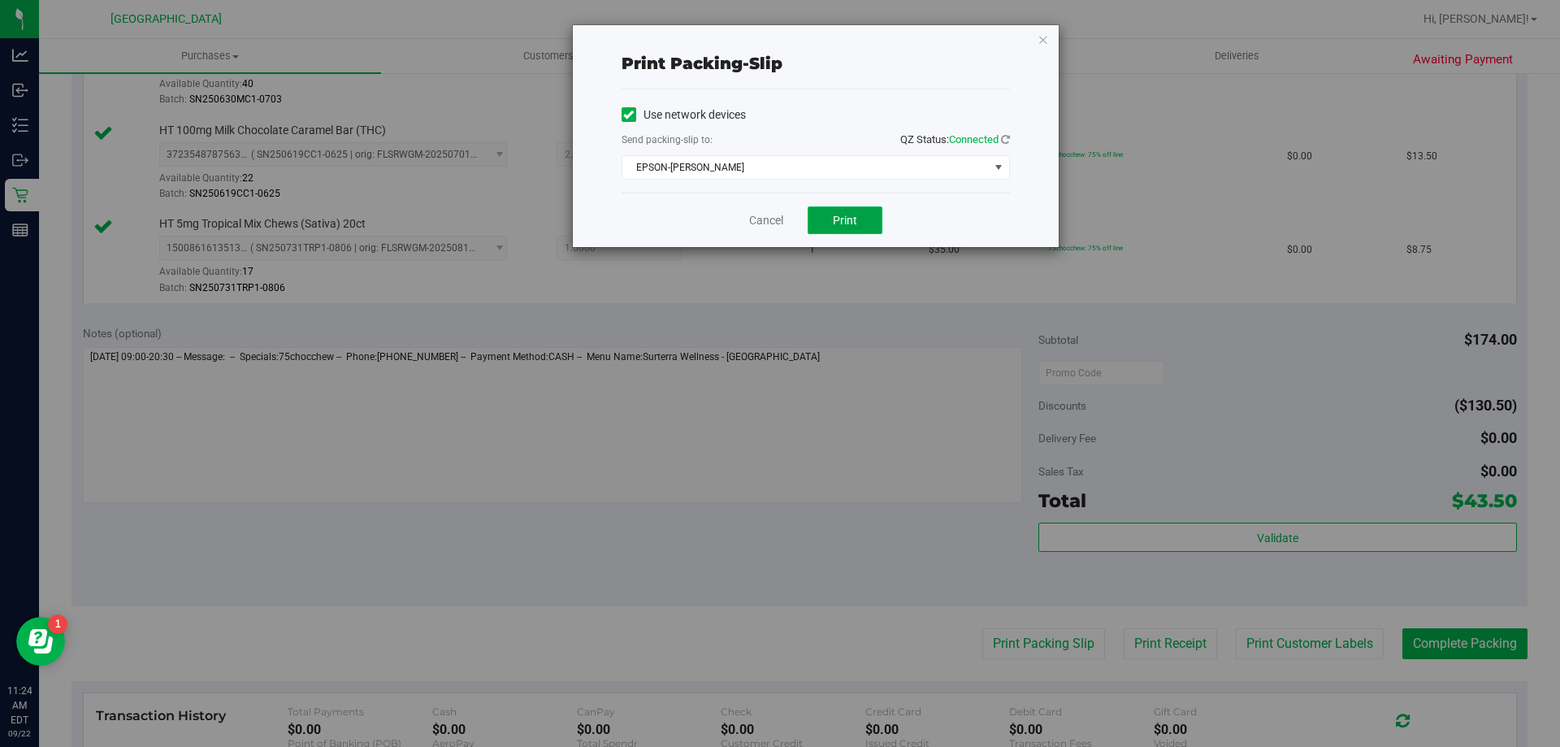
click at [824, 225] on button "Print" at bounding box center [845, 220] width 75 height 28
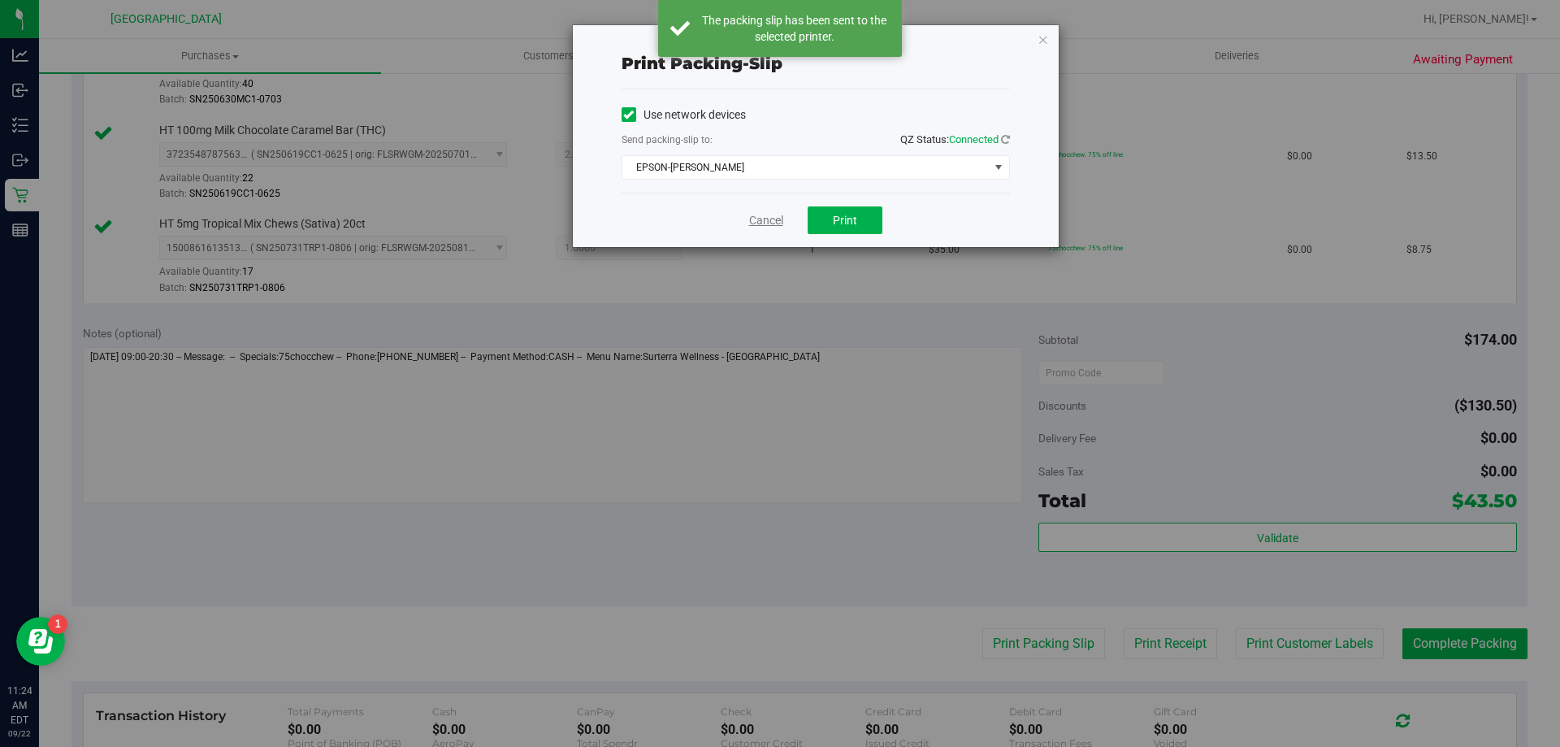
click at [769, 213] on link "Cancel" at bounding box center [766, 220] width 34 height 17
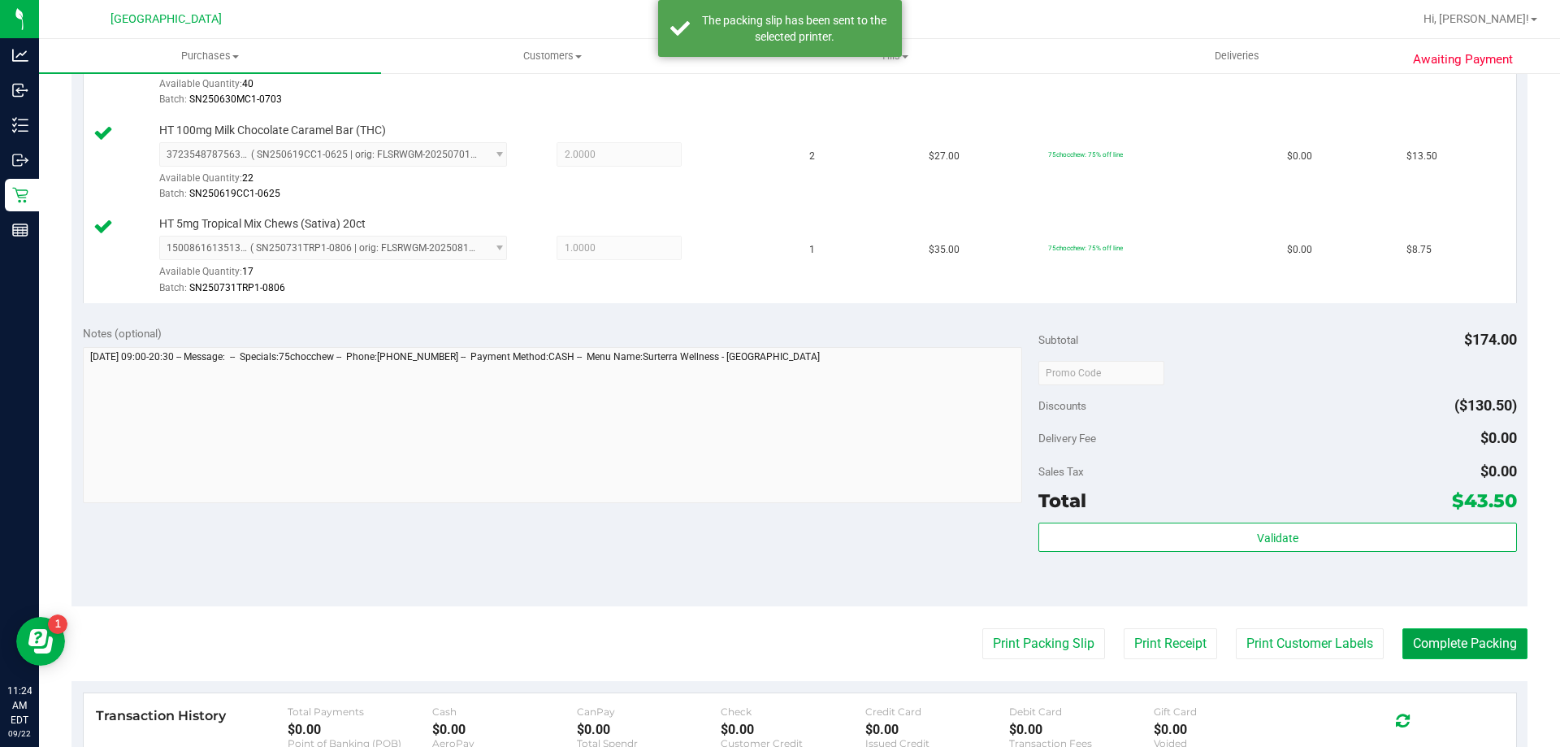
click at [1503, 636] on button "Complete Packing" at bounding box center [1464, 643] width 125 height 31
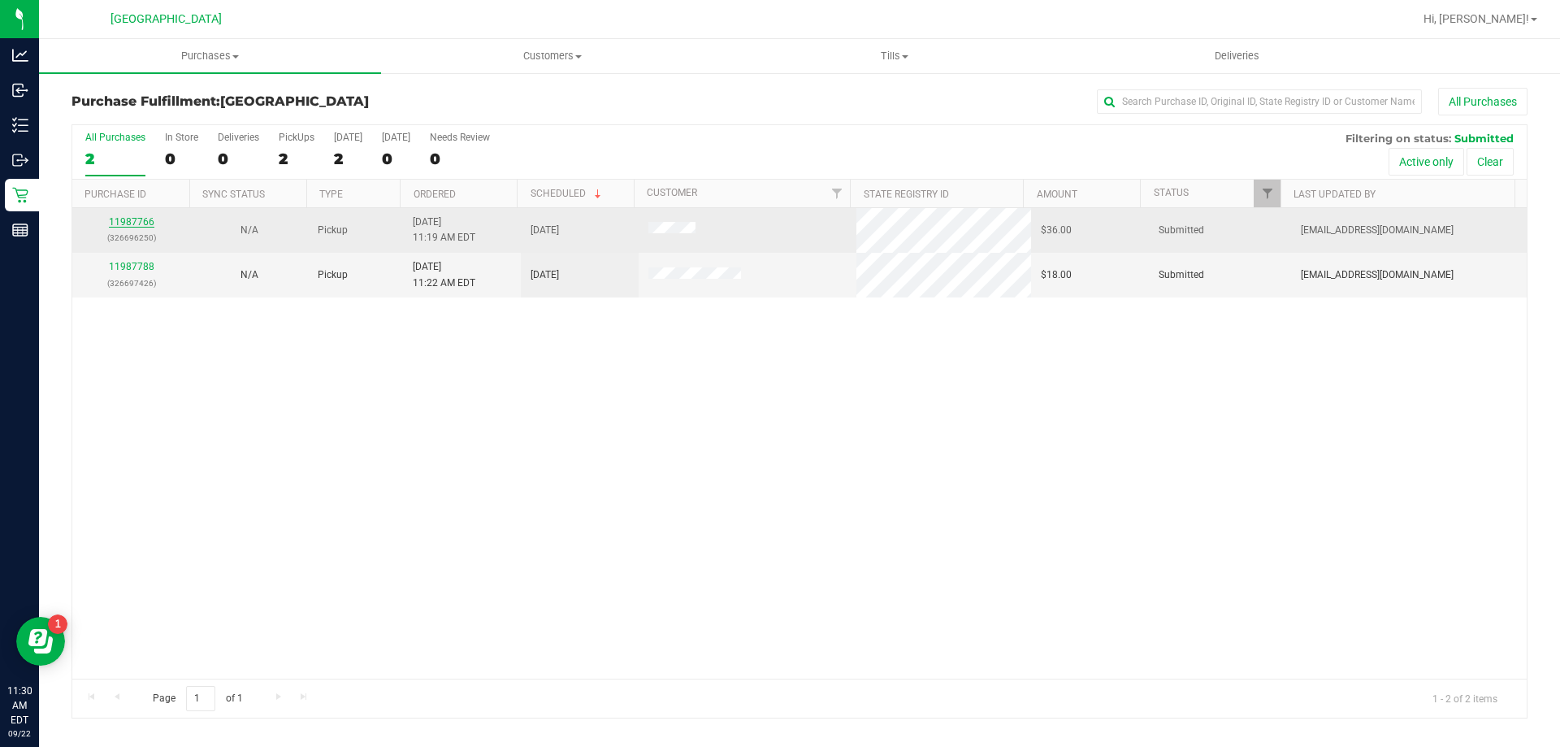
click at [122, 222] on link "11987766" at bounding box center [132, 221] width 46 height 11
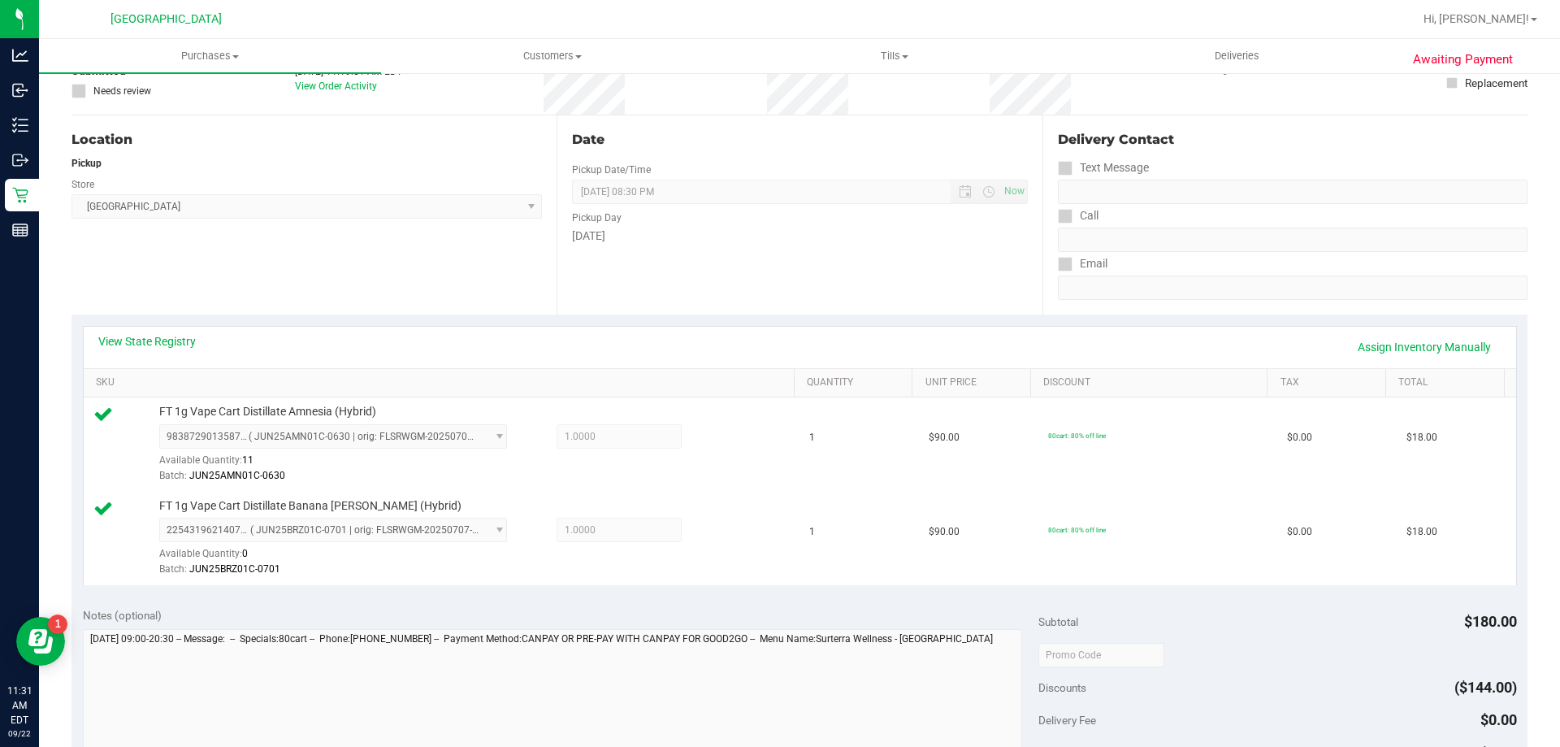
scroll to position [325, 0]
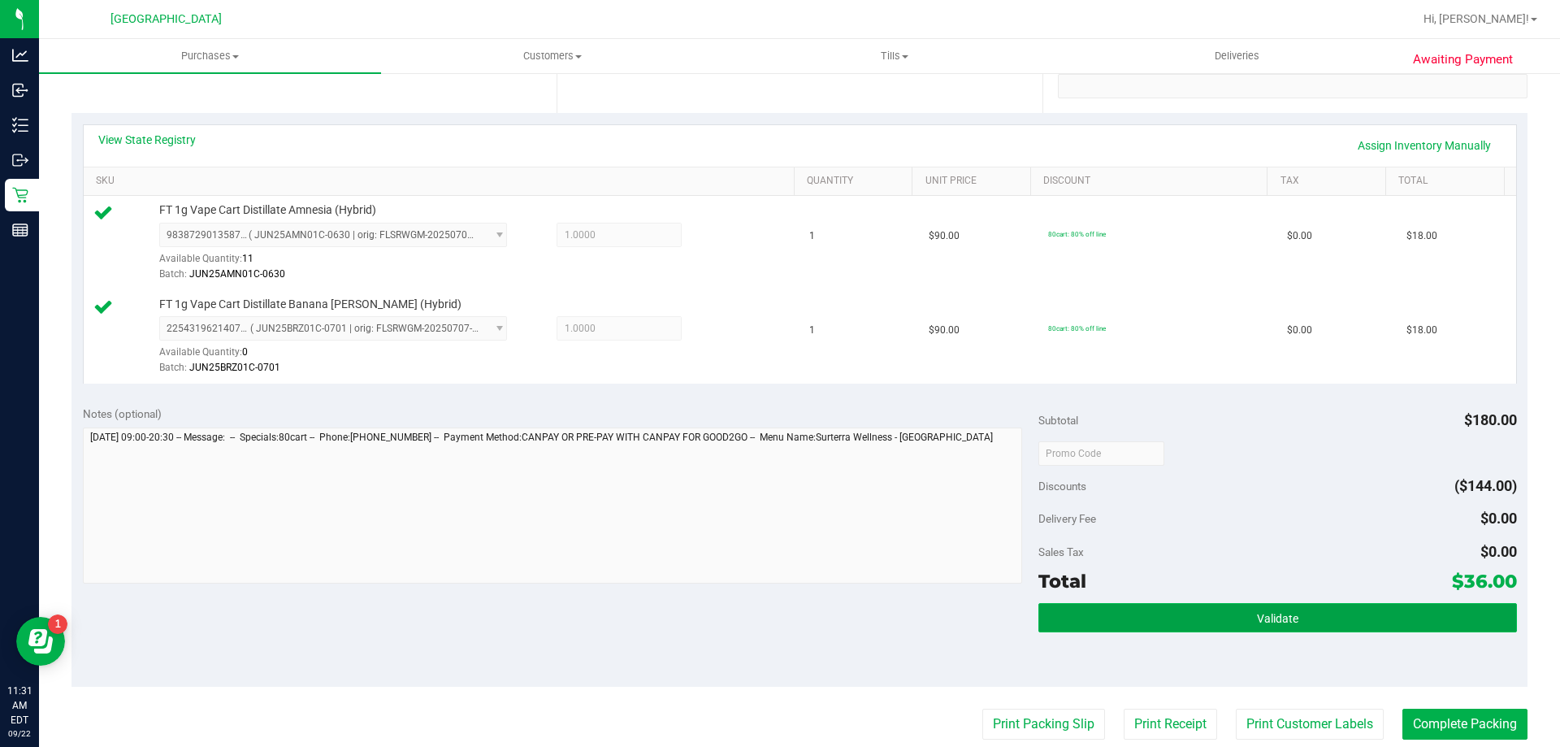
click at [1359, 618] on button "Validate" at bounding box center [1277, 617] width 478 height 29
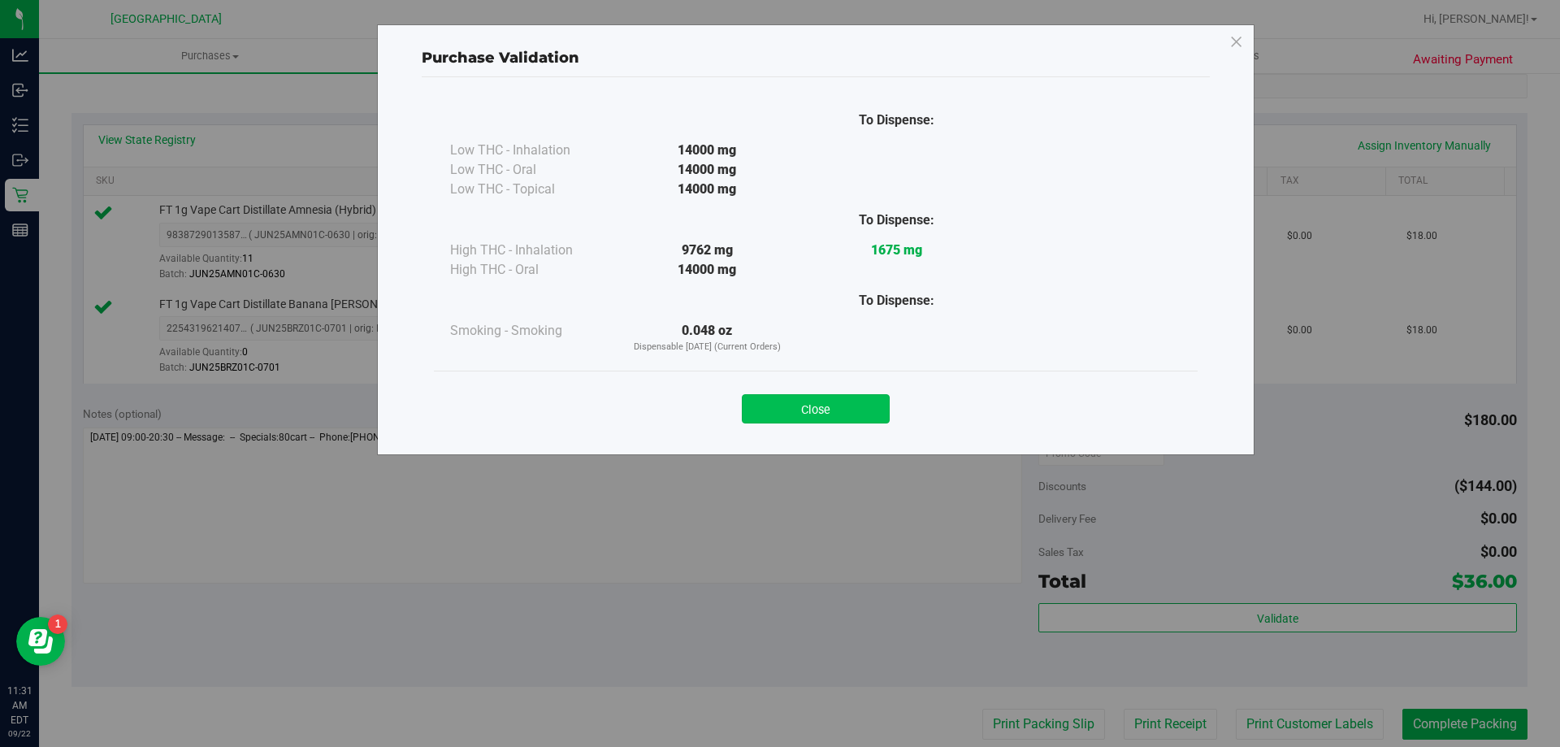
click at [836, 398] on button "Close" at bounding box center [816, 408] width 148 height 29
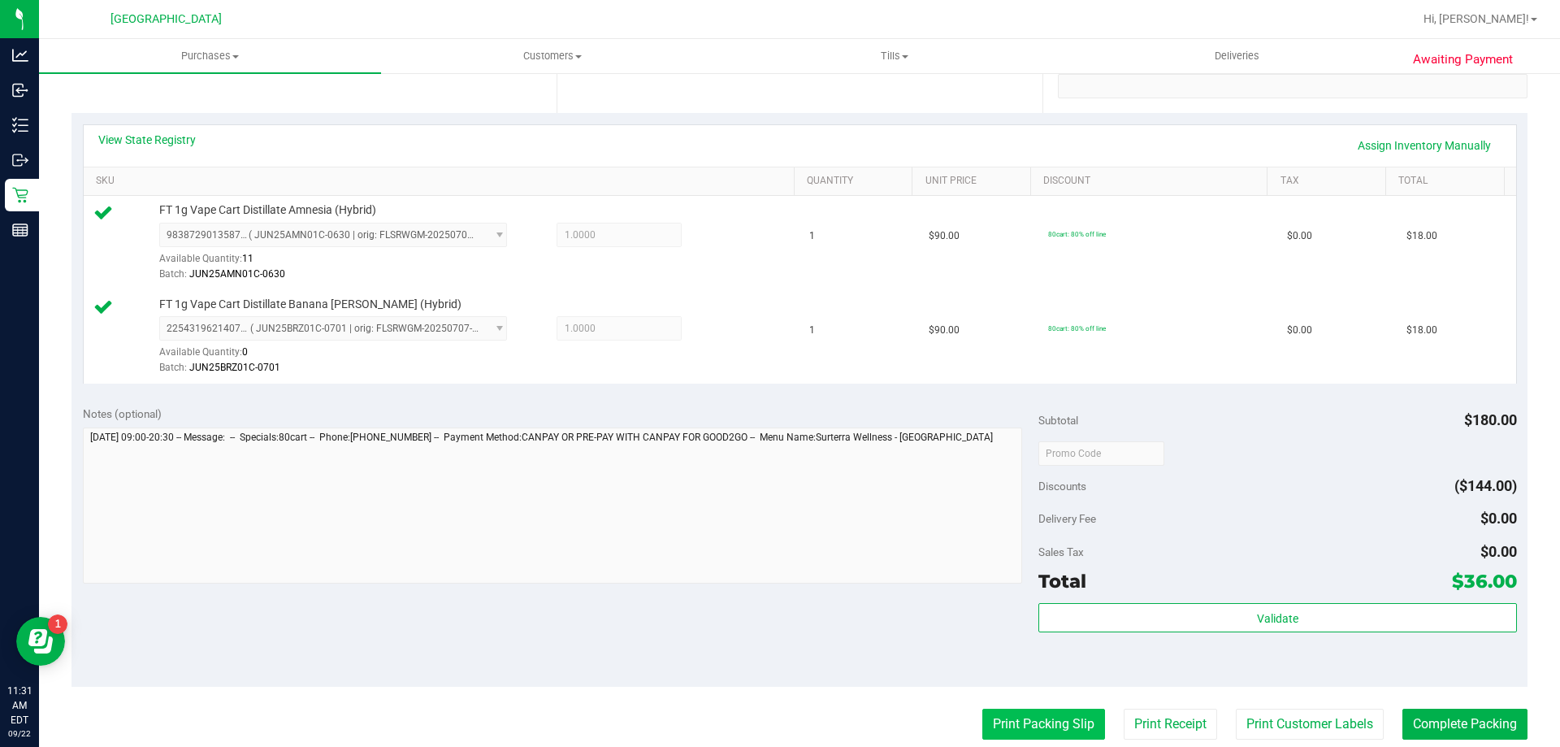
click at [1028, 730] on button "Print Packing Slip" at bounding box center [1043, 724] width 123 height 31
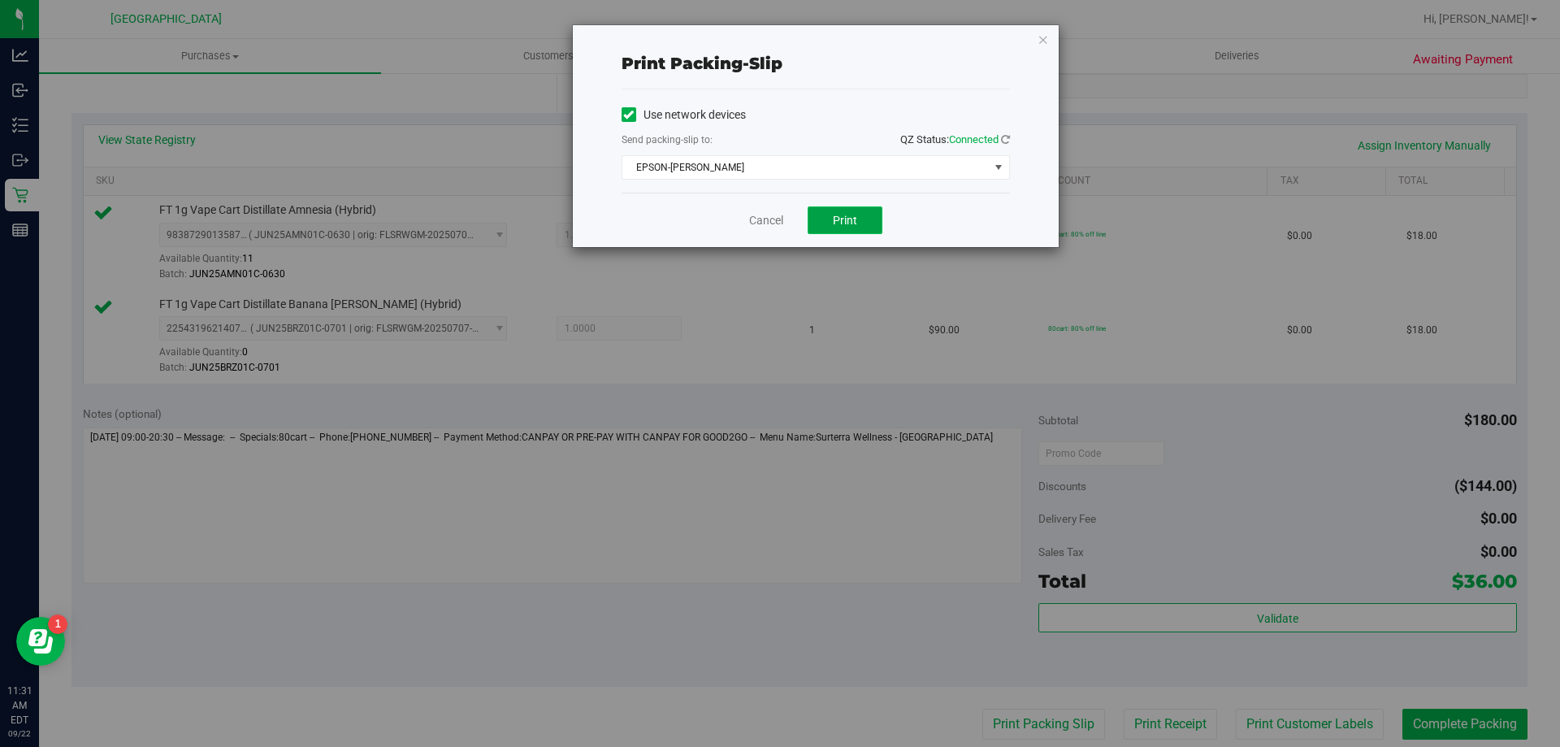
click at [834, 214] on span "Print" at bounding box center [845, 220] width 24 height 13
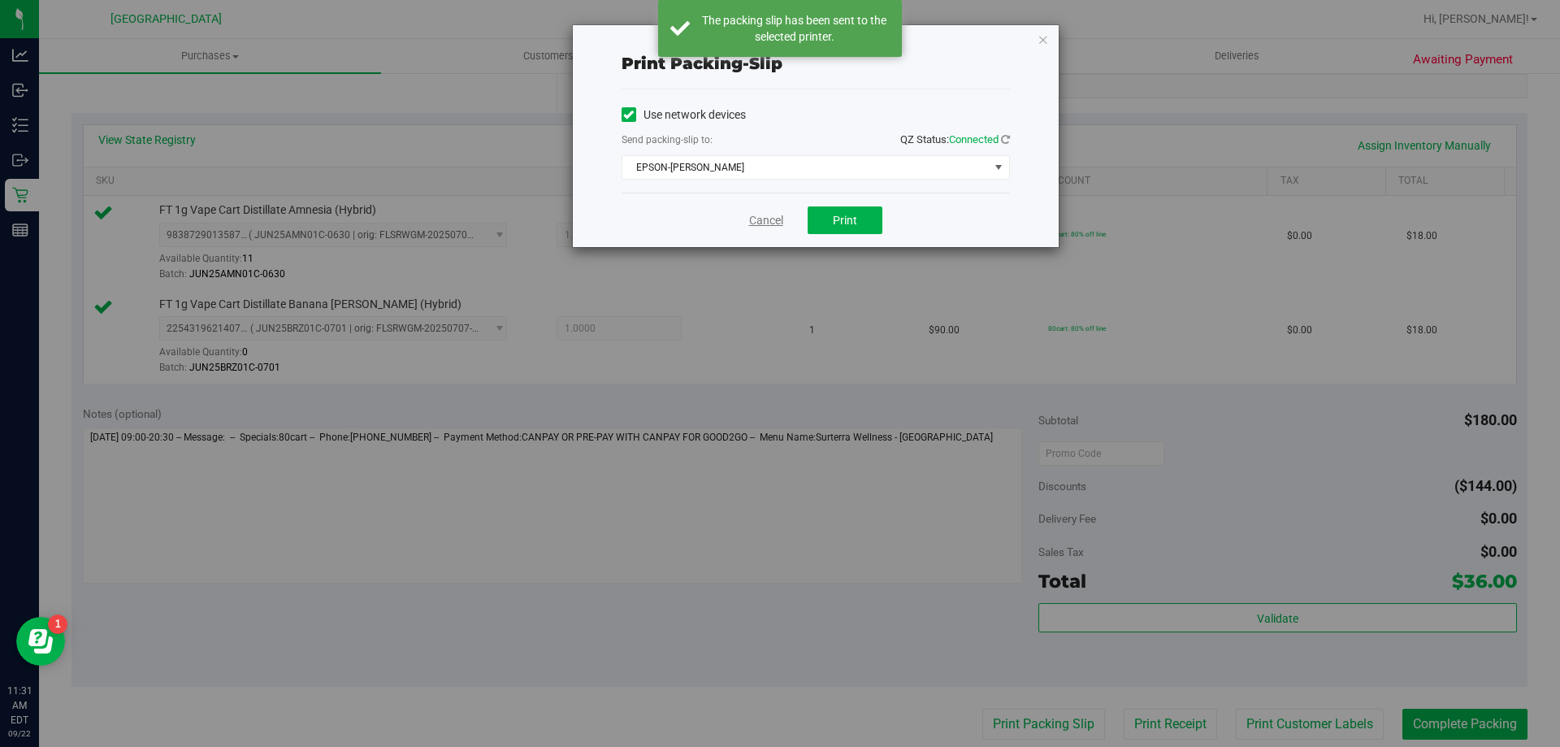
click at [762, 216] on link "Cancel" at bounding box center [766, 220] width 34 height 17
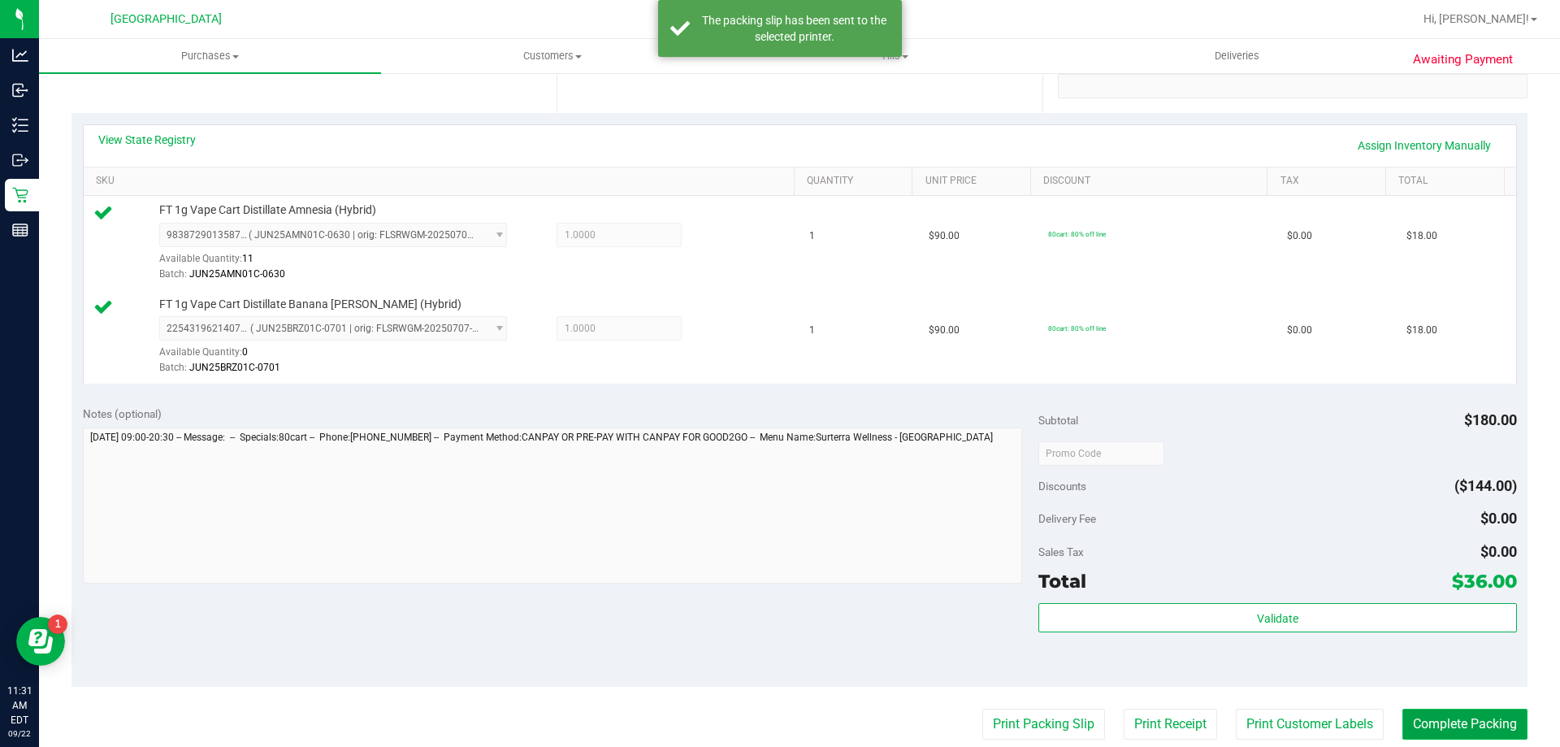
click at [1431, 723] on button "Complete Packing" at bounding box center [1464, 724] width 125 height 31
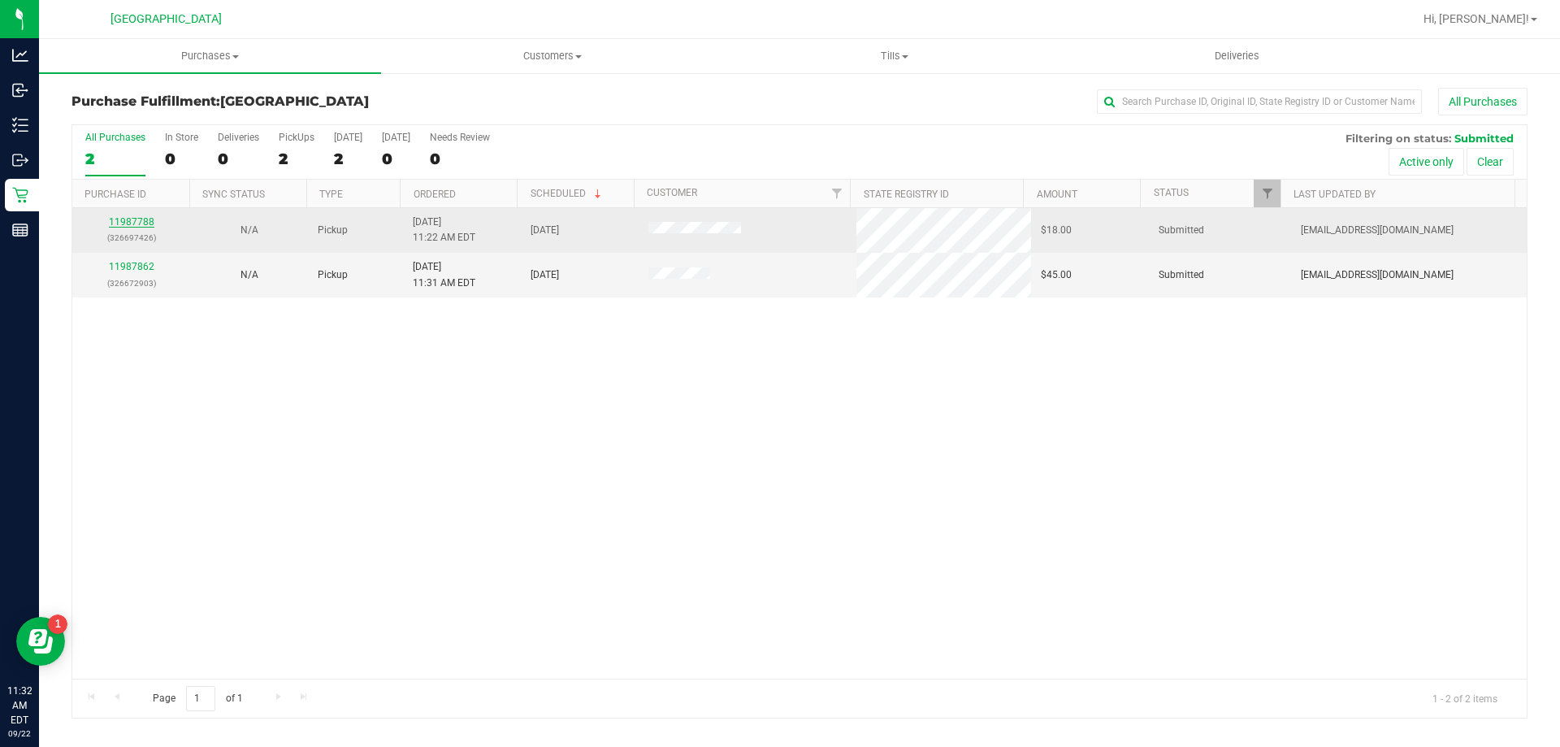
click at [139, 226] on link "11987788" at bounding box center [132, 221] width 46 height 11
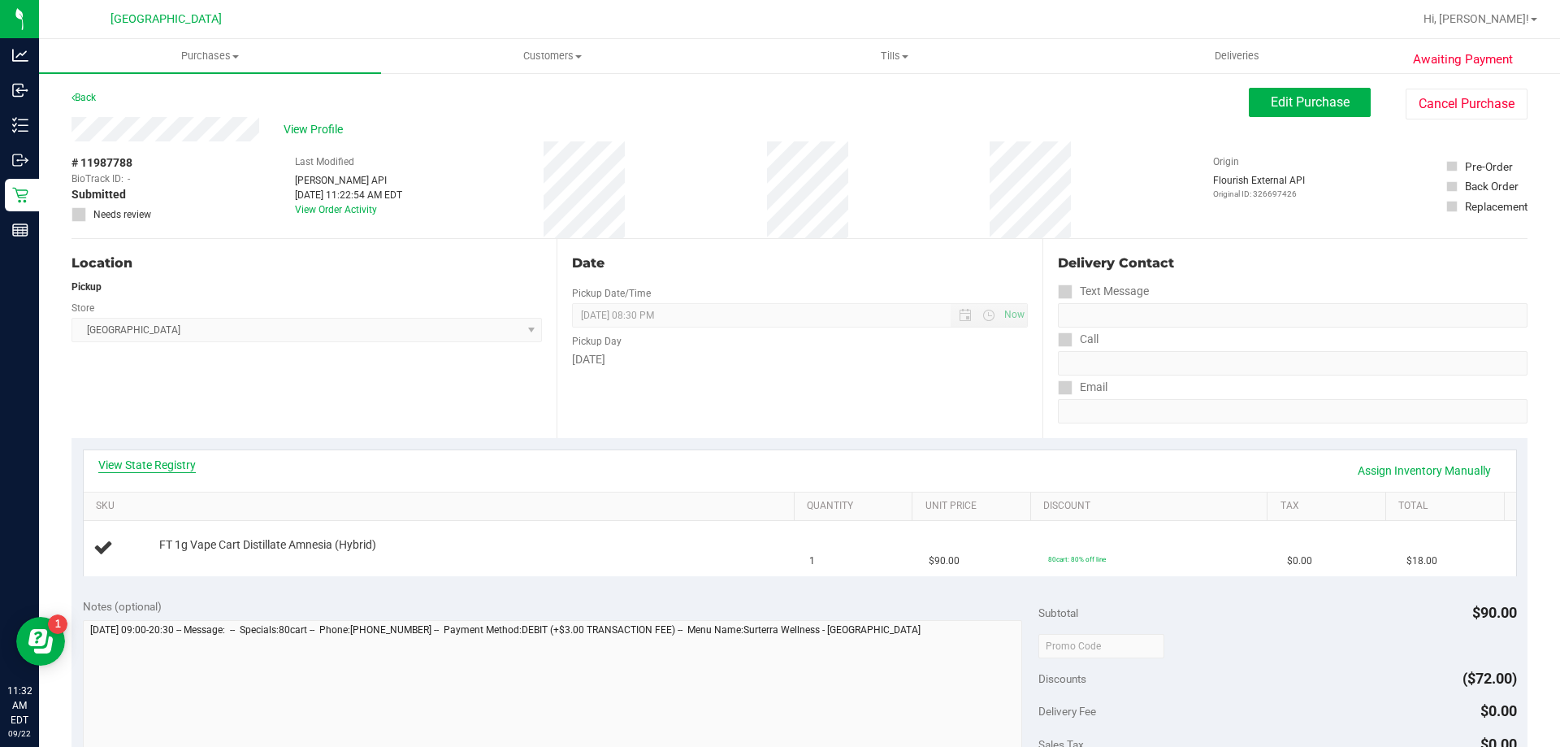
click at [110, 462] on link "View State Registry" at bounding box center [147, 465] width 98 height 16
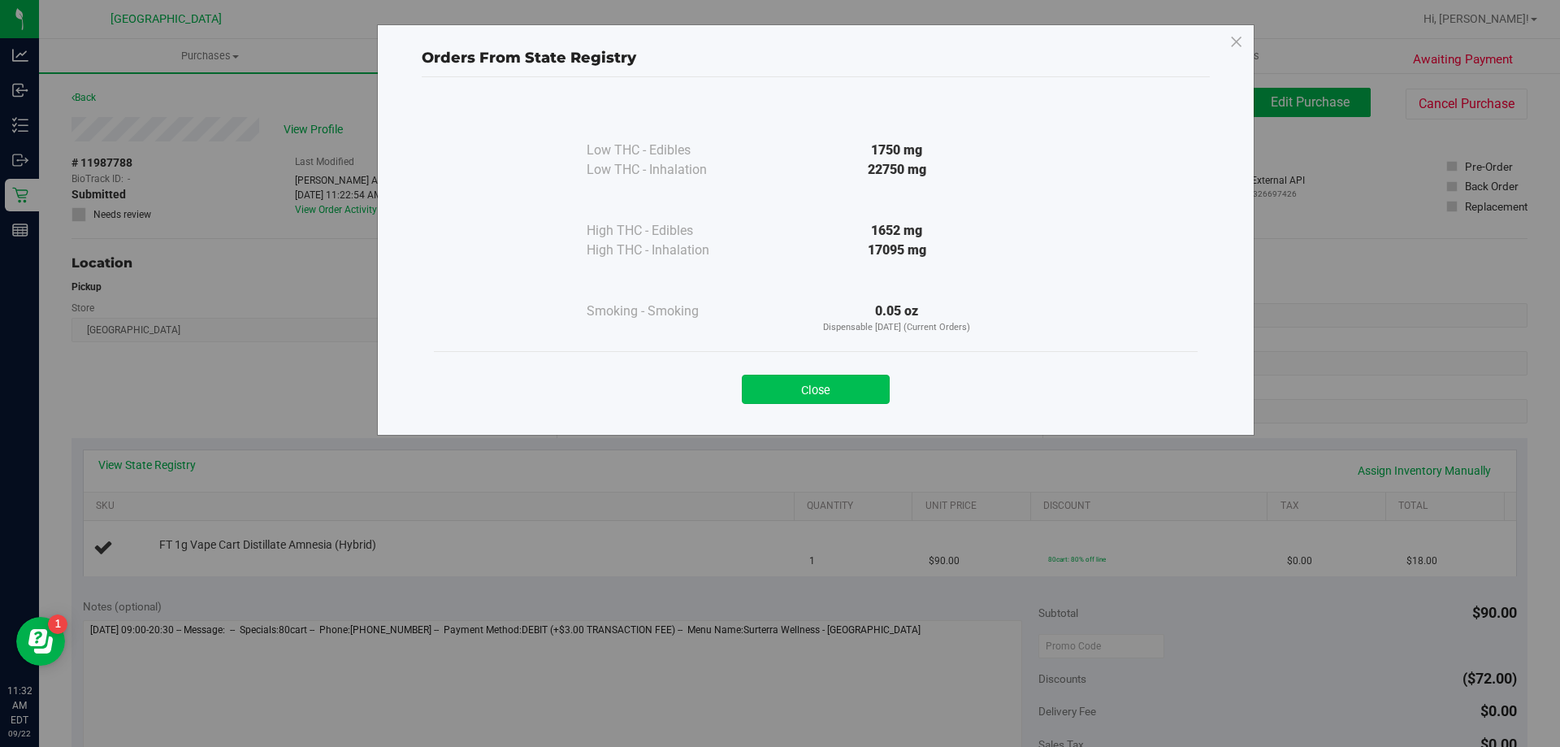
click at [844, 400] on button "Close" at bounding box center [816, 389] width 148 height 29
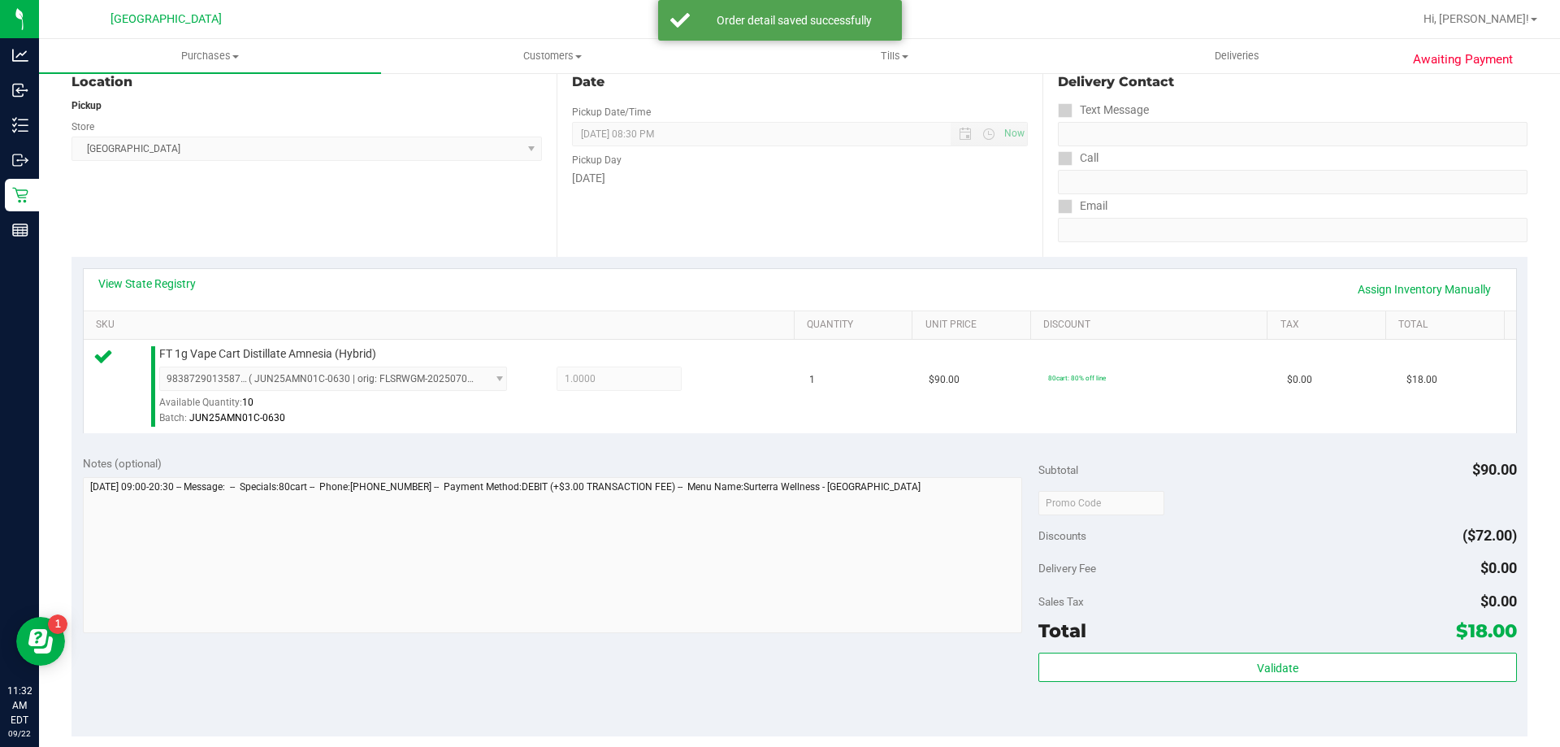
scroll to position [358, 0]
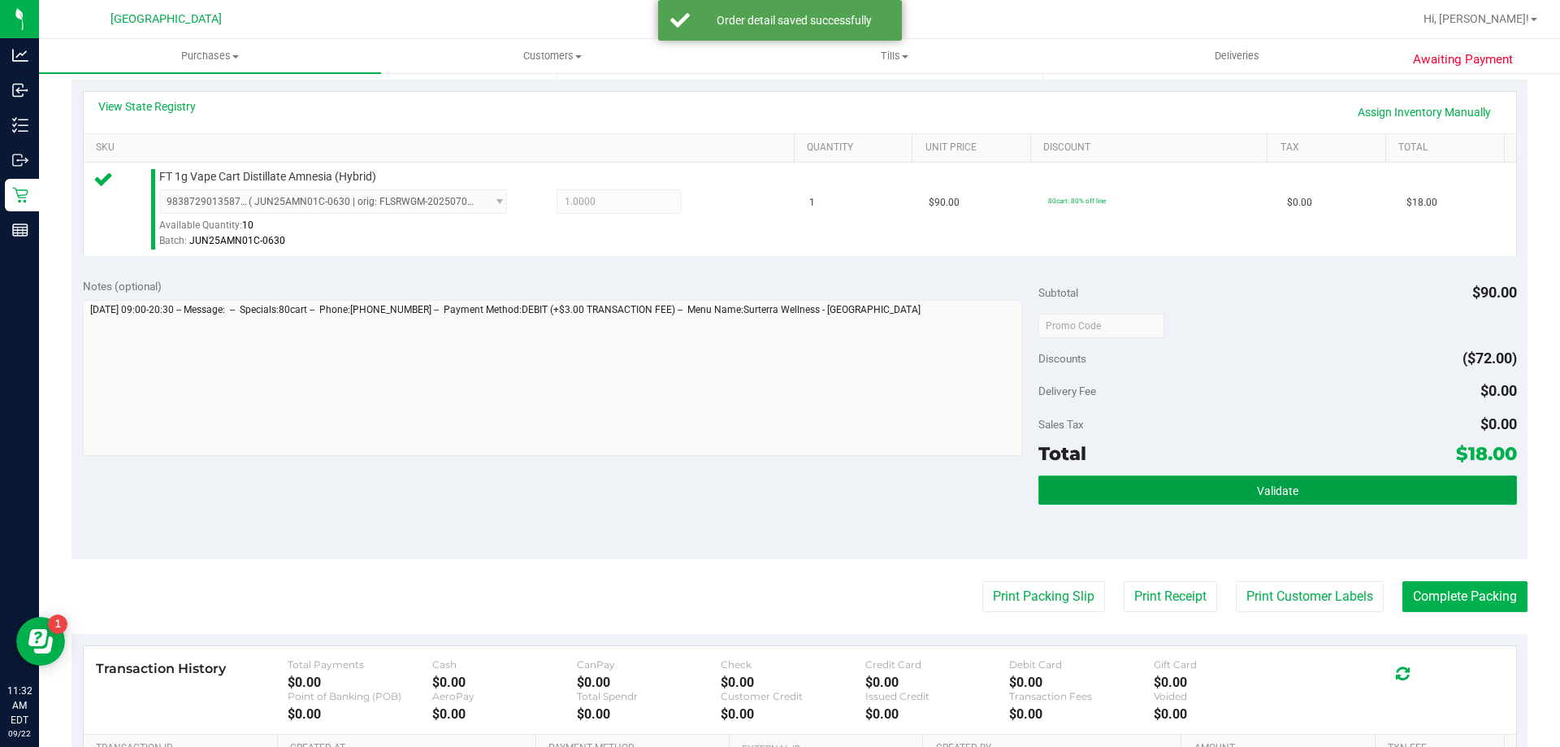
click at [1315, 481] on button "Validate" at bounding box center [1277, 489] width 478 height 29
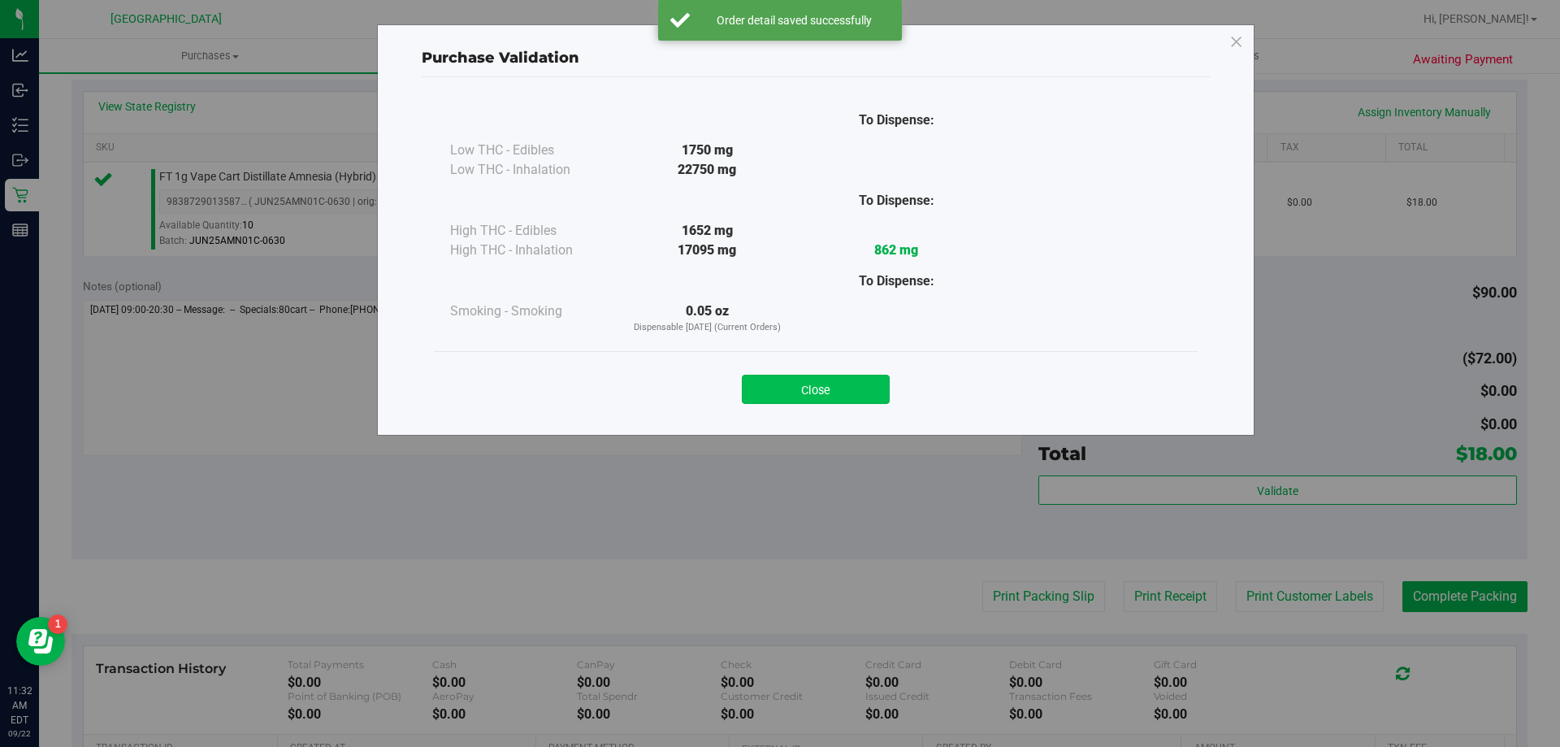
click at [806, 389] on button "Close" at bounding box center [816, 389] width 148 height 29
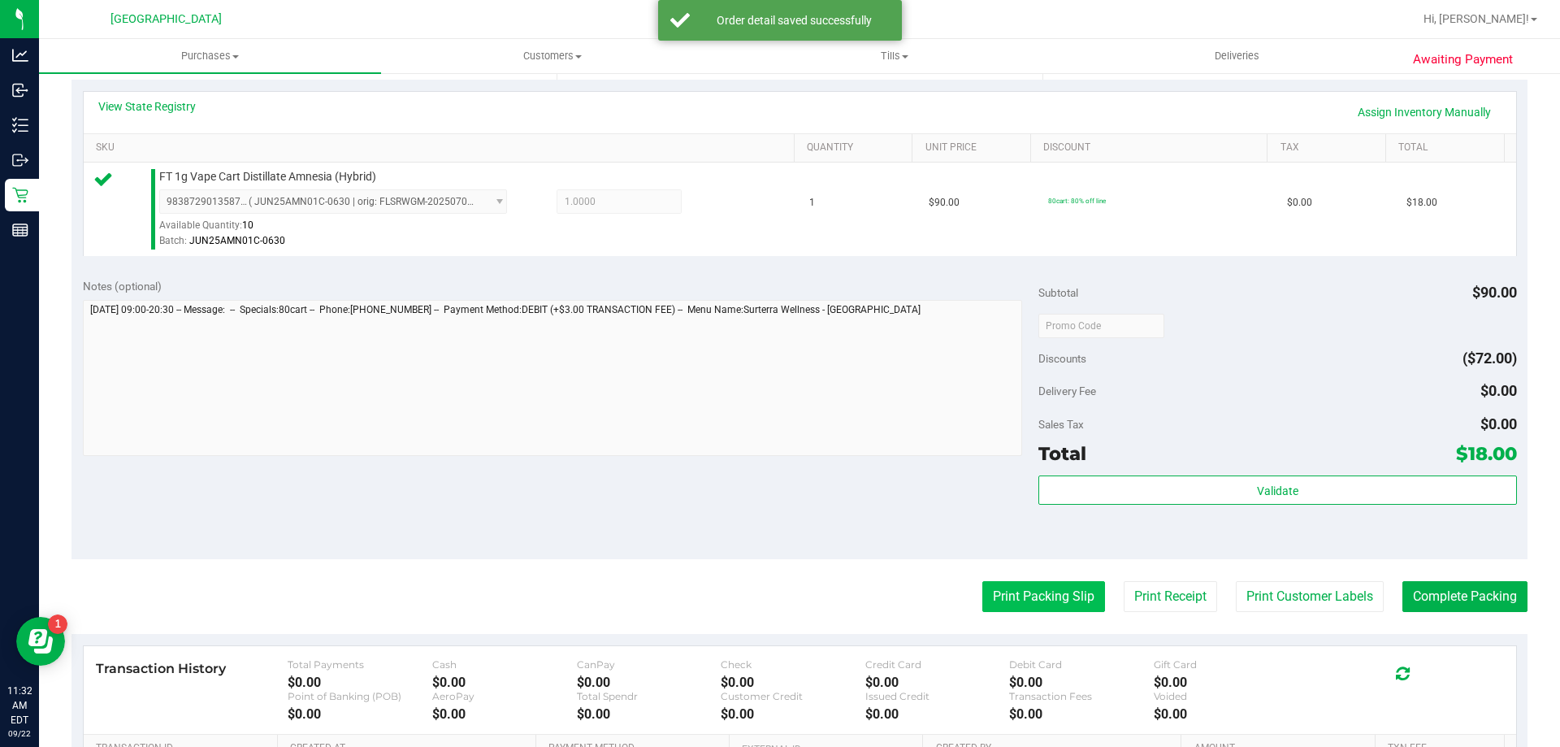
click at [1051, 584] on button "Print Packing Slip" at bounding box center [1043, 596] width 123 height 31
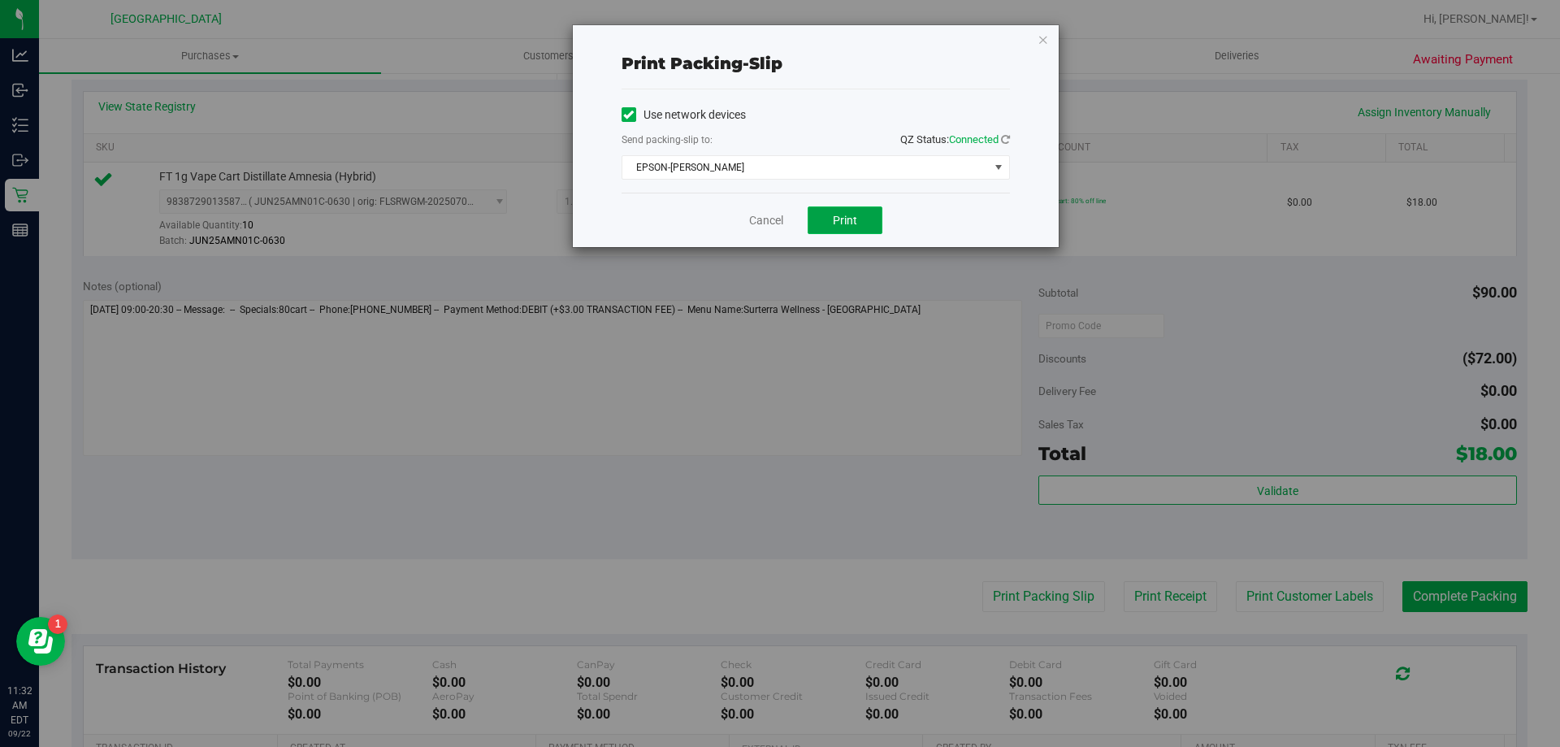
click at [826, 210] on button "Print" at bounding box center [845, 220] width 75 height 28
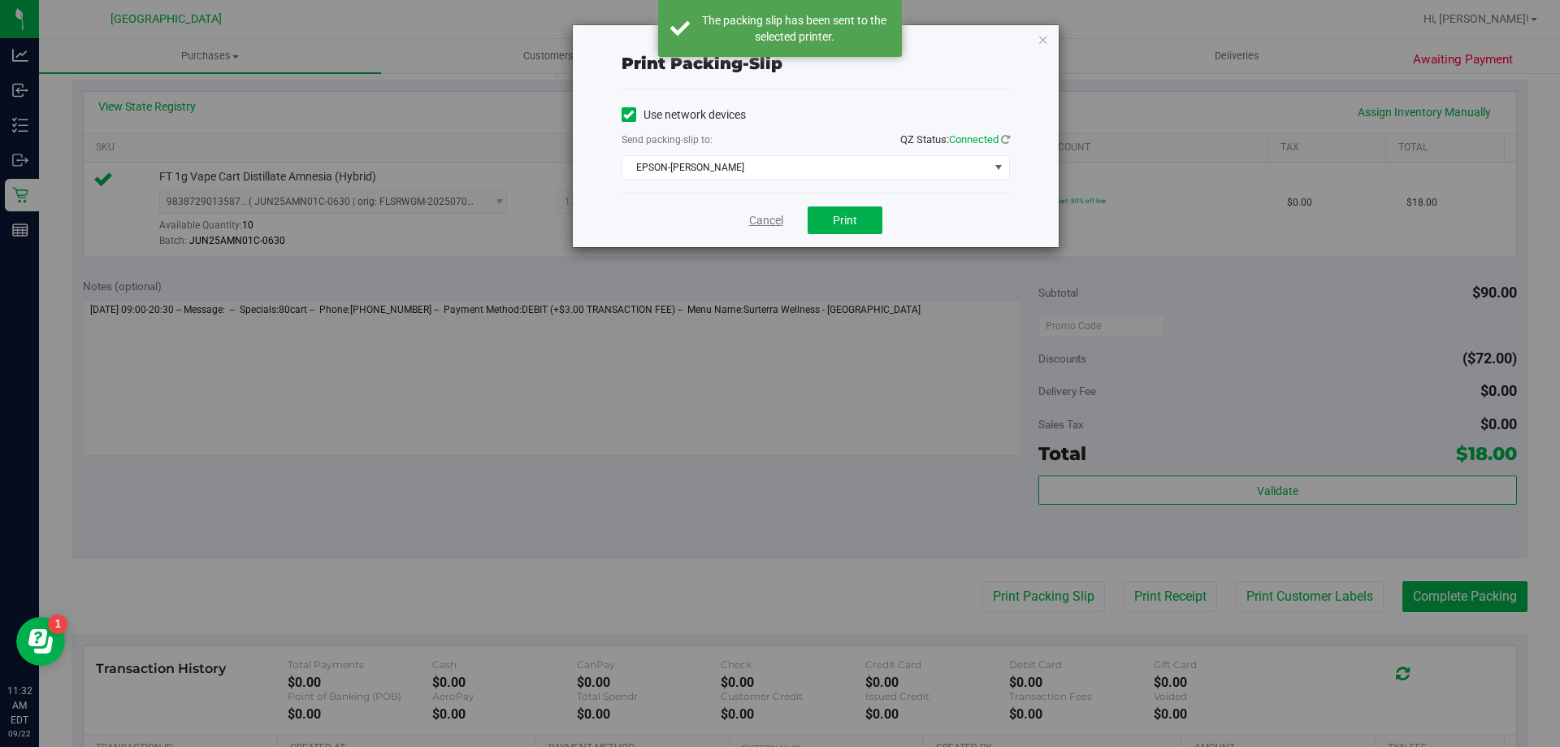
click at [759, 219] on link "Cancel" at bounding box center [766, 220] width 34 height 17
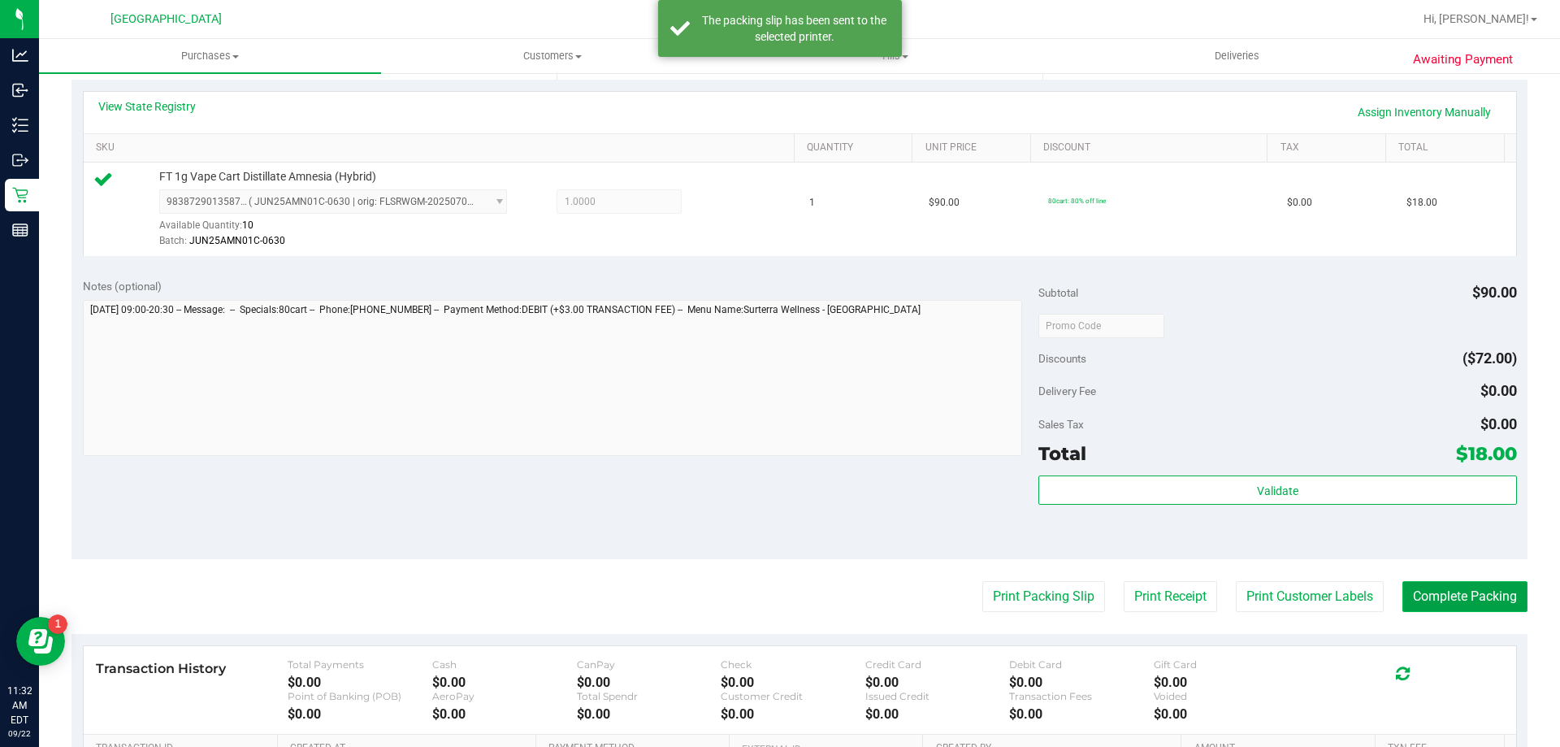
click at [1496, 605] on button "Complete Packing" at bounding box center [1464, 596] width 125 height 31
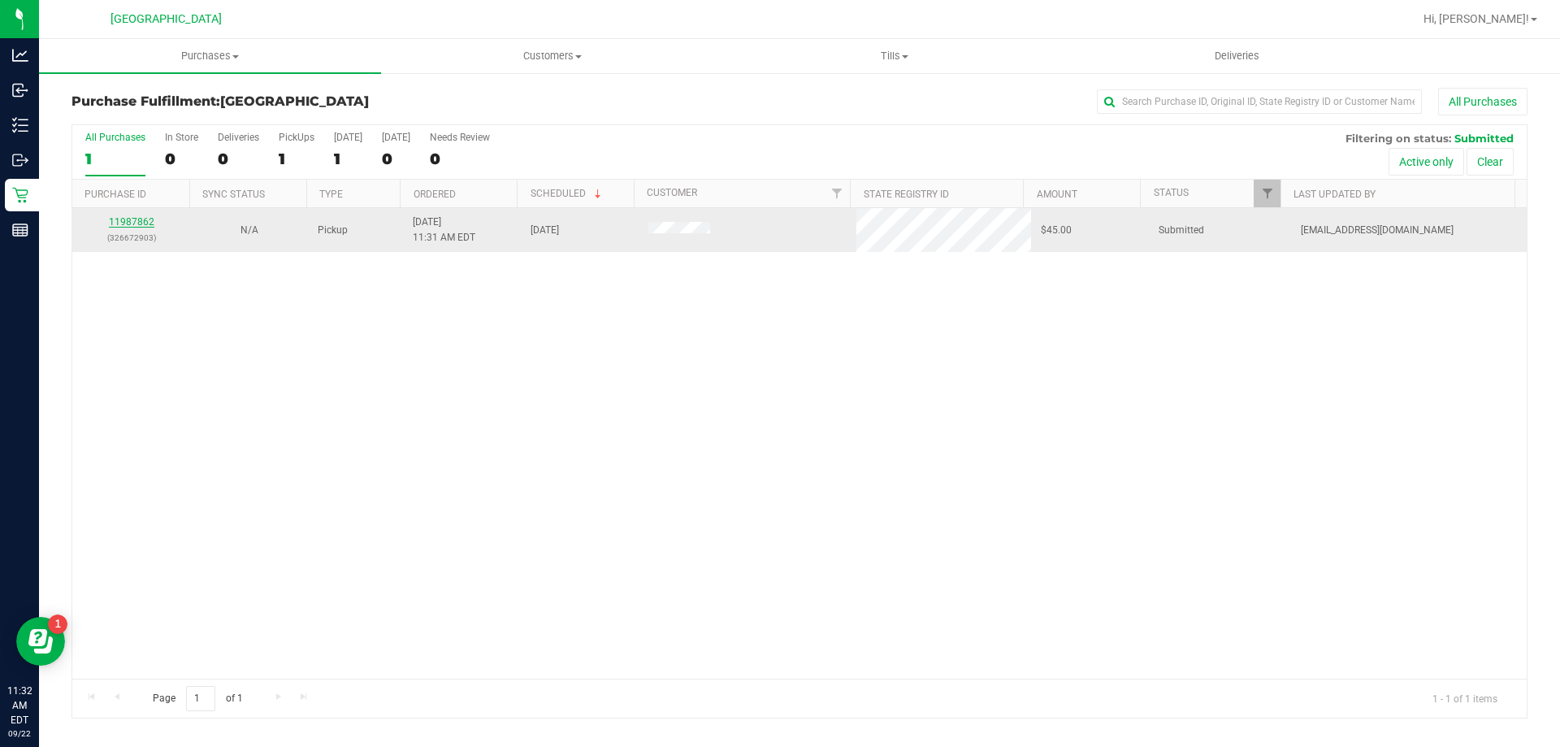
click at [124, 227] on link "11987862" at bounding box center [132, 221] width 46 height 11
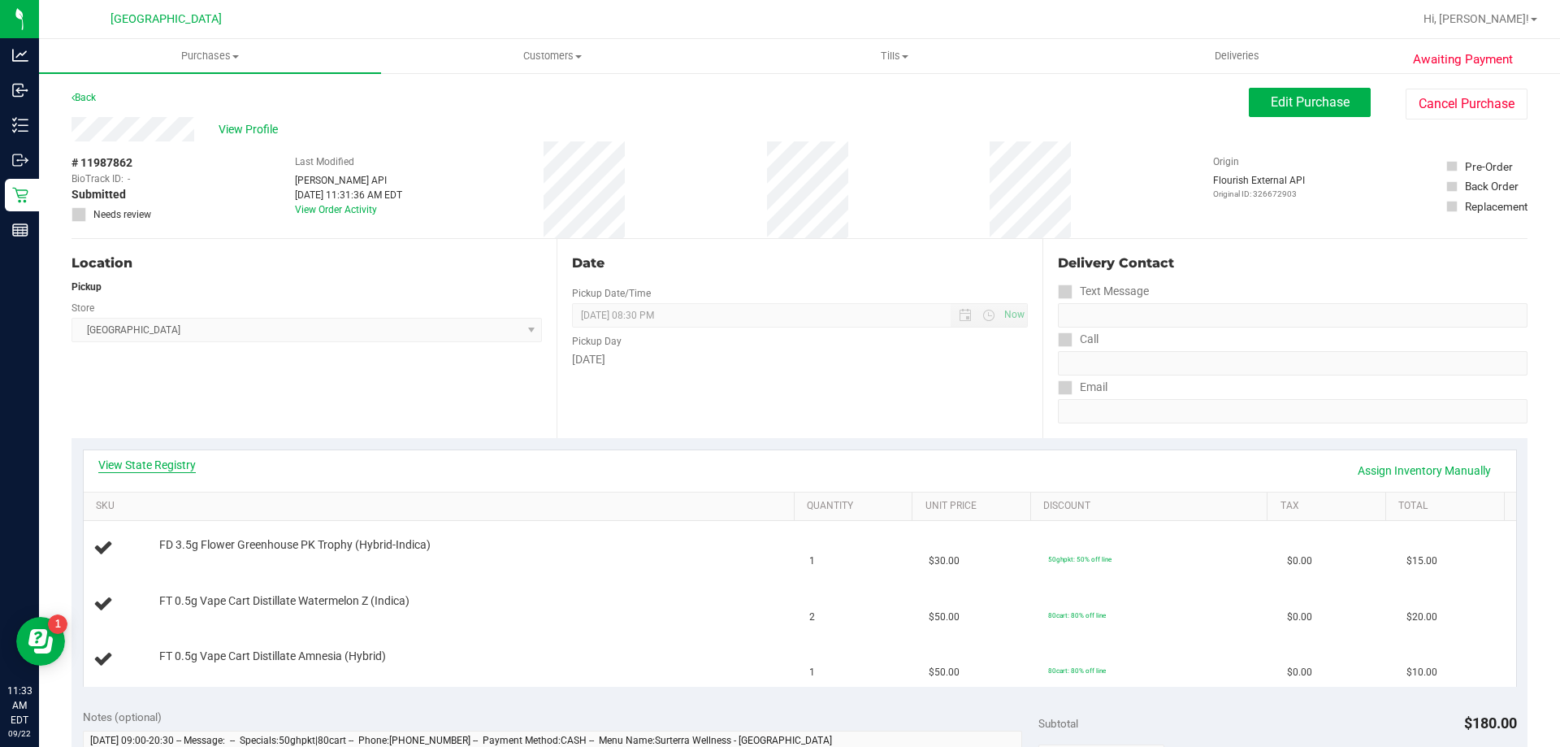
click at [118, 459] on link "View State Registry" at bounding box center [147, 465] width 98 height 16
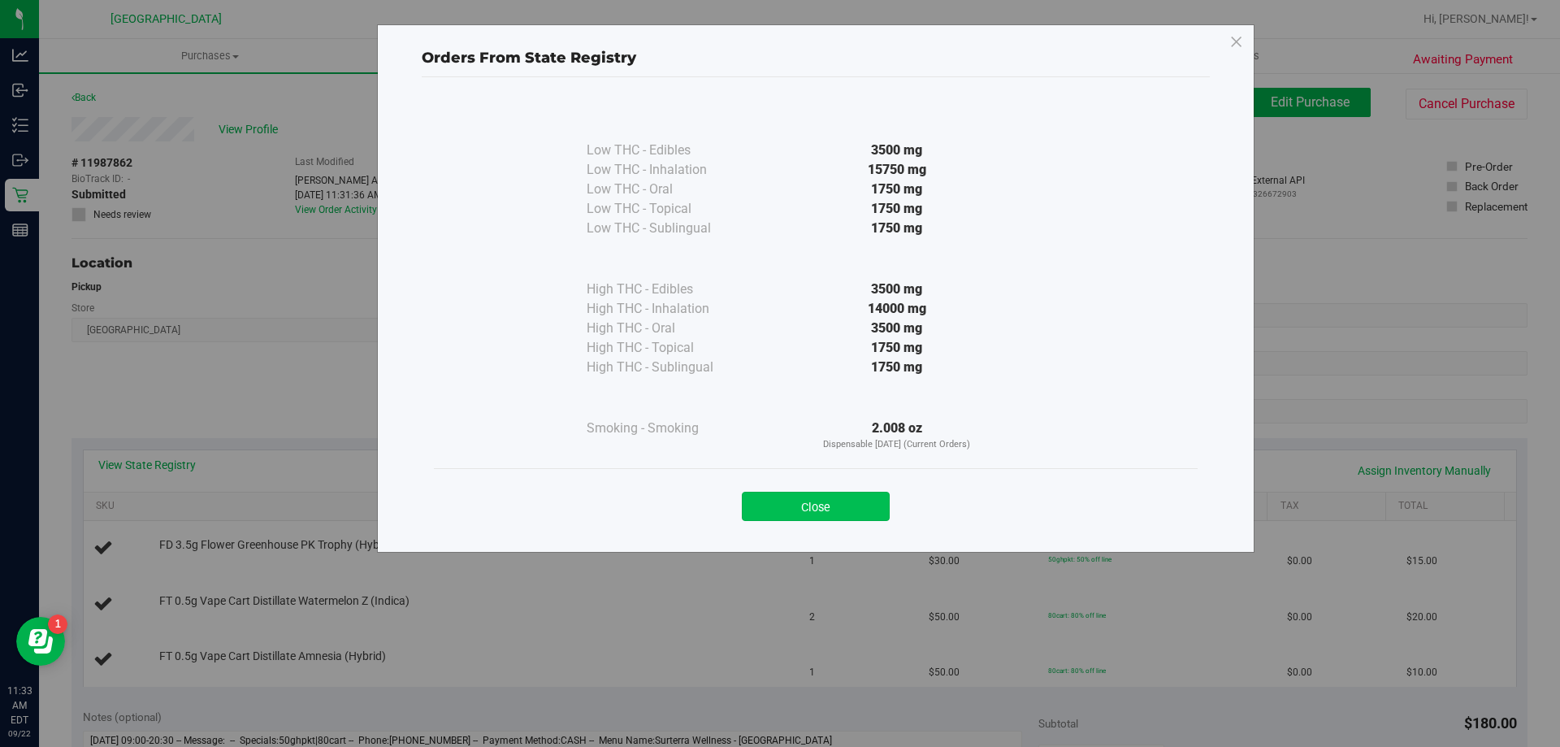
click at [862, 499] on button "Close" at bounding box center [816, 506] width 148 height 29
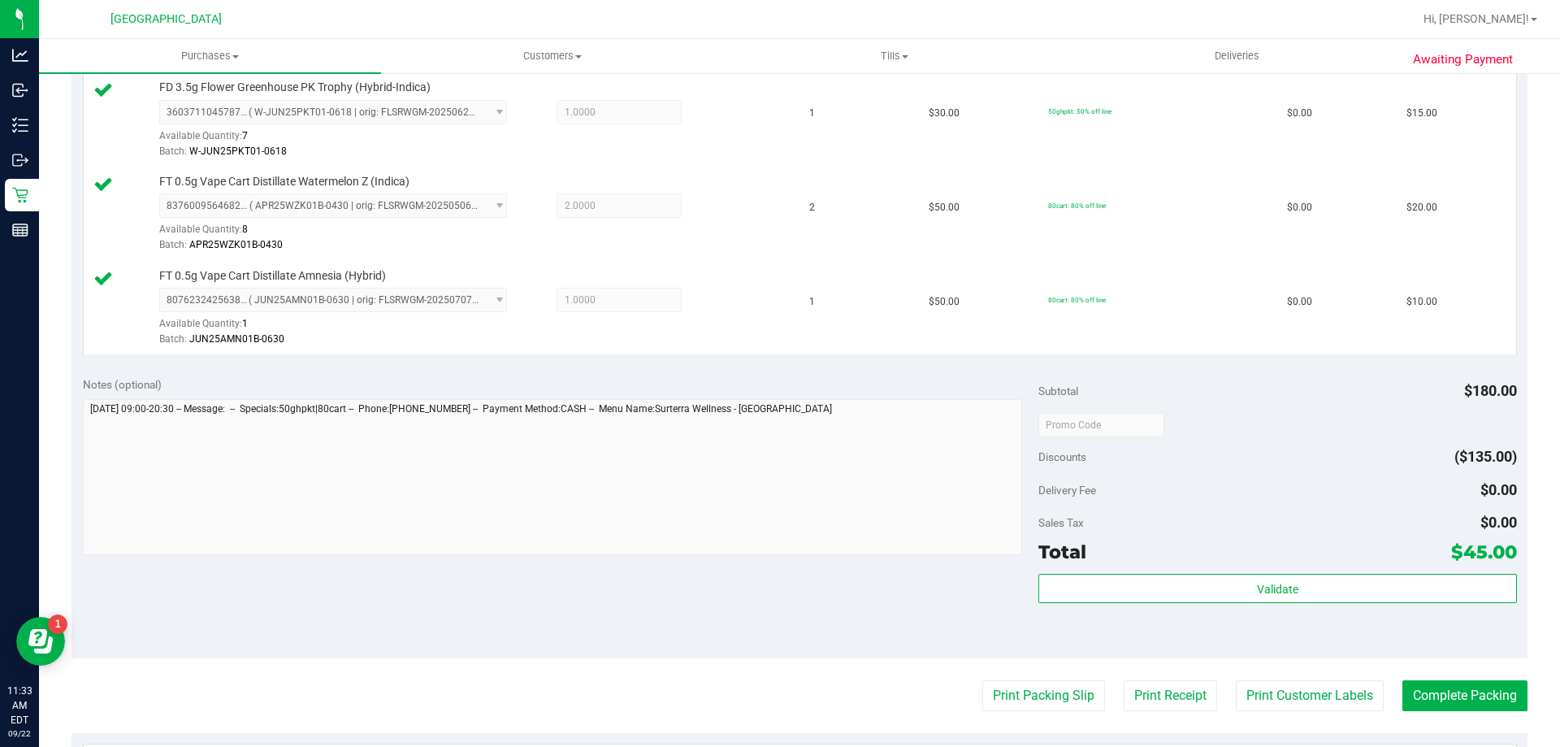
scroll to position [473, 0]
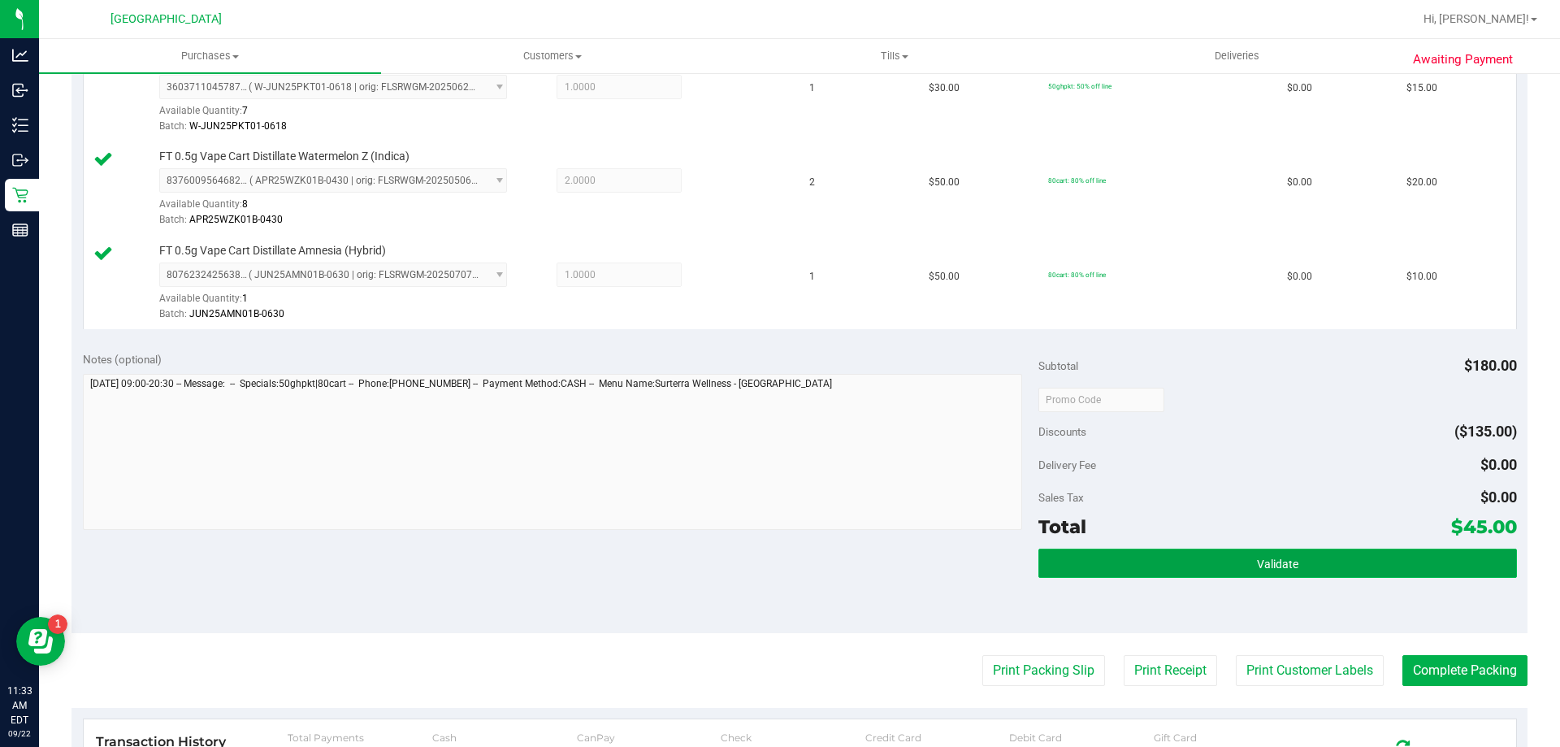
click at [1321, 572] on button "Validate" at bounding box center [1277, 562] width 478 height 29
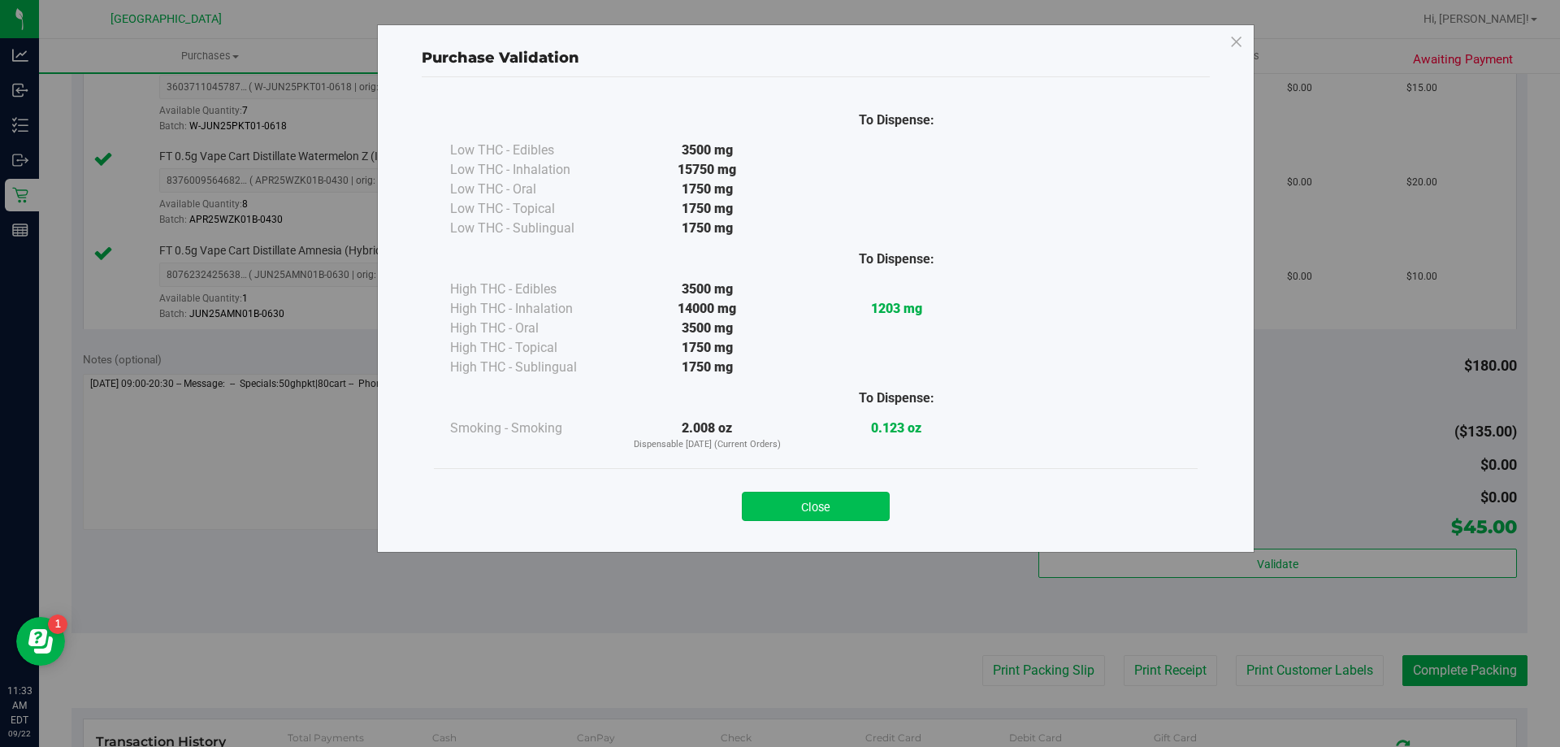
click at [822, 510] on button "Close" at bounding box center [816, 506] width 148 height 29
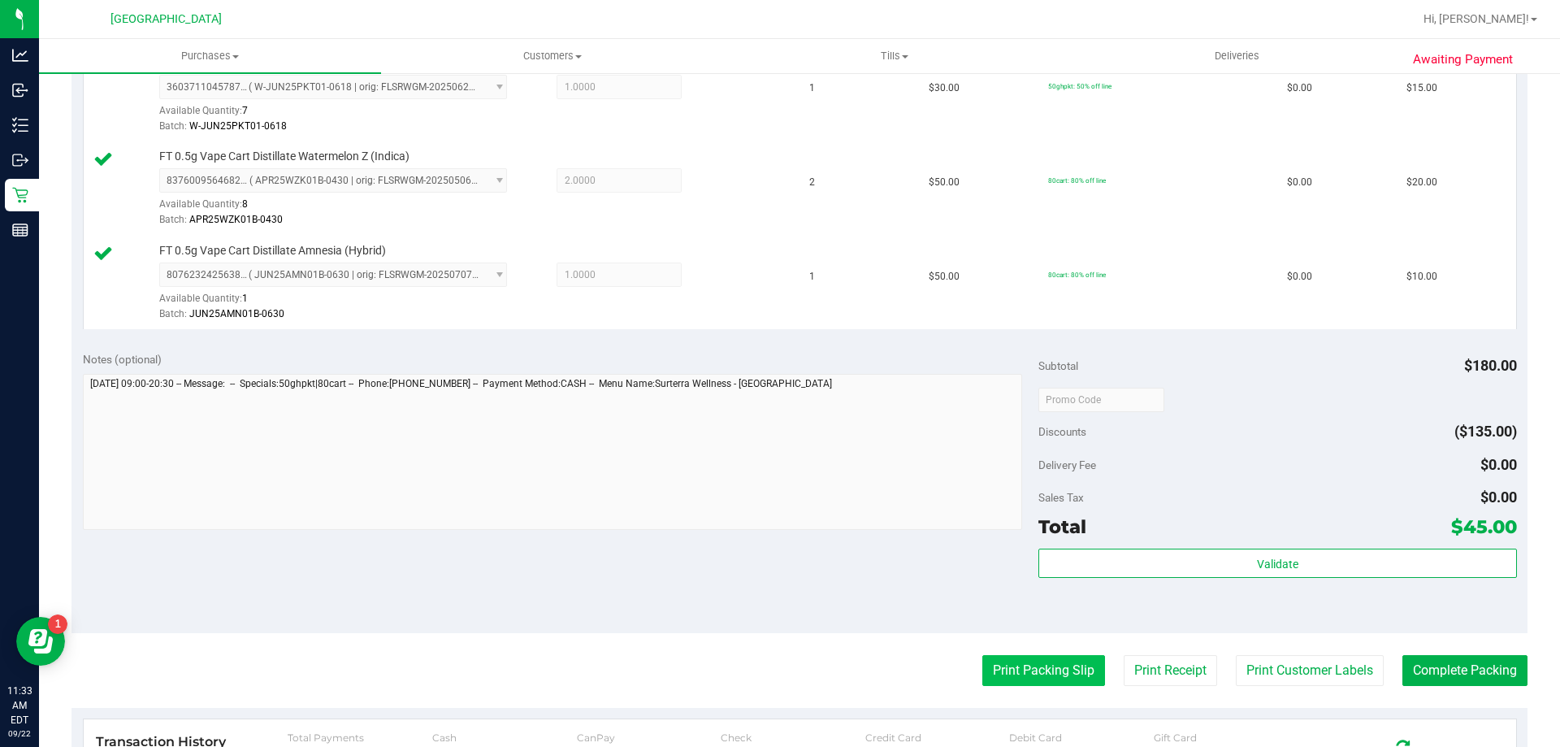
click at [1051, 664] on button "Print Packing Slip" at bounding box center [1043, 670] width 123 height 31
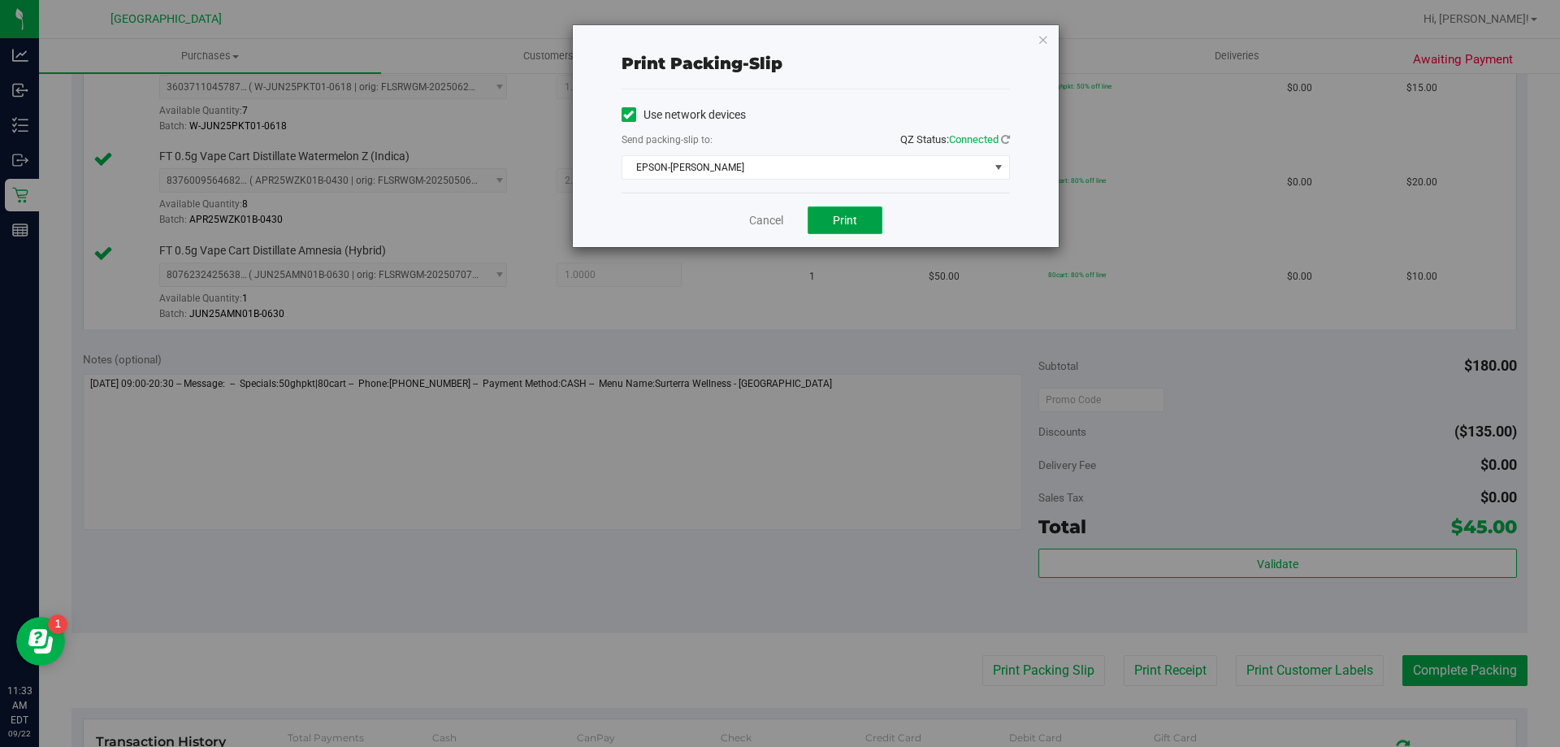
click at [860, 220] on button "Print" at bounding box center [845, 220] width 75 height 28
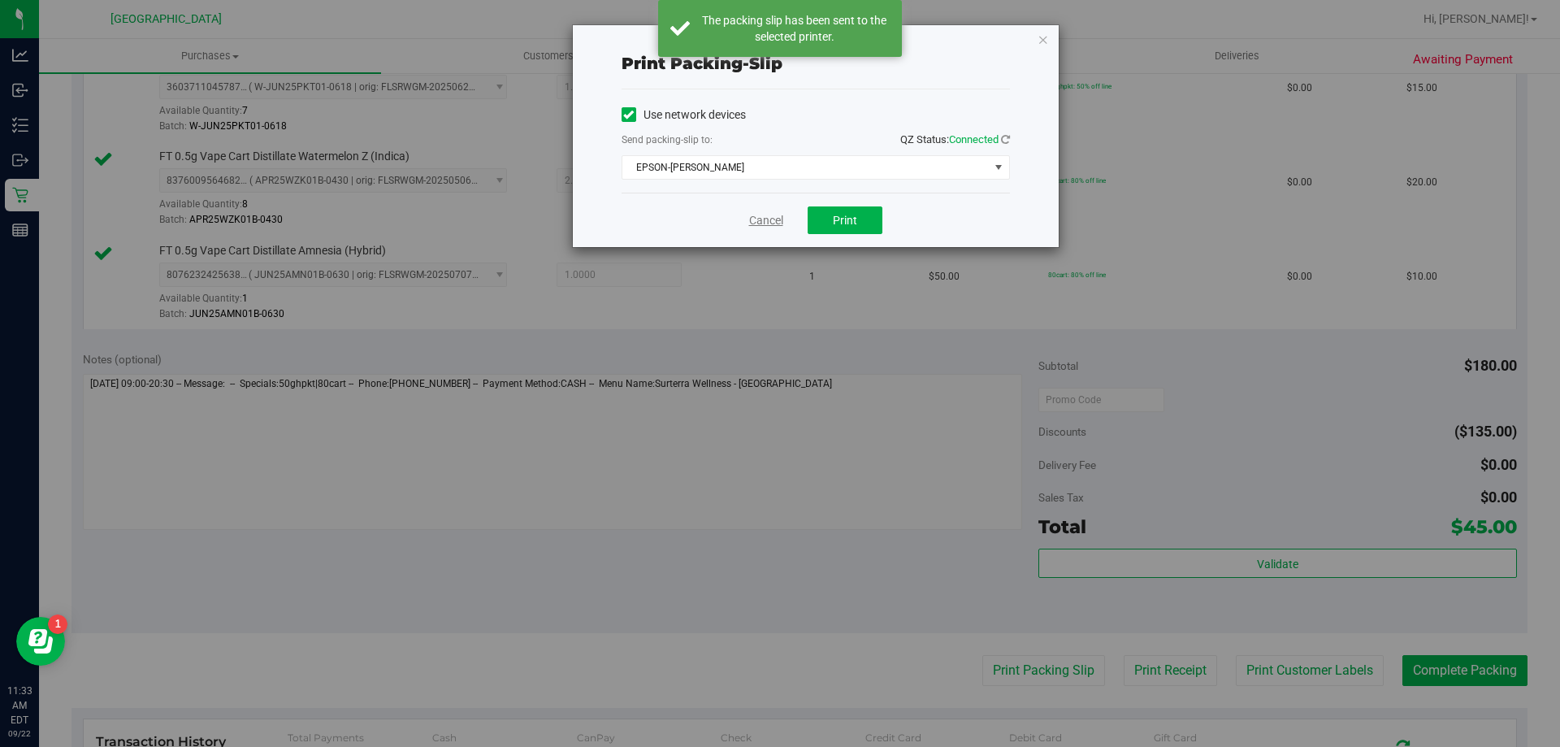
click at [758, 219] on link "Cancel" at bounding box center [766, 220] width 34 height 17
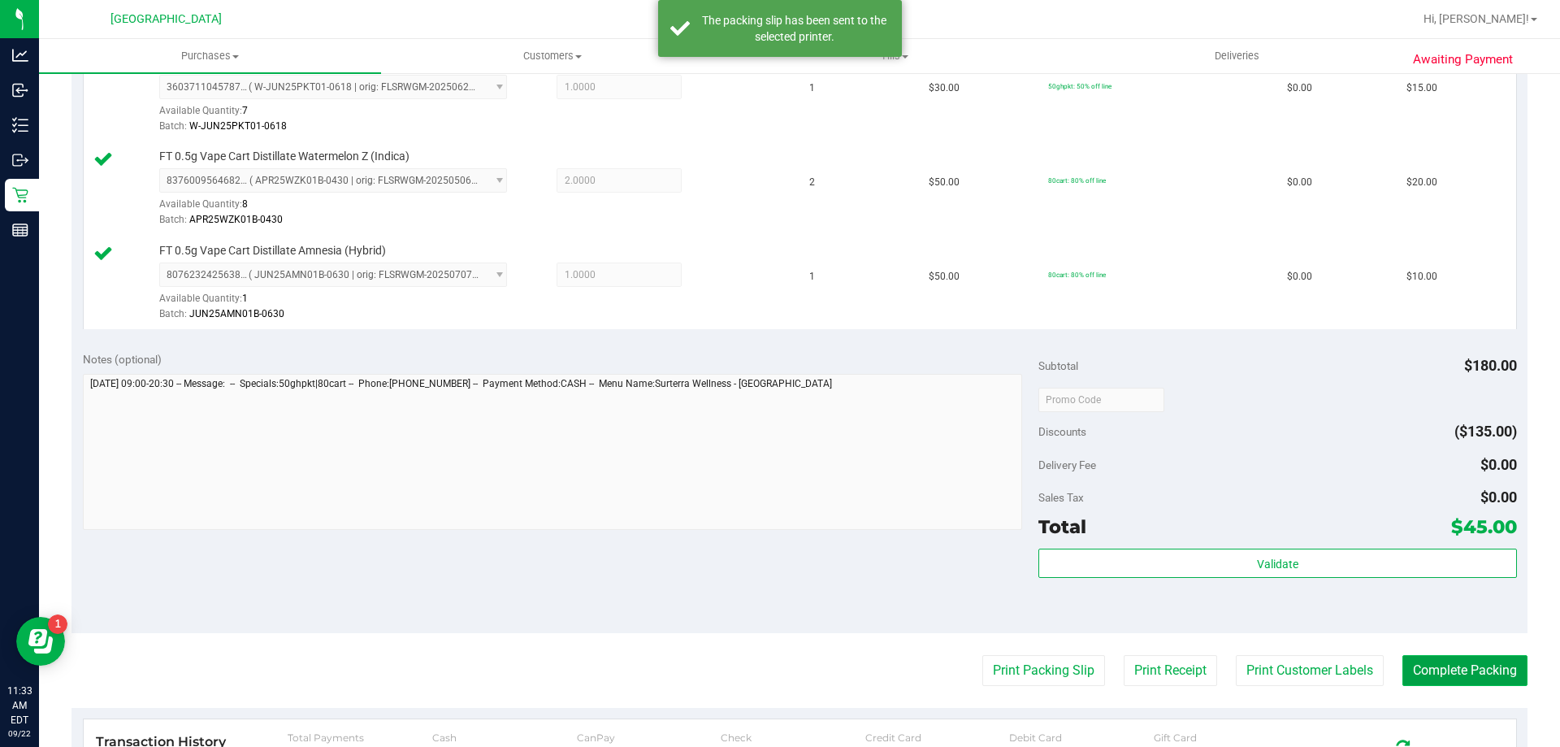
click at [1483, 659] on button "Complete Packing" at bounding box center [1464, 670] width 125 height 31
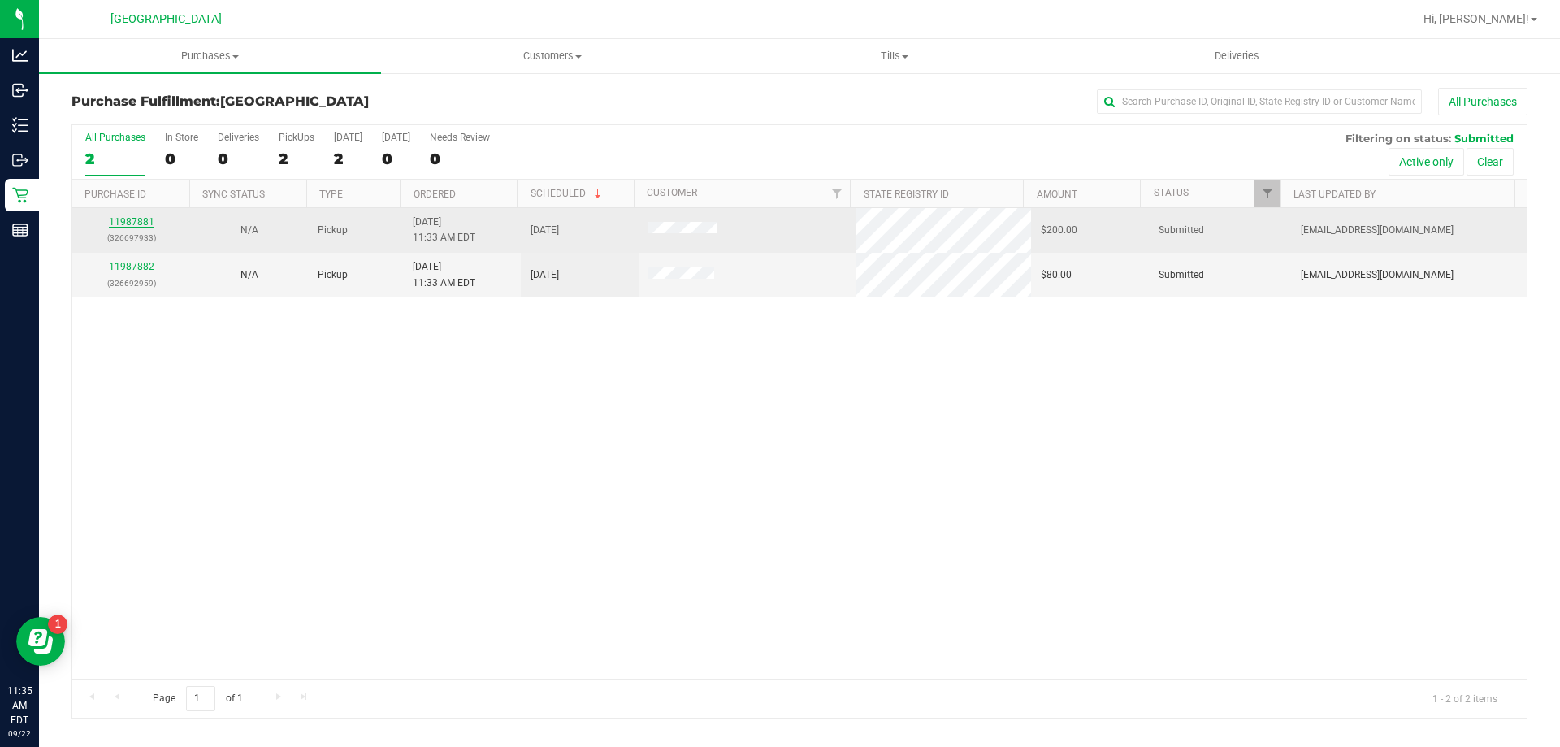
click at [137, 226] on link "11987881" at bounding box center [132, 221] width 46 height 11
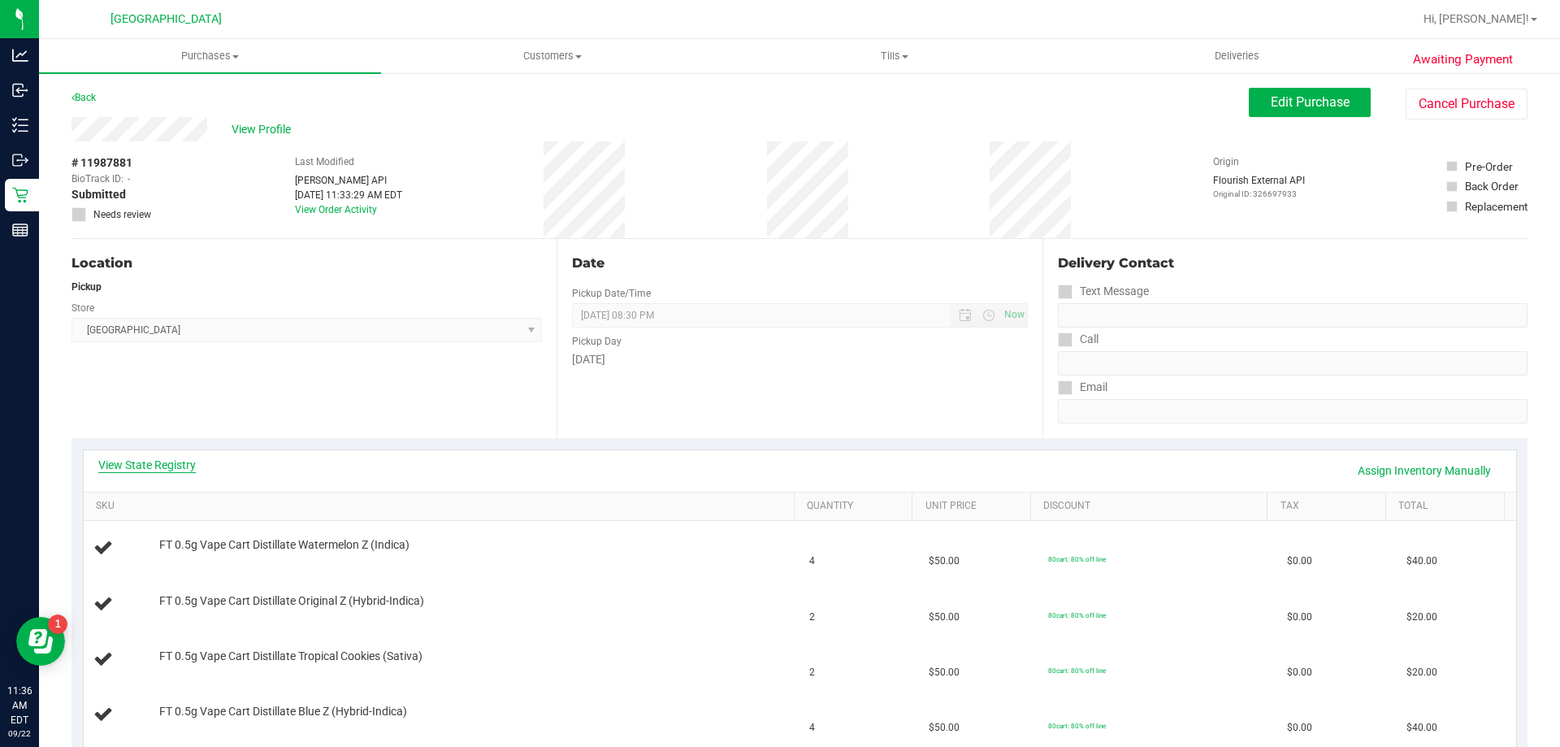
click at [136, 467] on link "View State Registry" at bounding box center [147, 465] width 98 height 16
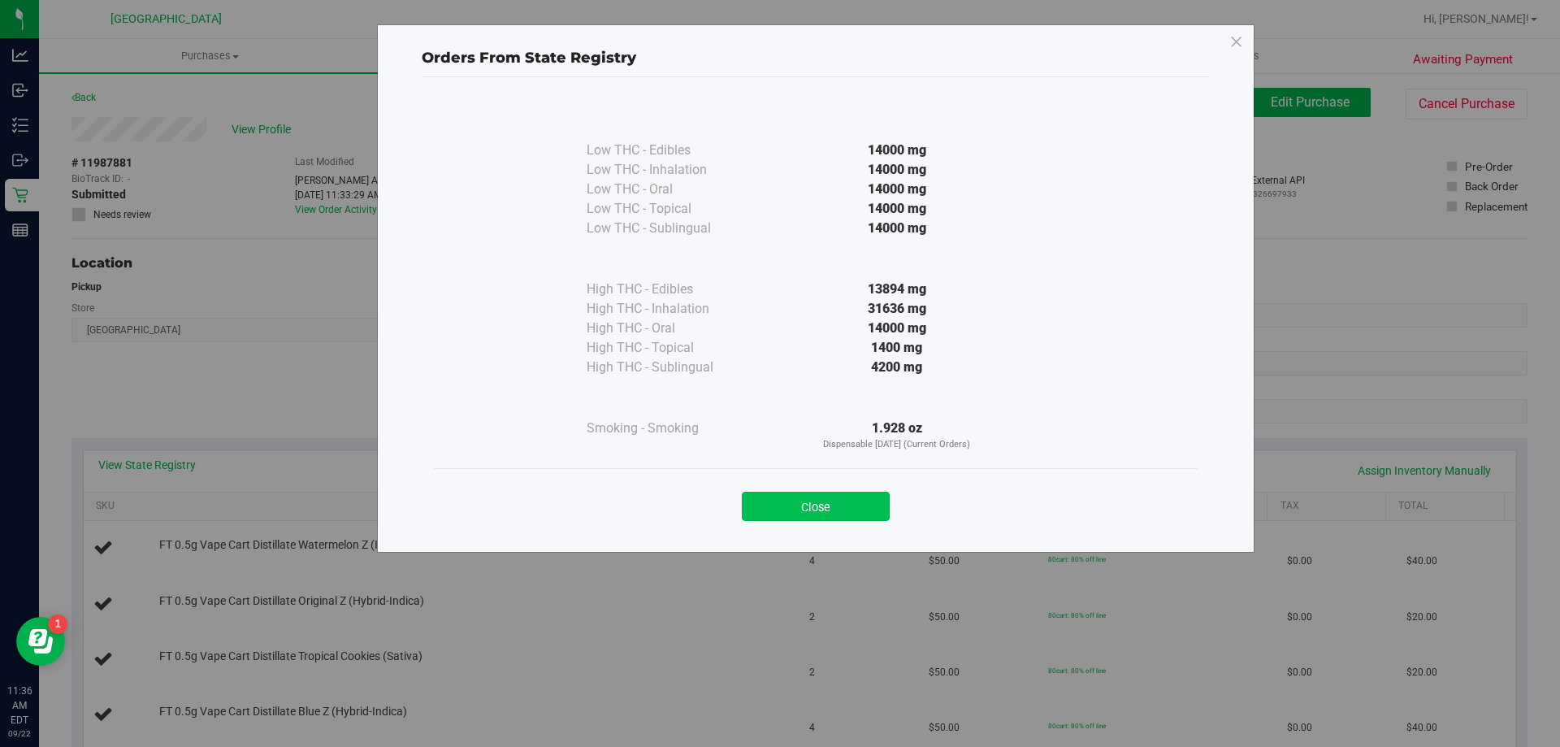
click at [808, 514] on button "Close" at bounding box center [816, 506] width 148 height 29
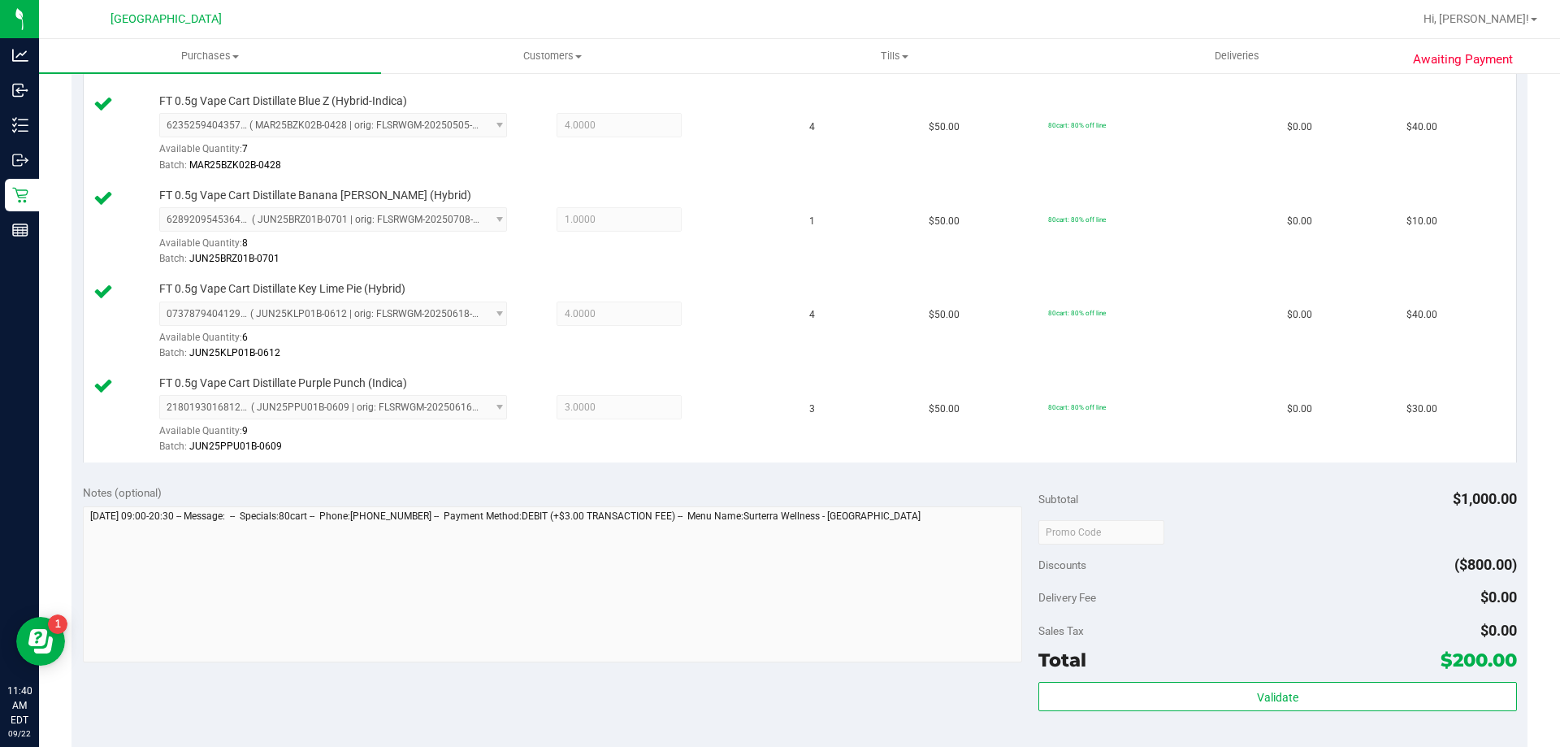
scroll to position [920, 0]
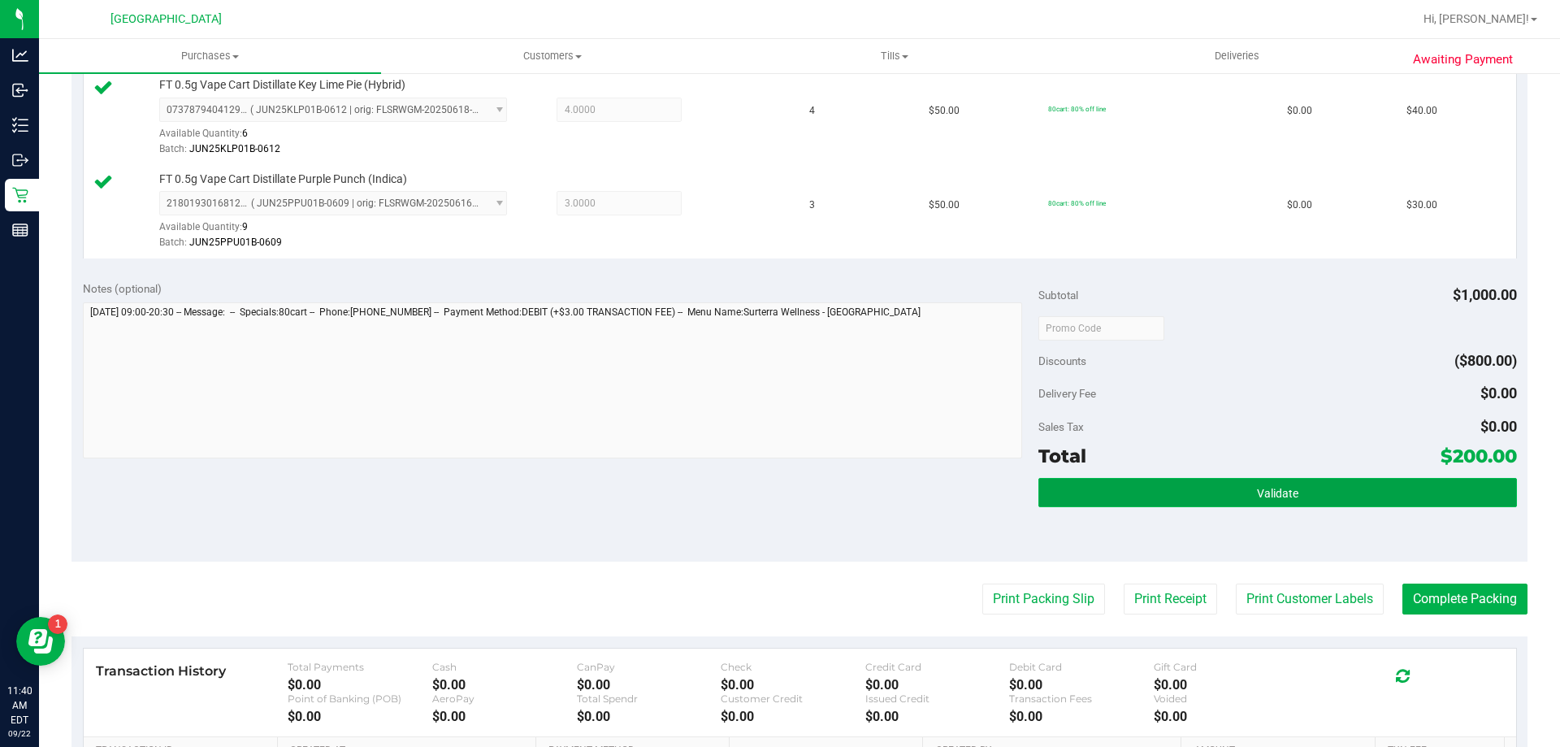
click at [1362, 493] on button "Validate" at bounding box center [1277, 492] width 478 height 29
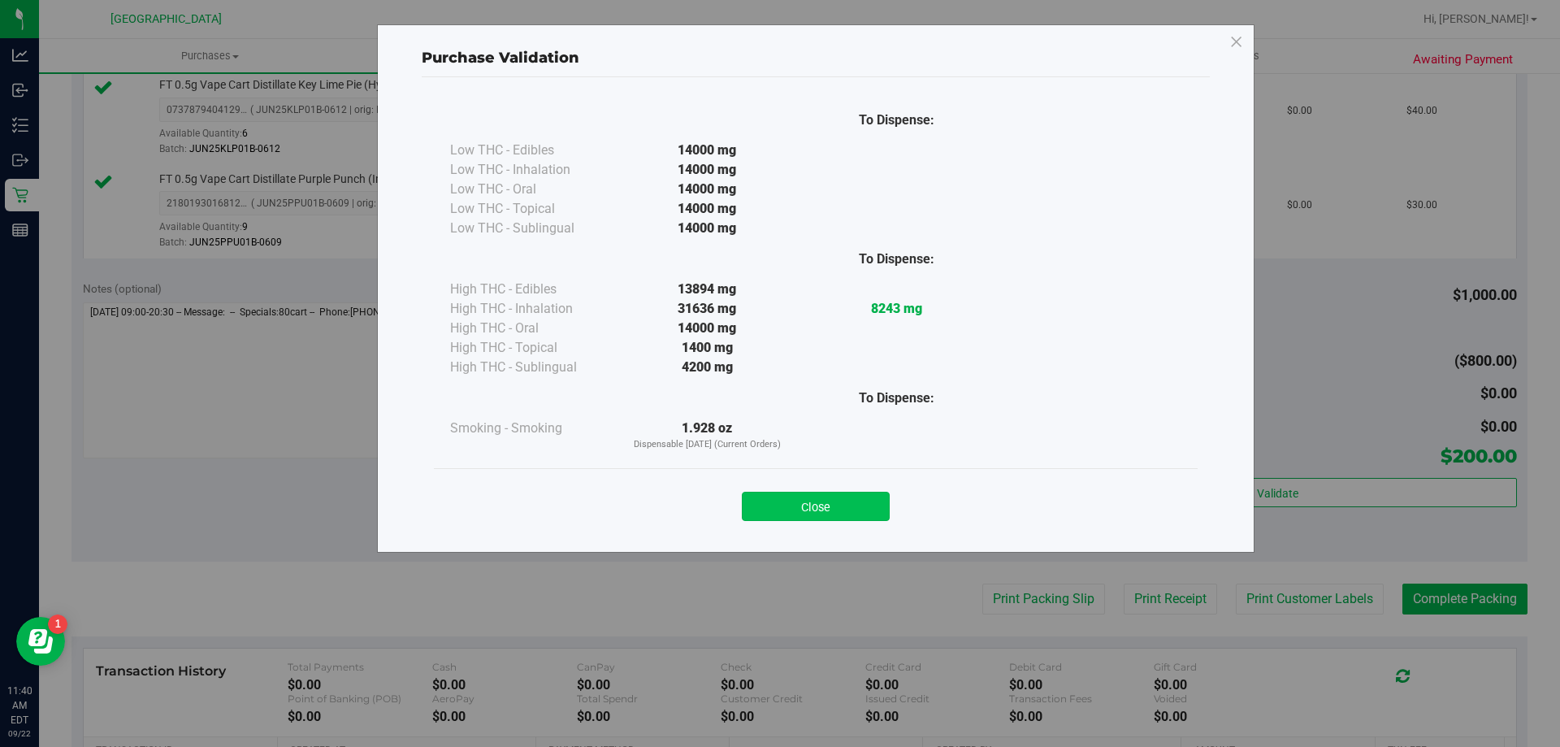
click at [837, 514] on button "Close" at bounding box center [816, 506] width 148 height 29
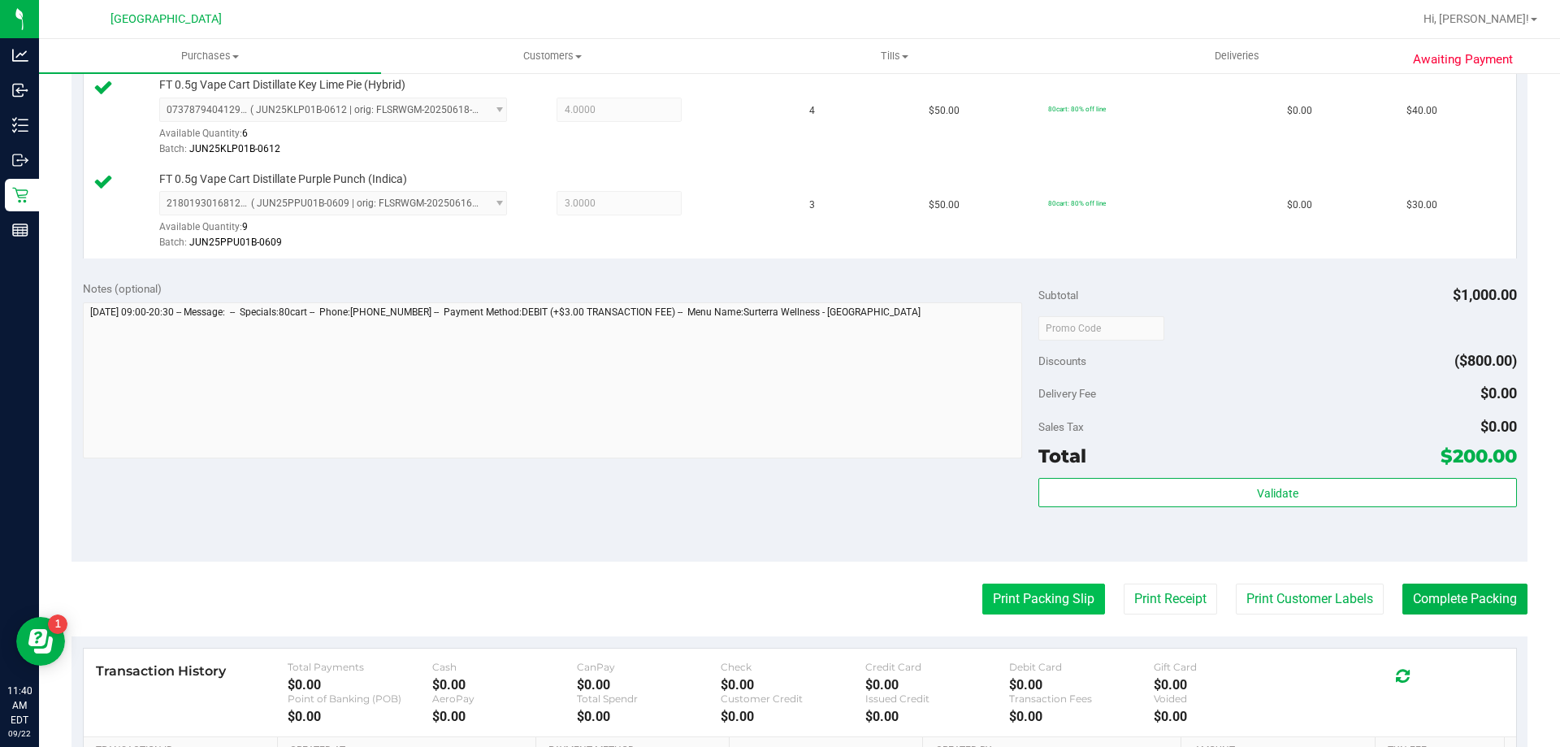
click at [1004, 600] on button "Print Packing Slip" at bounding box center [1043, 598] width 123 height 31
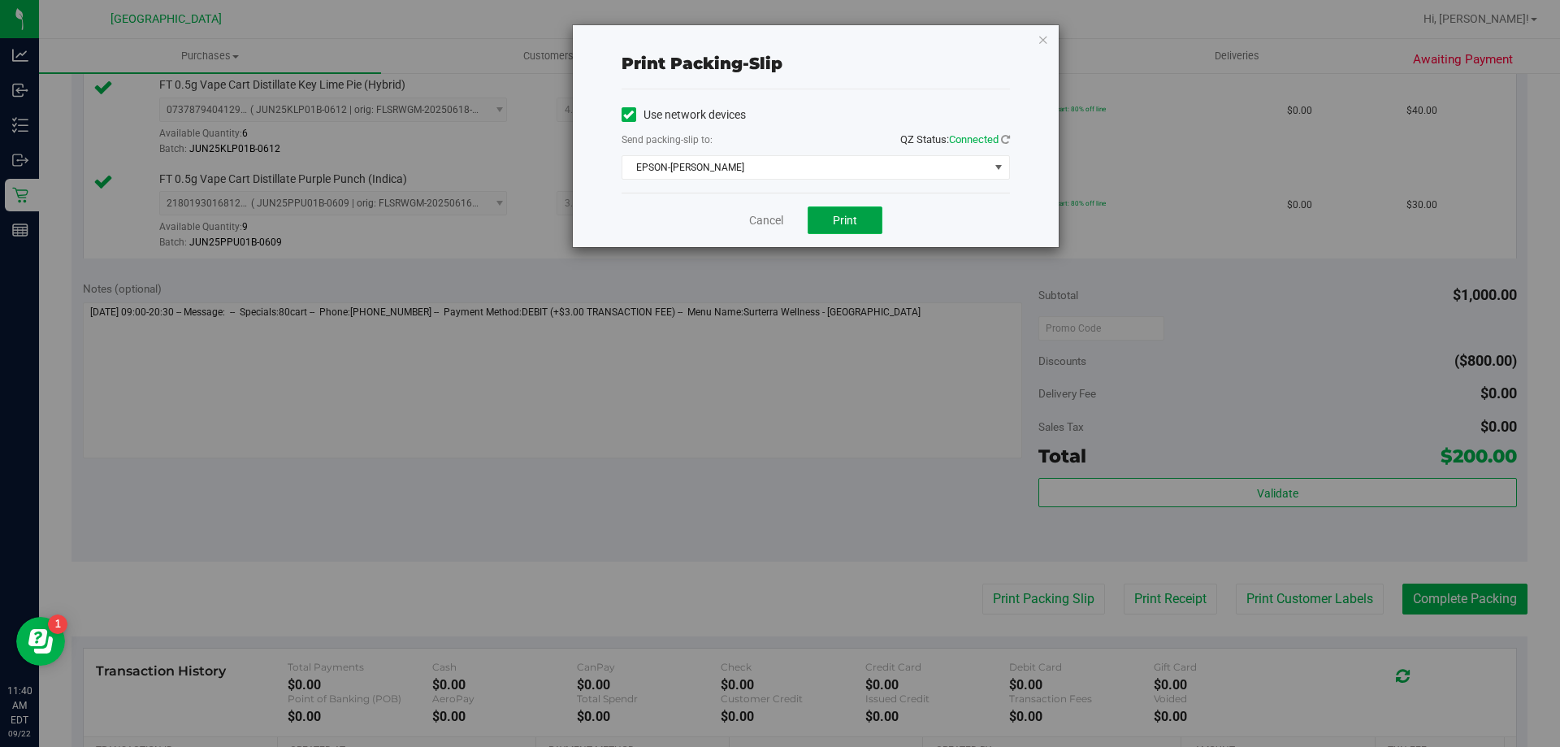
click at [852, 221] on span "Print" at bounding box center [845, 220] width 24 height 13
click at [759, 222] on link "Cancel" at bounding box center [766, 220] width 34 height 17
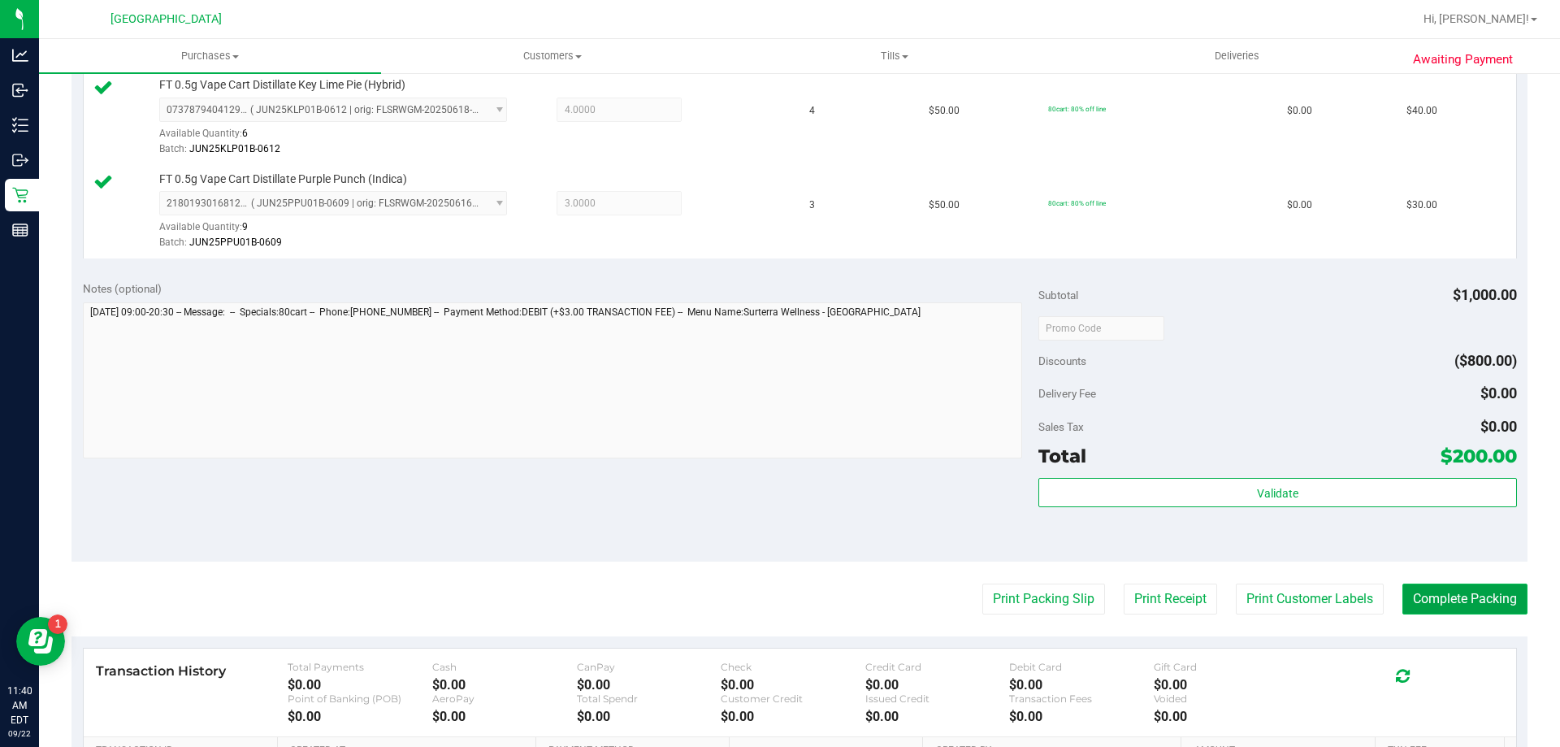
click at [1478, 609] on button "Complete Packing" at bounding box center [1464, 598] width 125 height 31
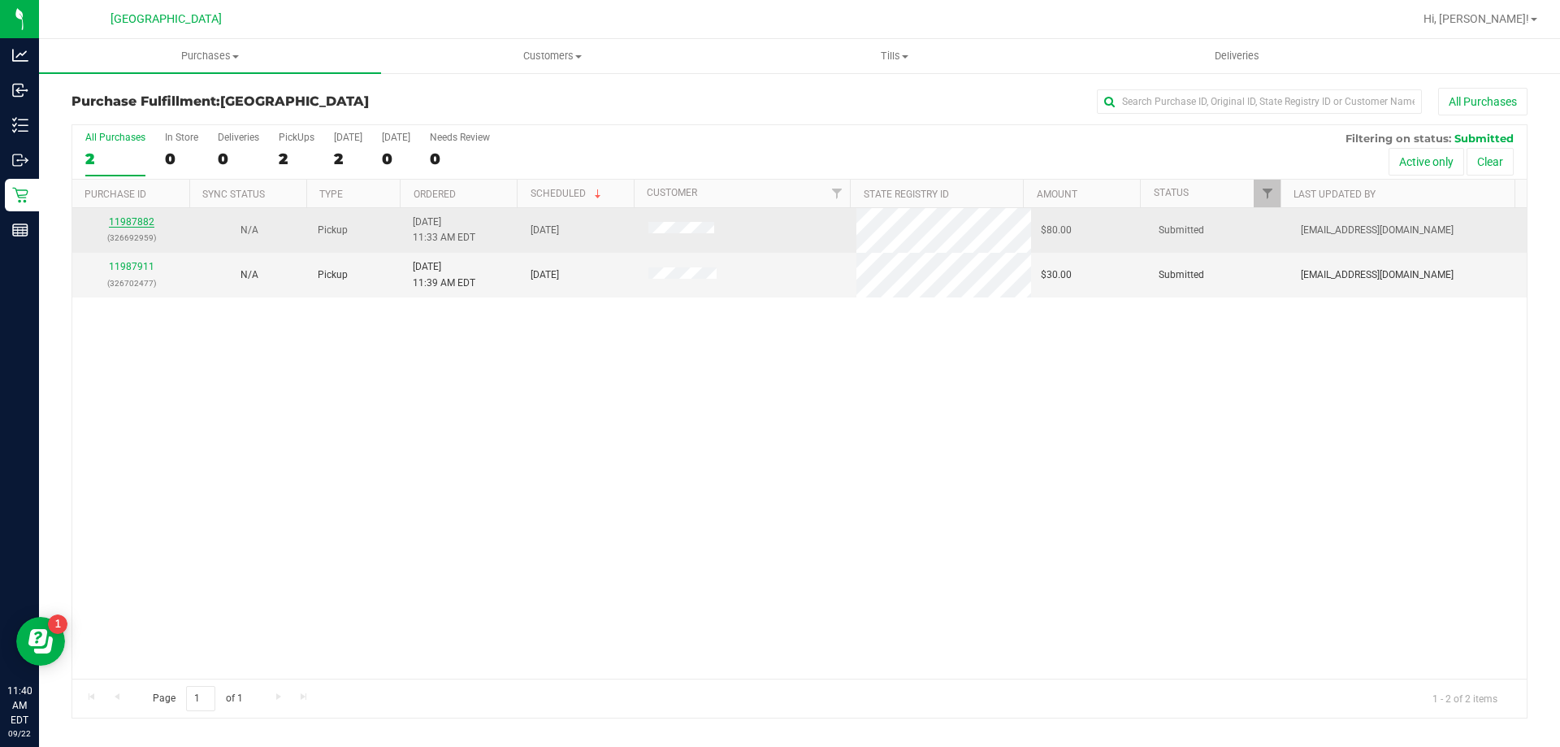
click at [134, 223] on link "11987882" at bounding box center [132, 221] width 46 height 11
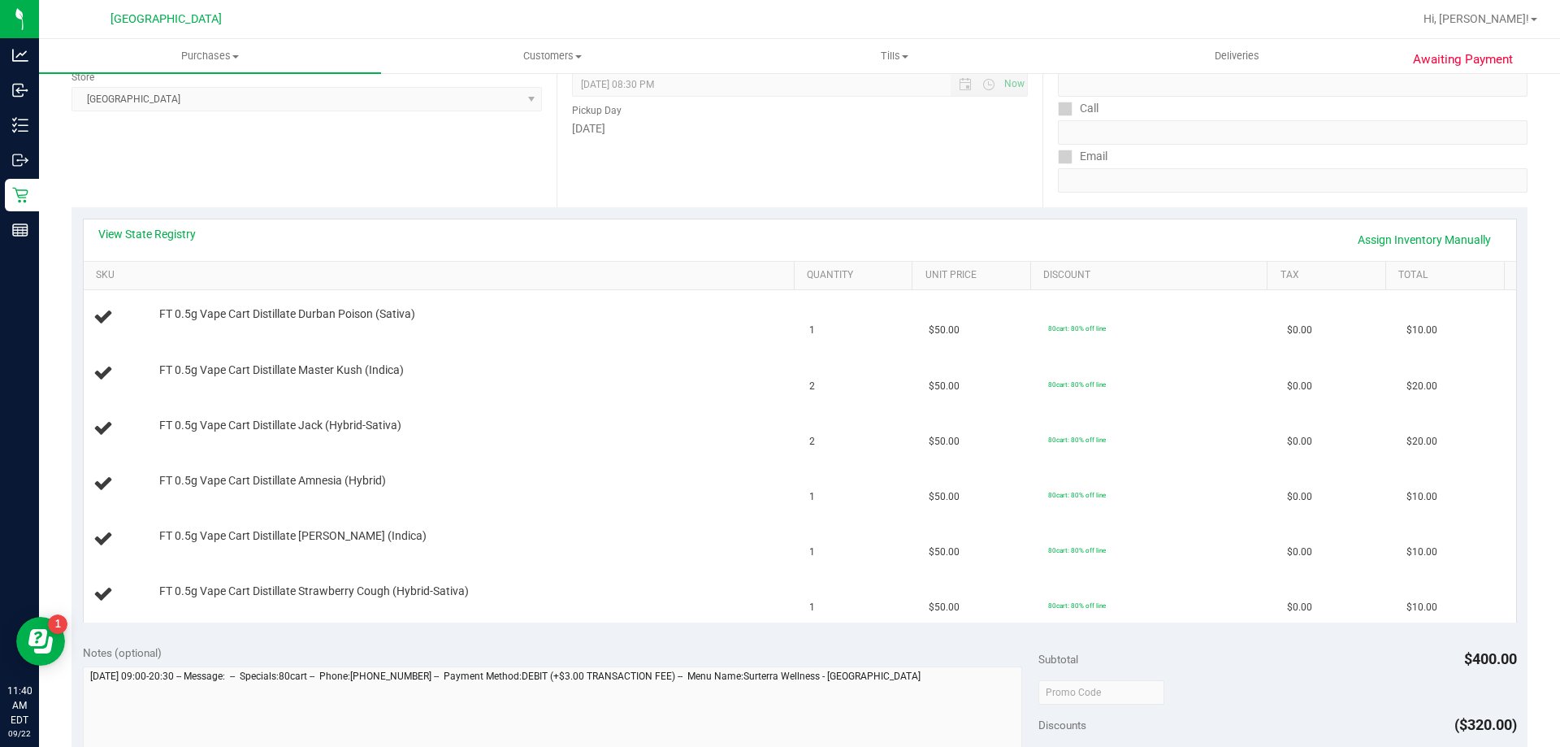
scroll to position [240, 0]
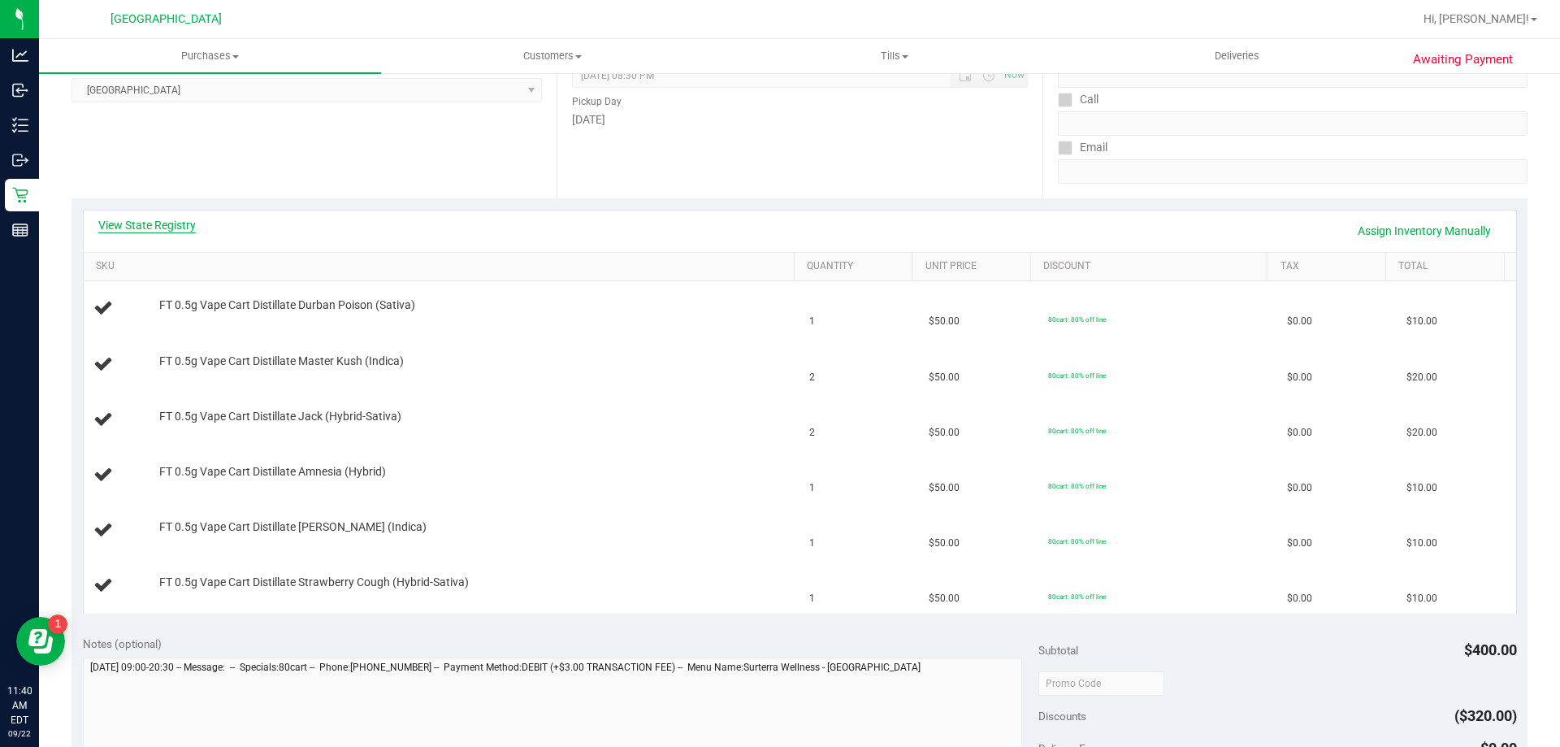
click at [145, 222] on link "View State Registry" at bounding box center [147, 225] width 98 height 16
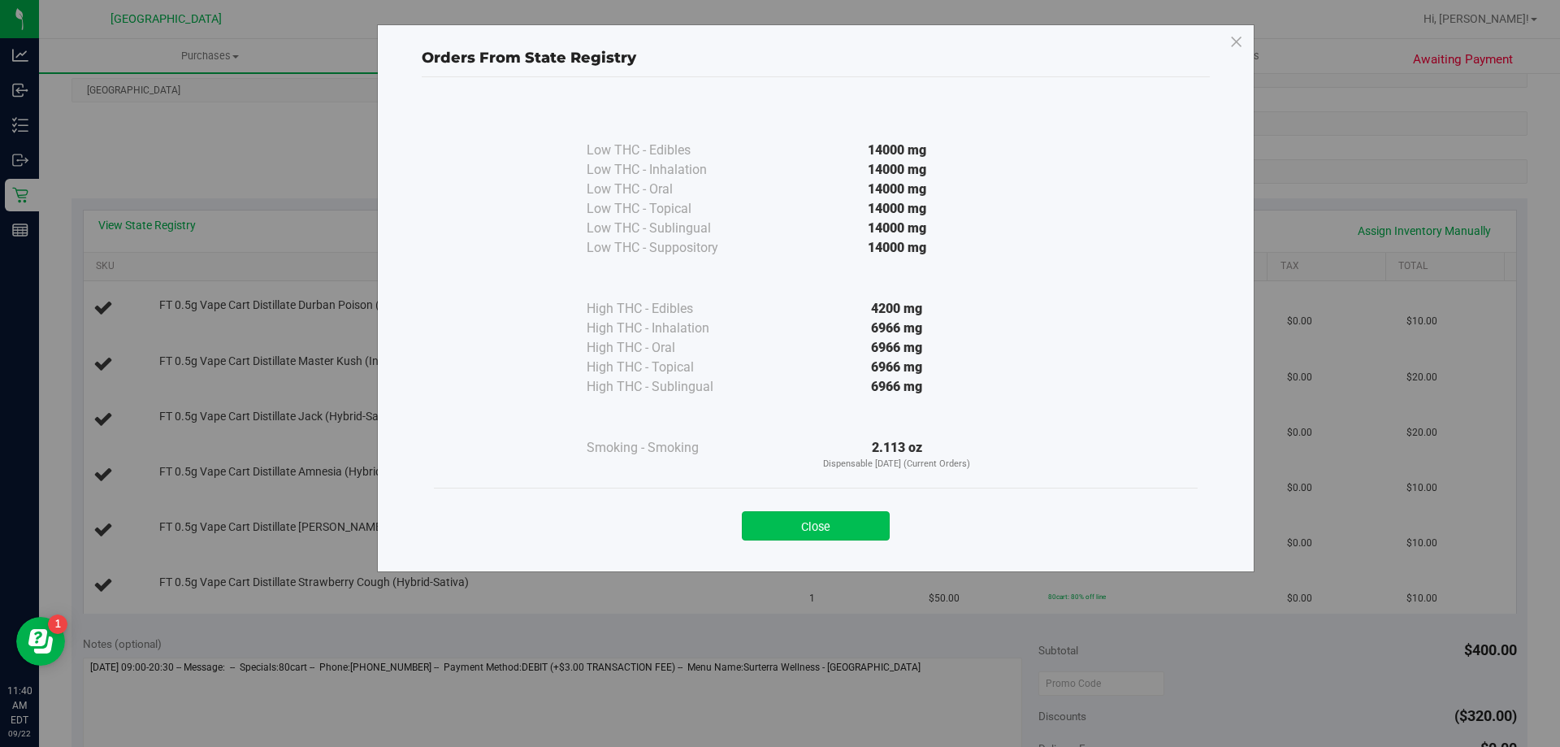
click at [860, 525] on button "Close" at bounding box center [816, 525] width 148 height 29
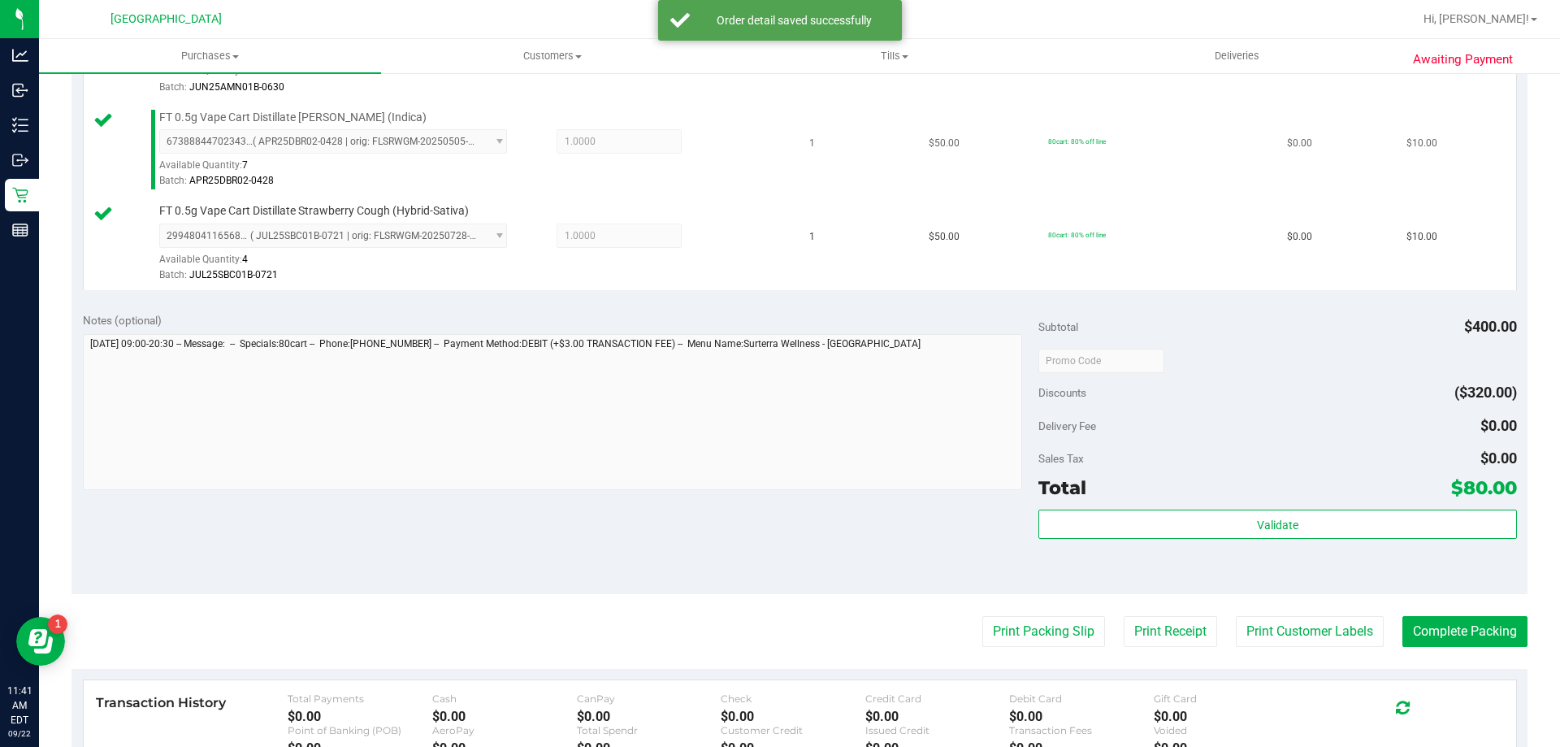
scroll to position [808, 0]
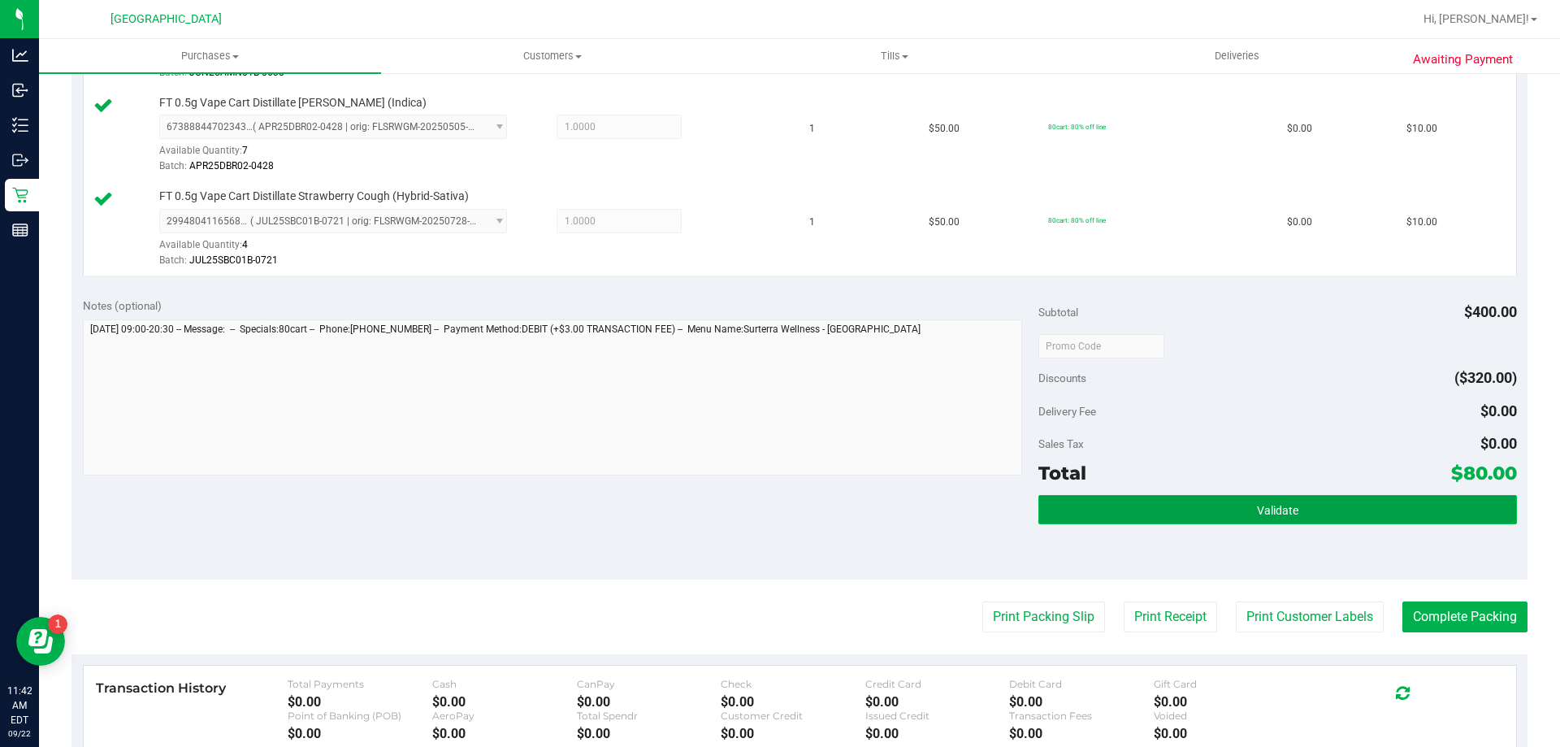
click at [1271, 504] on span "Validate" at bounding box center [1277, 510] width 41 height 13
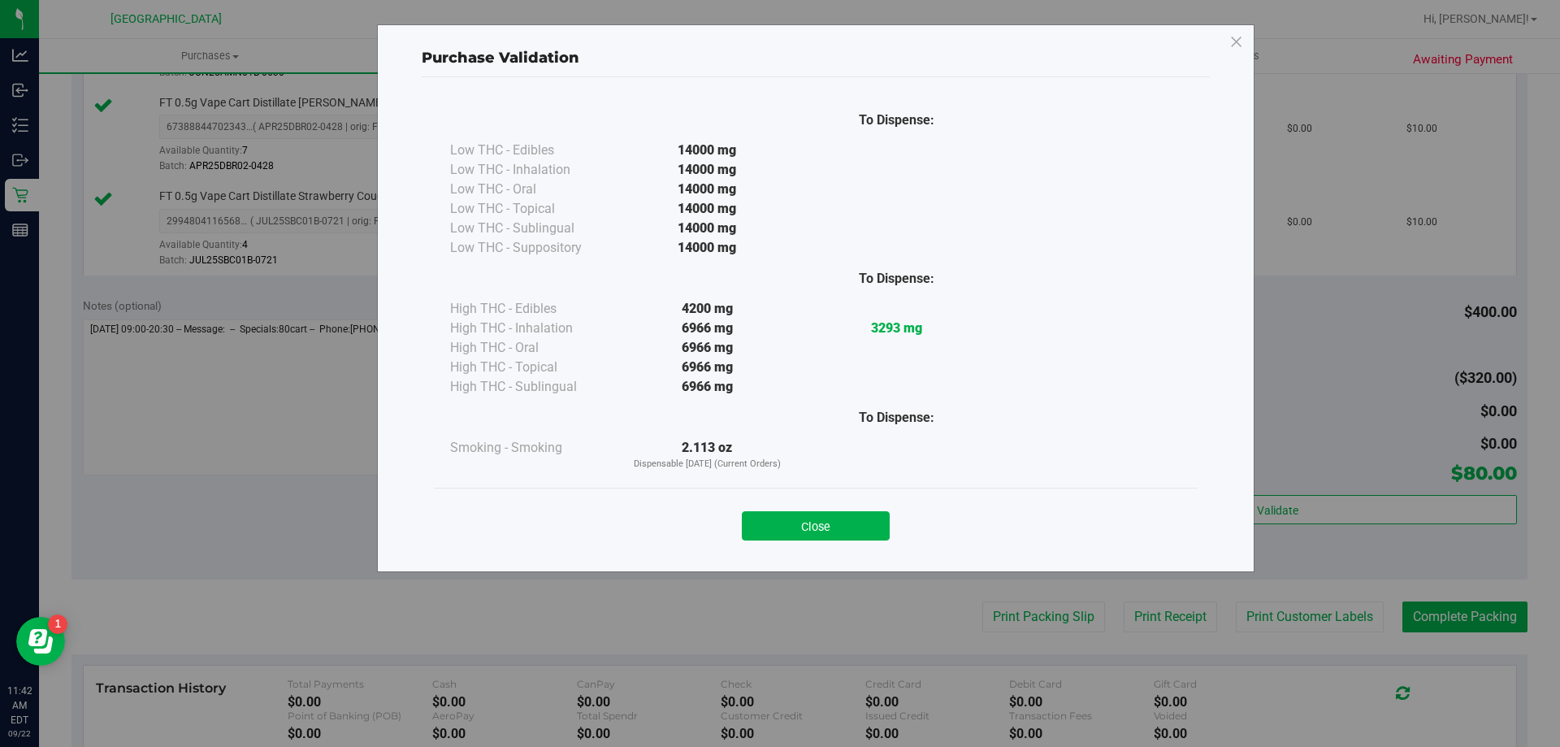
drag, startPoint x: 796, startPoint y: 527, endPoint x: 915, endPoint y: 575, distance: 128.3
click at [796, 526] on button "Close" at bounding box center [816, 525] width 148 height 29
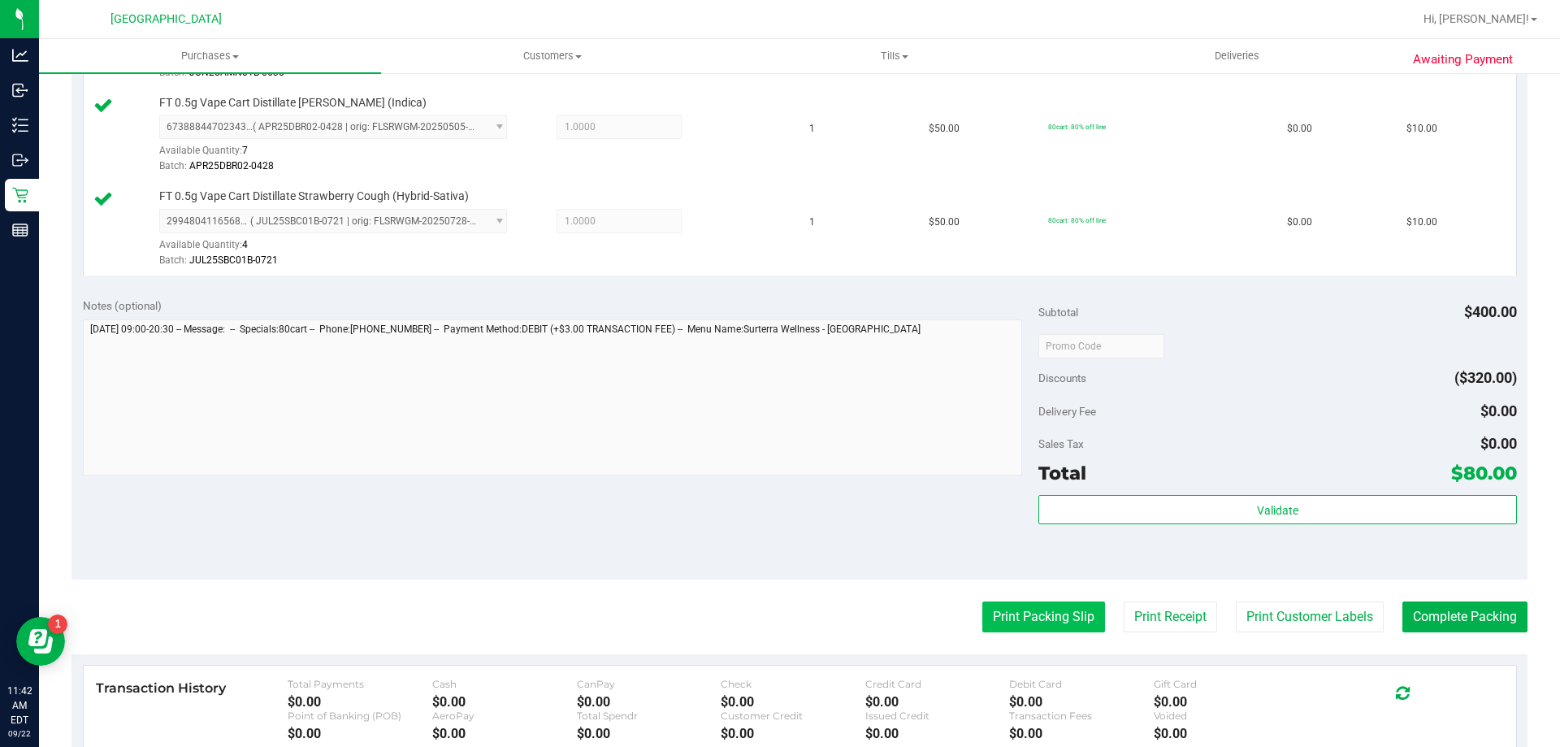
click at [1032, 611] on button "Print Packing Slip" at bounding box center [1043, 616] width 123 height 31
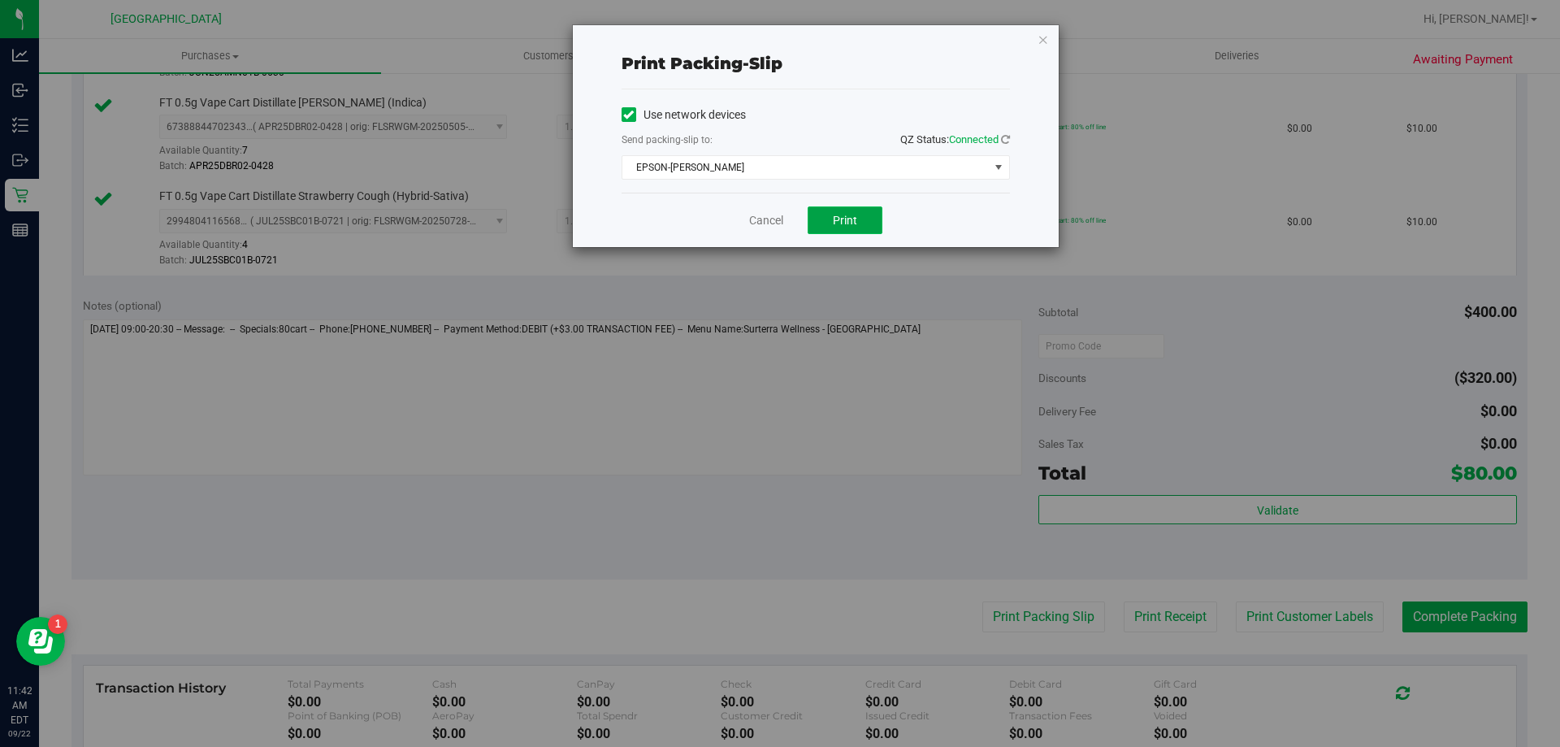
click at [863, 209] on button "Print" at bounding box center [845, 220] width 75 height 28
click at [764, 218] on link "Cancel" at bounding box center [766, 220] width 34 height 17
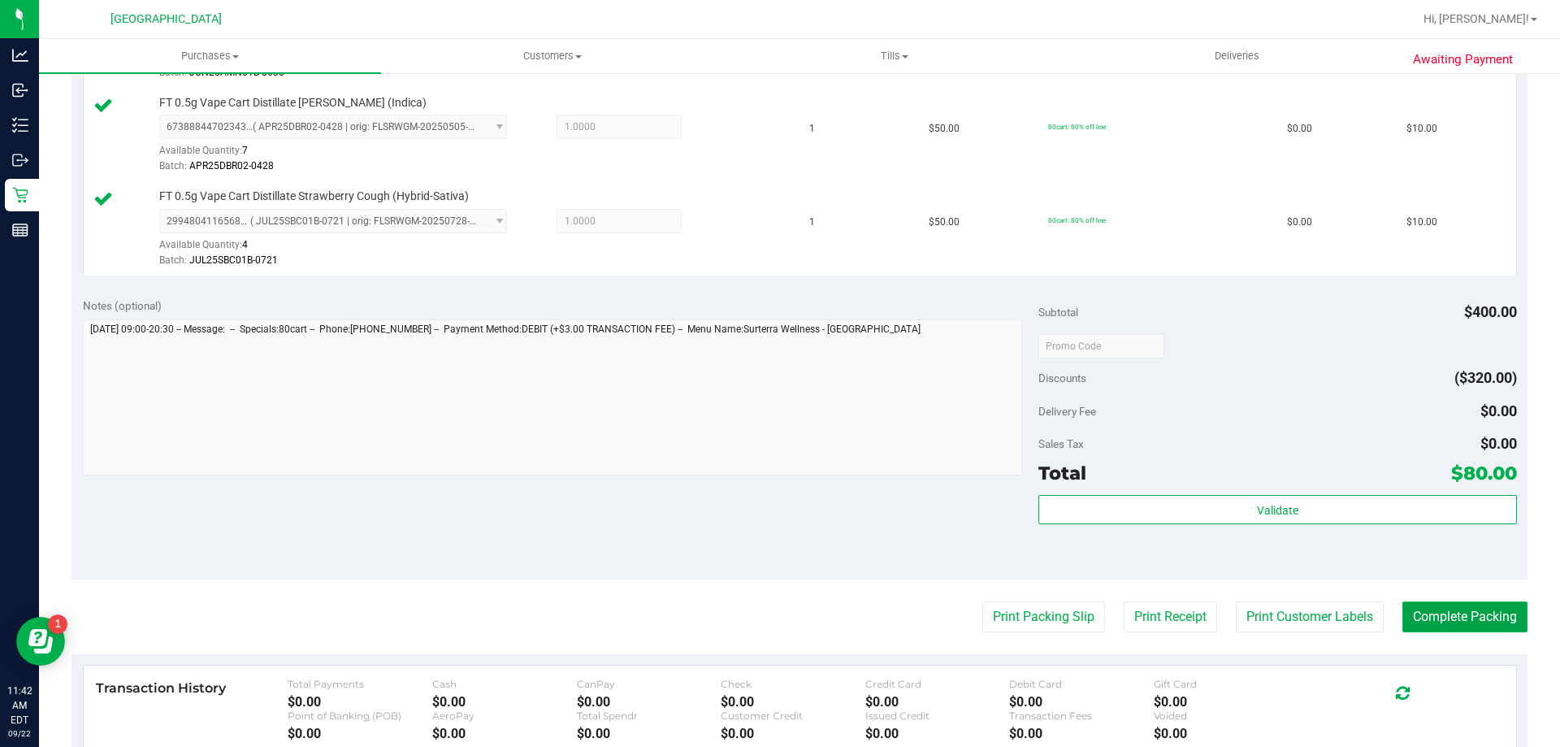
click at [1463, 618] on button "Complete Packing" at bounding box center [1464, 616] width 125 height 31
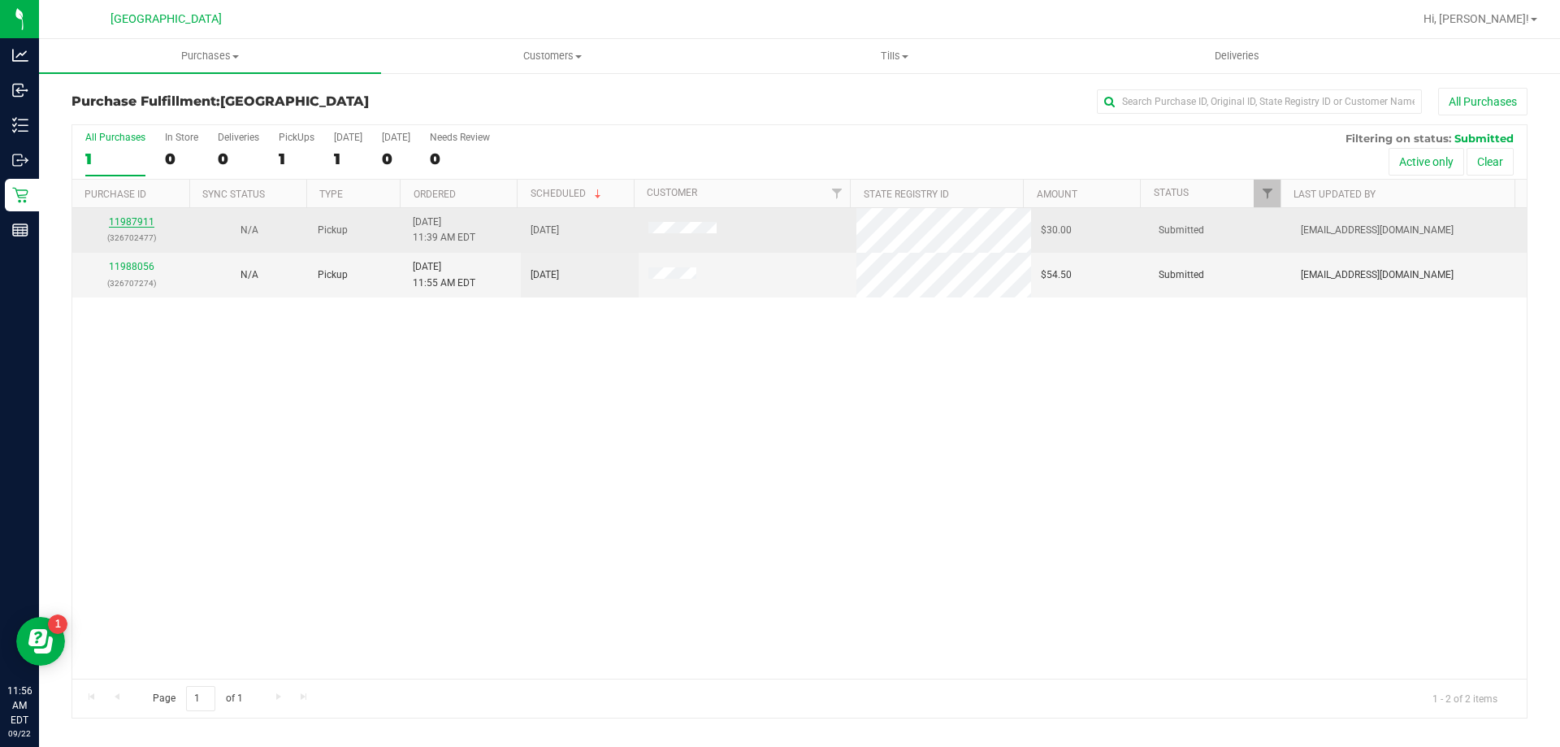
click at [118, 224] on link "11987911" at bounding box center [132, 221] width 46 height 11
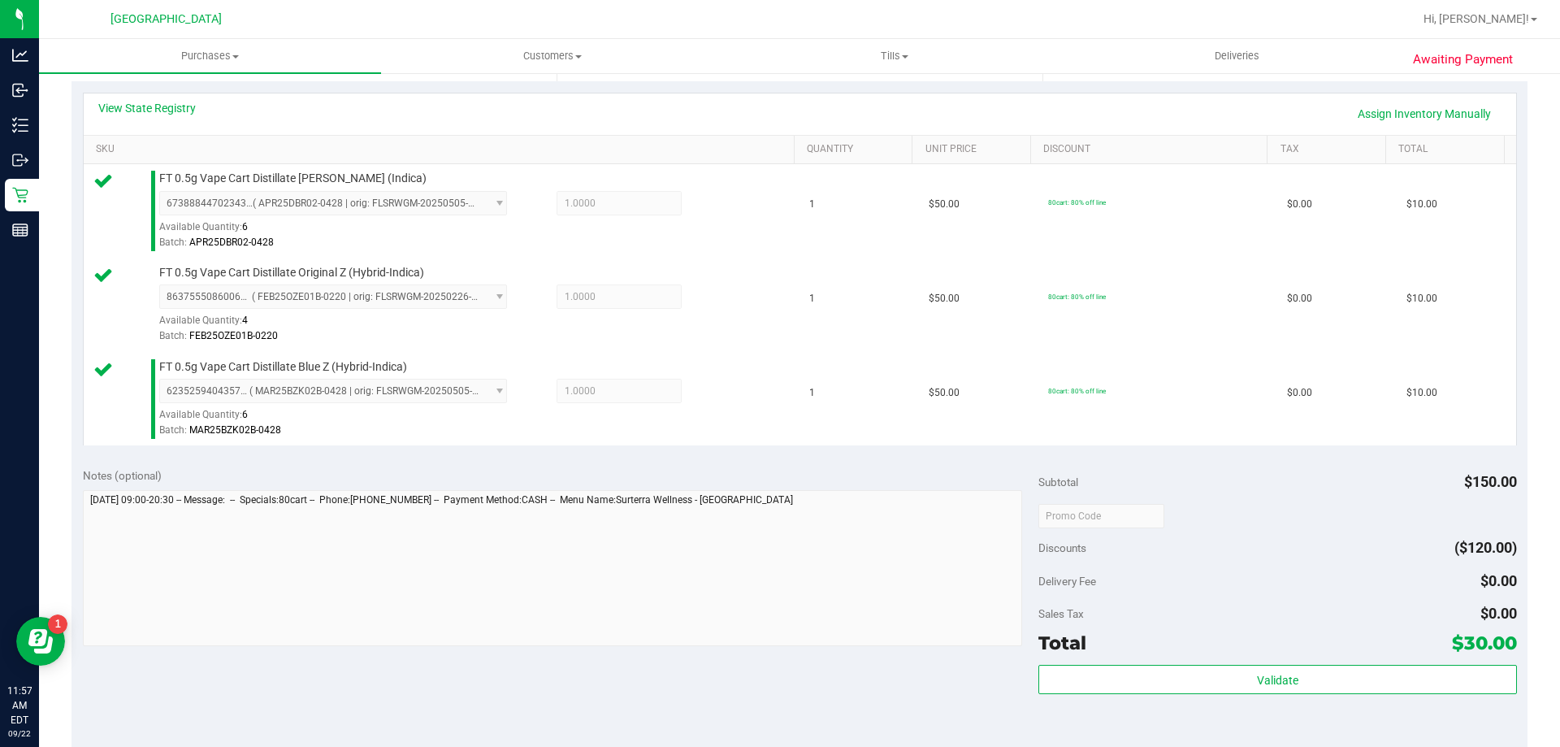
scroll to position [366, 0]
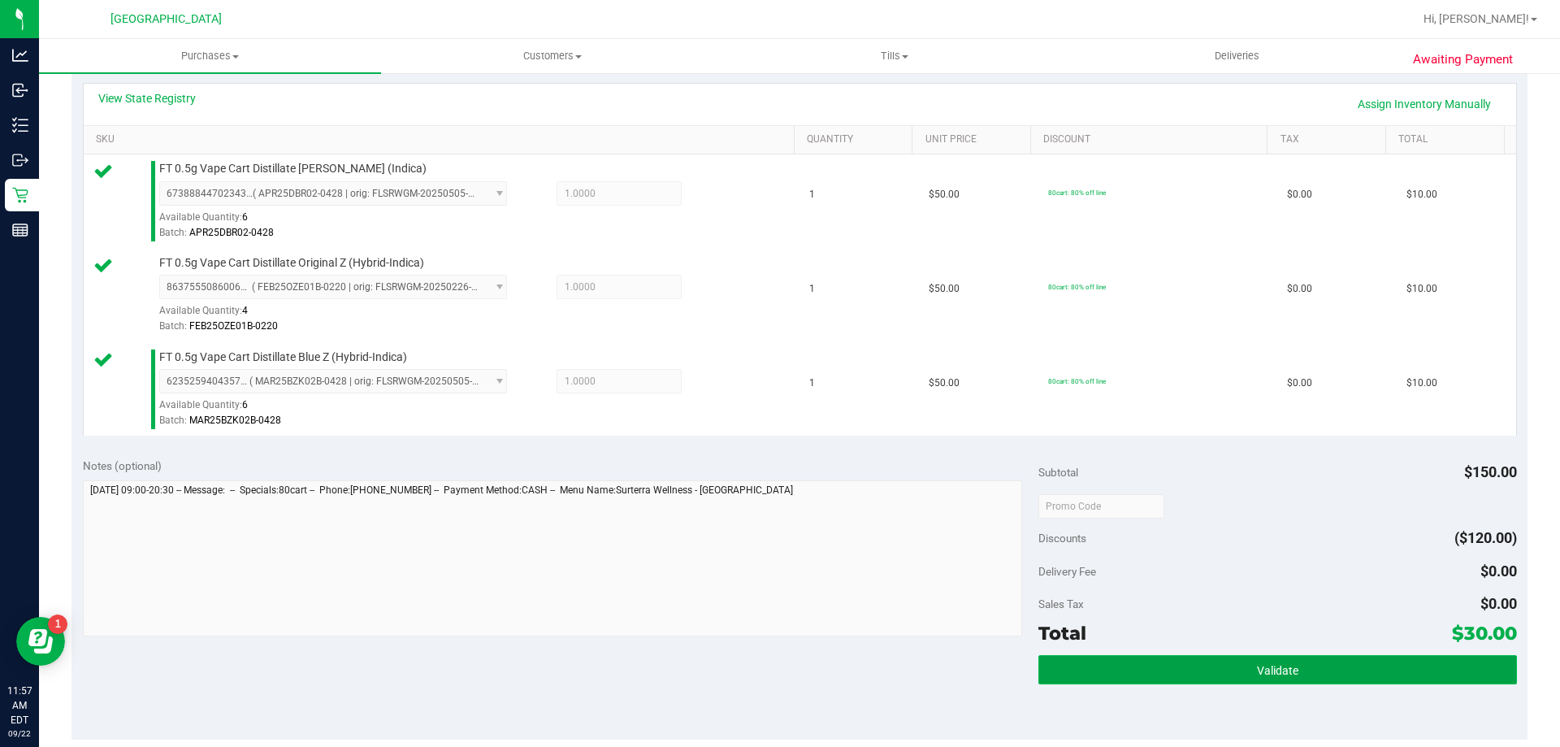
click at [1301, 683] on button "Validate" at bounding box center [1277, 669] width 478 height 29
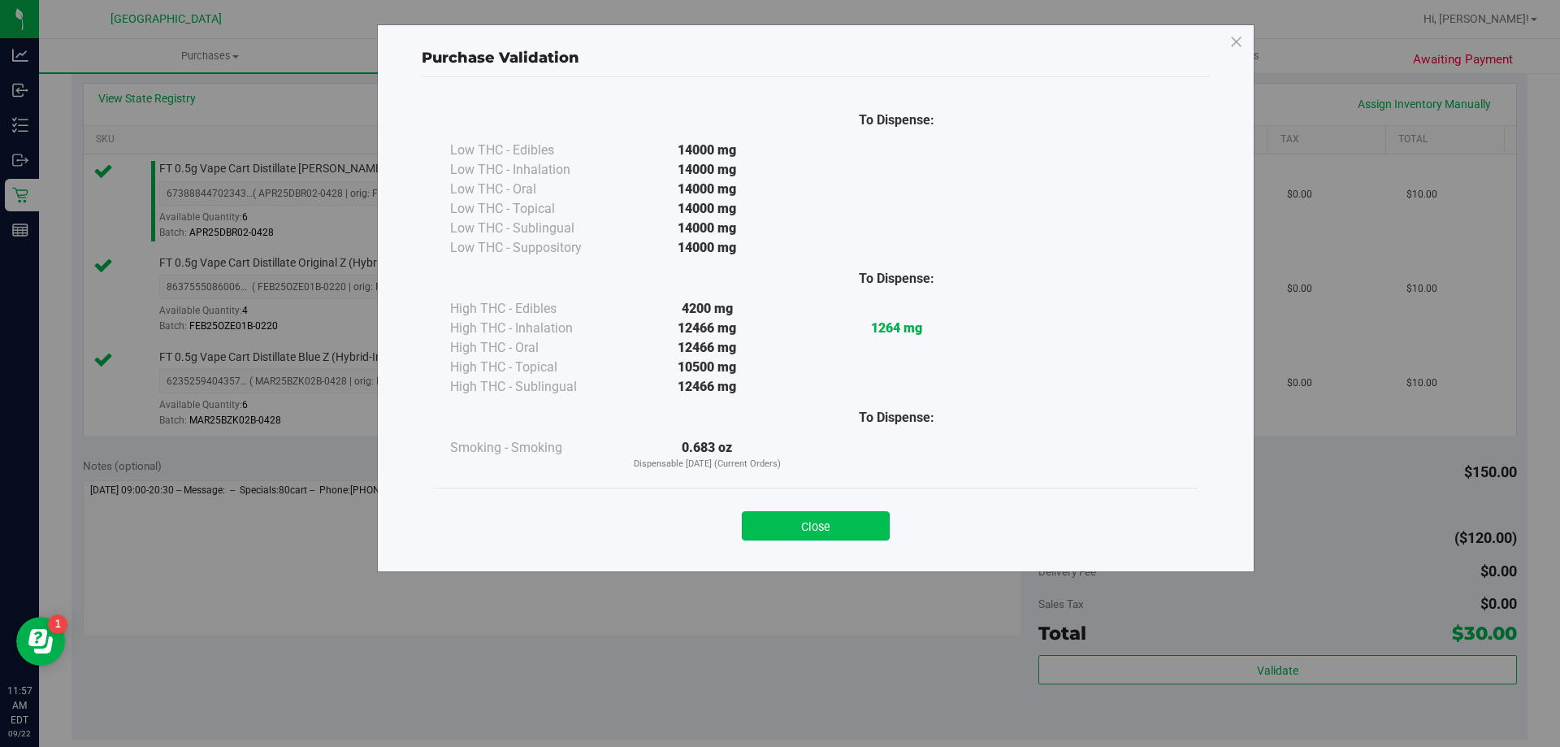
click at [843, 527] on button "Close" at bounding box center [816, 525] width 148 height 29
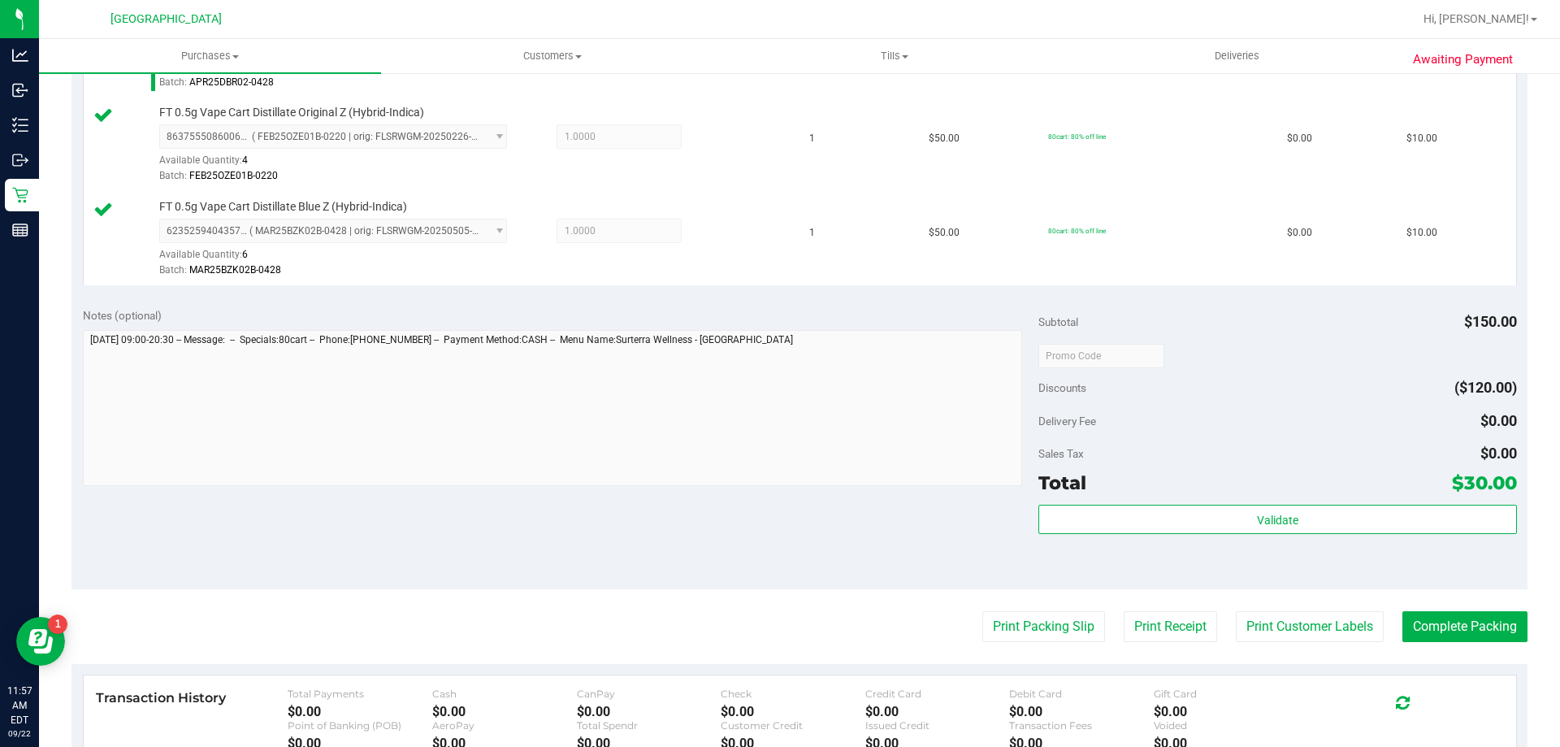
scroll to position [579, 0]
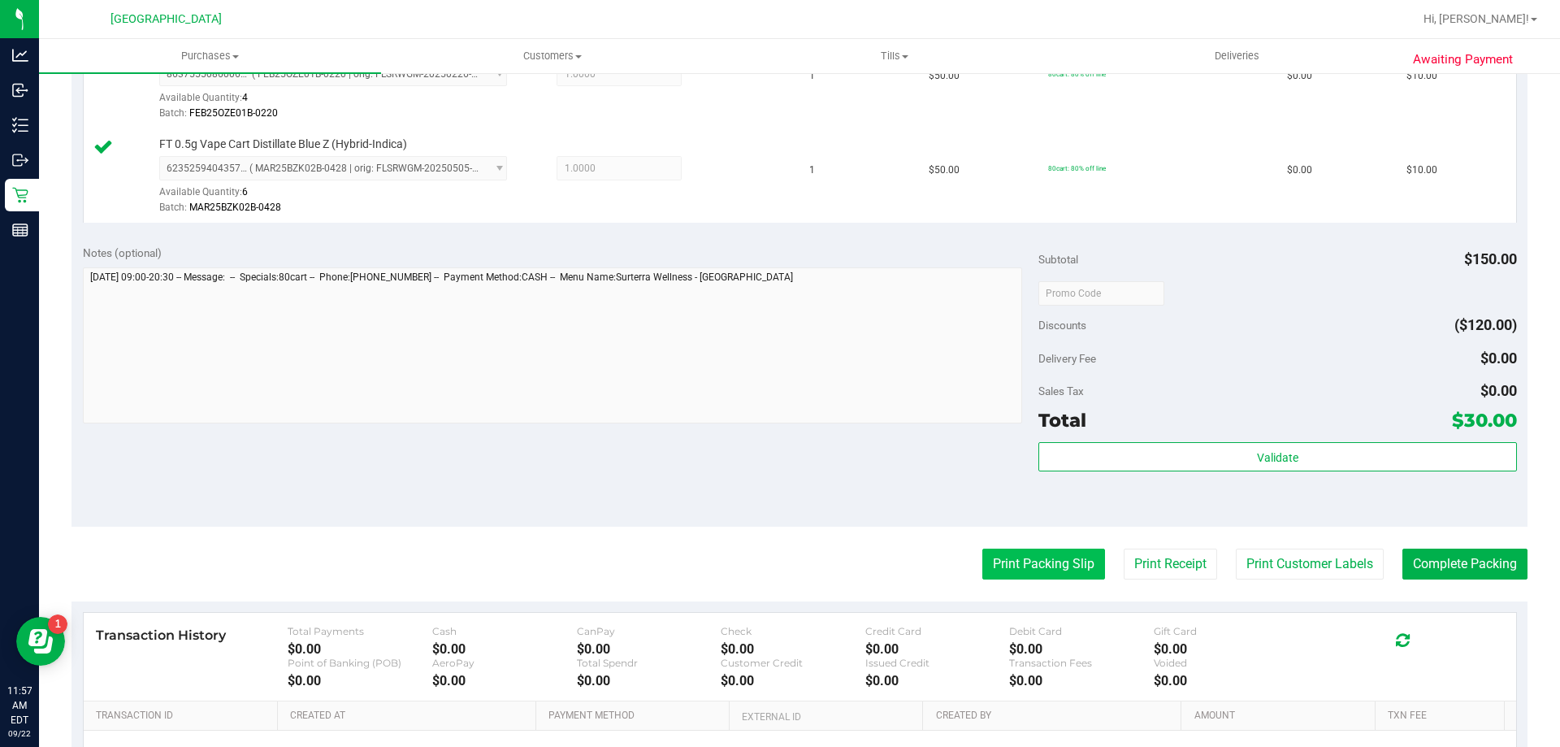
click at [1040, 566] on button "Print Packing Slip" at bounding box center [1043, 563] width 123 height 31
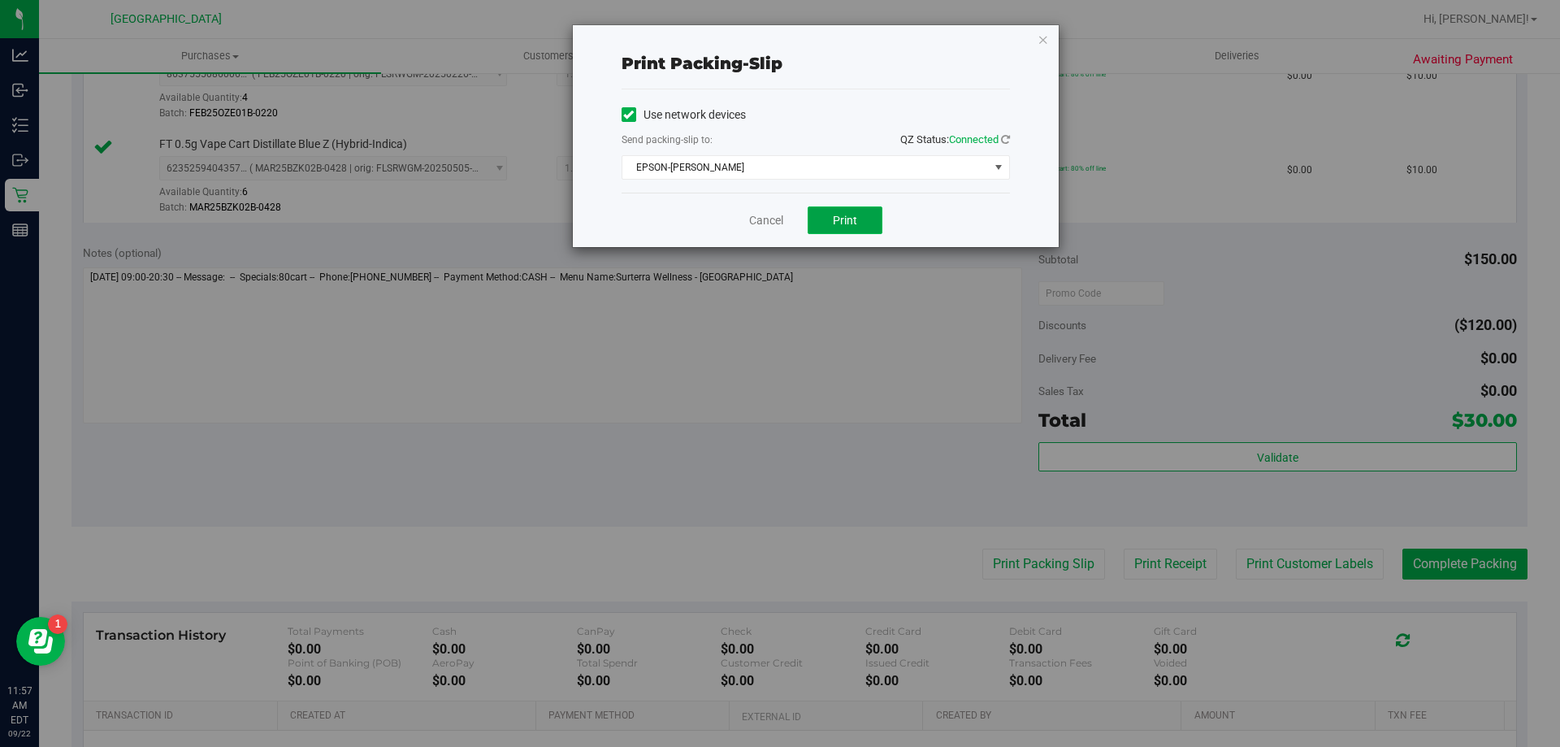
click at [831, 208] on button "Print" at bounding box center [845, 220] width 75 height 28
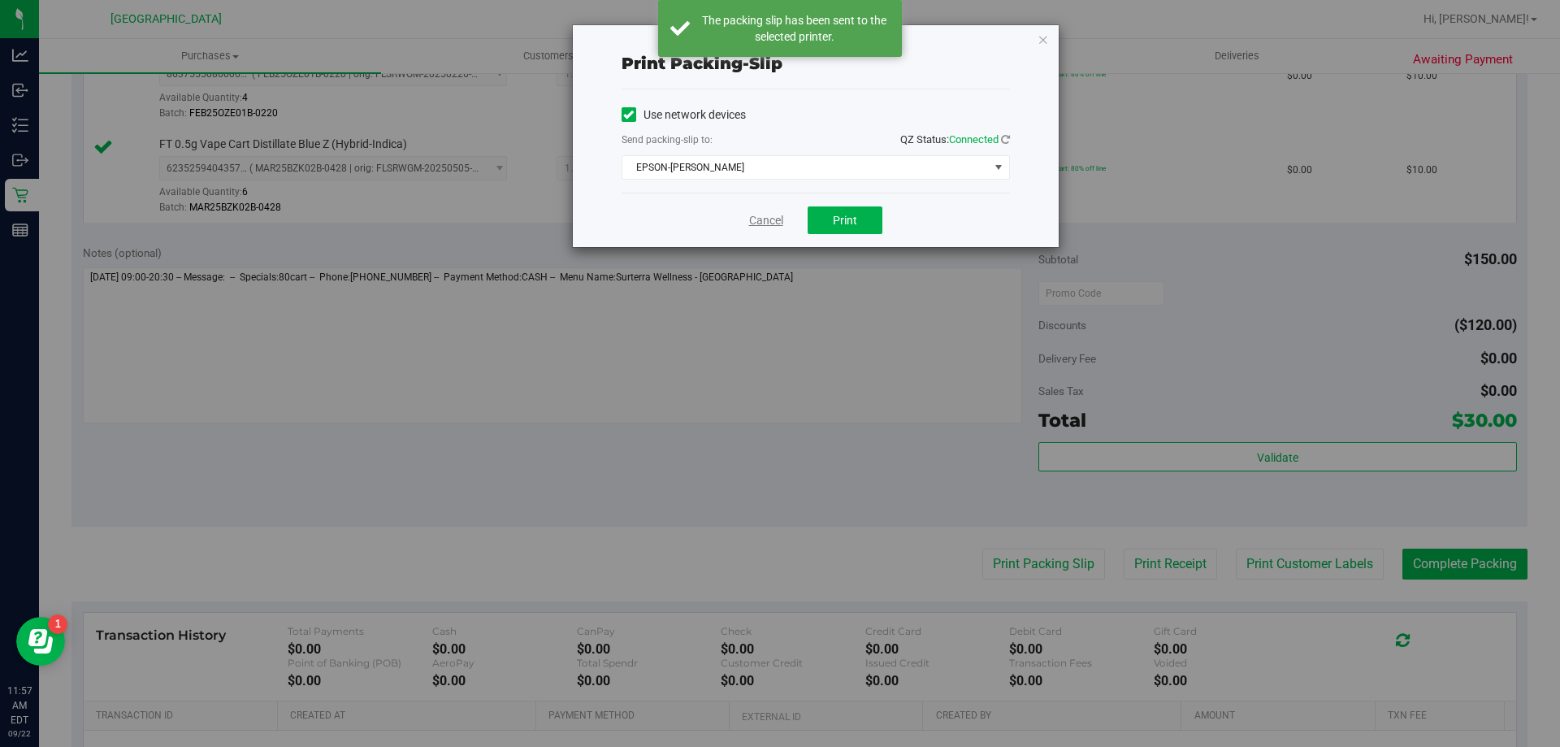
click at [760, 215] on link "Cancel" at bounding box center [766, 220] width 34 height 17
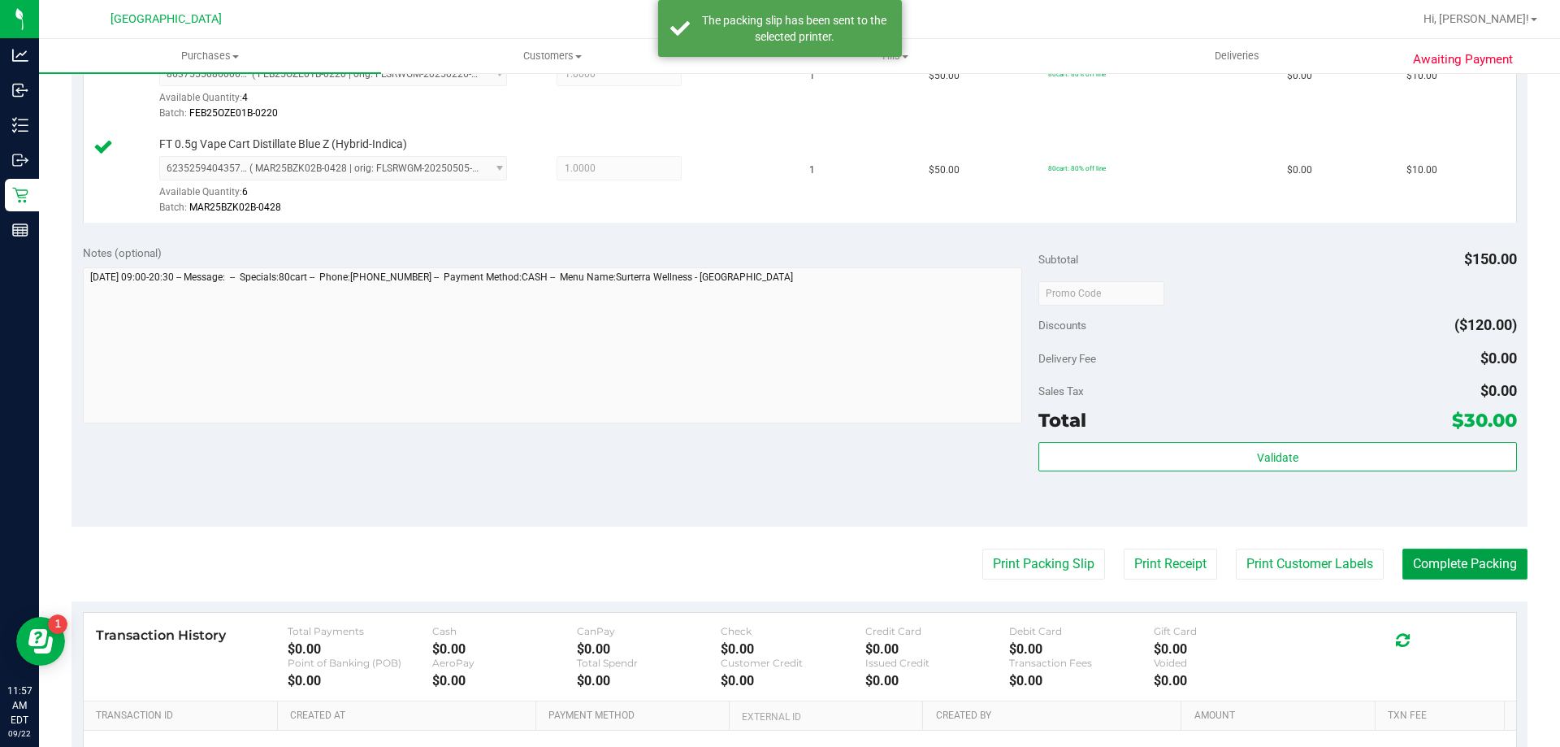
click at [1480, 557] on button "Complete Packing" at bounding box center [1464, 563] width 125 height 31
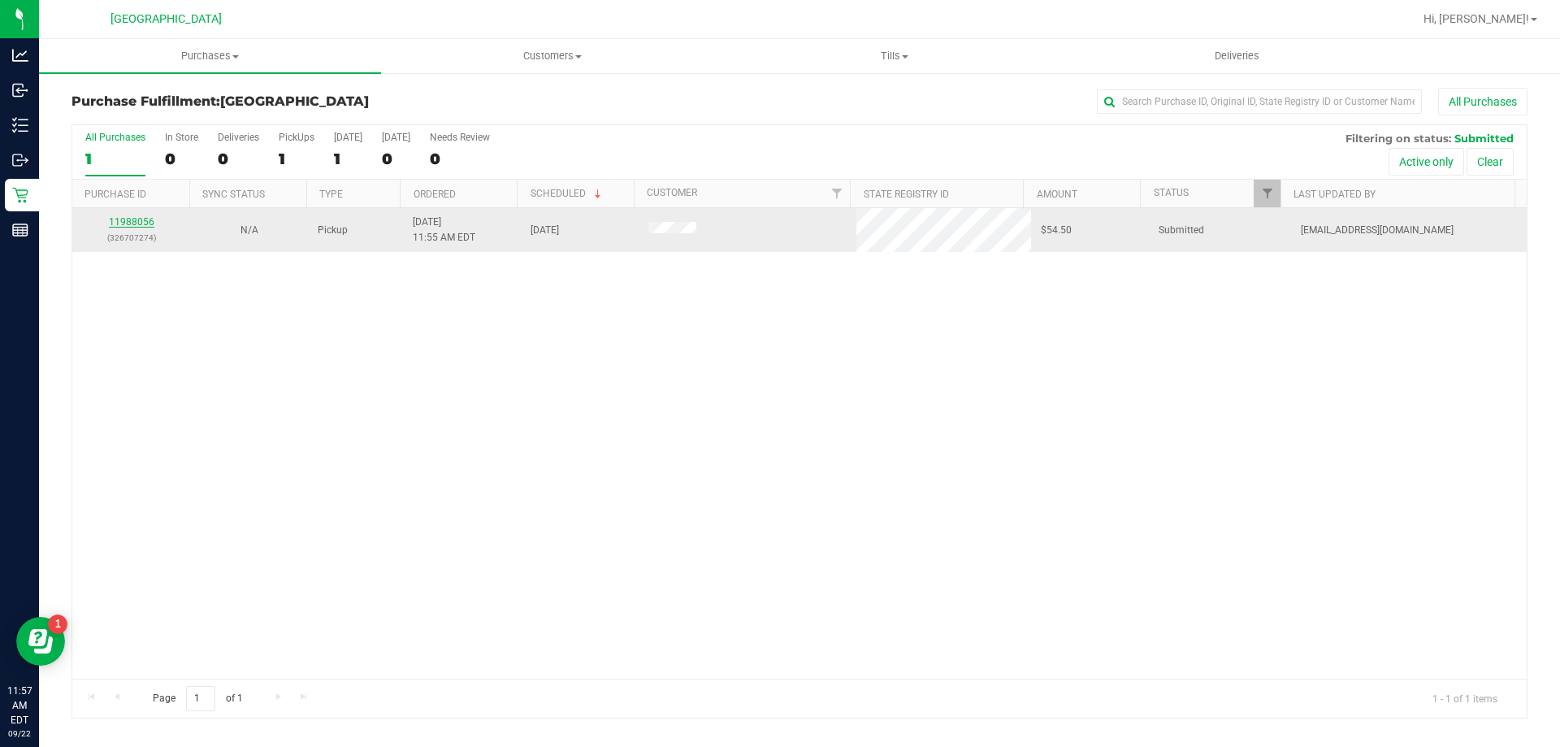
click at [127, 227] on link "11988056" at bounding box center [132, 221] width 46 height 11
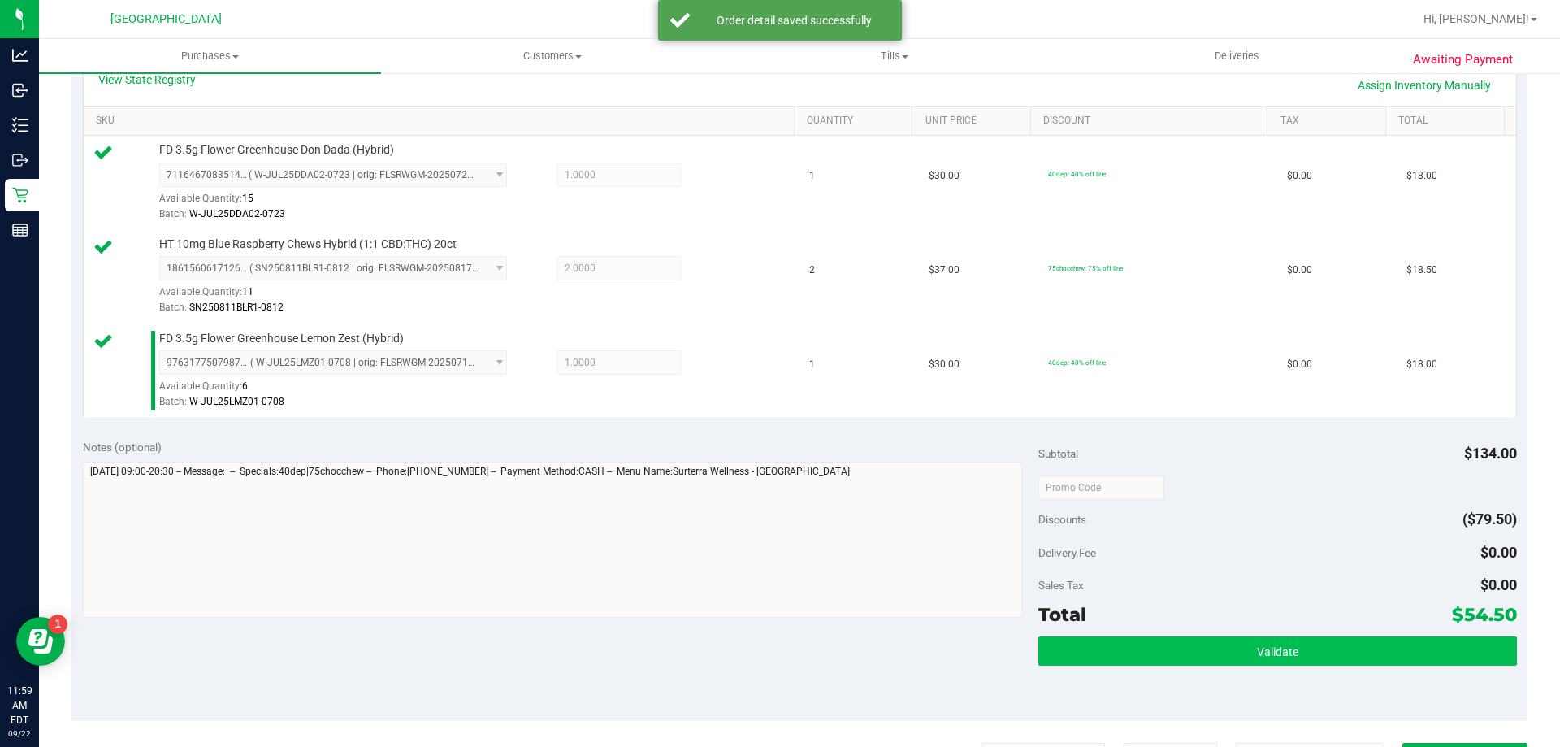
scroll to position [511, 0]
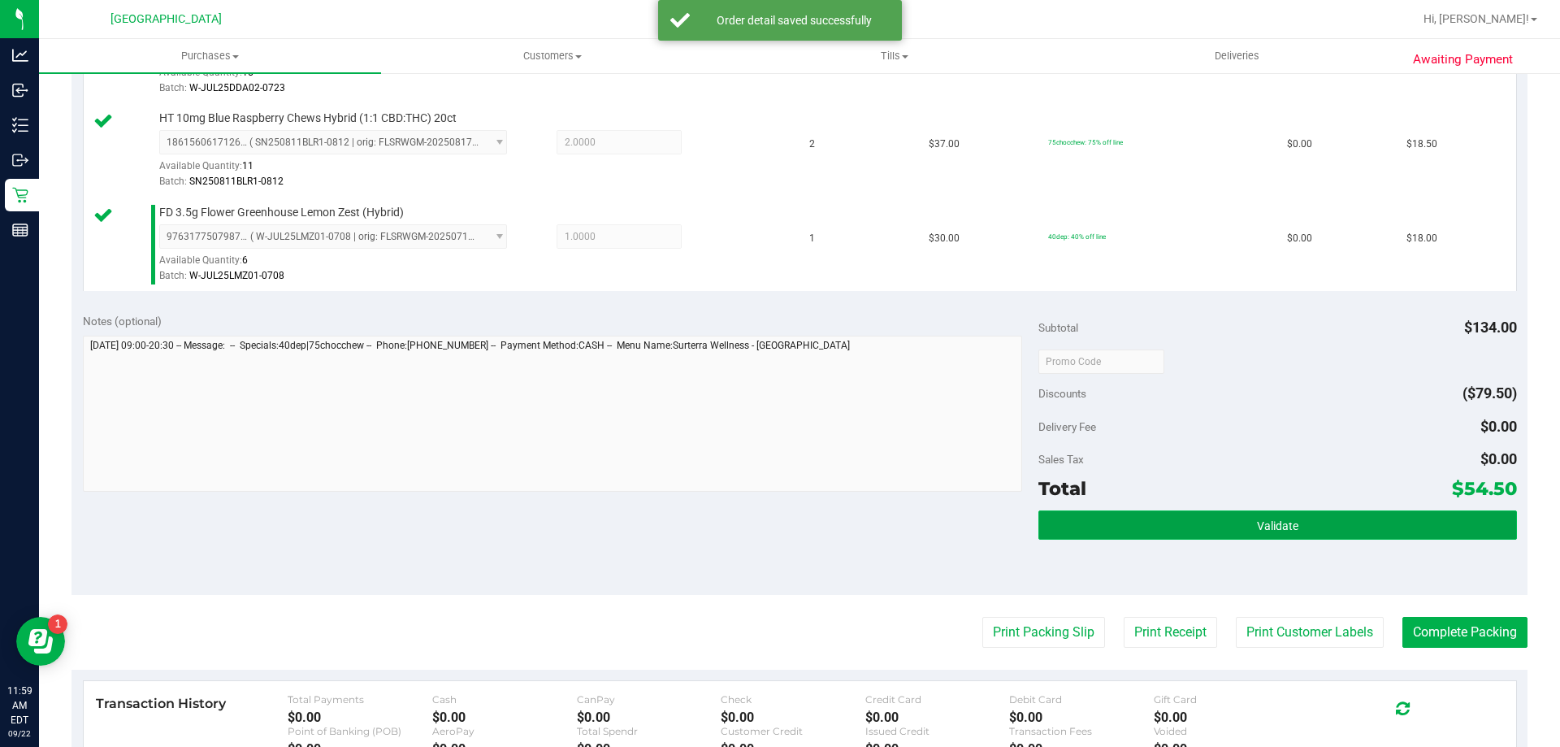
click at [1164, 525] on button "Validate" at bounding box center [1277, 524] width 478 height 29
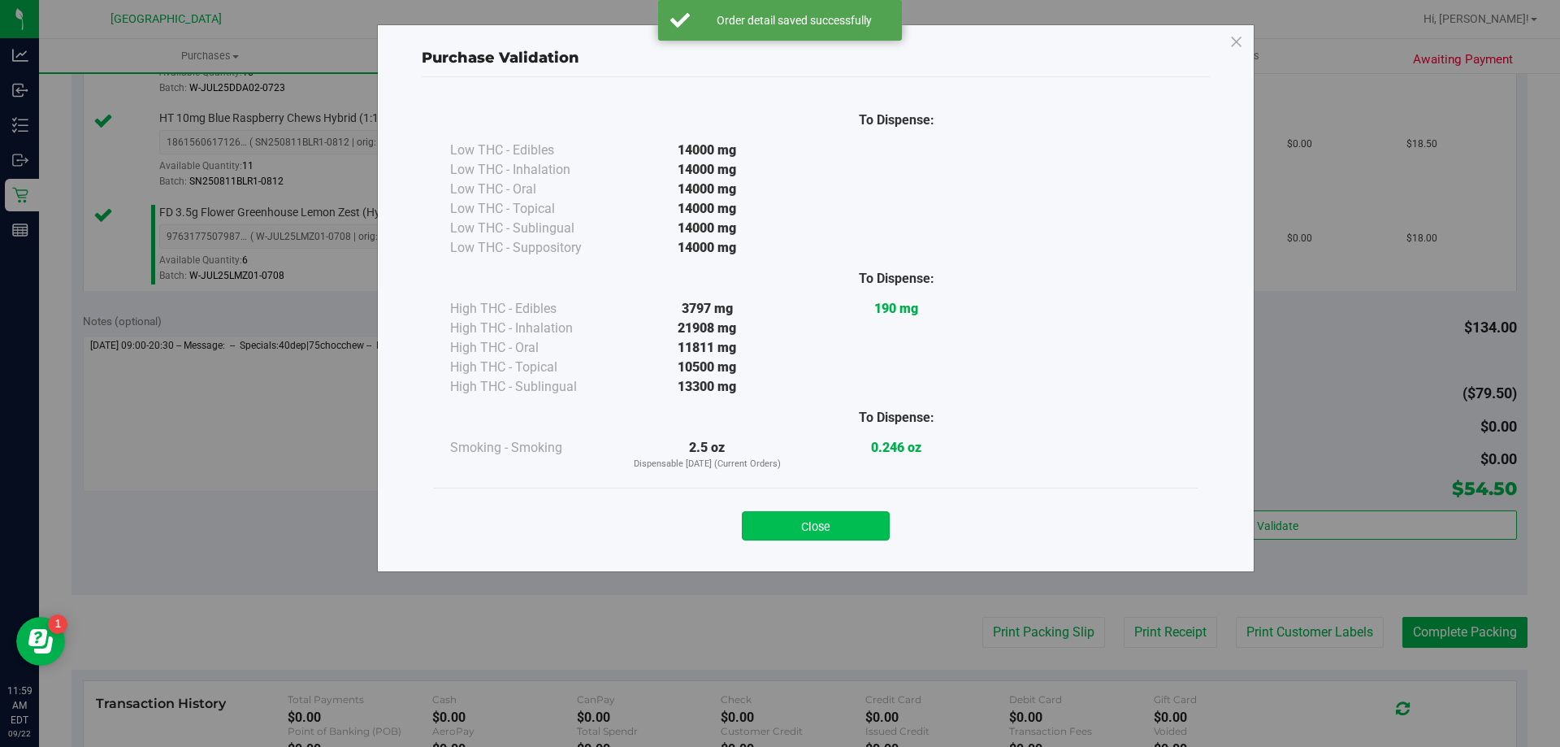
click at [830, 535] on button "Close" at bounding box center [816, 525] width 148 height 29
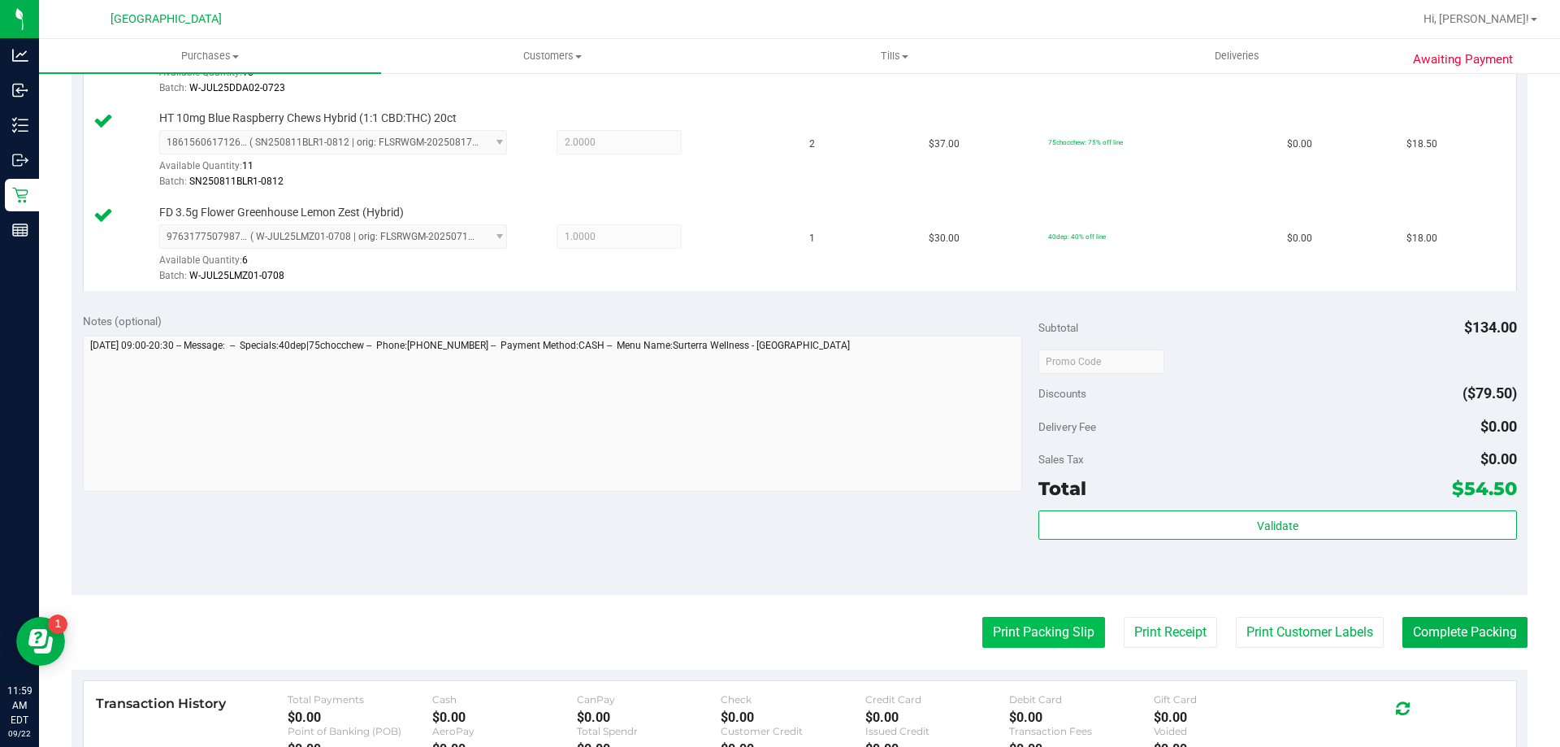
click at [998, 640] on button "Print Packing Slip" at bounding box center [1043, 632] width 123 height 31
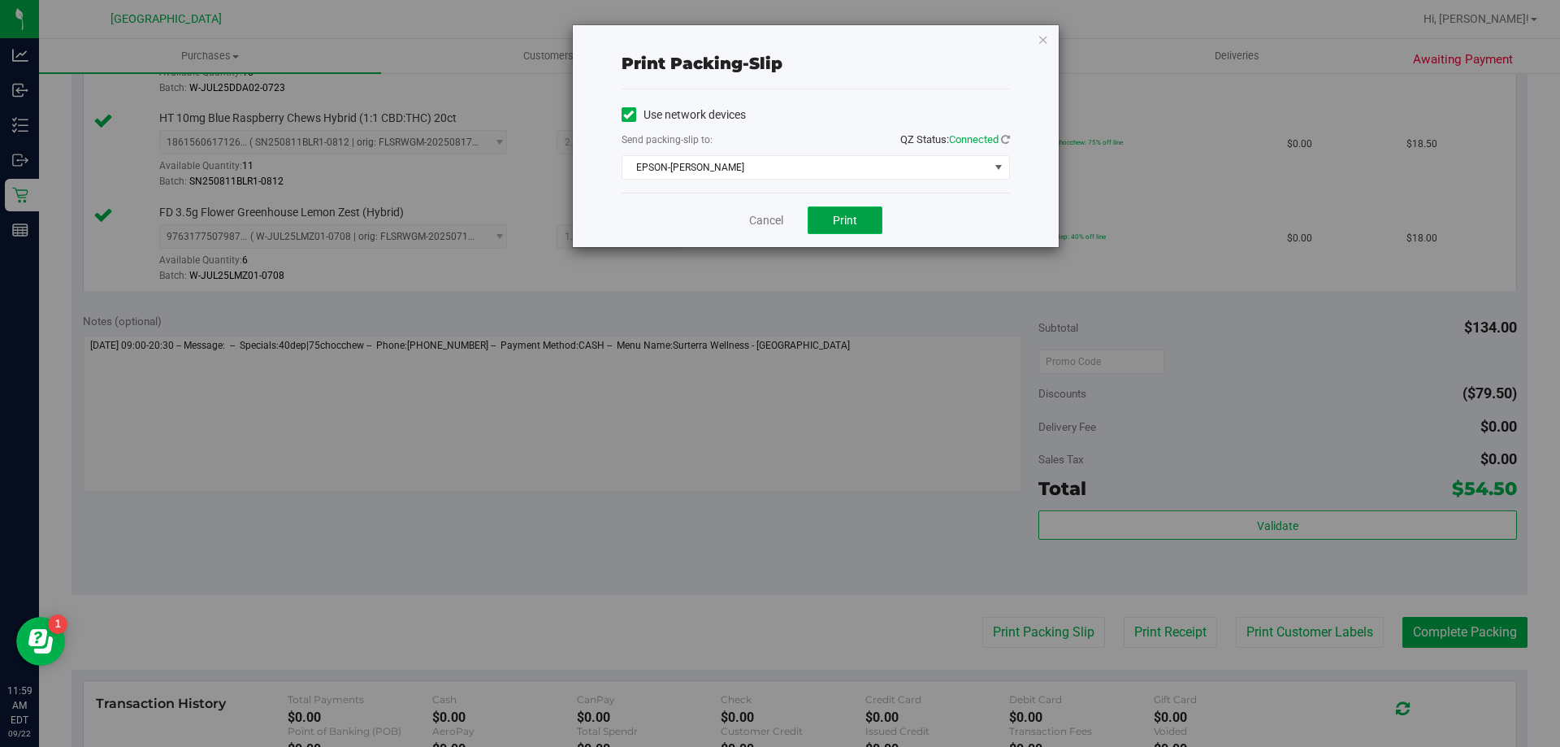
click at [850, 228] on button "Print" at bounding box center [845, 220] width 75 height 28
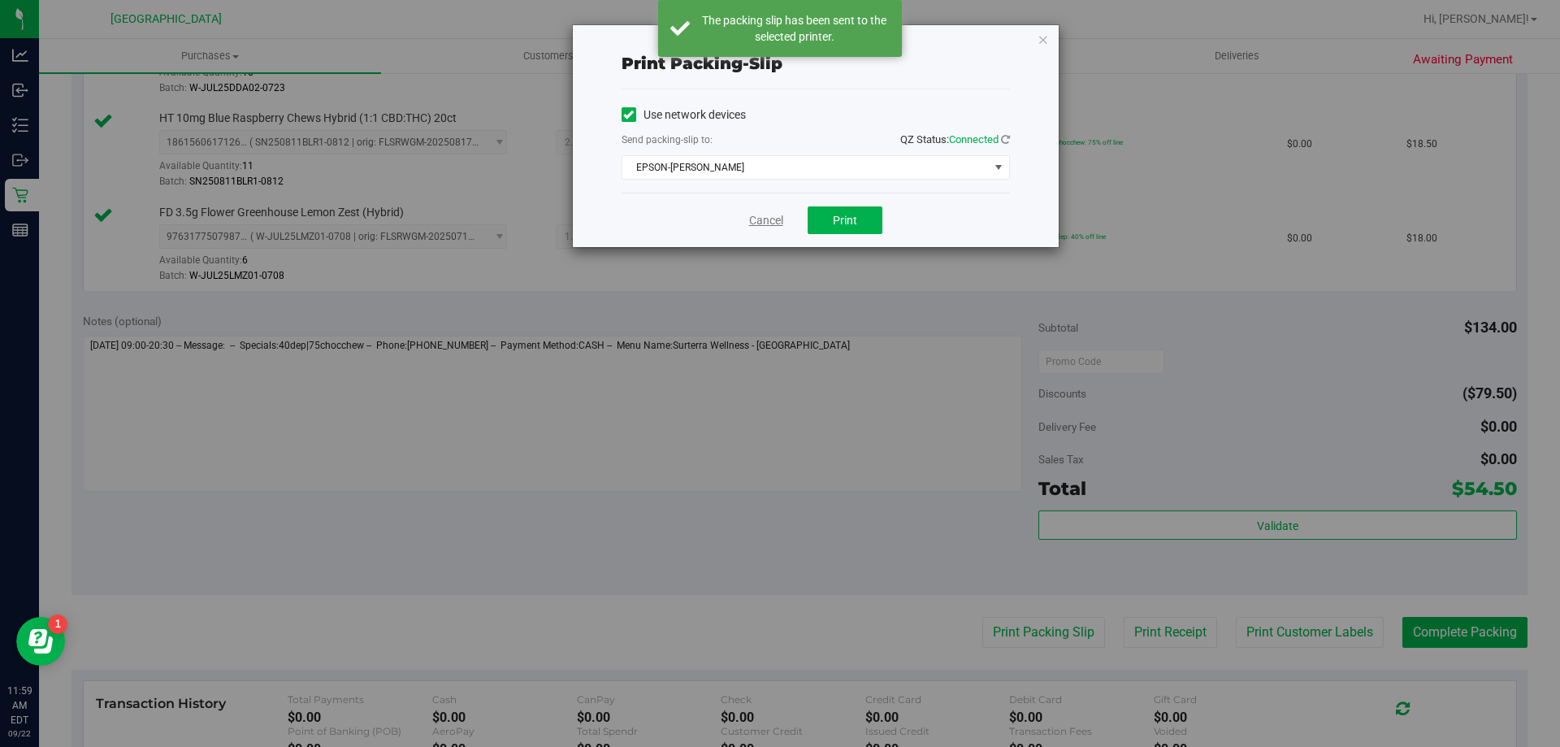
click at [760, 218] on link "Cancel" at bounding box center [766, 220] width 34 height 17
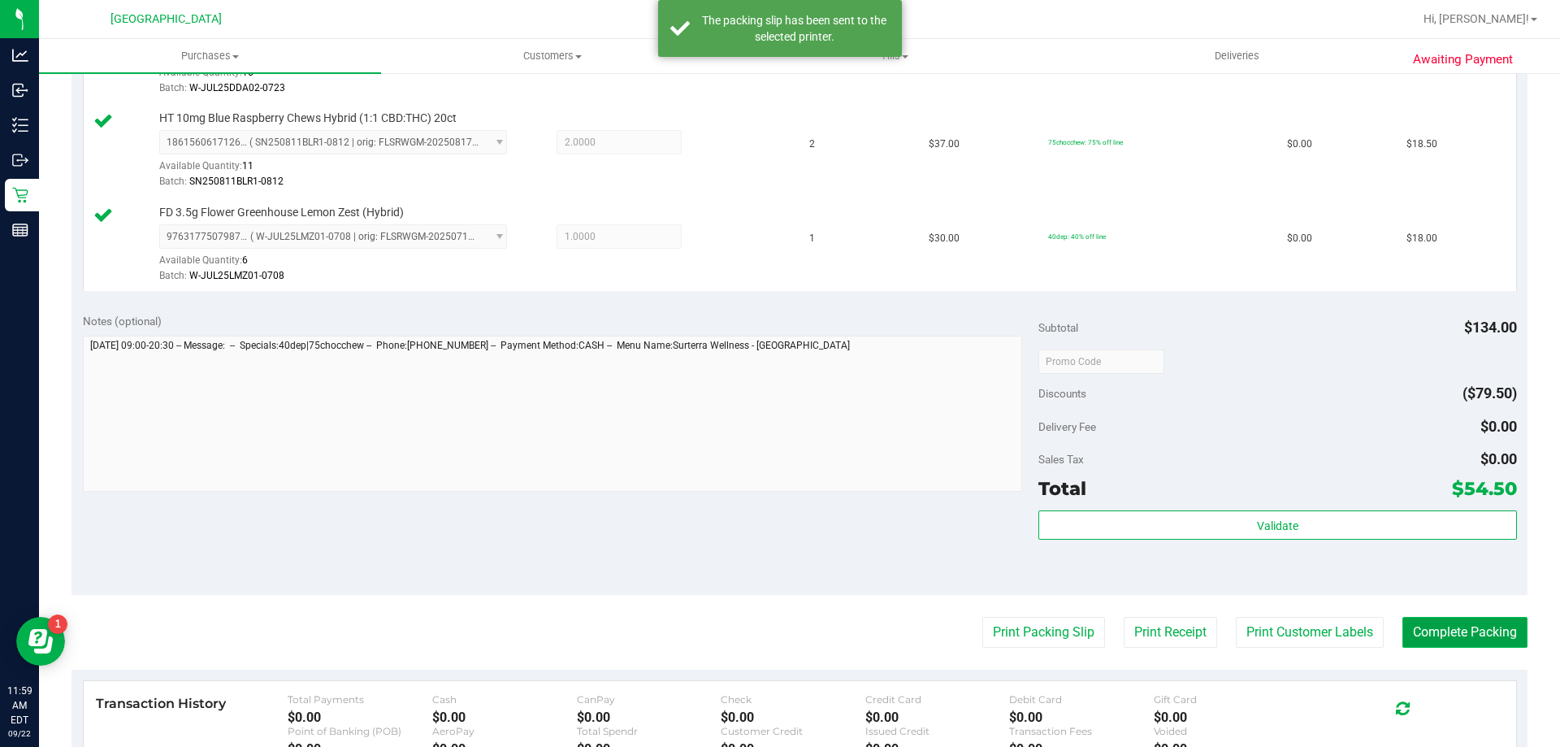
click at [1467, 631] on button "Complete Packing" at bounding box center [1464, 632] width 125 height 31
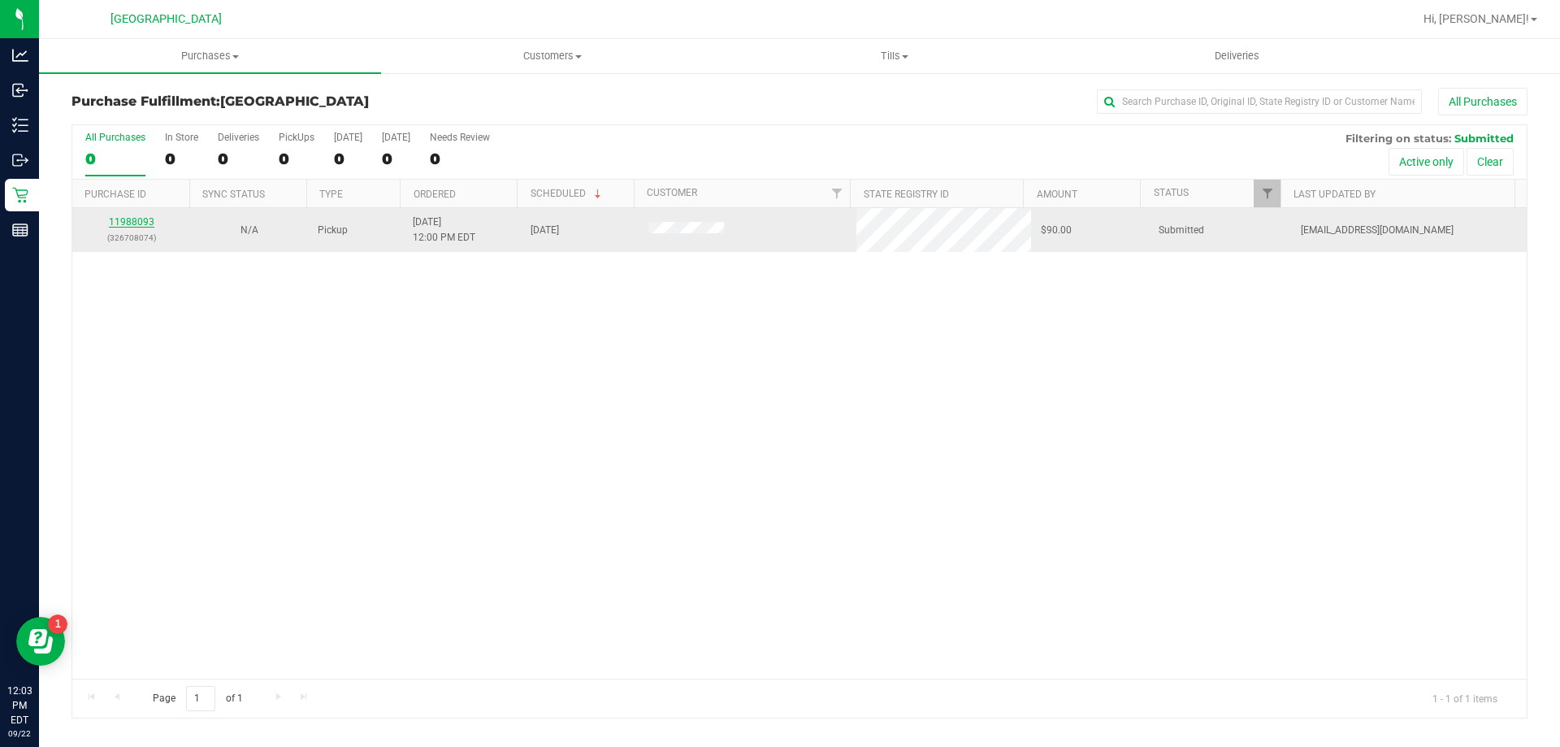
click at [117, 223] on link "11988093" at bounding box center [132, 221] width 46 height 11
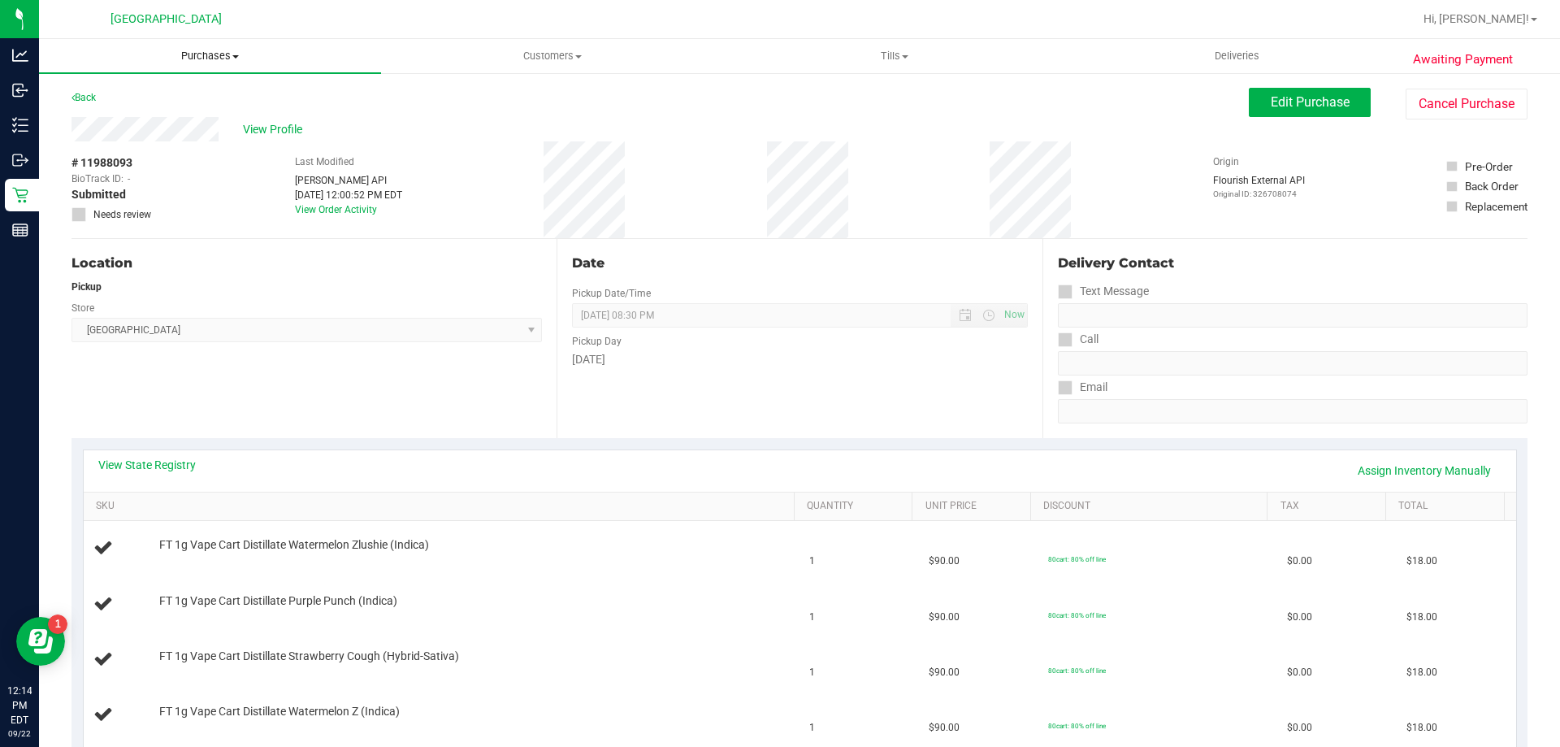
click at [202, 54] on span "Purchases" at bounding box center [210, 56] width 342 height 15
click at [76, 115] on span "Fulfillment" at bounding box center [89, 118] width 101 height 14
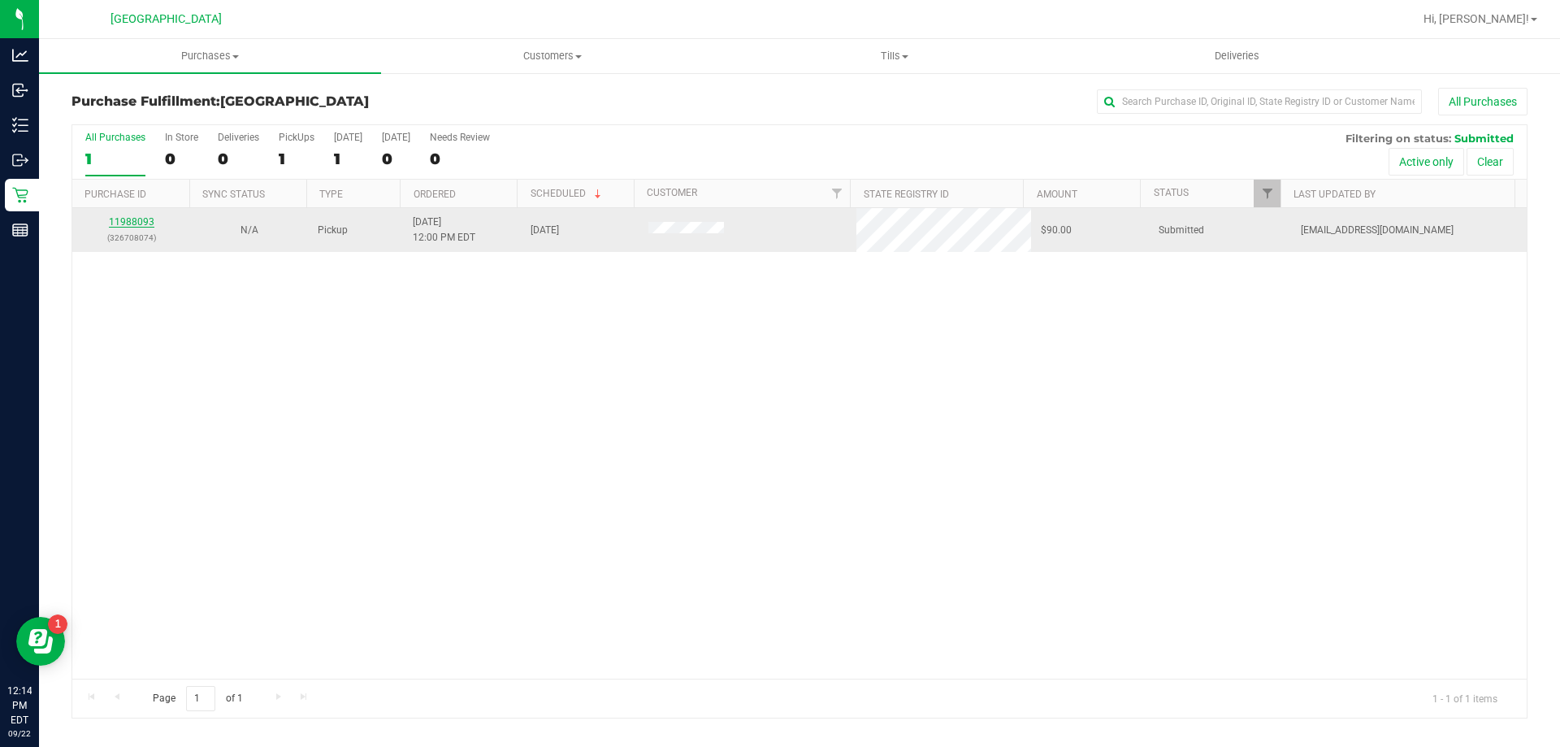
click at [150, 220] on link "11988093" at bounding box center [132, 221] width 46 height 11
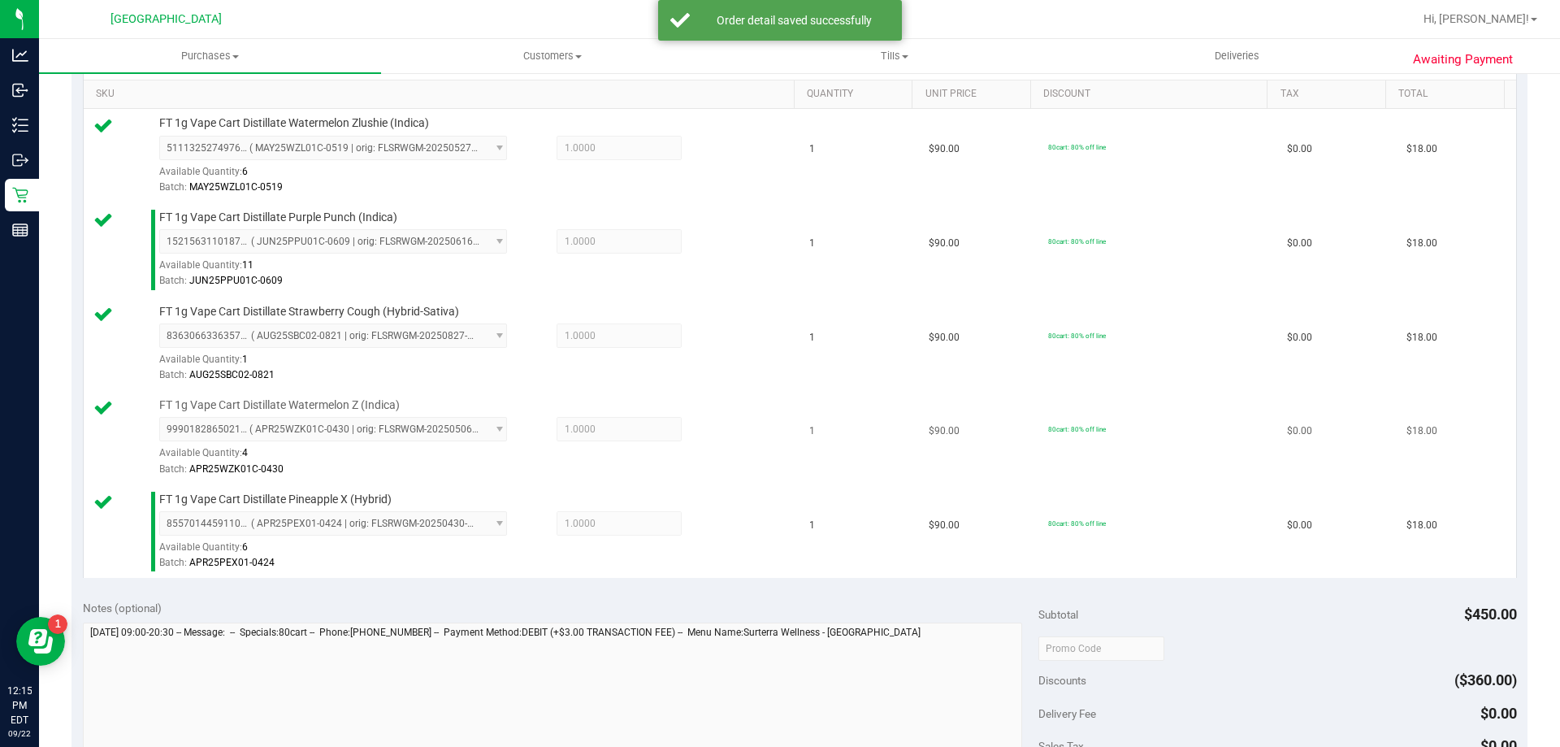
scroll to position [618, 0]
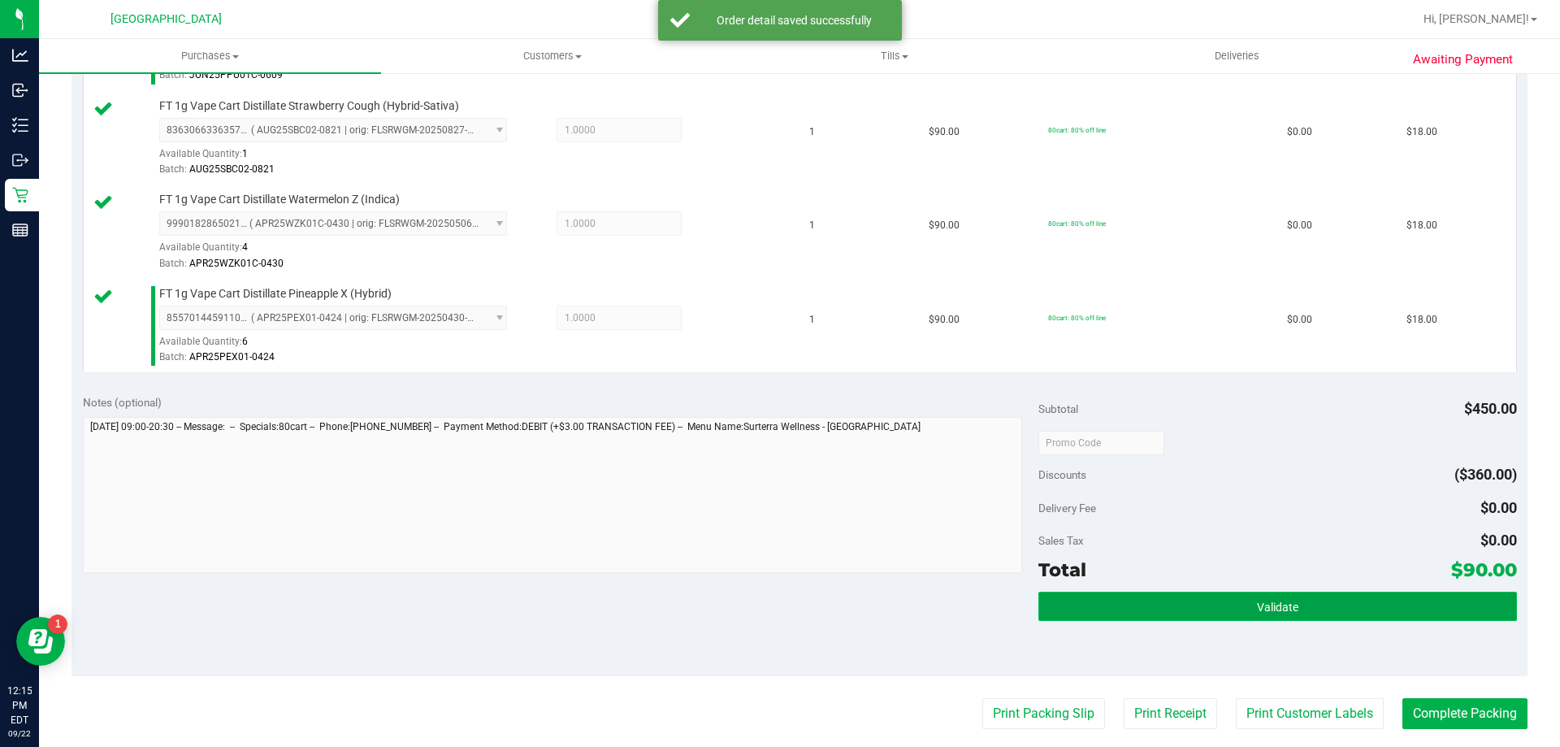
click at [1324, 600] on button "Validate" at bounding box center [1277, 606] width 478 height 29
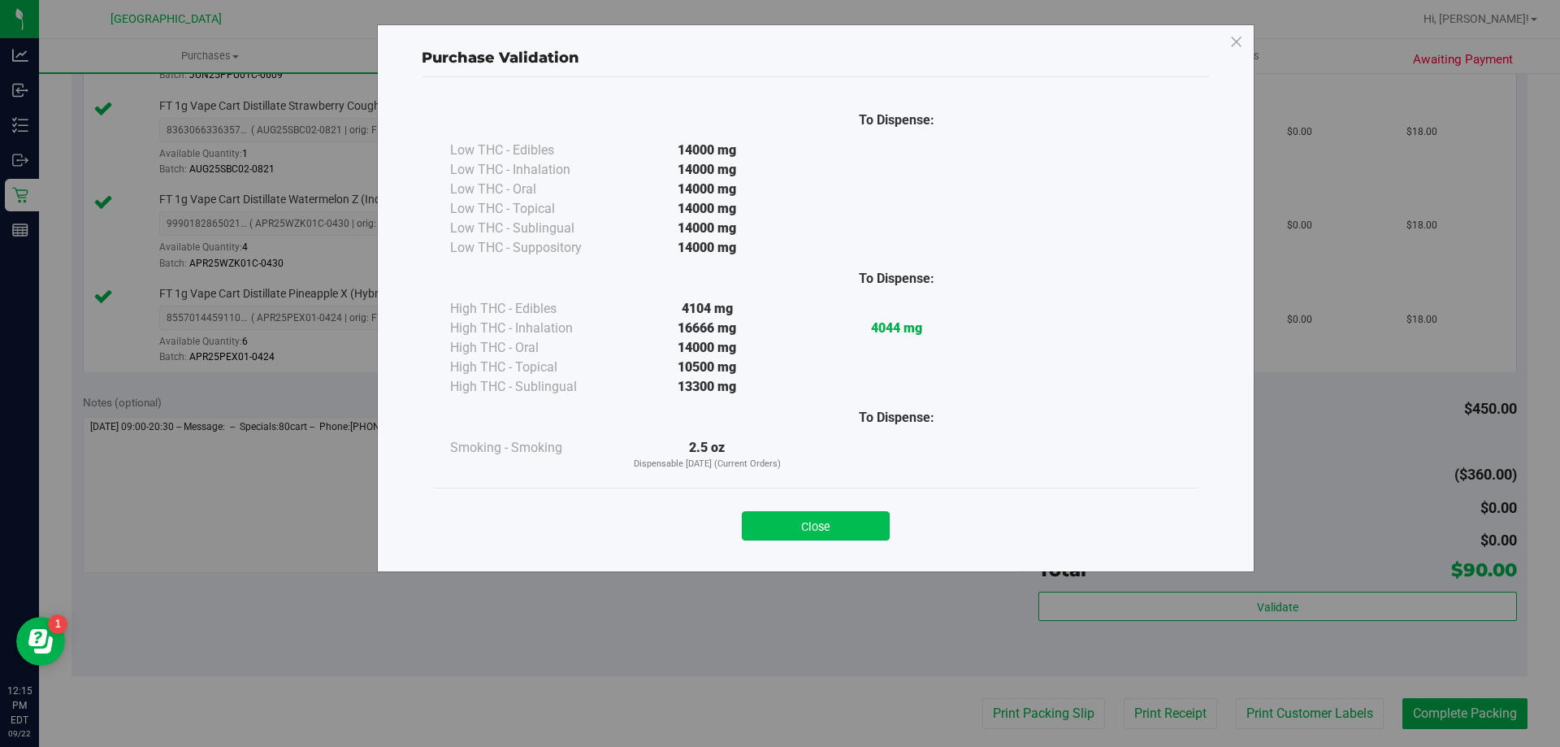
click at [828, 529] on button "Close" at bounding box center [816, 525] width 148 height 29
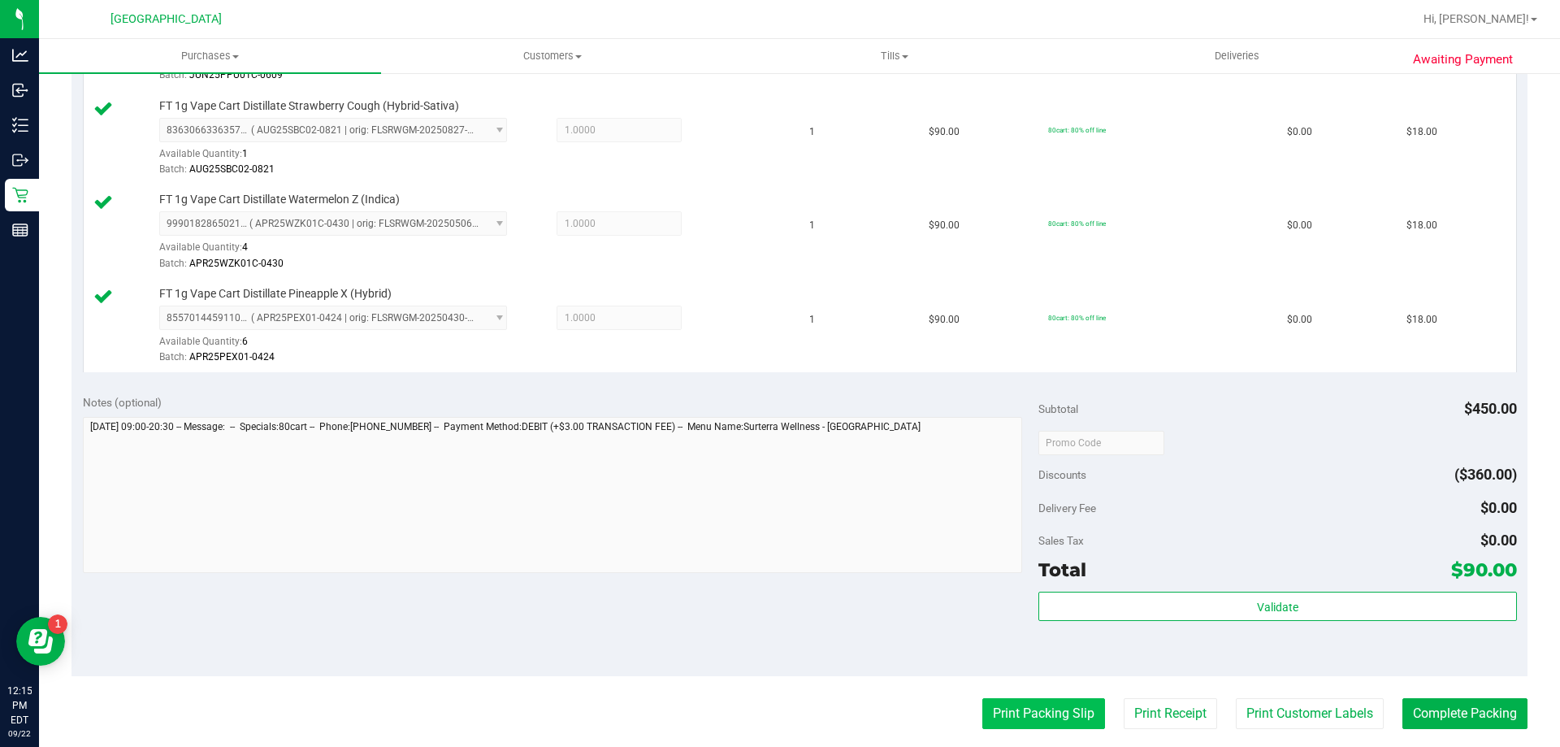
click at [1038, 717] on button "Print Packing Slip" at bounding box center [1043, 713] width 123 height 31
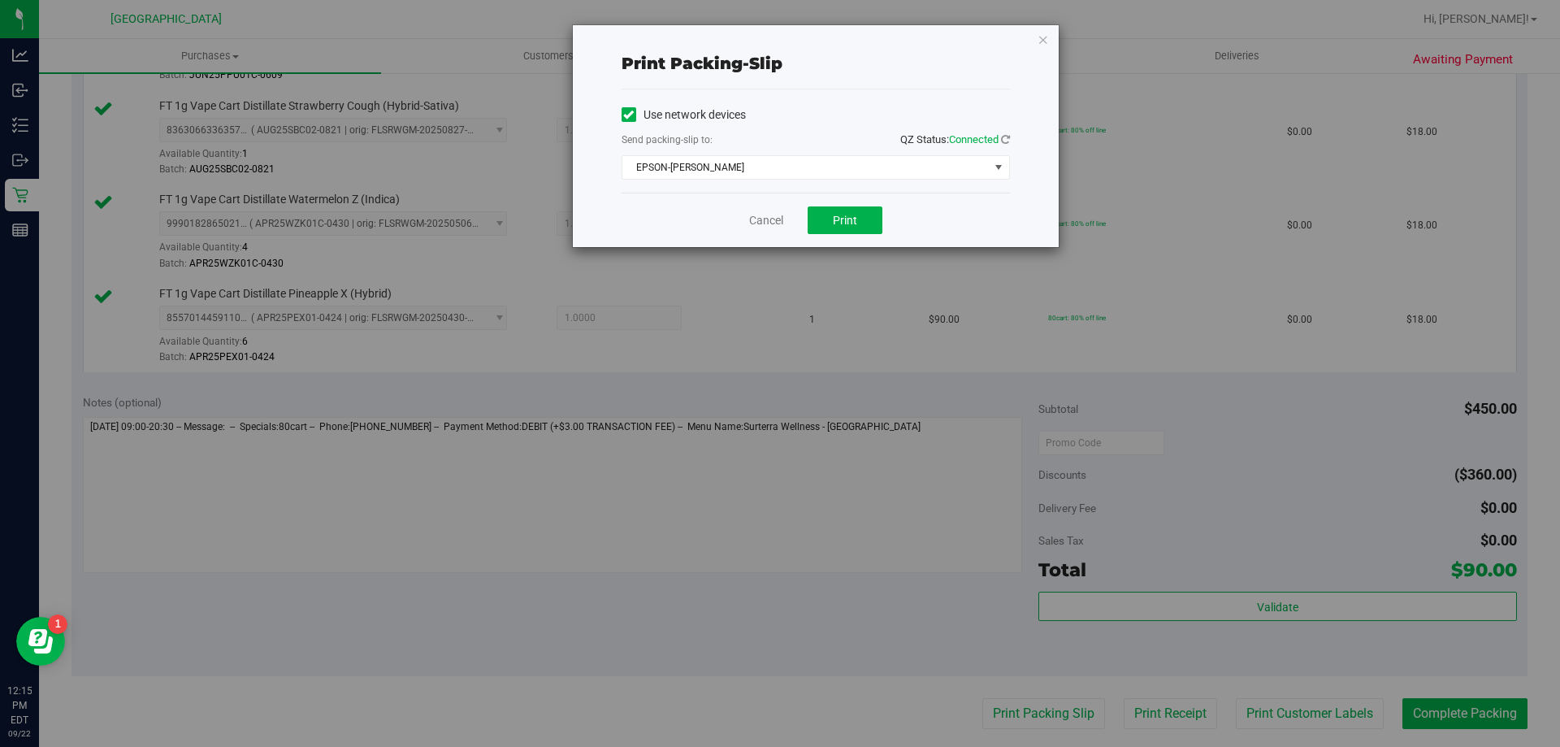
click at [838, 203] on div "Cancel Print" at bounding box center [816, 220] width 388 height 54
click at [839, 222] on span "Print" at bounding box center [845, 220] width 24 height 13
click at [775, 215] on link "Cancel" at bounding box center [766, 220] width 34 height 17
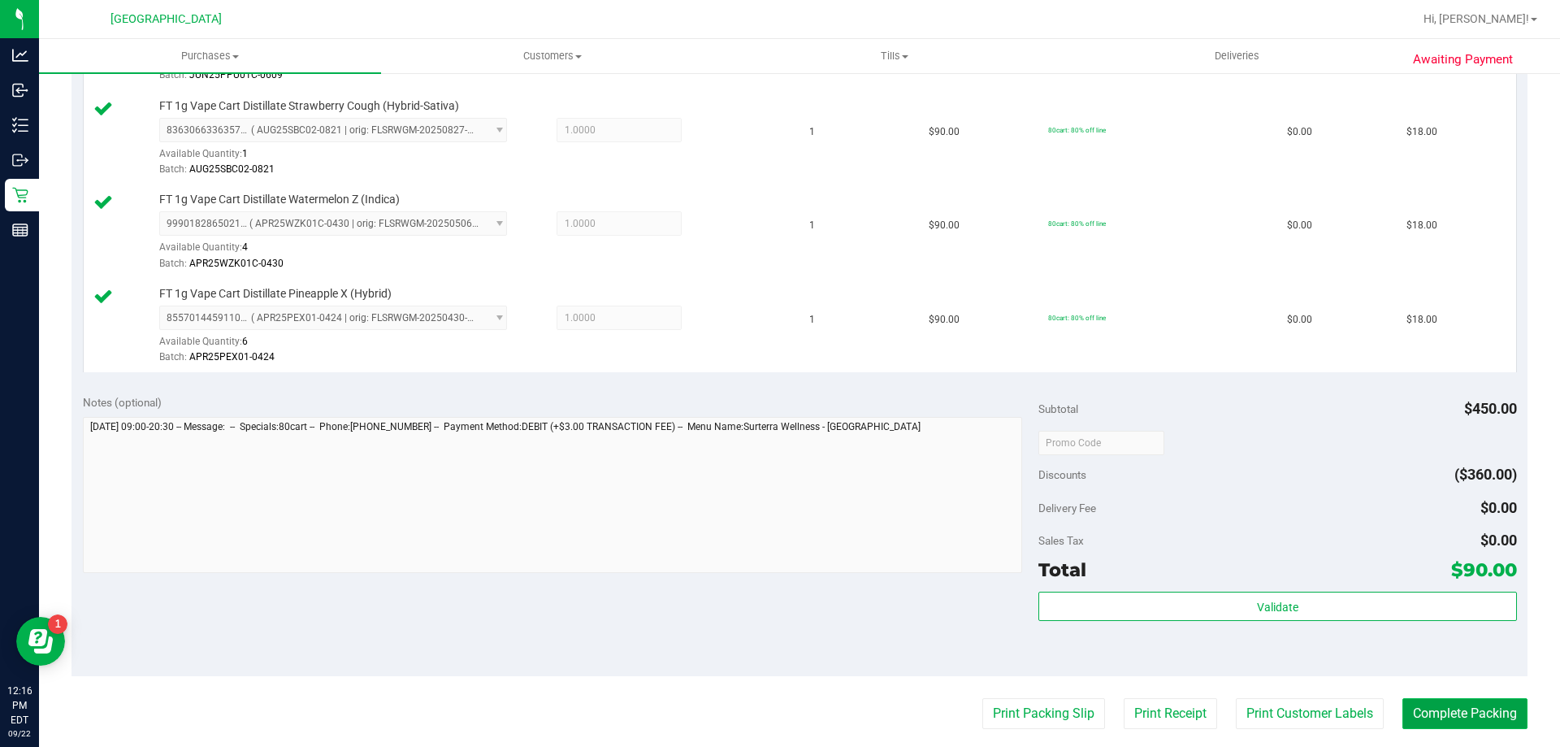
click at [1474, 713] on button "Complete Packing" at bounding box center [1464, 713] width 125 height 31
